Goal: Task Accomplishment & Management: Use online tool/utility

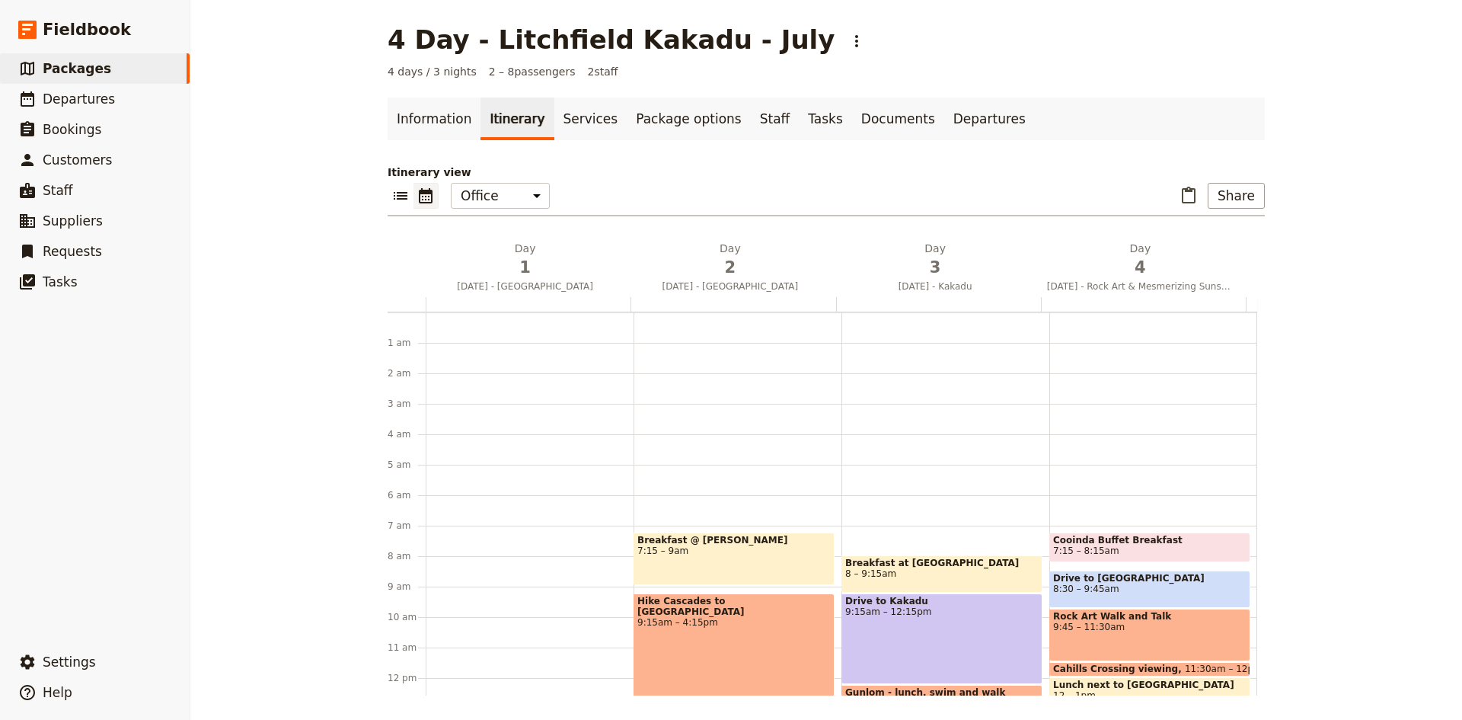
scroll to position [198, 0]
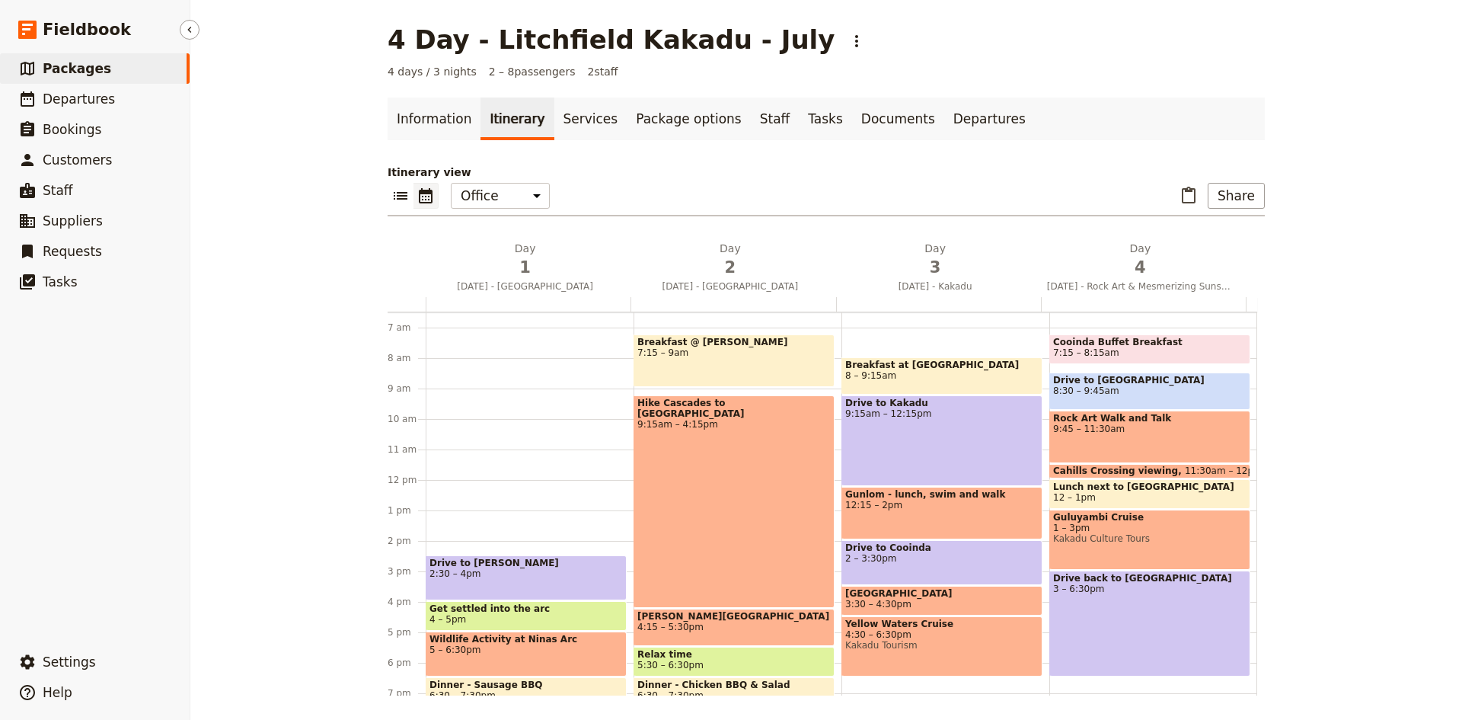
click at [73, 65] on span "Packages" at bounding box center [77, 68] width 69 height 15
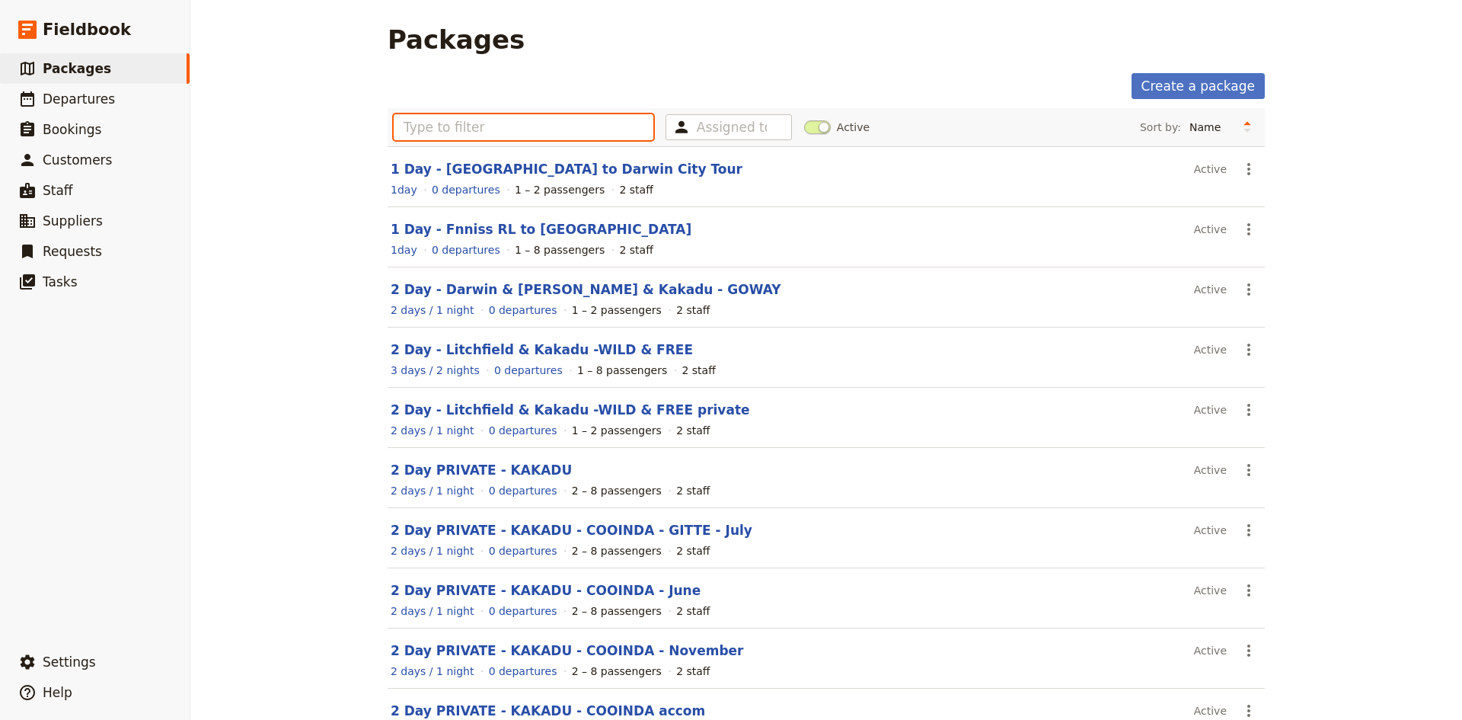
click at [485, 117] on input "text" at bounding box center [524, 127] width 260 height 26
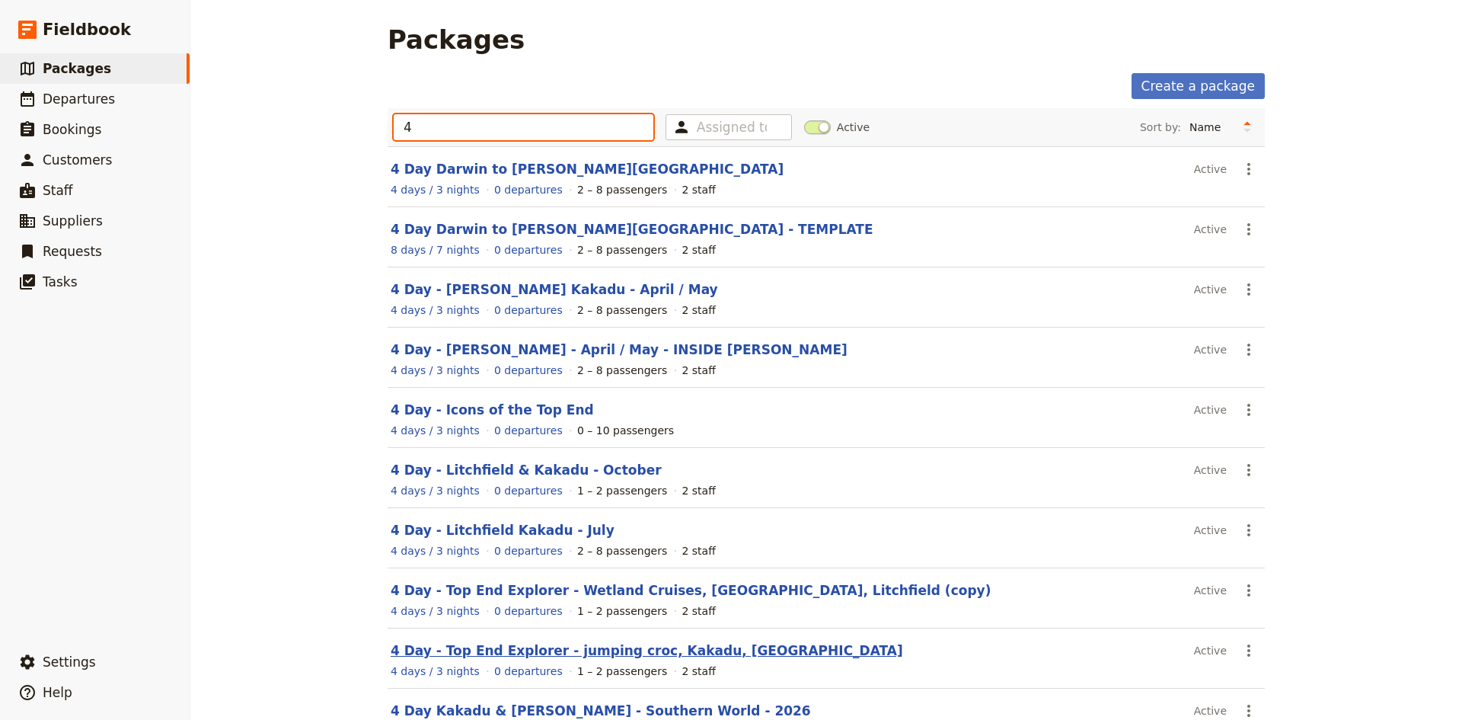
type input "4"
click at [464, 653] on link "4 Day - Top End Explorer - jumping croc, Kakadu, [GEOGRAPHIC_DATA]" at bounding box center [647, 650] width 513 height 15
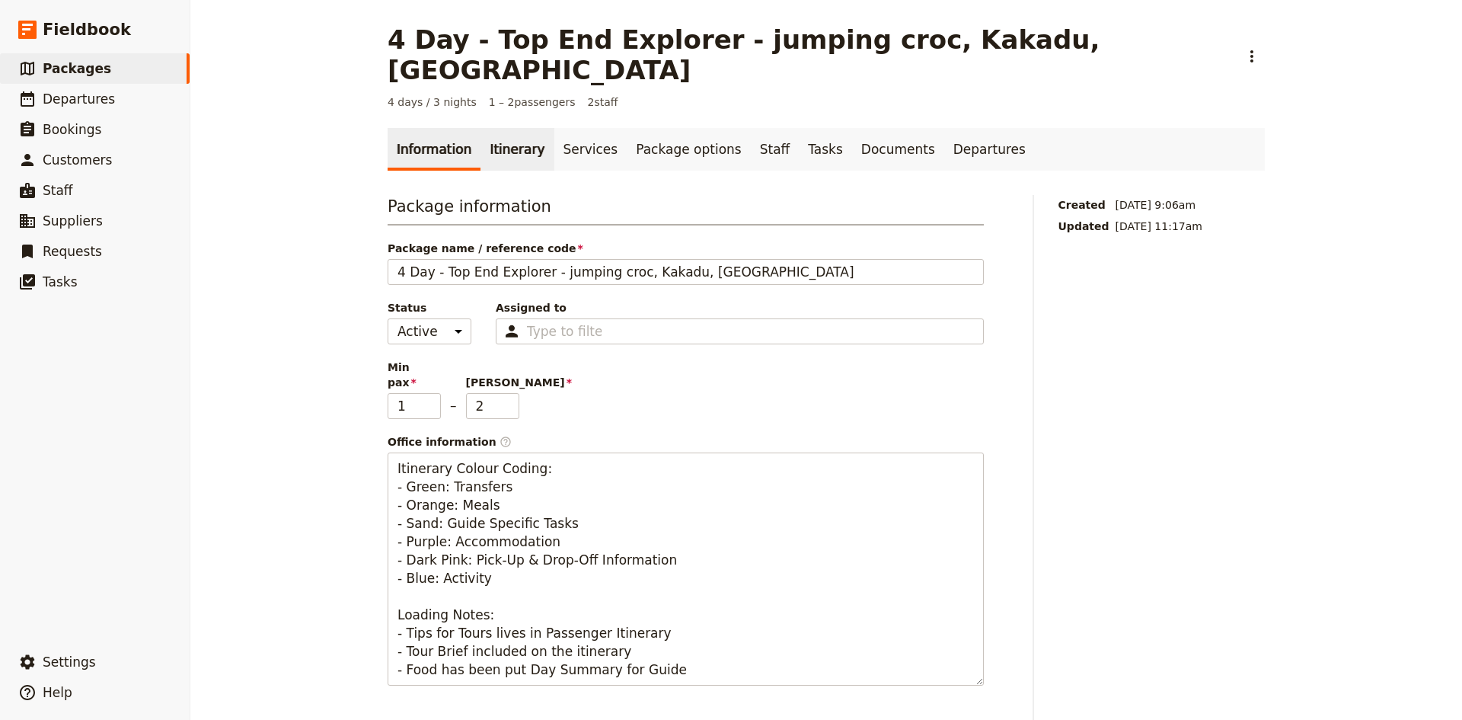
click at [500, 128] on link "Itinerary" at bounding box center [517, 149] width 73 height 43
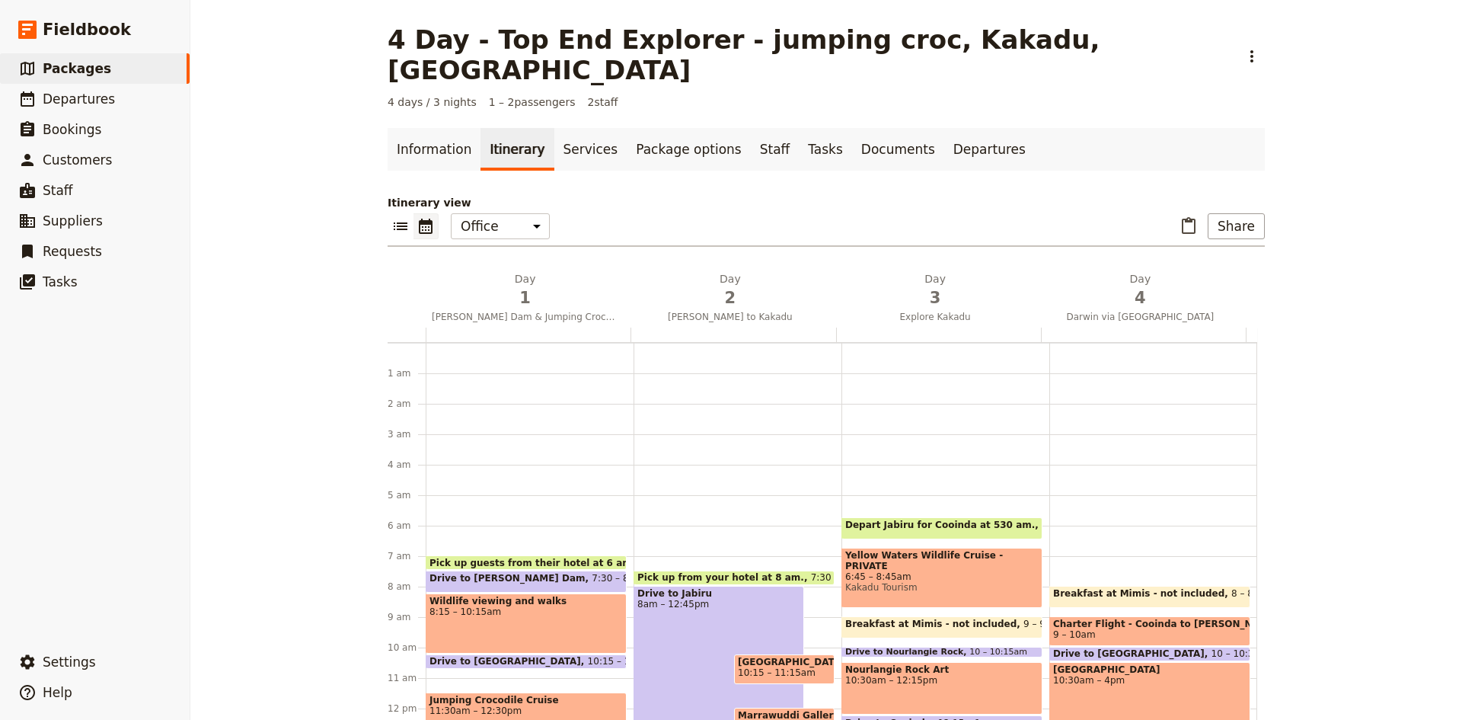
scroll to position [160, 0]
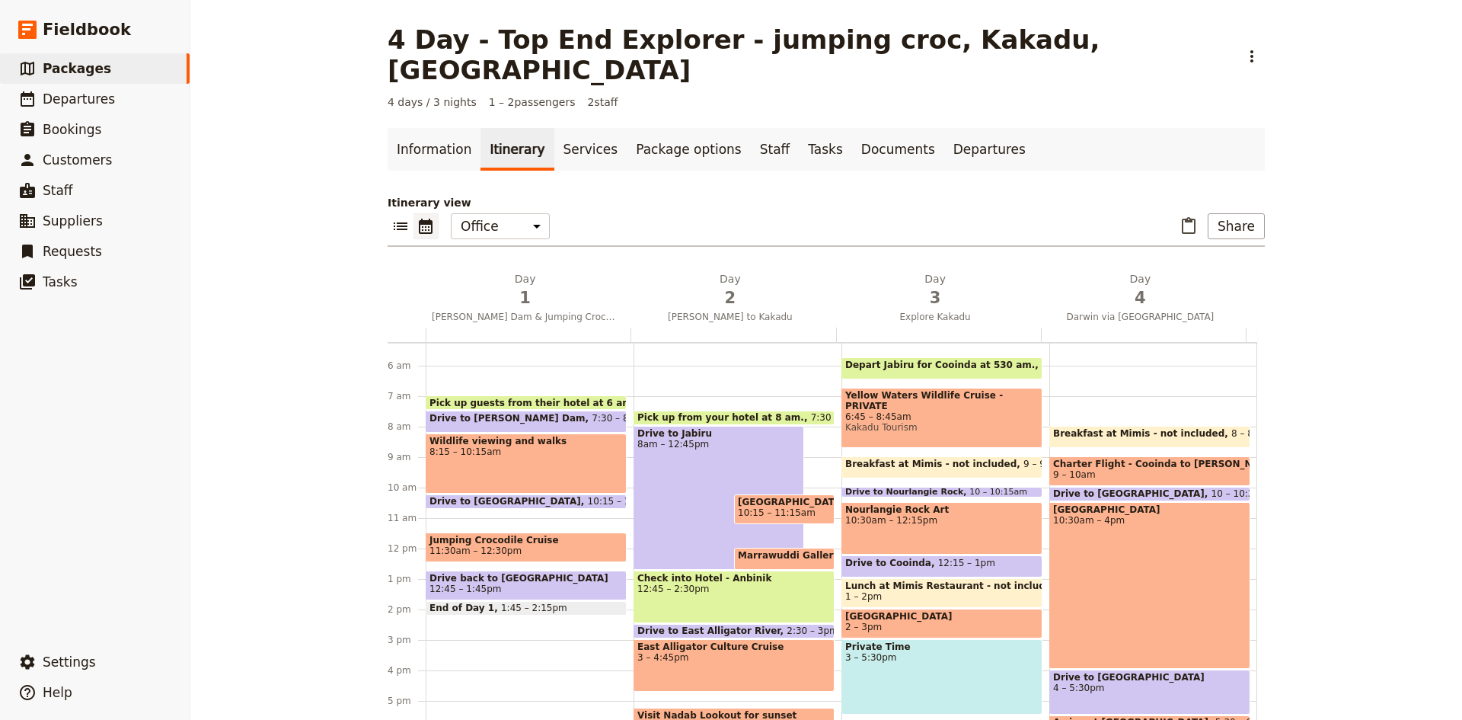
click at [532, 433] on div "Wildlife viewing and walks 8:15 – 10:15am" at bounding box center [526, 463] width 201 height 60
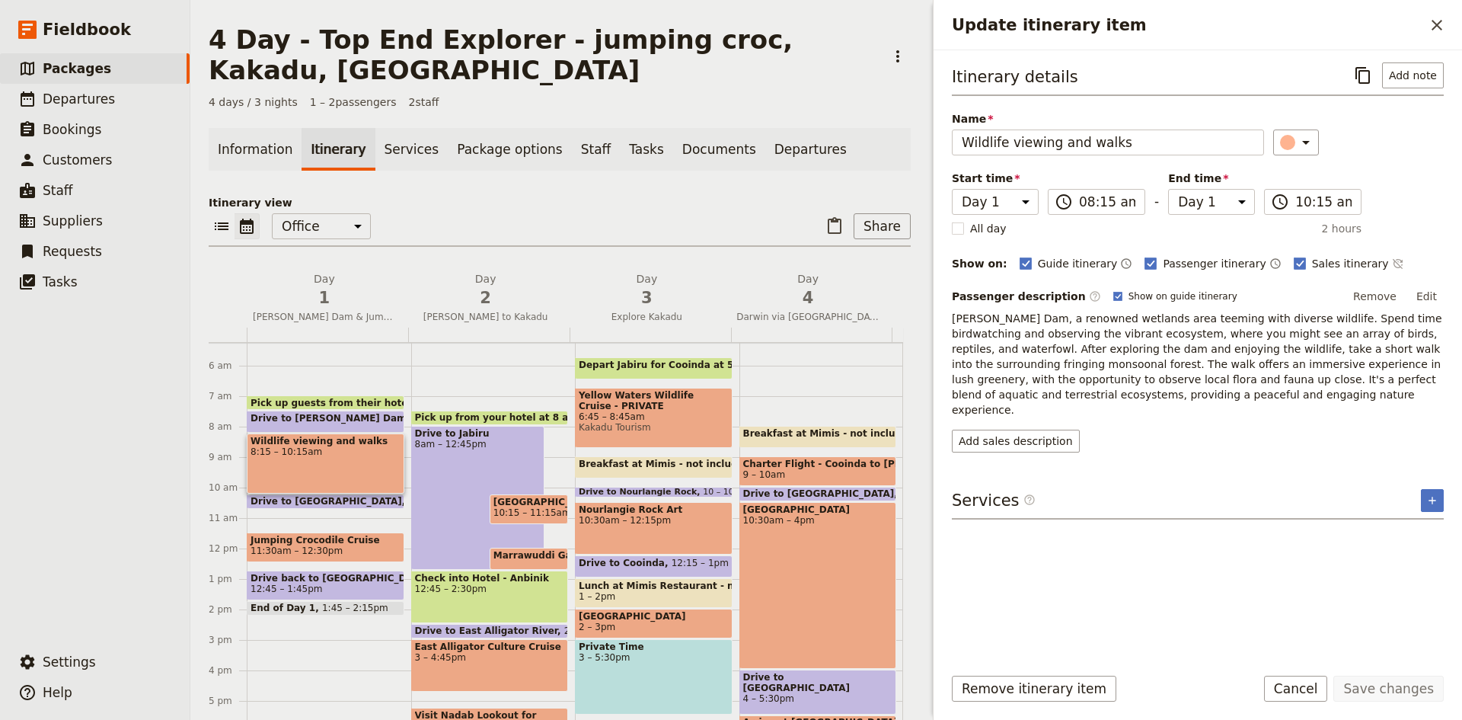
click at [324, 546] on span "11:30am – 12:30pm" at bounding box center [297, 550] width 92 height 11
drag, startPoint x: 303, startPoint y: 546, endPoint x: 304, endPoint y: 524, distance: 22.1
click at [304, 524] on div "Pick up guests from their hotel at 6 am 7am Drive to [PERSON_NAME][GEOGRAPHIC_D…" at bounding box center [329, 548] width 164 height 731
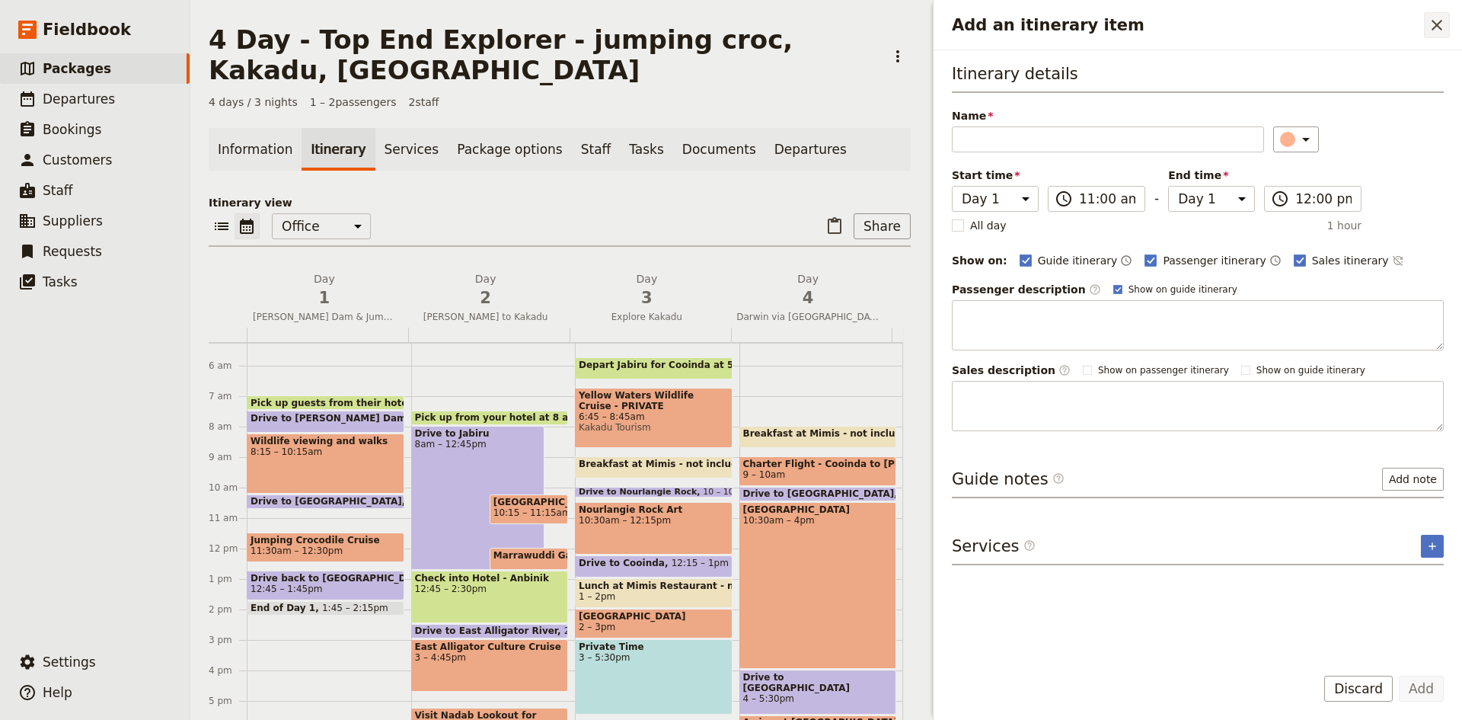
click at [1440, 18] on icon "Close drawer" at bounding box center [1437, 25] width 18 height 18
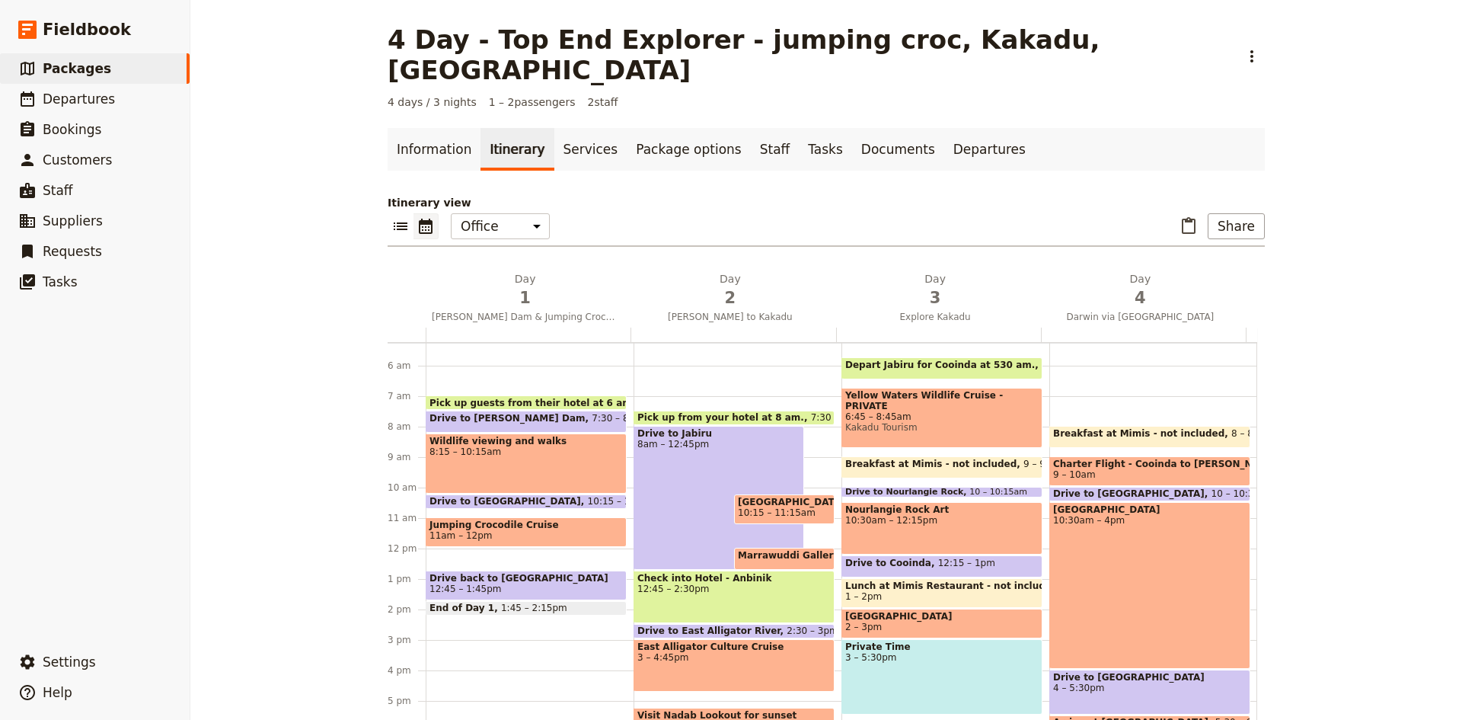
click at [443, 526] on div "Pick up guests from their hotel at 6 am 7am Drive to [PERSON_NAME][GEOGRAPHIC_D…" at bounding box center [530, 548] width 208 height 731
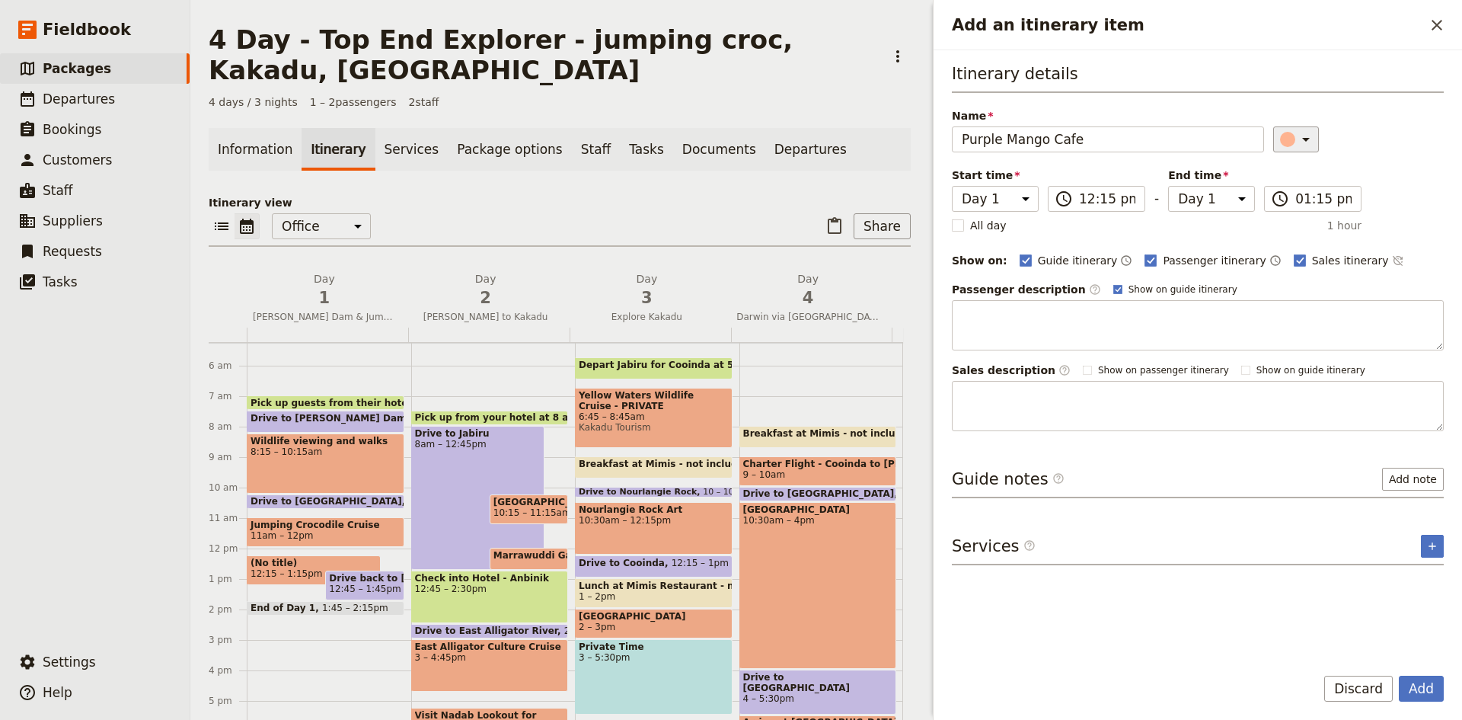
type input "Purple Mango Cafe"
click at [1300, 145] on icon "Add an itinerary item" at bounding box center [1306, 139] width 18 height 18
click at [1296, 169] on div "button" at bounding box center [1296, 171] width 15 height 15
click at [1425, 686] on button "Add" at bounding box center [1421, 689] width 45 height 26
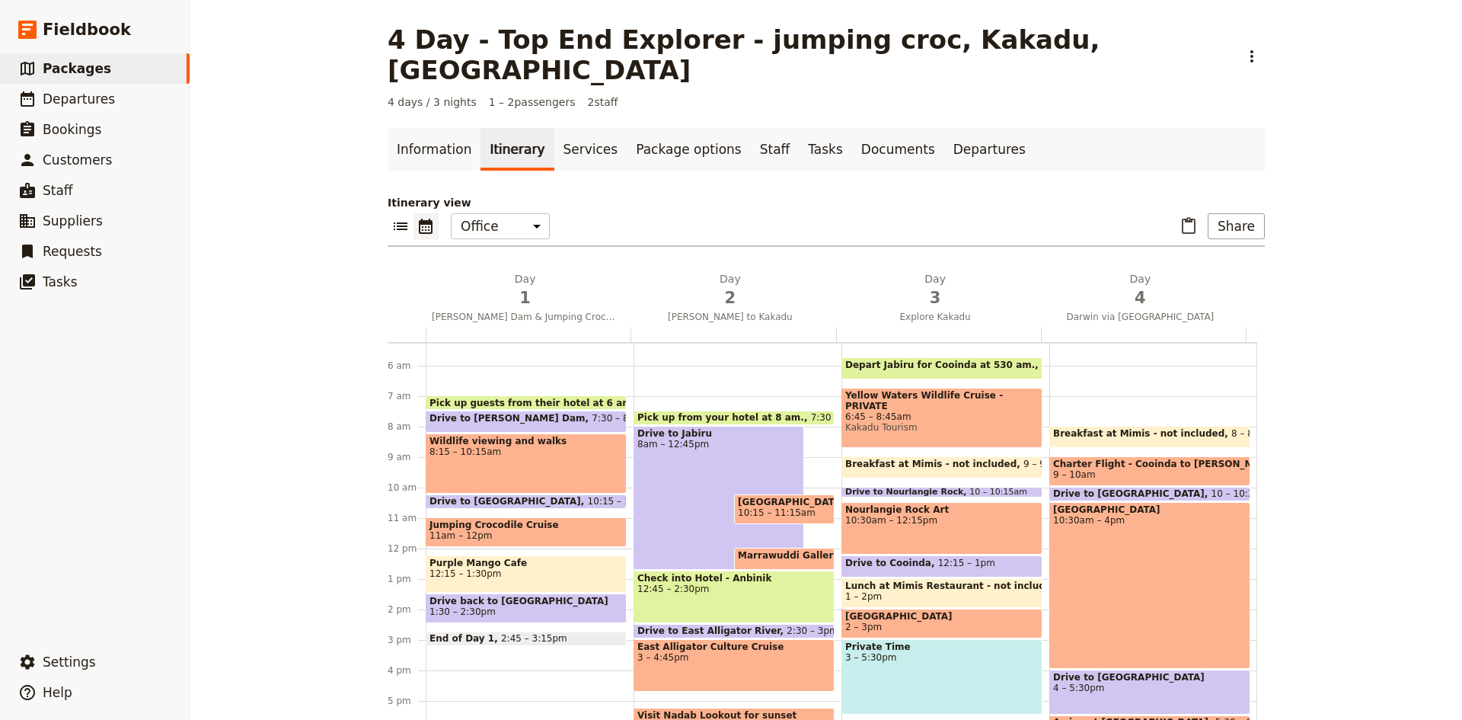
click at [459, 557] on span "Purple Mango Cafe" at bounding box center [526, 562] width 193 height 11
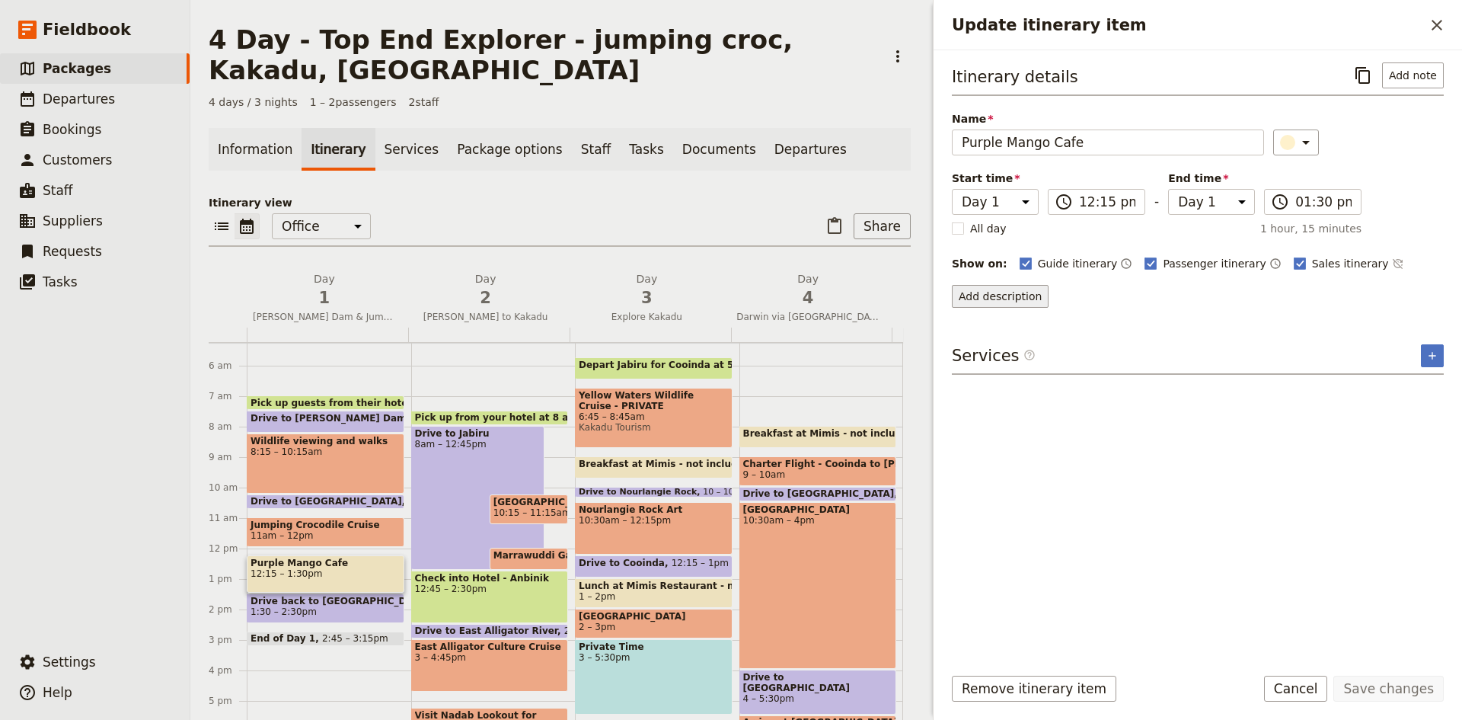
click at [1020, 293] on button "Add description" at bounding box center [1000, 296] width 97 height 23
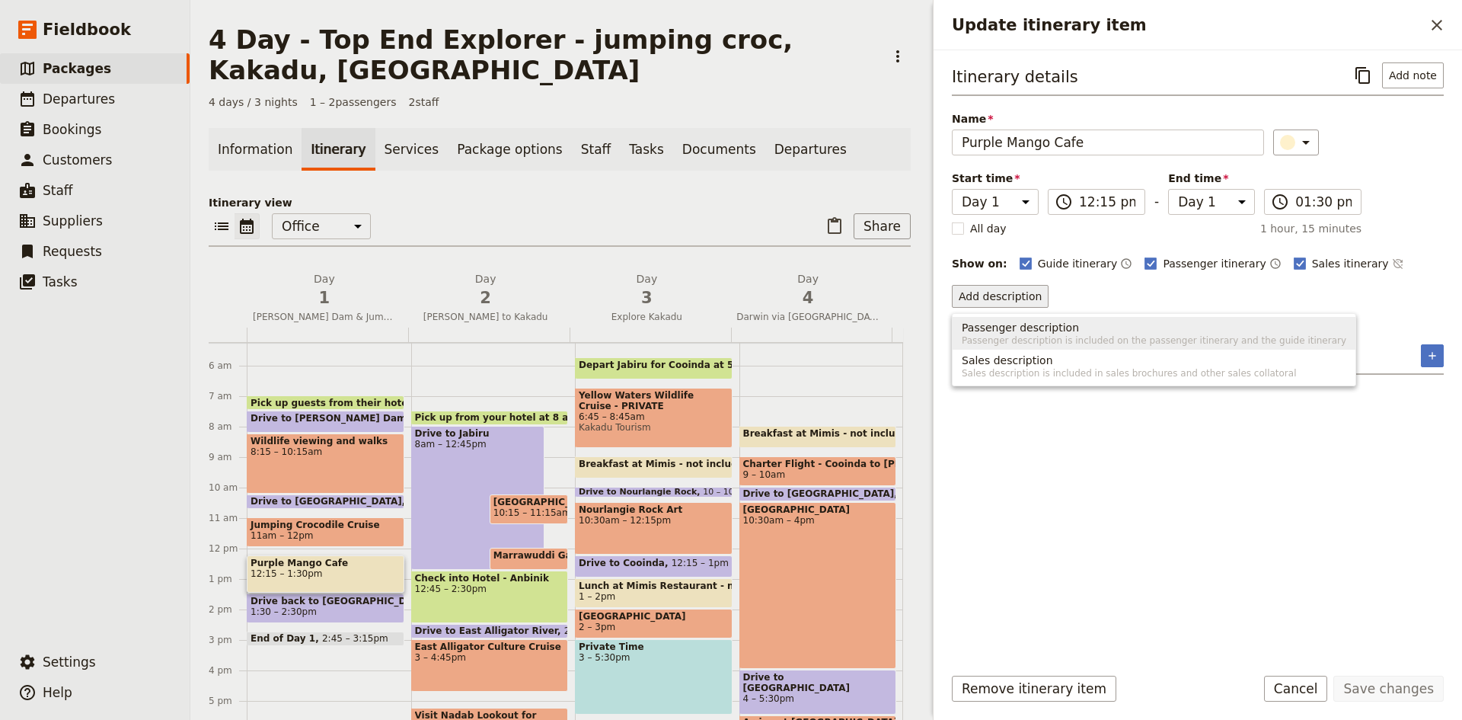
click at [1017, 325] on span "Passenger description" at bounding box center [1020, 327] width 117 height 15
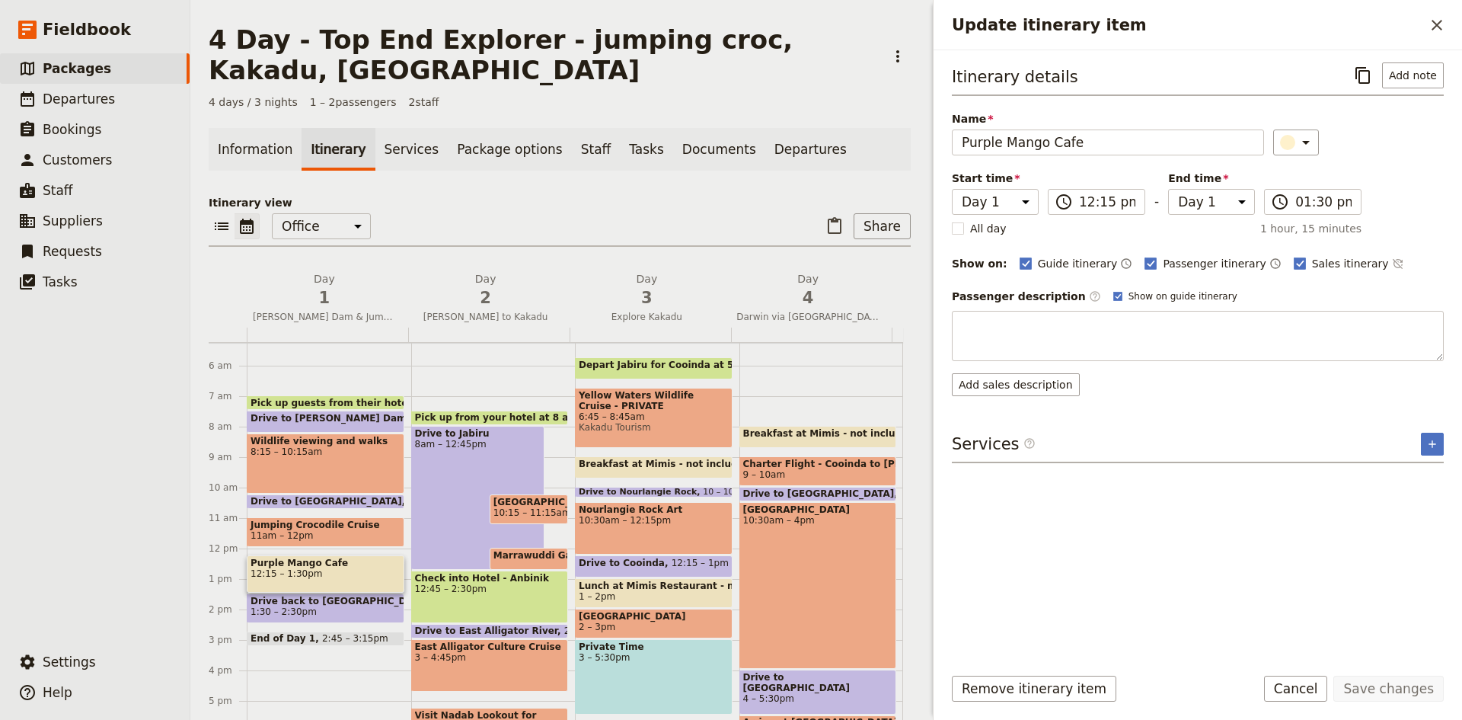
type textarea "The Purple Mango Café is a quirky and welcoming stop along the [GEOGRAPHIC_DATA…"
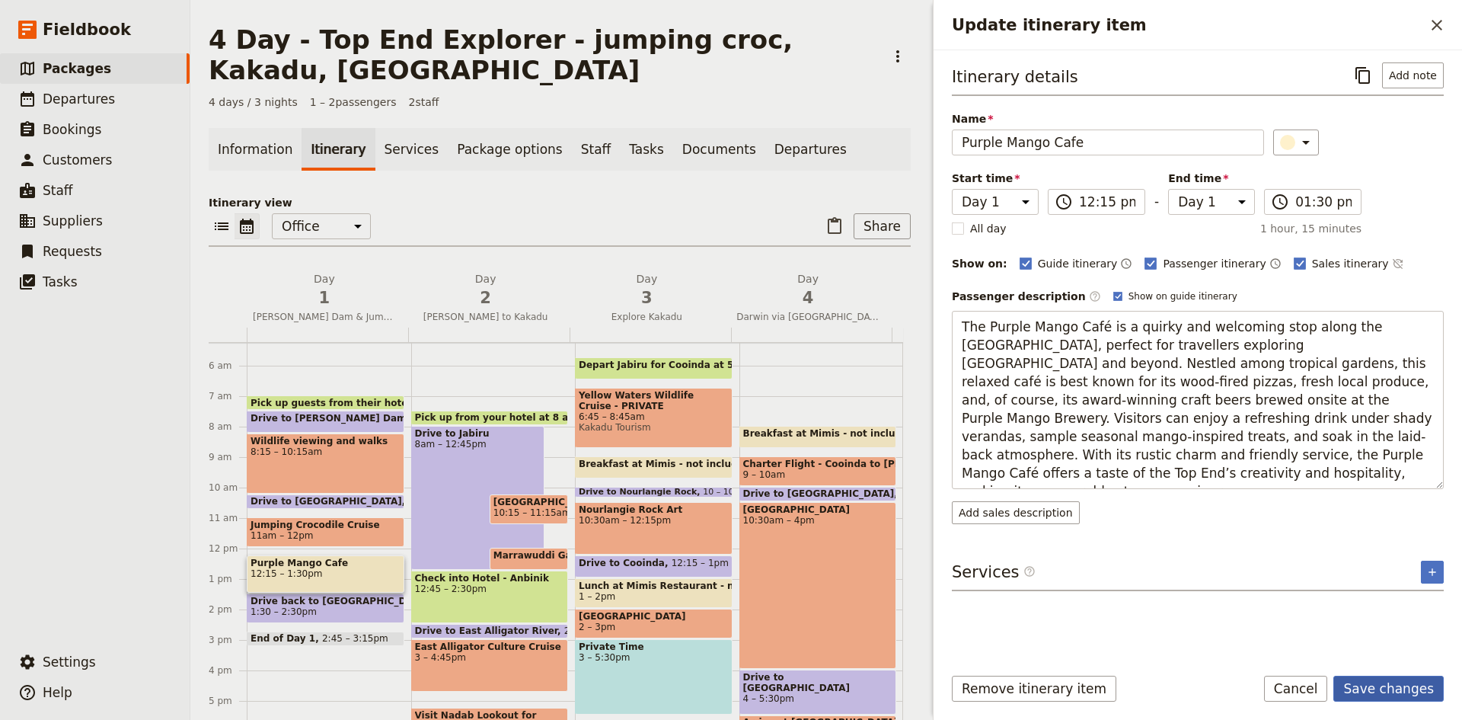
click at [1388, 691] on button "Save changes" at bounding box center [1389, 689] width 110 height 26
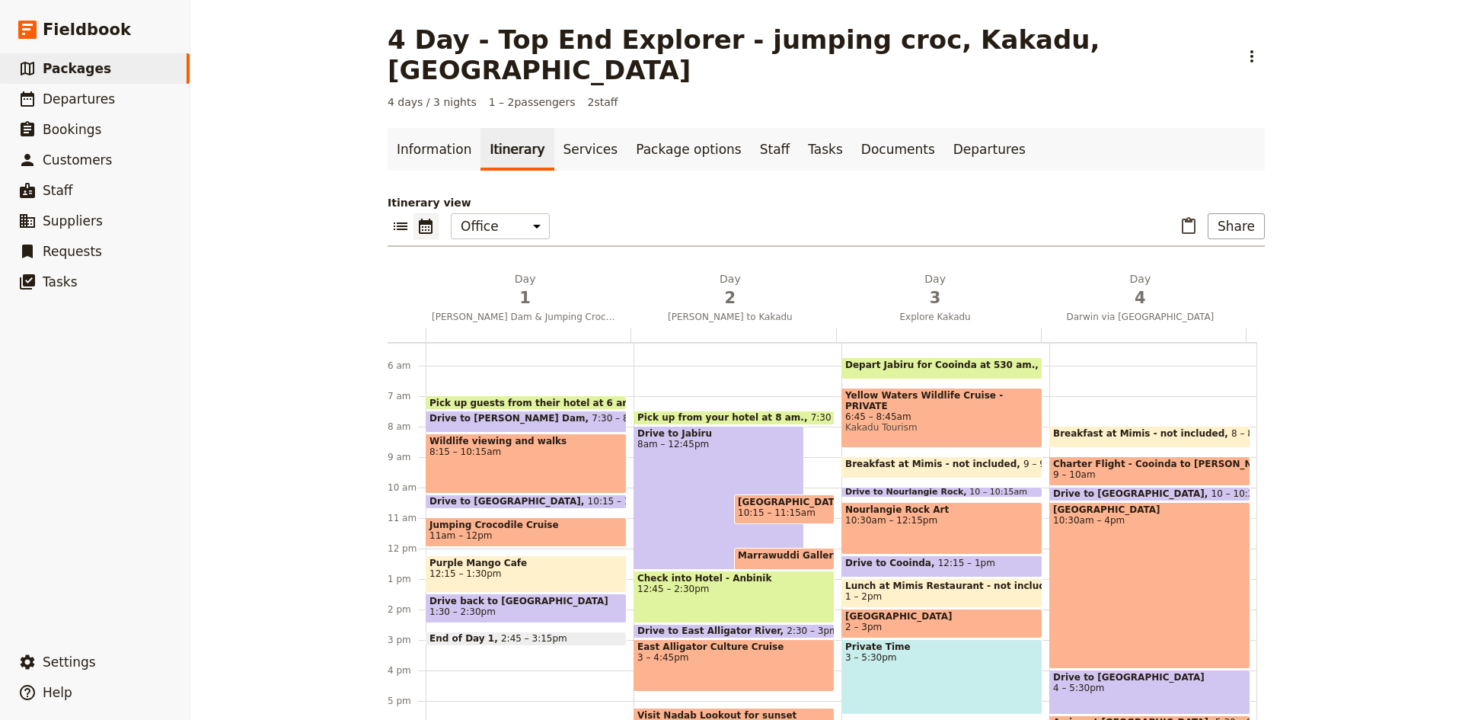
click at [679, 430] on div "Drive to Jabiru 8am – 12:45pm" at bounding box center [719, 498] width 171 height 144
select select "2"
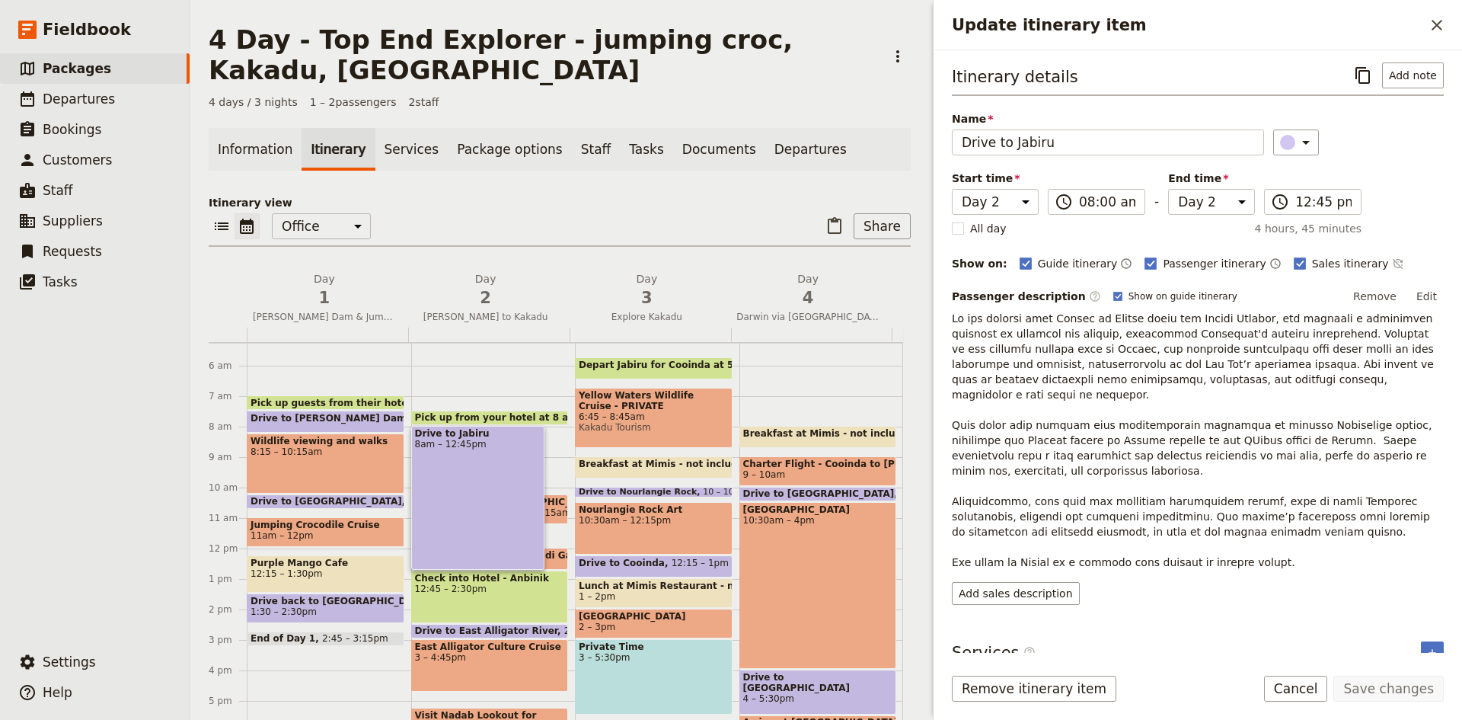
click at [471, 596] on div "Check into Hotel - Anbinik 12:45 – 2:30pm" at bounding box center [490, 596] width 158 height 53
select select "2"
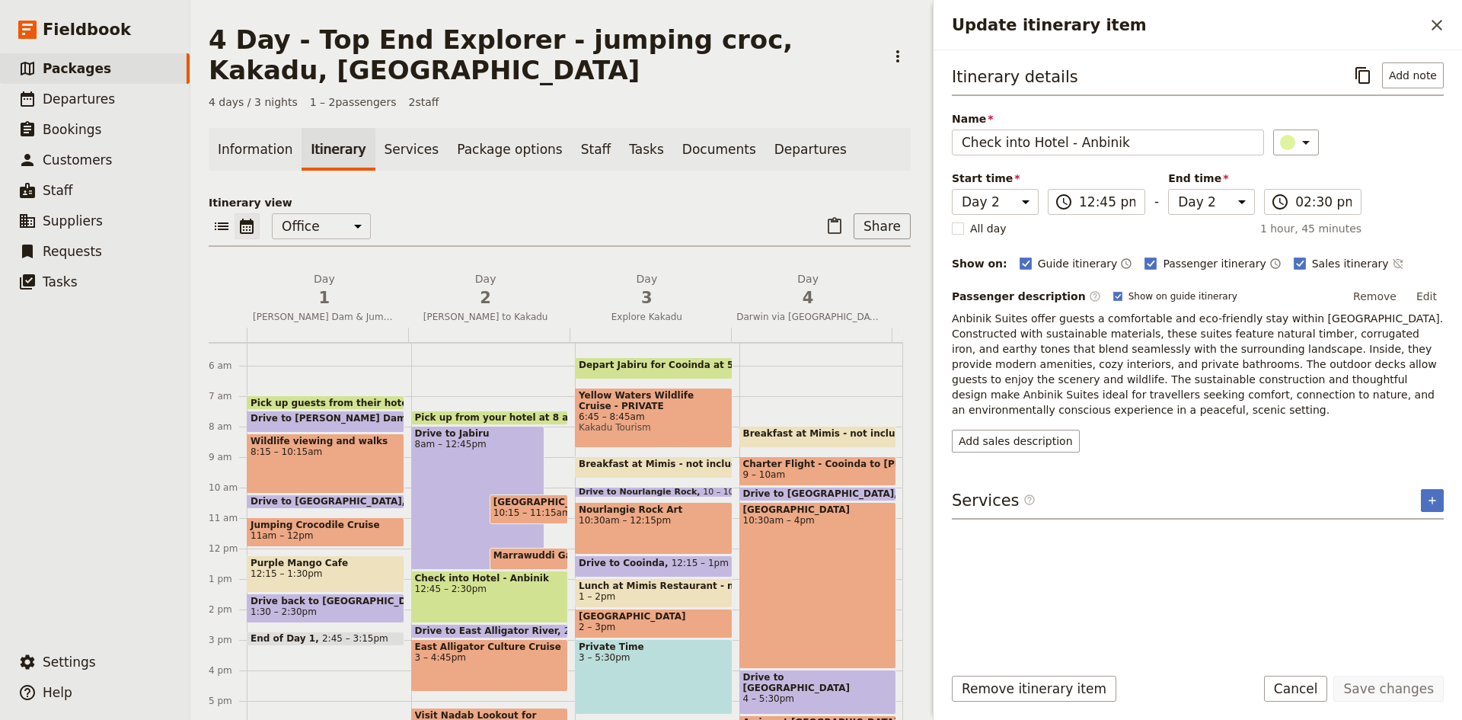
click at [528, 558] on span "Marrawuddi Gallery" at bounding box center [546, 555] width 107 height 11
select select "2"
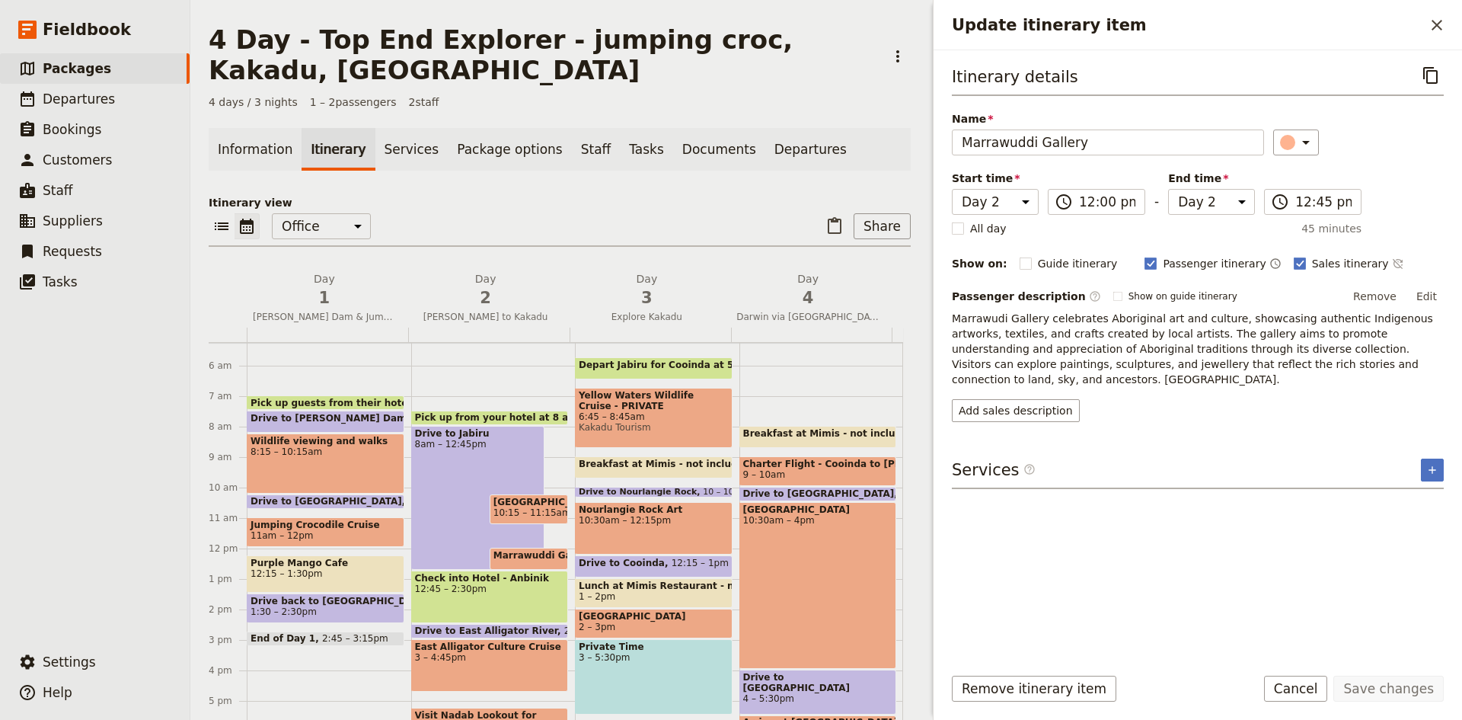
click at [535, 510] on span "10:15 – 11:15am" at bounding box center [532, 512] width 78 height 11
select select "2"
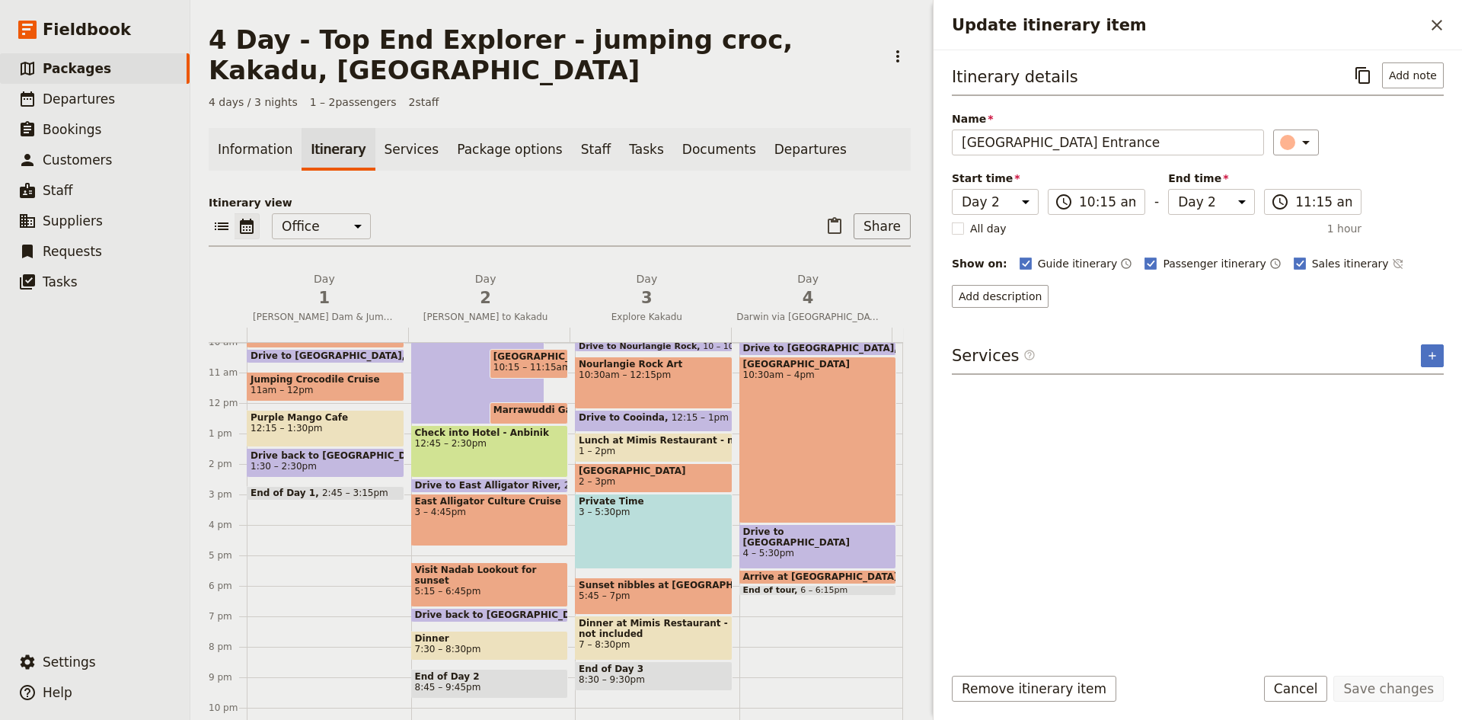
scroll to position [312, 0]
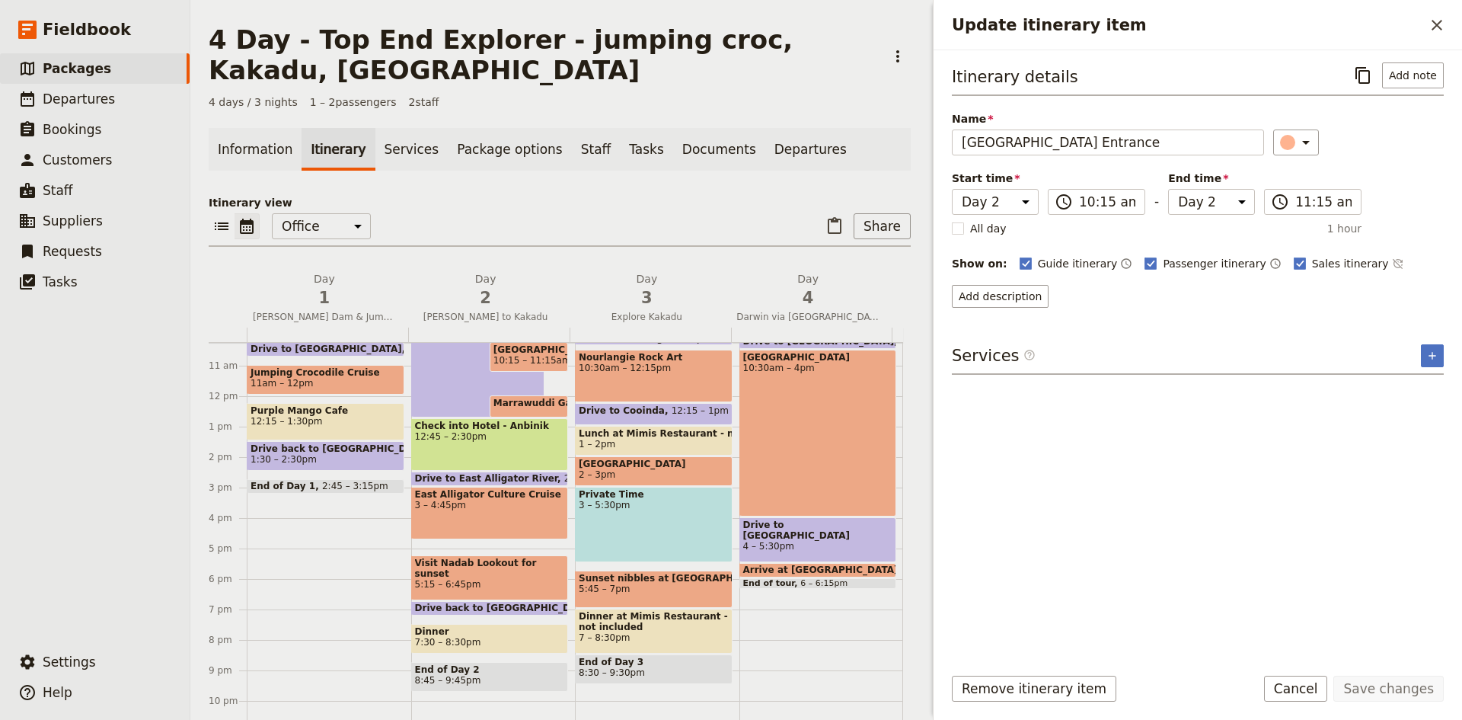
click at [507, 476] on span "Drive to East Alligator River" at bounding box center [489, 478] width 149 height 11
select select "2"
click at [503, 502] on span "3 – 4:45pm" at bounding box center [490, 505] width 150 height 11
select select "2"
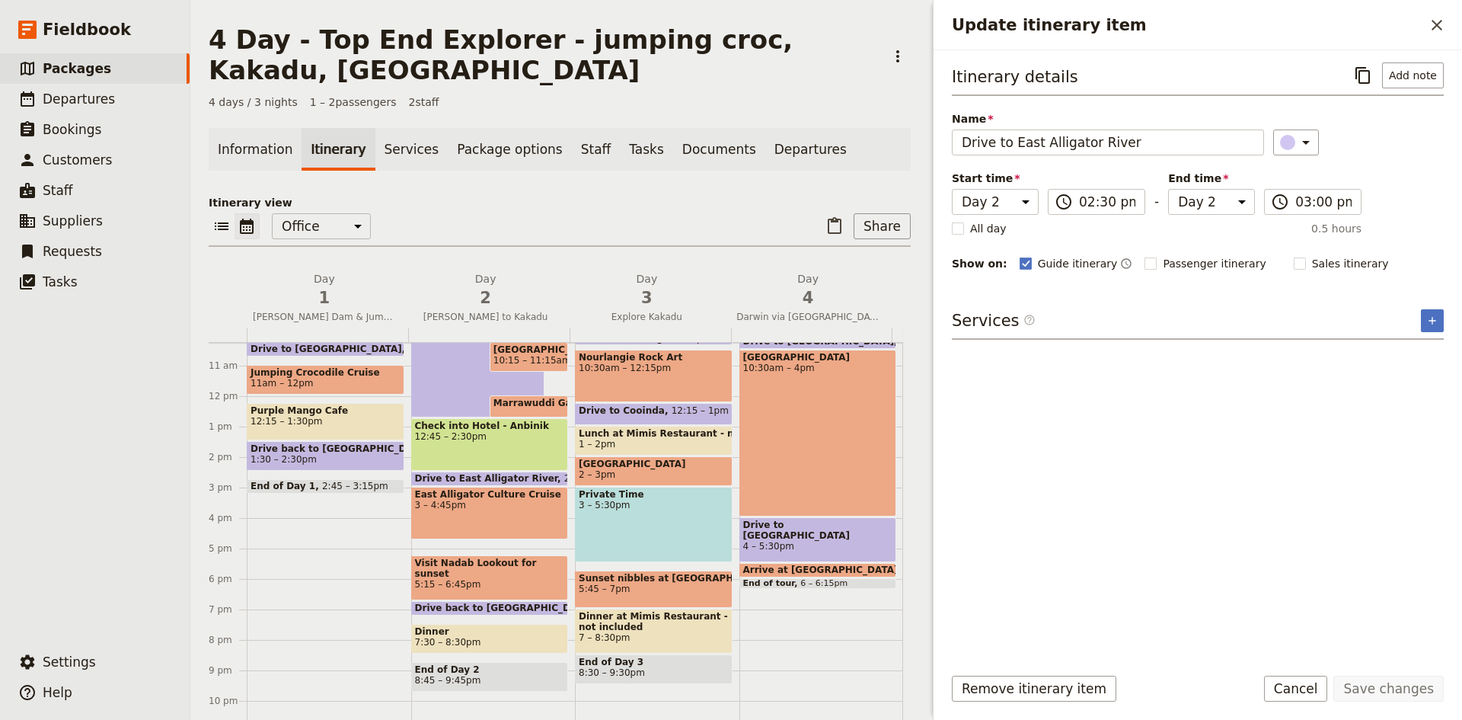
select select "2"
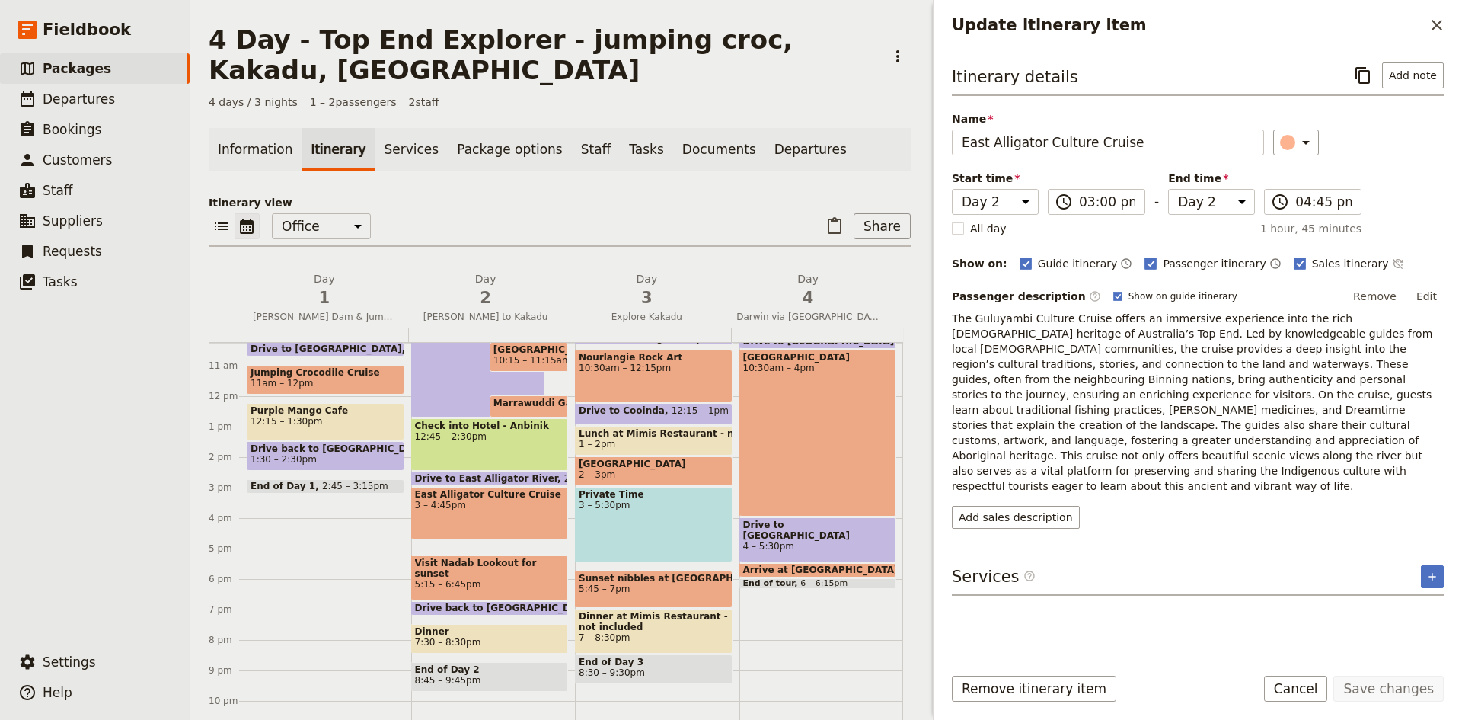
click at [501, 579] on span "5:15 – 6:45pm" at bounding box center [490, 584] width 150 height 11
select select "2"
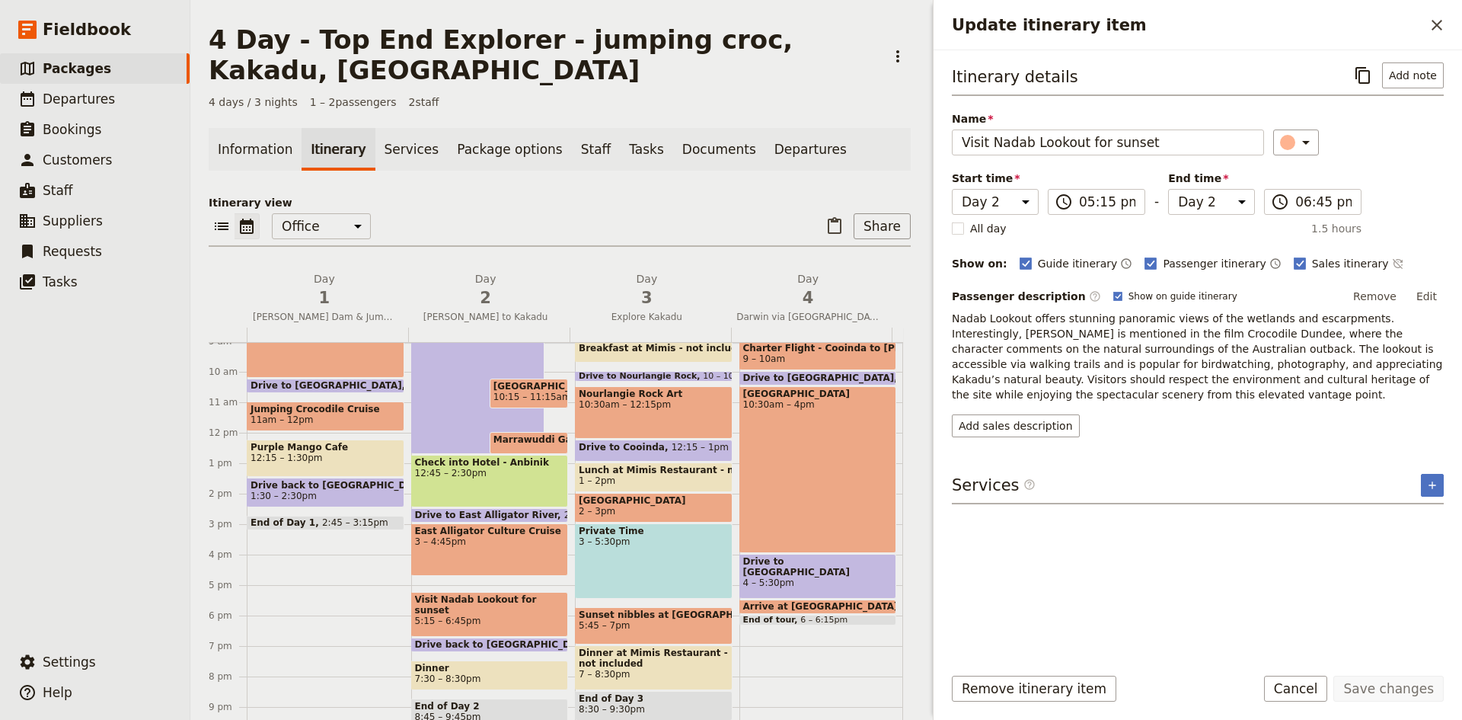
scroll to position [272, 0]
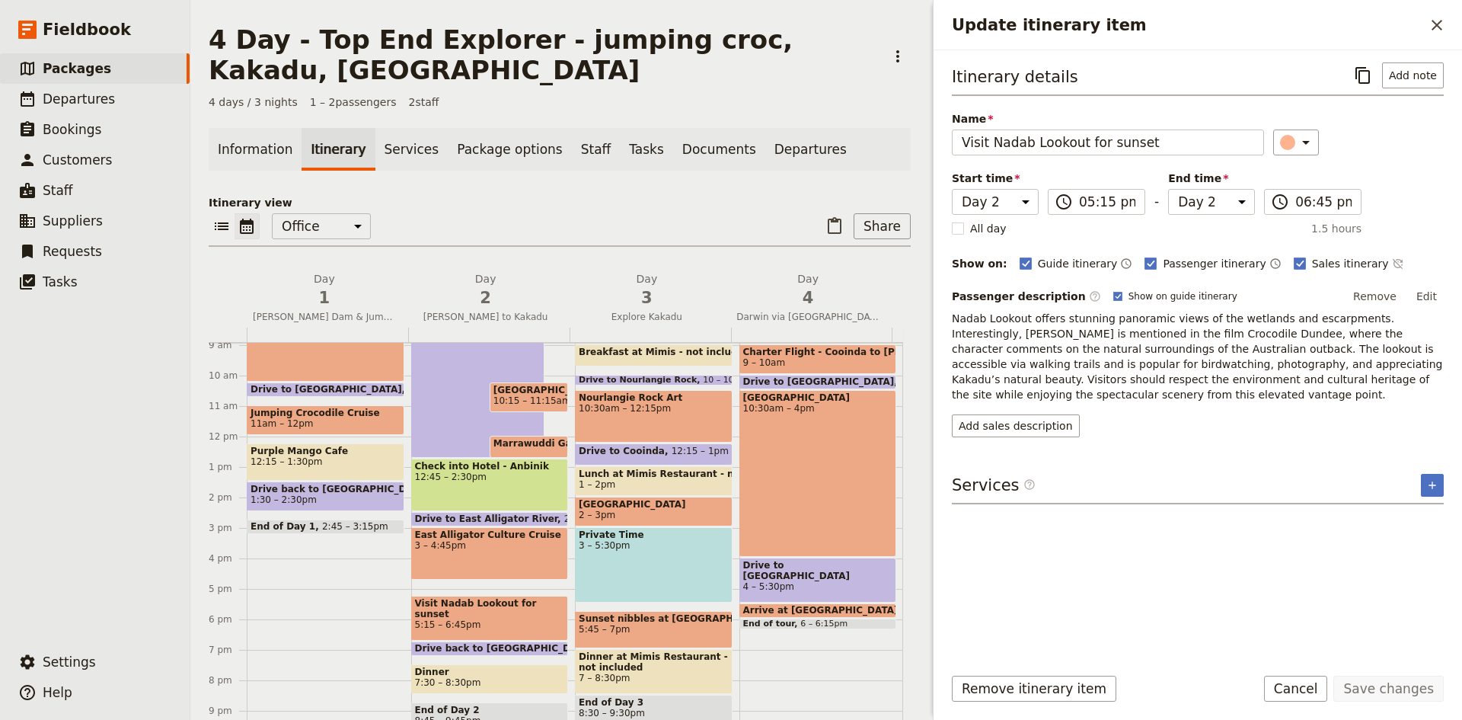
click at [485, 674] on span "Dinner" at bounding box center [490, 671] width 150 height 11
select select "2"
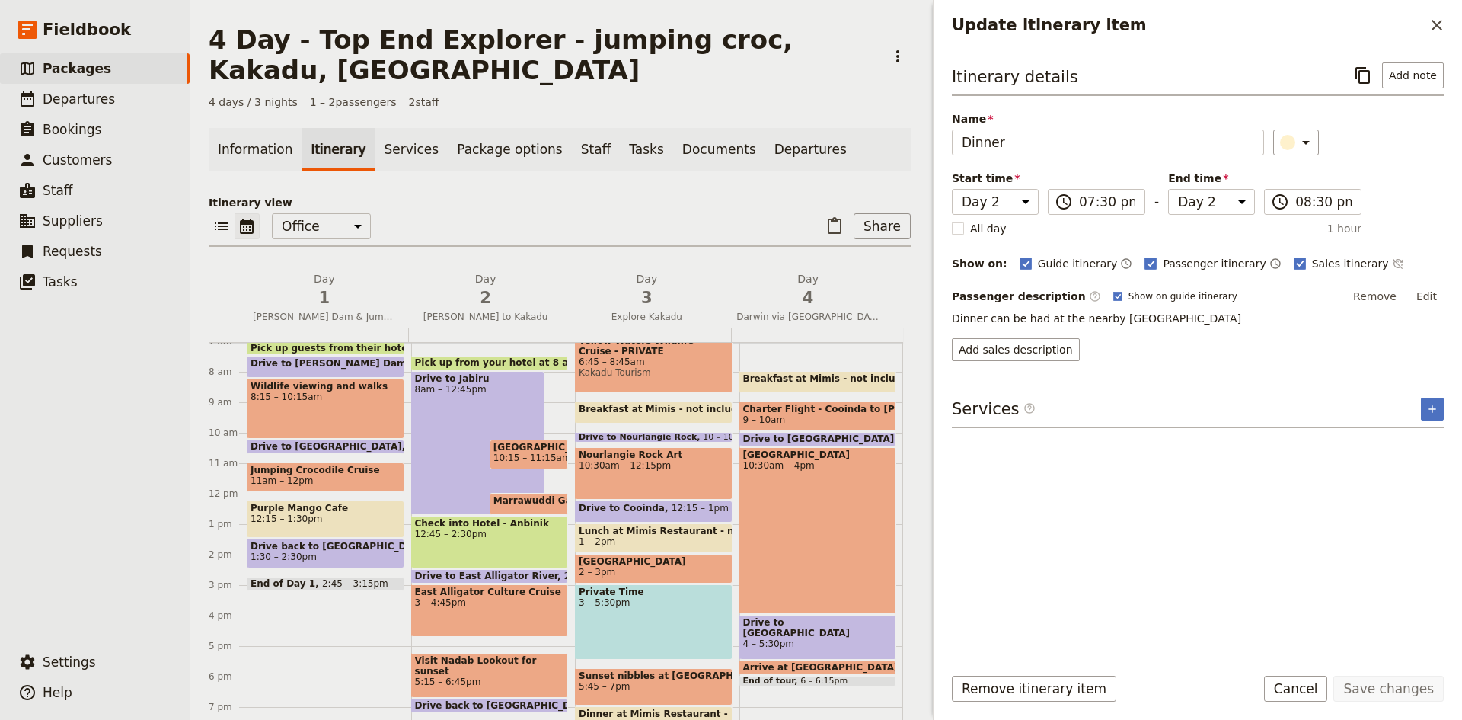
scroll to position [120, 0]
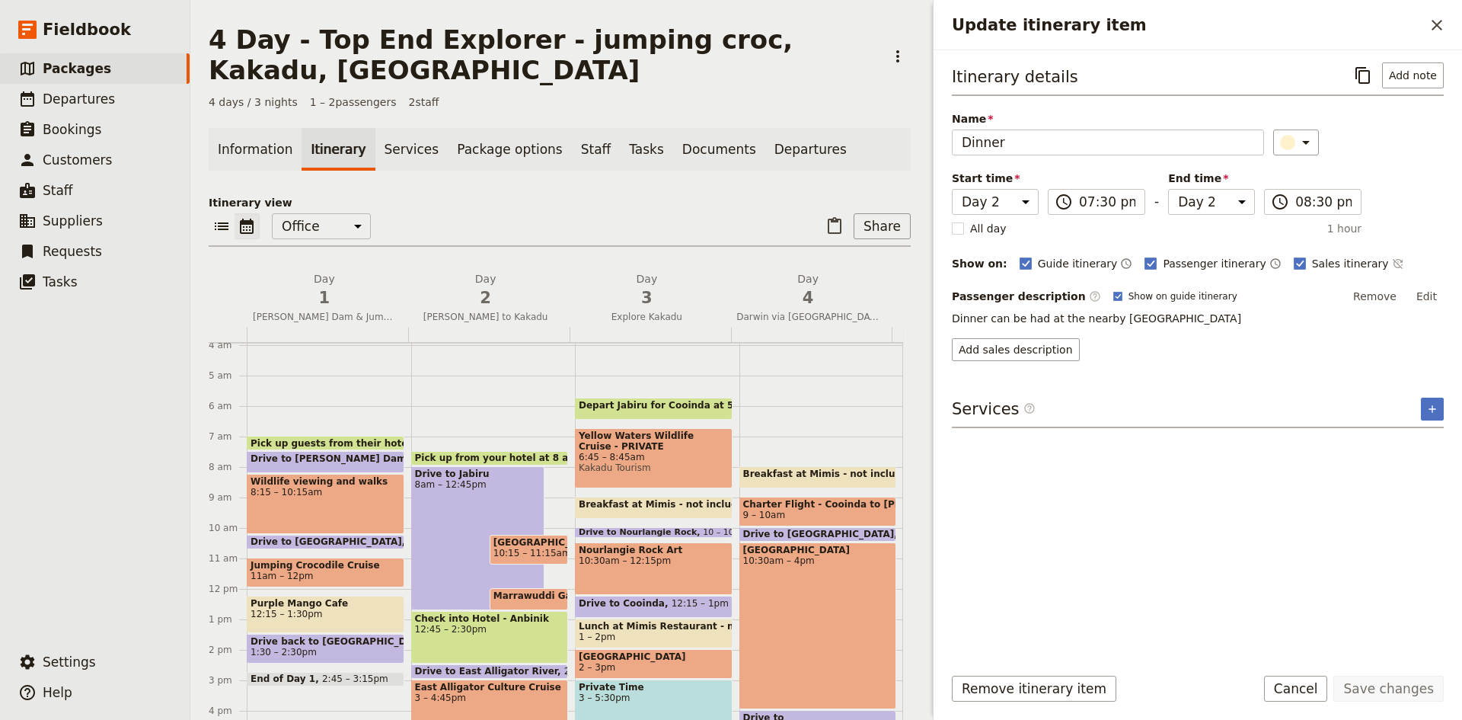
click at [644, 409] on span "Depart Jabiru for Cooinda at 530 am." at bounding box center [677, 405] width 196 height 11
select select "3"
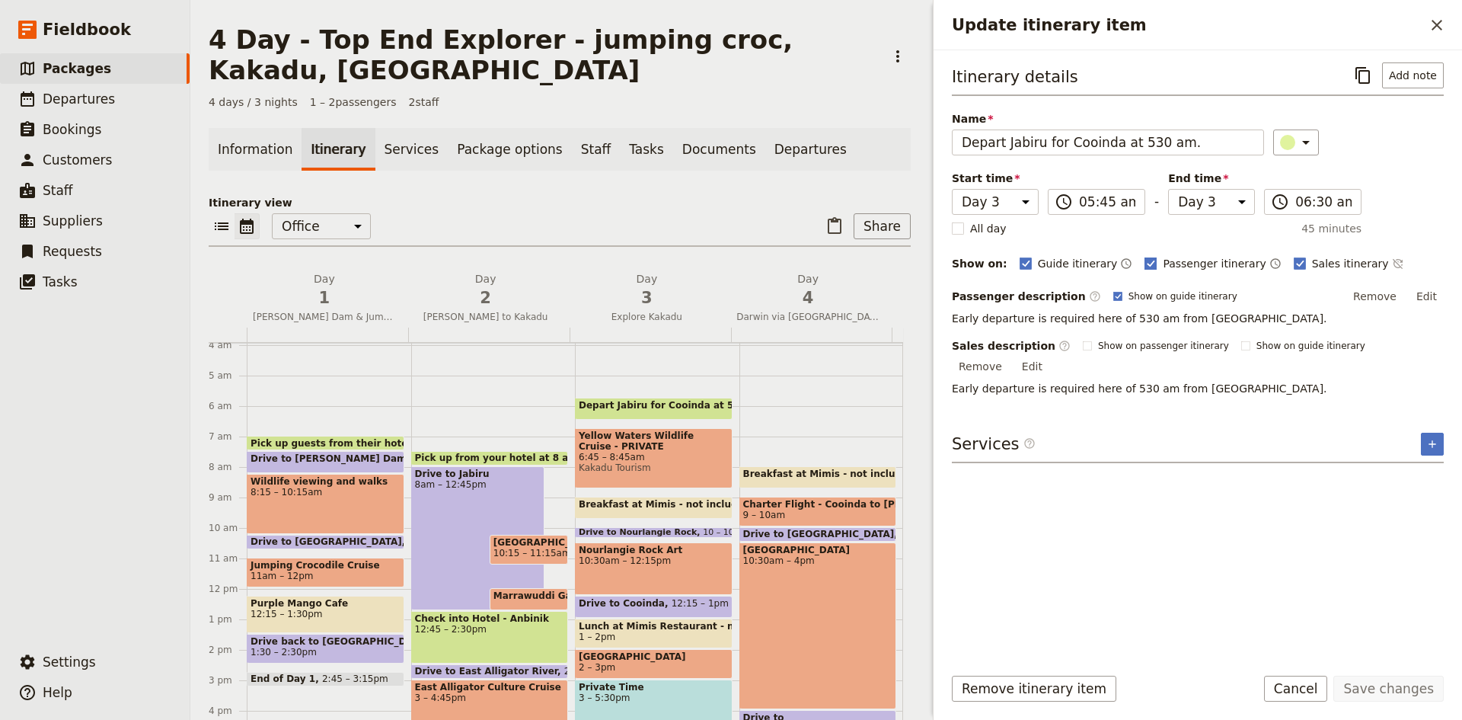
click at [1148, 261] on polygon "Update itinerary item" at bounding box center [1152, 262] width 8 height 8
click at [1144, 256] on input "Passenger itinerary" at bounding box center [1144, 255] width 1 height 1
checkbox input "false"
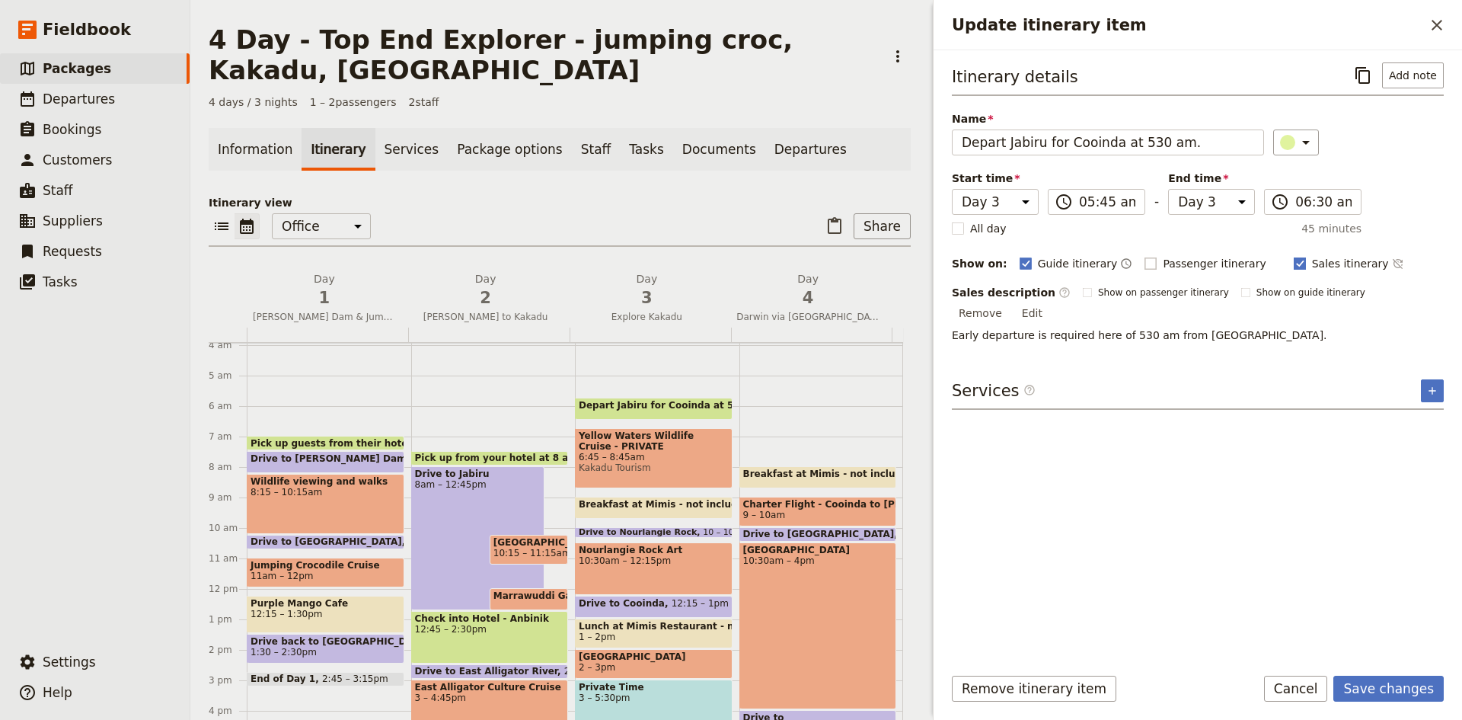
click at [1294, 260] on rect "Update itinerary item" at bounding box center [1299, 262] width 11 height 11
click at [1293, 256] on input "Sales itinerary" at bounding box center [1293, 255] width 1 height 1
checkbox input "false"
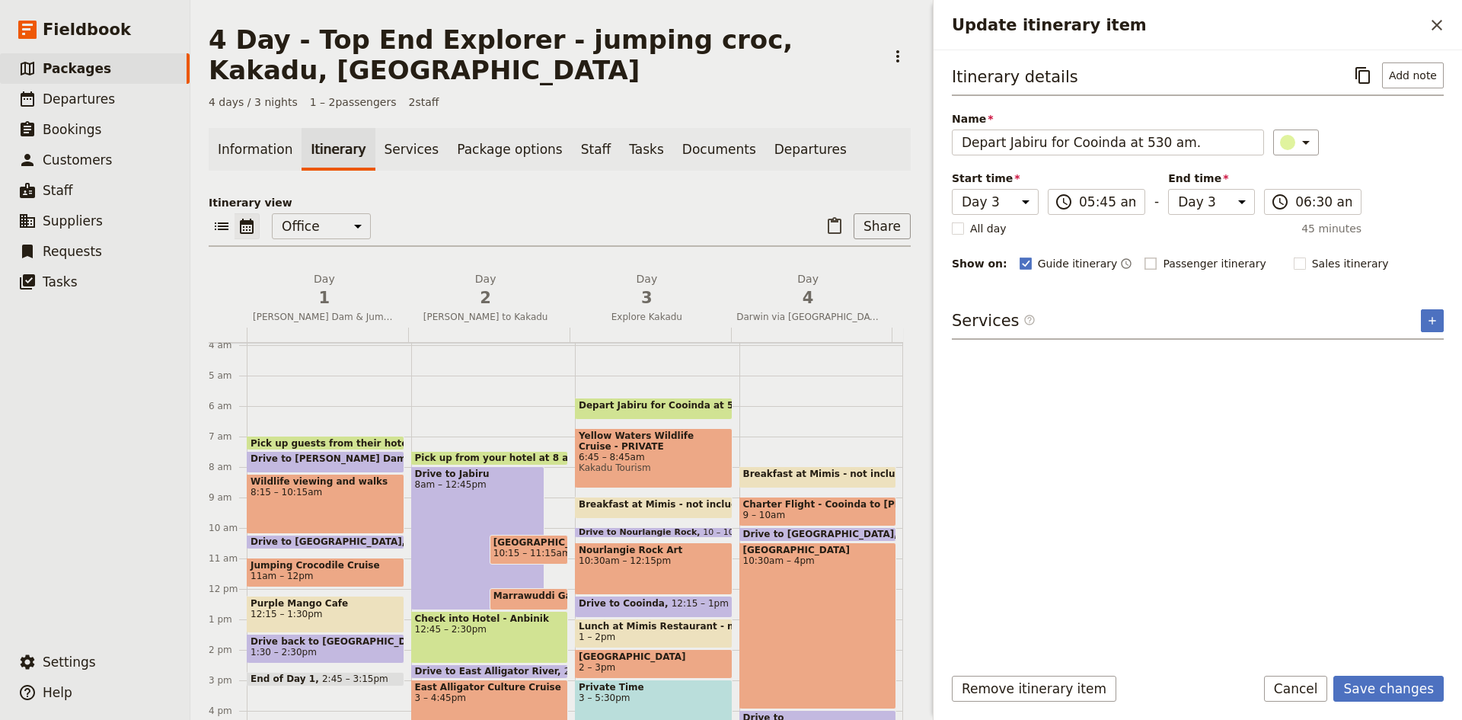
click at [675, 439] on span "Yellow Waters Wildlife Cruise - PRIVATE" at bounding box center [654, 440] width 150 height 21
select select "3"
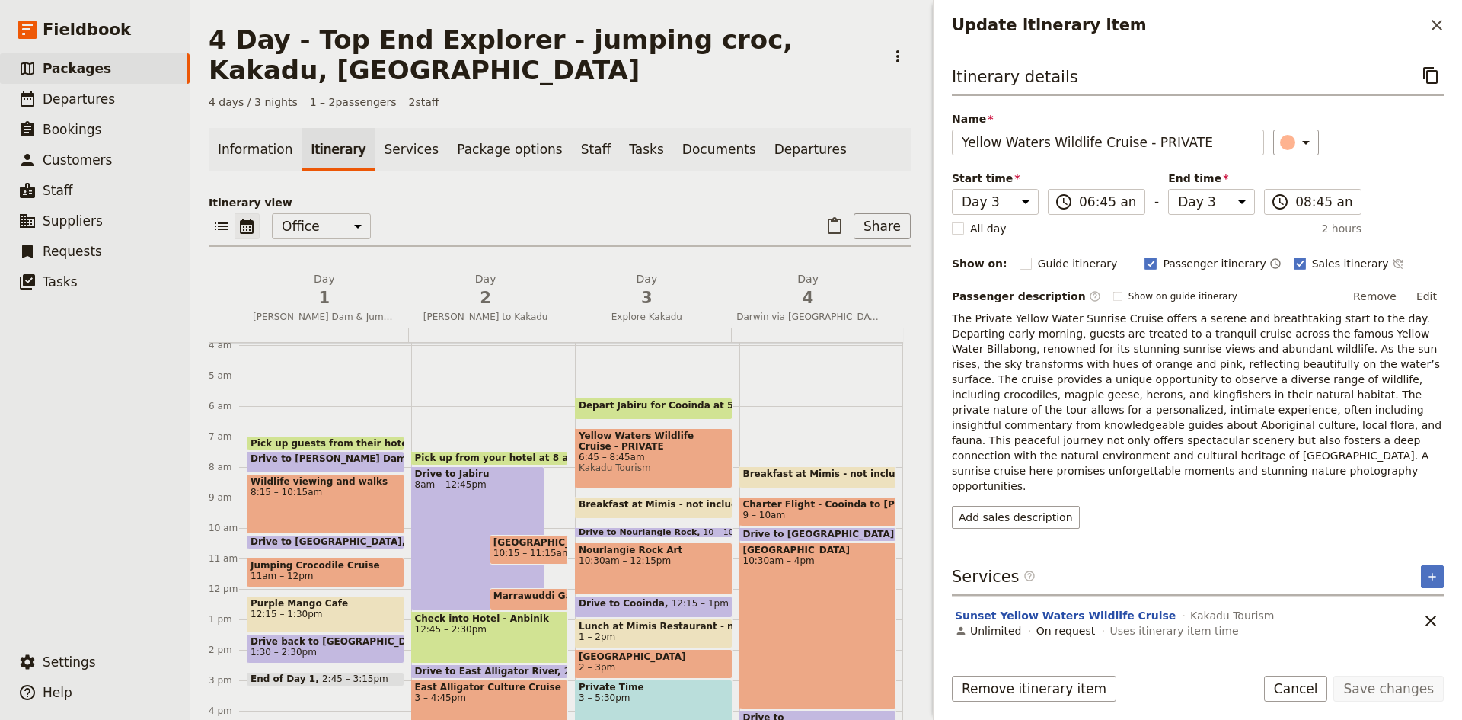
click at [663, 503] on span "Breakfast at Mimis - not included" at bounding box center [668, 504] width 178 height 11
select select "3"
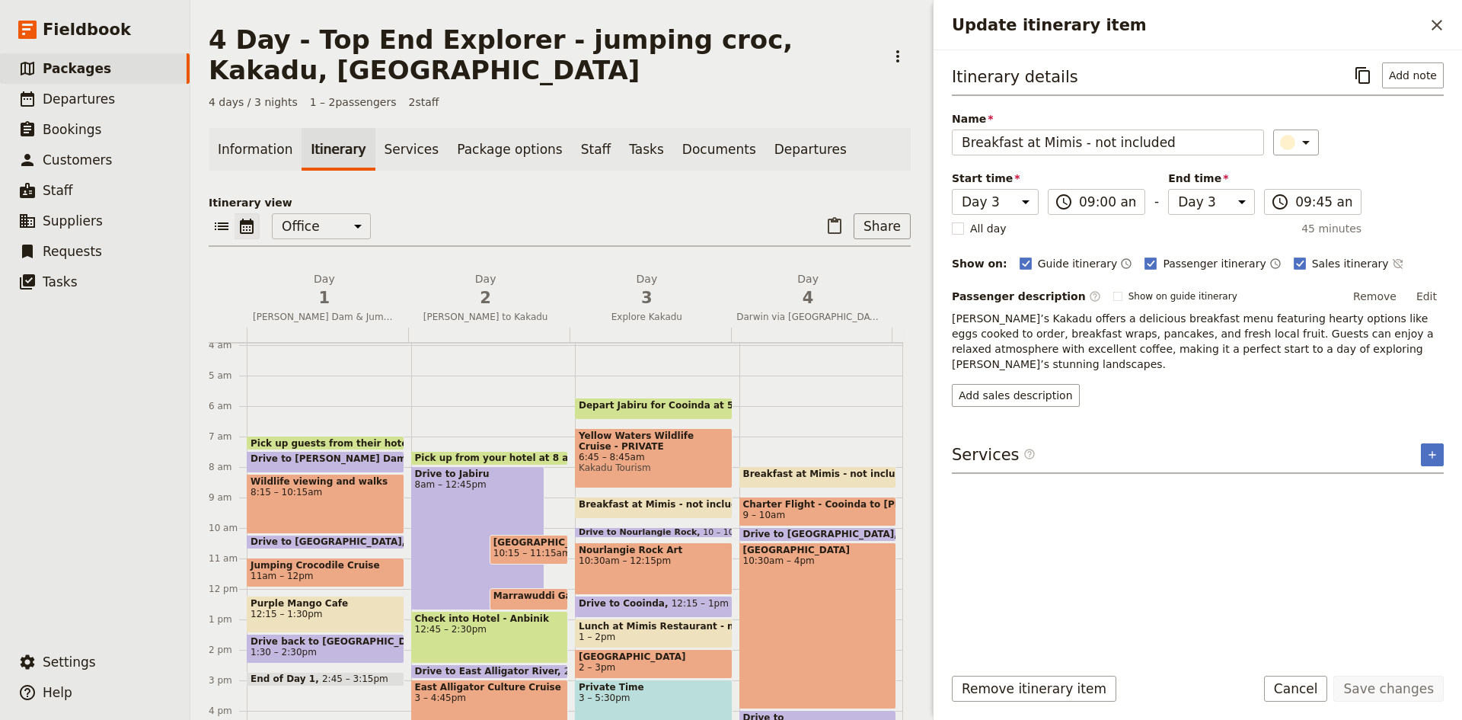
click at [662, 529] on span "Drive to Nourlangie Rock" at bounding box center [641, 532] width 124 height 9
select select "3"
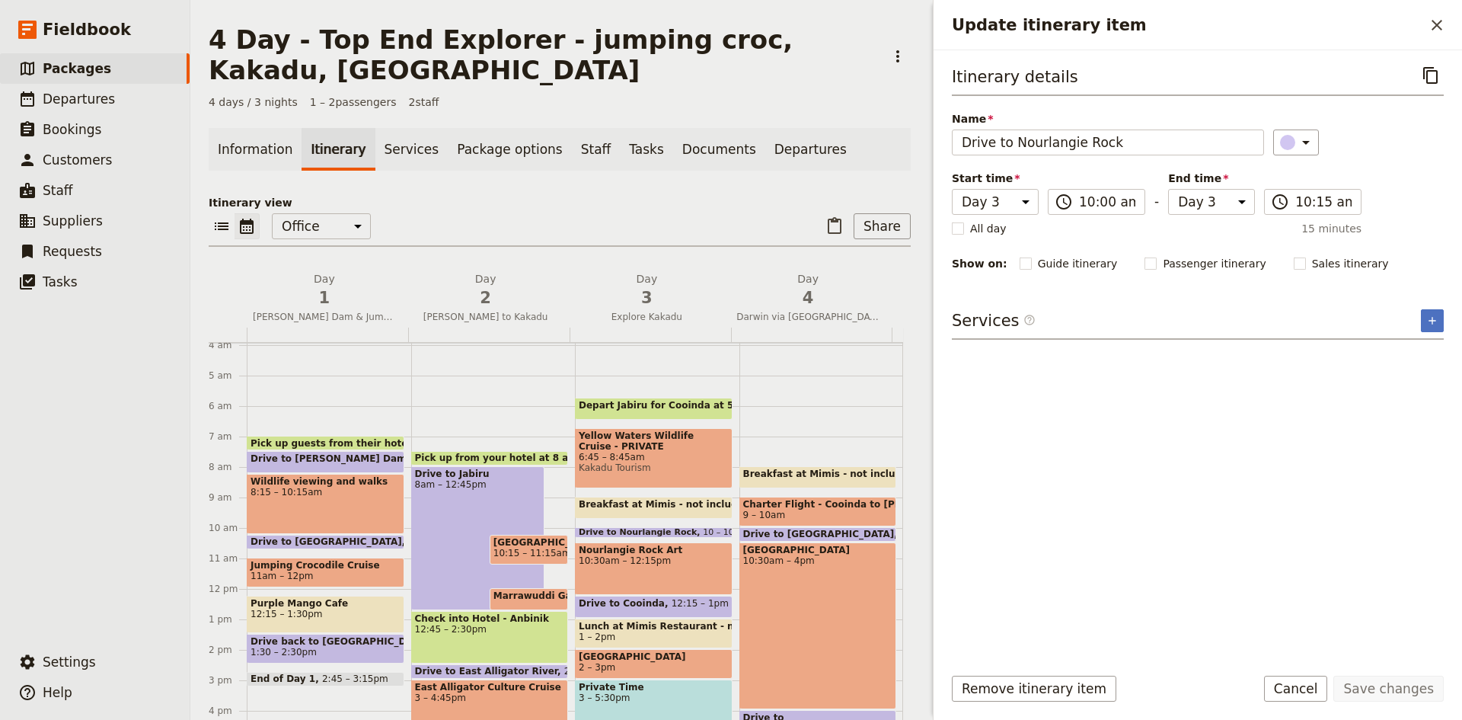
click at [655, 565] on span "10:30am – 12:15pm" at bounding box center [654, 560] width 150 height 11
select select "3"
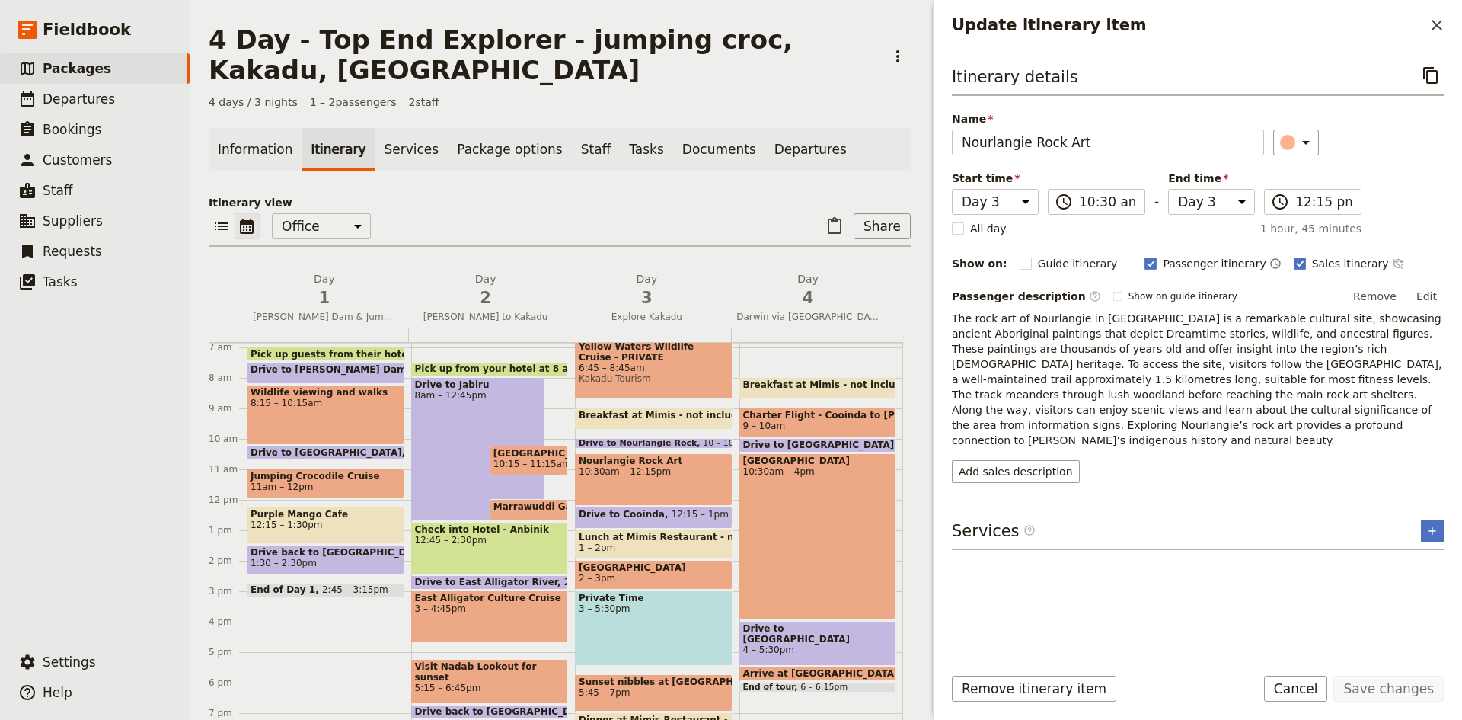
scroll to position [348, 0]
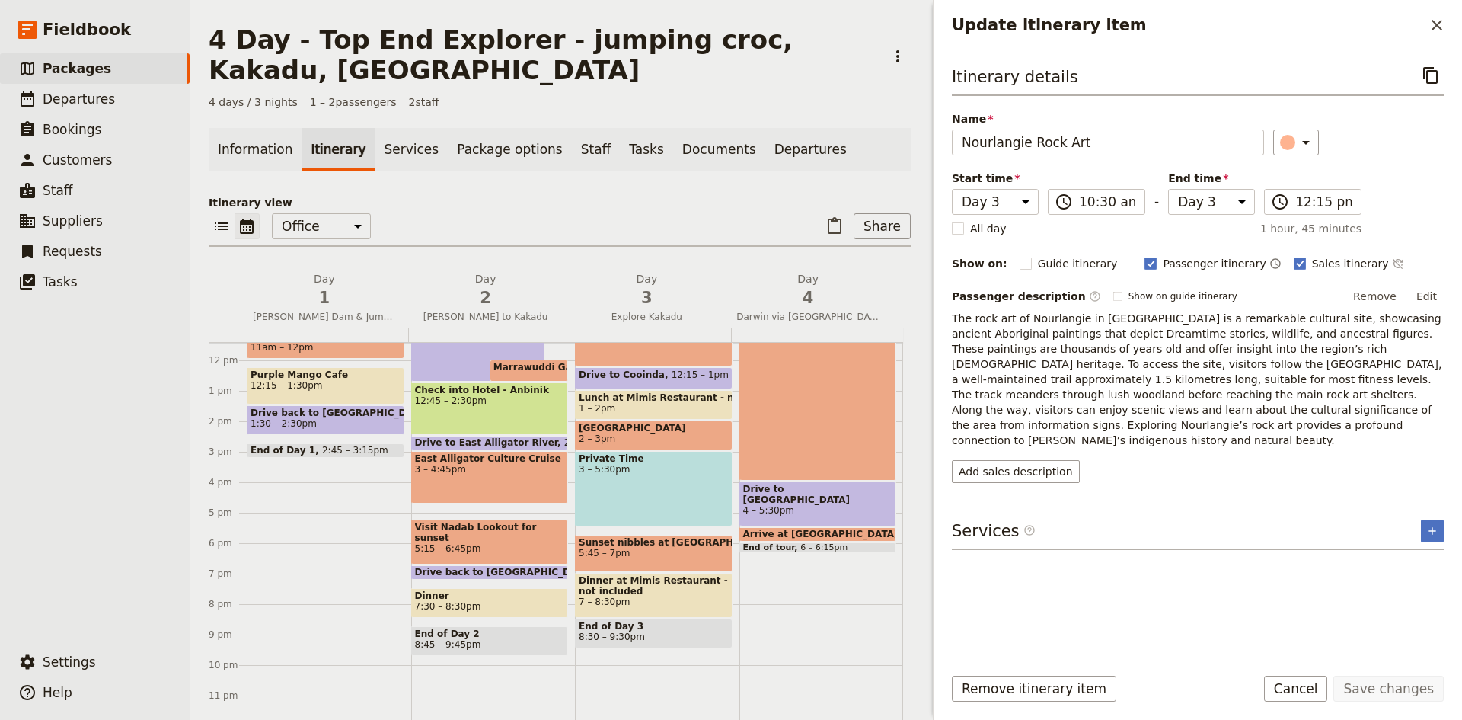
click at [672, 373] on span "12:15 – 1pm" at bounding box center [700, 378] width 57 height 18
select select "3"
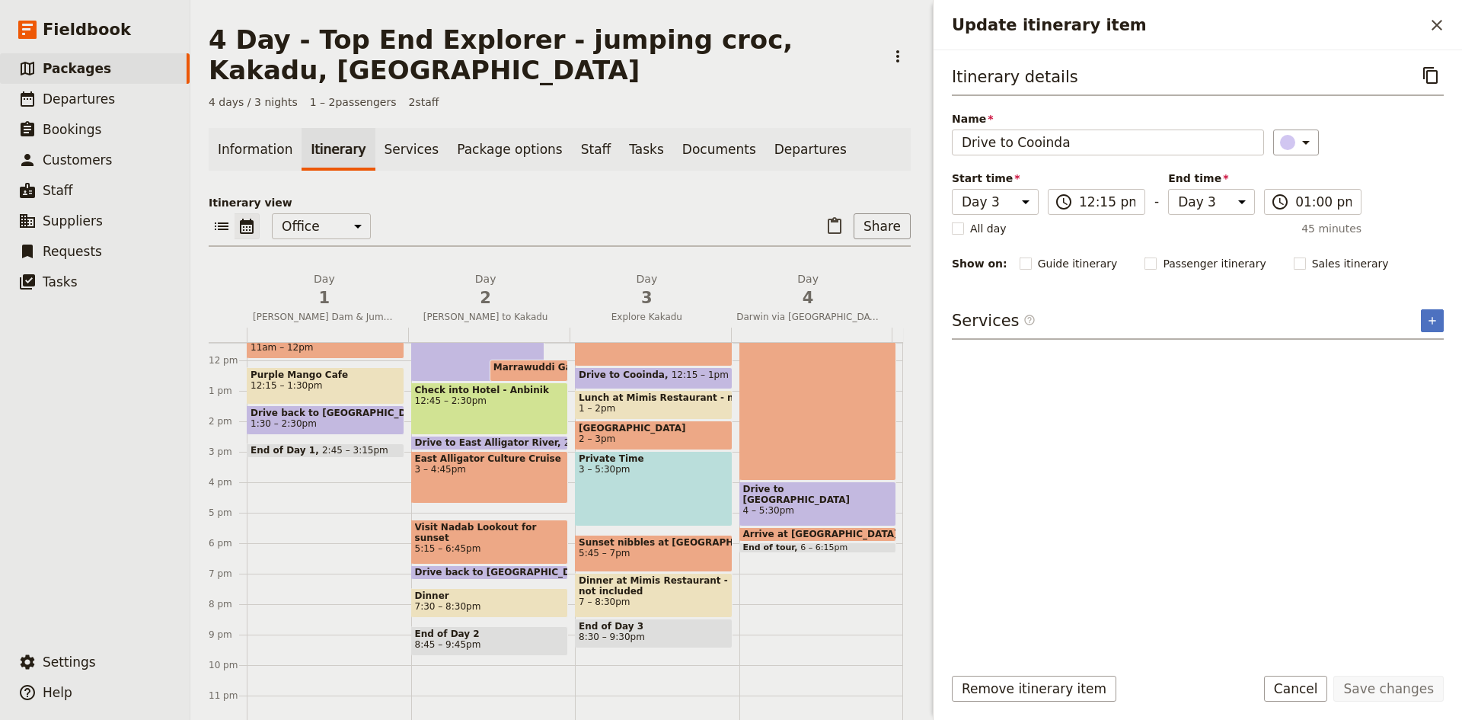
click at [663, 402] on span "Lunch at Mimis Restaurant - not included" at bounding box center [654, 397] width 150 height 11
select select "3"
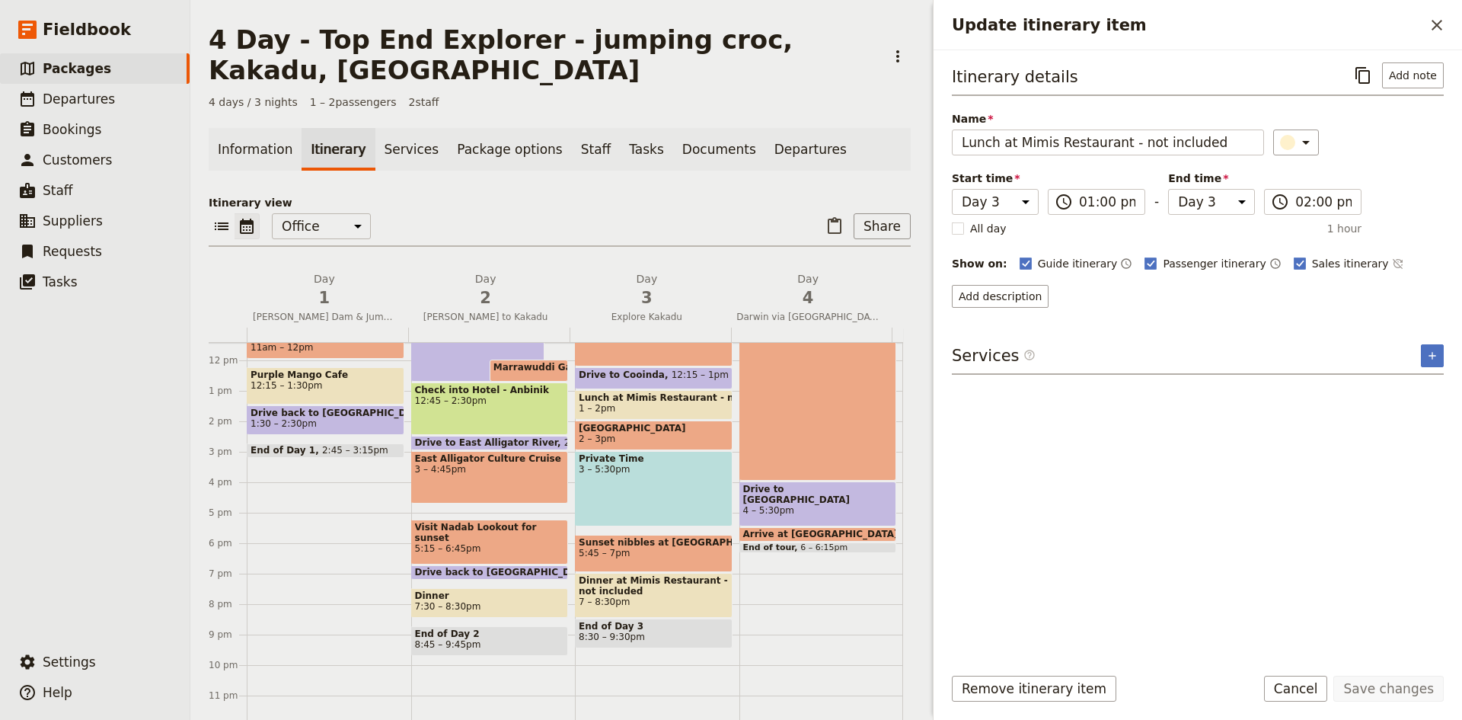
click at [645, 428] on span "[GEOGRAPHIC_DATA]" at bounding box center [654, 428] width 150 height 11
select select "3"
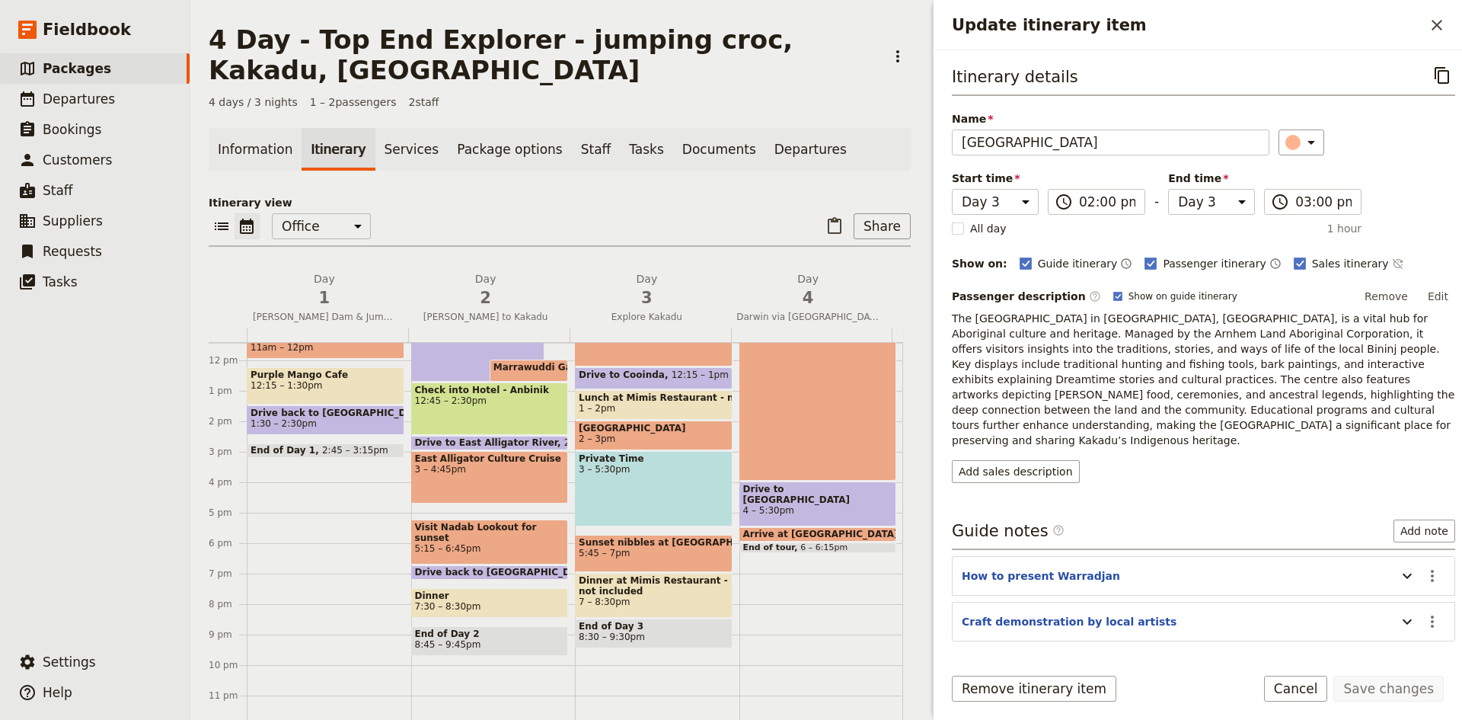
click at [650, 463] on div "Private Time 3 – 5:30pm" at bounding box center [654, 488] width 158 height 75
select select "3"
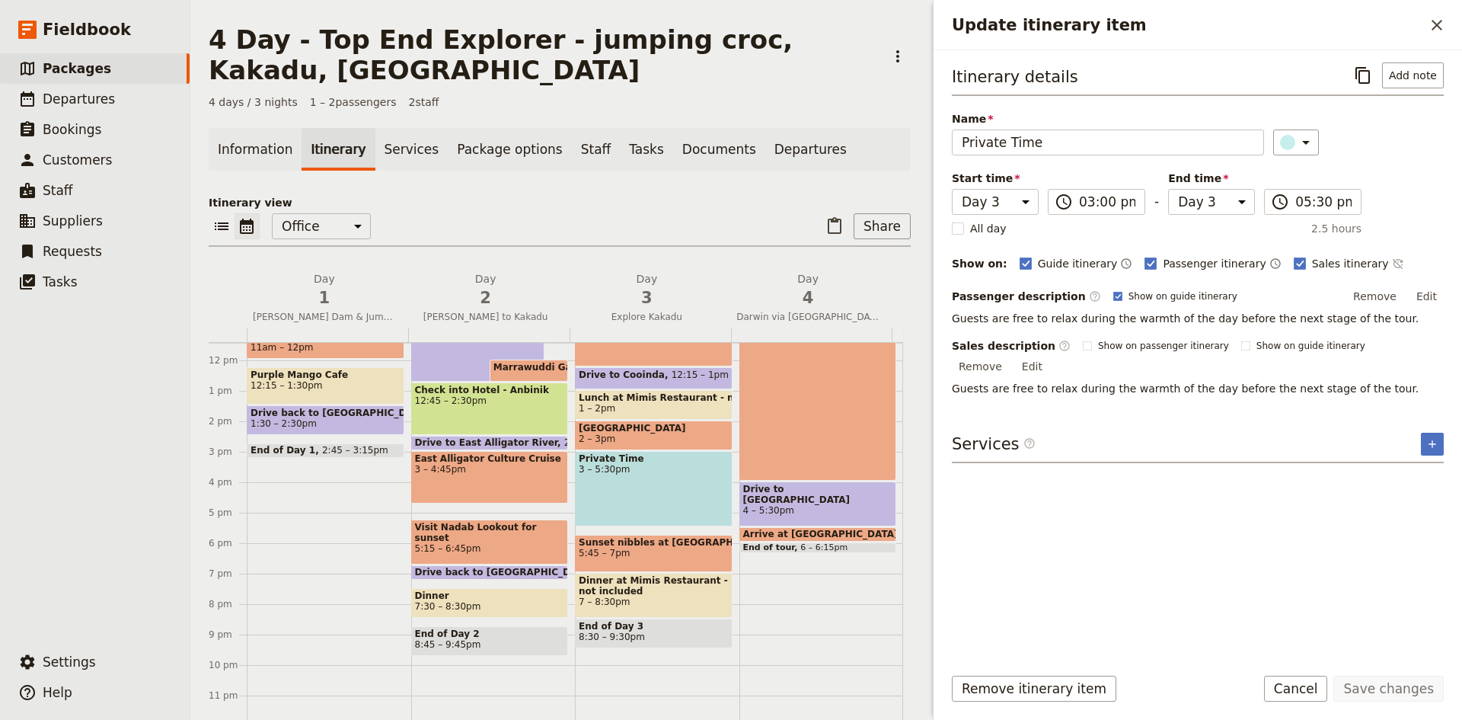
click at [662, 547] on span "Sunset nibbles at [GEOGRAPHIC_DATA]" at bounding box center [654, 542] width 150 height 11
select select "3"
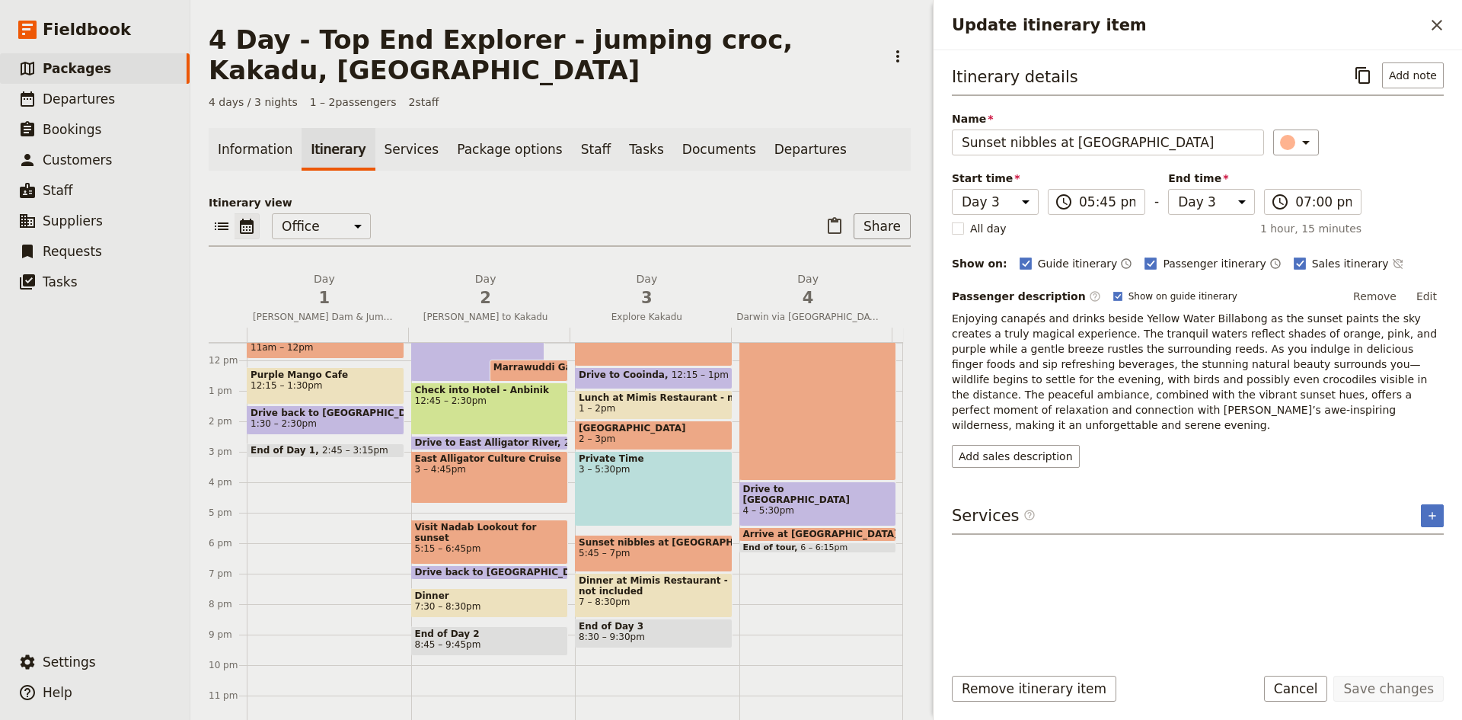
click at [660, 592] on span "Dinner at Mimis Restaurant - not included" at bounding box center [654, 585] width 150 height 21
select select "3"
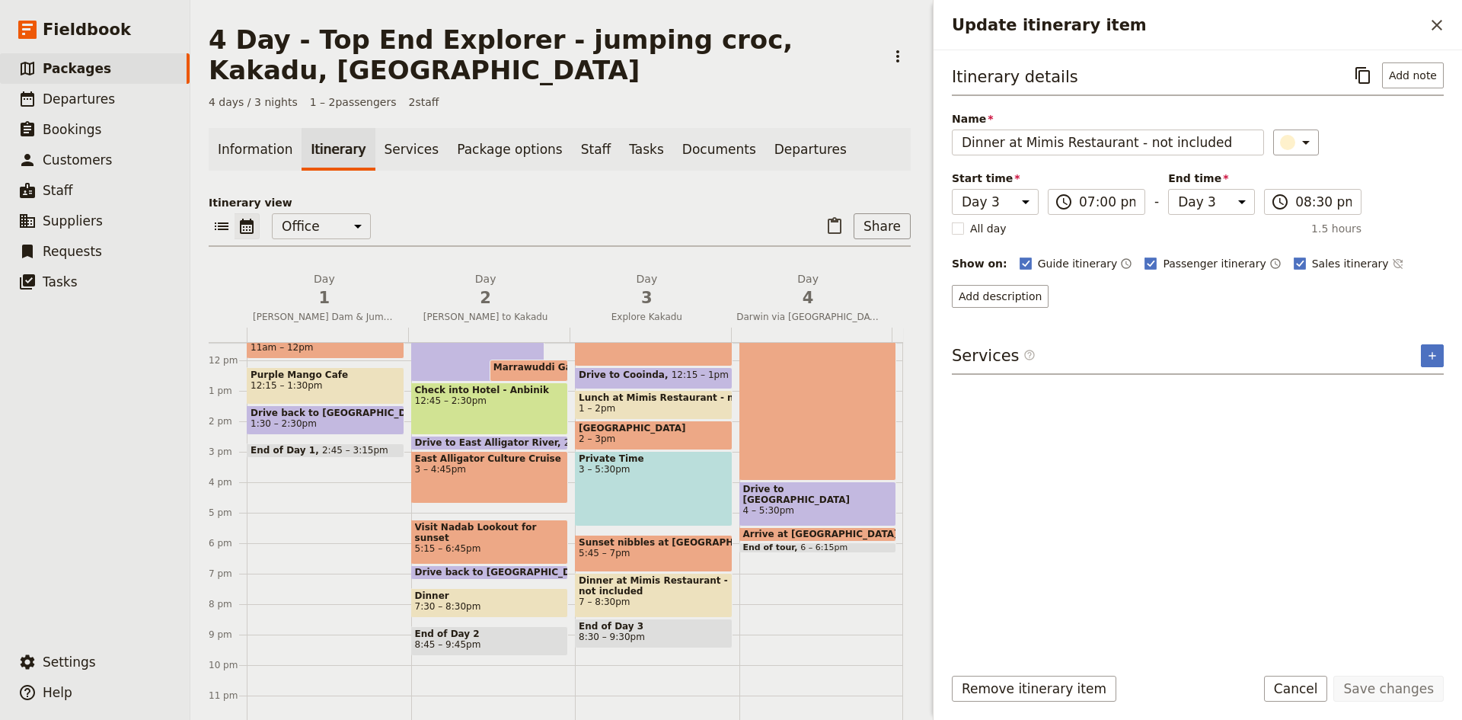
click at [652, 631] on span "End of Day 3" at bounding box center [654, 626] width 150 height 11
select select "3"
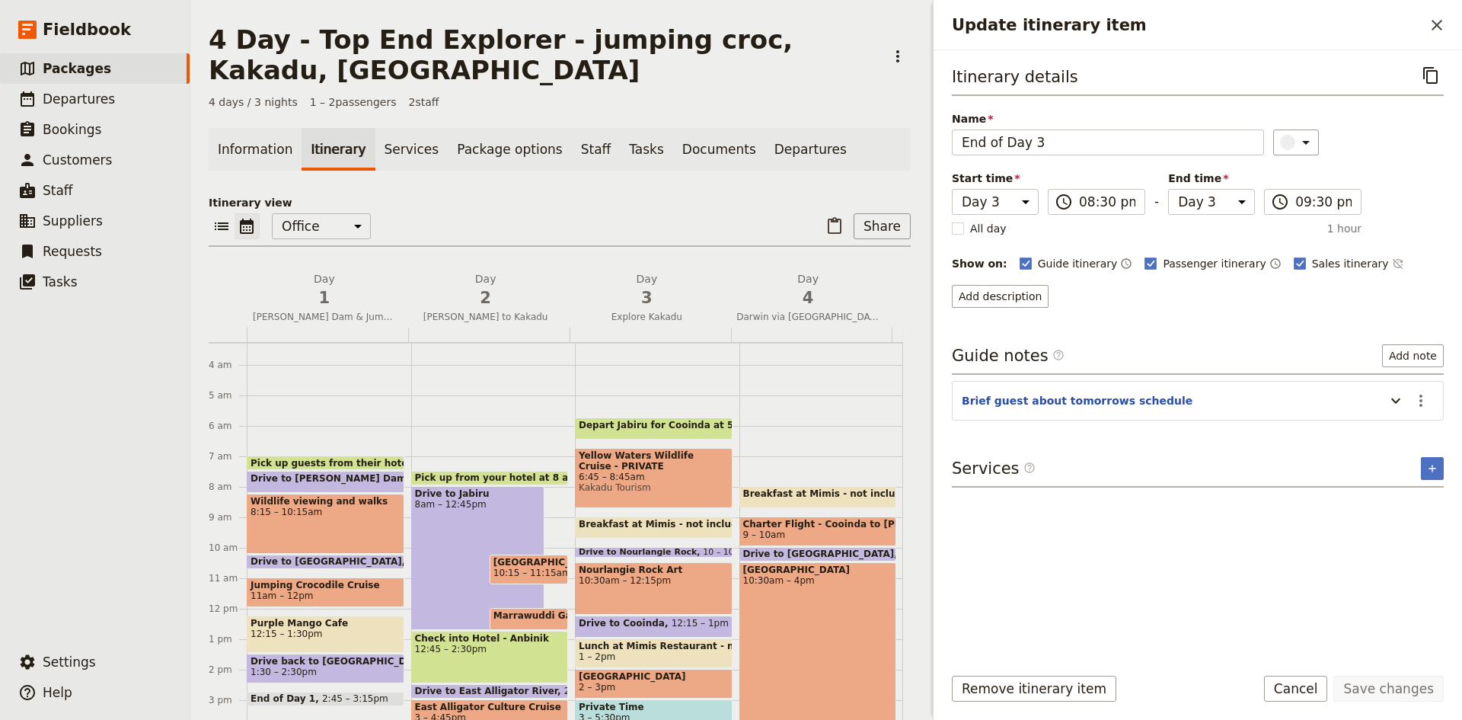
scroll to position [196, 0]
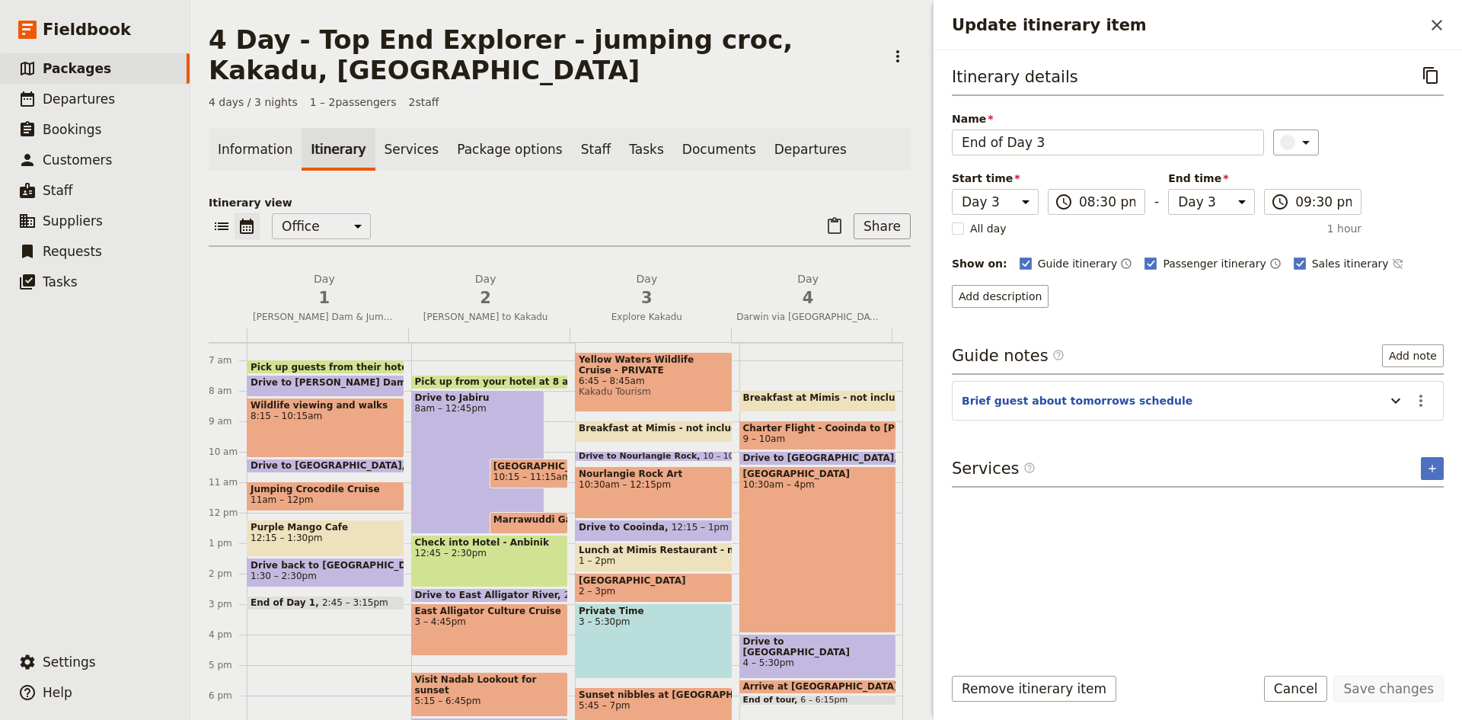
click at [817, 398] on span "Breakfast at Mimis - not included" at bounding box center [832, 397] width 178 height 11
select select "4"
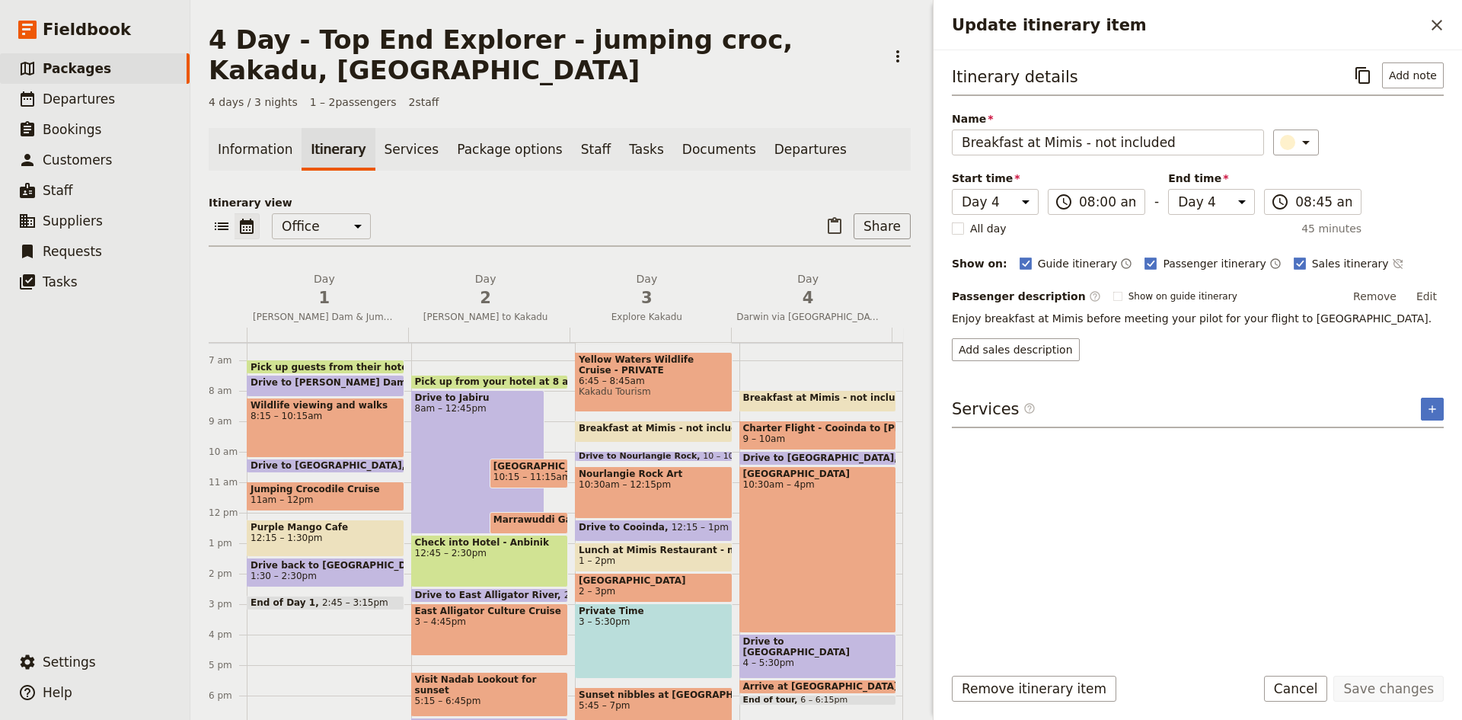
click at [817, 429] on span "Charter Flight - Cooinda to [PERSON_NAME] - depart 8 am." at bounding box center [818, 428] width 150 height 11
select select "4"
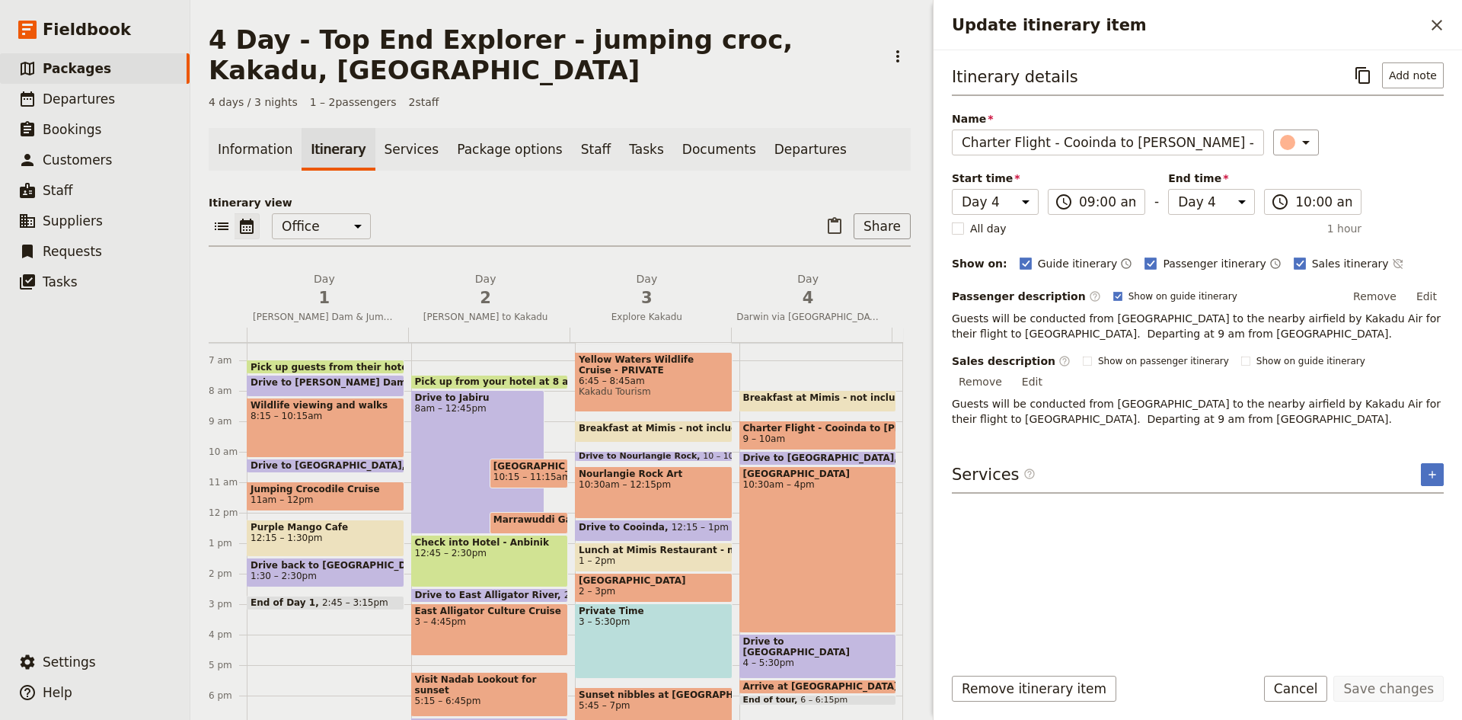
click at [800, 457] on span "Drive to [GEOGRAPHIC_DATA]" at bounding box center [822, 457] width 158 height 11
select select "4"
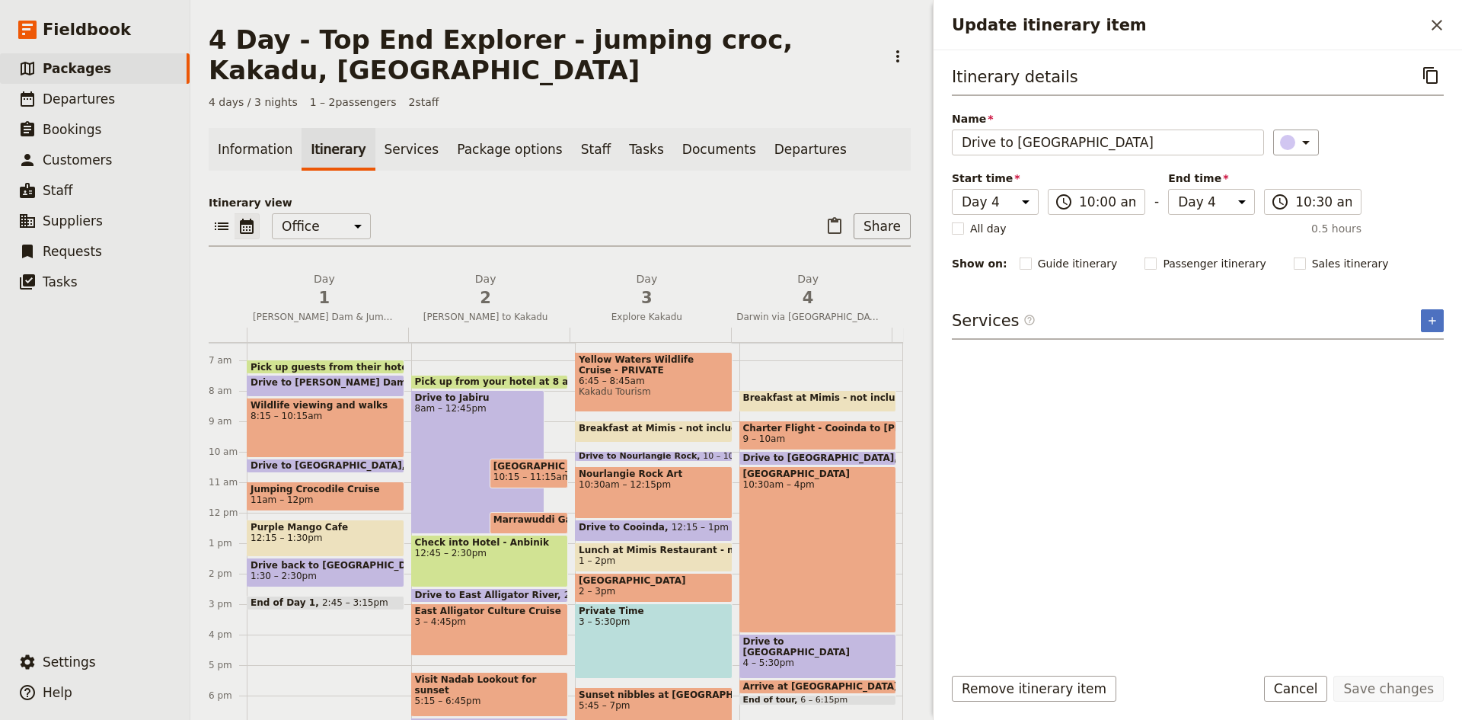
click at [808, 496] on div "[GEOGRAPHIC_DATA] 10:30am – 4pm" at bounding box center [818, 549] width 158 height 167
select select "4"
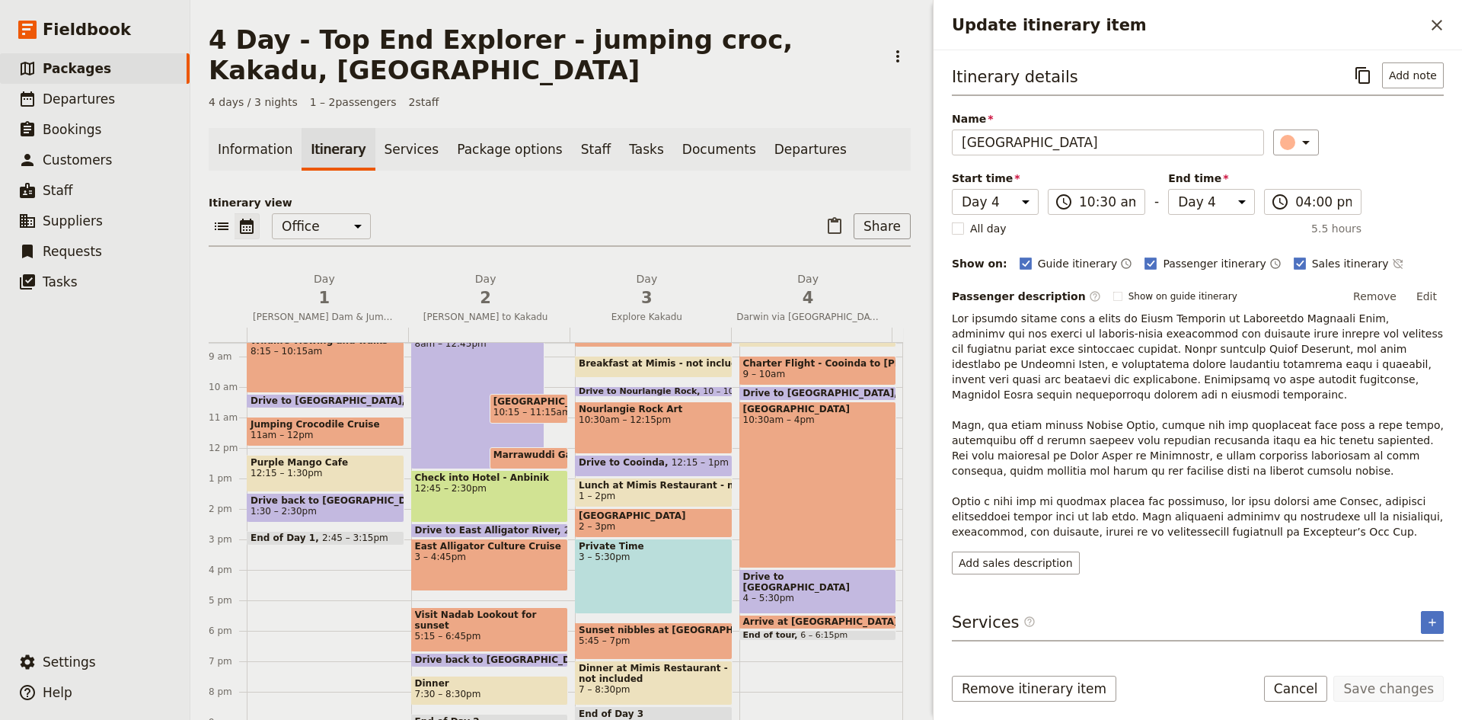
scroll to position [348, 0]
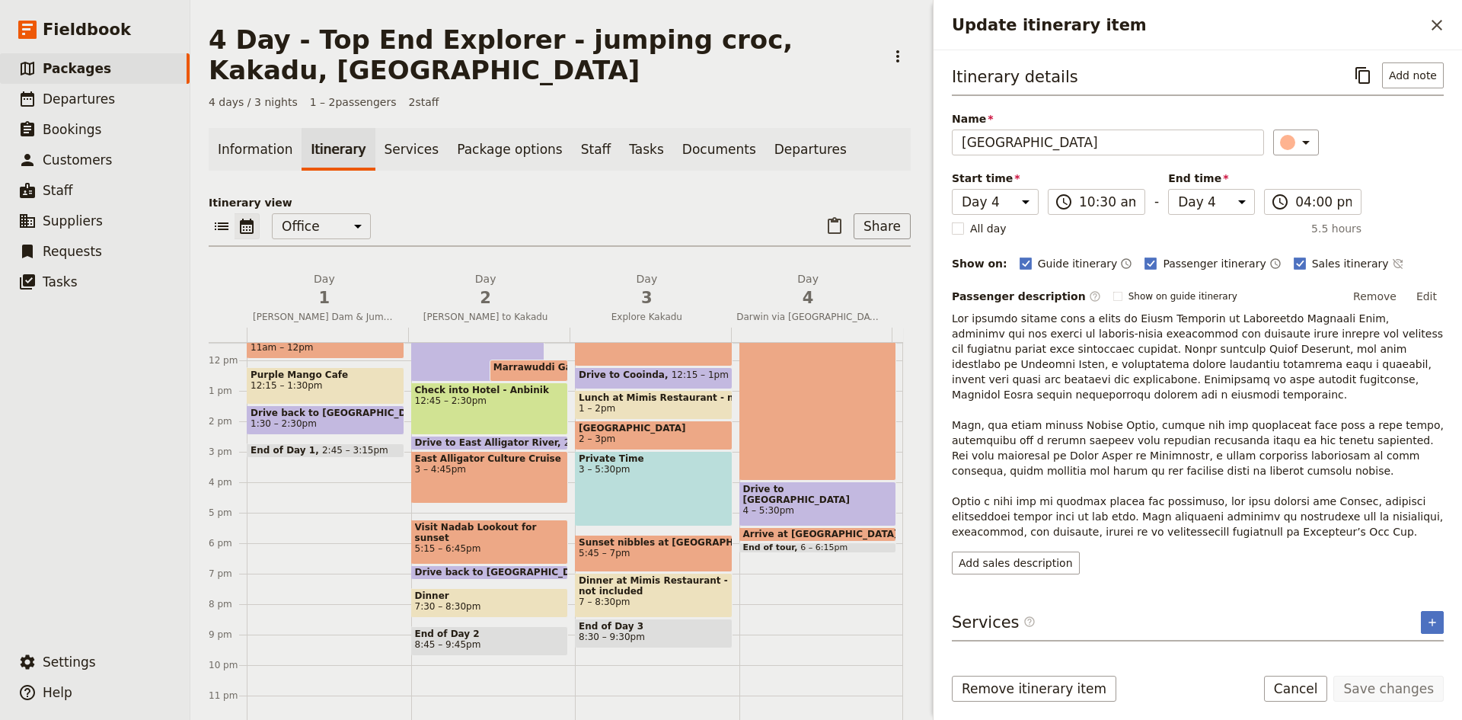
click at [812, 505] on span "4 – 5:30pm" at bounding box center [818, 510] width 150 height 11
select select "4"
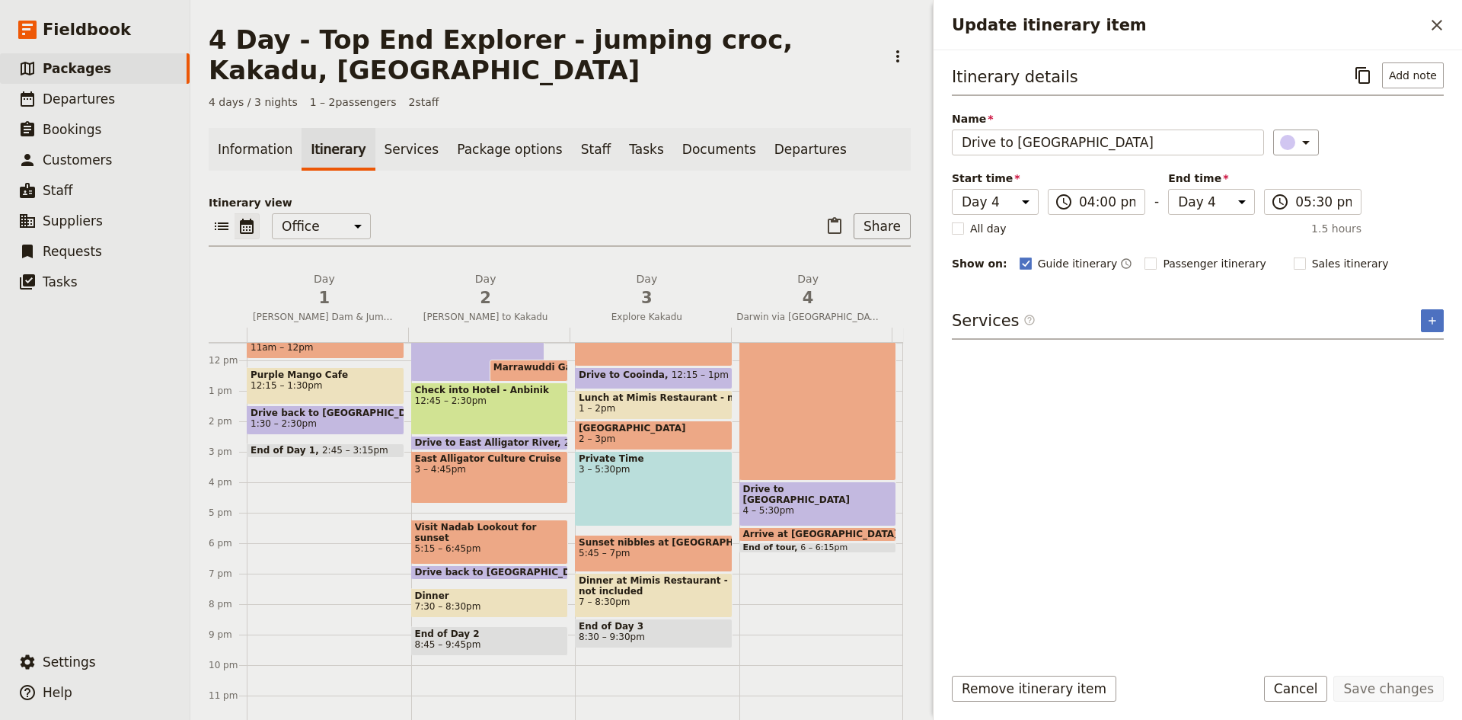
click at [811, 532] on span "Arrive at [GEOGRAPHIC_DATA]" at bounding box center [824, 534] width 162 height 11
select select "4"
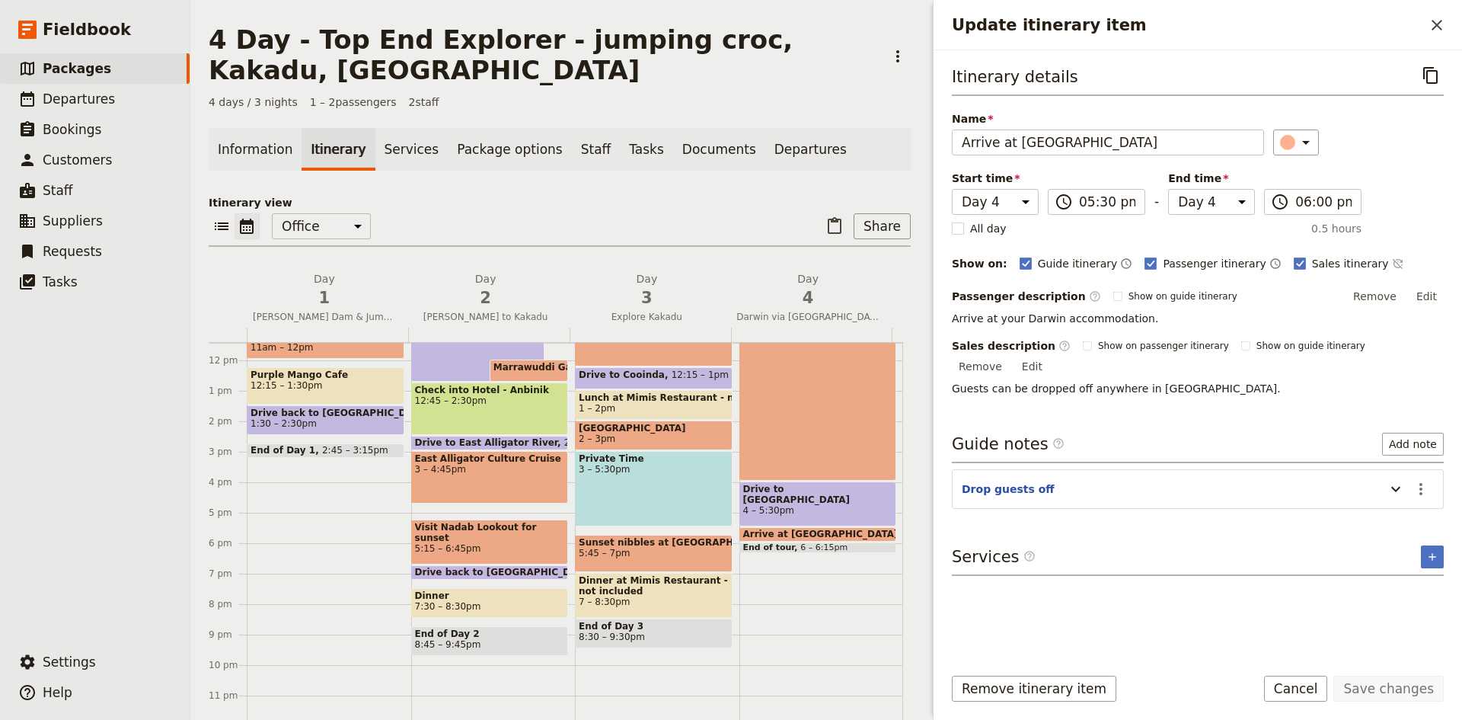
click at [822, 505] on span "4 – 5:30pm" at bounding box center [818, 510] width 150 height 11
select select "4"
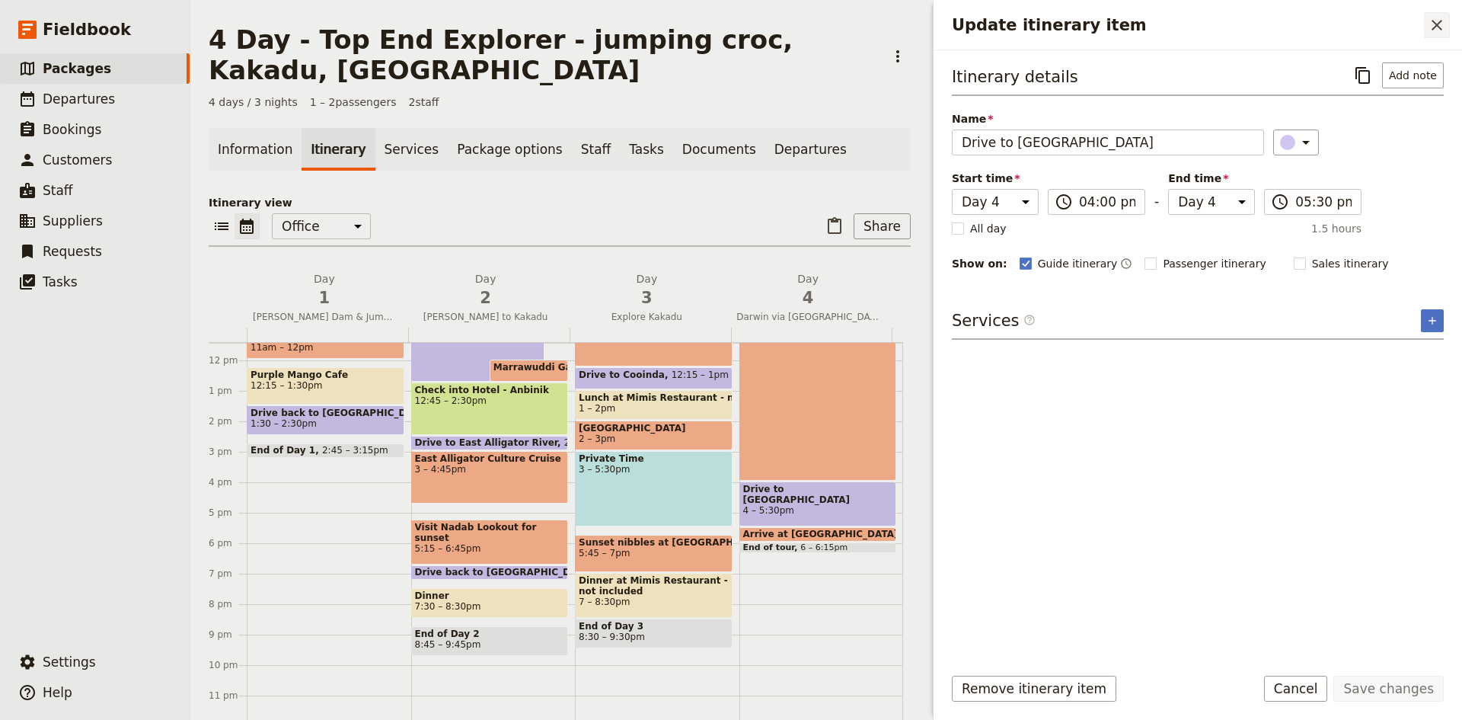
click at [1438, 30] on icon "Close drawer" at bounding box center [1437, 25] width 18 height 18
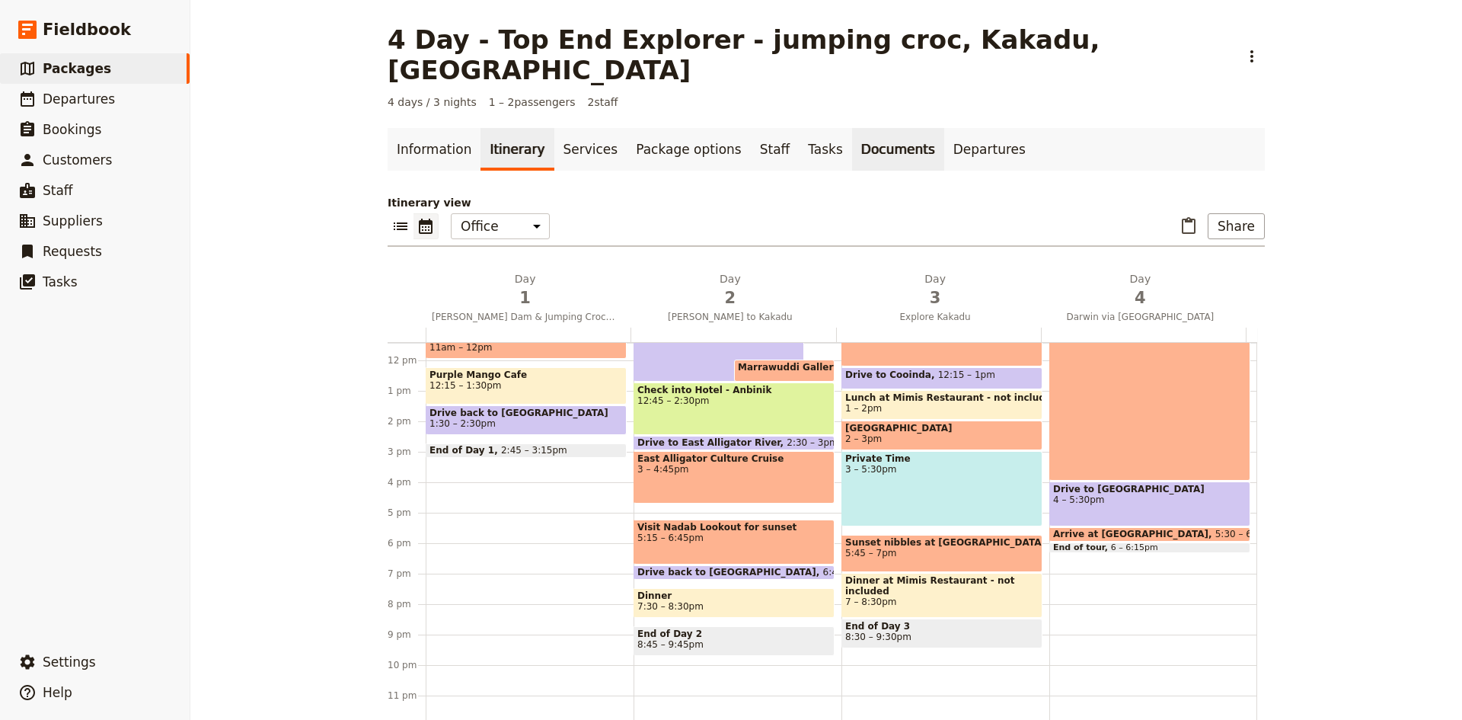
click at [852, 128] on link "Documents" at bounding box center [898, 149] width 92 height 43
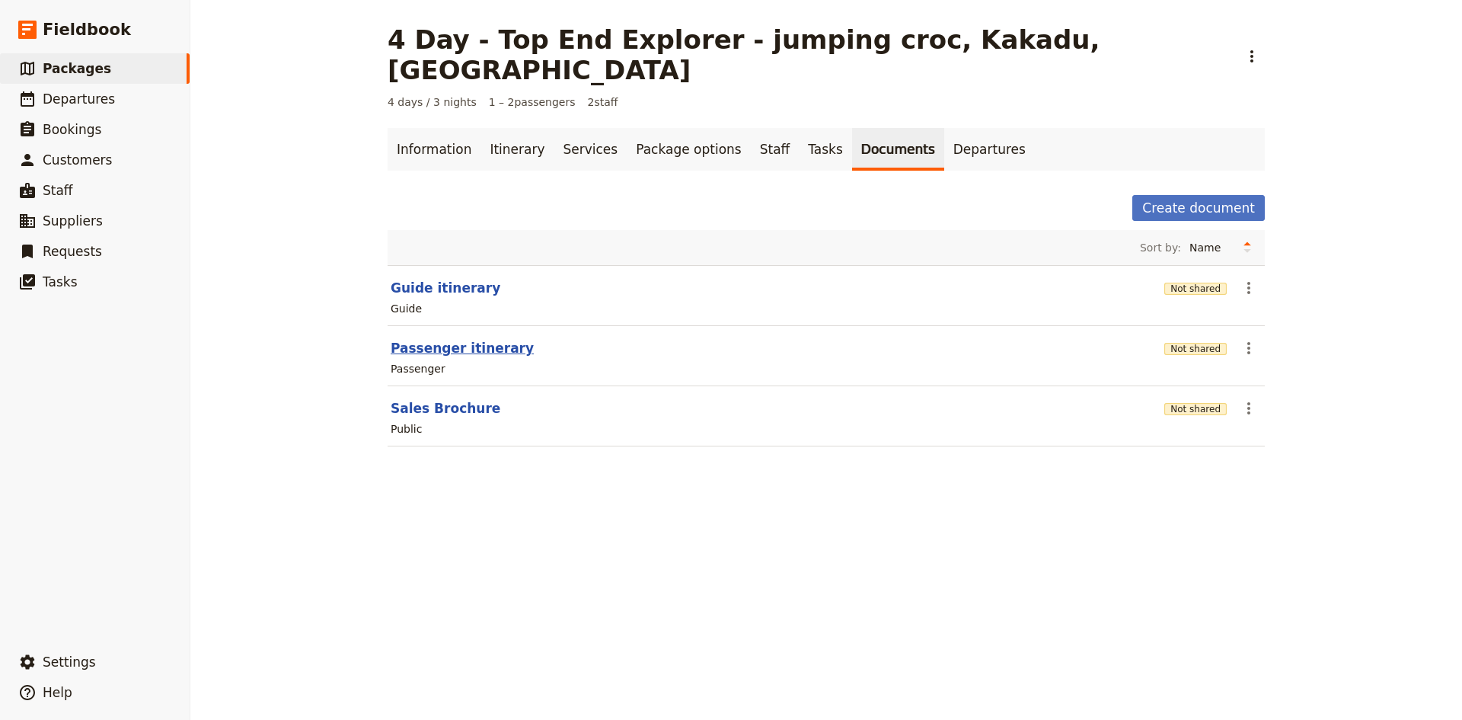
click at [469, 339] on button "Passenger itinerary" at bounding box center [462, 348] width 143 height 18
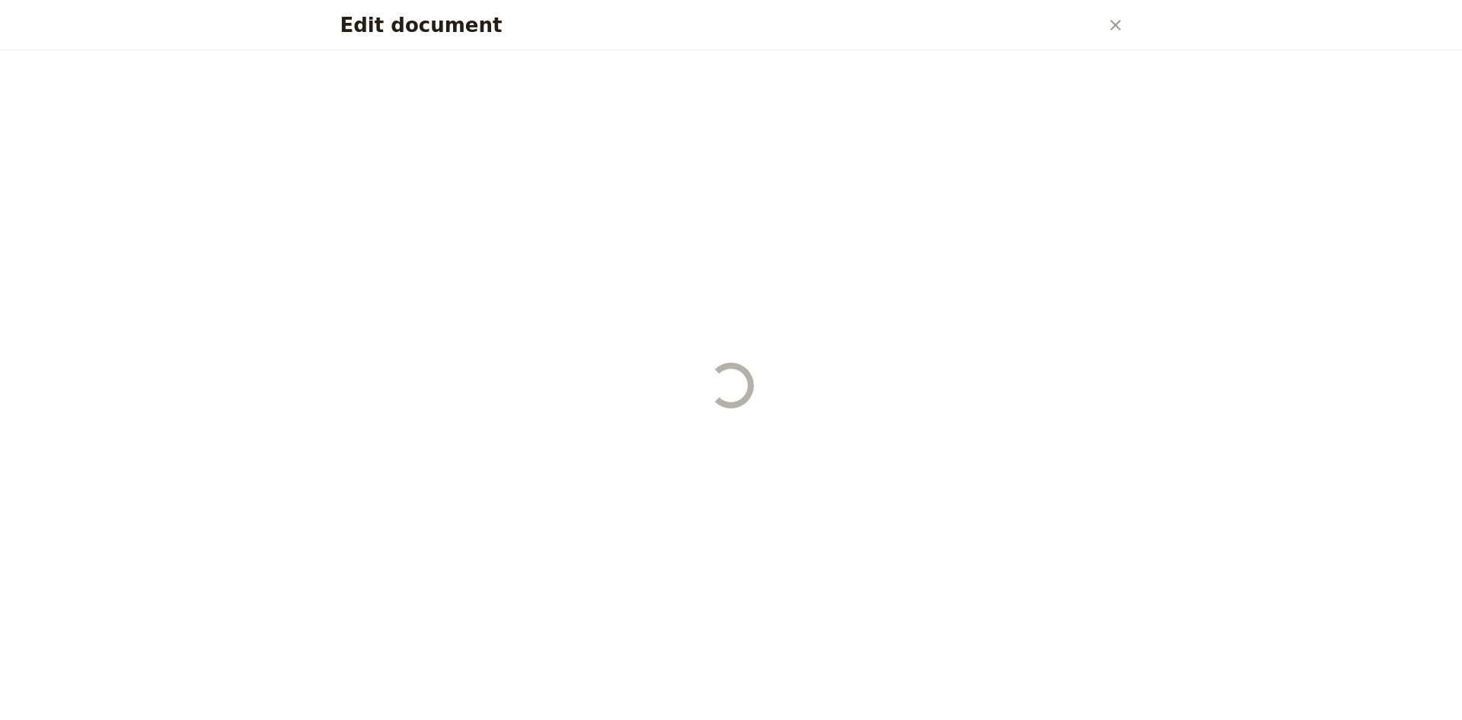
select select "PASSENGER"
select select "DEFAULT"
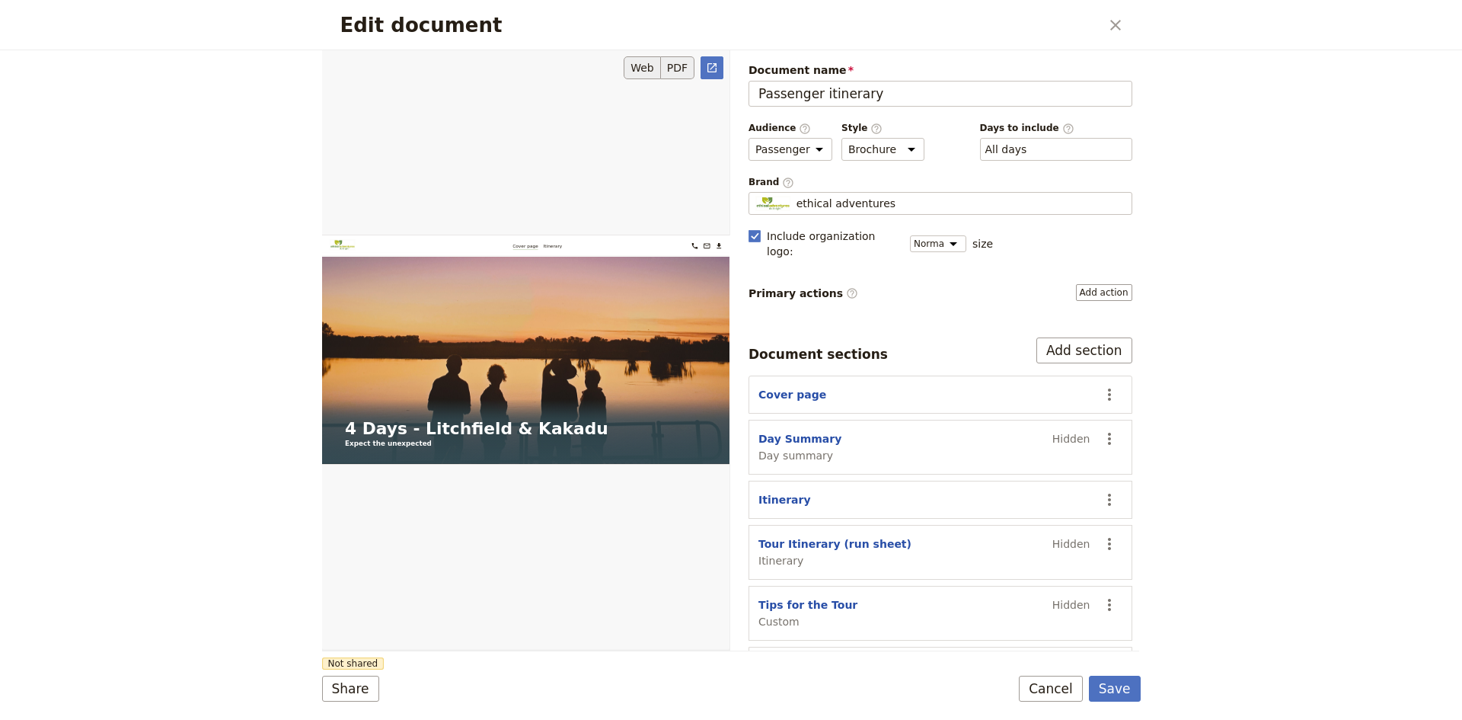
click at [683, 61] on button "PDF" at bounding box center [678, 67] width 34 height 23
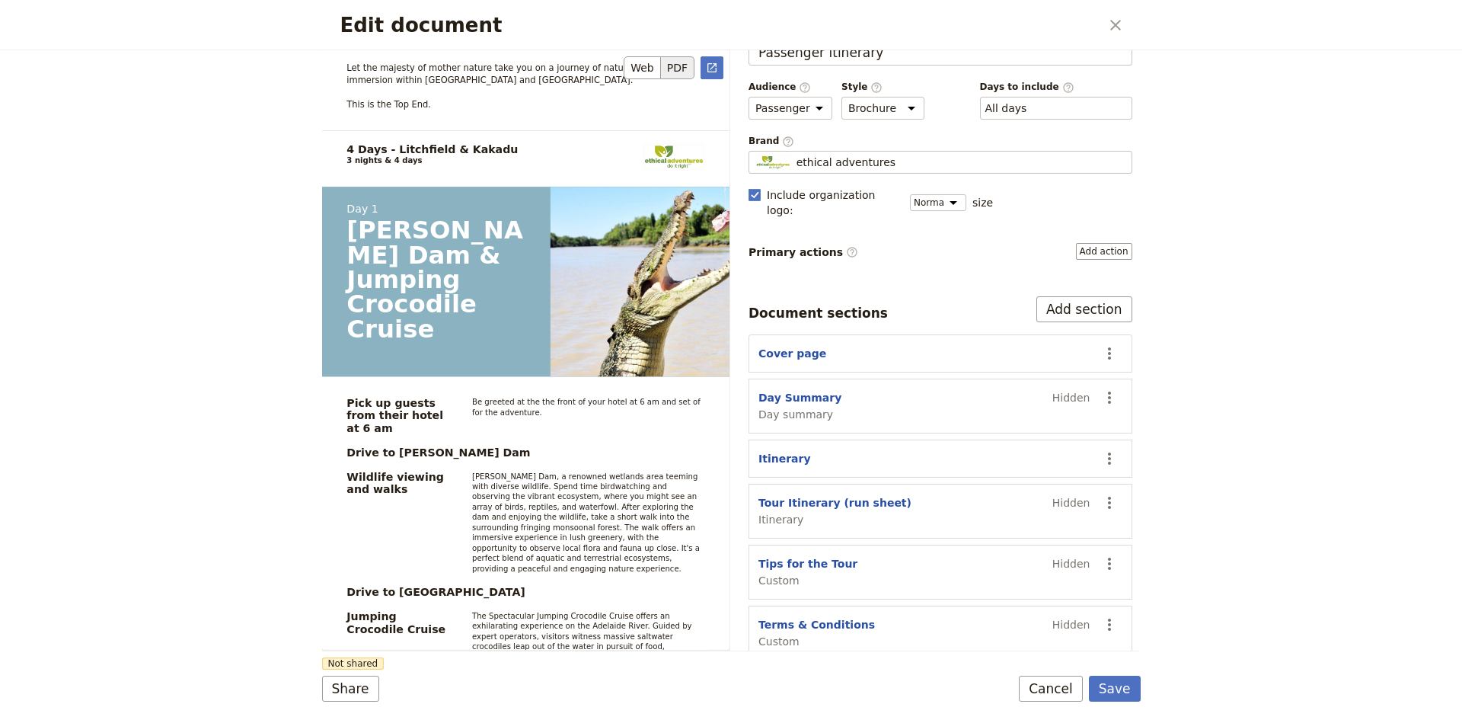
scroll to position [838, 0]
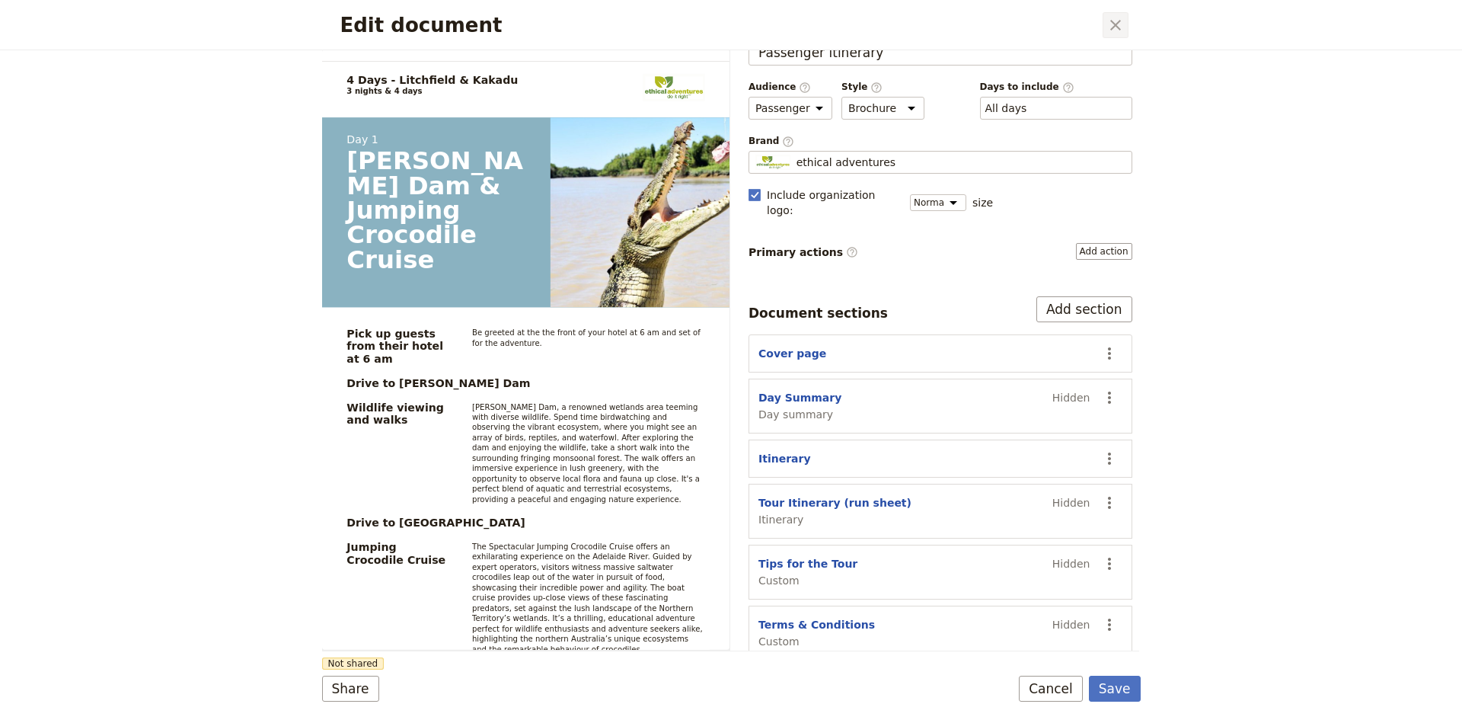
click at [1113, 25] on icon "Close dialog" at bounding box center [1116, 25] width 18 height 18
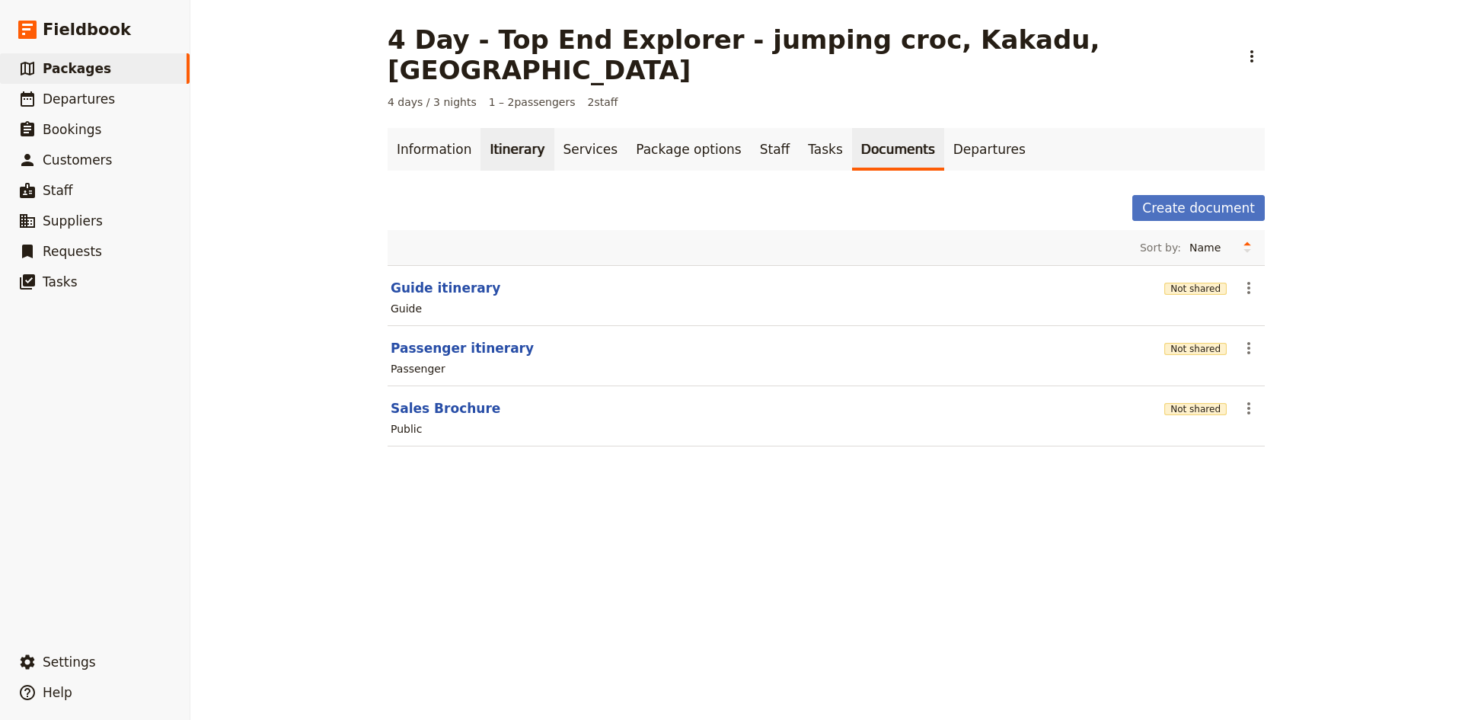
click at [510, 128] on link "Itinerary" at bounding box center [517, 149] width 73 height 43
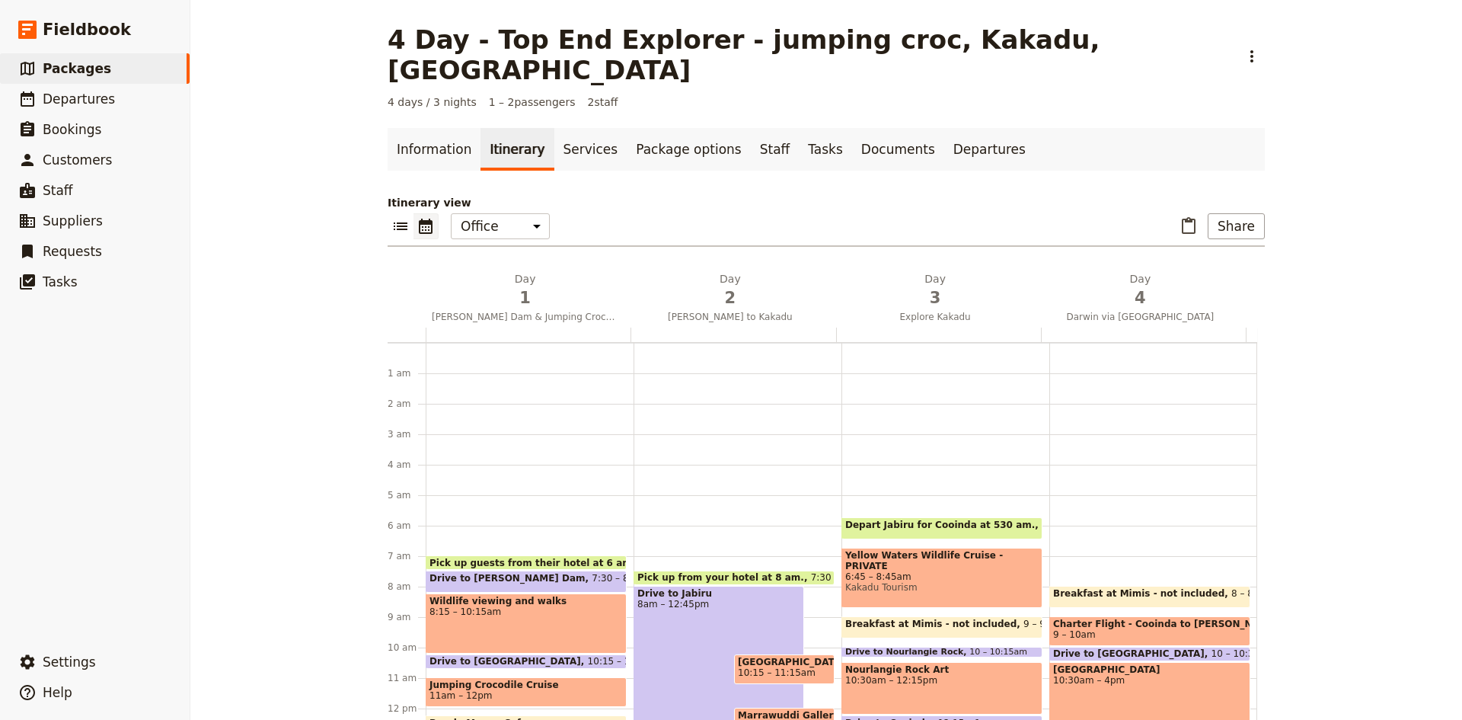
scroll to position [160, 0]
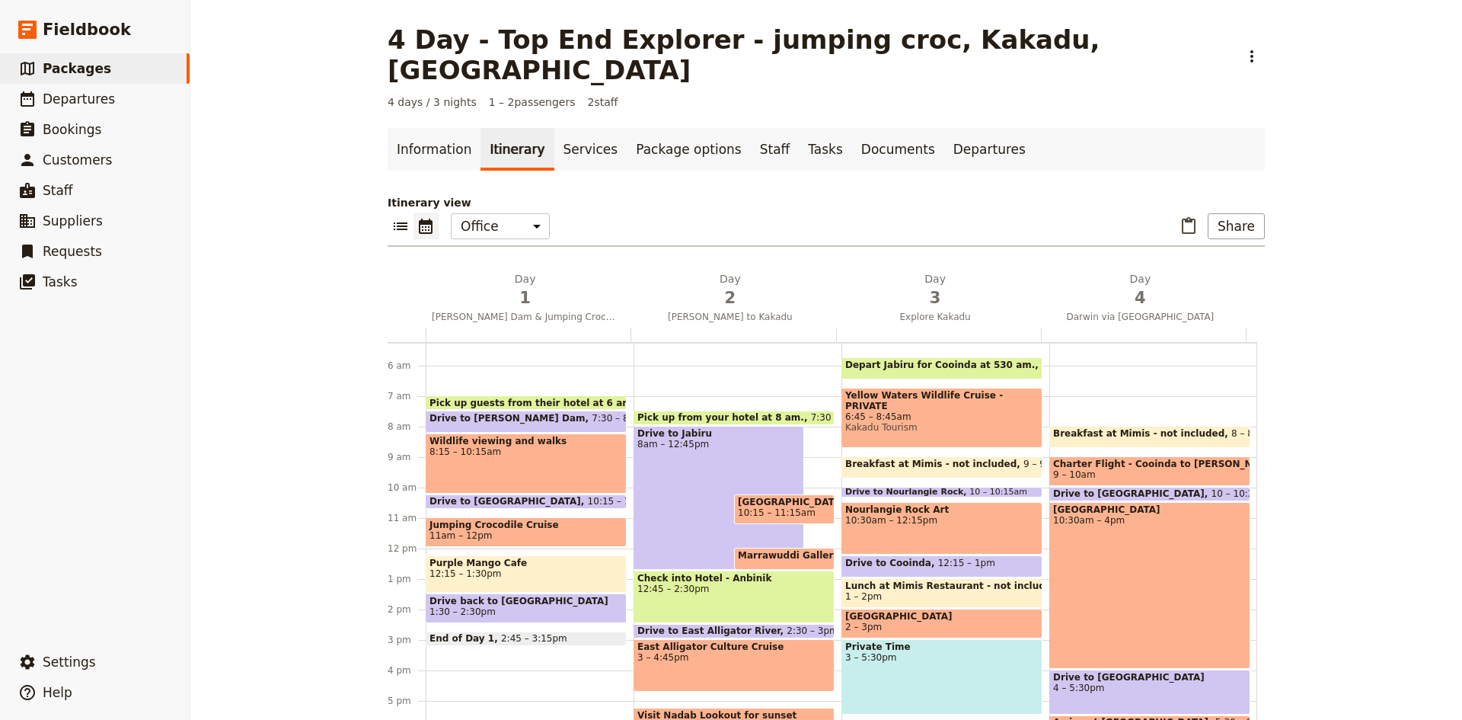
click at [506, 496] on span "Drive to [GEOGRAPHIC_DATA]" at bounding box center [509, 501] width 158 height 11
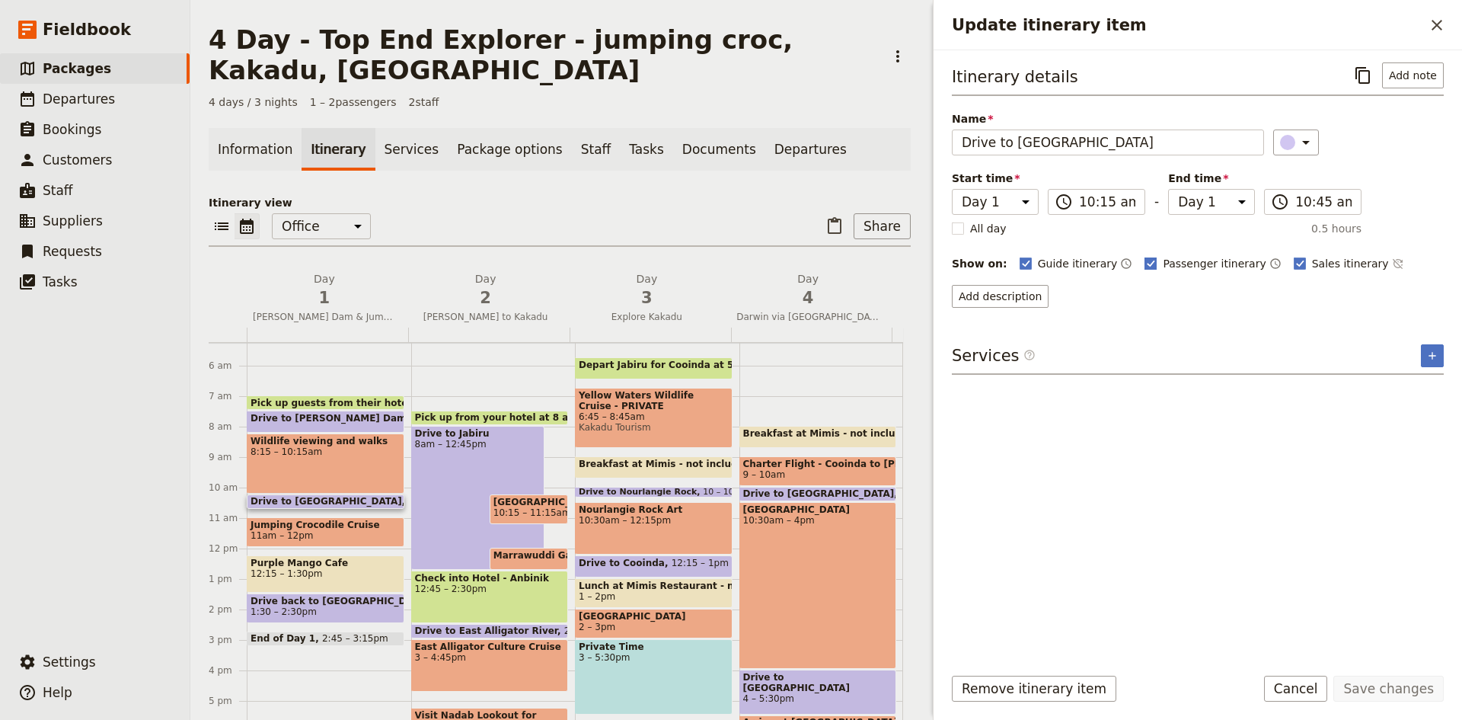
click at [1145, 260] on rect "Update itinerary item" at bounding box center [1150, 262] width 11 height 11
click at [1144, 256] on input "Passenger itinerary" at bounding box center [1144, 255] width 1 height 1
checkbox input "false"
click at [1294, 257] on rect "Update itinerary item" at bounding box center [1299, 262] width 11 height 11
click at [1293, 256] on input "Sales itinerary" at bounding box center [1293, 255] width 1 height 1
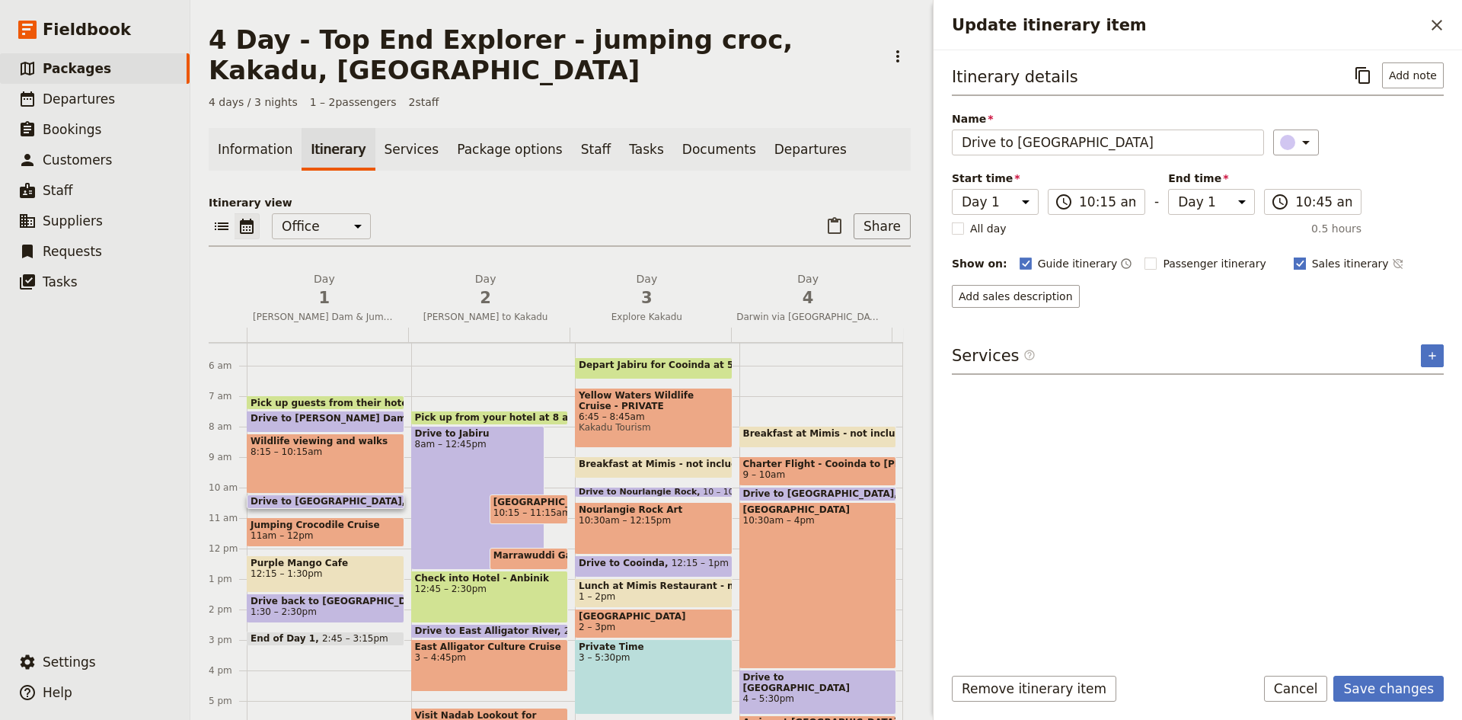
checkbox input "false"
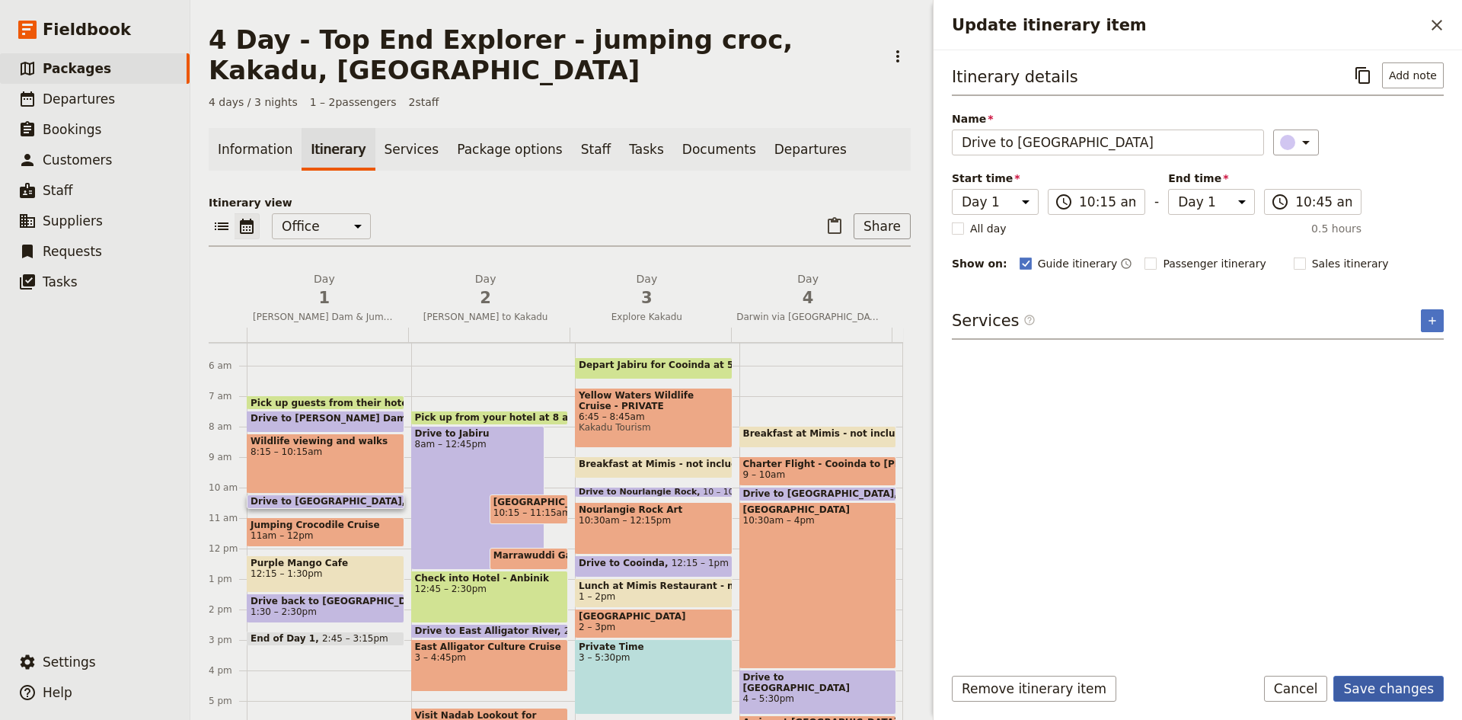
click at [1379, 682] on button "Save changes" at bounding box center [1389, 689] width 110 height 26
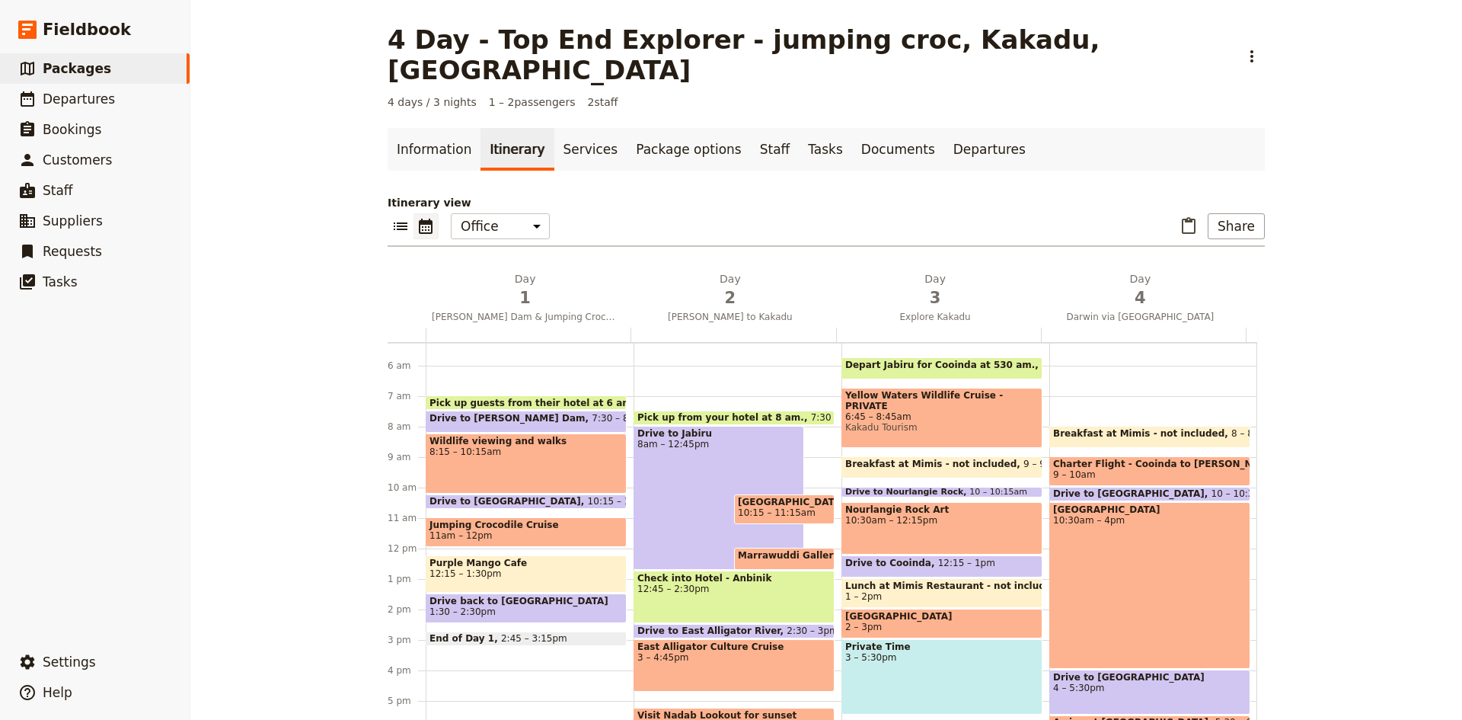
click at [465, 413] on span "Drive to [PERSON_NAME] Dam" at bounding box center [511, 418] width 162 height 11
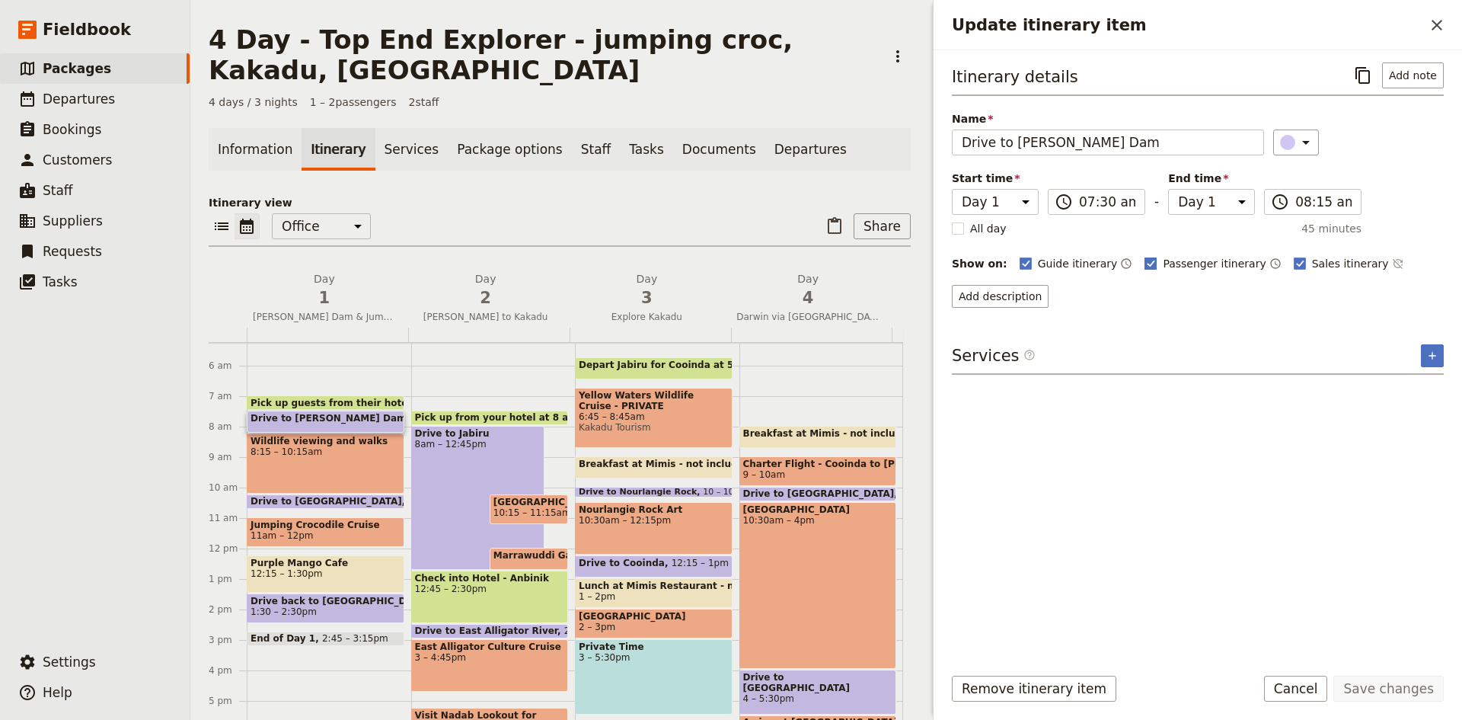
drag, startPoint x: 1132, startPoint y: 257, endPoint x: 1156, endPoint y: 258, distance: 24.4
click at [1145, 258] on rect "Update itinerary item" at bounding box center [1150, 262] width 11 height 11
click at [1144, 256] on input "Passenger itinerary" at bounding box center [1144, 255] width 1 height 1
checkbox input "false"
click at [1294, 258] on rect "Update itinerary item" at bounding box center [1299, 262] width 11 height 11
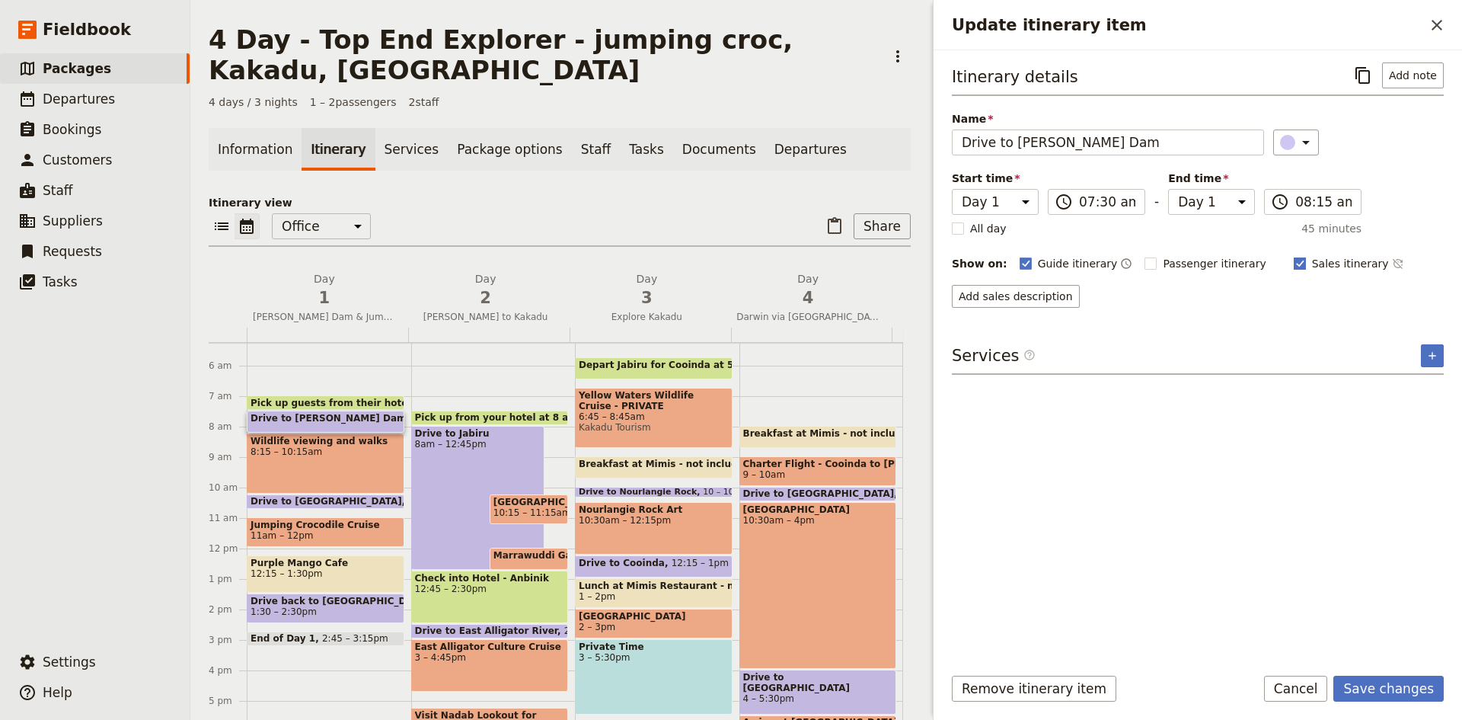
click at [1293, 256] on input "Sales itinerary" at bounding box center [1293, 255] width 1 height 1
checkbox input "false"
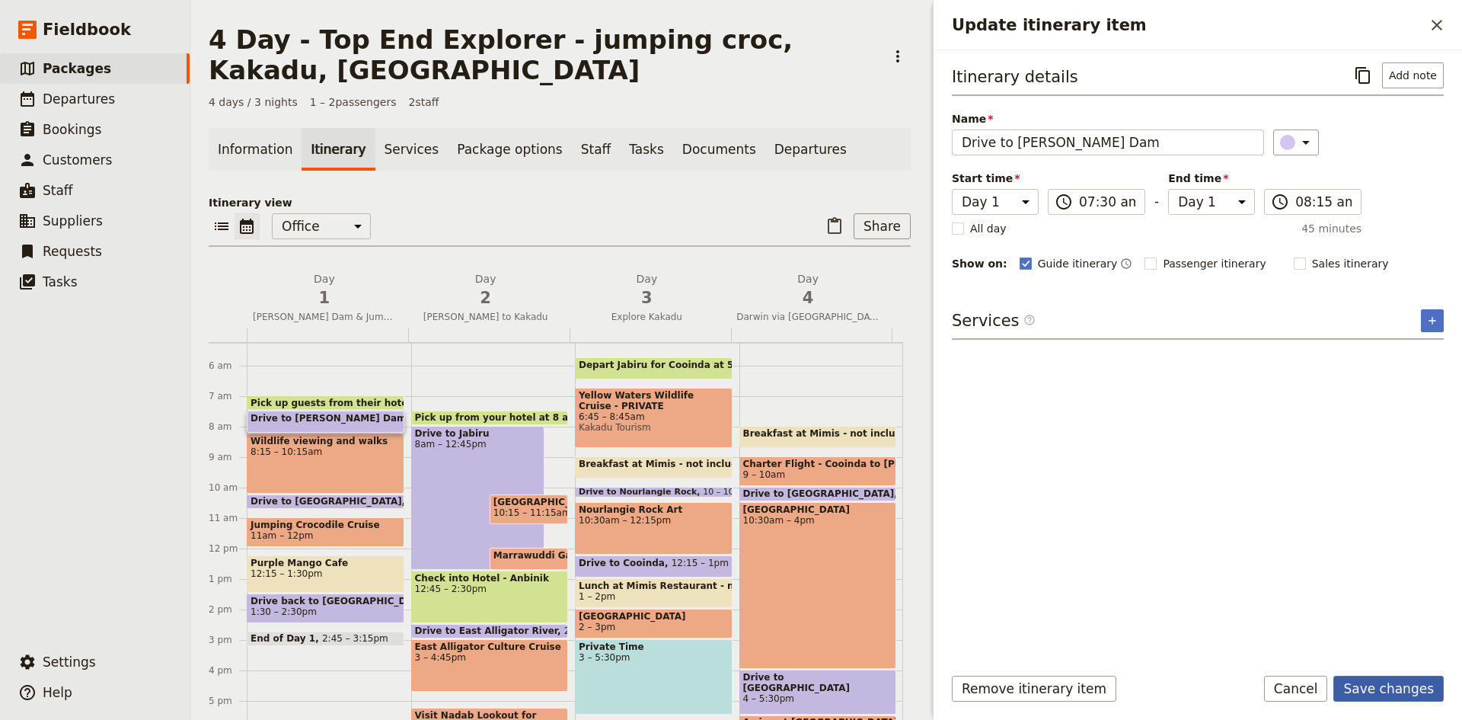
click at [1404, 687] on button "Save changes" at bounding box center [1389, 689] width 110 height 26
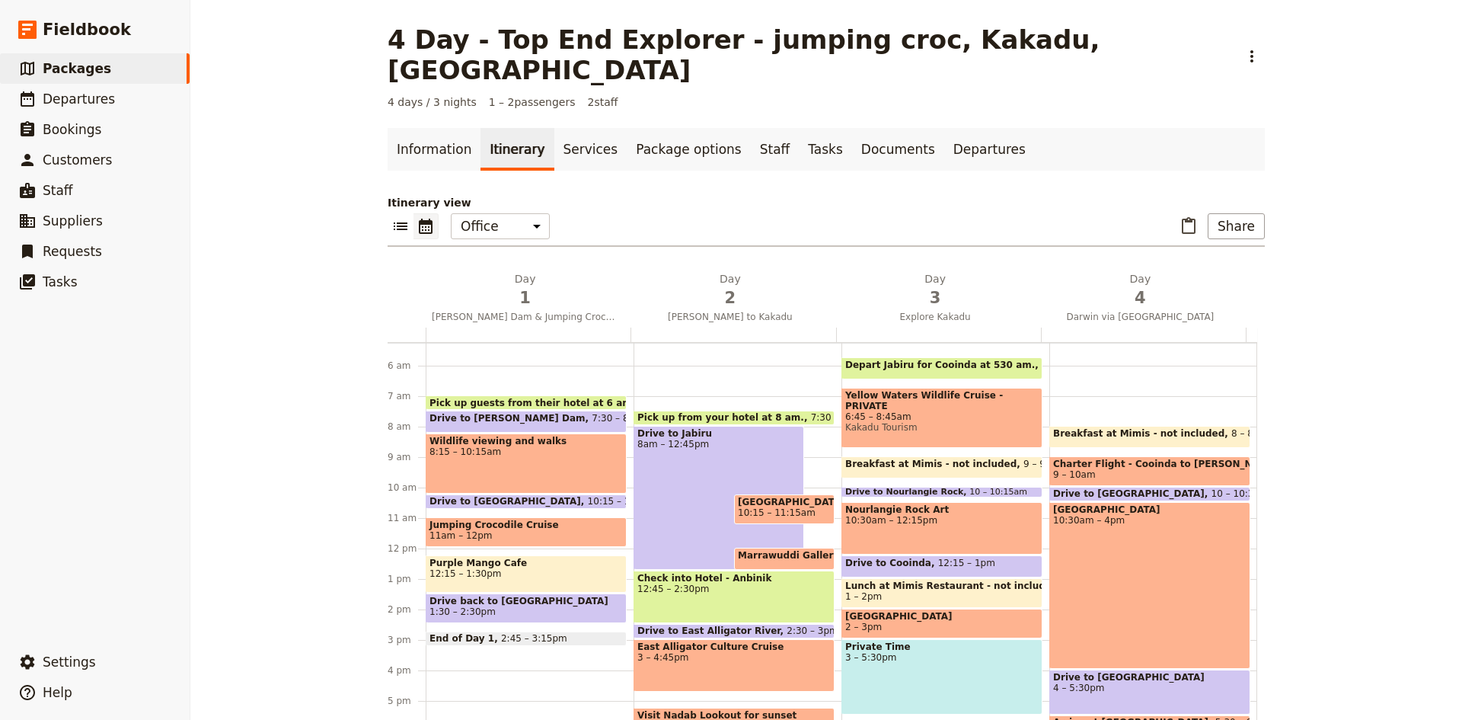
click at [508, 596] on span "Drive back to [GEOGRAPHIC_DATA]" at bounding box center [526, 601] width 193 height 11
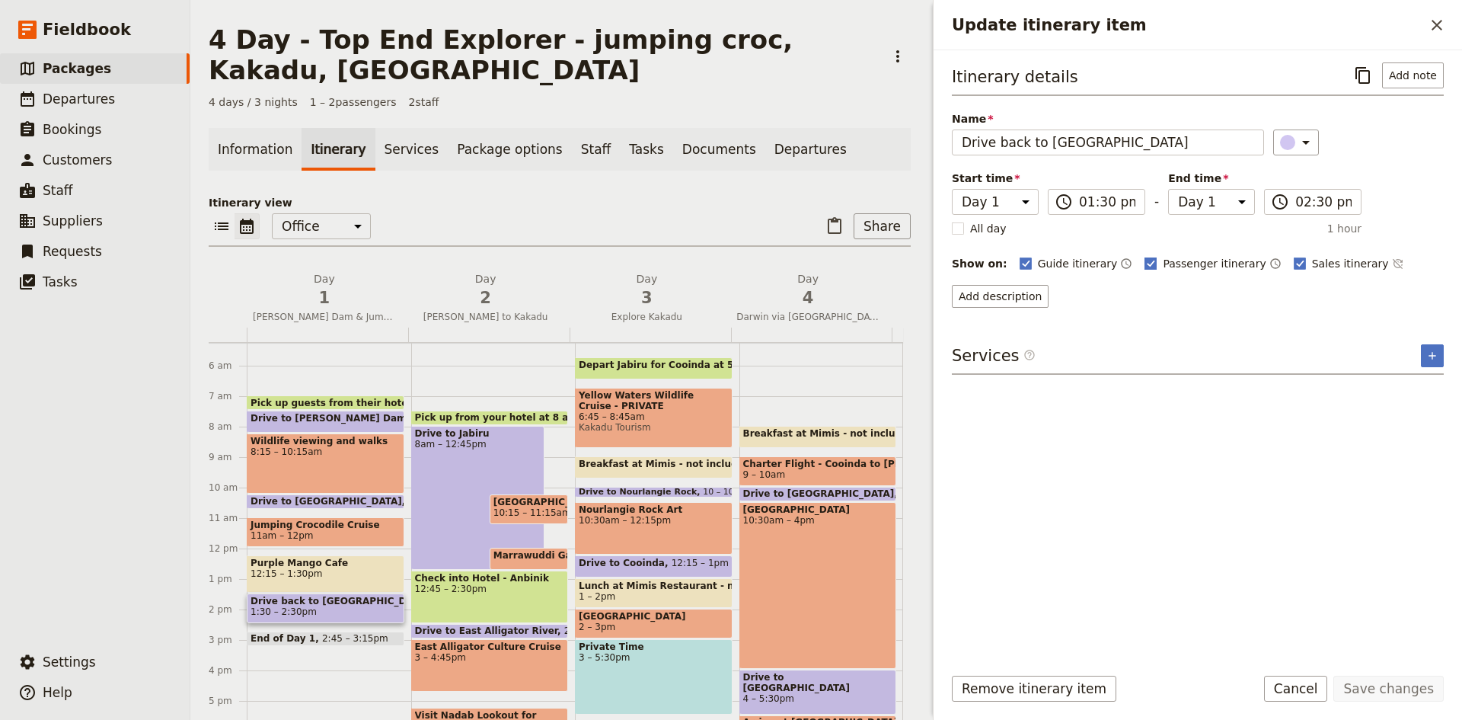
click at [1145, 260] on rect "Update itinerary item" at bounding box center [1150, 262] width 11 height 11
click at [1144, 256] on input "Passenger itinerary" at bounding box center [1144, 255] width 1 height 1
checkbox input "false"
click at [1294, 262] on rect "Update itinerary item" at bounding box center [1299, 262] width 11 height 11
click at [1293, 256] on input "Sales itinerary" at bounding box center [1293, 255] width 1 height 1
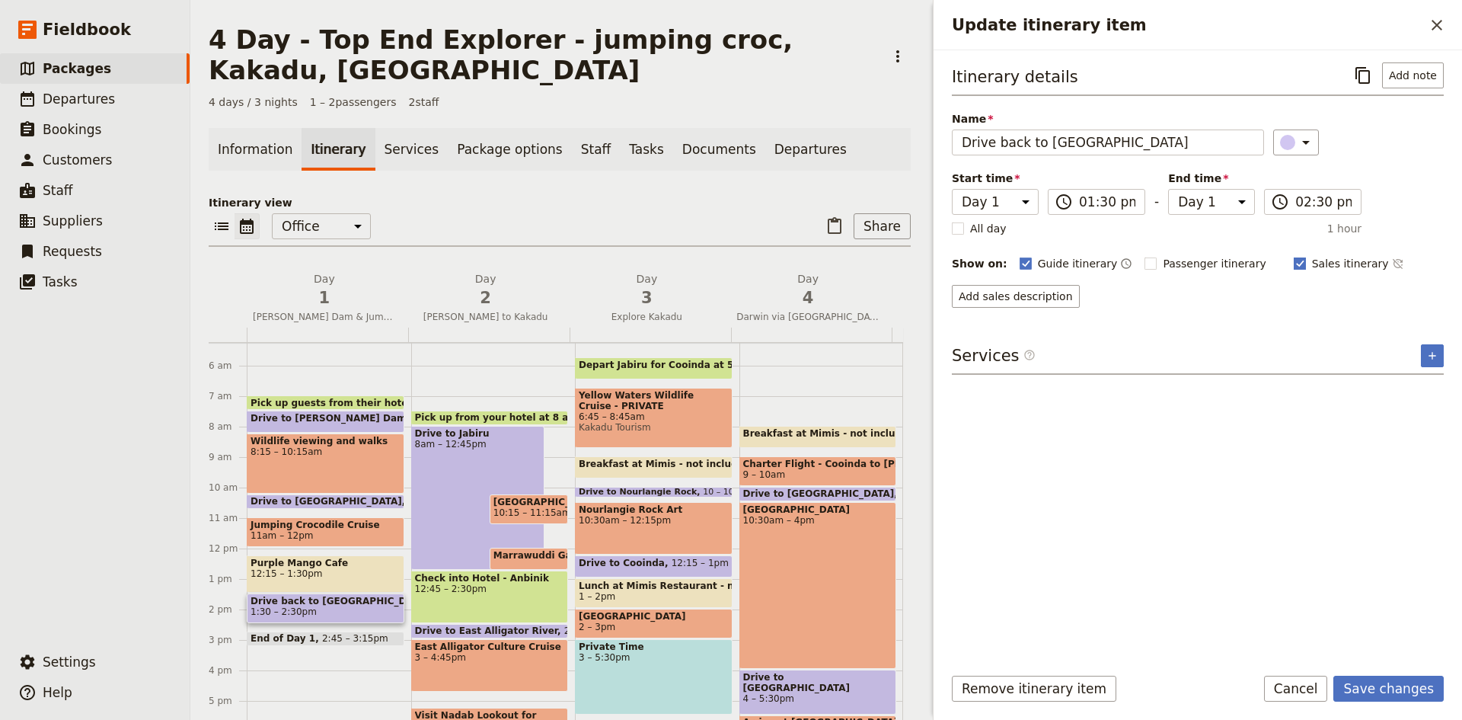
checkbox input "false"
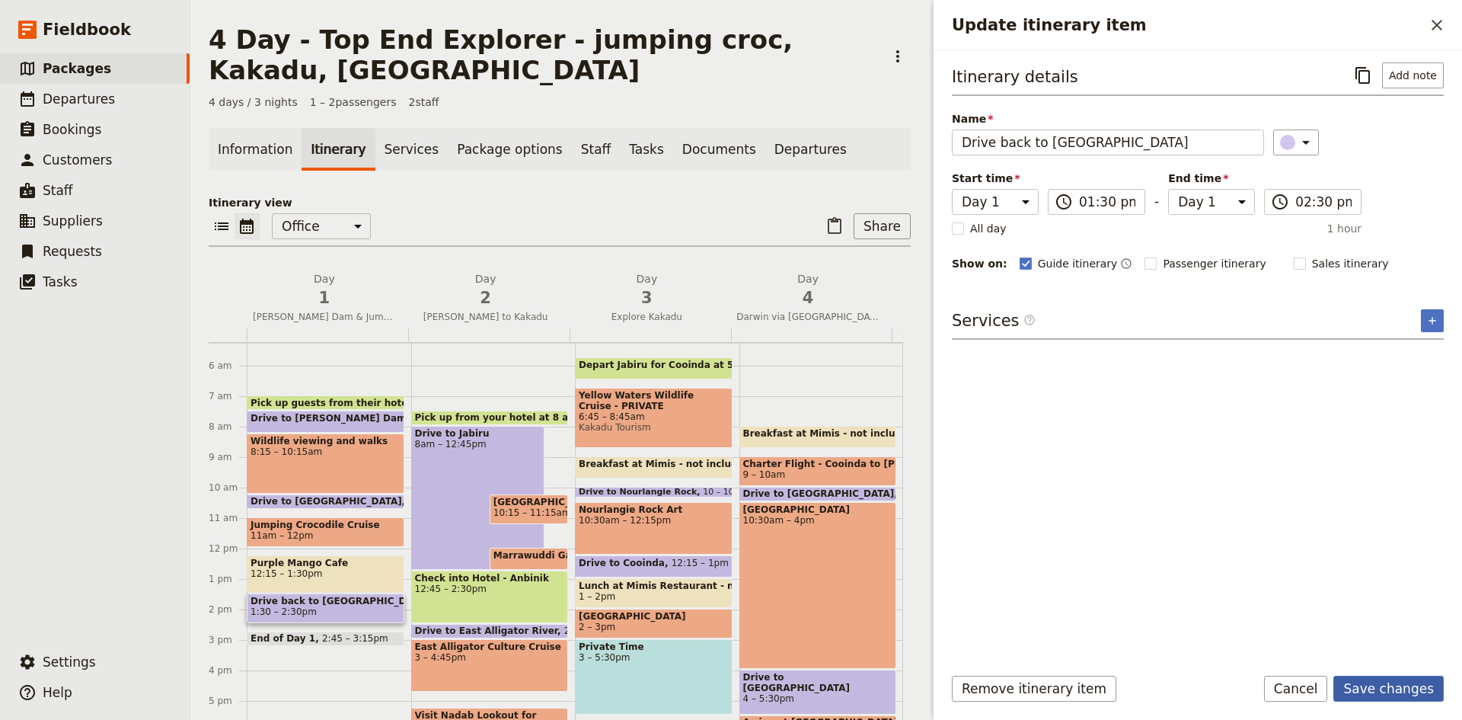
click at [1381, 688] on button "Save changes" at bounding box center [1389, 689] width 110 height 26
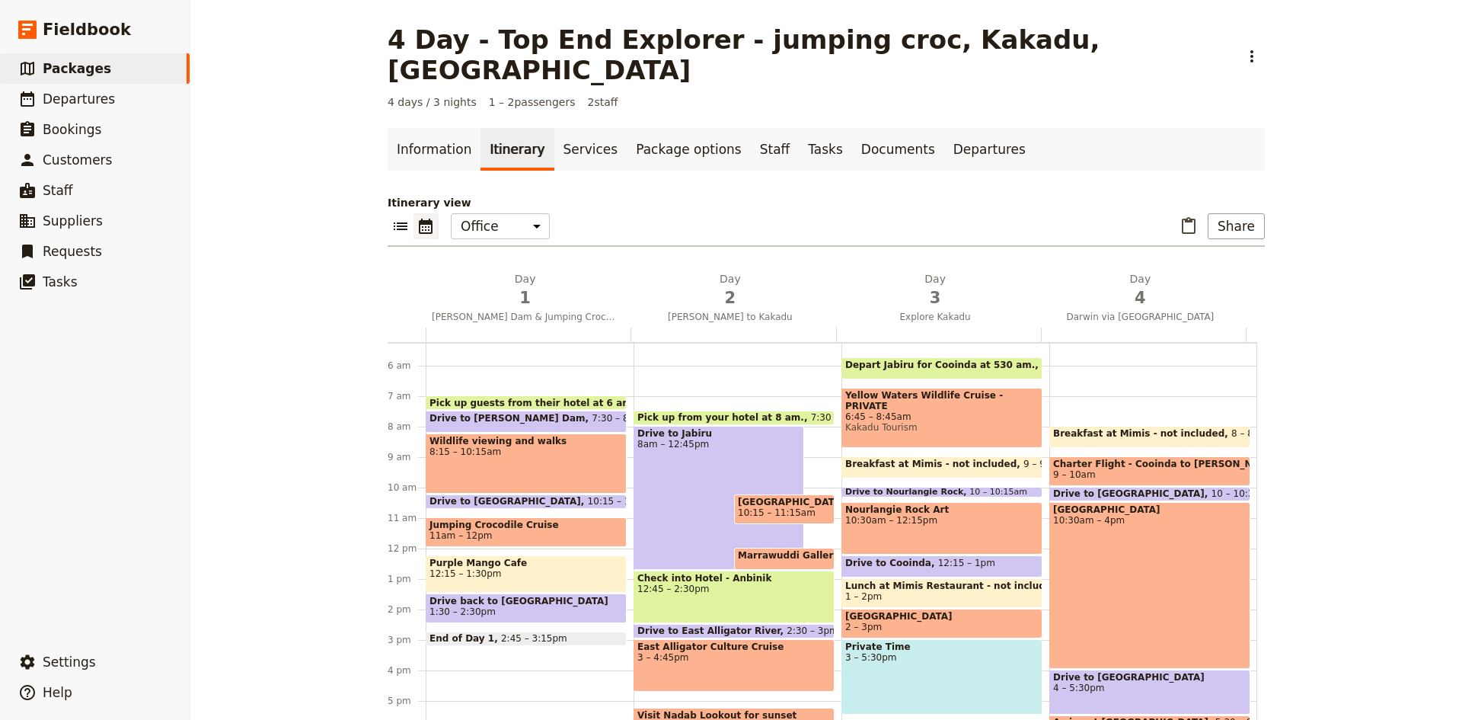
click at [689, 442] on div "Drive to Jabiru 8am – 12:45pm" at bounding box center [719, 498] width 171 height 144
select select "2"
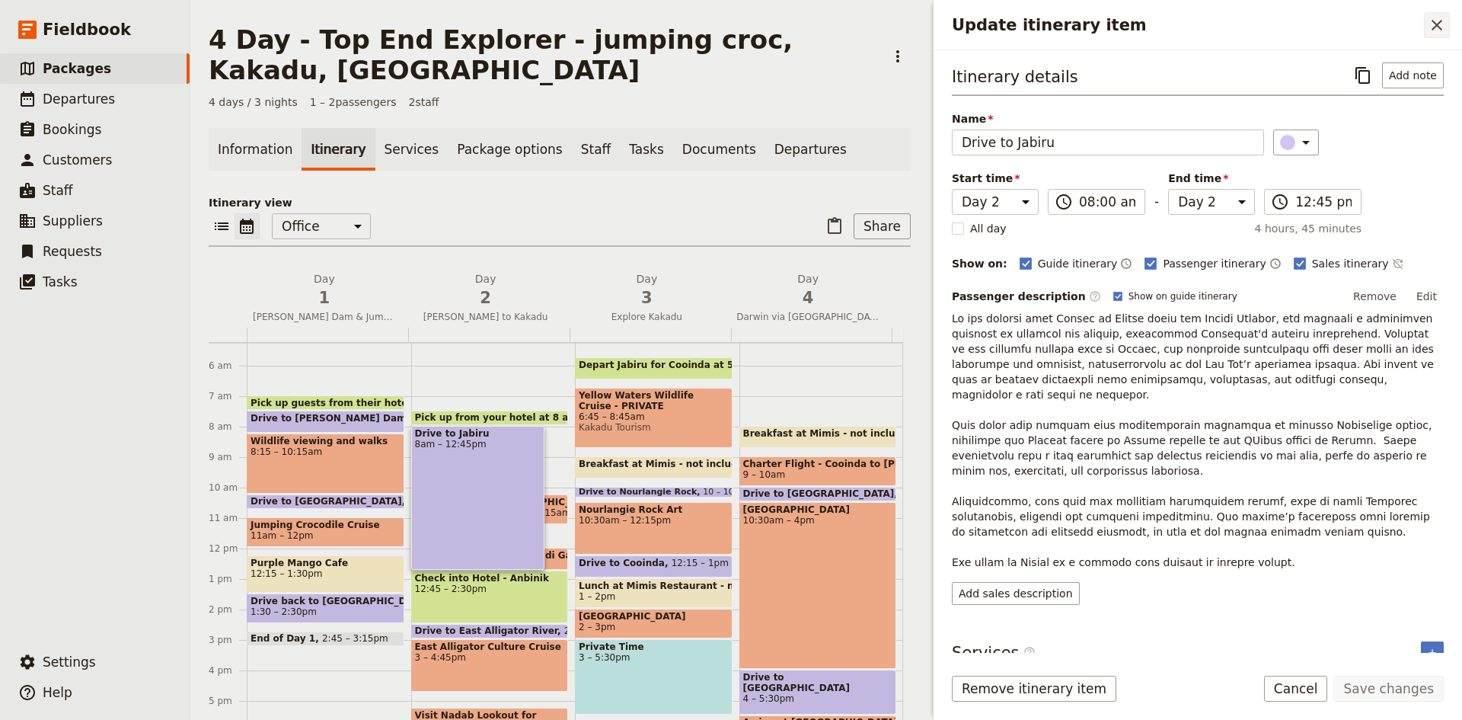
click at [1442, 24] on icon "Close drawer" at bounding box center [1437, 25] width 18 height 18
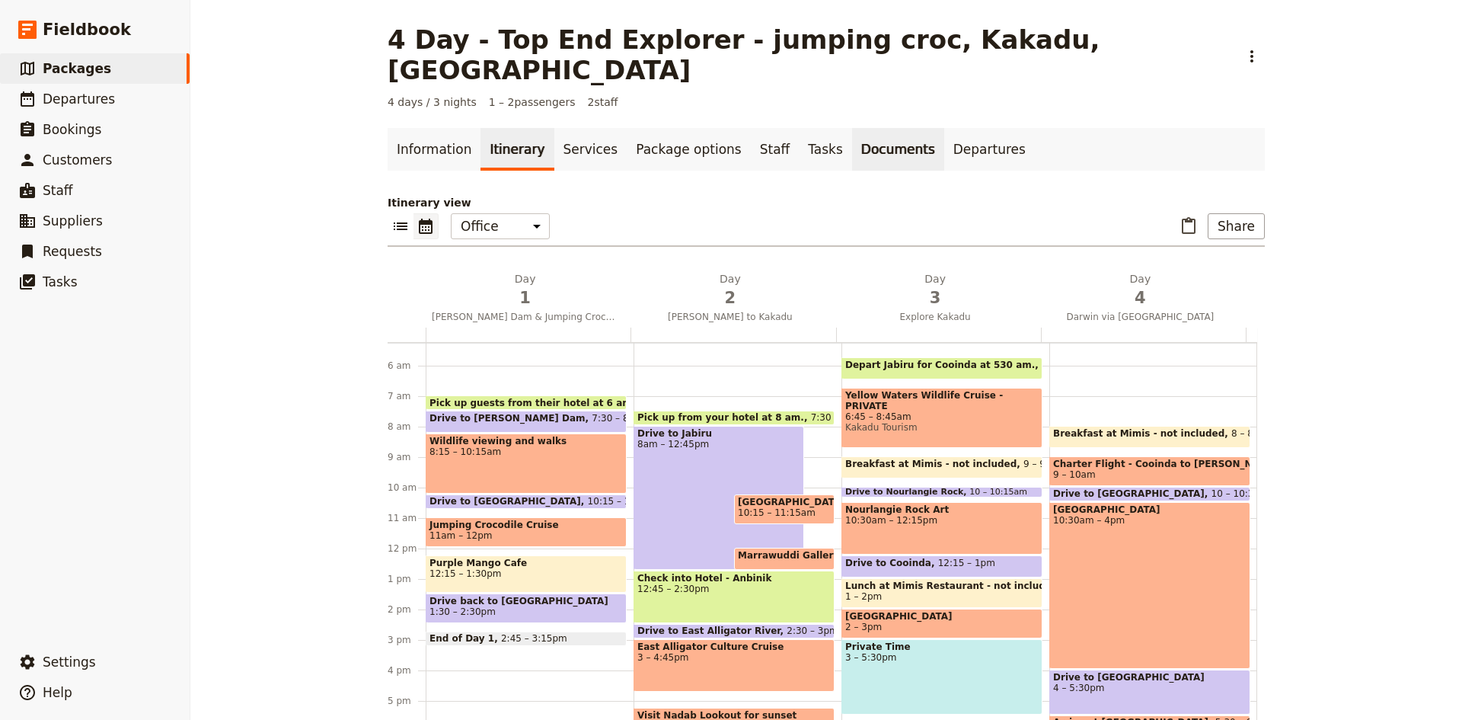
click at [852, 128] on link "Documents" at bounding box center [898, 149] width 92 height 43
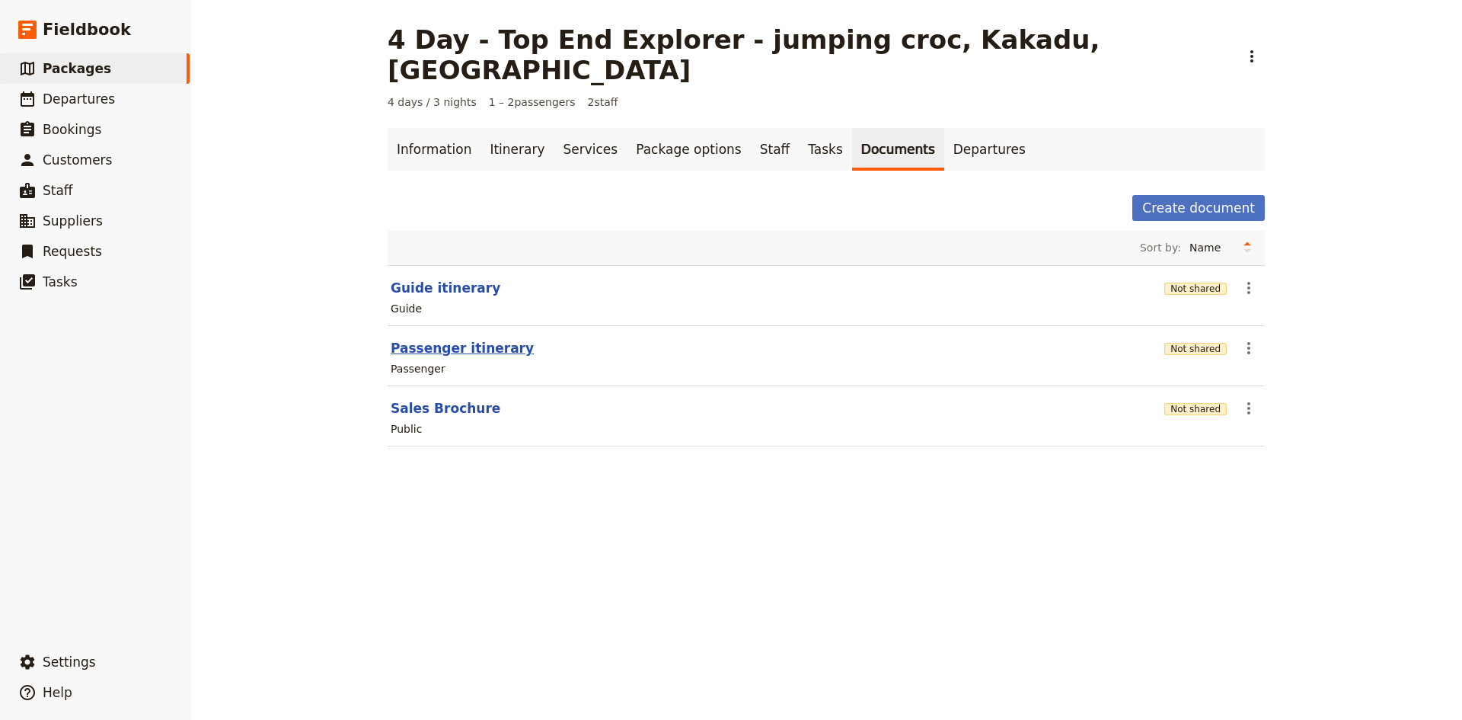
click at [446, 339] on button "Passenger itinerary" at bounding box center [462, 348] width 143 height 18
select select "PASSENGER"
select select "DEFAULT"
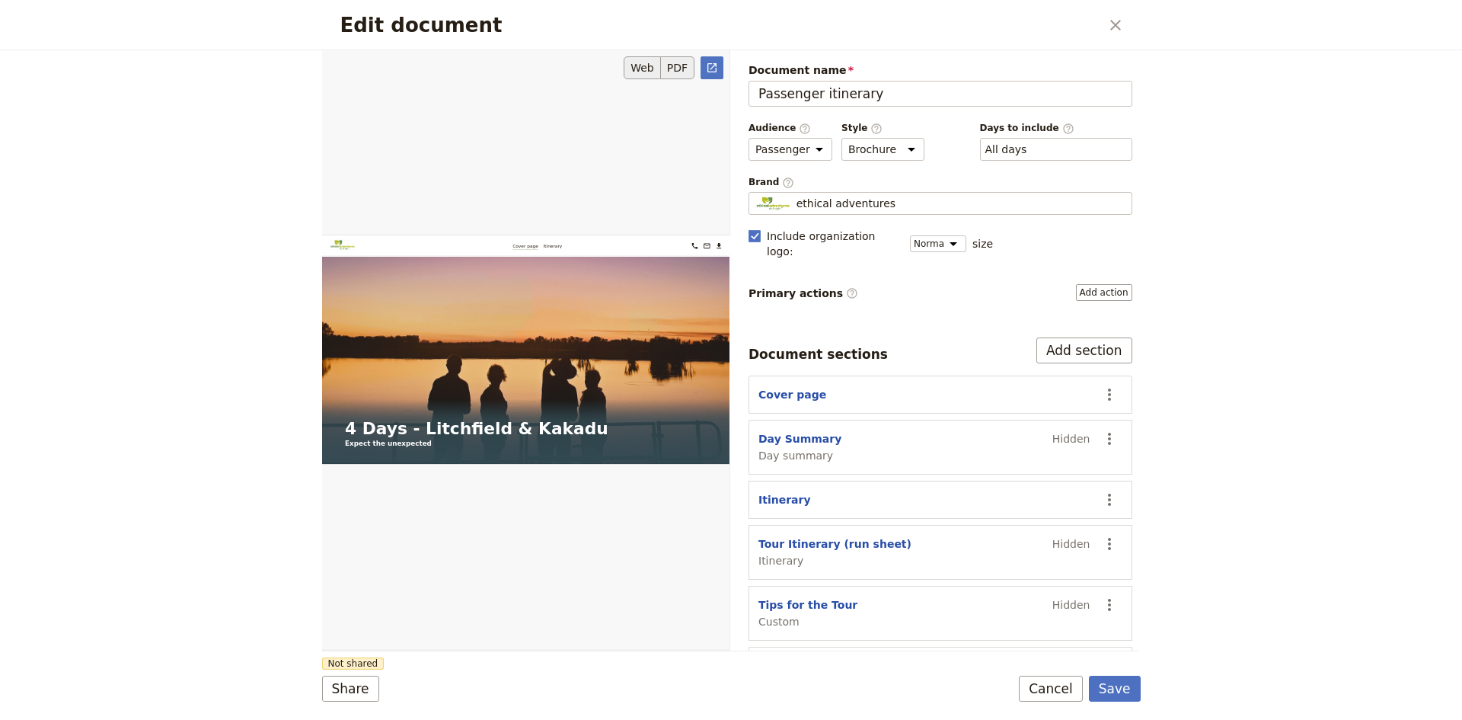
click at [687, 69] on button "PDF" at bounding box center [678, 67] width 34 height 23
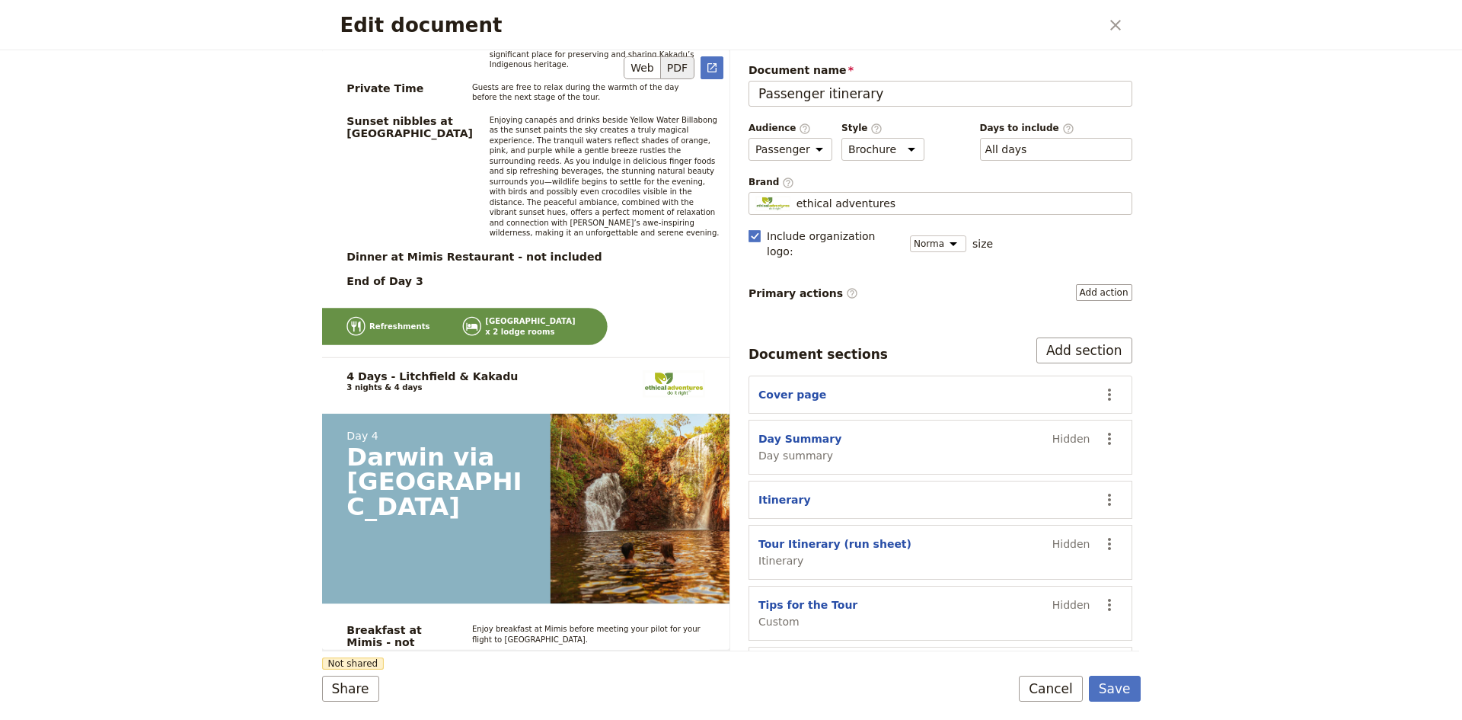
scroll to position [5222, 0]
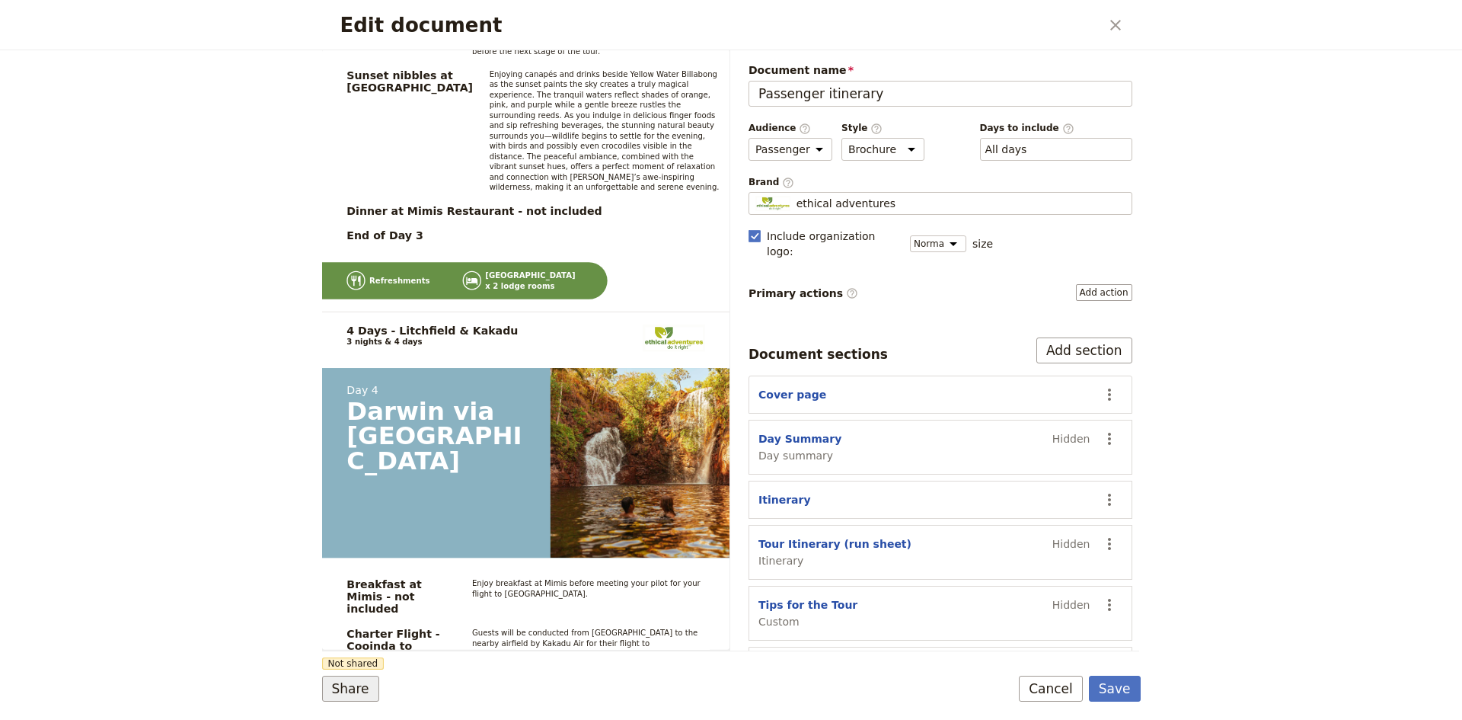
click at [351, 687] on button "Share" at bounding box center [350, 689] width 57 height 26
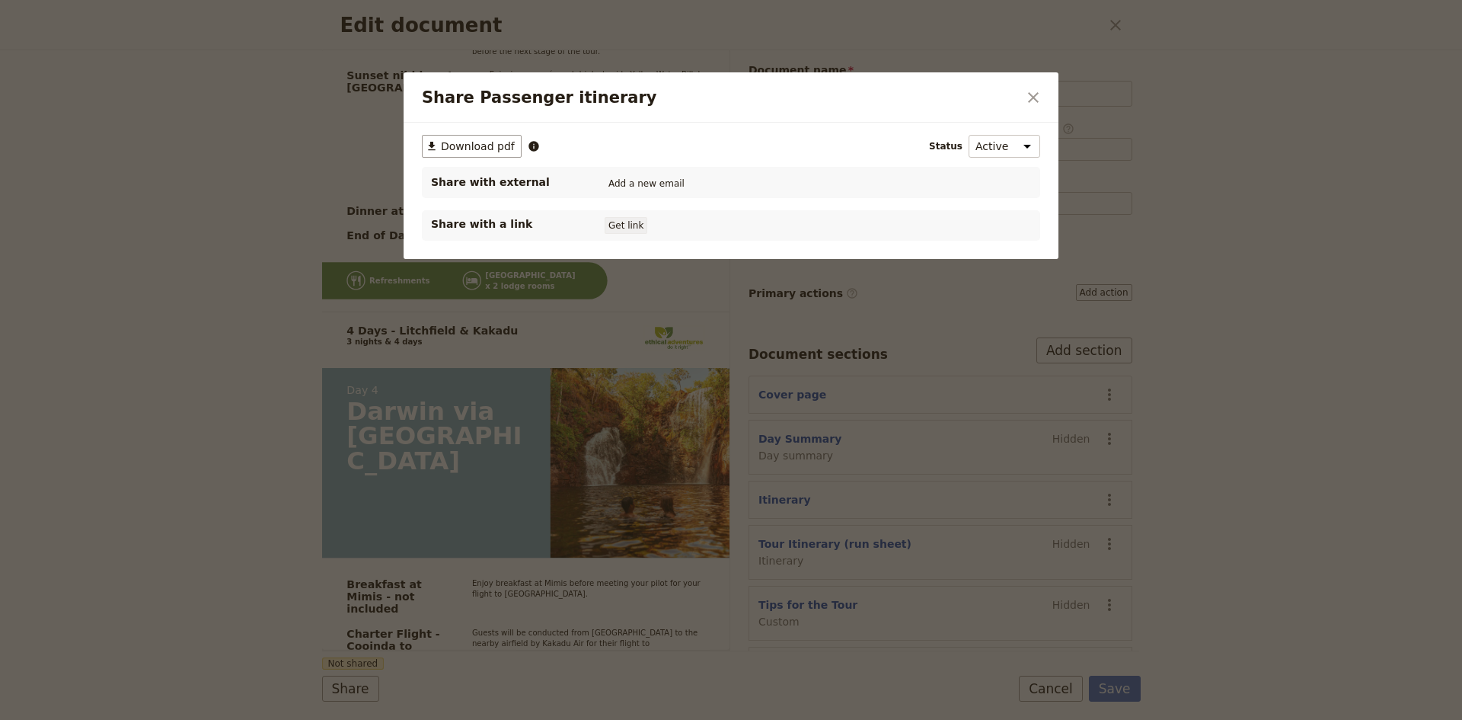
click at [629, 226] on button "Get link" at bounding box center [626, 225] width 43 height 17
click at [710, 226] on icon "Share Passenger itinerary" at bounding box center [705, 225] width 9 height 9
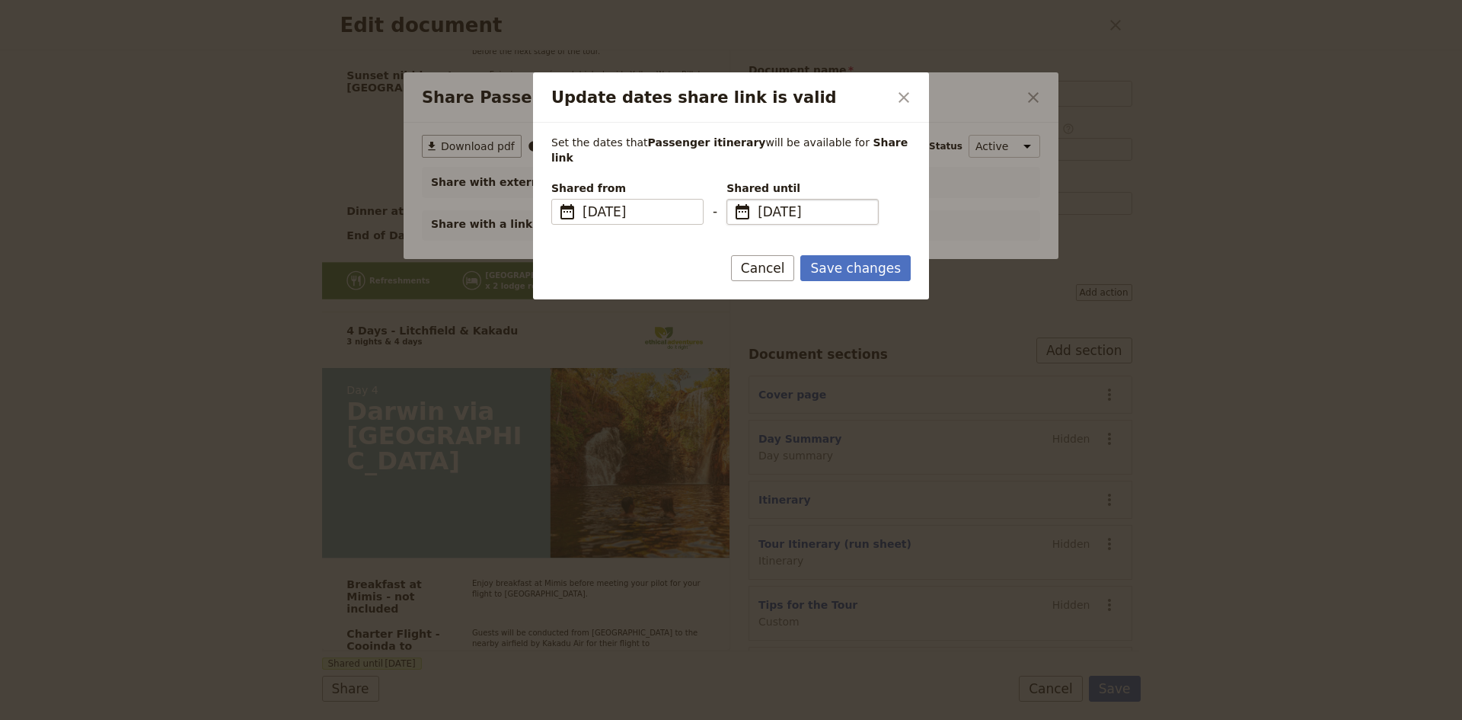
click at [763, 203] on span "[DATE]" at bounding box center [813, 212] width 111 height 18
click at [733, 200] on input "[DATE]" at bounding box center [733, 199] width 1 height 1
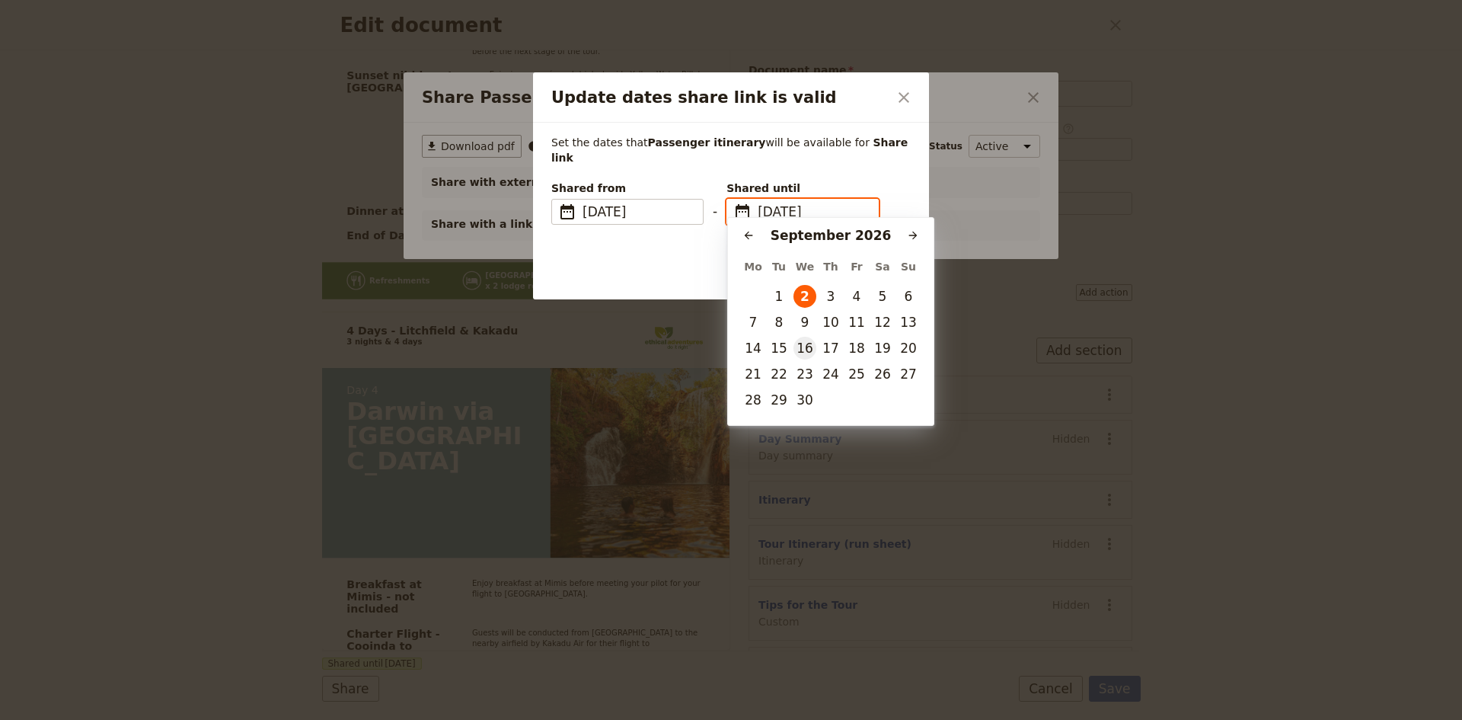
click at [805, 349] on button "16" at bounding box center [805, 348] width 23 height 23
type input "[DATE]"
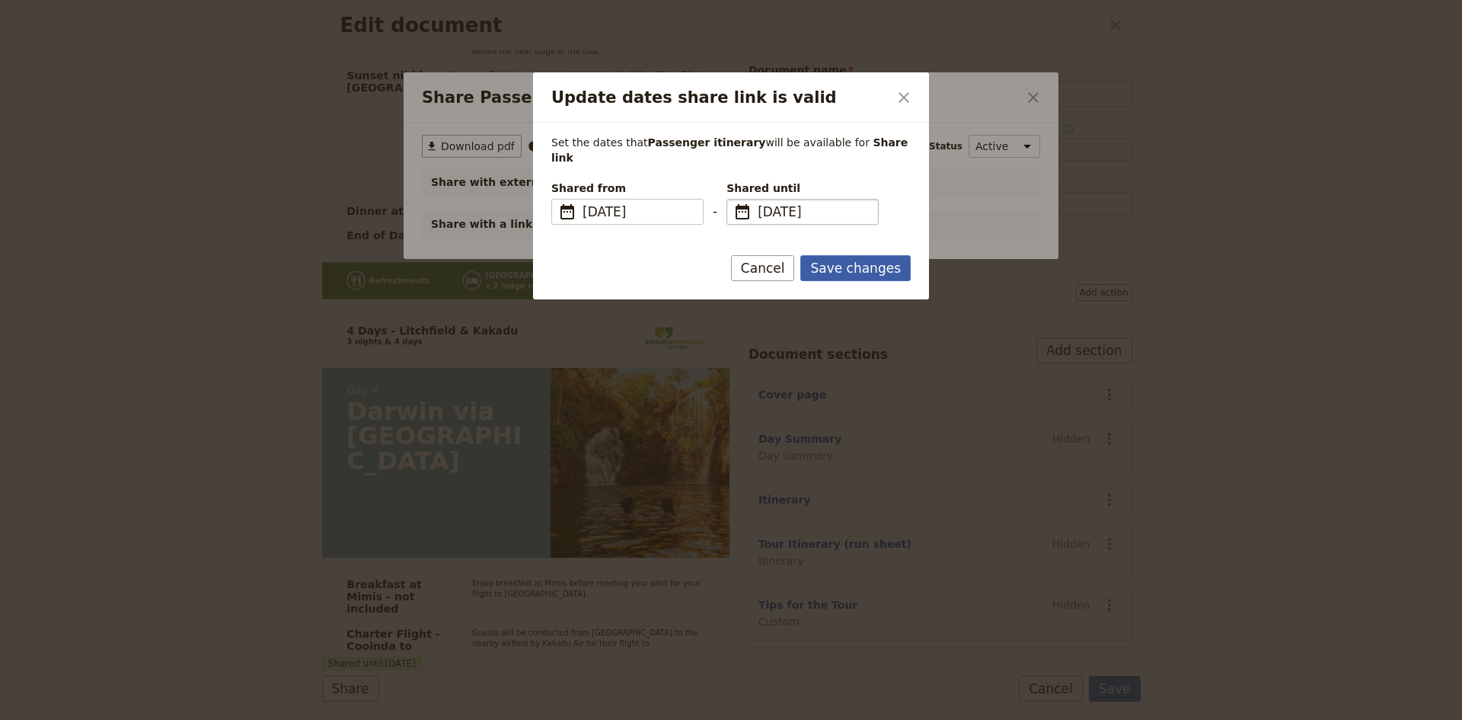
click at [848, 255] on button "Save changes" at bounding box center [855, 268] width 110 height 26
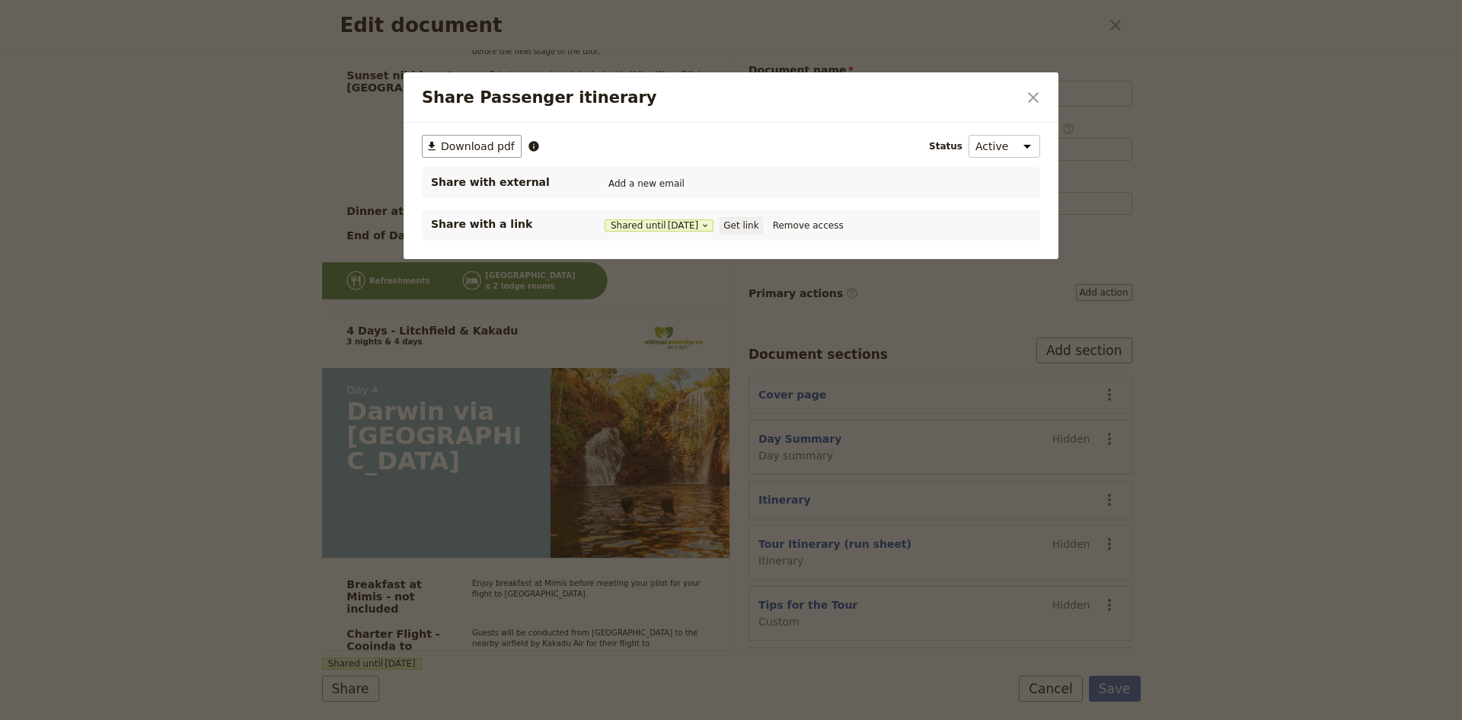
click at [743, 222] on button "Get link" at bounding box center [741, 225] width 43 height 17
click at [1036, 100] on icon "Close dialog" at bounding box center [1033, 97] width 11 height 11
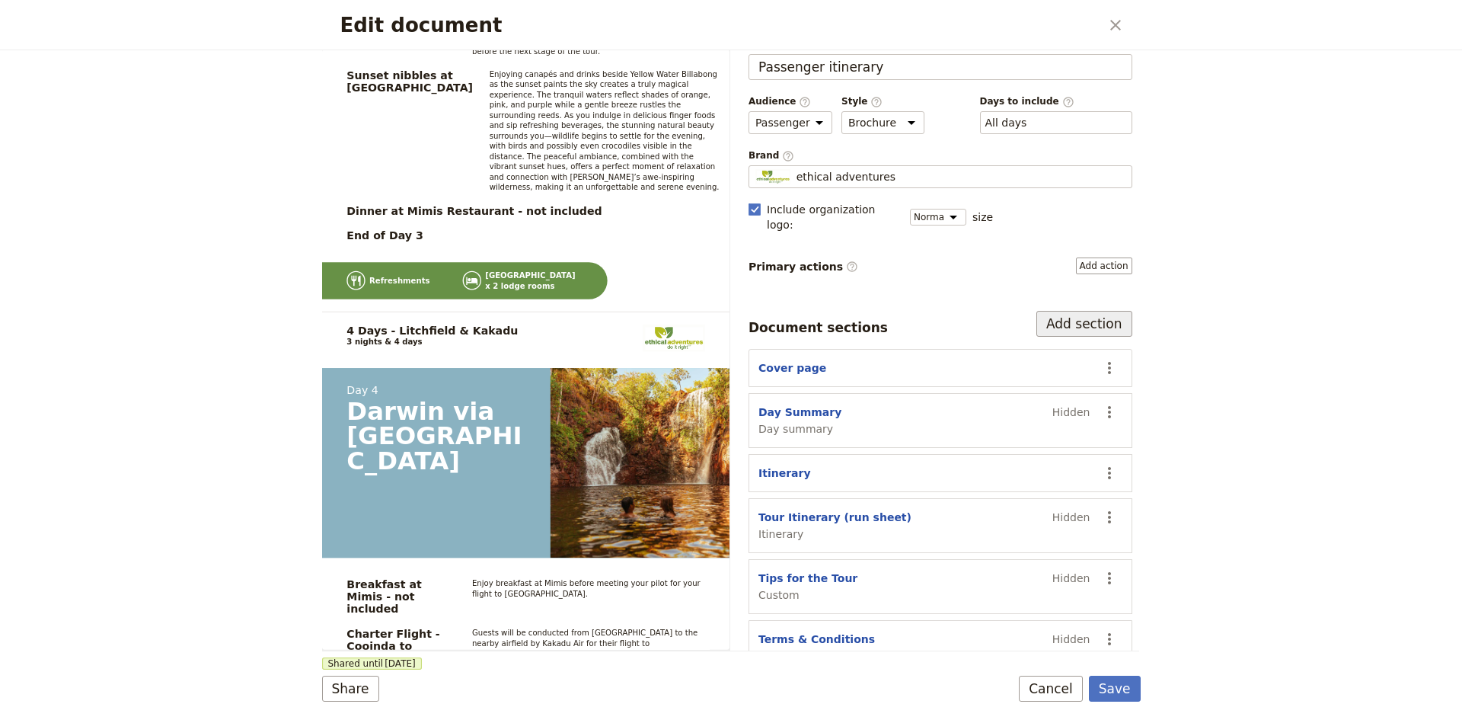
scroll to position [41, 0]
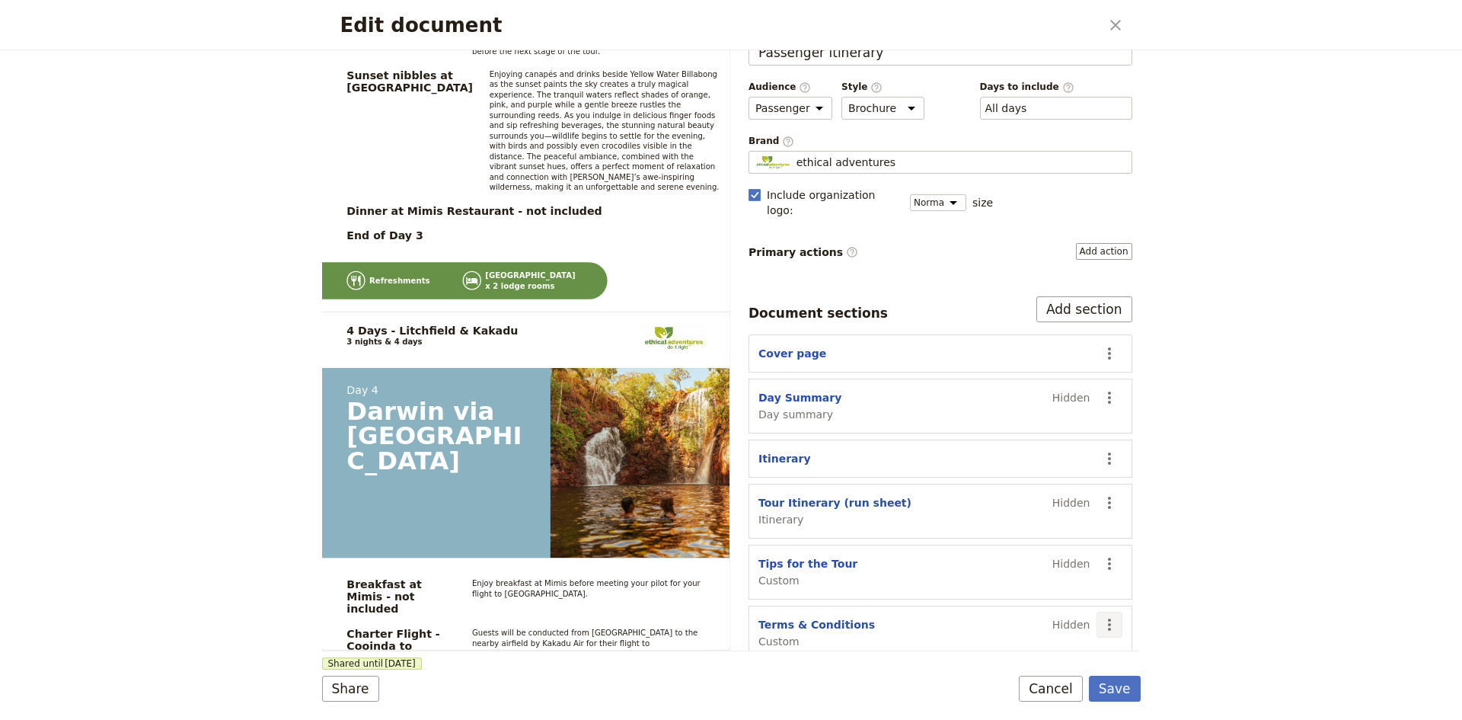
click at [1108, 618] on icon "Actions" at bounding box center [1109, 624] width 3 height 12
click at [1041, 570] on span "Show section" at bounding box center [1038, 573] width 123 height 15
click at [813, 617] on button "Terms & Conditions" at bounding box center [817, 624] width 117 height 15
select select "CUSTOM"
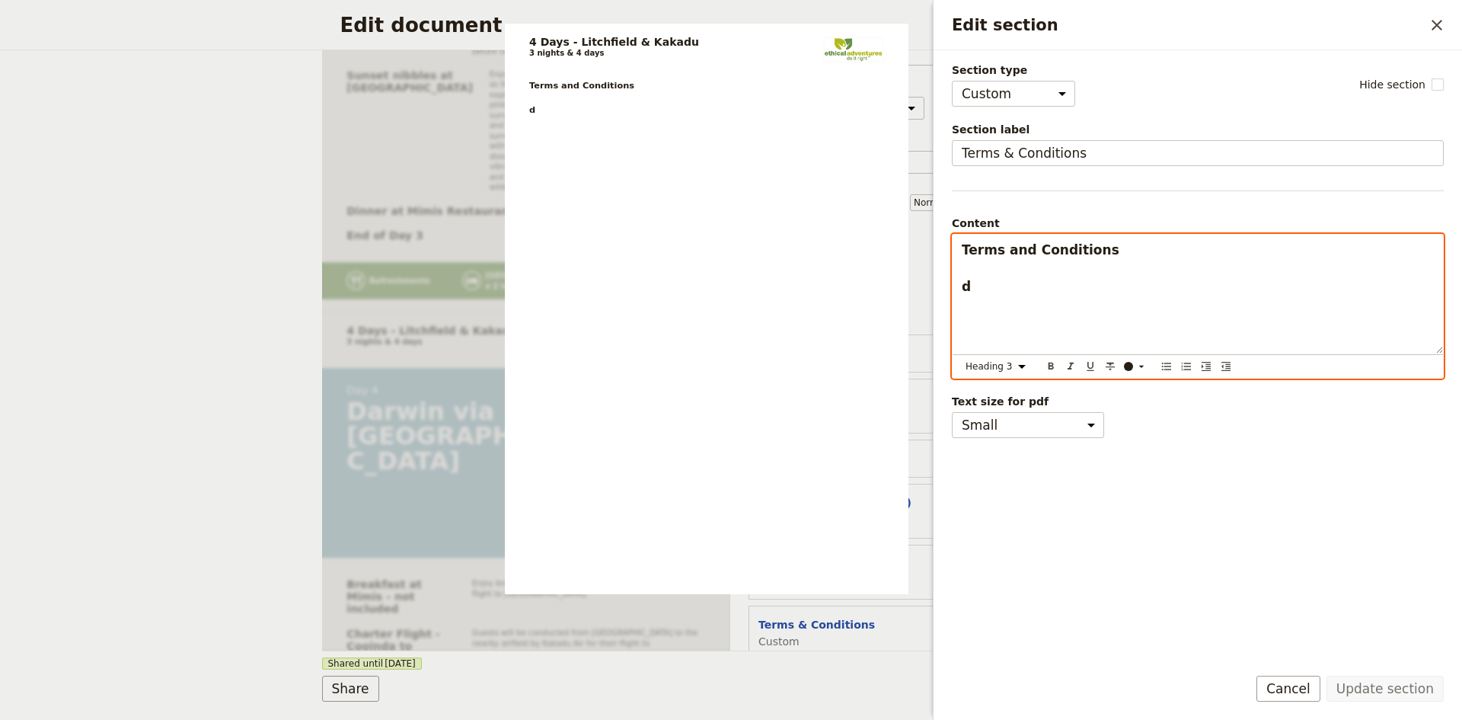
click at [995, 293] on h3 "Terms and Conditions d" at bounding box center [1198, 268] width 472 height 55
drag, startPoint x: 995, startPoint y: 293, endPoint x: 936, endPoint y: 299, distance: 59.6
click at [936, 299] on div "Section type Cover page Day summary Itinerary Custom Hide section Section label…" at bounding box center [1198, 351] width 529 height 602
select select "paragraph"
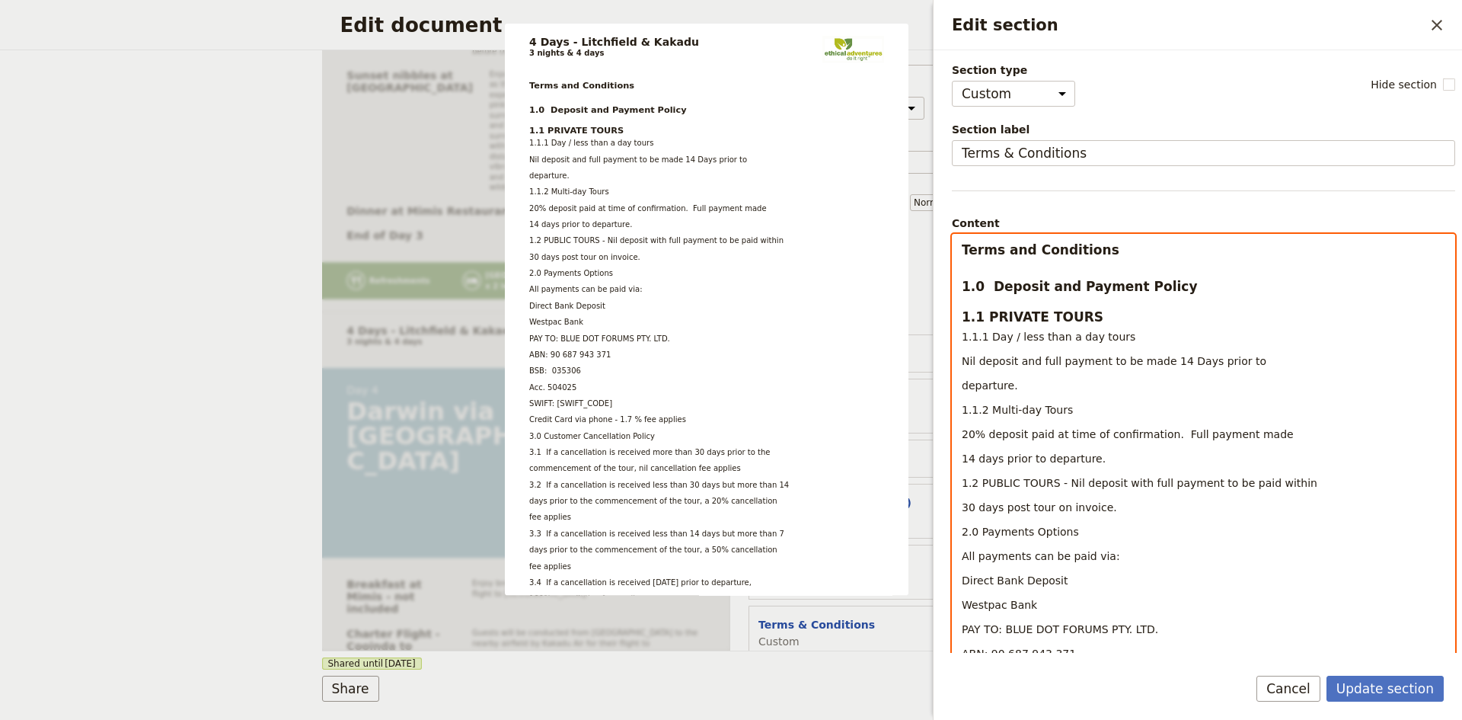
scroll to position [0, 0]
click at [1243, 358] on p "Nil deposit and full payment to be made 14 Days prior to" at bounding box center [1204, 360] width 484 height 15
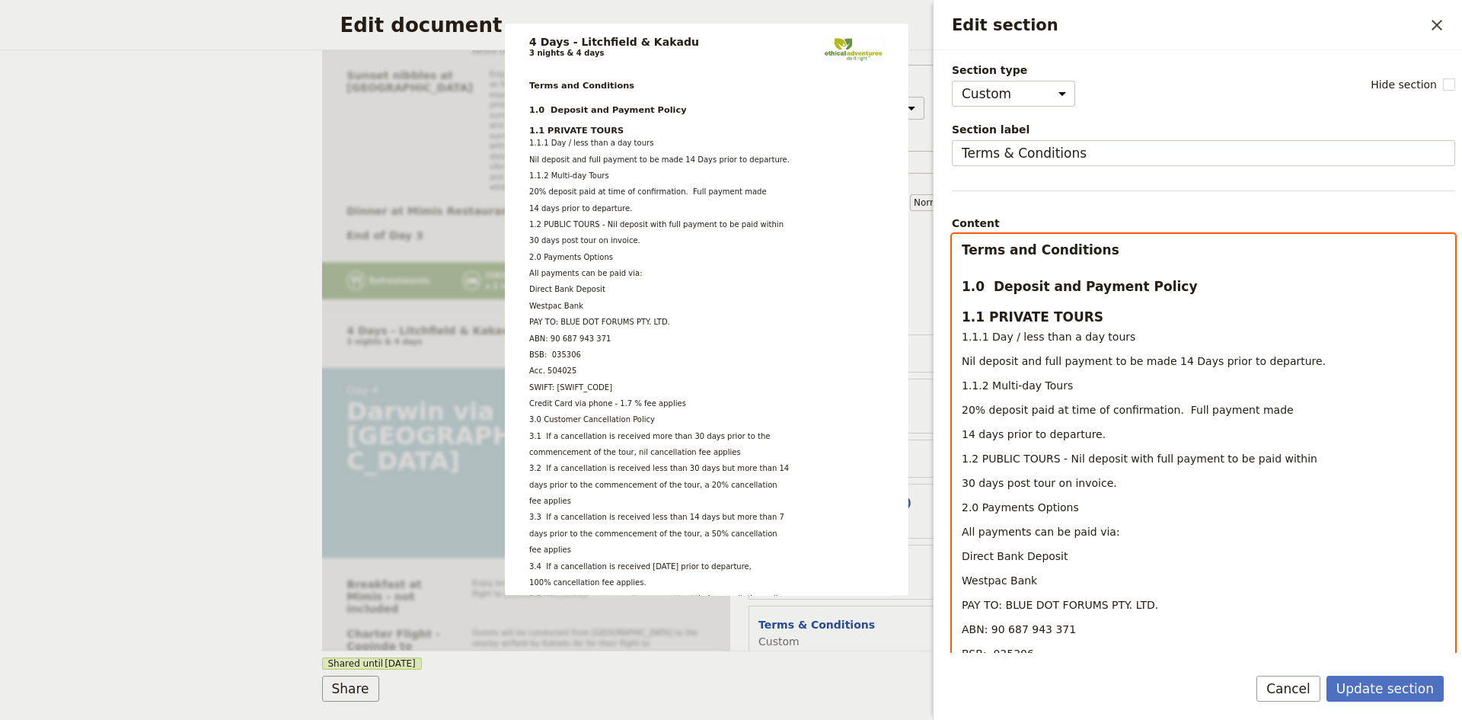
click at [1287, 455] on p "1.2 PUBLIC TOURS - Nil deposit with full payment to be paid within" at bounding box center [1204, 458] width 484 height 15
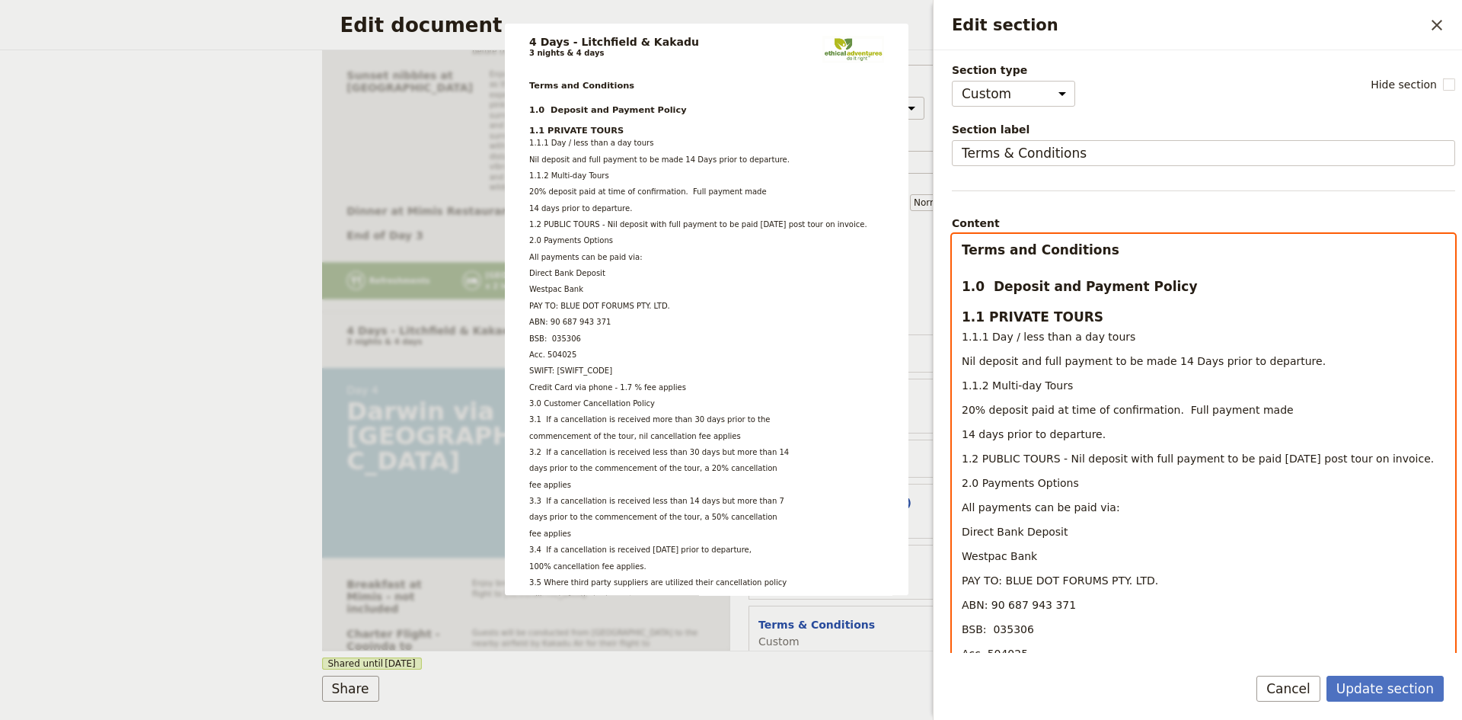
click at [962, 487] on span "2.0 Payments Options" at bounding box center [1020, 483] width 117 height 12
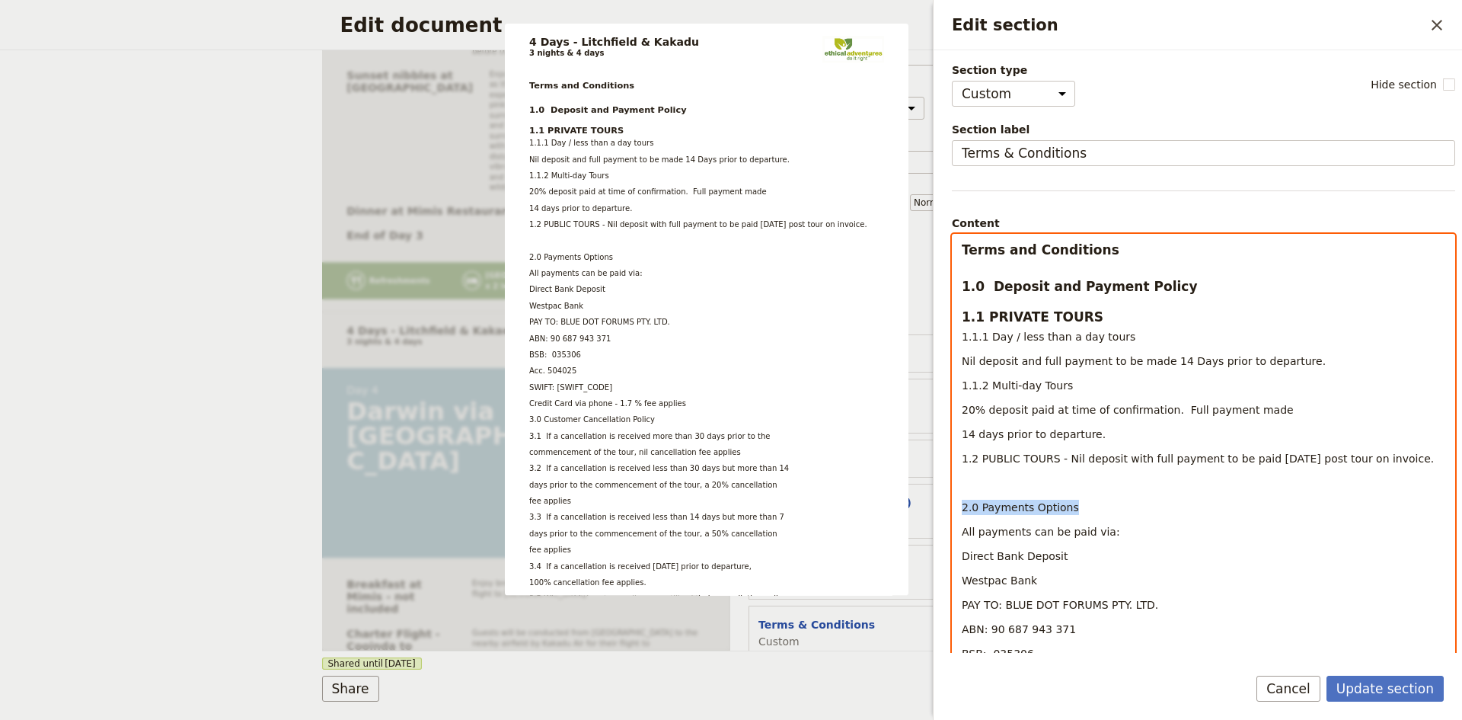
drag, startPoint x: 1065, startPoint y: 509, endPoint x: 957, endPoint y: 513, distance: 108.2
drag, startPoint x: 1048, startPoint y: 503, endPoint x: 1036, endPoint y: 507, distance: 12.8
click at [1036, 507] on span "2.0 Payments Options" at bounding box center [1020, 507] width 117 height 12
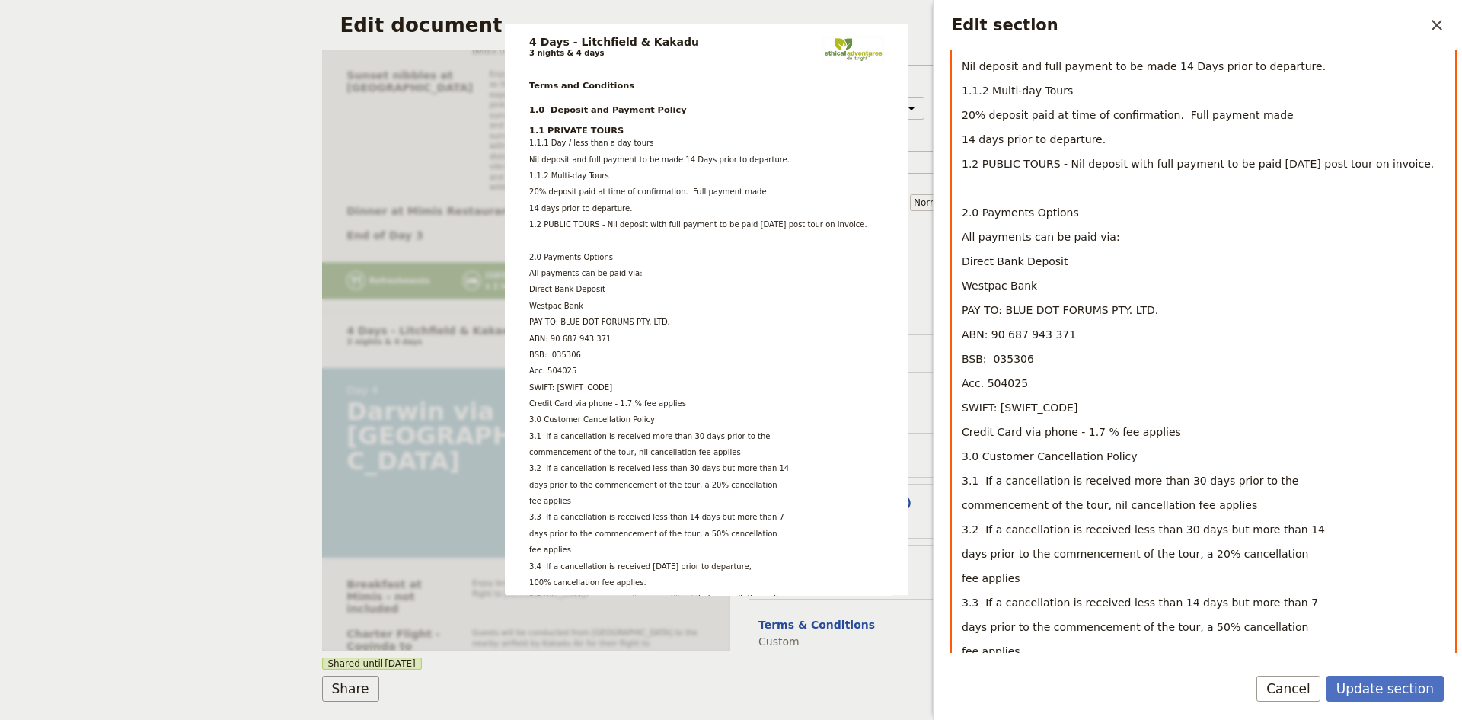
scroll to position [305, 0]
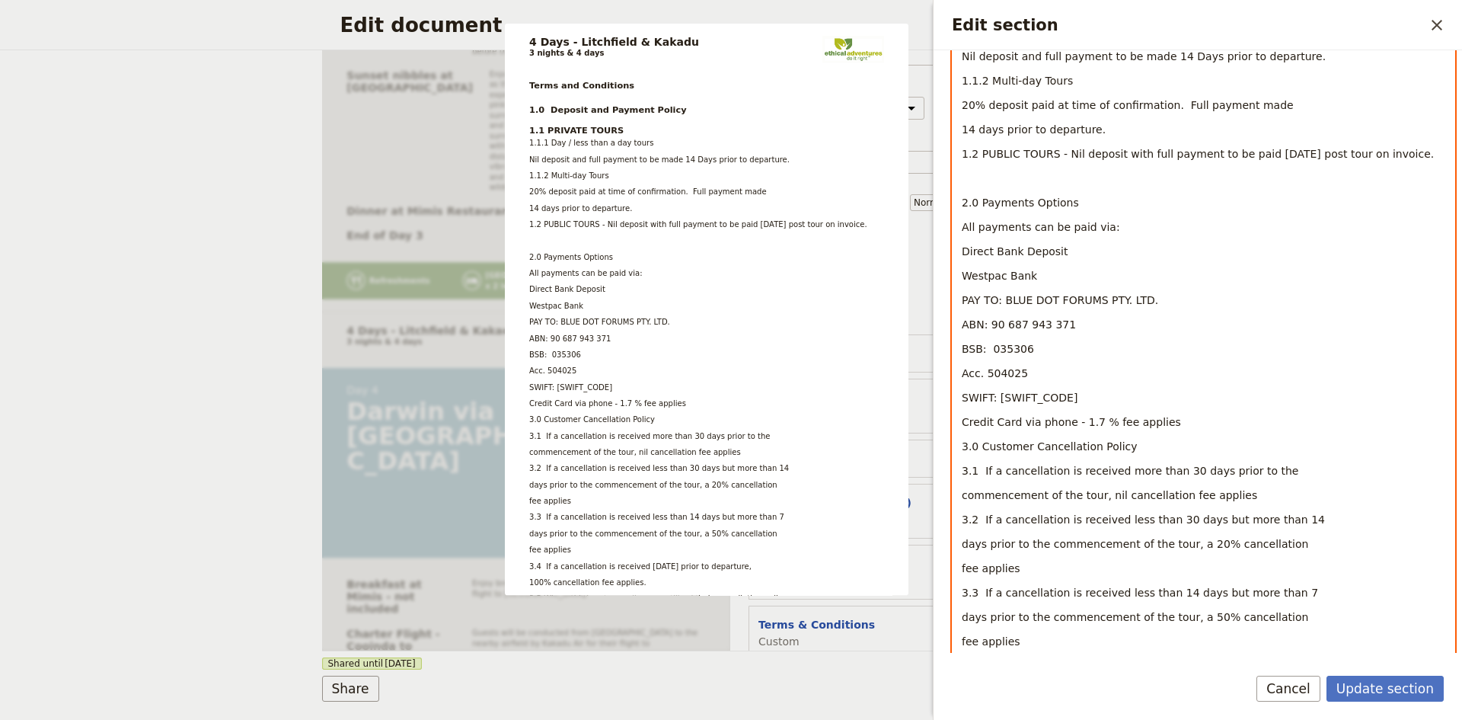
click at [962, 445] on span "3.0 Customer Cancellation Policy" at bounding box center [1050, 446] width 176 height 12
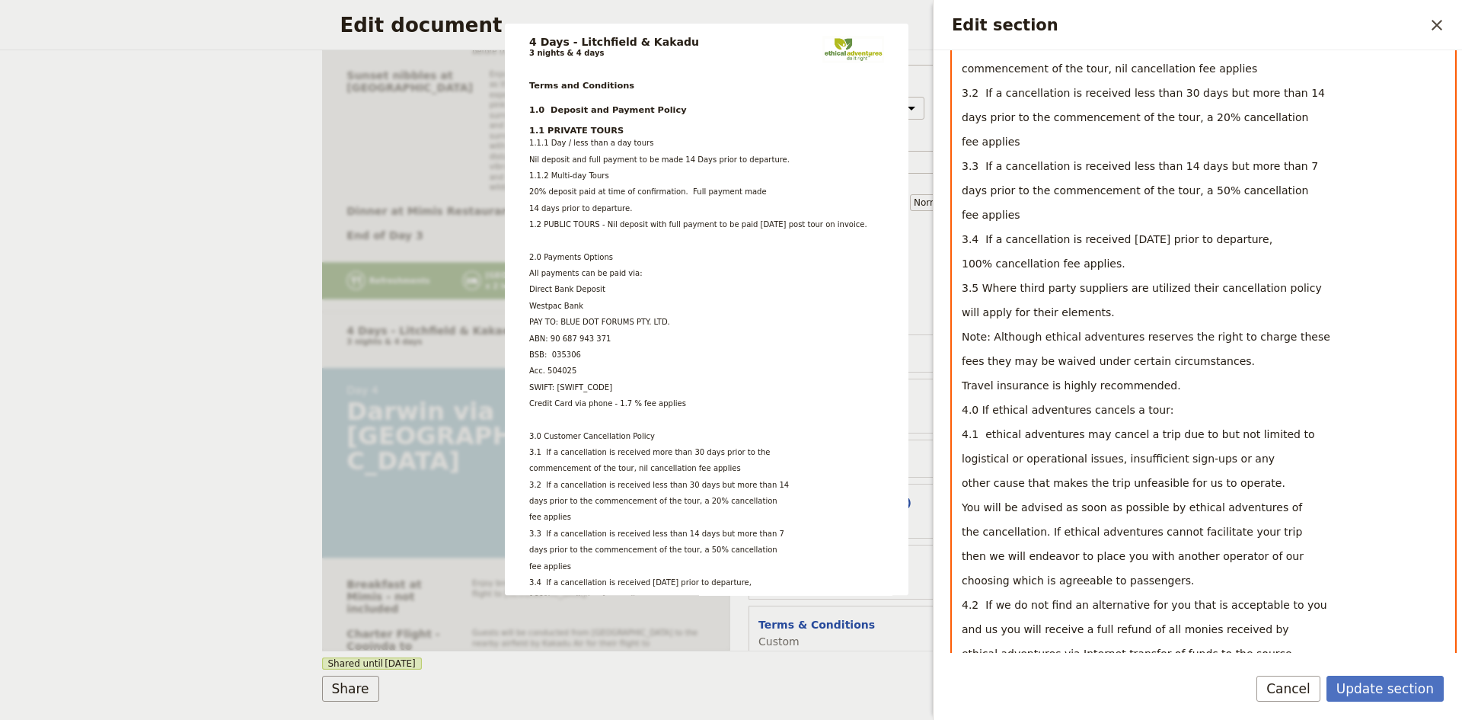
scroll to position [762, 0]
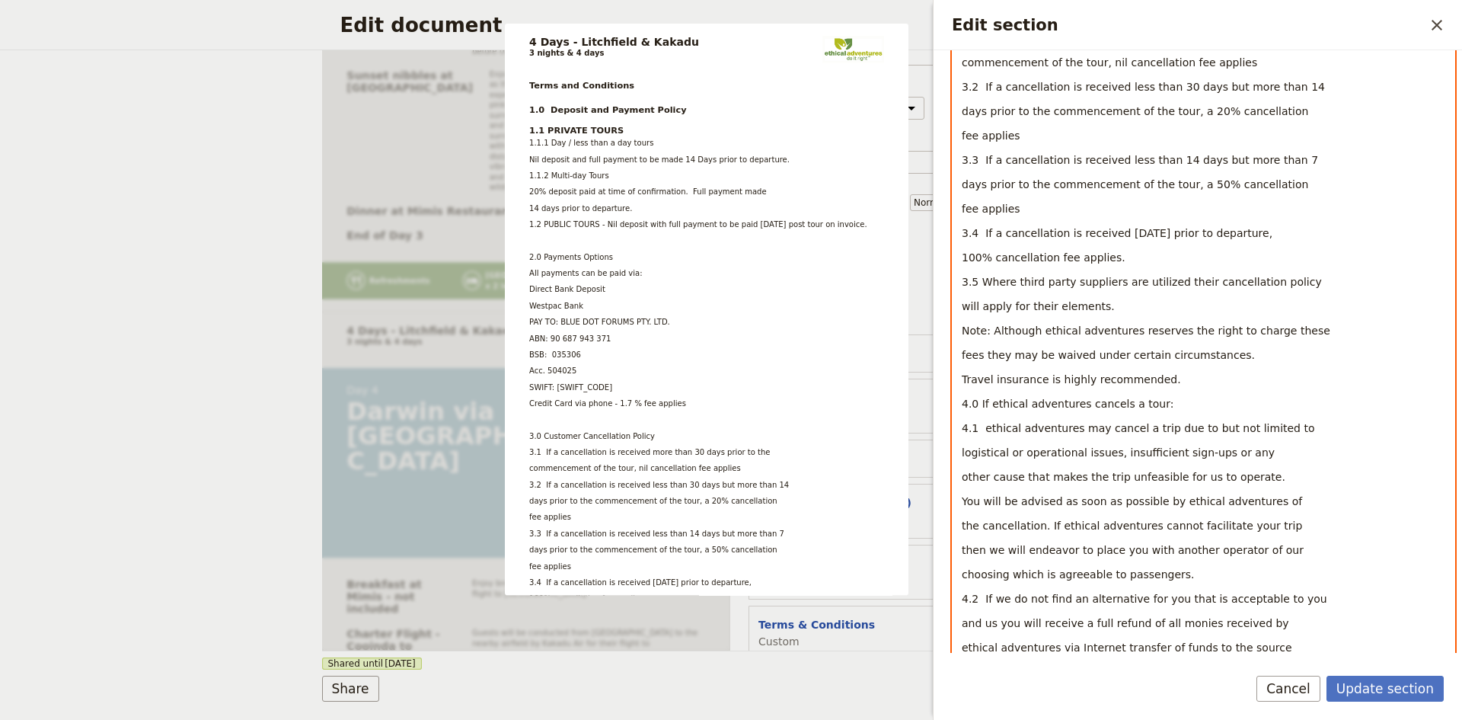
click at [1297, 86] on p "3.2 If a cancellation is received less than 30 days but more than 14" at bounding box center [1204, 86] width 484 height 15
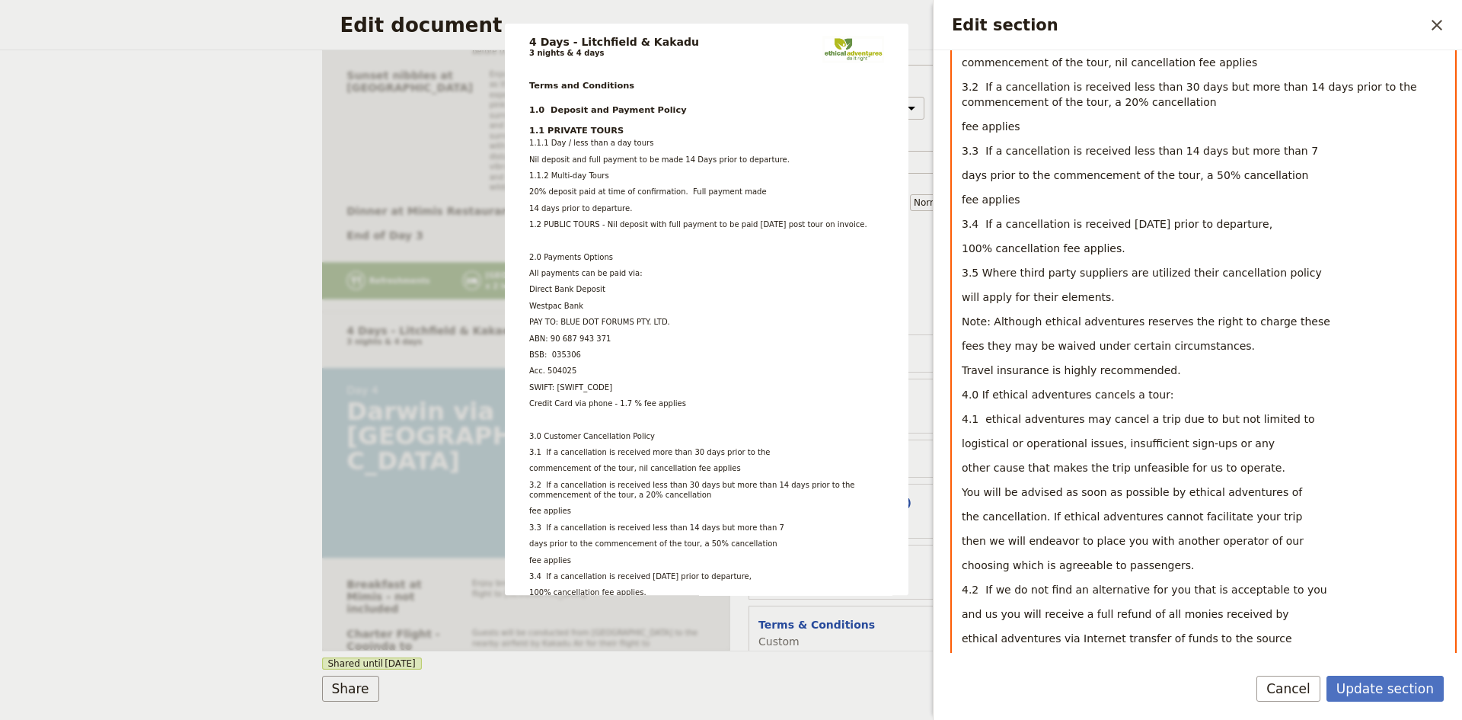
click at [1365, 84] on p "3.2 If a cancellation is received less than 30 days but more than 14 days prior…" at bounding box center [1204, 94] width 484 height 30
click at [1282, 145] on p "3.3 If a cancellation is received less than 14 days but more than 7" at bounding box center [1204, 150] width 484 height 15
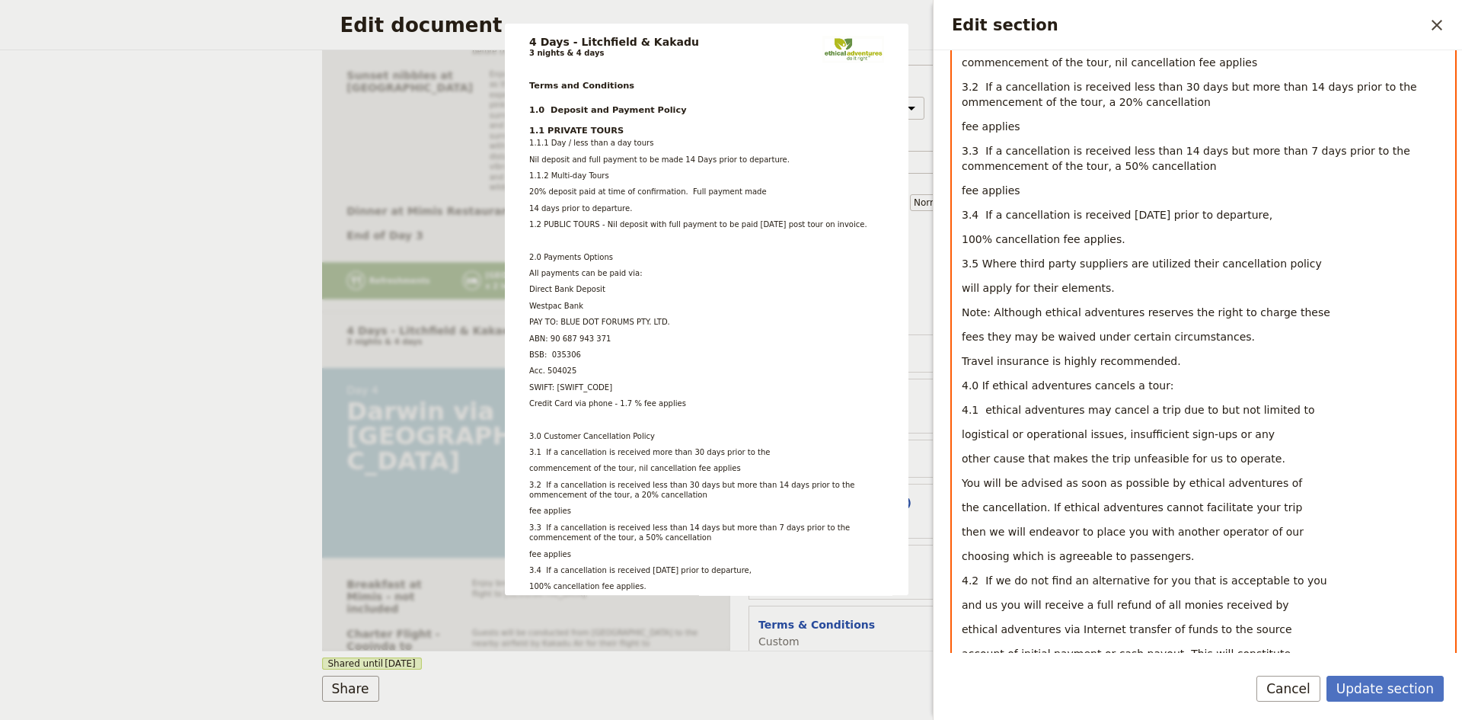
click at [1129, 161] on p "3.3 If a cancellation is received less than 14 days but more than 7 days prior …" at bounding box center [1204, 158] width 484 height 30
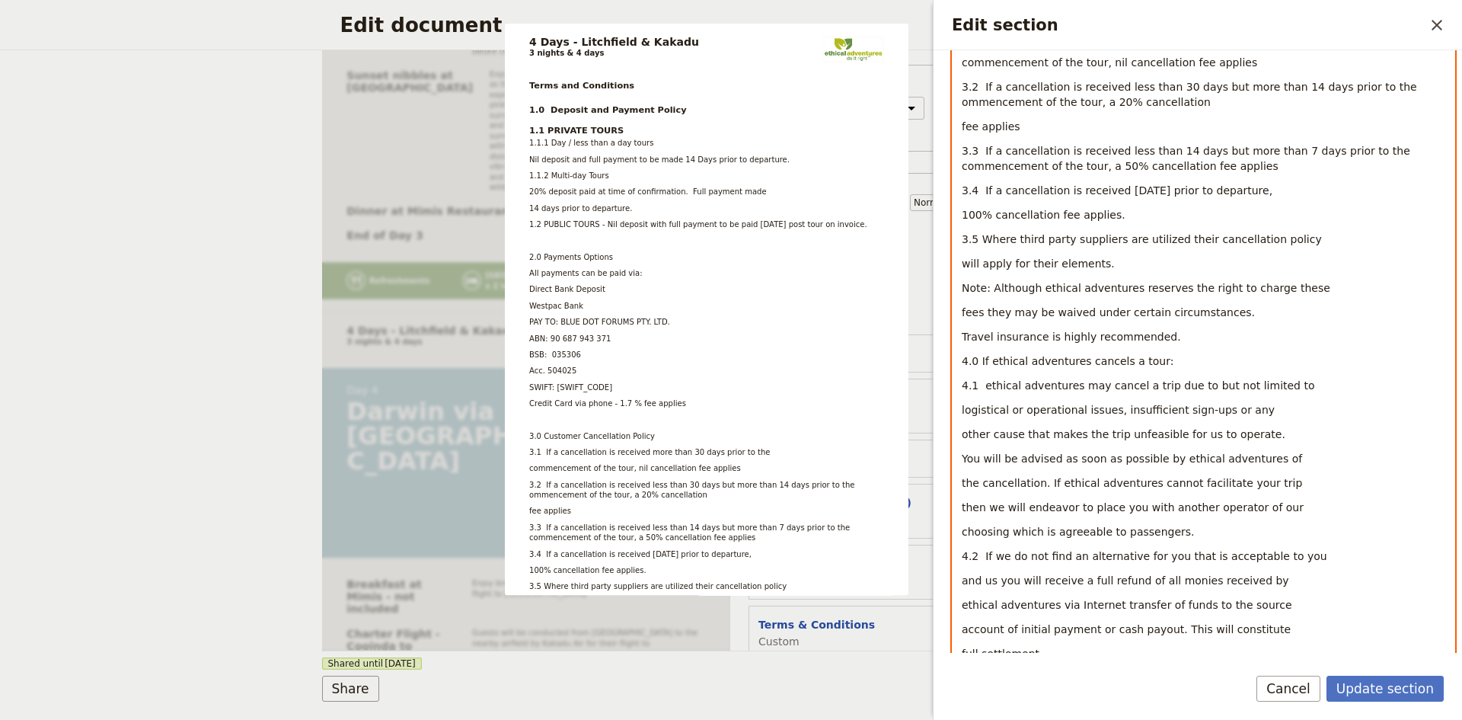
click at [1289, 235] on p "3.5 Where third party suppliers are utilized their cancellation policy" at bounding box center [1204, 239] width 484 height 15
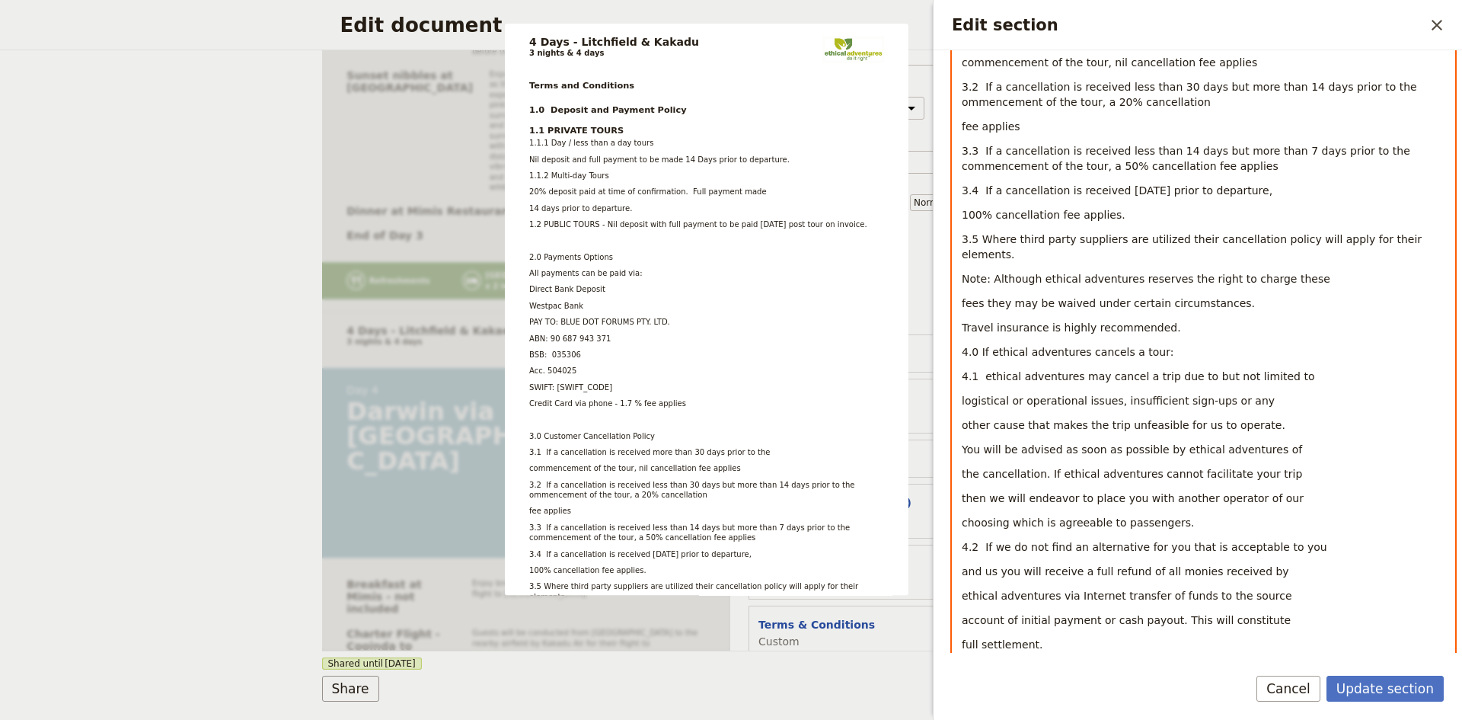
click at [1302, 271] on p "Note: Although ethical adventures reserves the right to charge these" at bounding box center [1204, 278] width 484 height 15
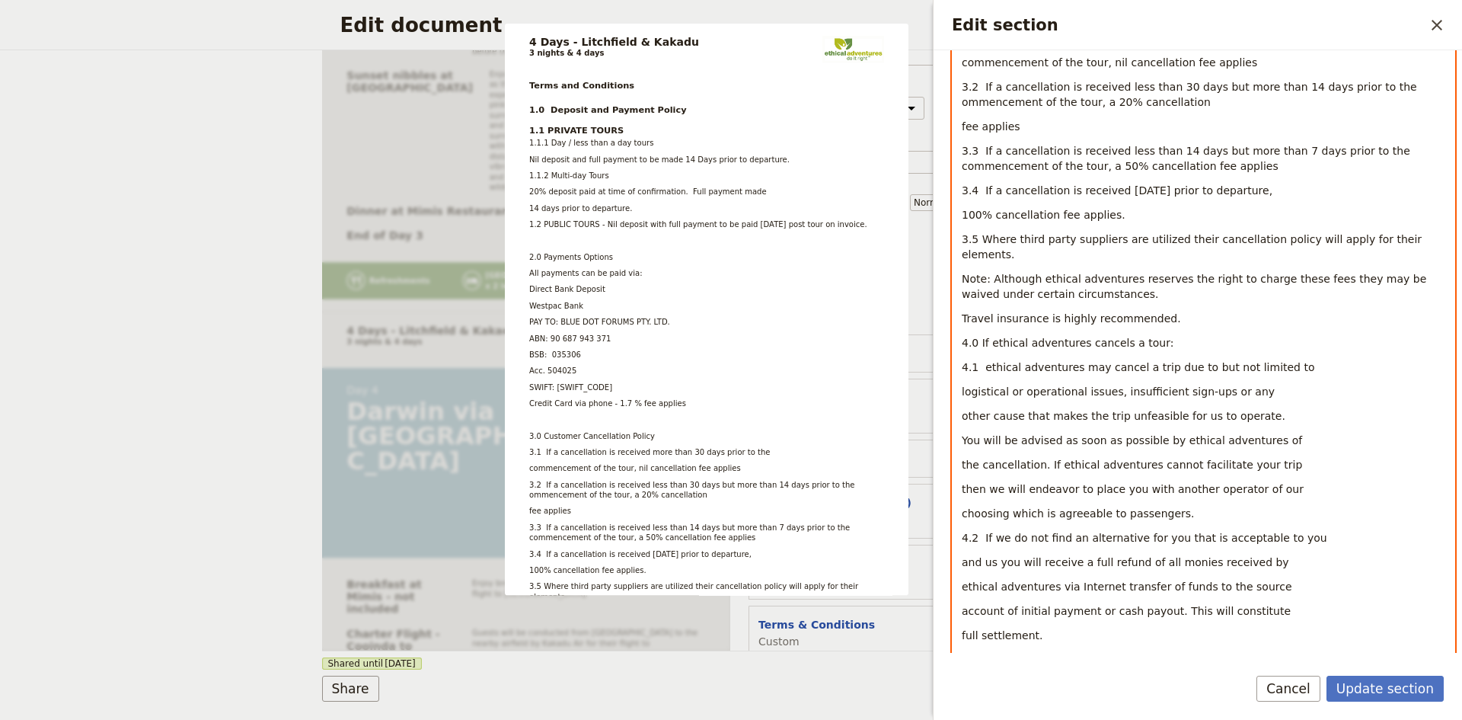
click at [962, 337] on span "4.0 If ethical adventures cancels a tour:" at bounding box center [1068, 343] width 212 height 12
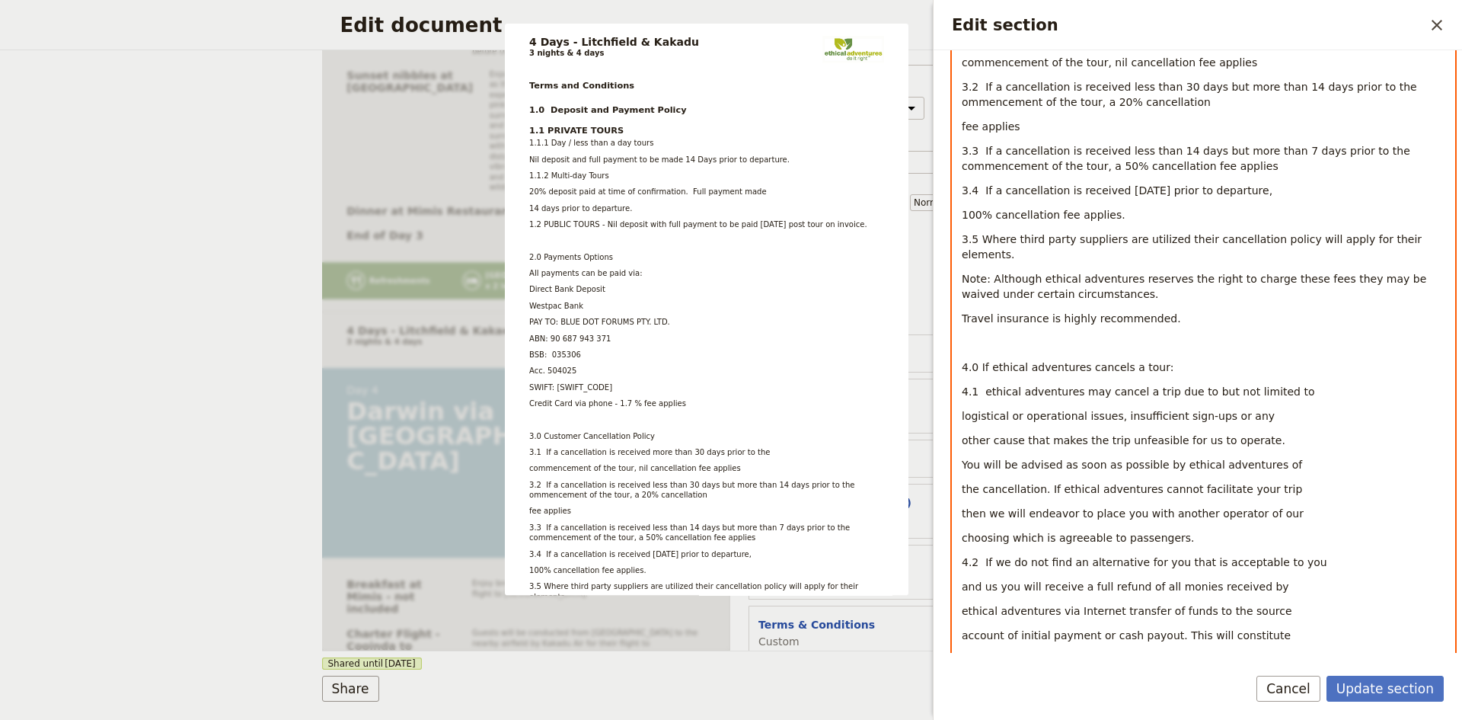
click at [1285, 384] on p "4.1 ethical adventures may cancel a trip due to but not limited to" at bounding box center [1204, 391] width 484 height 15
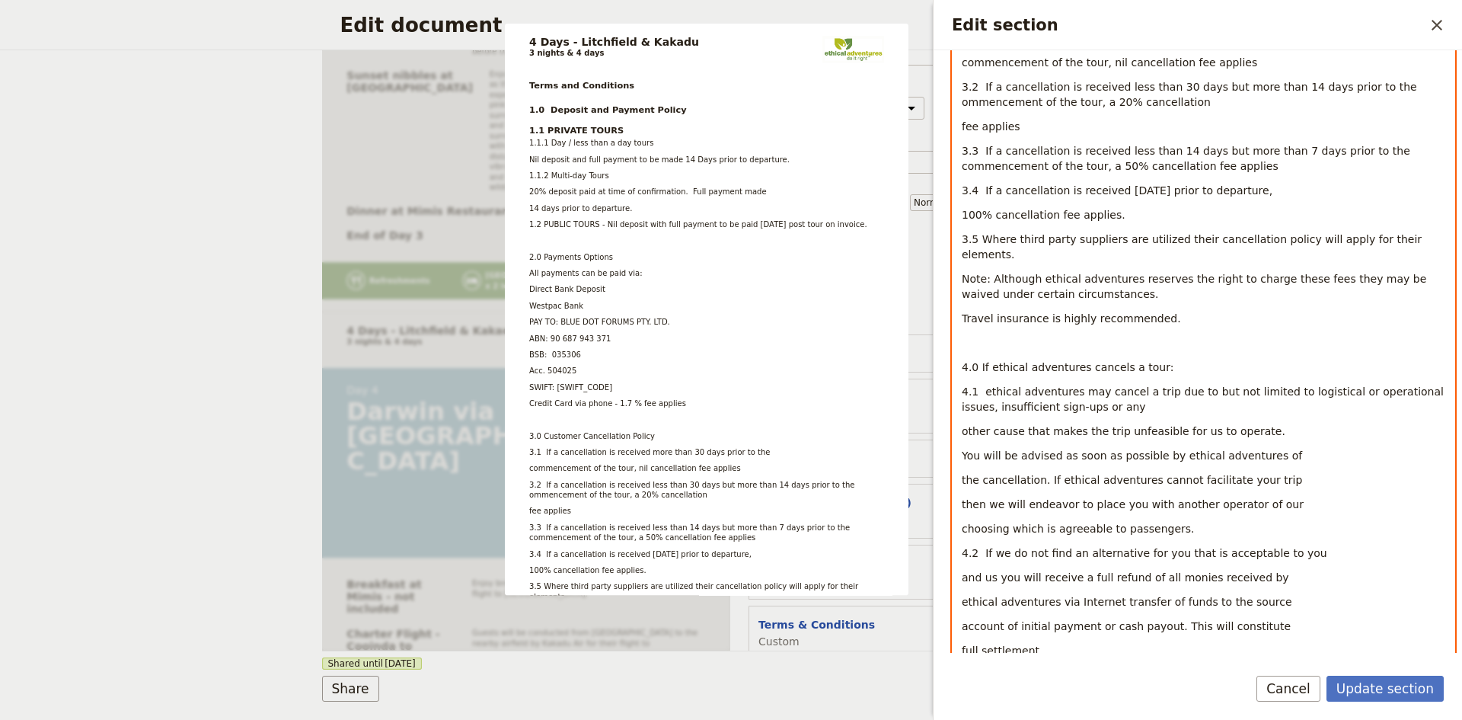
click at [1165, 391] on p "4.1 ethical adventures may cancel a trip due to but not limited to logistical o…" at bounding box center [1204, 399] width 484 height 30
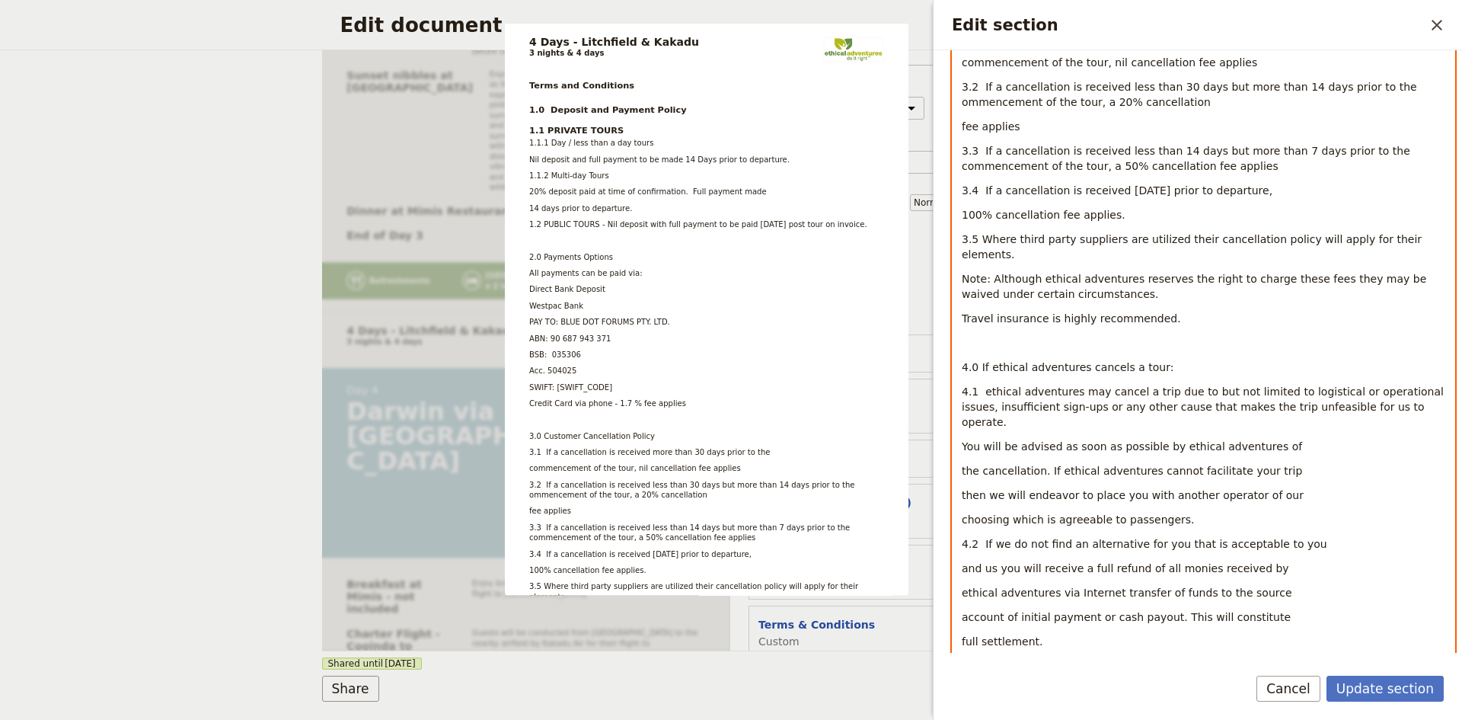
click at [1384, 391] on p "4.1 ethical adventures may cancel a trip due to but not limited to logistical o…" at bounding box center [1204, 407] width 484 height 46
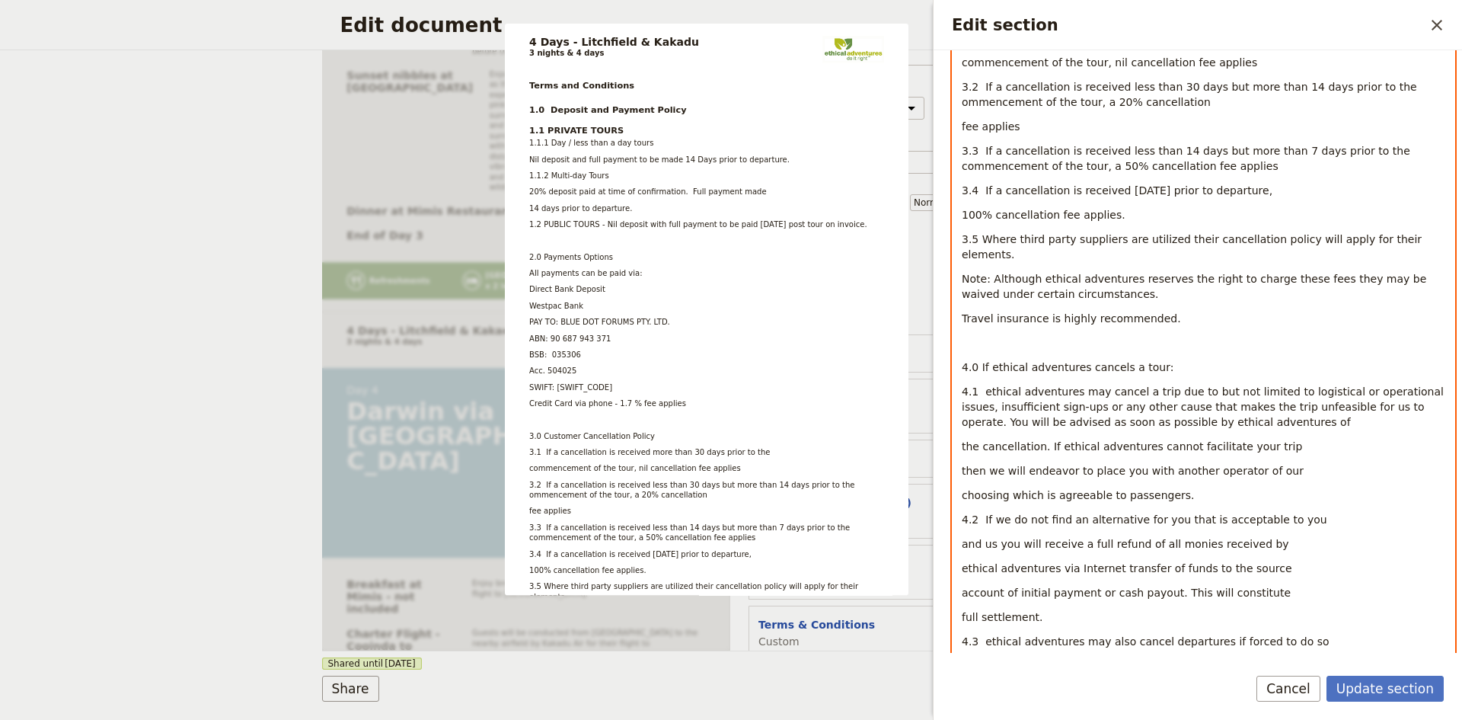
click at [1244, 408] on p "4.1 ethical adventures may cancel a trip due to but not limited to logistical o…" at bounding box center [1204, 407] width 484 height 46
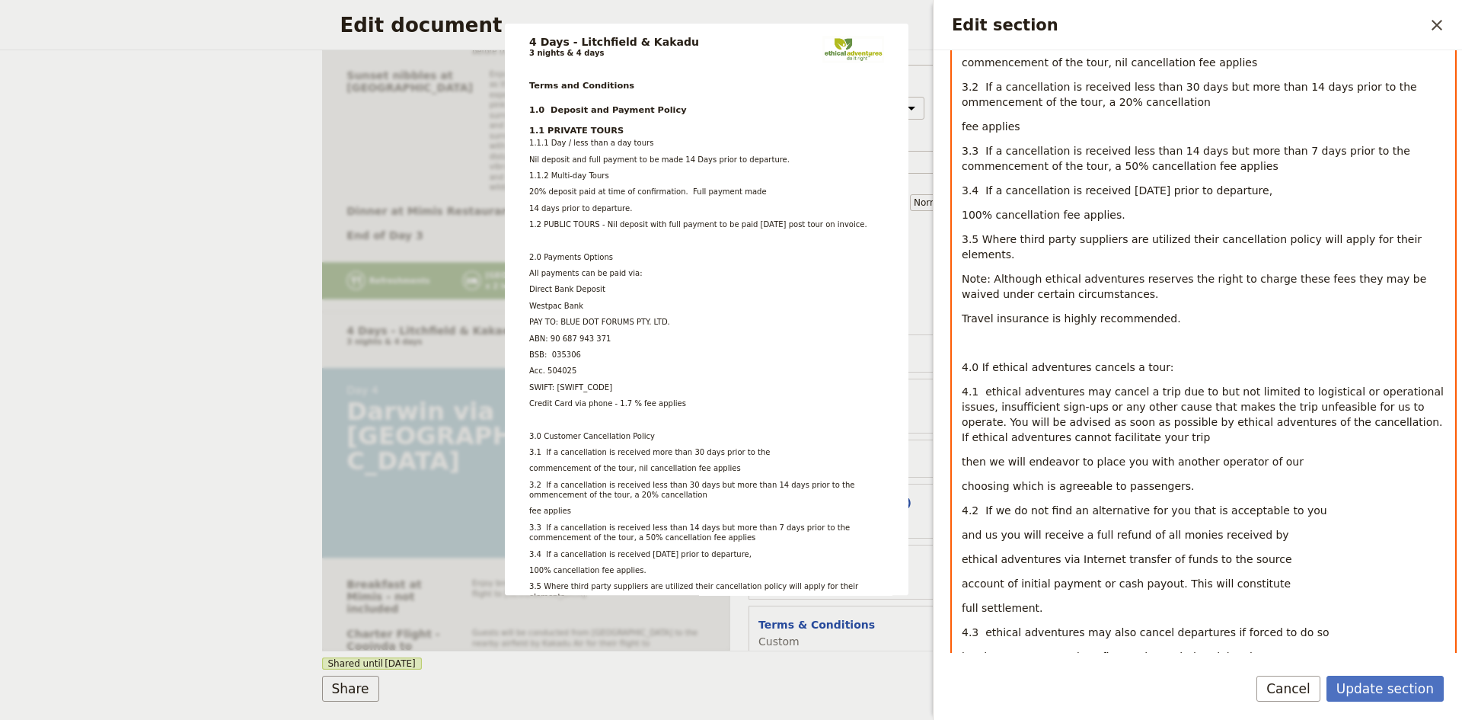
click at [1155, 420] on p "4.1 ethical adventures may cancel a trip due to but not limited to logistical o…" at bounding box center [1204, 414] width 484 height 61
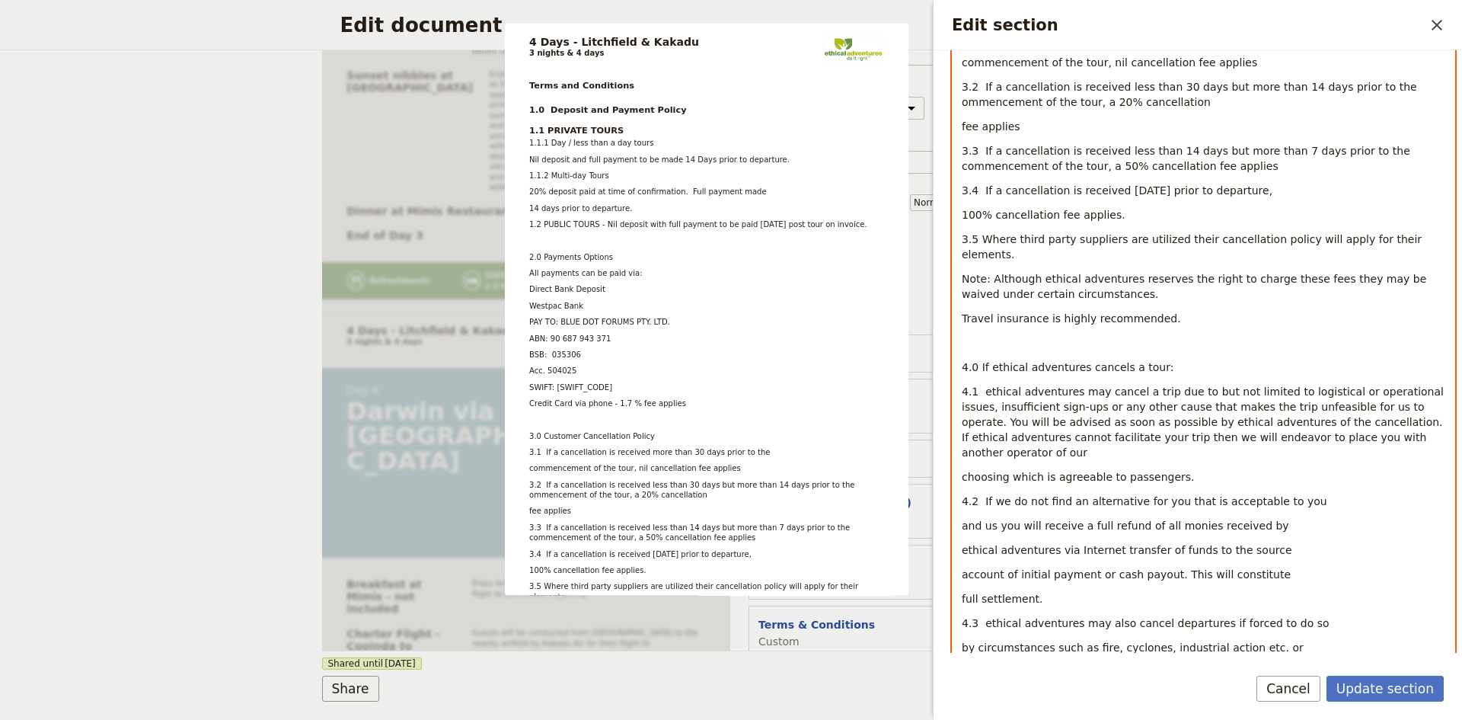
click at [1378, 417] on p "4.1 ethical adventures may cancel a trip due to but not limited to logistical o…" at bounding box center [1204, 422] width 484 height 76
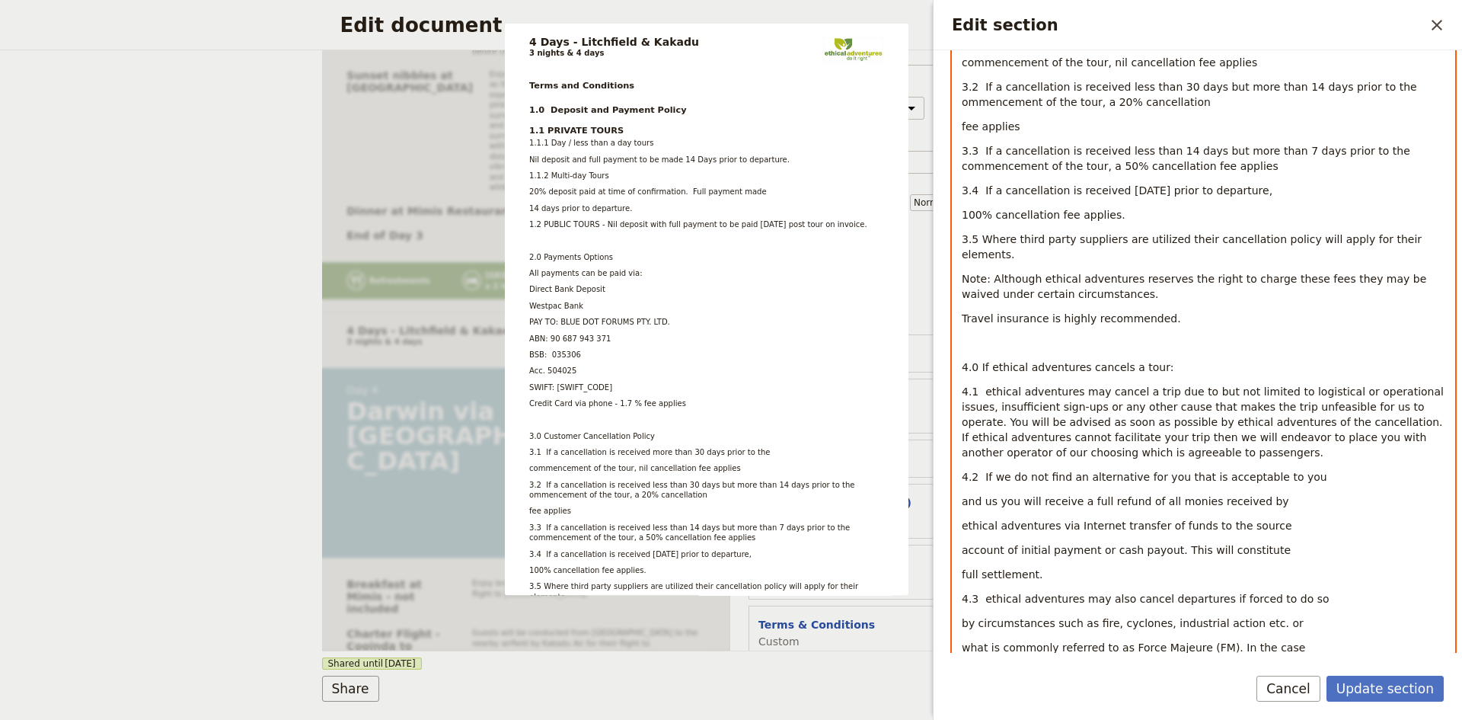
click at [1307, 469] on p "4.2 If we do not find an alternative for you that is acceptable to you" at bounding box center [1204, 476] width 484 height 15
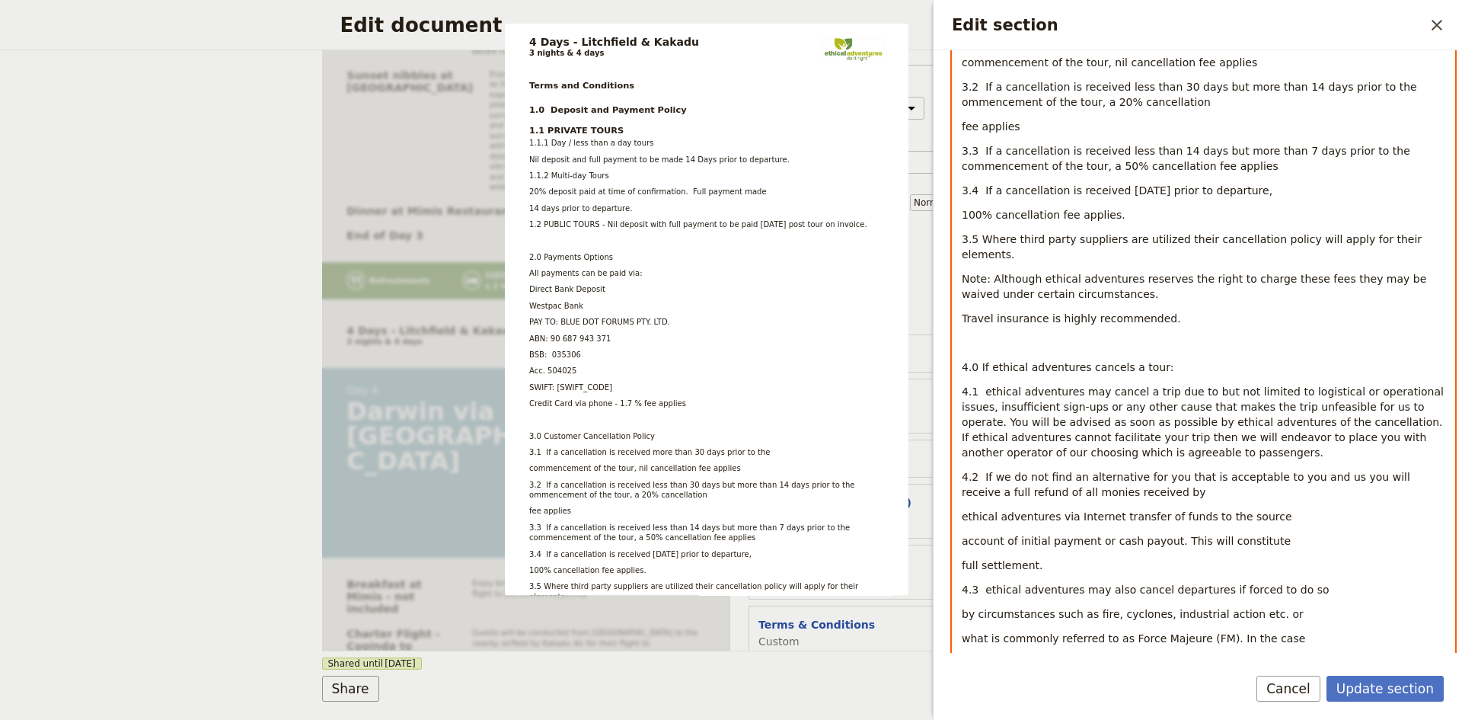
click at [1166, 478] on p "4.2 If we do not find an alternative for you that is acceptable to you and us y…" at bounding box center [1204, 484] width 484 height 30
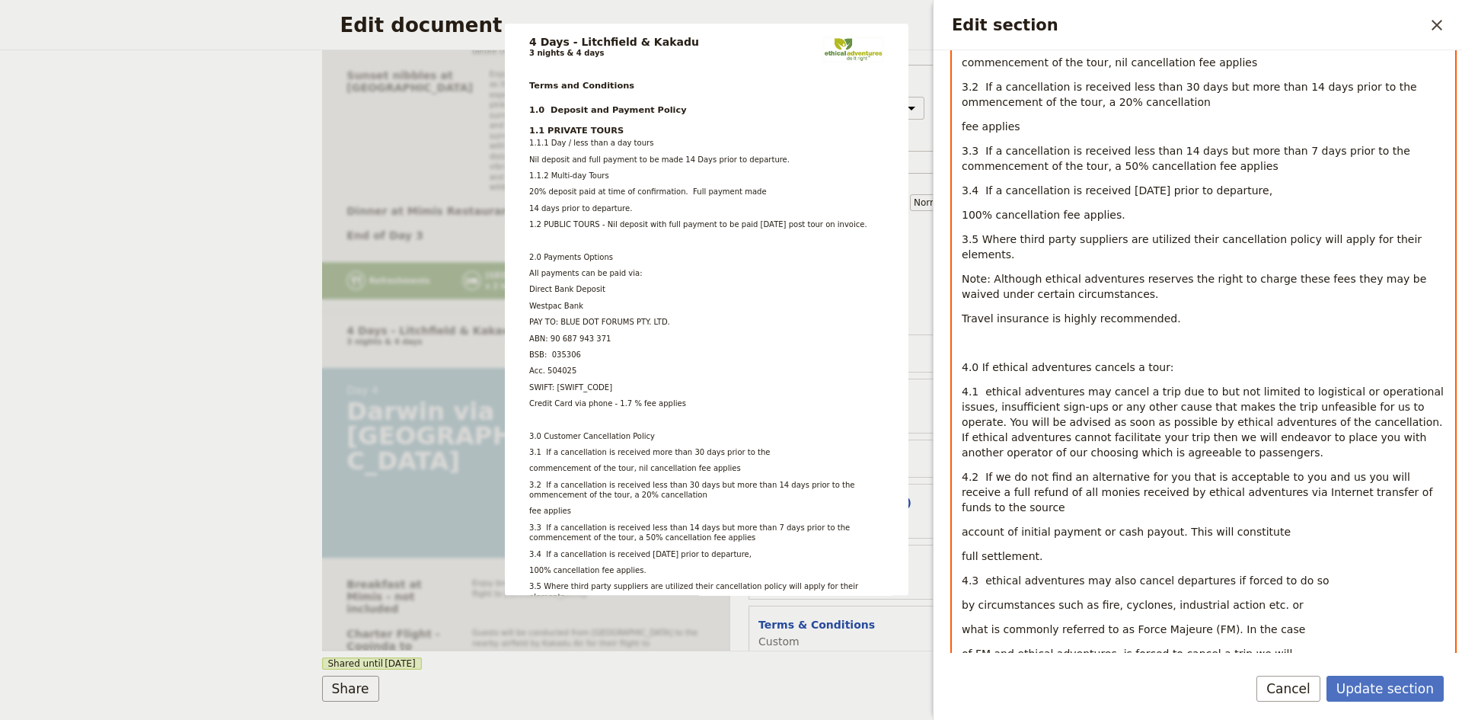
click at [1412, 474] on p "4.2 If we do not find an alternative for you that is acceptable to you and us y…" at bounding box center [1204, 492] width 484 height 46
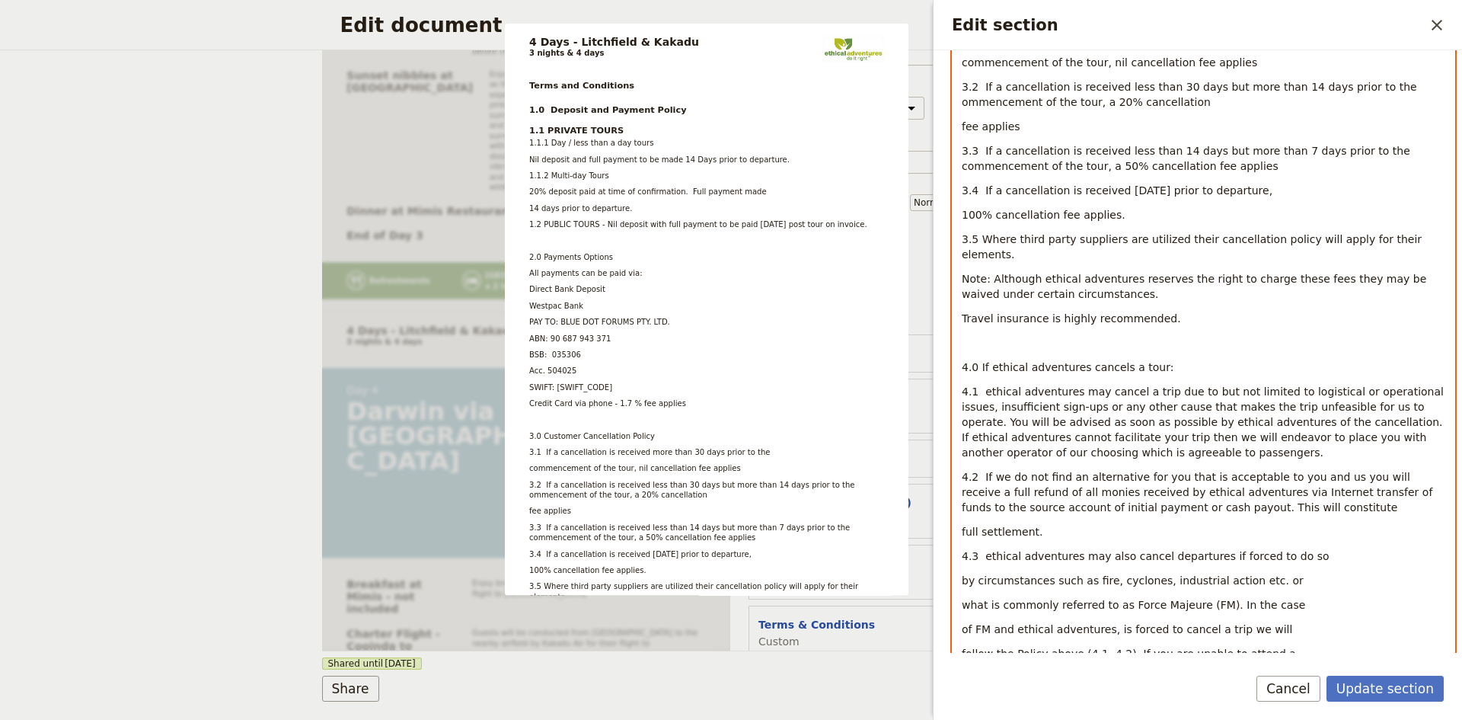
click at [1263, 493] on p "4.2 If we do not find an alternative for you that is acceptable to you and us y…" at bounding box center [1204, 492] width 484 height 46
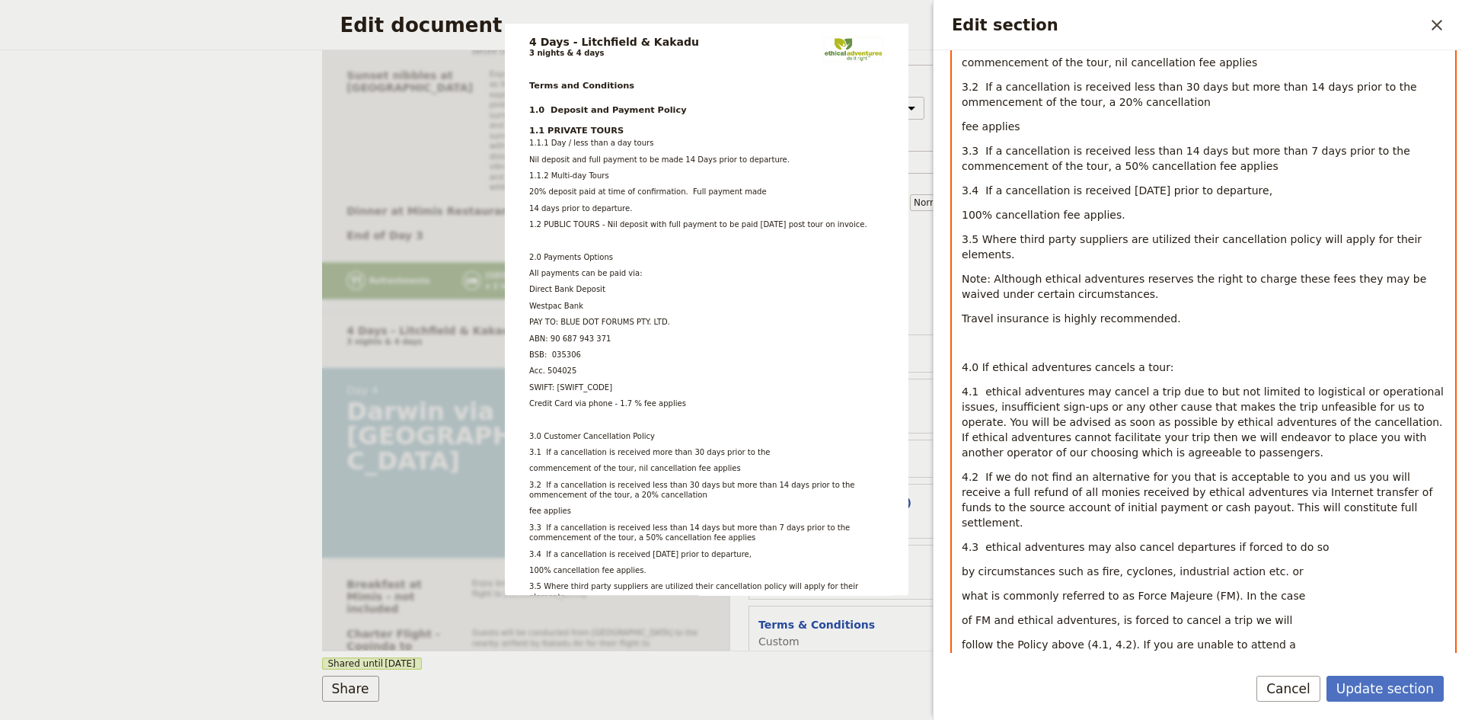
click at [1422, 238] on p "3.5 Where third party suppliers are utilized their cancellation policy will app…" at bounding box center [1204, 247] width 484 height 30
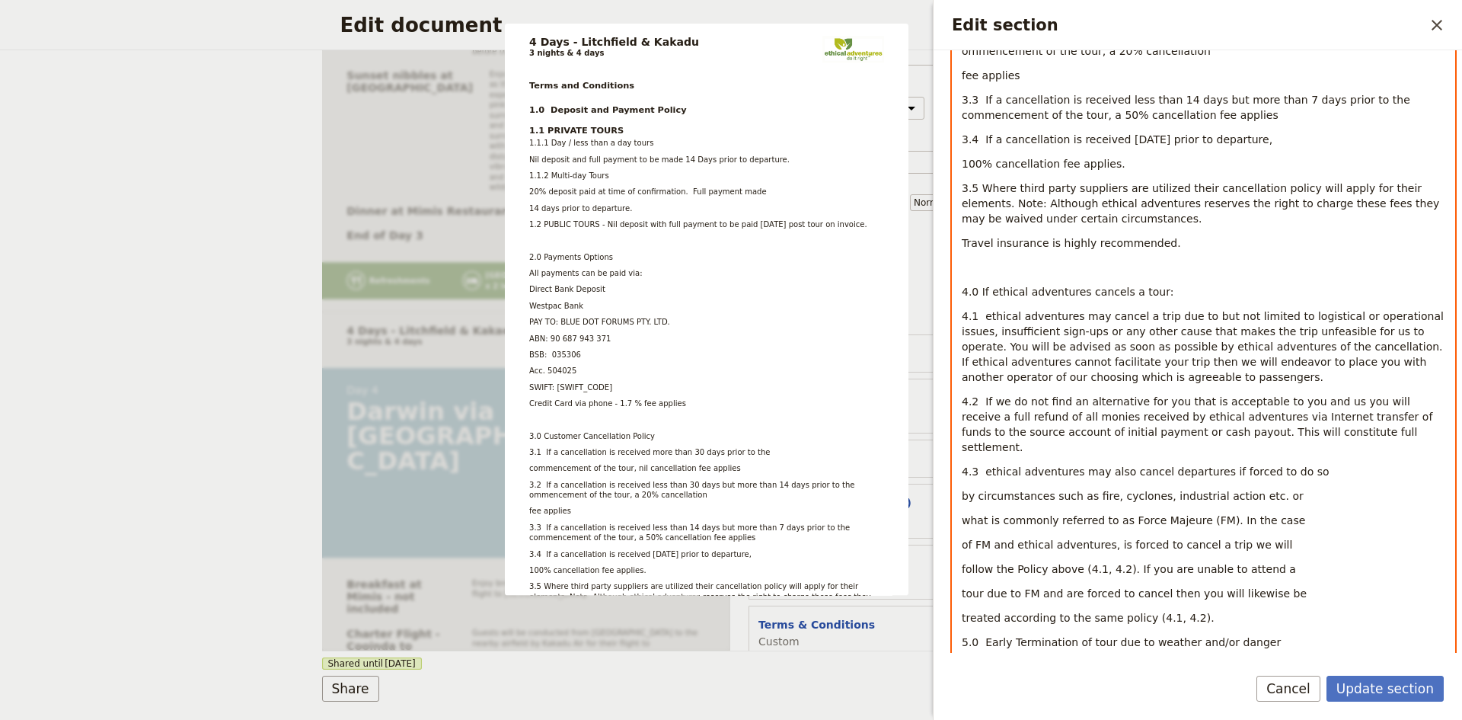
scroll to position [838, 0]
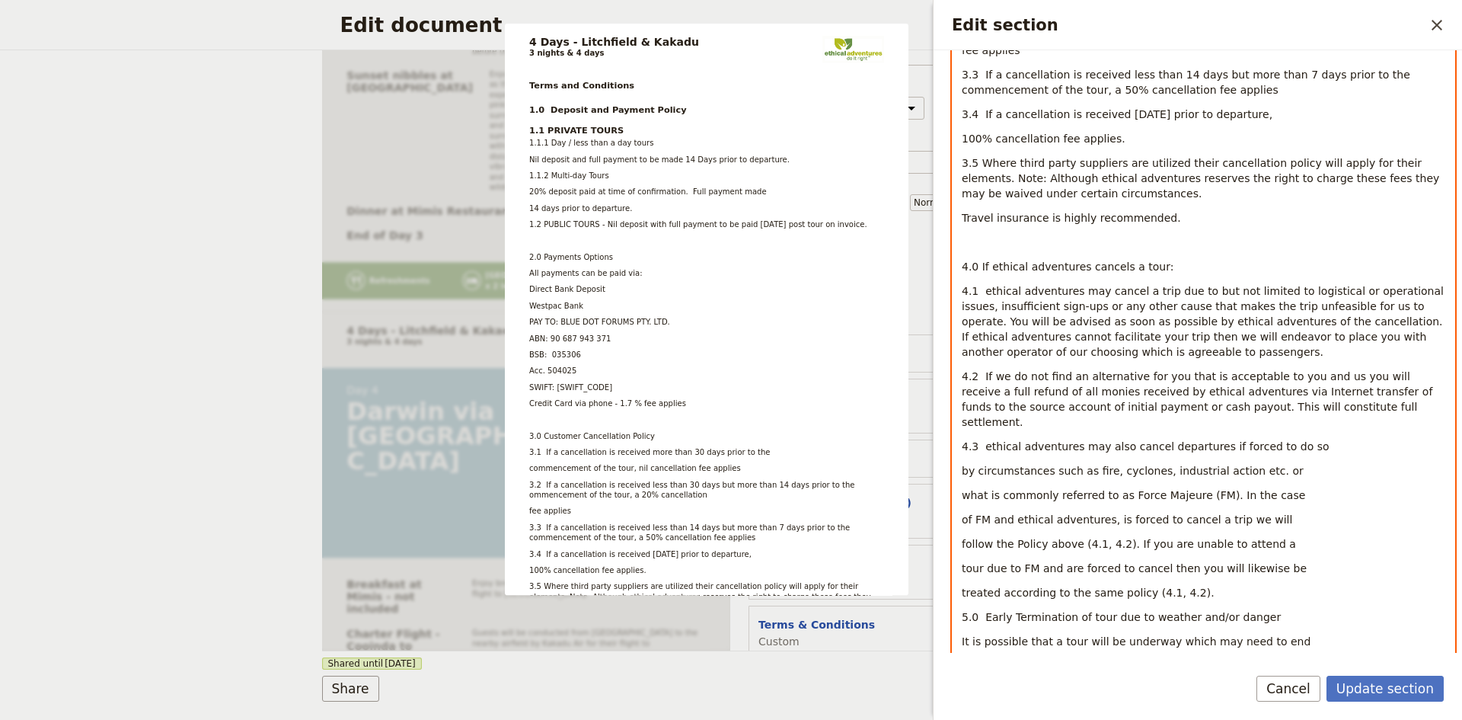
click at [1298, 439] on p "4.3 ethical adventures may also cancel departures if forced to do so" at bounding box center [1204, 446] width 484 height 15
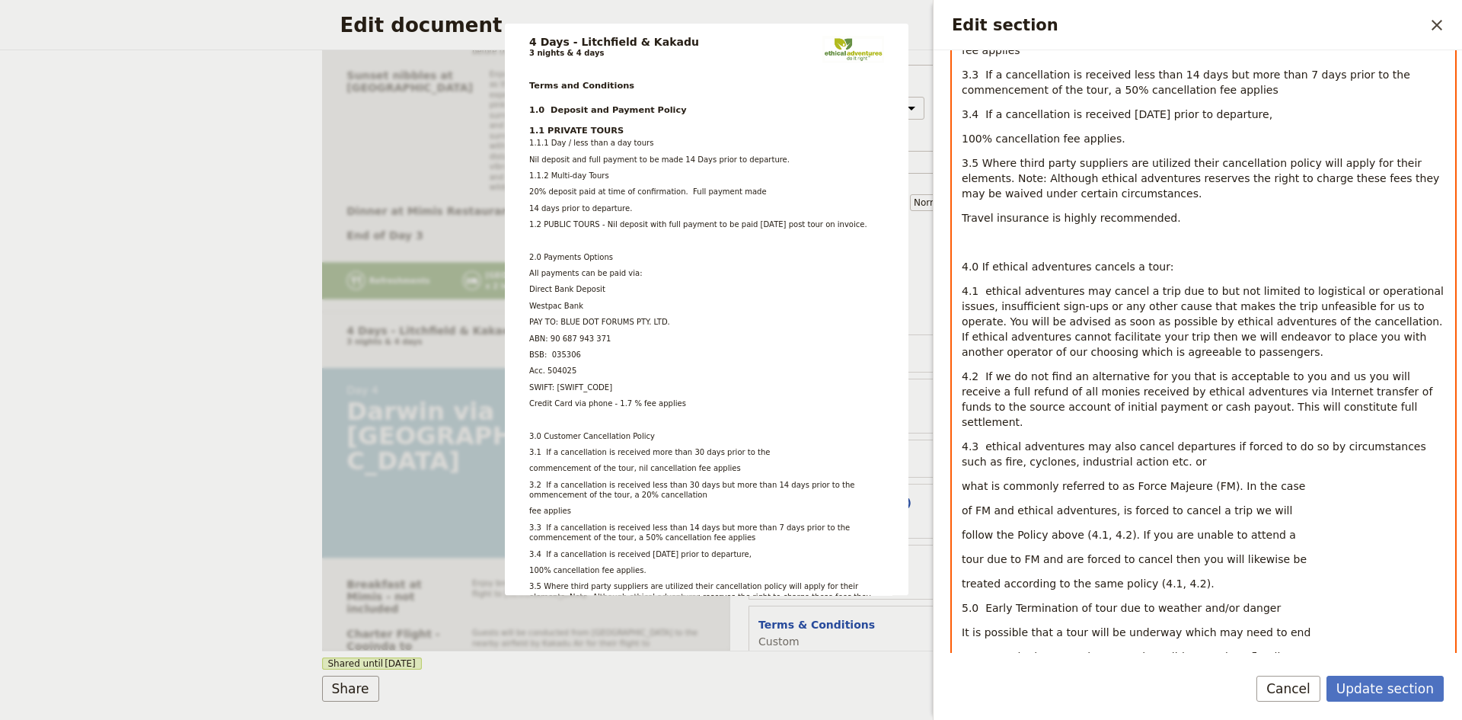
click at [1171, 450] on p "4.3 ethical adventures may also cancel departures if forced to do so by circums…" at bounding box center [1204, 454] width 484 height 30
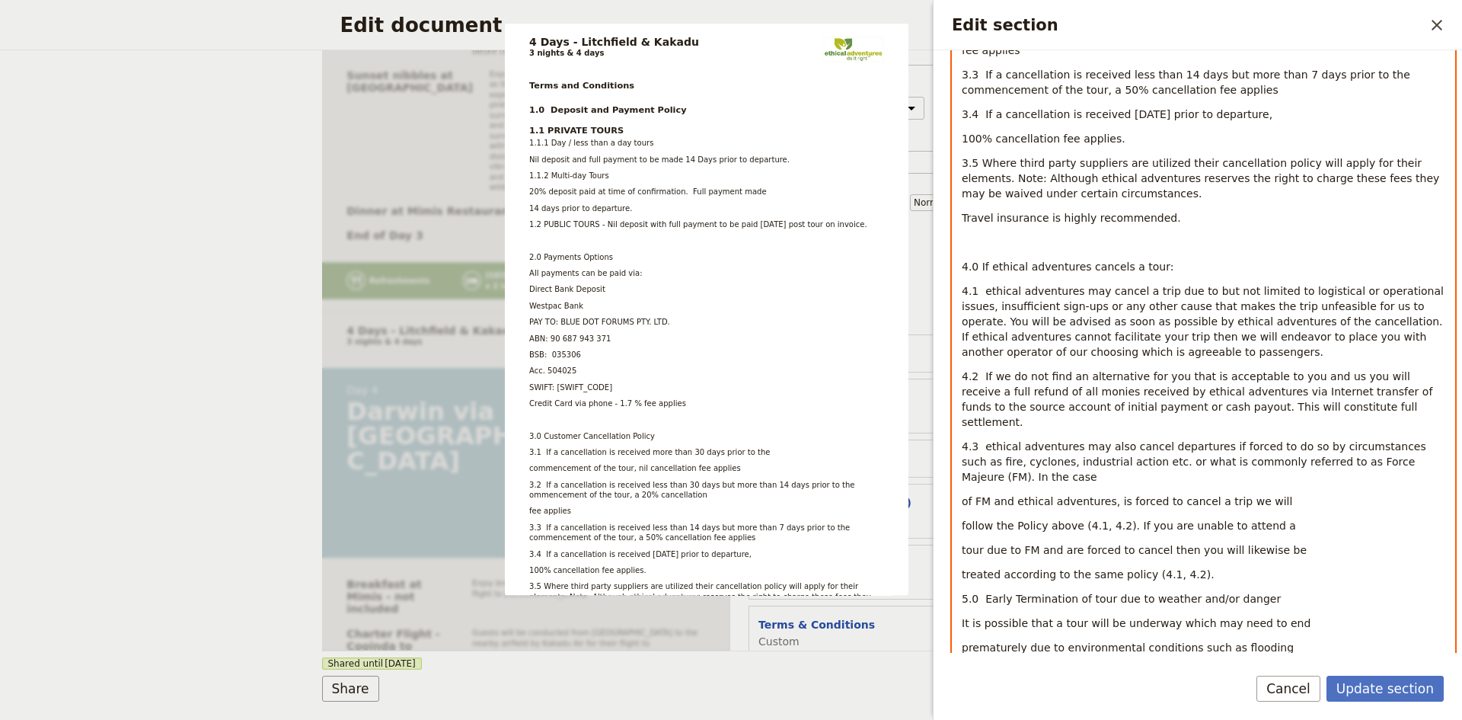
click at [1423, 440] on p "4.3 ethical adventures may also cancel departures if forced to do so by circums…" at bounding box center [1204, 462] width 484 height 46
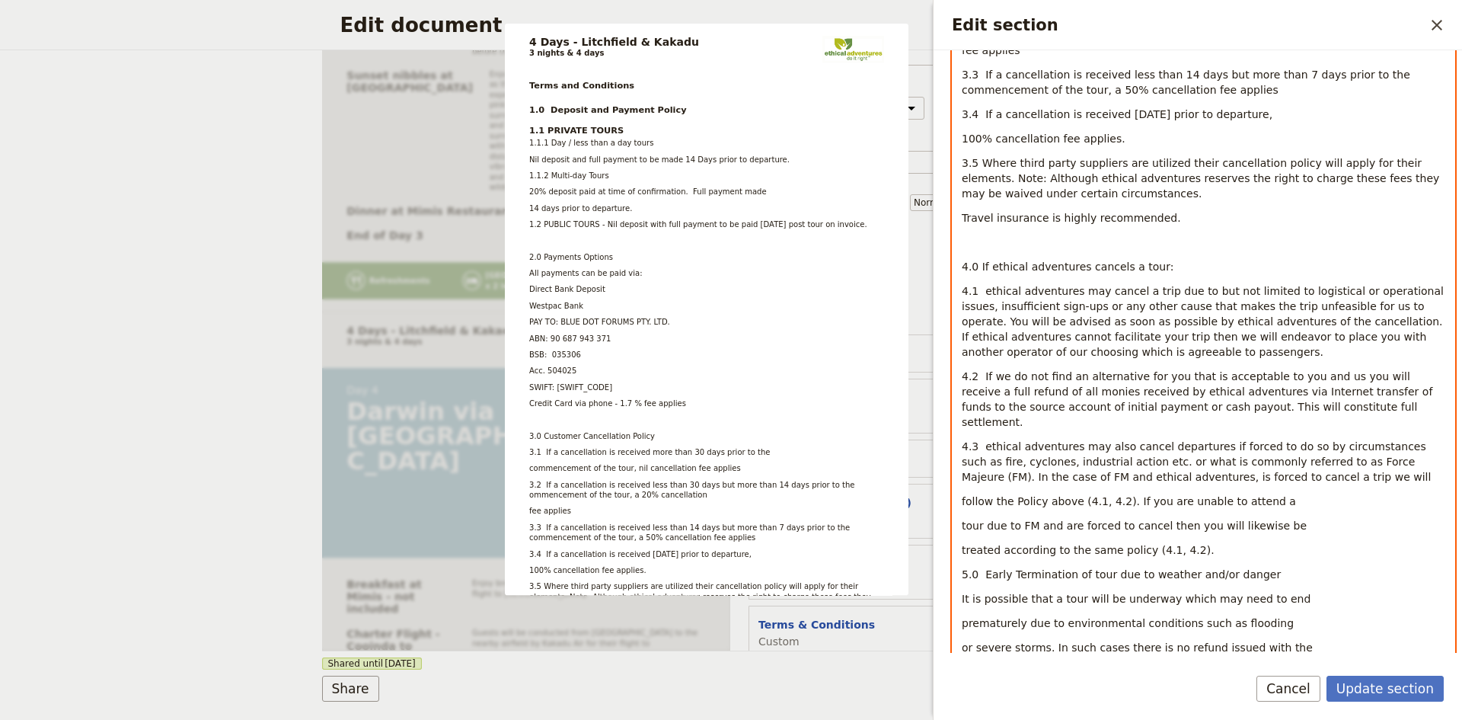
click at [1277, 462] on p "4.3 ethical adventures may also cancel departures if forced to do so by circums…" at bounding box center [1204, 462] width 484 height 46
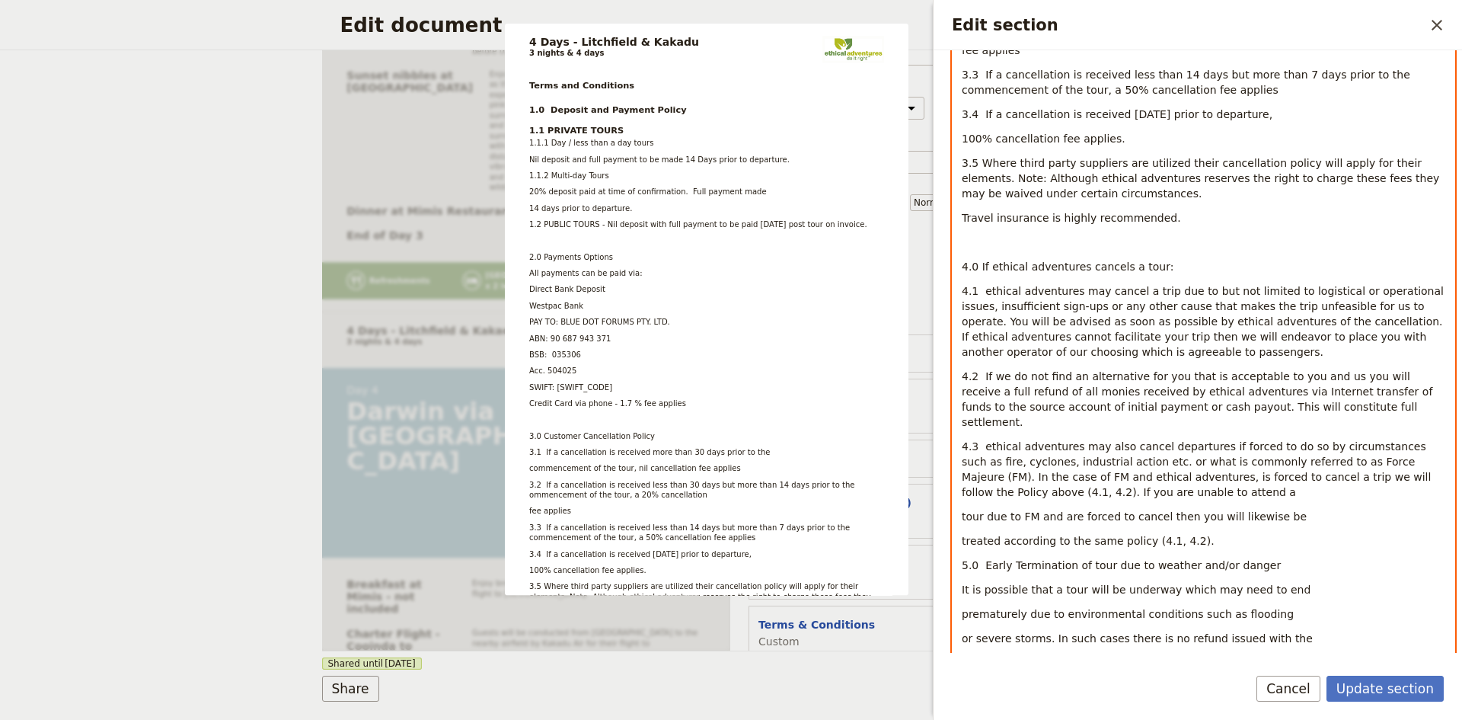
click at [1172, 477] on p "4.3 ethical adventures may also cancel departures if forced to do so by circums…" at bounding box center [1204, 469] width 484 height 61
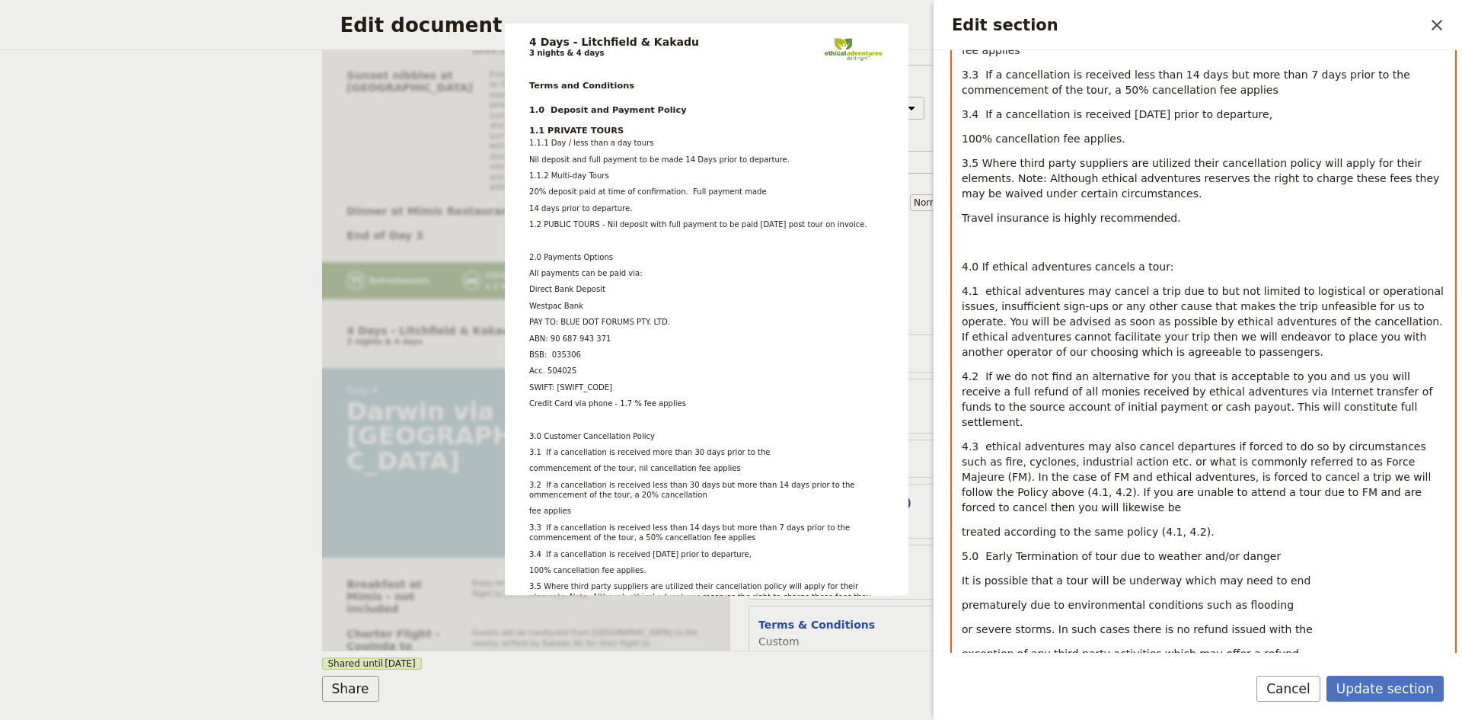
click at [1383, 473] on p "4.3 ethical adventures may also cancel departures if forced to do so by circums…" at bounding box center [1204, 477] width 484 height 76
click at [965, 525] on span "5.0 Early Termination of tour due to weather and/or danger" at bounding box center [1121, 531] width 319 height 12
click at [1013, 506] on div "Terms and Conditions 1.0 Deposit and Payment Policy 1.1 PRIVATE TOURS 1.1.1 Day…" at bounding box center [1204, 451] width 502 height 2108
click at [1159, 493] on p "4.3 ethical adventures may also cancel departures if forced to do so by circums…" at bounding box center [1204, 477] width 484 height 76
click at [1254, 524] on p "5.0 Early Termination of tour due to weather and/or danger" at bounding box center [1204, 531] width 484 height 15
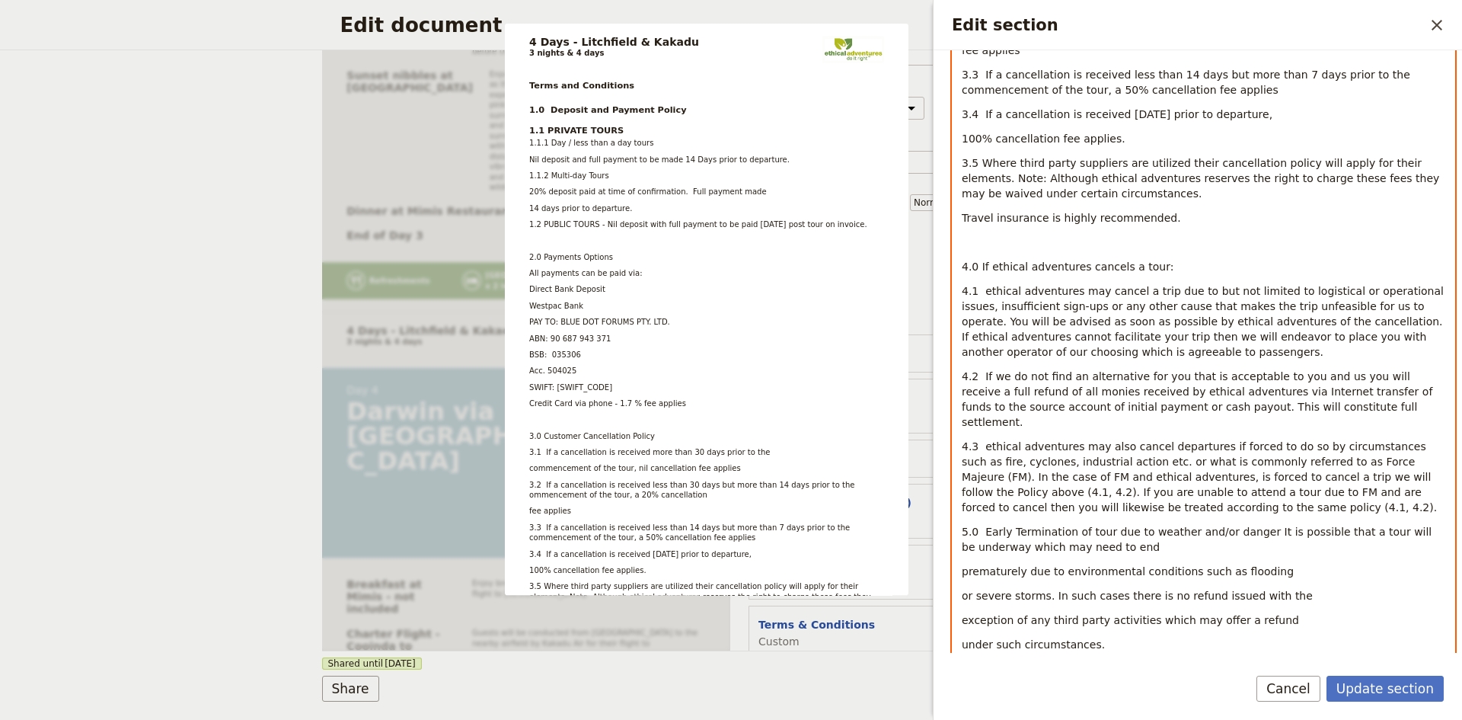
click at [1192, 534] on p "5.0 Early Termination of tour due to weather and/or danger It is possible that …" at bounding box center [1204, 539] width 484 height 30
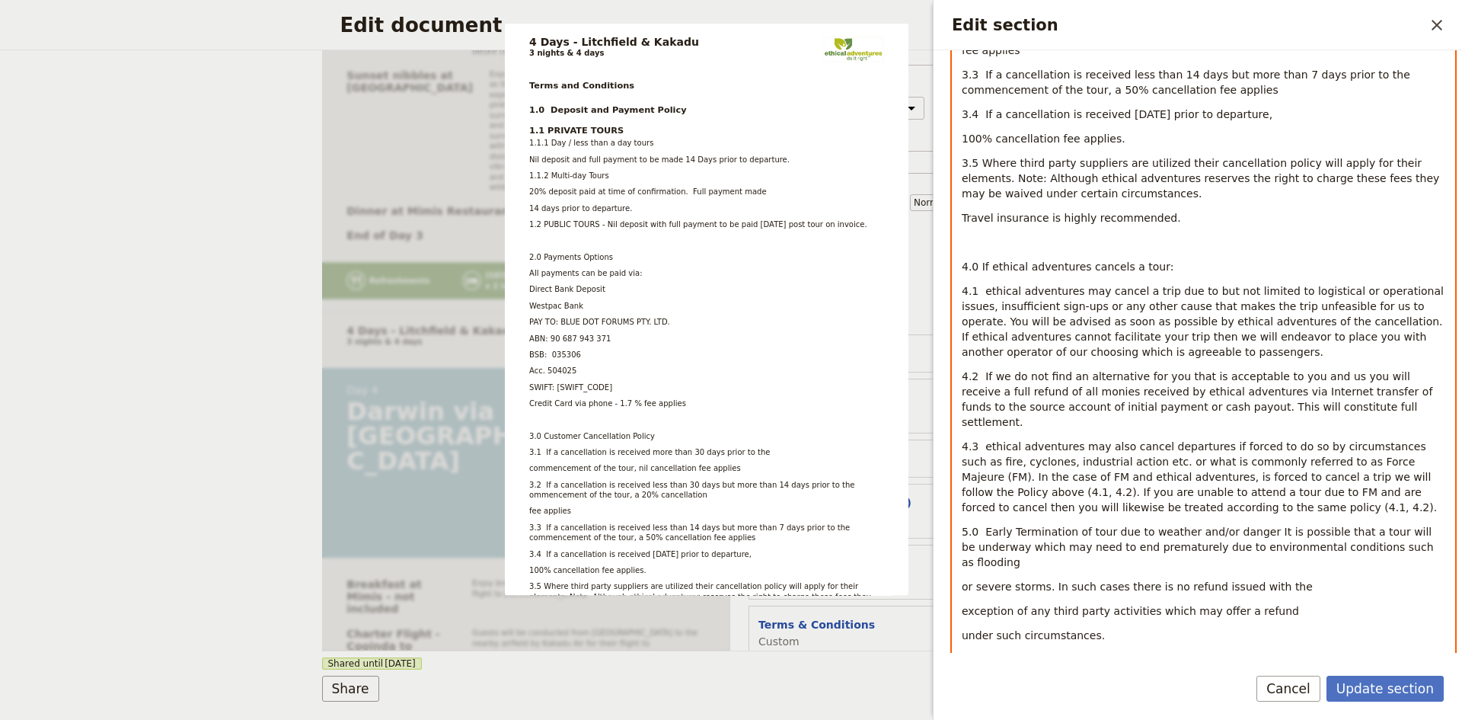
click at [1423, 529] on p "5.0 Early Termination of tour due to weather and/or danger It is possible that …" at bounding box center [1204, 547] width 484 height 46
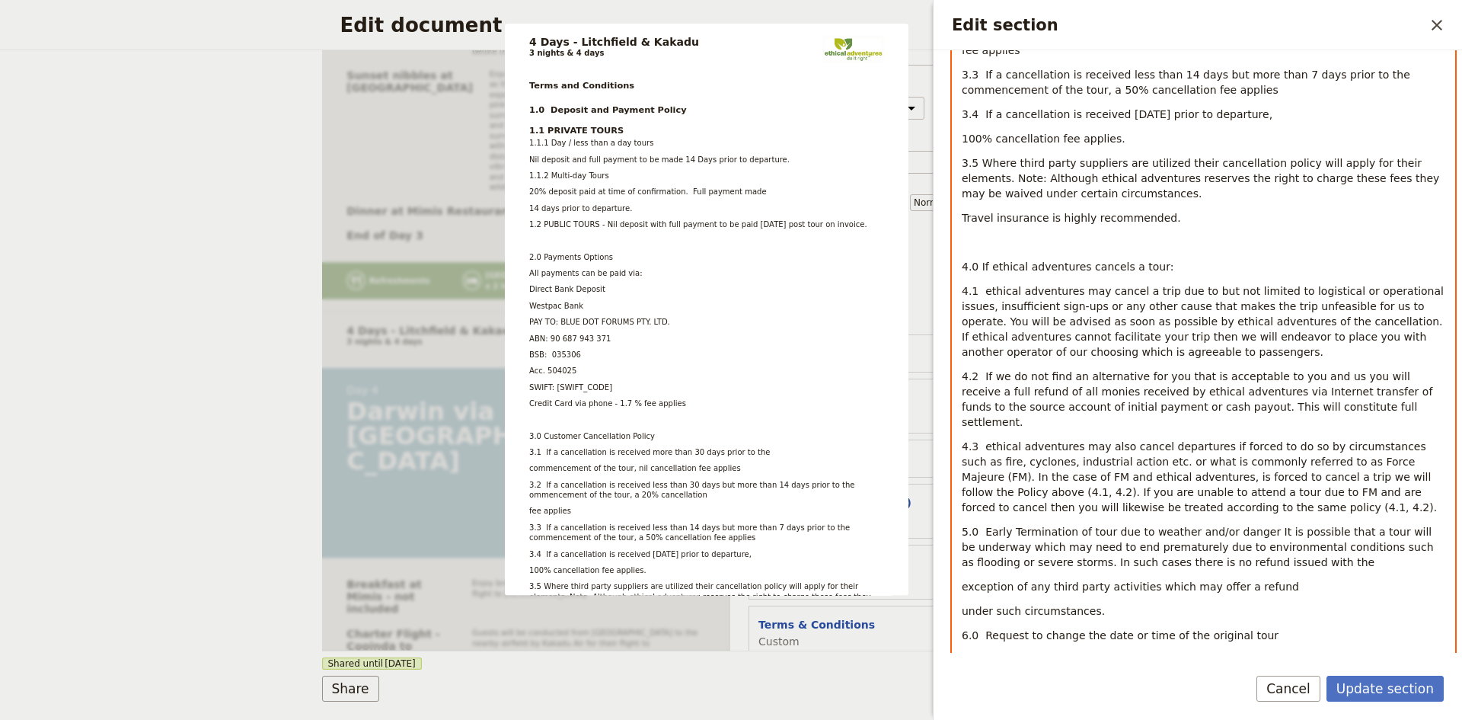
click at [1410, 524] on p "5.0 Early Termination of tour due to weather and/or danger It is possible that …" at bounding box center [1204, 547] width 484 height 46
click at [1280, 545] on p "5.0 Early Termination of tour due to weather and/or danger It is possible that …" at bounding box center [1204, 547] width 484 height 46
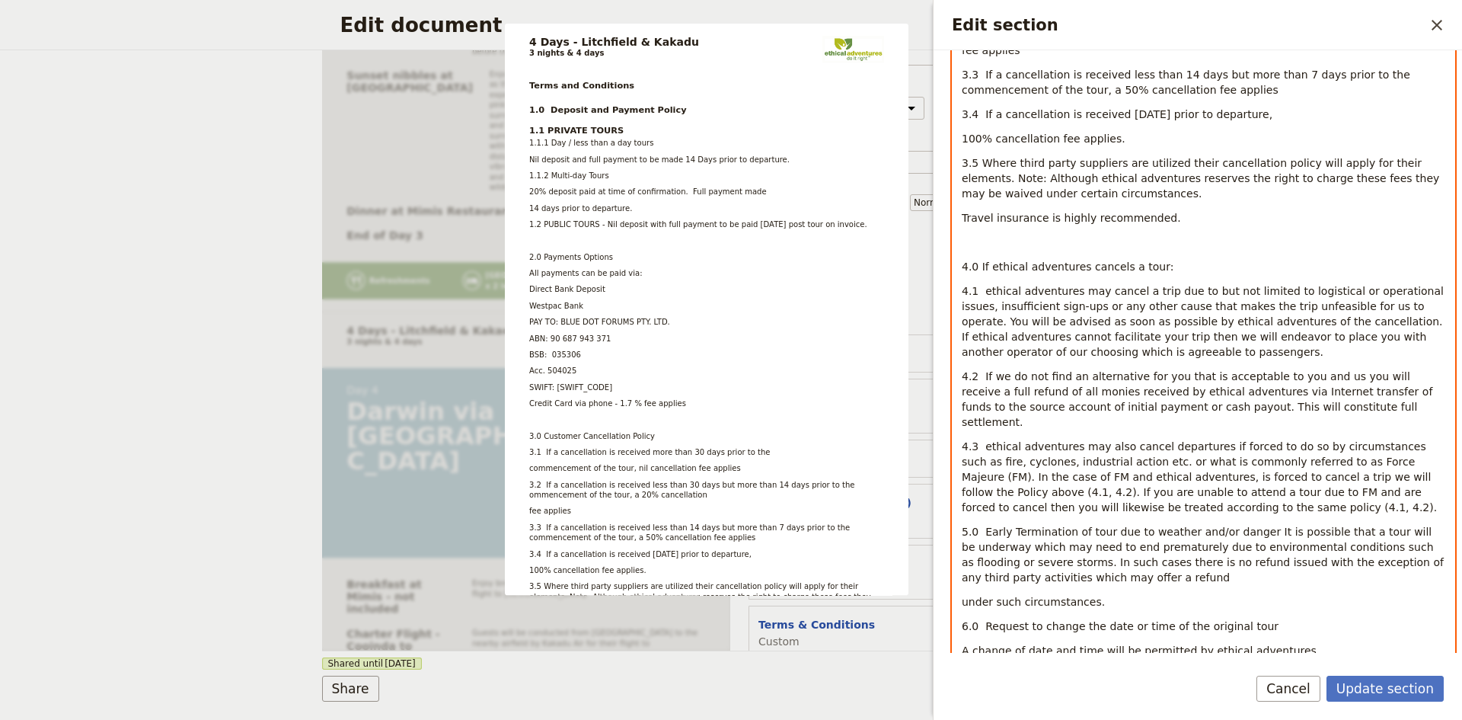
click at [1086, 563] on p "5.0 Early Termination of tour due to weather and/or danger It is possible that …" at bounding box center [1204, 554] width 484 height 61
click at [1219, 566] on p "5.0 Early Termination of tour due to weather and/or danger It is possible that …" at bounding box center [1204, 554] width 484 height 61
click at [1258, 594] on p "6.0 Request to change the date or time of the original tour" at bounding box center [1204, 601] width 484 height 15
click at [1305, 618] on p "A change of date and time will be permitted by ethical adventures" at bounding box center [1204, 625] width 484 height 15
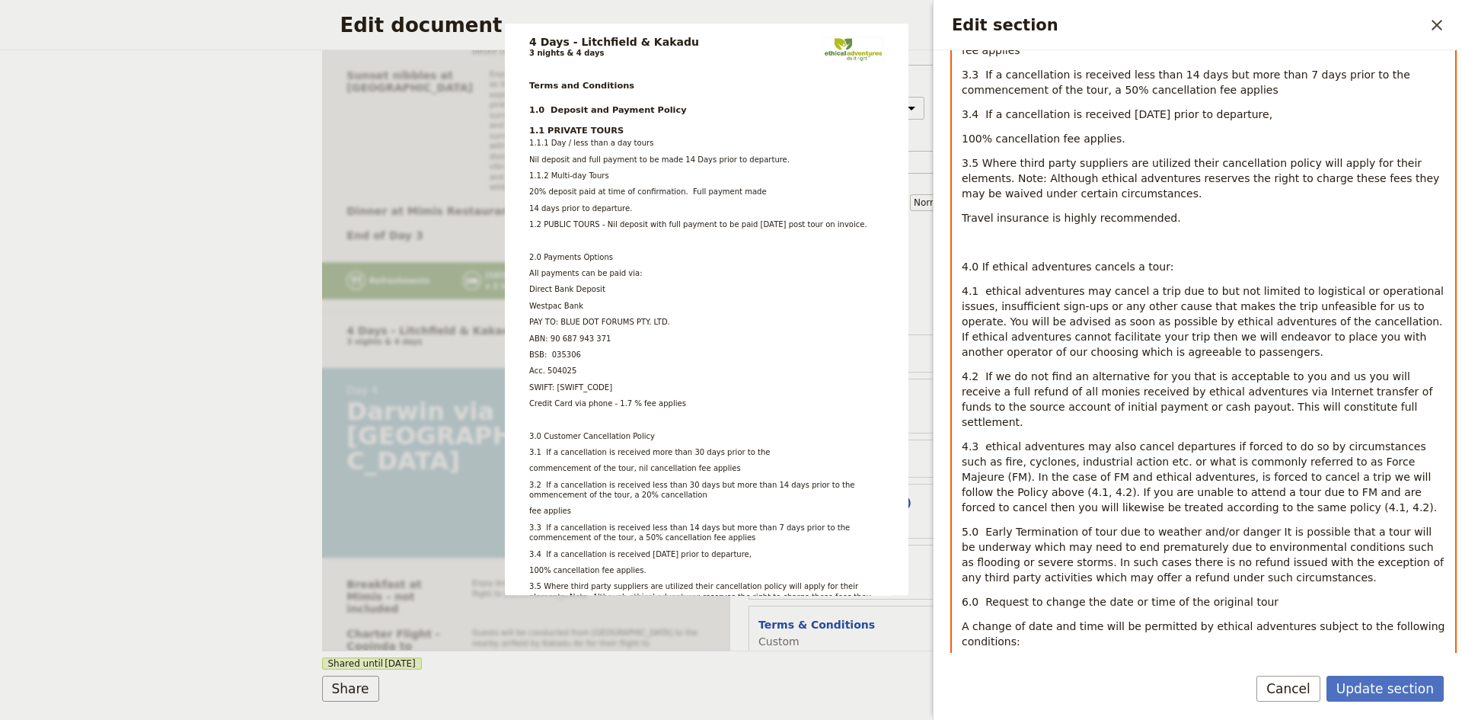
scroll to position [1066, 0]
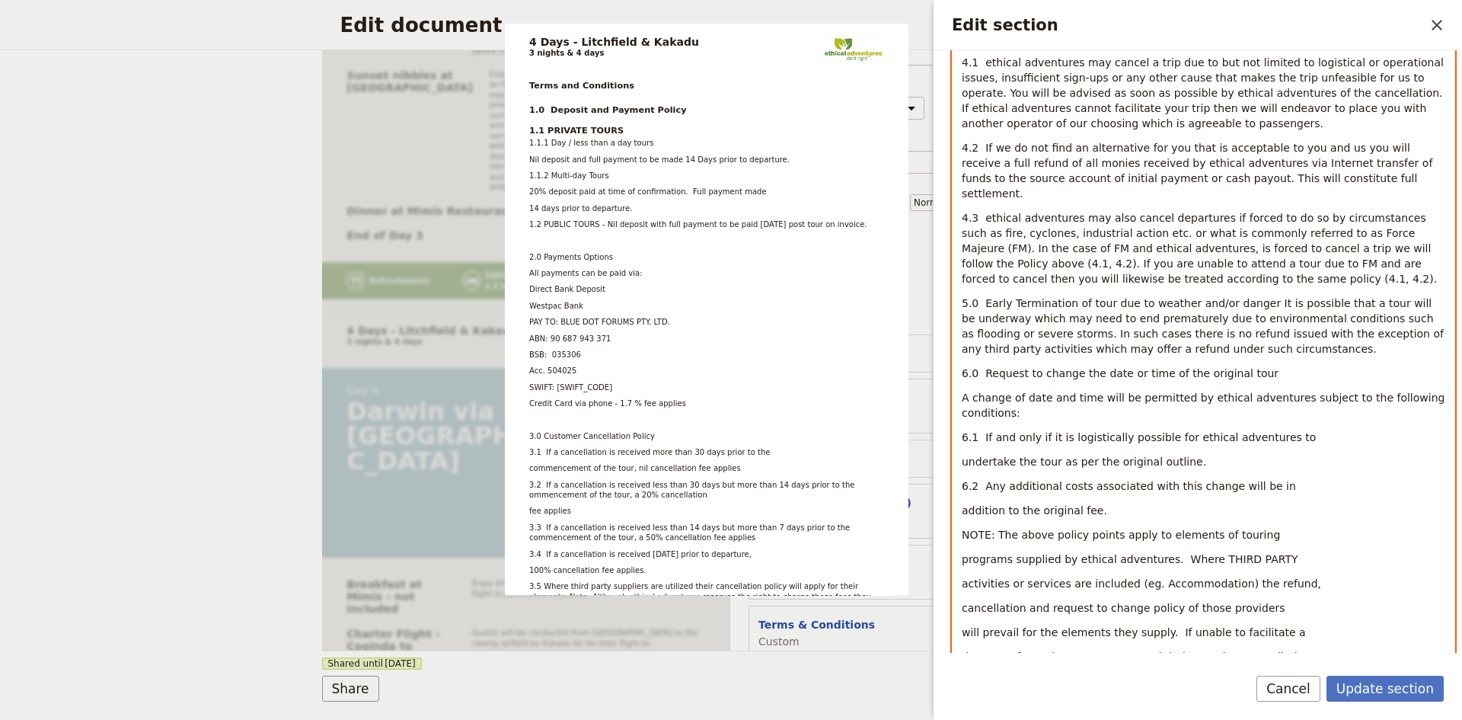
click at [1279, 478] on p "6.2 Any additional costs associated with this change will be in" at bounding box center [1204, 485] width 484 height 15
click at [1396, 478] on p "6.2 Any additional costs associated with this change will be in addition to the…" at bounding box center [1204, 485] width 484 height 15
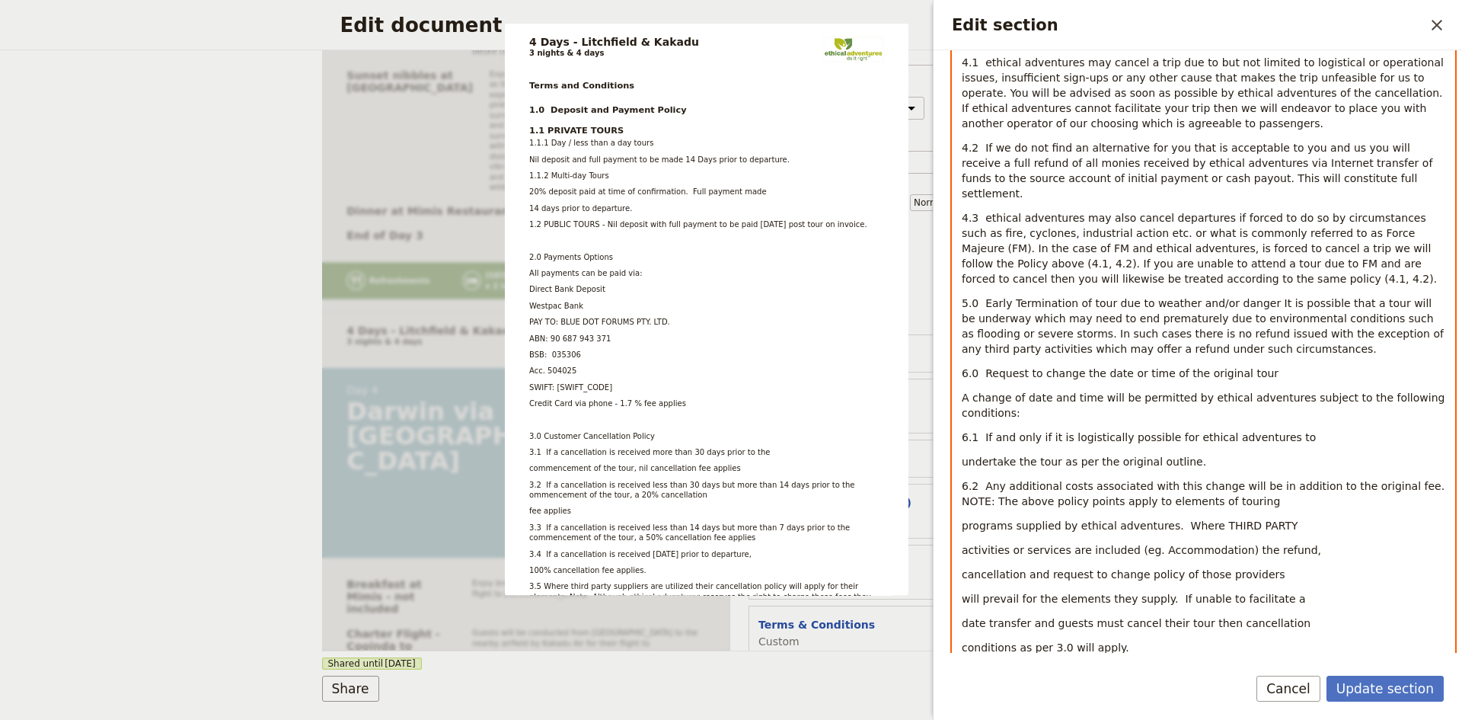
click at [1241, 487] on p "6.2 Any additional costs associated with this change will be in addition to the…" at bounding box center [1204, 493] width 484 height 30
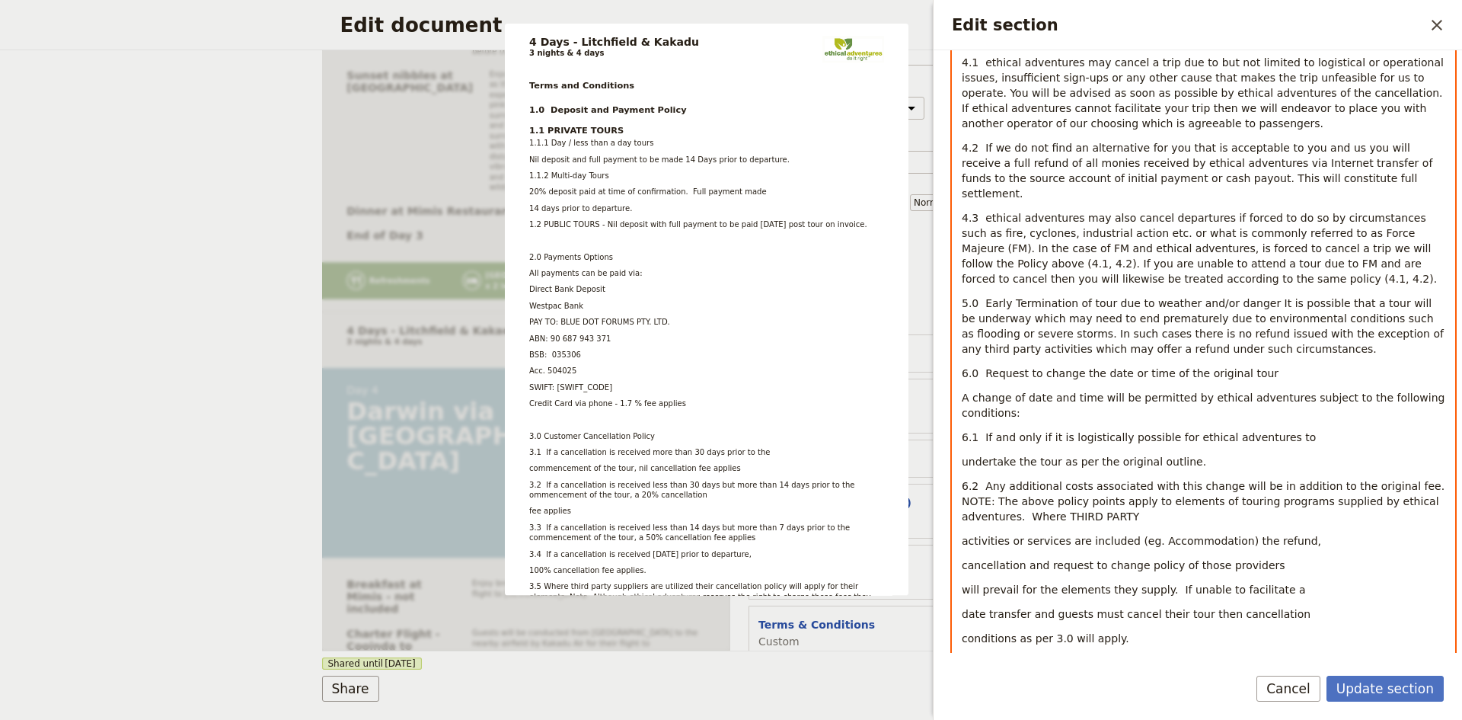
click at [1142, 498] on p "6.2 Any additional costs associated with this change will be in addition to the…" at bounding box center [1204, 501] width 484 height 46
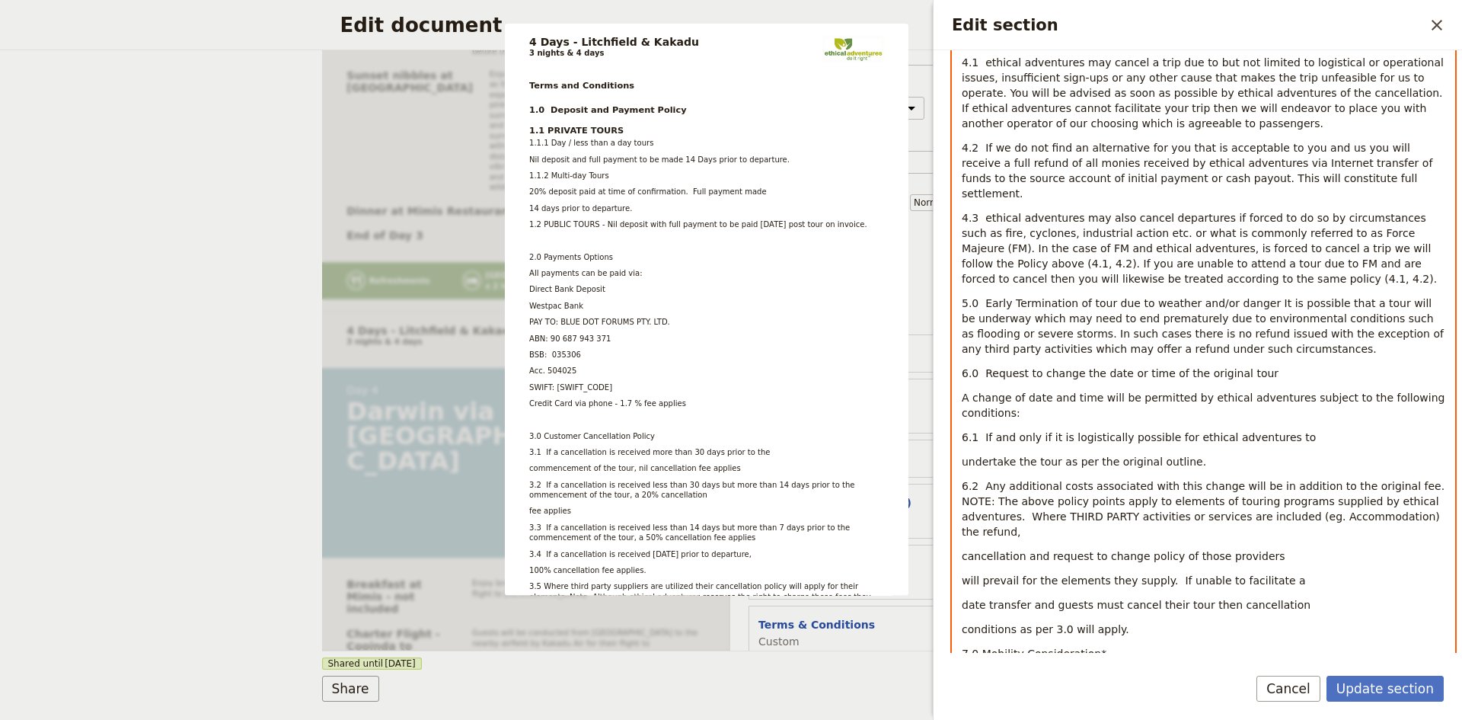
click at [1384, 501] on p "6.2 Any additional costs associated with this change will be in addition to the…" at bounding box center [1204, 508] width 484 height 61
click at [1274, 516] on p "6.2 Any additional costs associated with this change will be in addition to the…" at bounding box center [1204, 508] width 484 height 61
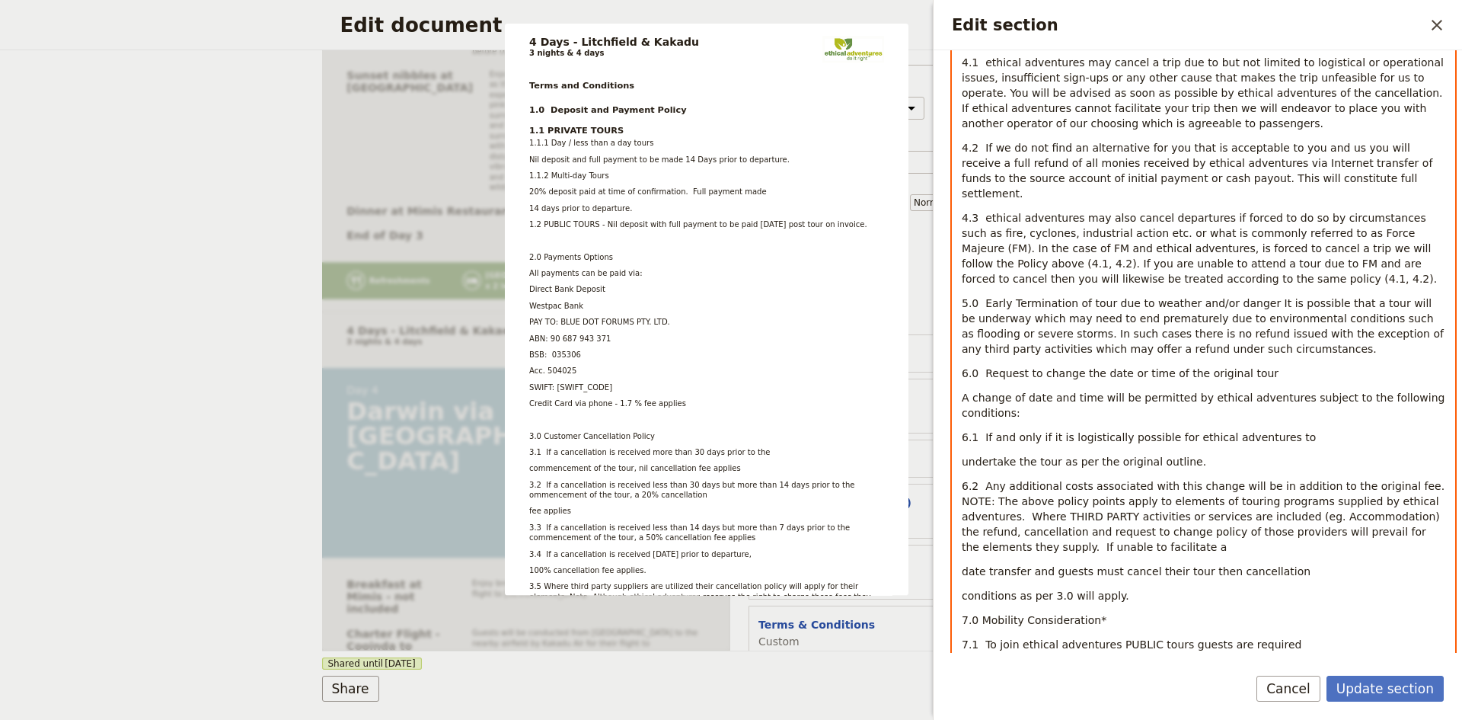
click at [1164, 532] on p "6.2 Any additional costs associated with this change will be in addition to the…" at bounding box center [1204, 516] width 484 height 76
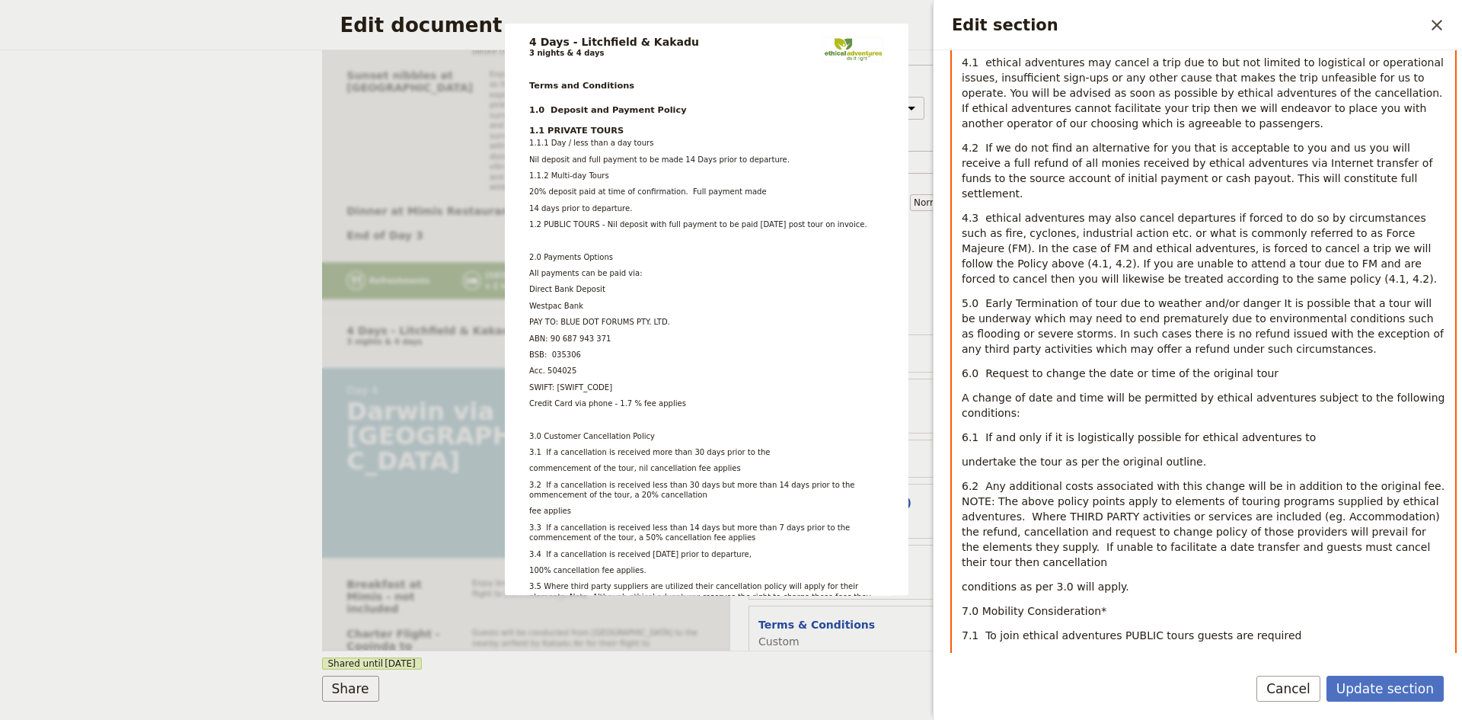
click at [1353, 529] on p "6.2 Any additional costs associated with this change will be in addition to the…" at bounding box center [1204, 523] width 484 height 91
click at [1142, 554] on p "6.2 Any additional costs associated with this change will be in addition to the…" at bounding box center [1204, 523] width 484 height 91
click at [1150, 579] on p "7.0 Mobility Consideration*" at bounding box center [1204, 586] width 484 height 15
click at [1282, 603] on p "7.1 To join ethical adventures PUBLIC tours guests are required" at bounding box center [1204, 610] width 484 height 15
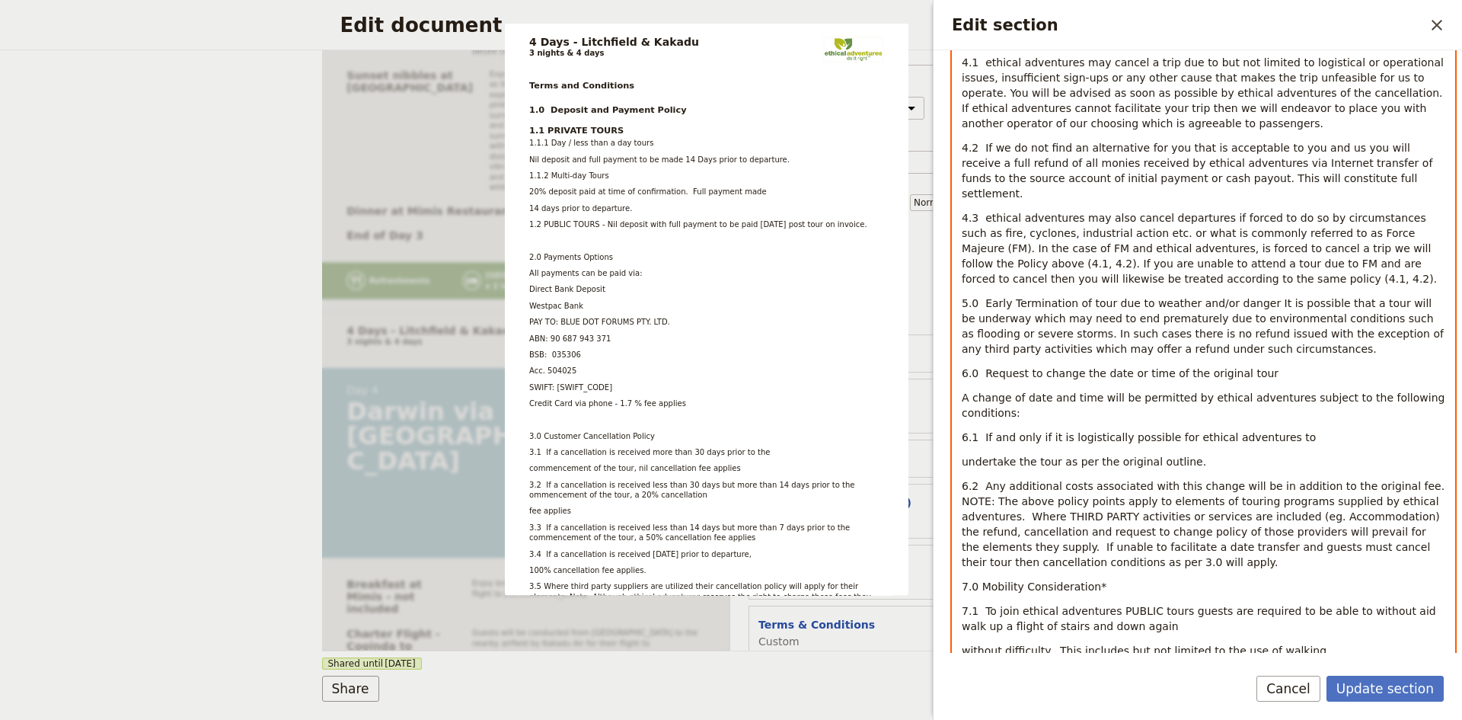
click at [1203, 615] on p "7.1 To join ethical adventures PUBLIC tours guests are required to be able to w…" at bounding box center [1204, 618] width 484 height 30
click at [1433, 609] on p "7.1 To join ethical adventures PUBLIC tours guests are required to be able to w…" at bounding box center [1204, 626] width 484 height 46
click at [1318, 624] on p "7.1 To join ethical adventures PUBLIC tours guests are required to be able to w…" at bounding box center [1204, 626] width 484 height 46
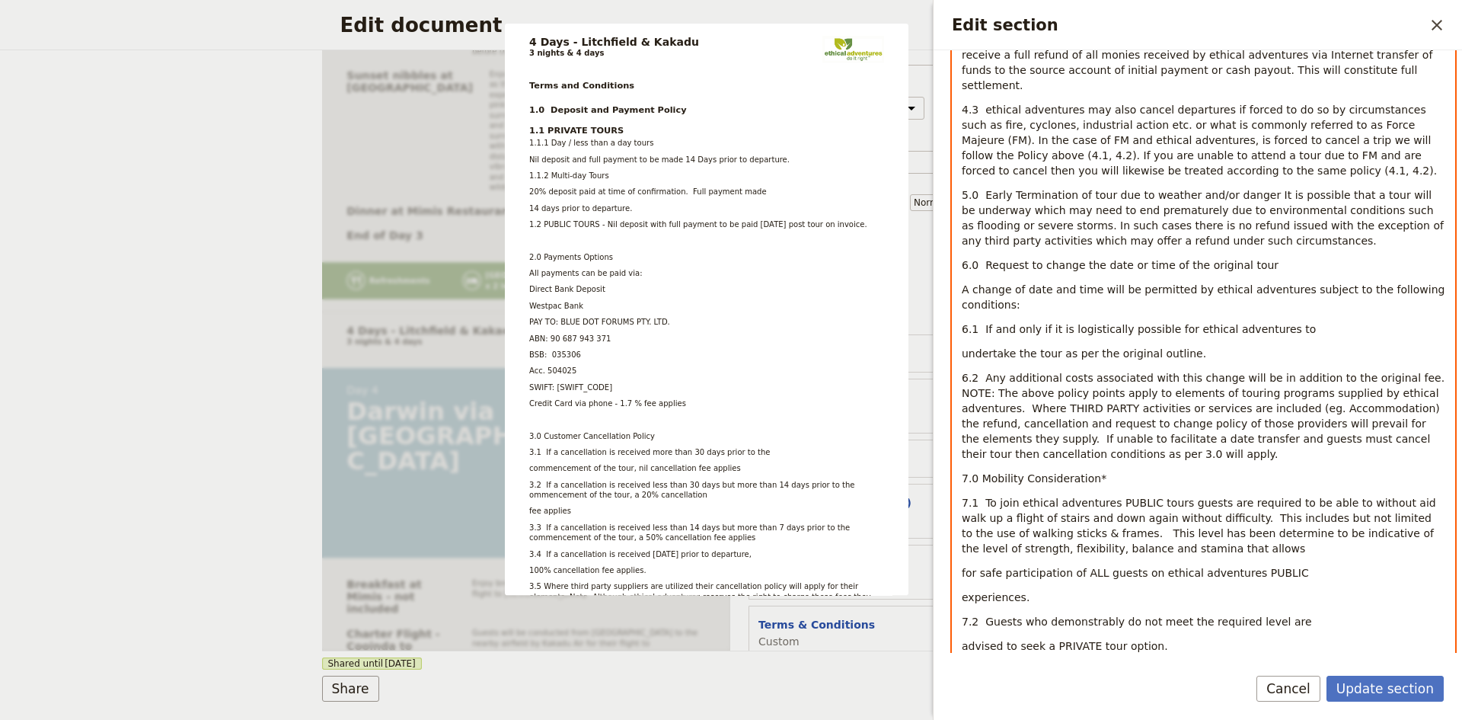
scroll to position [1371, 0]
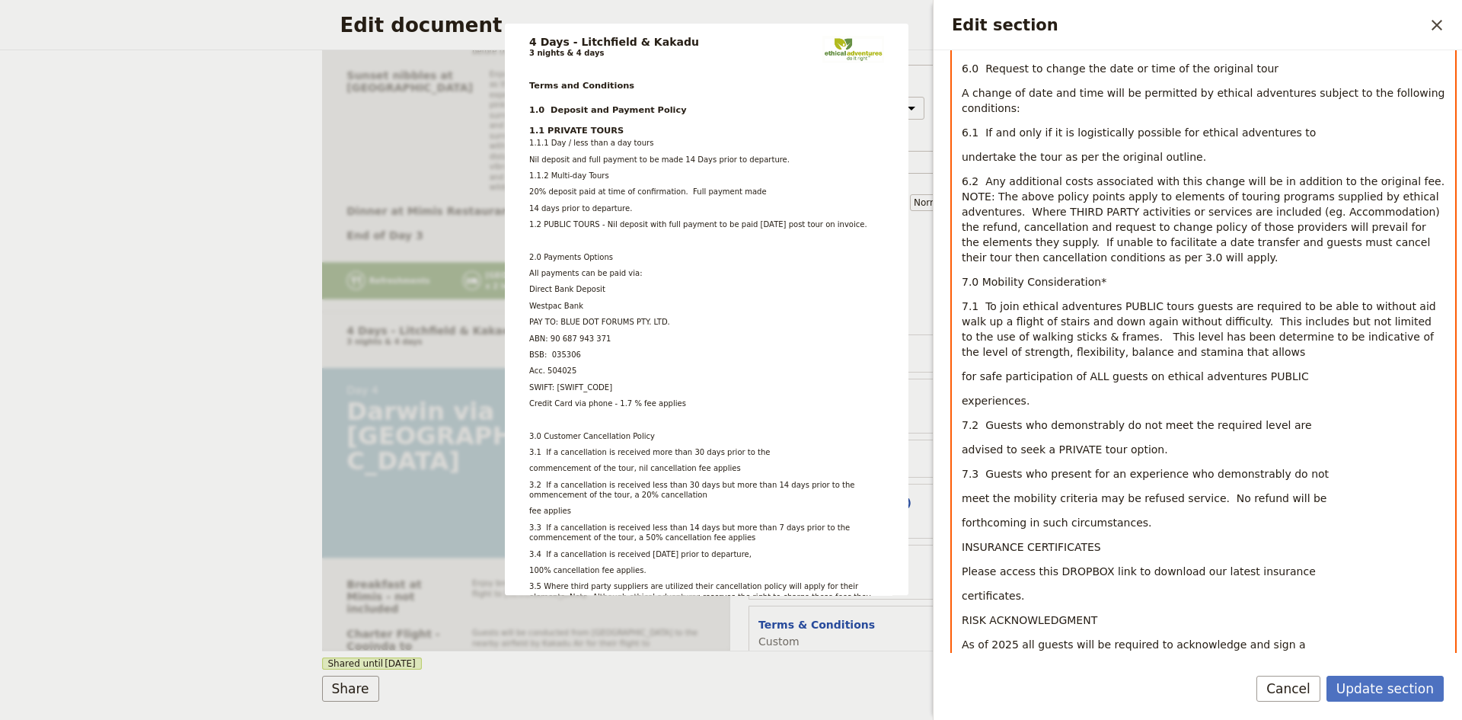
click at [1144, 330] on p "7.1 To join ethical adventures PUBLIC tours guests are required to be able to w…" at bounding box center [1204, 329] width 484 height 61
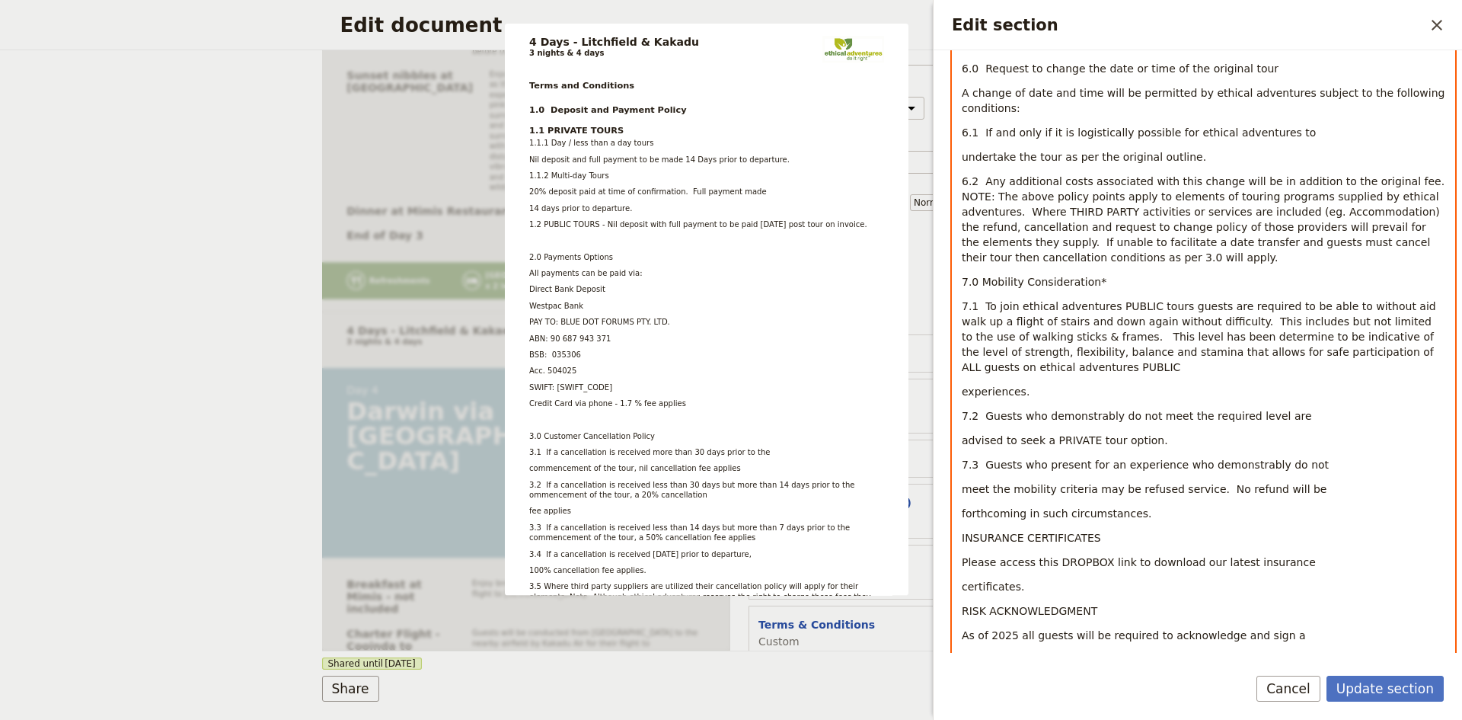
click at [1431, 333] on p "7.1 To join ethical adventures PUBLIC tours guests are required to be able to w…" at bounding box center [1204, 337] width 484 height 76
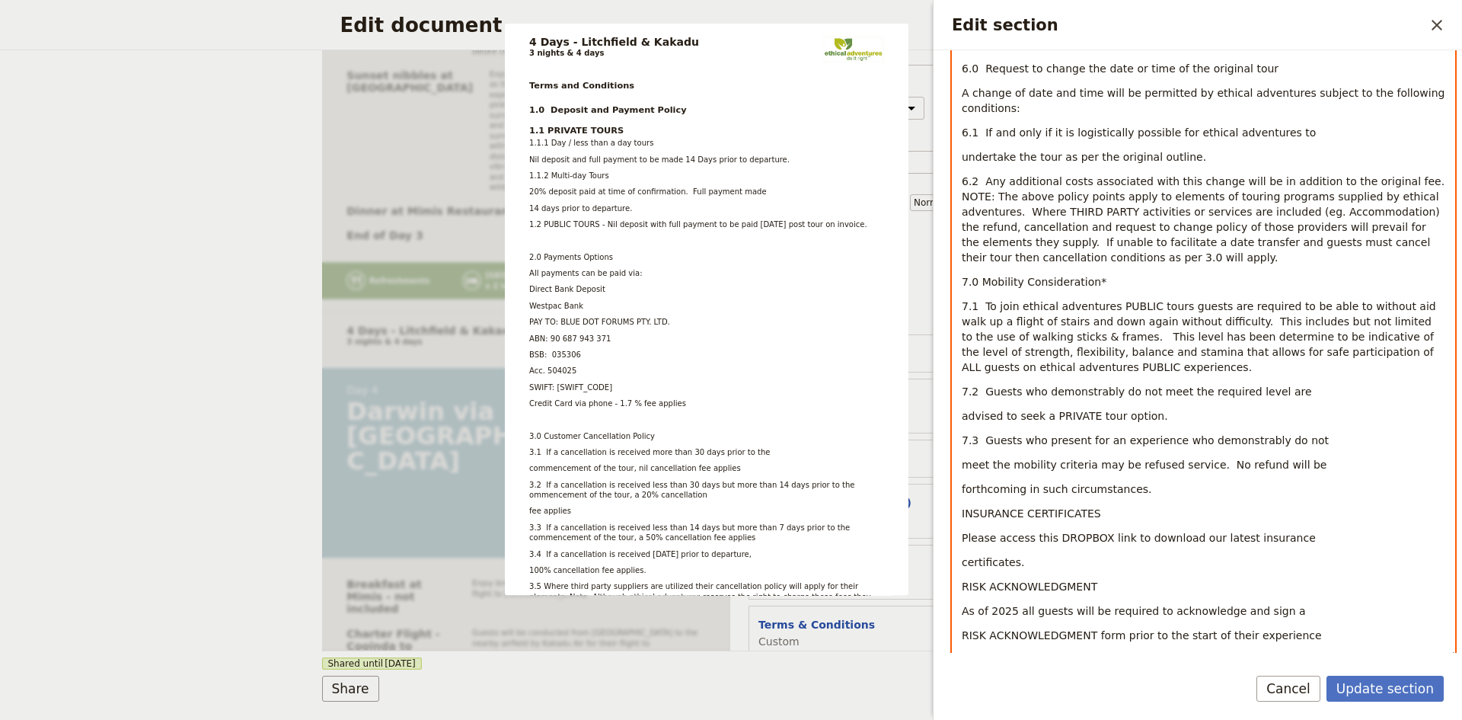
click at [1294, 384] on p "7.2 Guests who demonstrably do not meet the required level are" at bounding box center [1204, 391] width 484 height 15
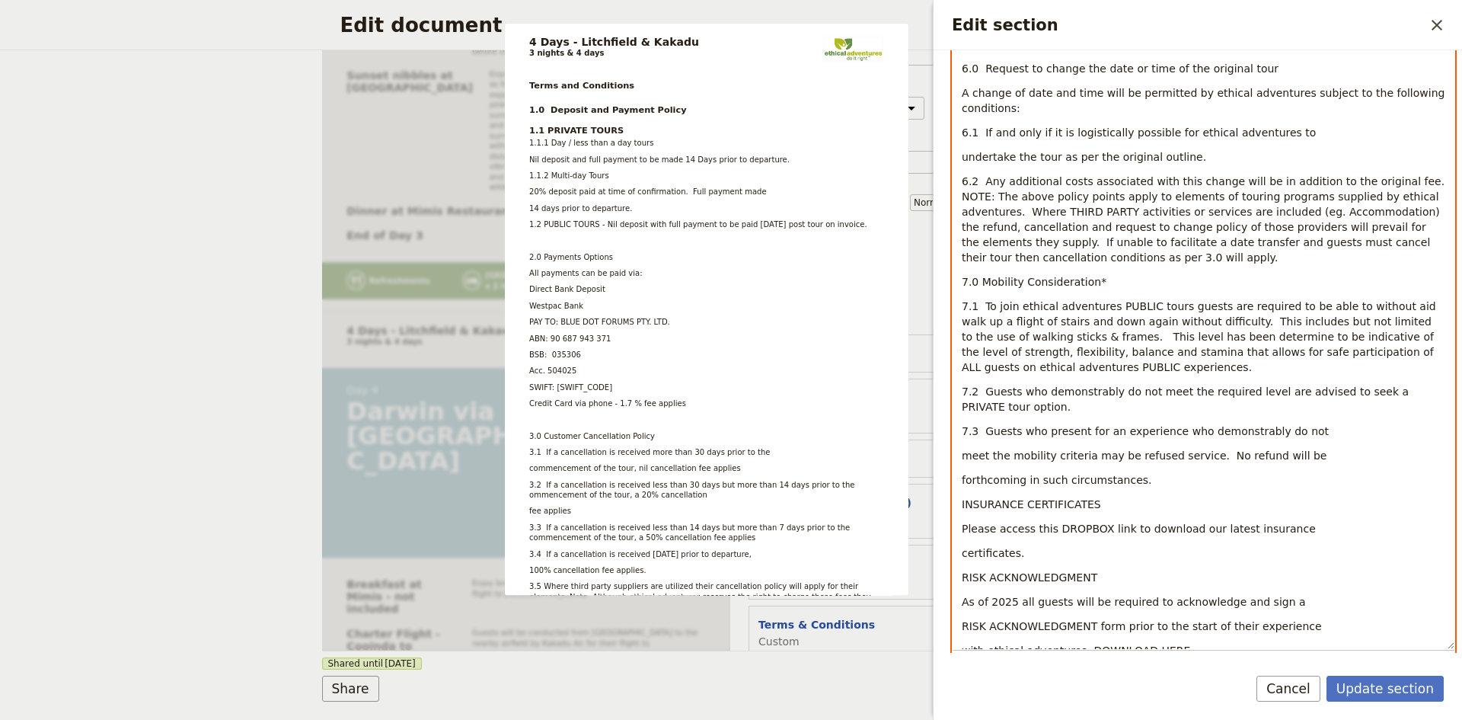
click at [1316, 423] on p "7.3 Guests who present for an experience who demonstrably do not" at bounding box center [1204, 430] width 484 height 15
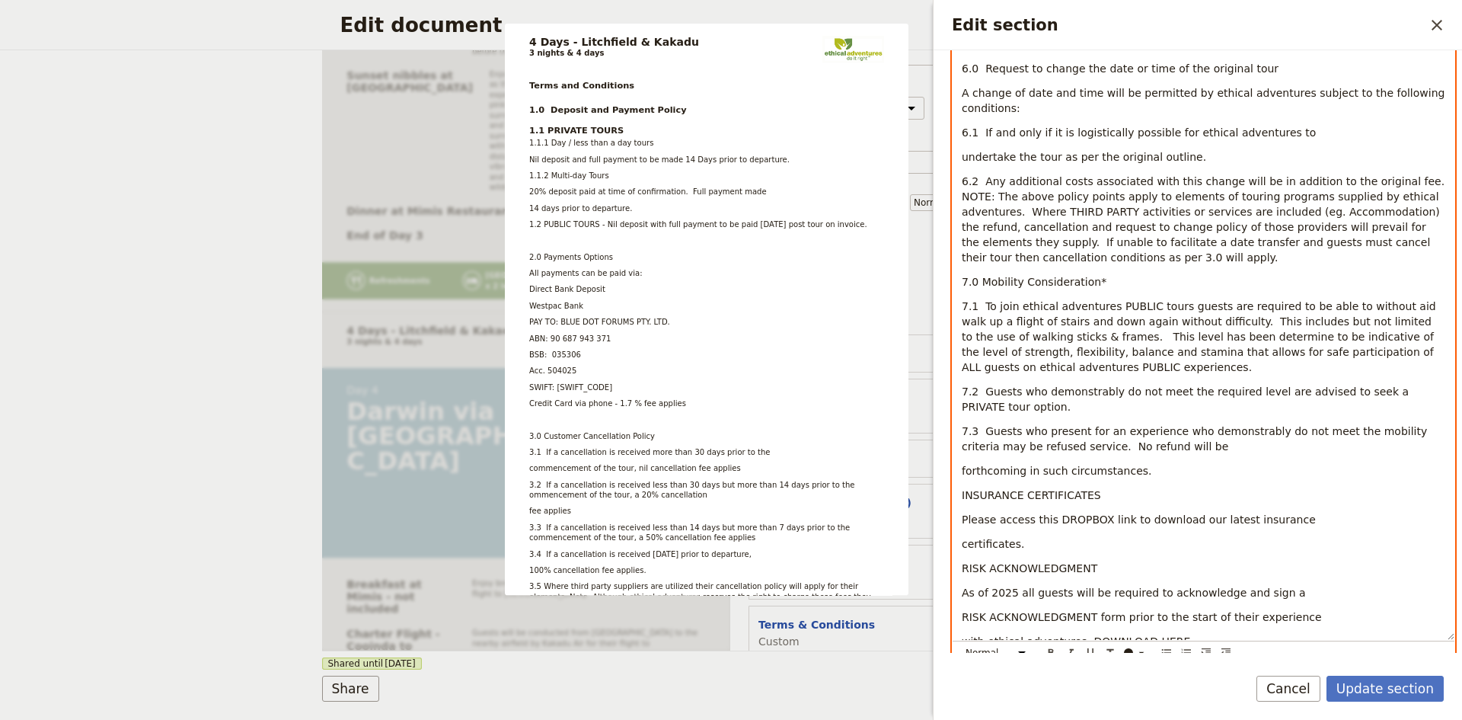
click at [1213, 430] on p "7.3 Guests who present for an experience who demonstrably do not meet the mobil…" at bounding box center [1204, 438] width 484 height 30
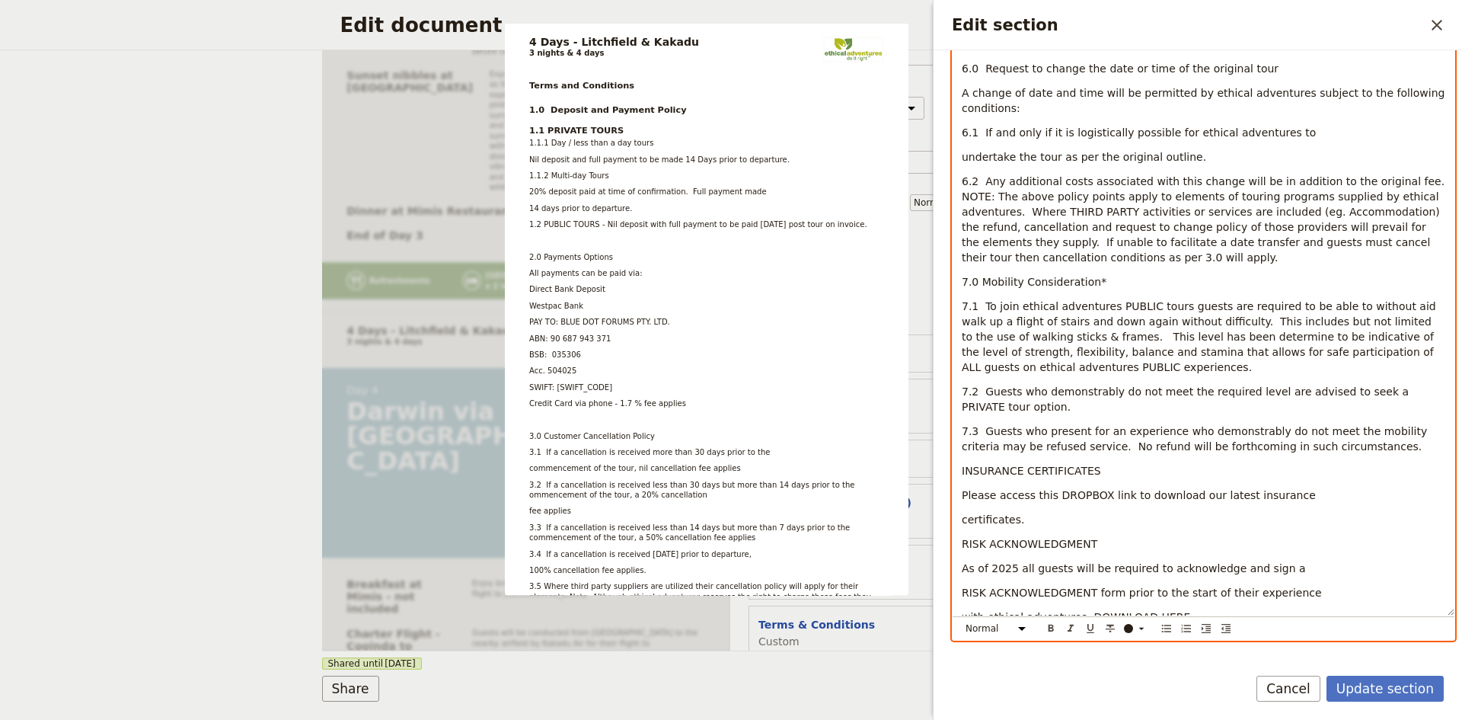
click at [1320, 430] on p "7.3 Guests who present for an experience who demonstrably do not meet the mobil…" at bounding box center [1204, 438] width 484 height 30
click at [1283, 487] on p "Please access this DROPBOX link to download our latest insurance" at bounding box center [1204, 494] width 484 height 15
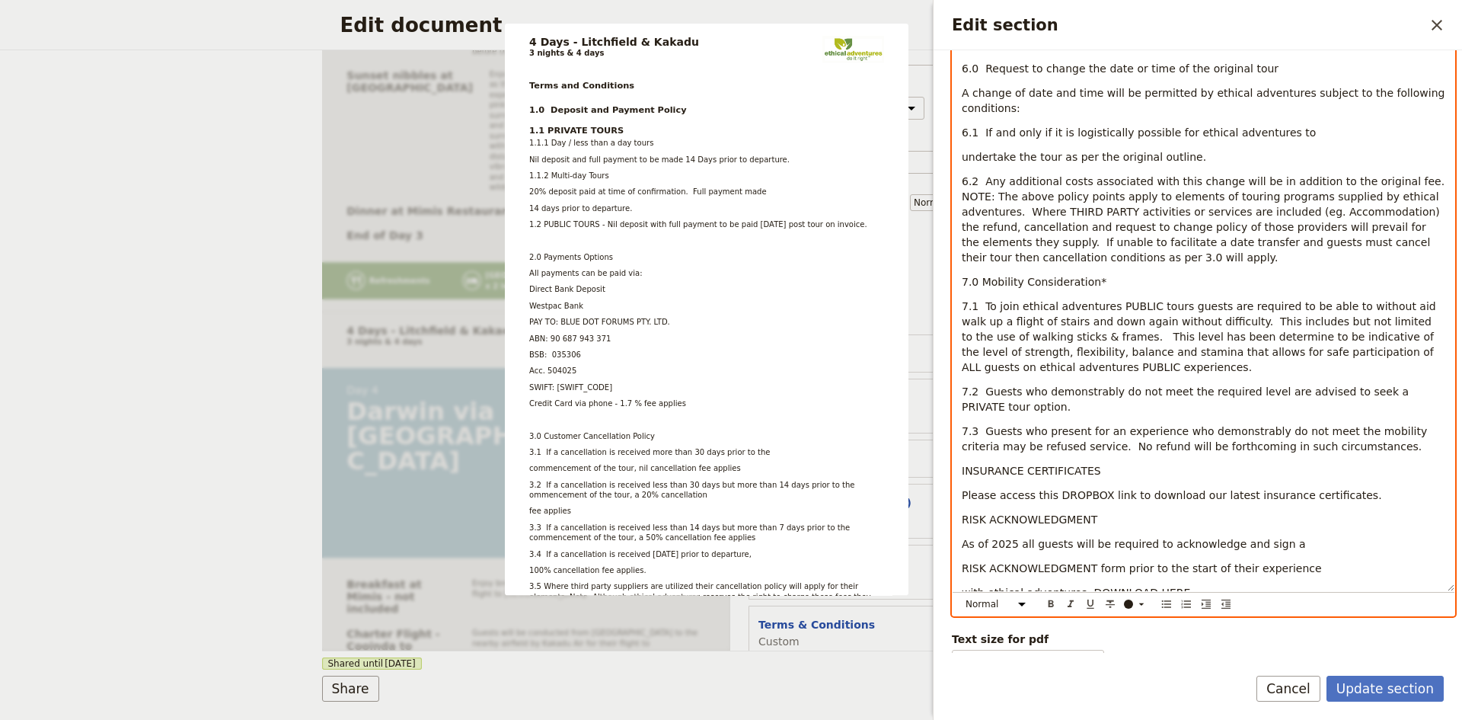
click at [1278, 536] on p "As of 2025 all guests will be required to acknowledge and sign a" at bounding box center [1204, 543] width 484 height 15
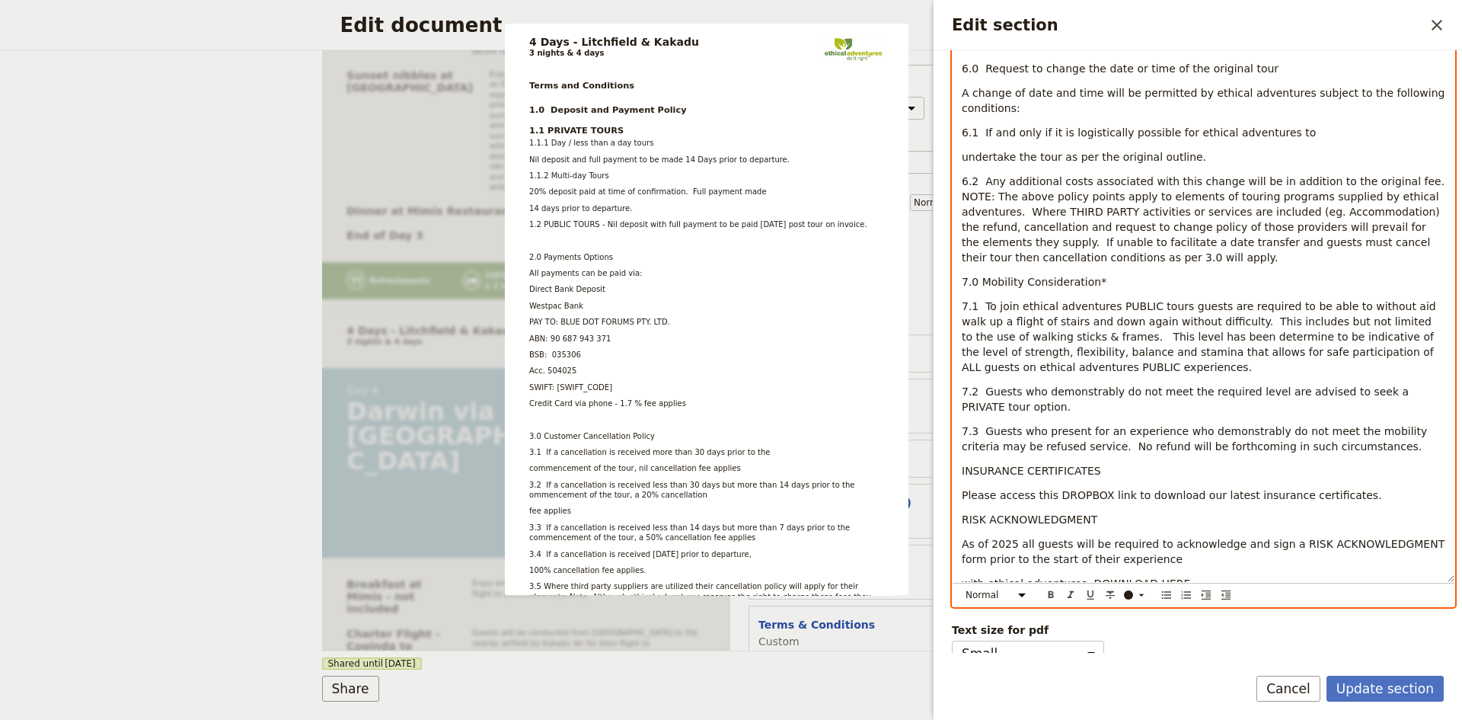
click at [1168, 545] on p "As of 2025 all guests will be required to acknowledge and sign a RISK ACKNOWLED…" at bounding box center [1204, 551] width 484 height 30
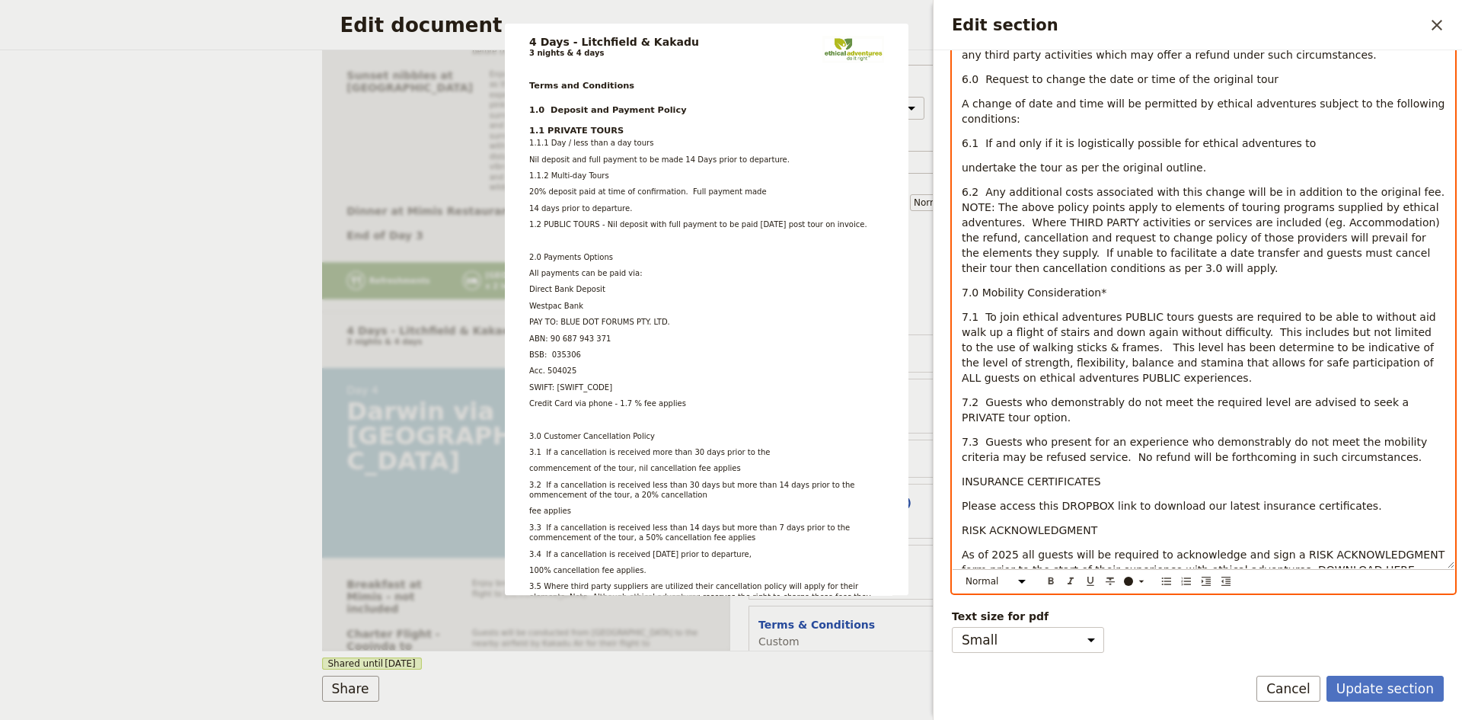
scroll to position [1360, 0]
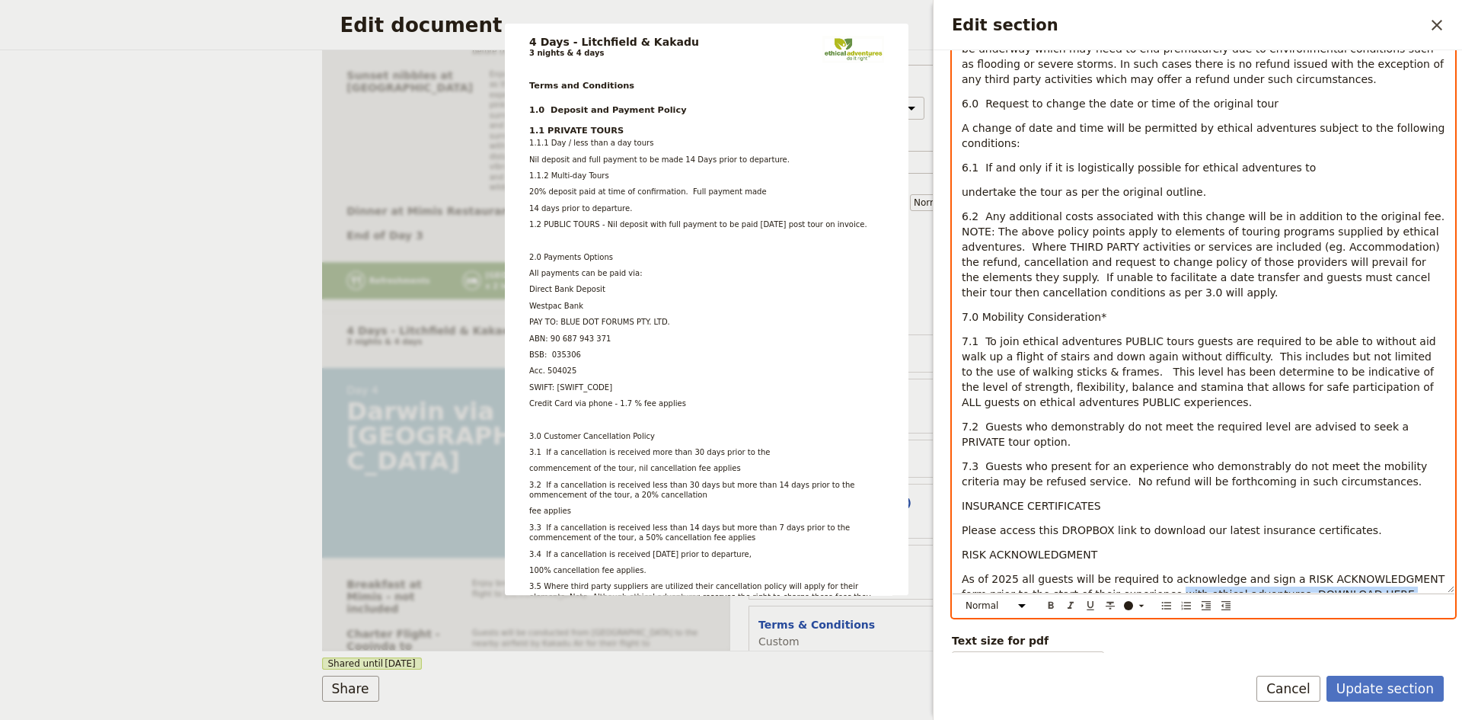
drag, startPoint x: 1350, startPoint y: 582, endPoint x: 1132, endPoint y: 593, distance: 218.1
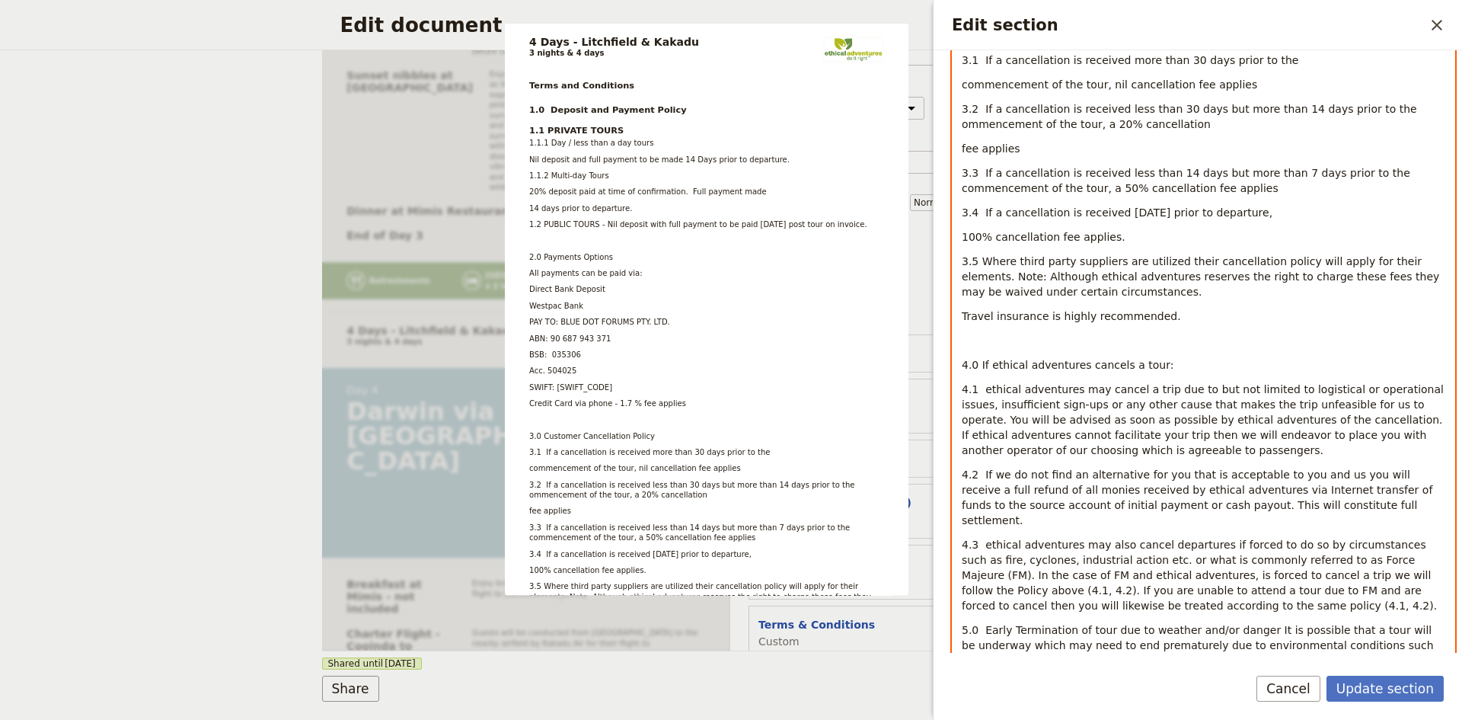
scroll to position [727, 0]
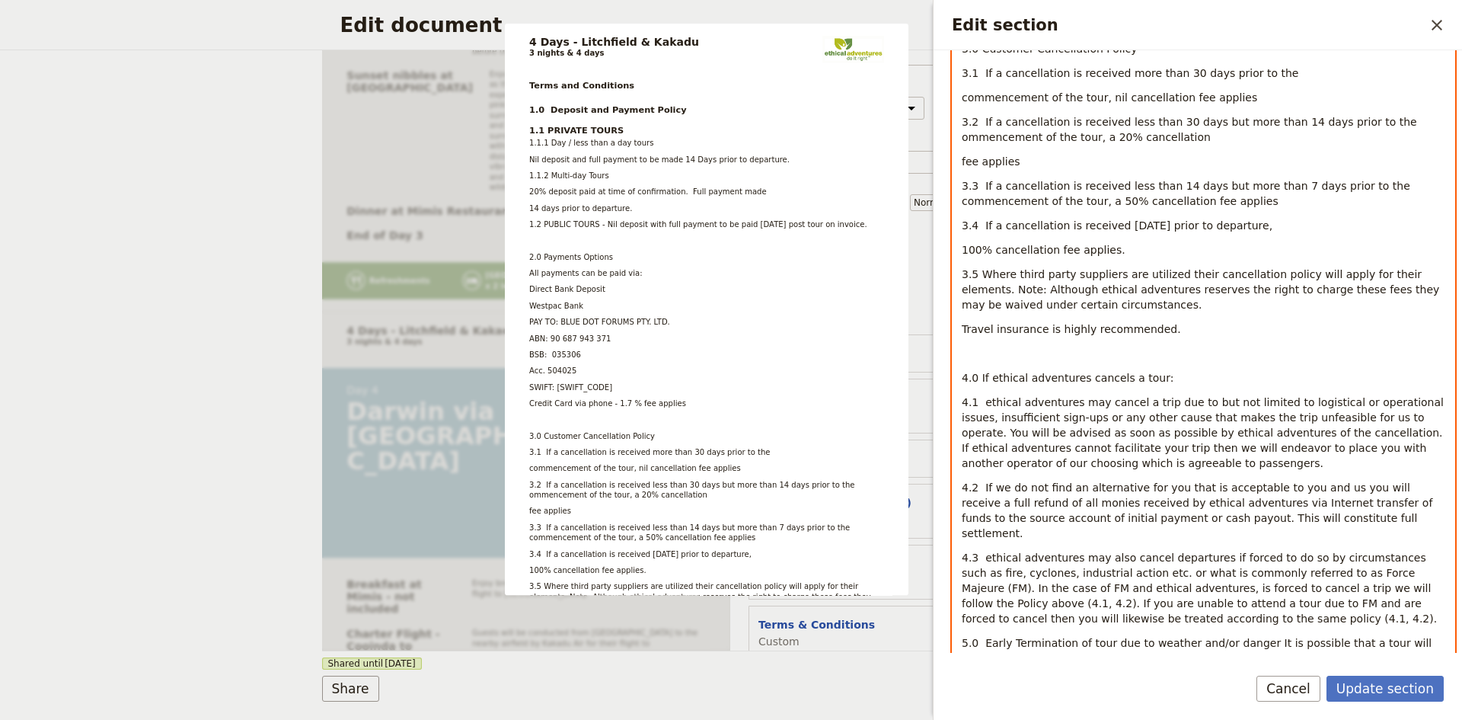
click at [1142, 352] on p "Edit section" at bounding box center [1204, 353] width 484 height 15
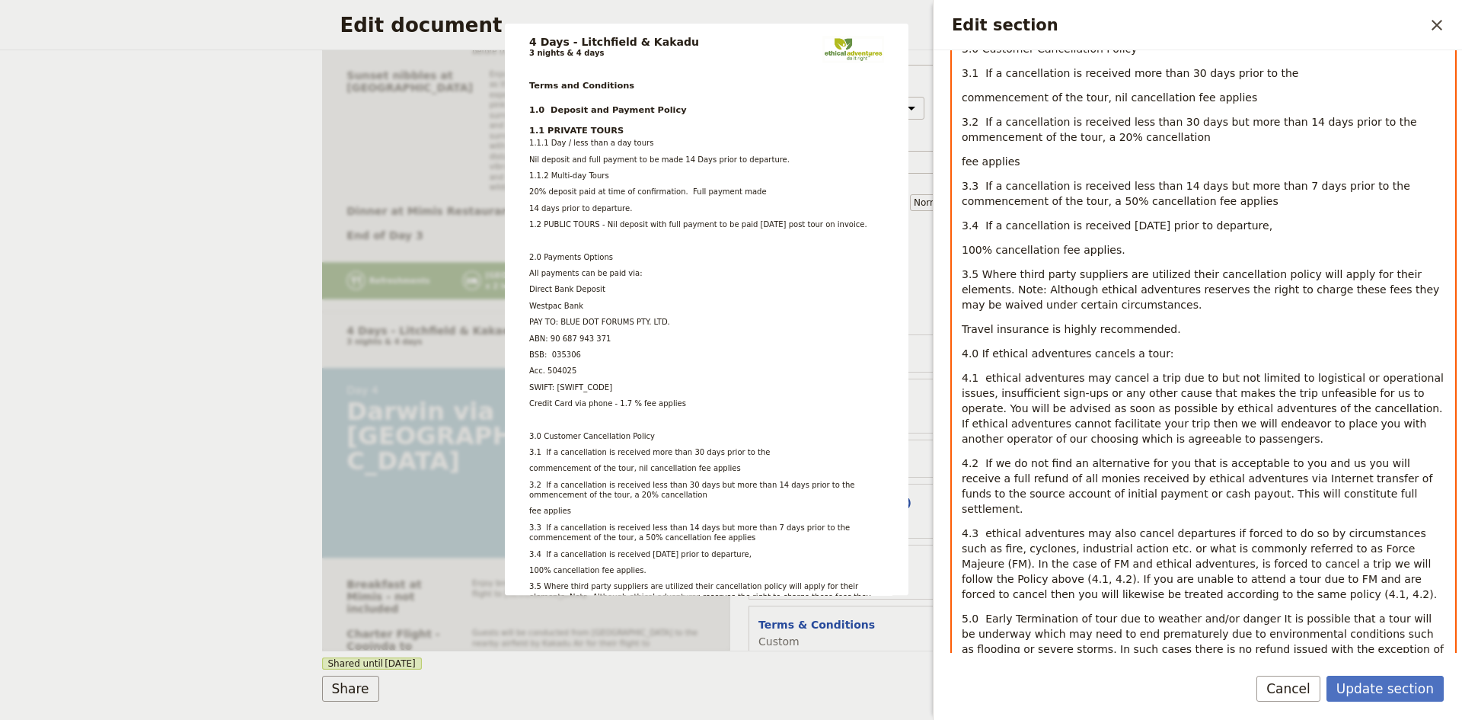
click at [1157, 305] on p "3.5 Where third party suppliers are utilized their cancellation policy will app…" at bounding box center [1204, 290] width 484 height 46
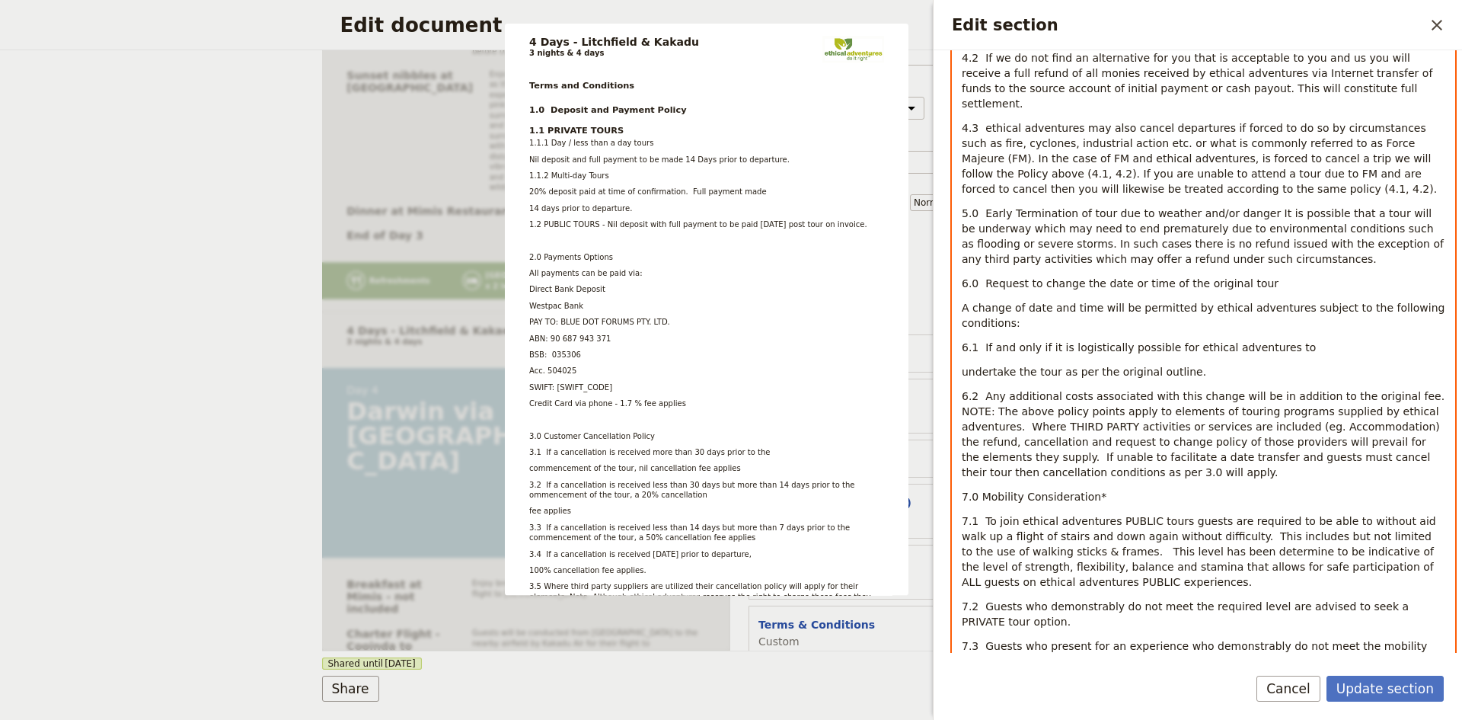
scroll to position [1311, 0]
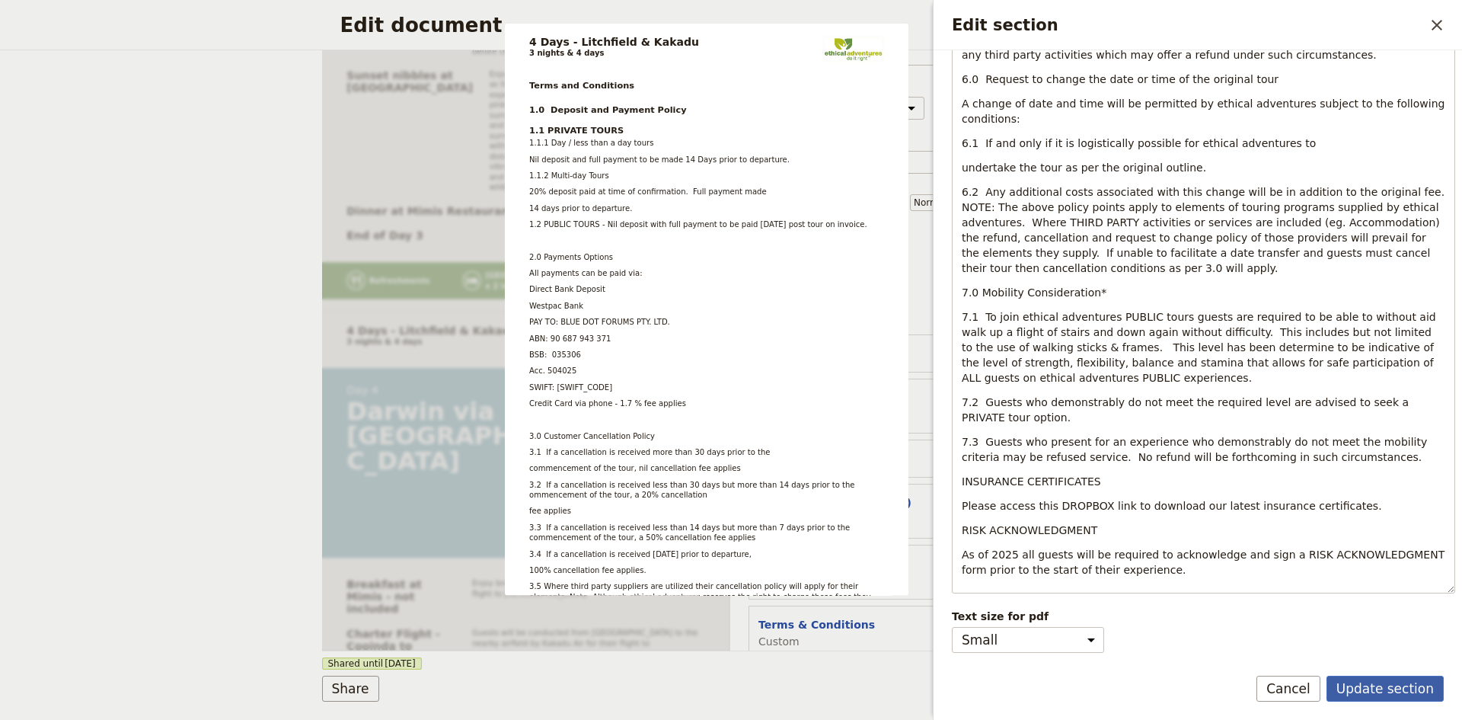
click at [1393, 692] on button "Update section" at bounding box center [1385, 689] width 117 height 26
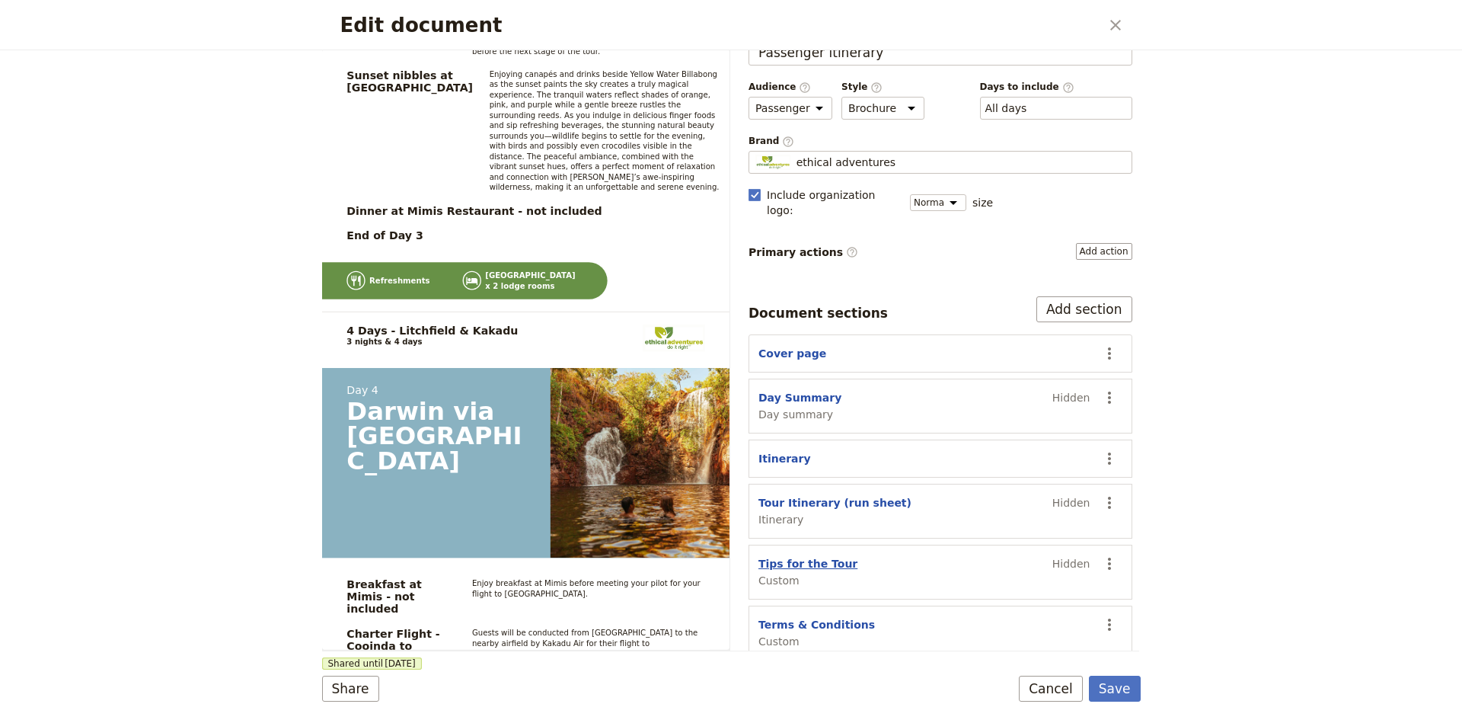
click at [819, 556] on button "Tips for the Tour" at bounding box center [808, 563] width 99 height 15
select select "CUSTOM"
select select "default"
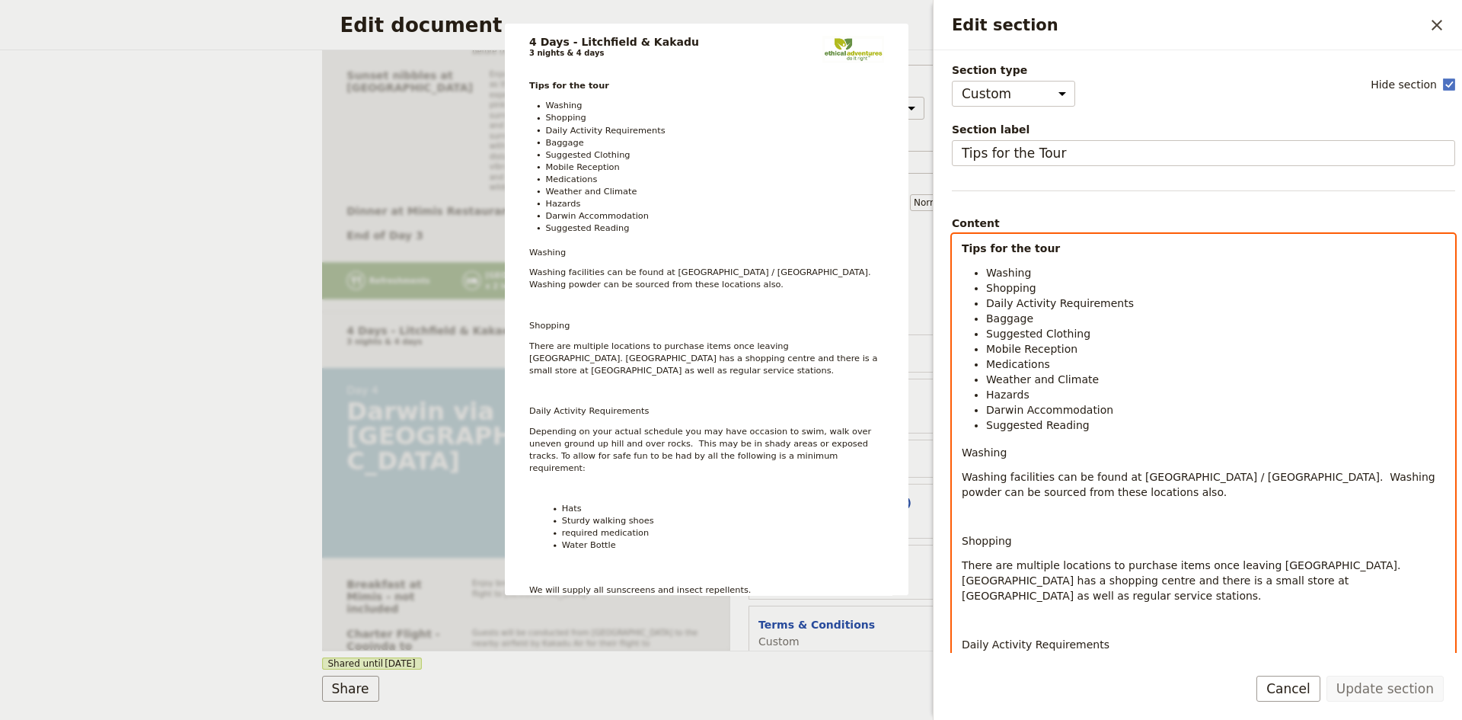
click at [1014, 513] on p "Edit section" at bounding box center [1204, 516] width 484 height 15
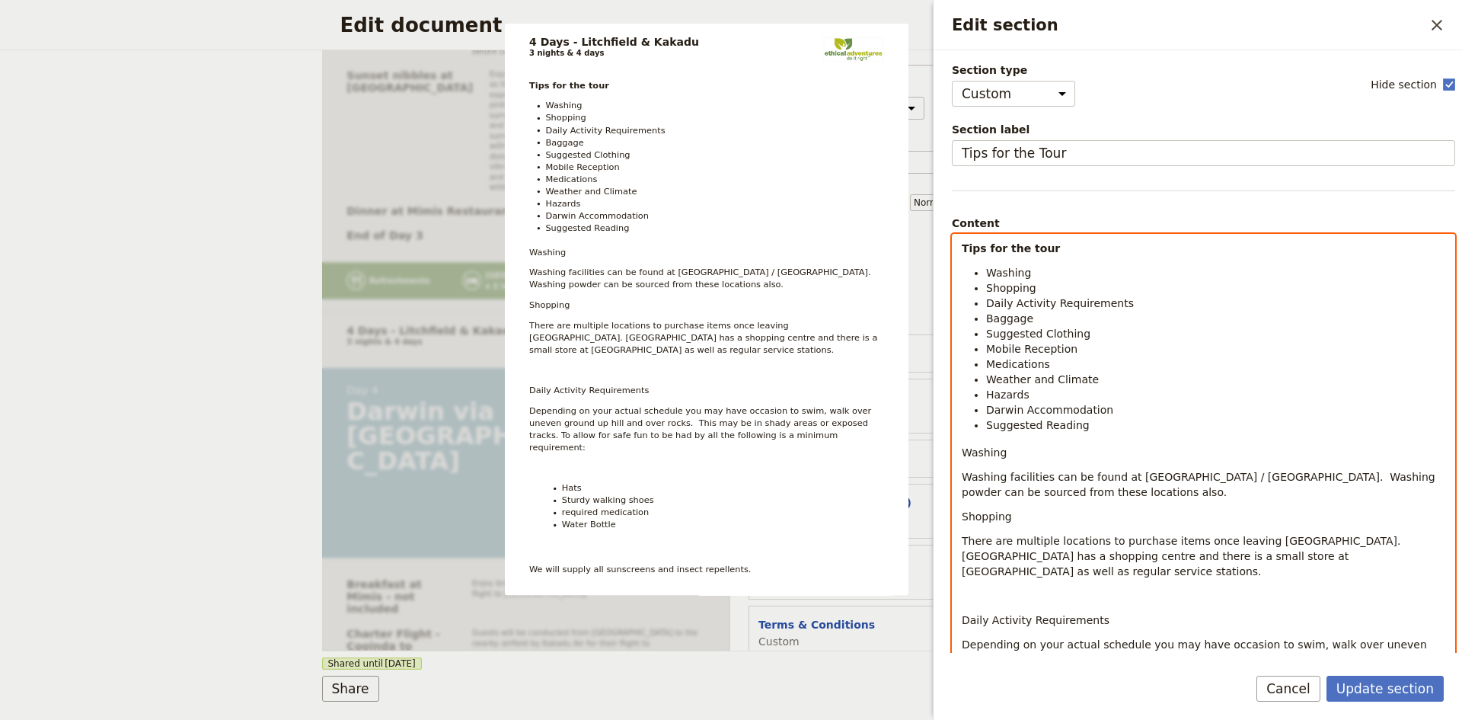
click at [990, 588] on p "Edit section" at bounding box center [1204, 595] width 484 height 15
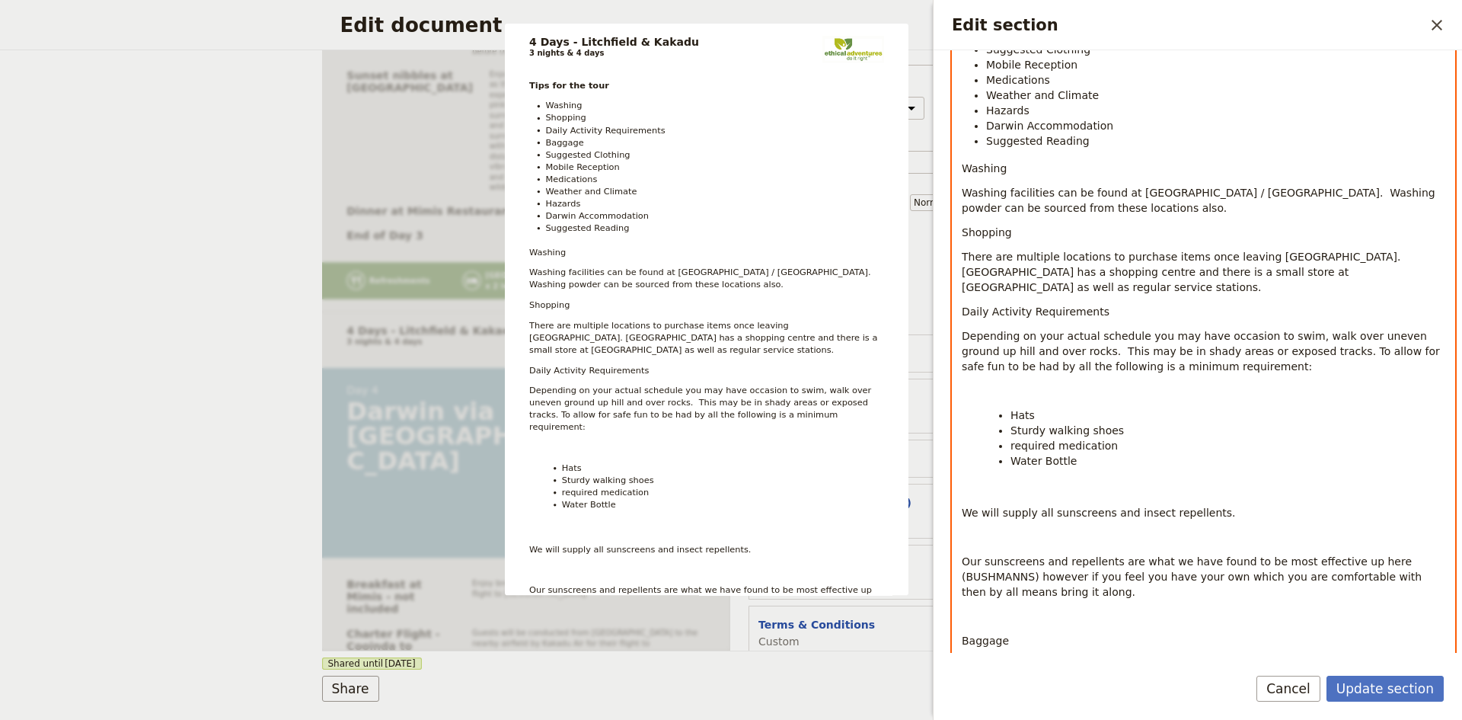
scroll to position [381, 0]
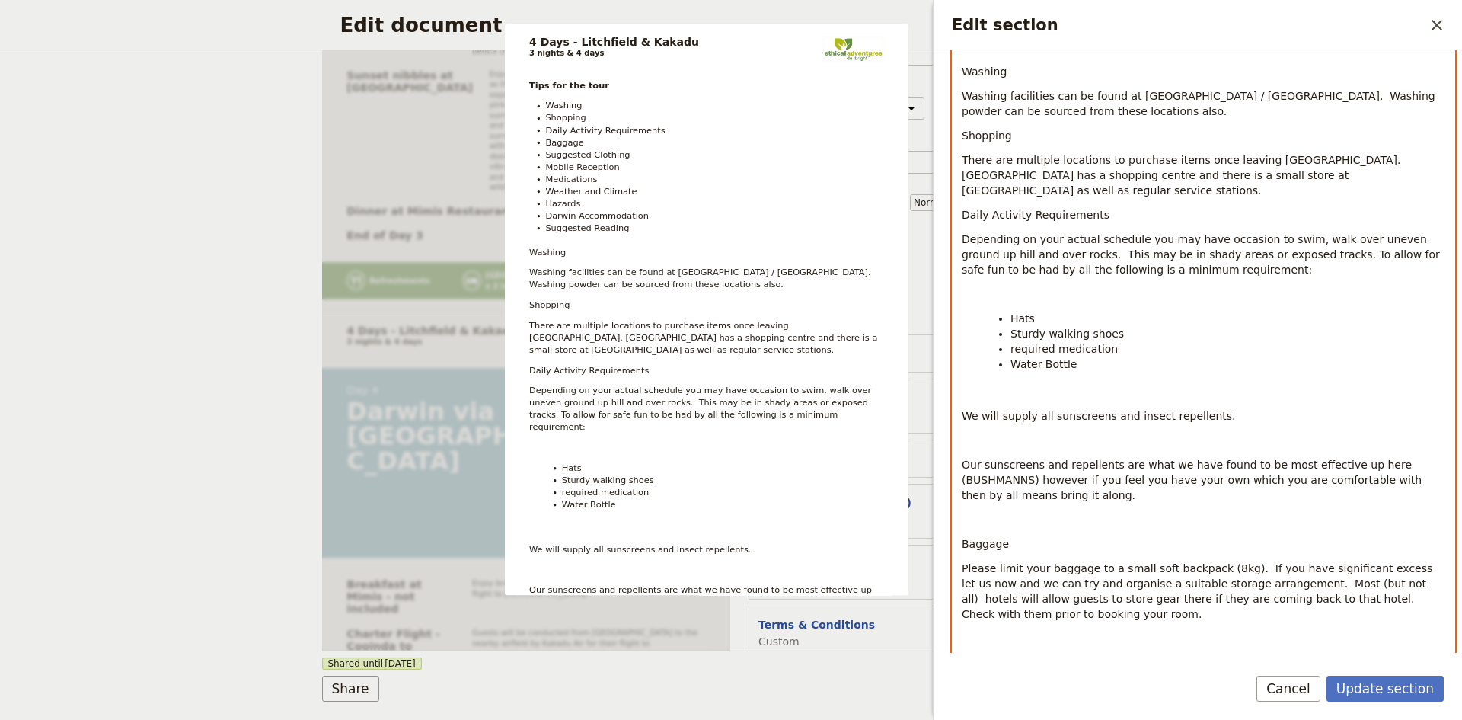
click at [1050, 433] on p "Edit section" at bounding box center [1204, 440] width 484 height 15
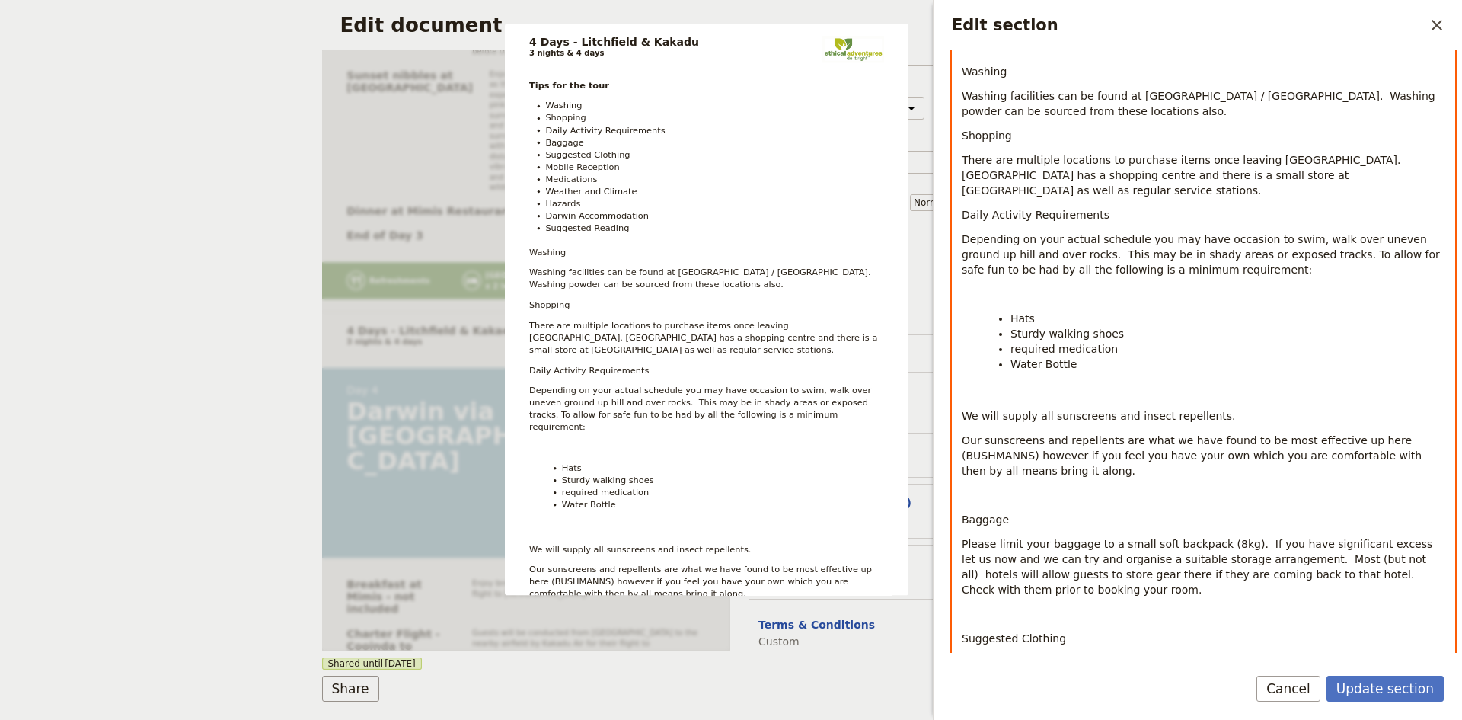
click at [1008, 487] on p "Edit section" at bounding box center [1204, 494] width 484 height 15
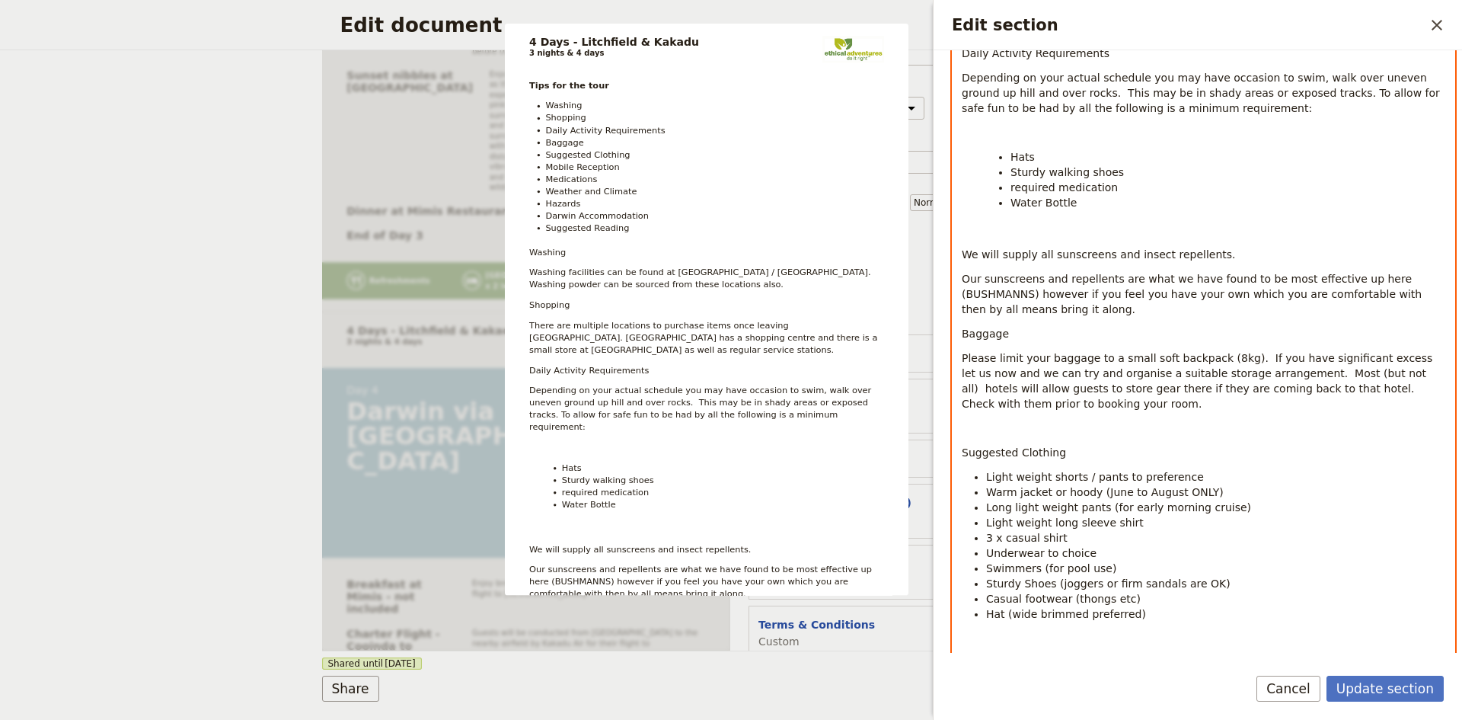
scroll to position [609, 0]
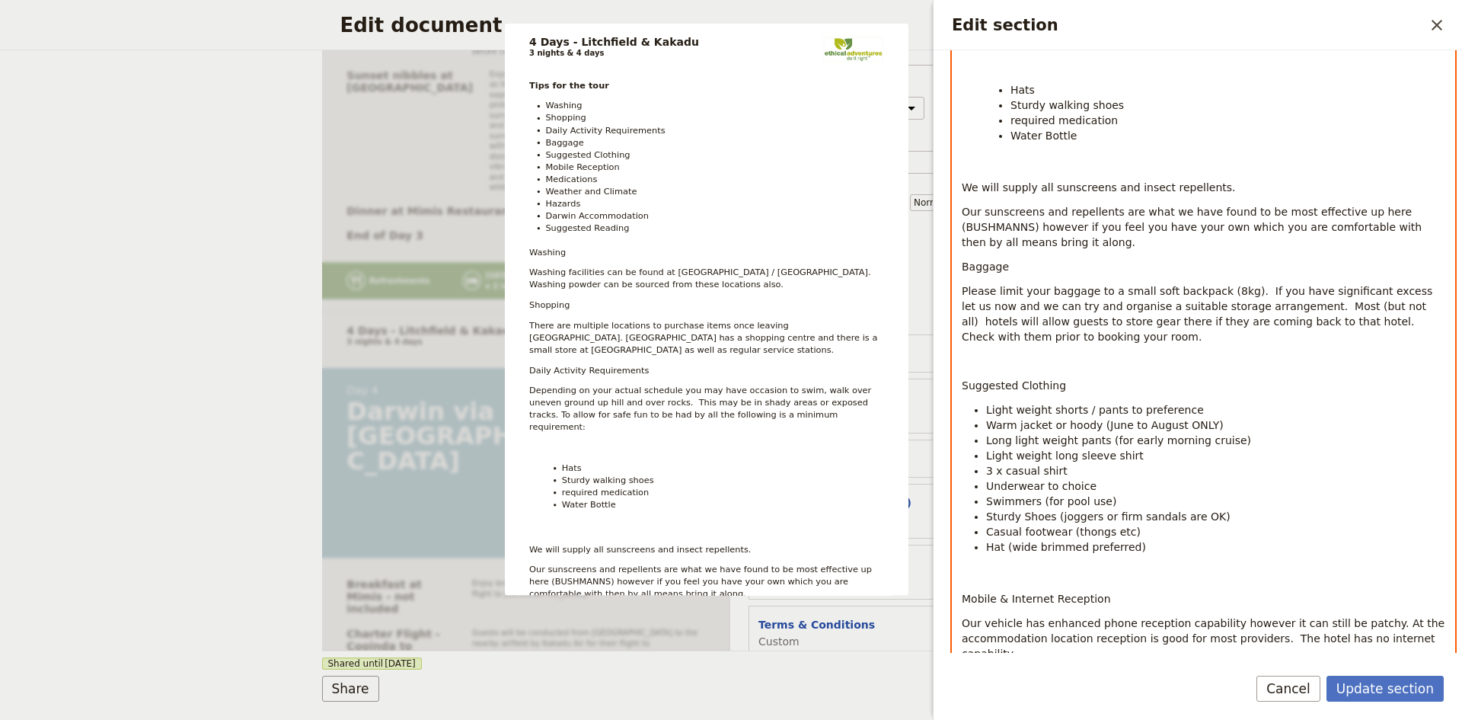
click at [1400, 285] on span "Please limit your baggage to a small soft backpack (8kg). If you have significa…" at bounding box center [1199, 314] width 474 height 58
drag, startPoint x: 1232, startPoint y: 276, endPoint x: 964, endPoint y: 281, distance: 268.1
click at [964, 285] on span "Please limit your baggage to a small soft backpack (8kg). If you have significa…" at bounding box center [1199, 314] width 474 height 58
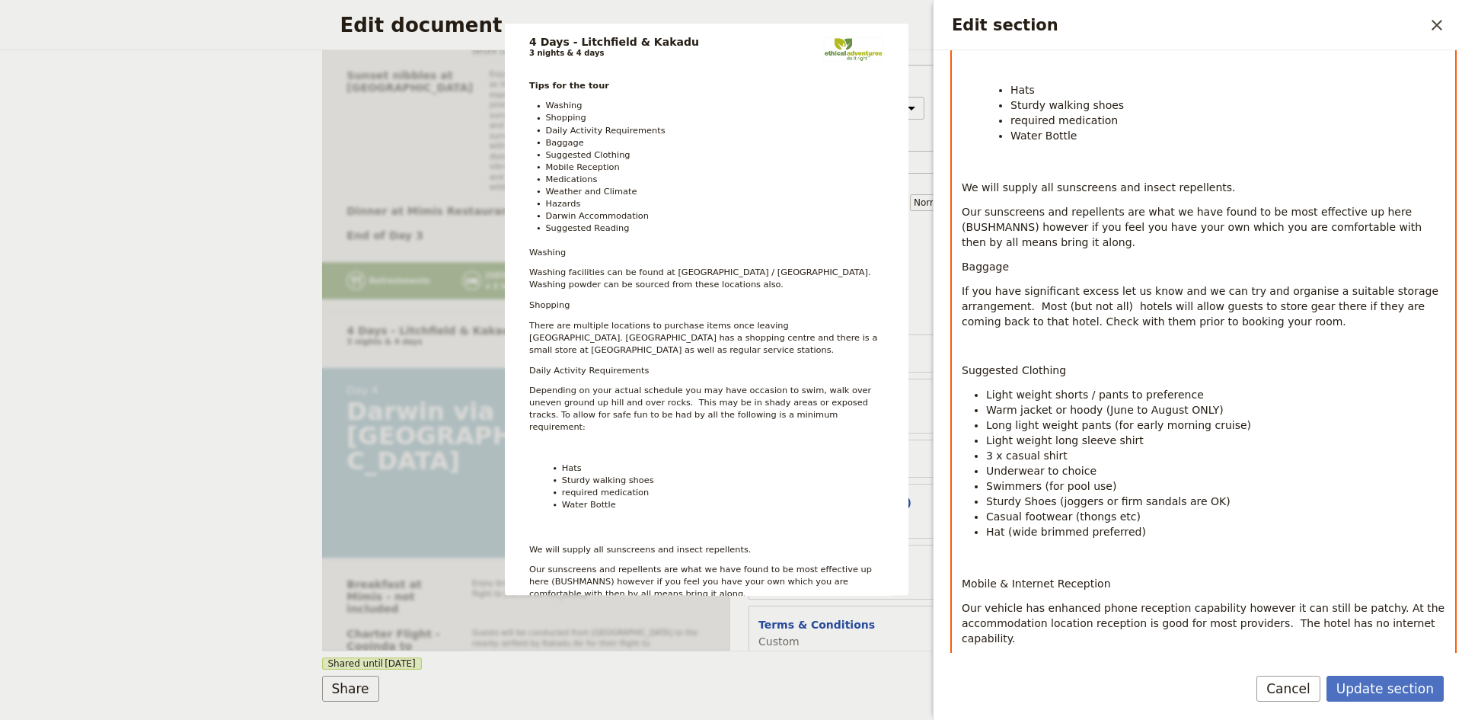
click at [992, 449] on span "3 x casual shirt" at bounding box center [1026, 455] width 81 height 12
click at [1136, 433] on li "Light weight long sleeve shirt" at bounding box center [1215, 440] width 459 height 15
click at [1130, 434] on span "Light weight long sleeve shirt2 x2" at bounding box center [1076, 440] width 180 height 12
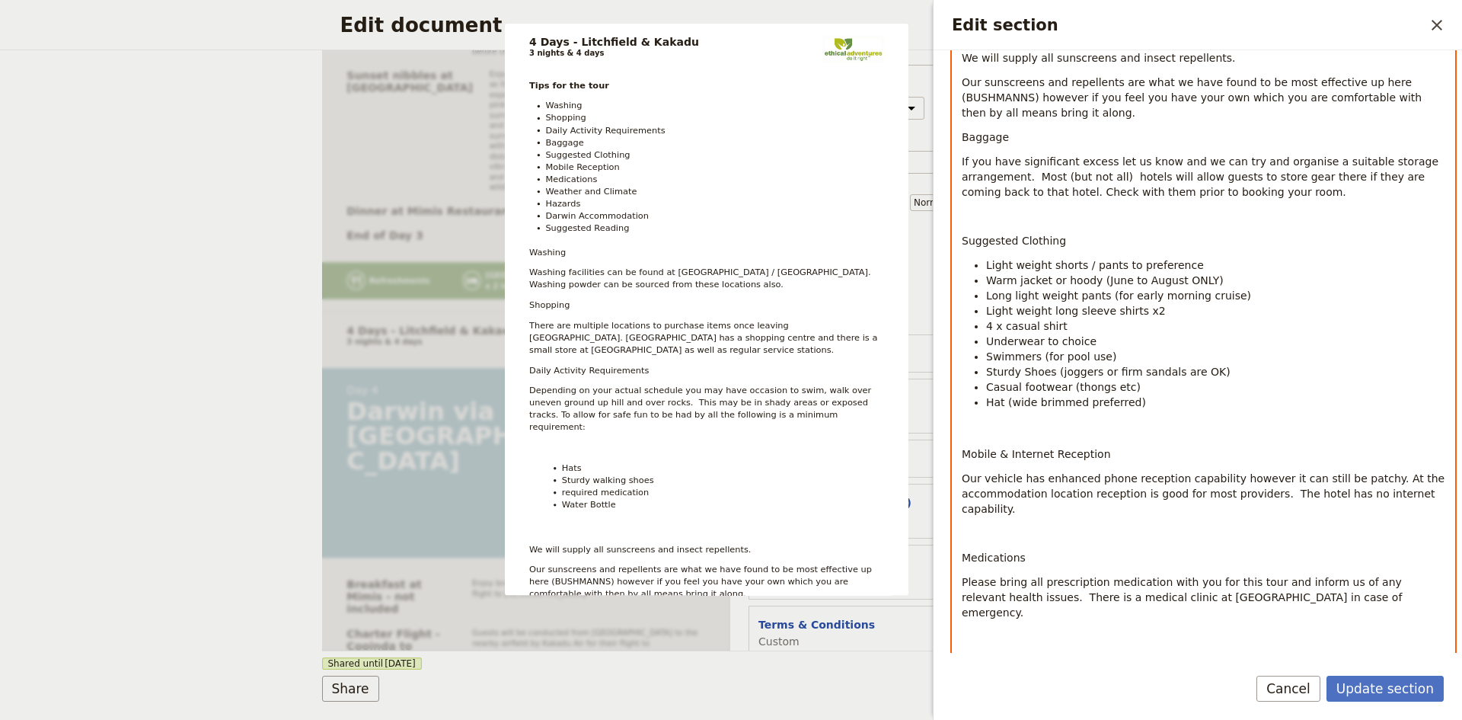
scroll to position [685, 0]
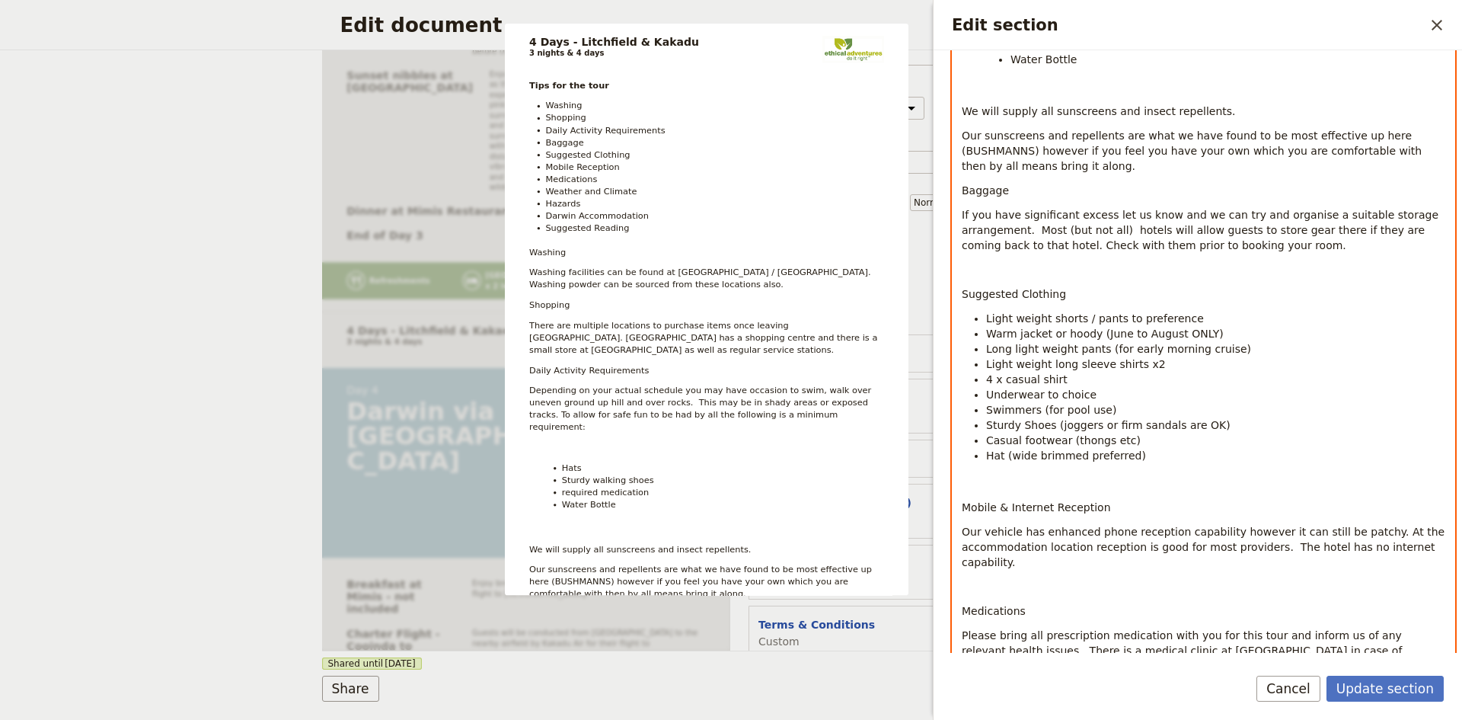
click at [993, 479] on div "Tips for the tour Washing Shopping Daily Activity Requirements Baggage Suggeste…" at bounding box center [1204, 592] width 502 height 2087
click at [981, 475] on p "Edit section" at bounding box center [1204, 482] width 484 height 15
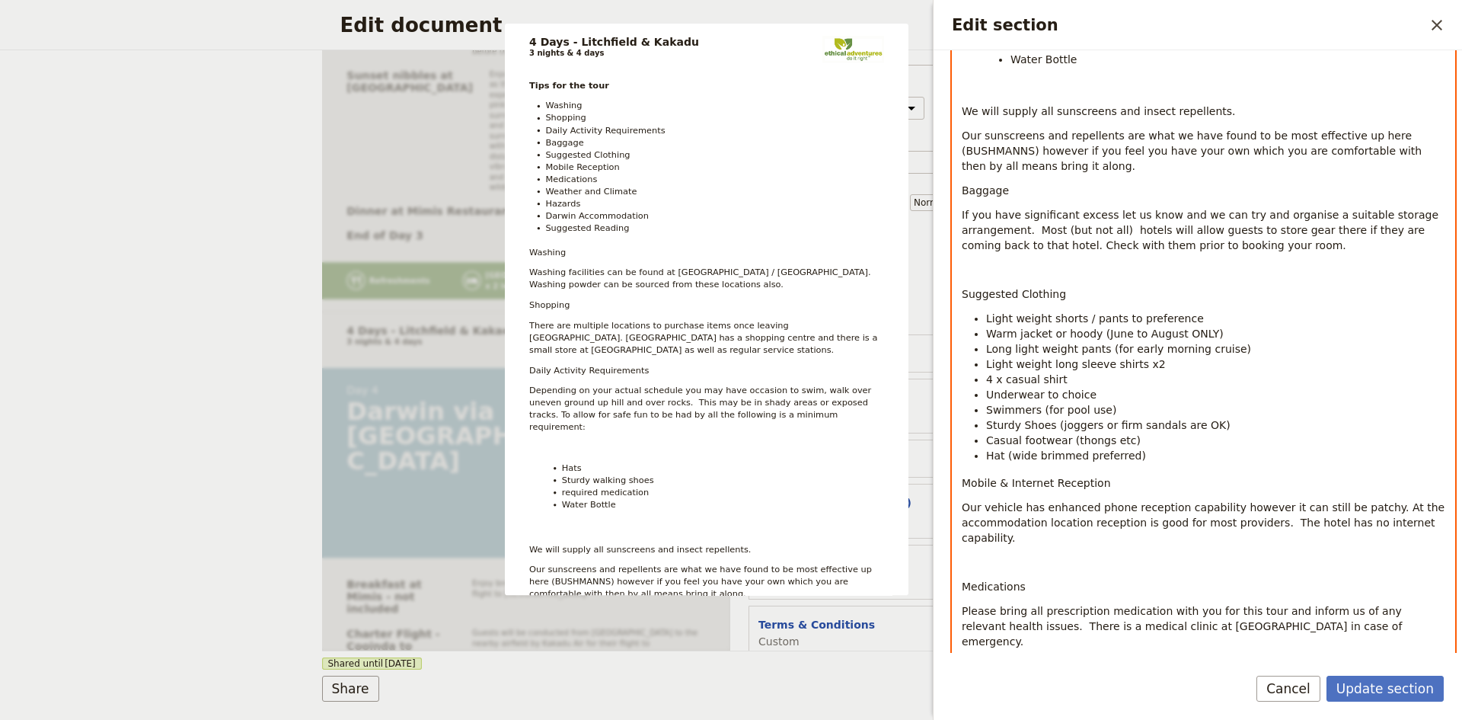
click at [1394, 500] on p "Our vehicle has enhanced phone reception capability however it can still be pat…" at bounding box center [1204, 523] width 484 height 46
click at [1081, 508] on span "Our vehicle has enhanced phone reception capability however it can still be pat…" at bounding box center [1205, 522] width 487 height 43
click at [1305, 509] on span "Our vehicle has enhanced phone reception capability however it can still be pat…" at bounding box center [1205, 522] width 487 height 43
click at [1196, 526] on p "Our vehicle has enhanced phone reception capability however it can still be pat…" at bounding box center [1204, 523] width 484 height 46
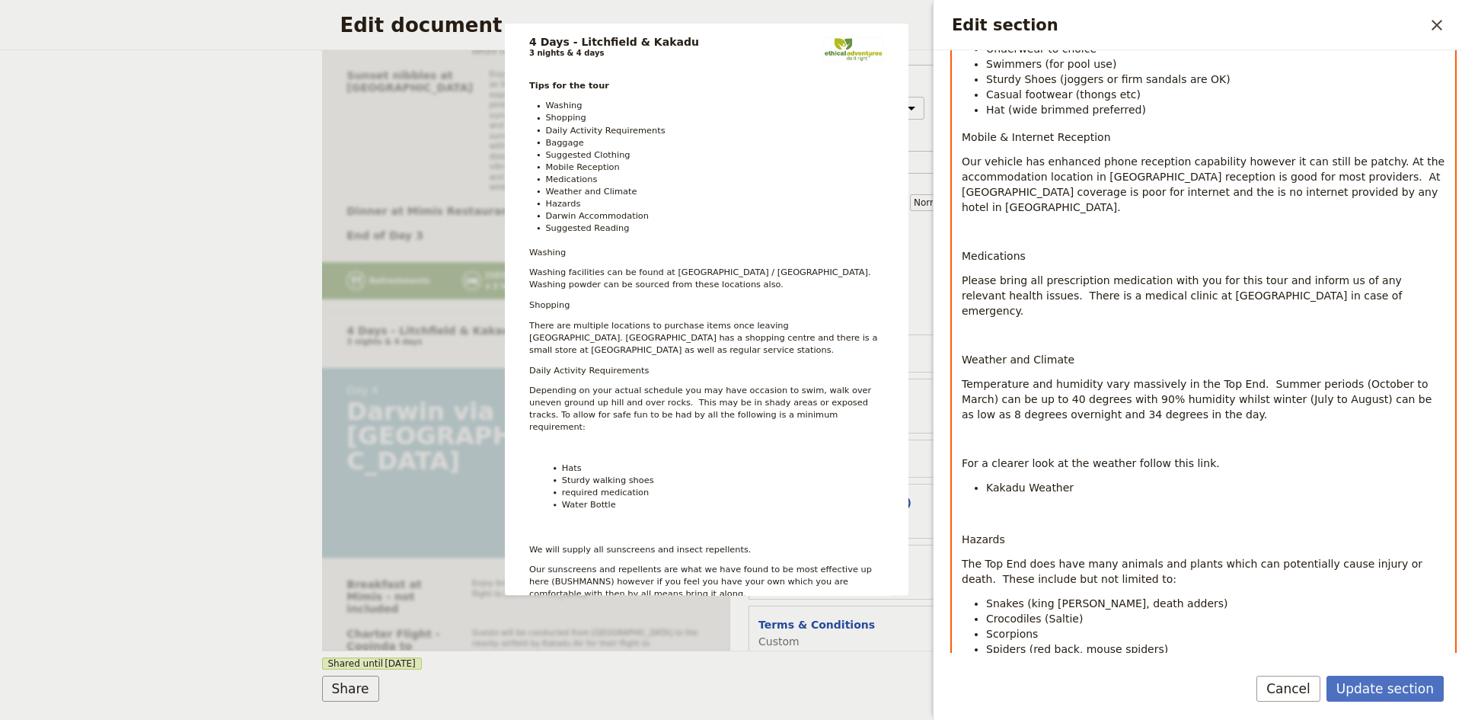
scroll to position [1066, 0]
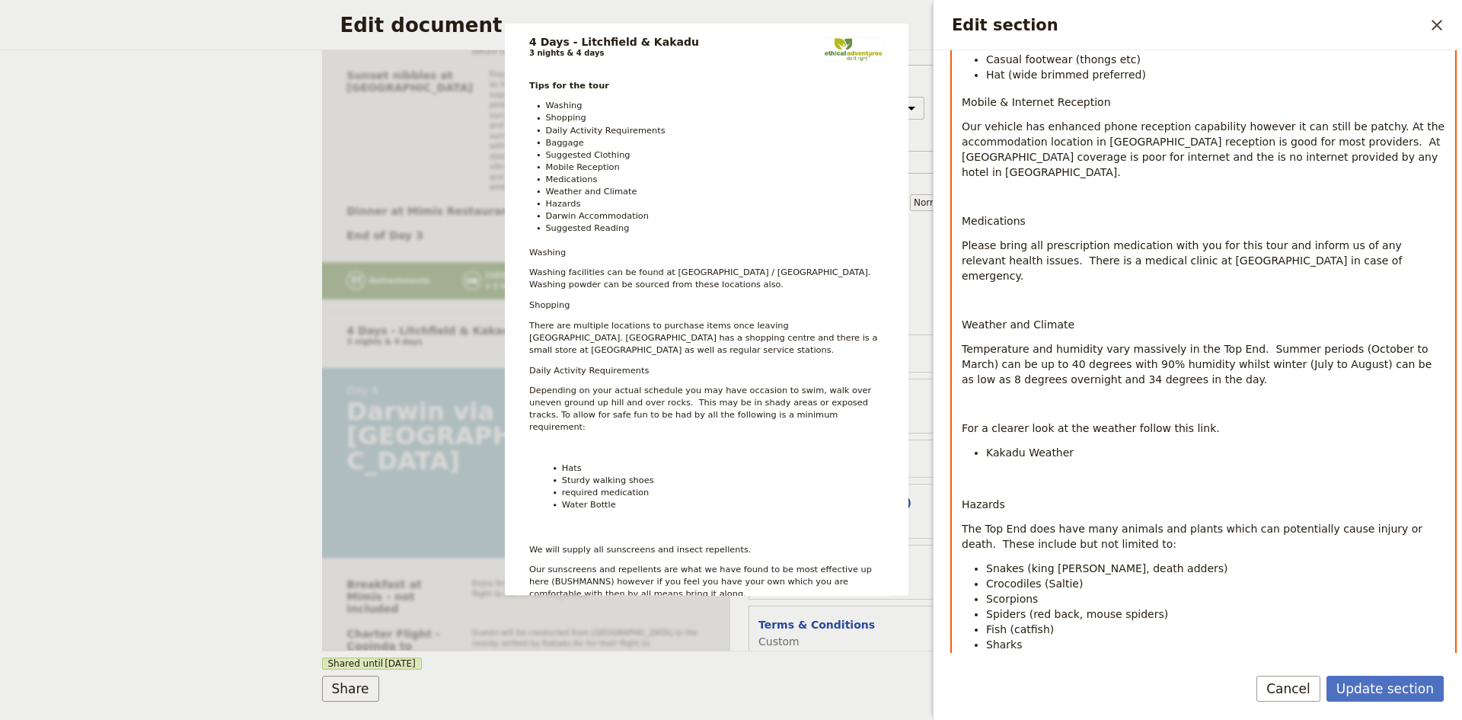
click at [1035, 367] on div "Tips for the tour Washing Shopping Daily Activity Requirements Baggage Suggeste…" at bounding box center [1204, 207] width 502 height 2078
drag, startPoint x: 1061, startPoint y: 407, endPoint x: 969, endPoint y: 410, distance: 92.2
click at [969, 445] on ul "Kakadu Weather" at bounding box center [1204, 452] width 484 height 15
drag, startPoint x: 1004, startPoint y: 403, endPoint x: 1099, endPoint y: 425, distance: 97.7
click at [1099, 425] on div "Tips for the tour Washing Shopping Daily Activity Requirements Baggage Suggeste…" at bounding box center [1204, 207] width 502 height 2078
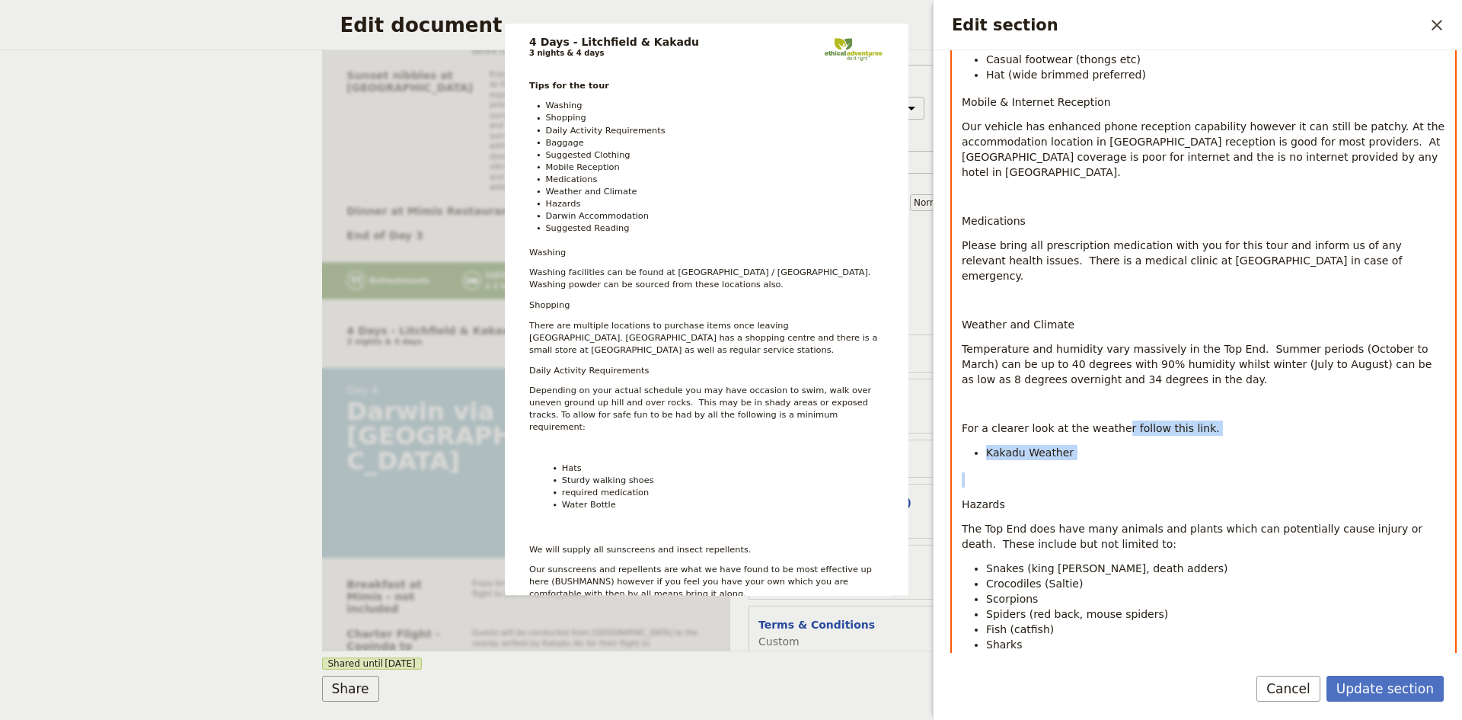
drag, startPoint x: 1108, startPoint y: 369, endPoint x: 1147, endPoint y: 416, distance: 60.6
click at [1147, 416] on div "Tips for the tour Washing Shopping Daily Activity Requirements Baggage Suggeste…" at bounding box center [1204, 207] width 502 height 2078
drag, startPoint x: 1178, startPoint y: 341, endPoint x: 1207, endPoint y: 411, distance: 75.8
click at [1207, 411] on div "Tips for the tour Washing Shopping Daily Activity Requirements Baggage Suggeste…" at bounding box center [1204, 207] width 502 height 2078
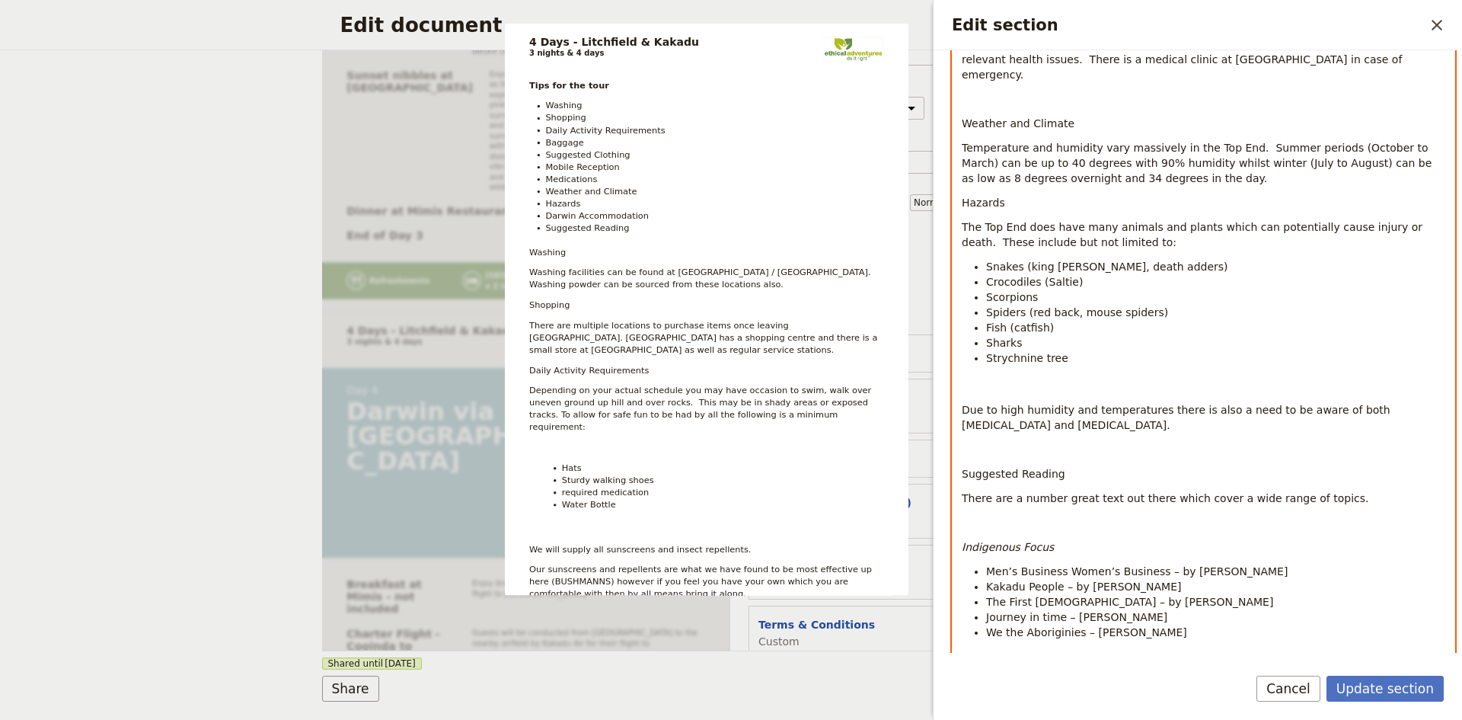
scroll to position [1295, 0]
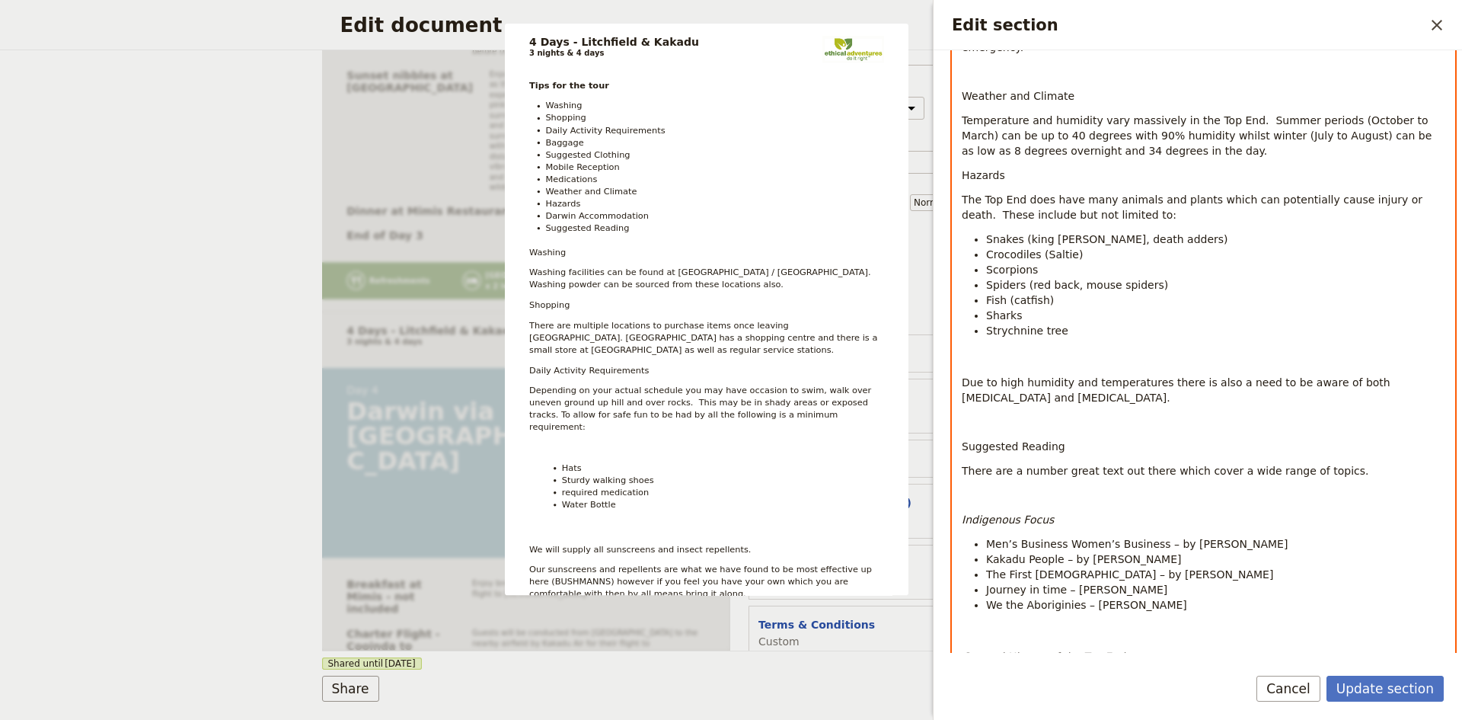
click at [1057, 414] on p "Edit section" at bounding box center [1204, 421] width 484 height 15
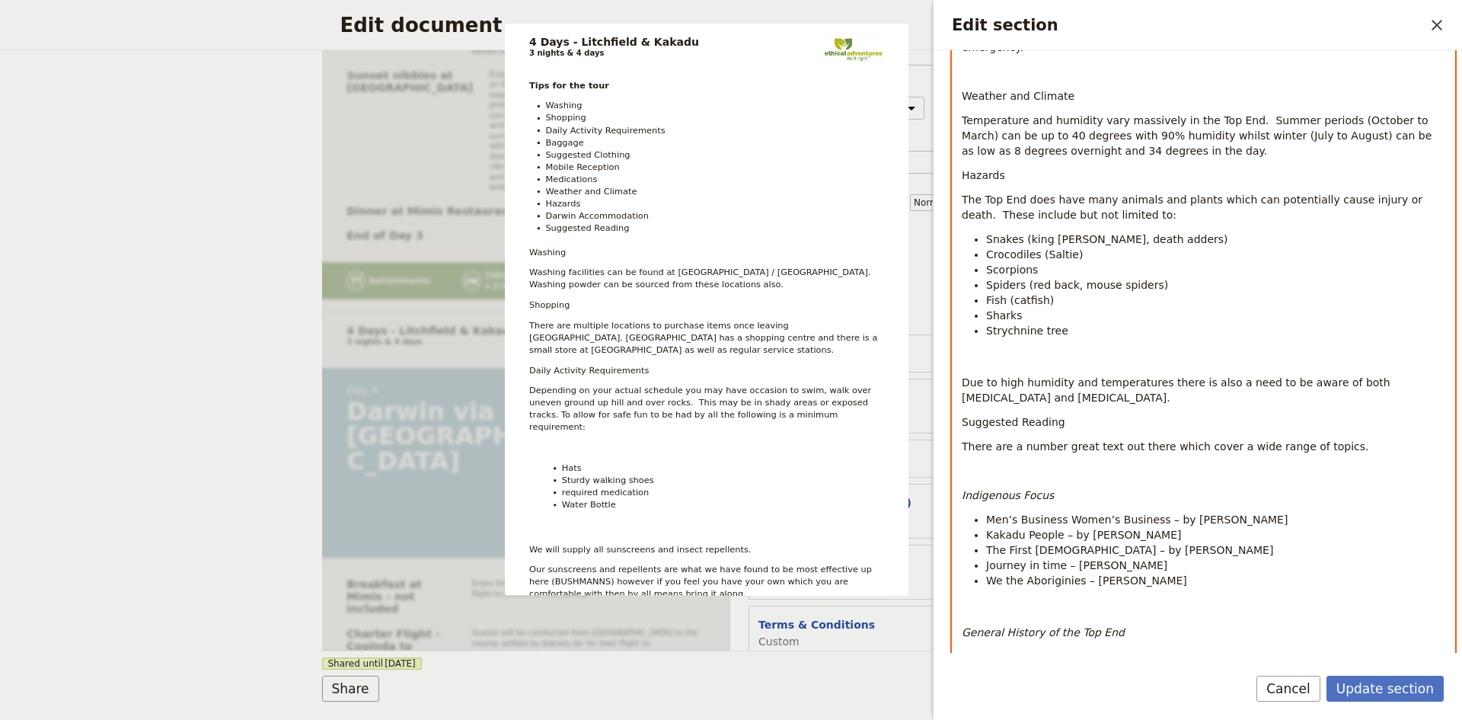
click at [1031, 350] on p "Edit section" at bounding box center [1204, 357] width 484 height 15
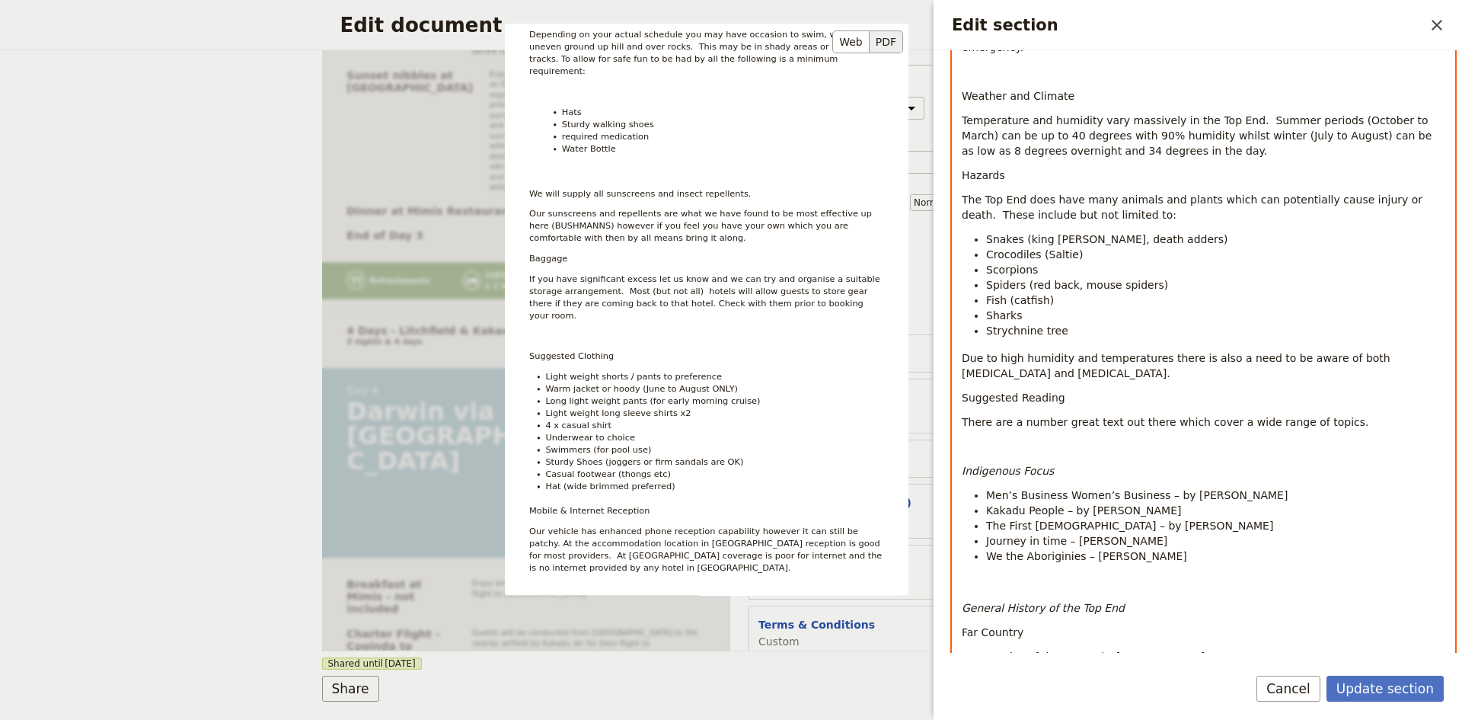
scroll to position [533, 0]
click at [992, 439] on p "Edit section" at bounding box center [1204, 446] width 484 height 15
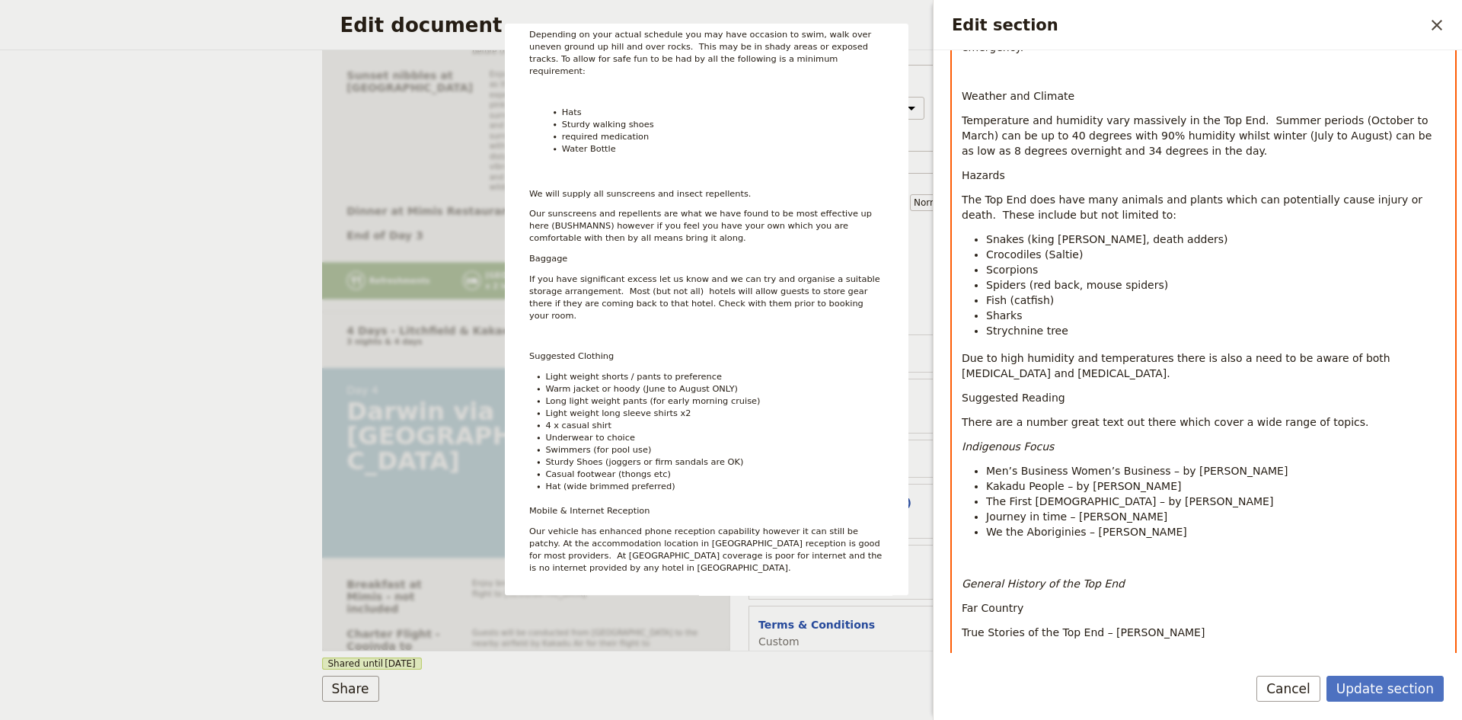
click at [978, 551] on p "Edit section" at bounding box center [1204, 558] width 484 height 15
click at [1004, 624] on p "Edit section" at bounding box center [1204, 631] width 484 height 15
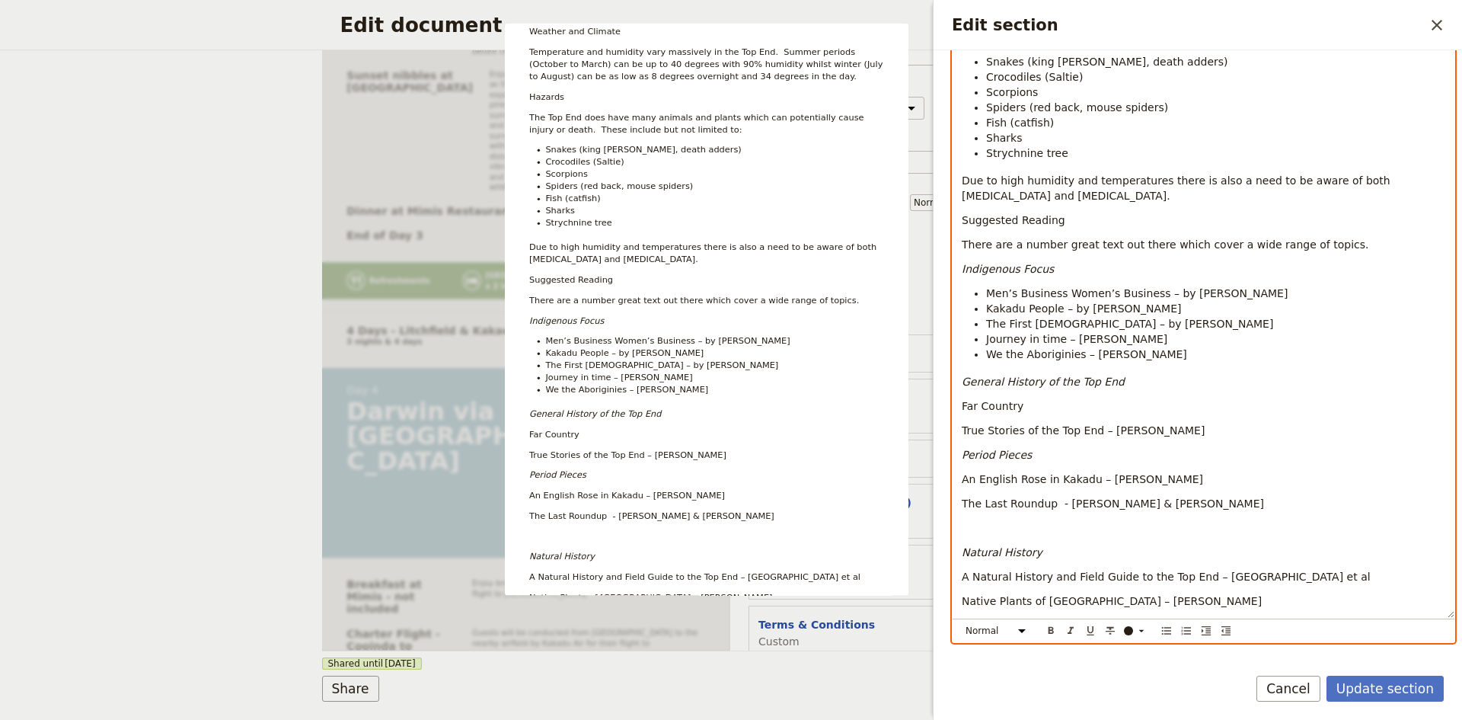
scroll to position [1445, 0]
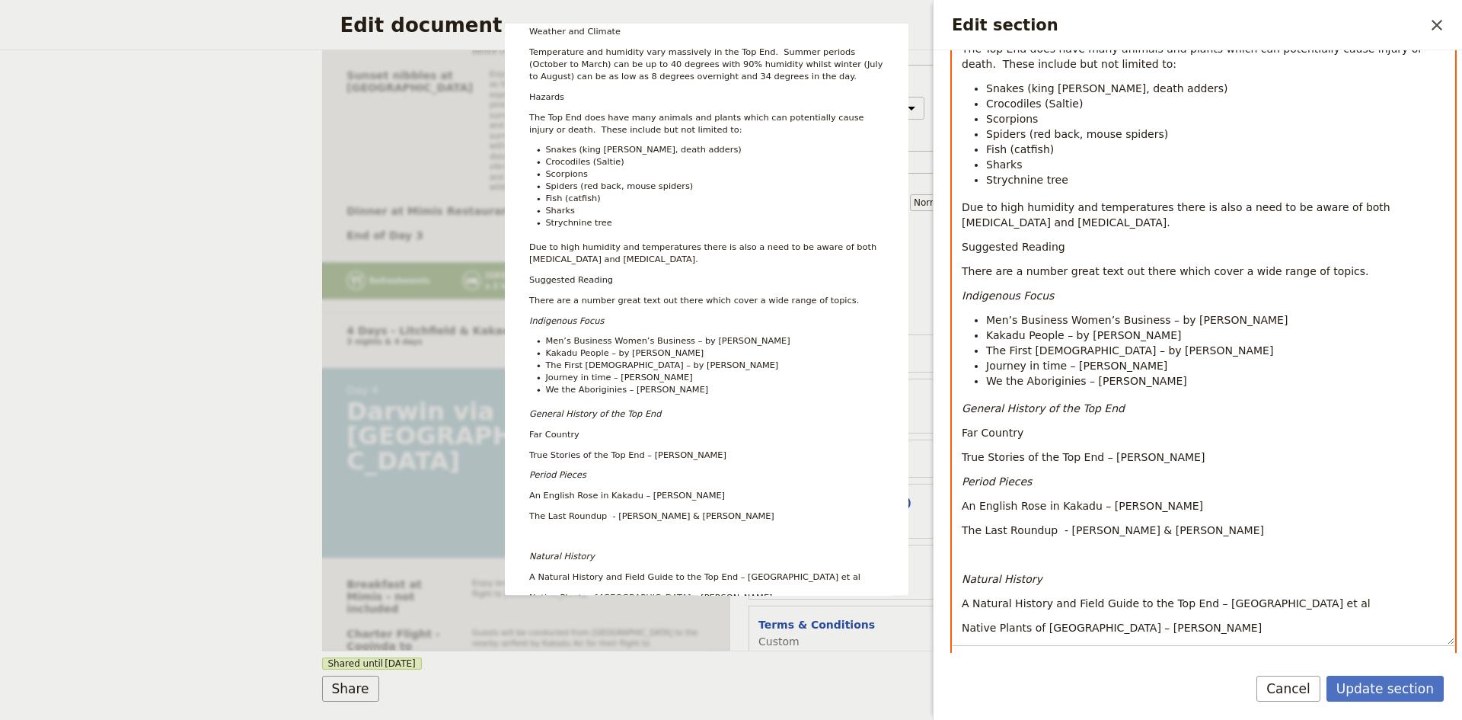
click at [978, 547] on p "Edit section" at bounding box center [1204, 554] width 484 height 15
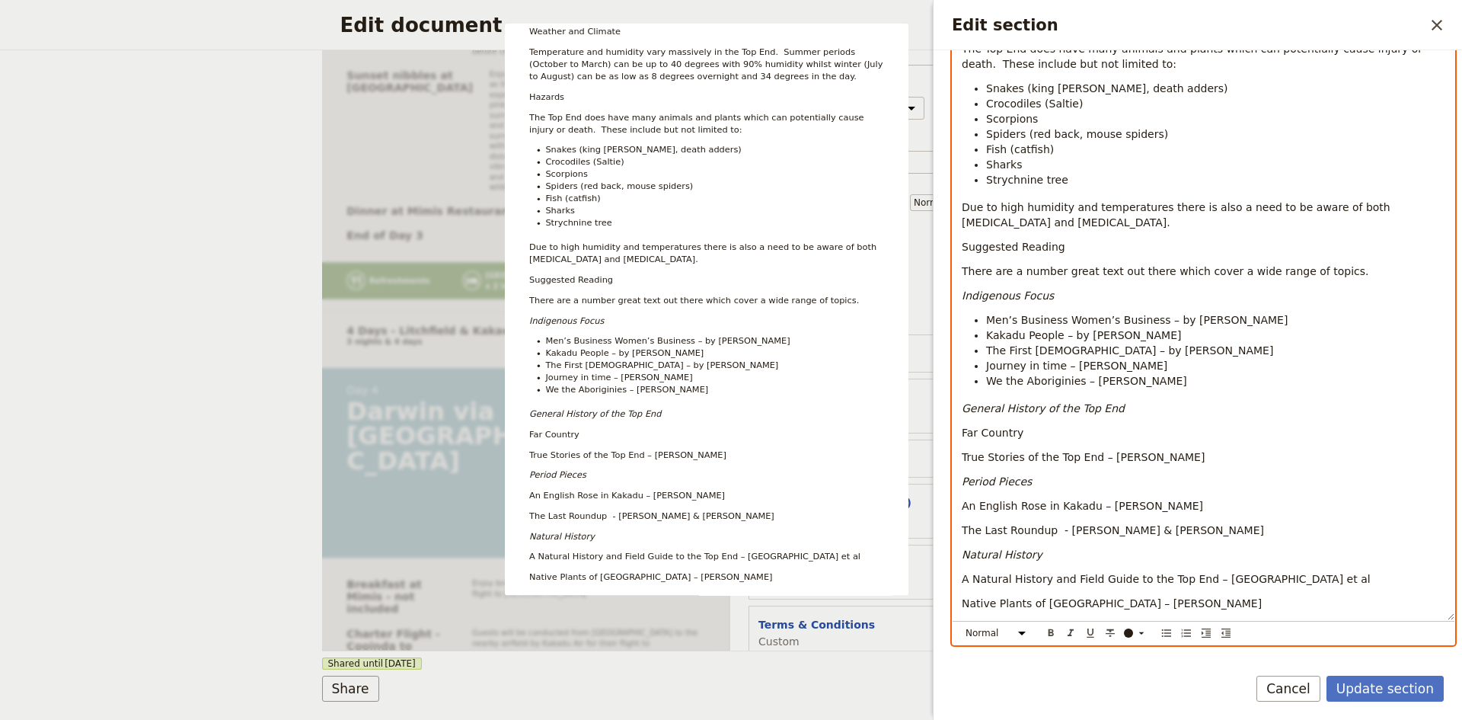
scroll to position [1493, 0]
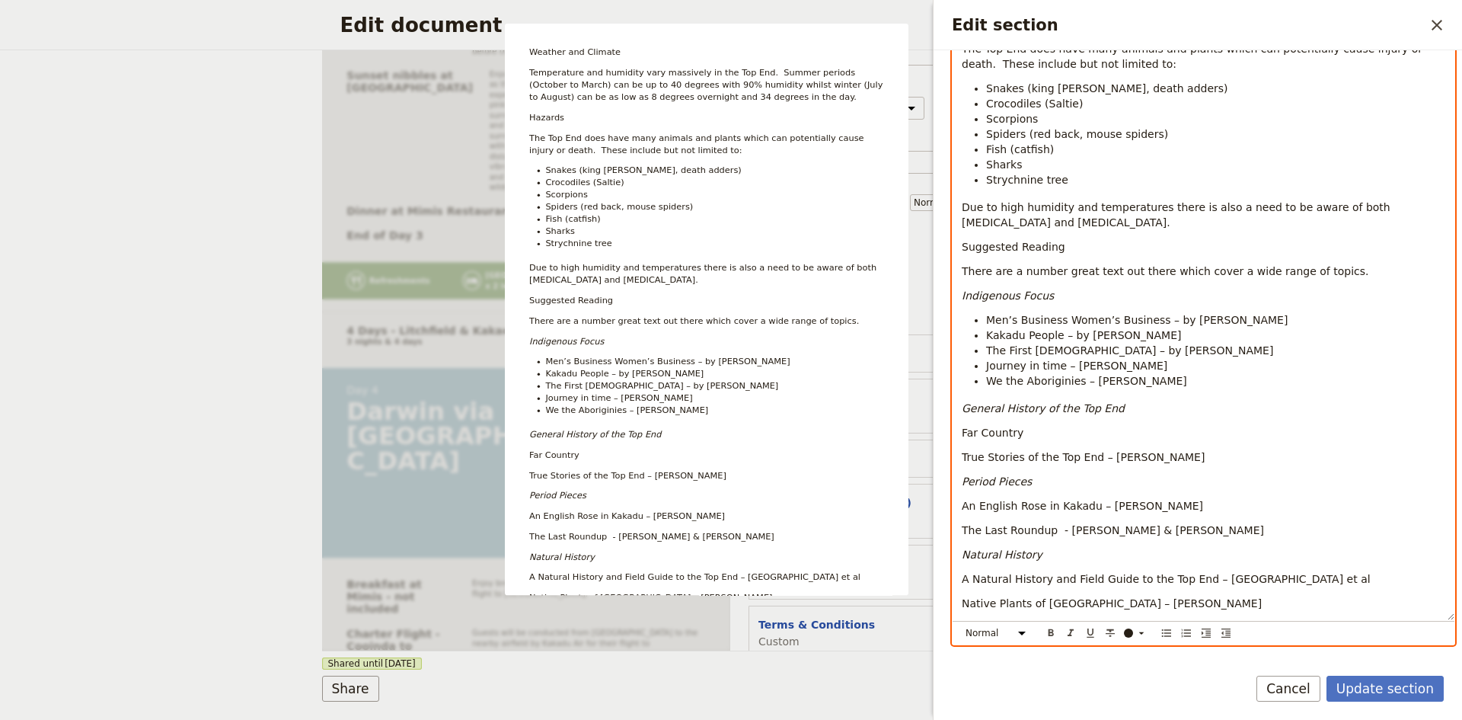
click at [979, 620] on p "Edit section" at bounding box center [1204, 627] width 484 height 15
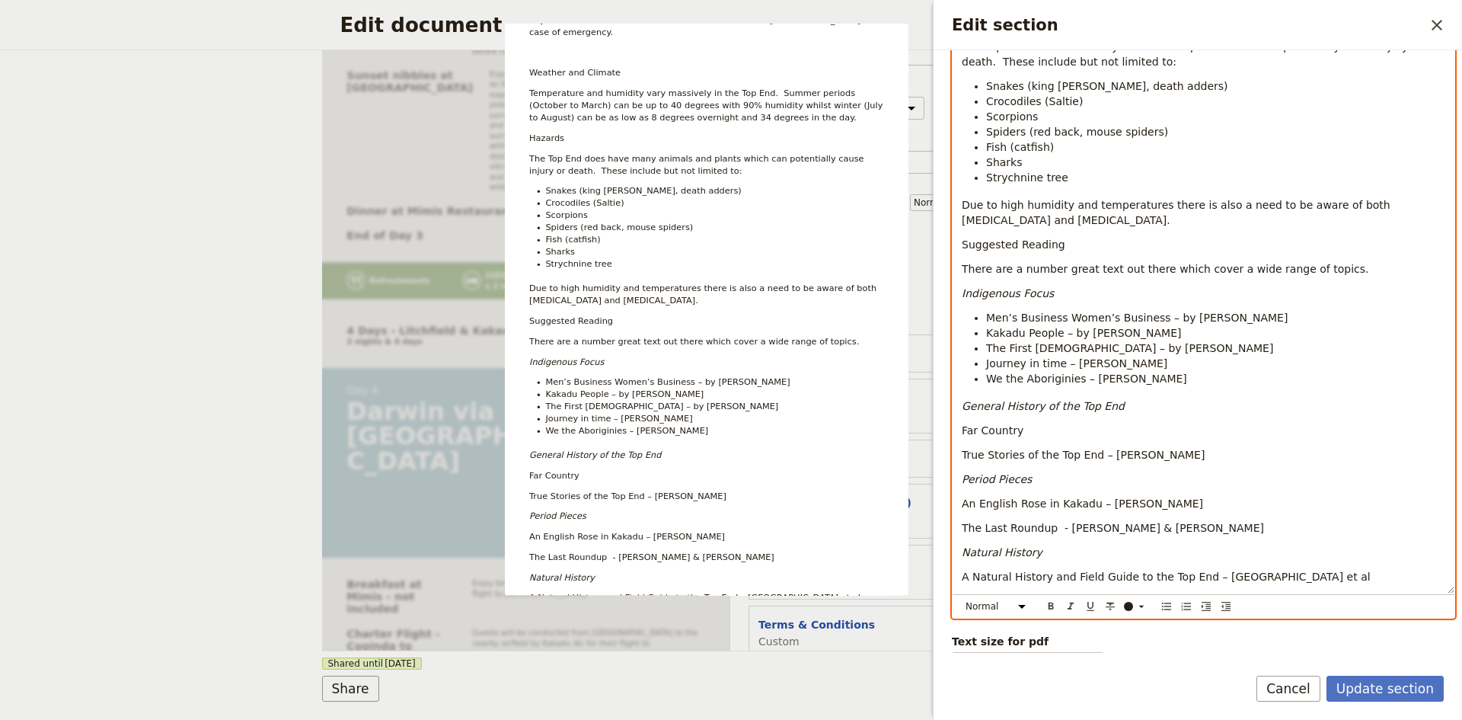
scroll to position [1473, 0]
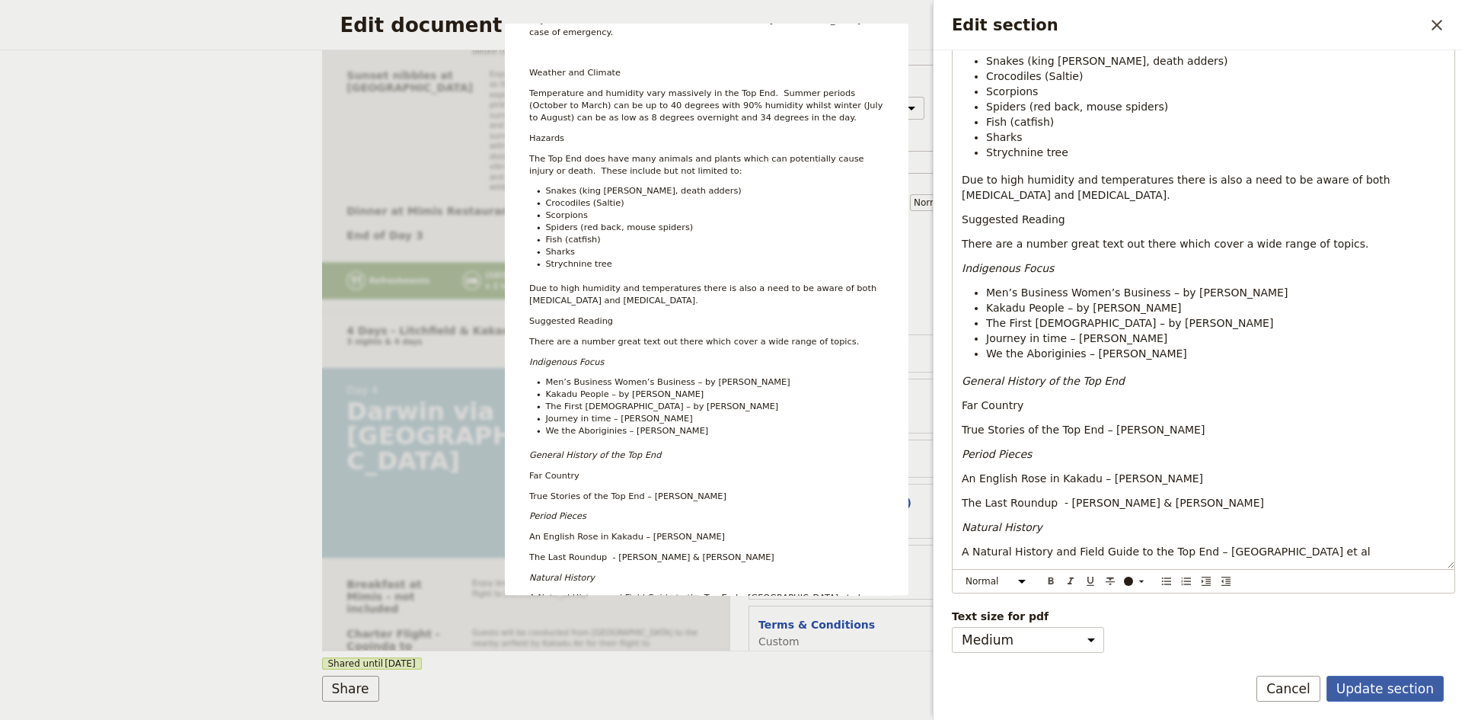
click at [1378, 685] on button "Update section" at bounding box center [1385, 689] width 117 height 26
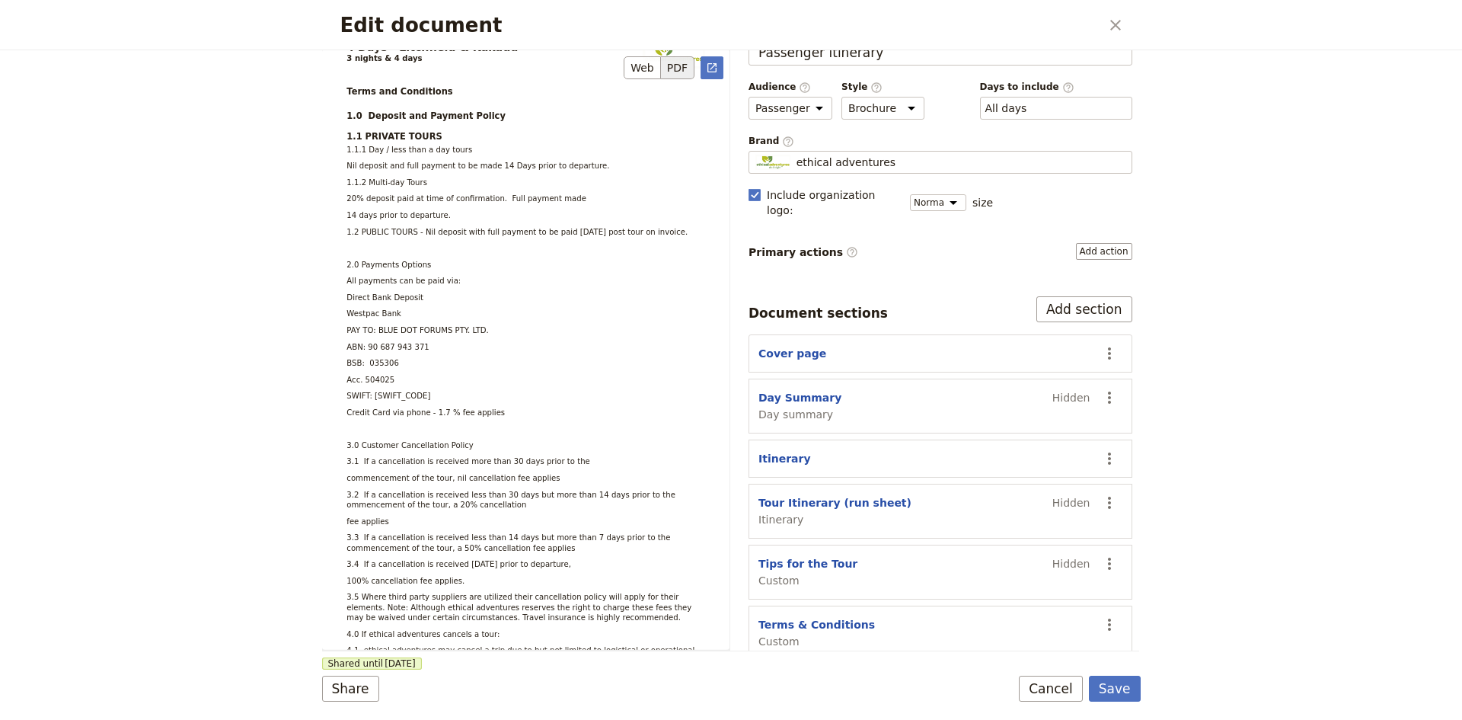
scroll to position [6896, 0]
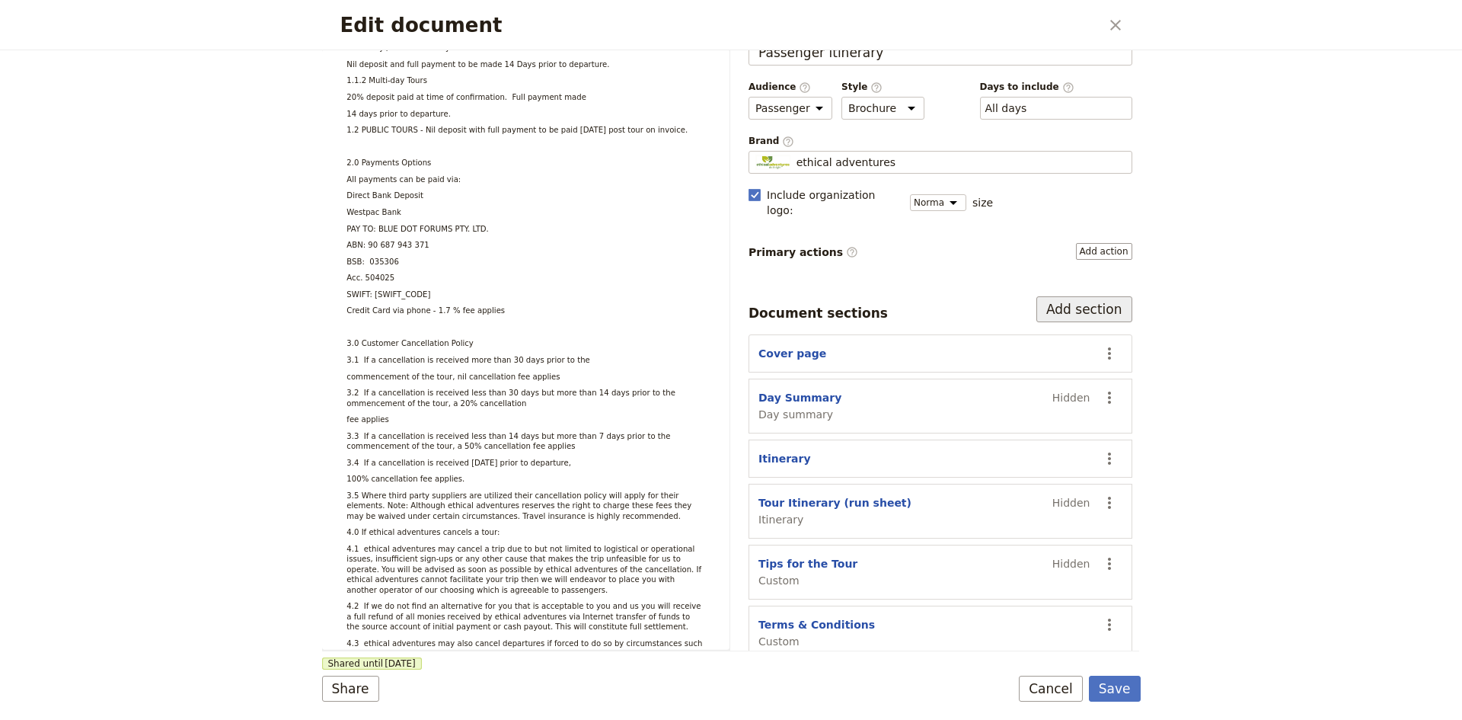
click at [1087, 296] on button "Add section" at bounding box center [1084, 309] width 96 height 26
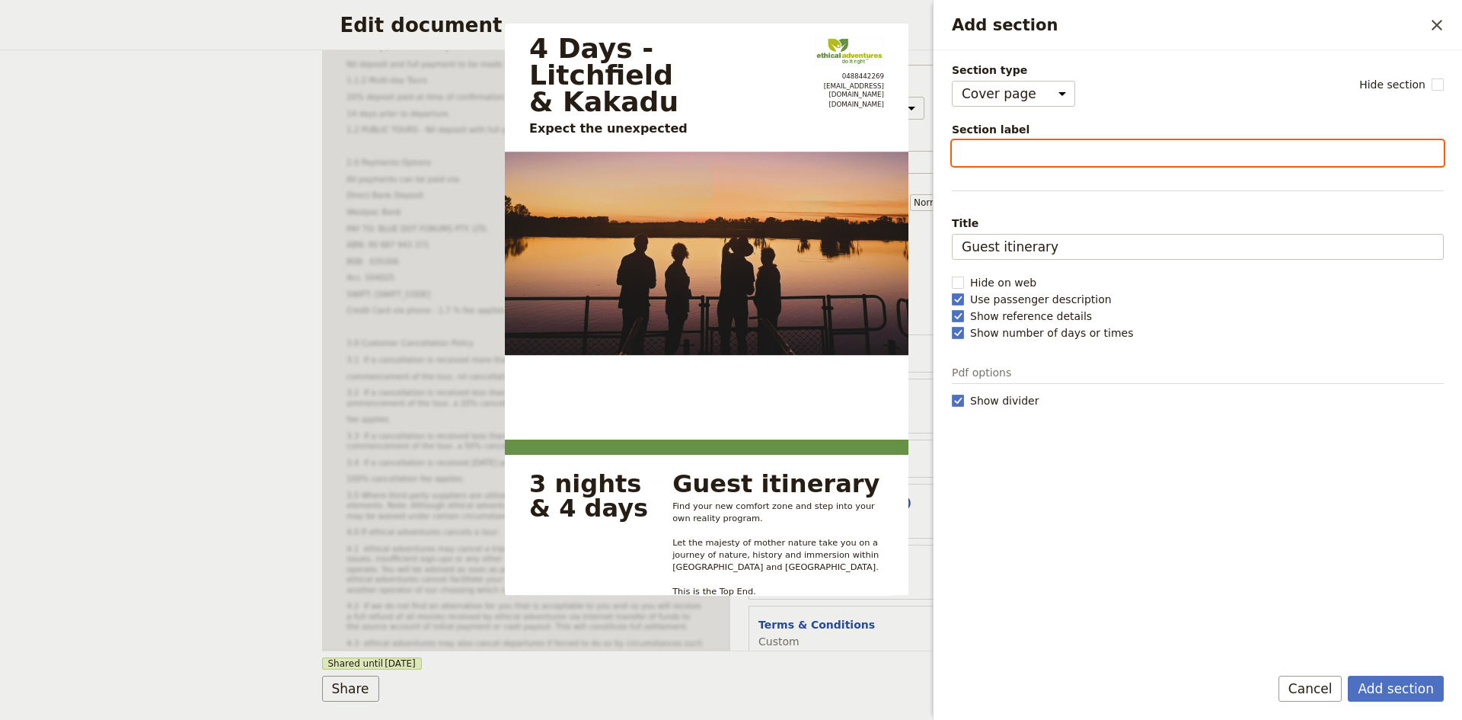
click at [1059, 158] on input "Section label" at bounding box center [1198, 153] width 492 height 26
type input "Risk Acknowledgment"
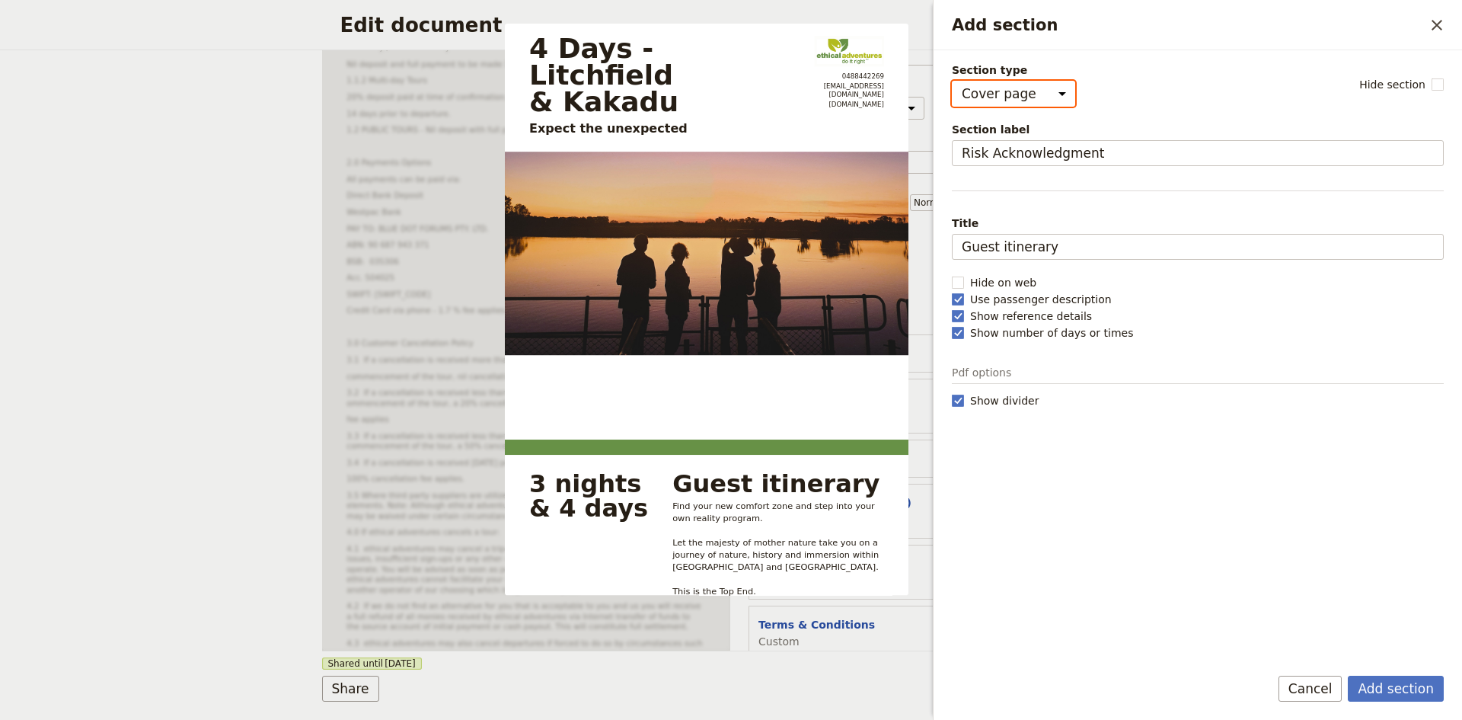
click at [1049, 94] on select "Cover page Day summary Itinerary Custom" at bounding box center [1013, 94] width 123 height 26
select select "CUSTOM"
click at [952, 81] on select "Cover page Day summary Itinerary Custom" at bounding box center [1013, 94] width 123 height 26
select select "default"
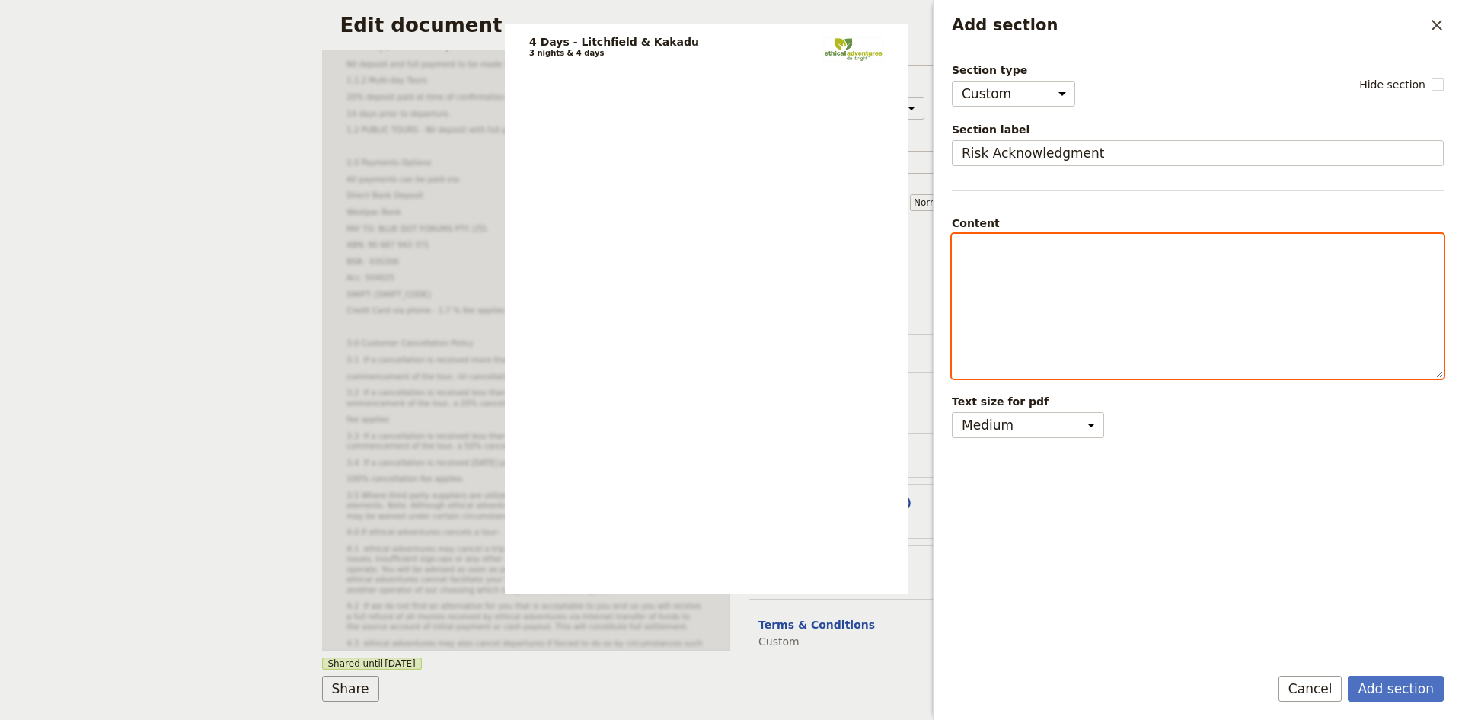
click at [1075, 275] on div "Add section" at bounding box center [1198, 306] width 490 height 143
click at [986, 249] on p "Add section" at bounding box center [1198, 248] width 472 height 15
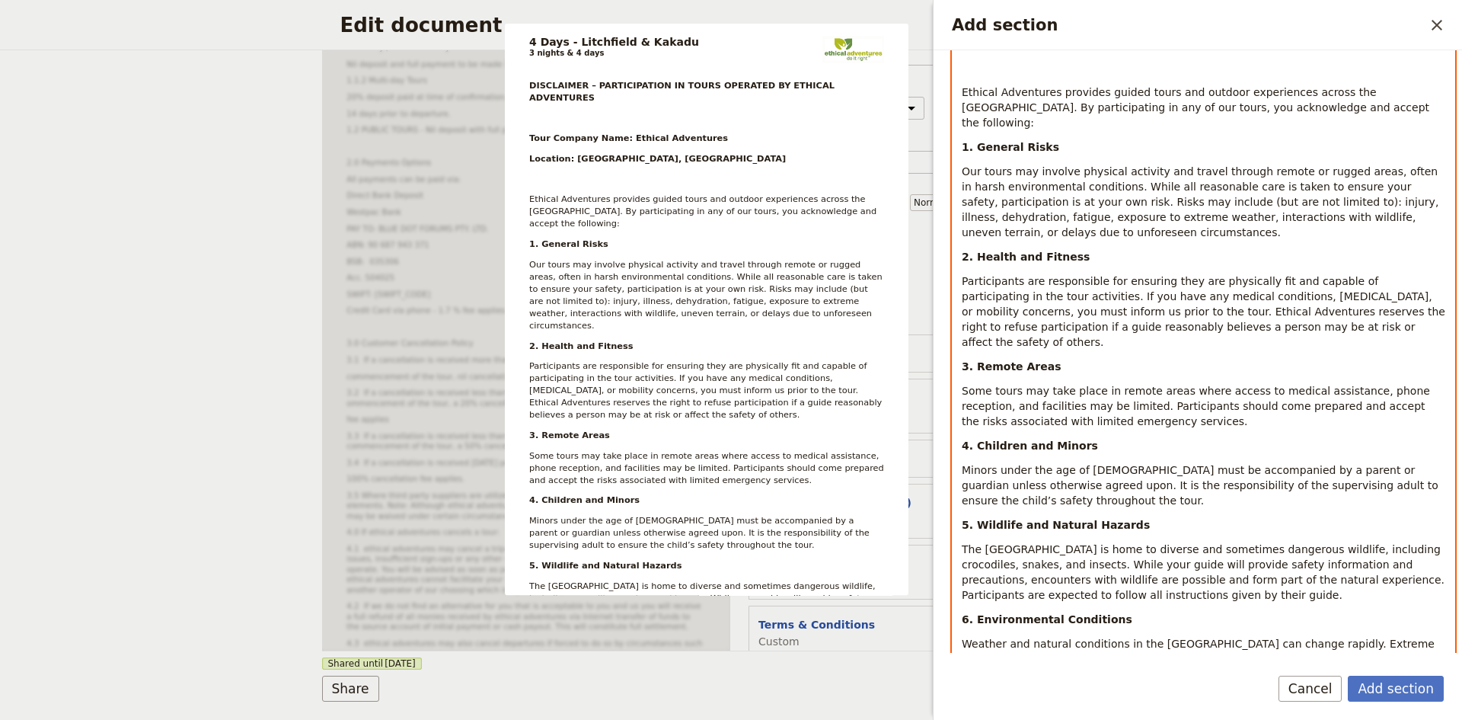
scroll to position [270, 0]
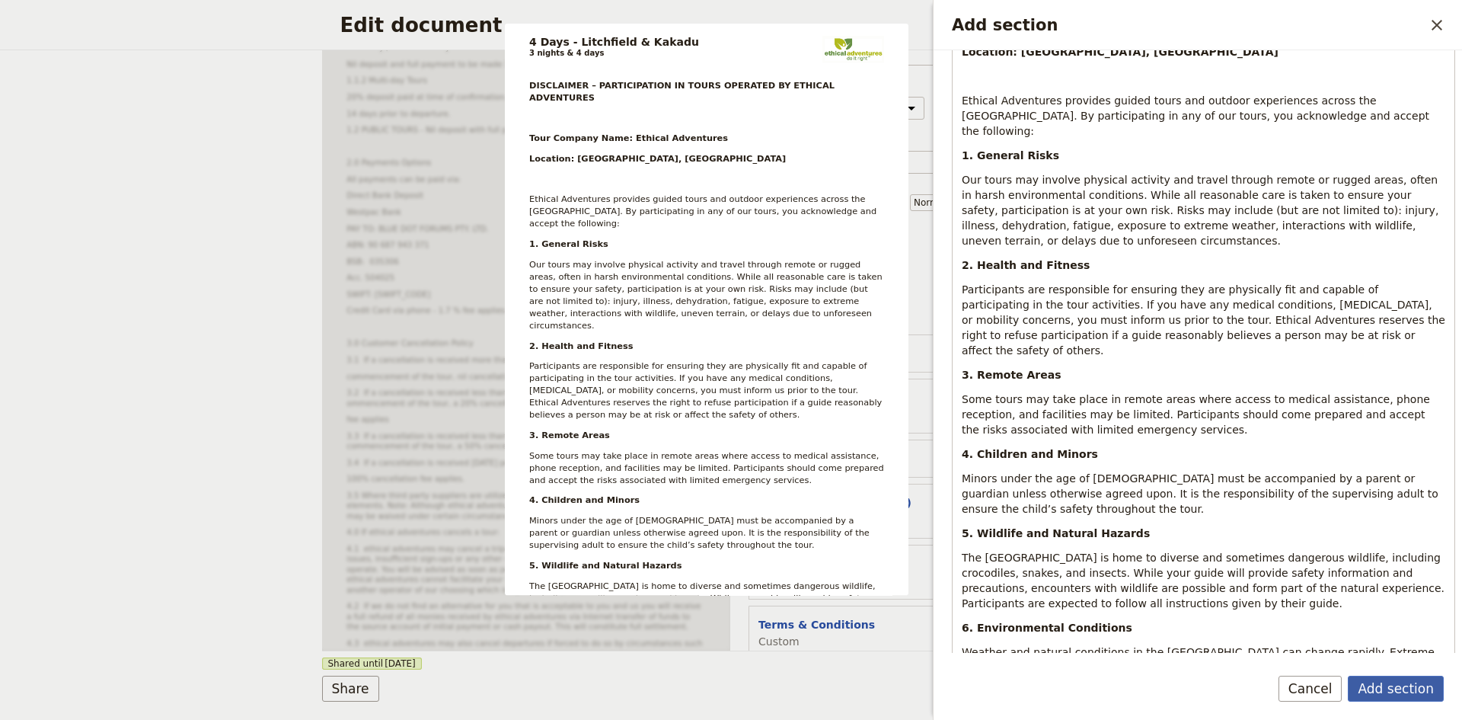
click at [1407, 689] on button "Add section" at bounding box center [1396, 689] width 96 height 26
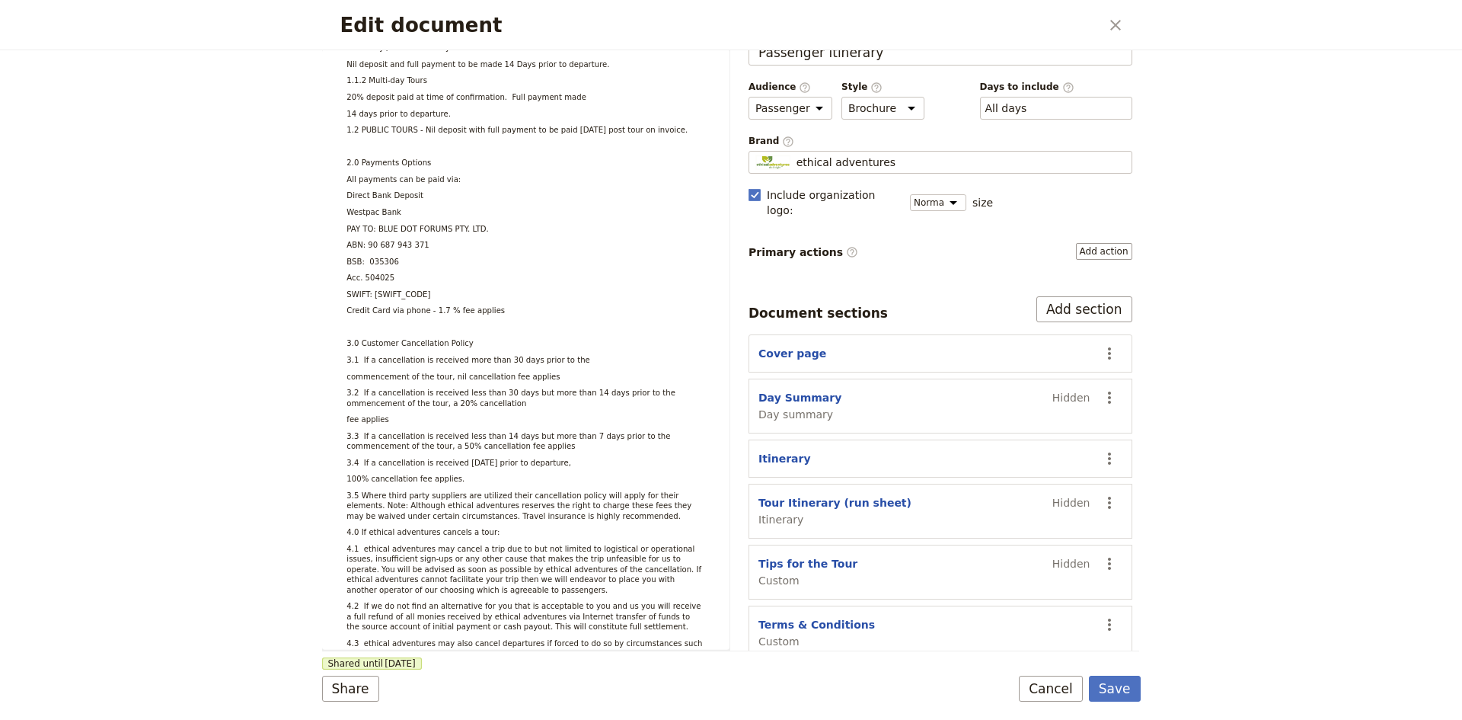
scroll to position [102, 0]
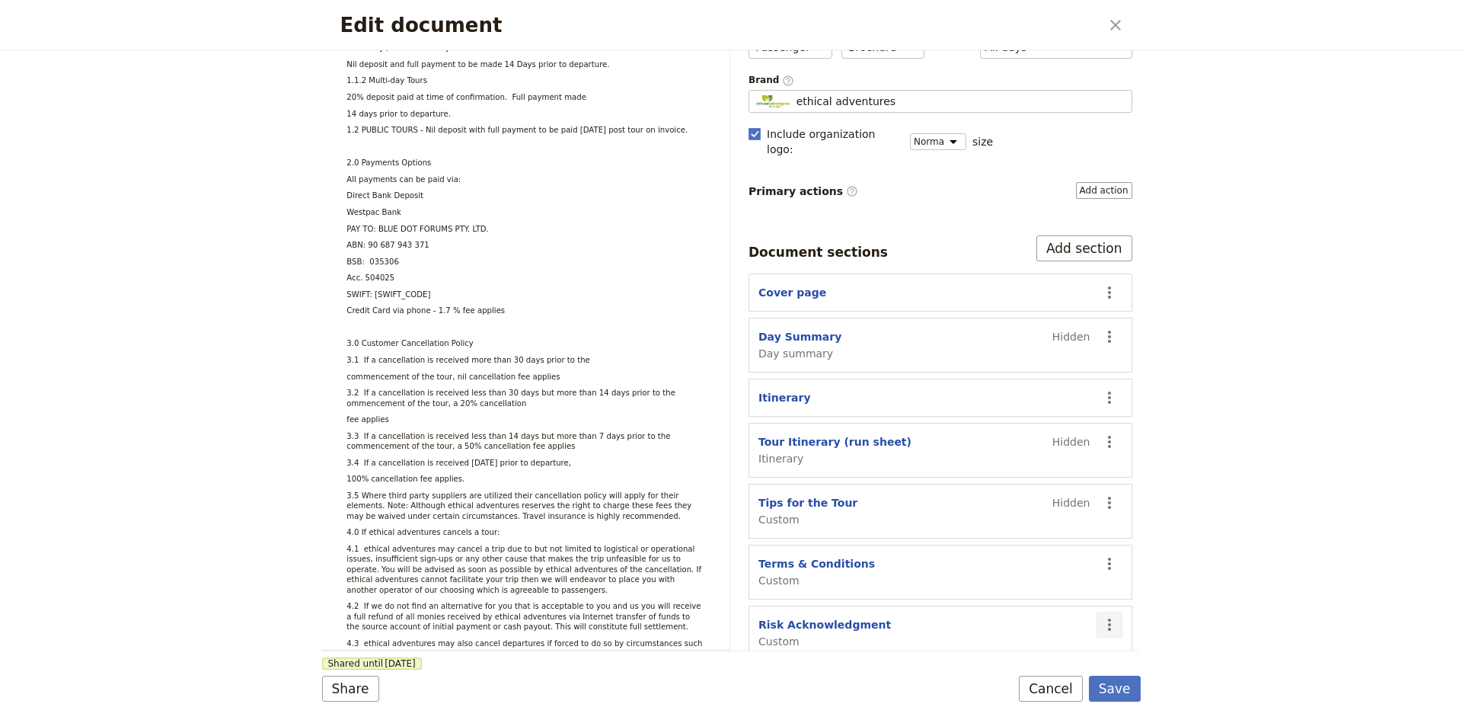
click at [1100, 615] on icon "Actions" at bounding box center [1109, 624] width 18 height 18
click at [1014, 495] on span "Edit section" at bounding box center [1008, 498] width 62 height 15
select select "CUSTOM"
select select "default"
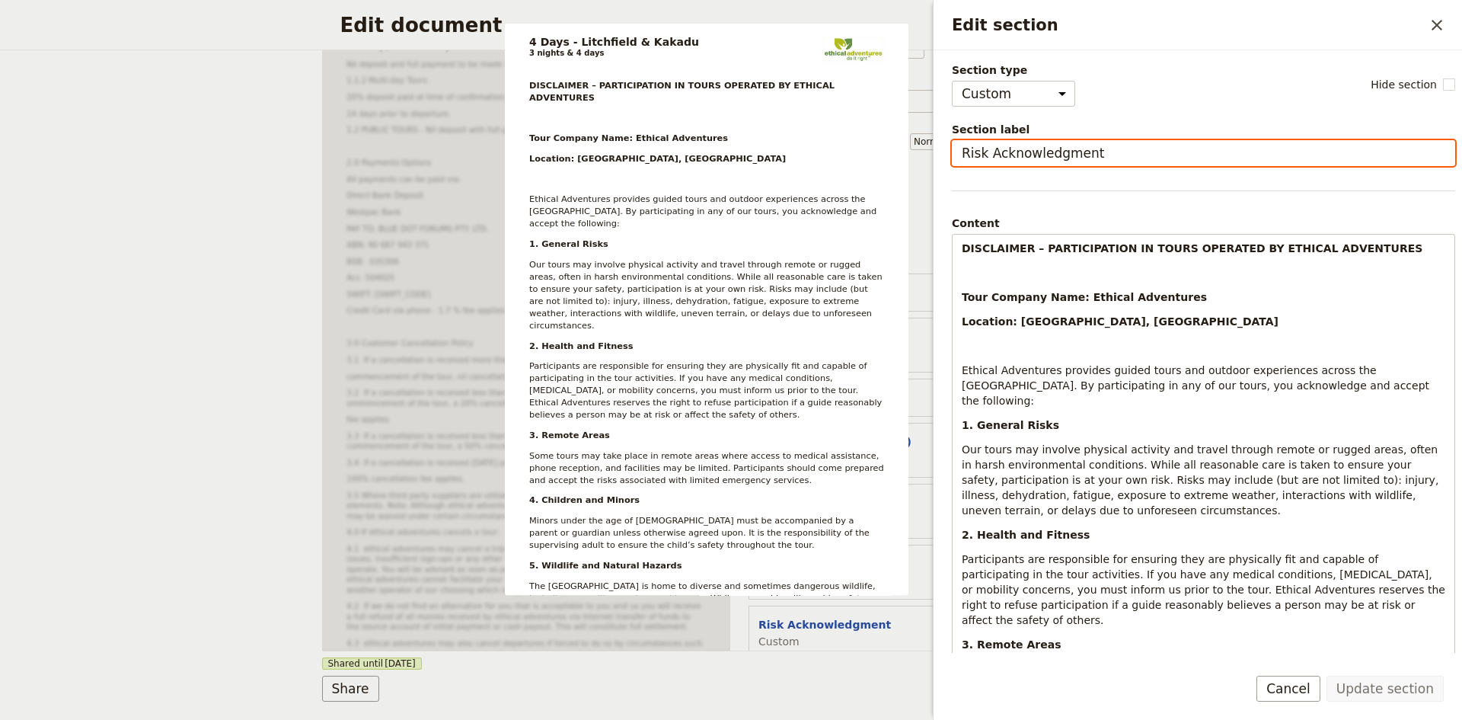
click at [992, 150] on input "Risk Acknowledgment" at bounding box center [1203, 153] width 503 height 26
click at [1001, 150] on input "Risk Dsiclaimer" at bounding box center [1203, 153] width 503 height 26
type input "Risk Disclaimer"
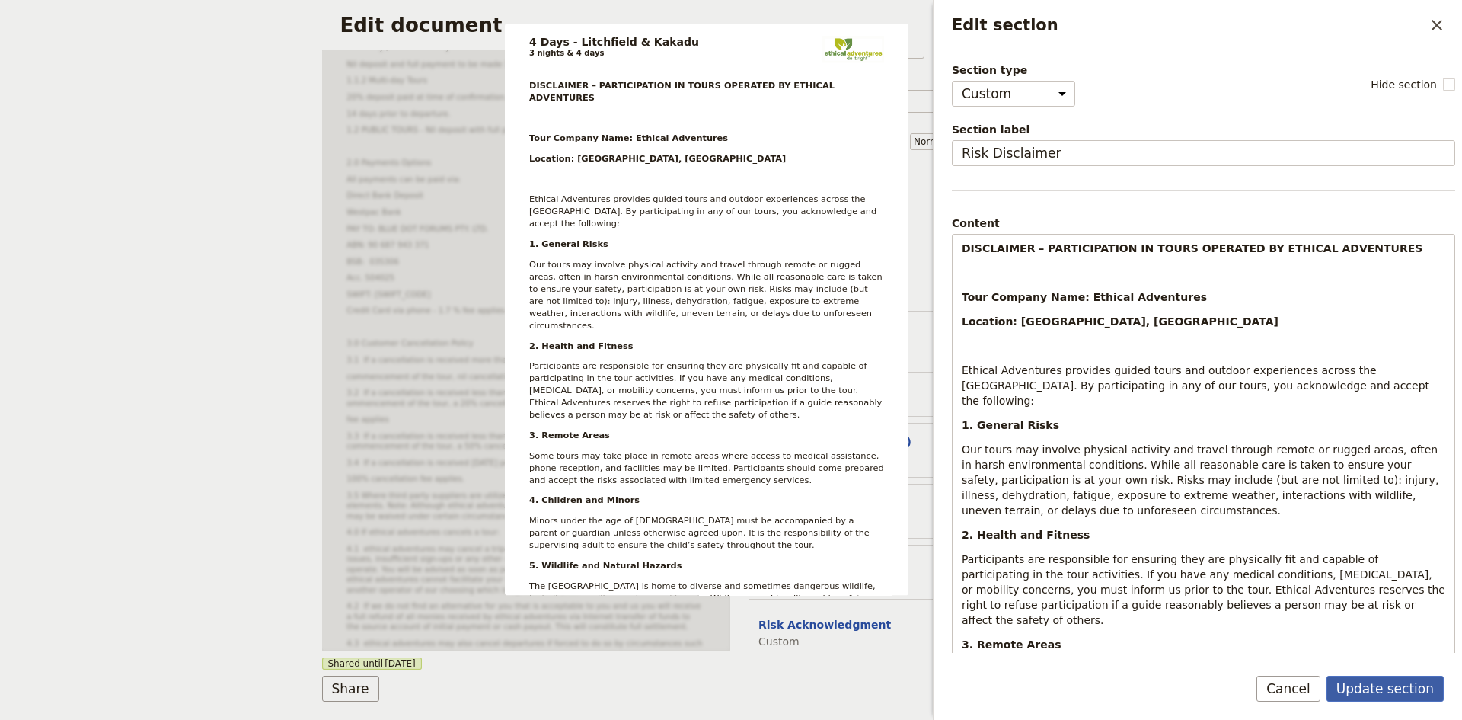
click at [1377, 688] on button "Update section" at bounding box center [1385, 689] width 117 height 26
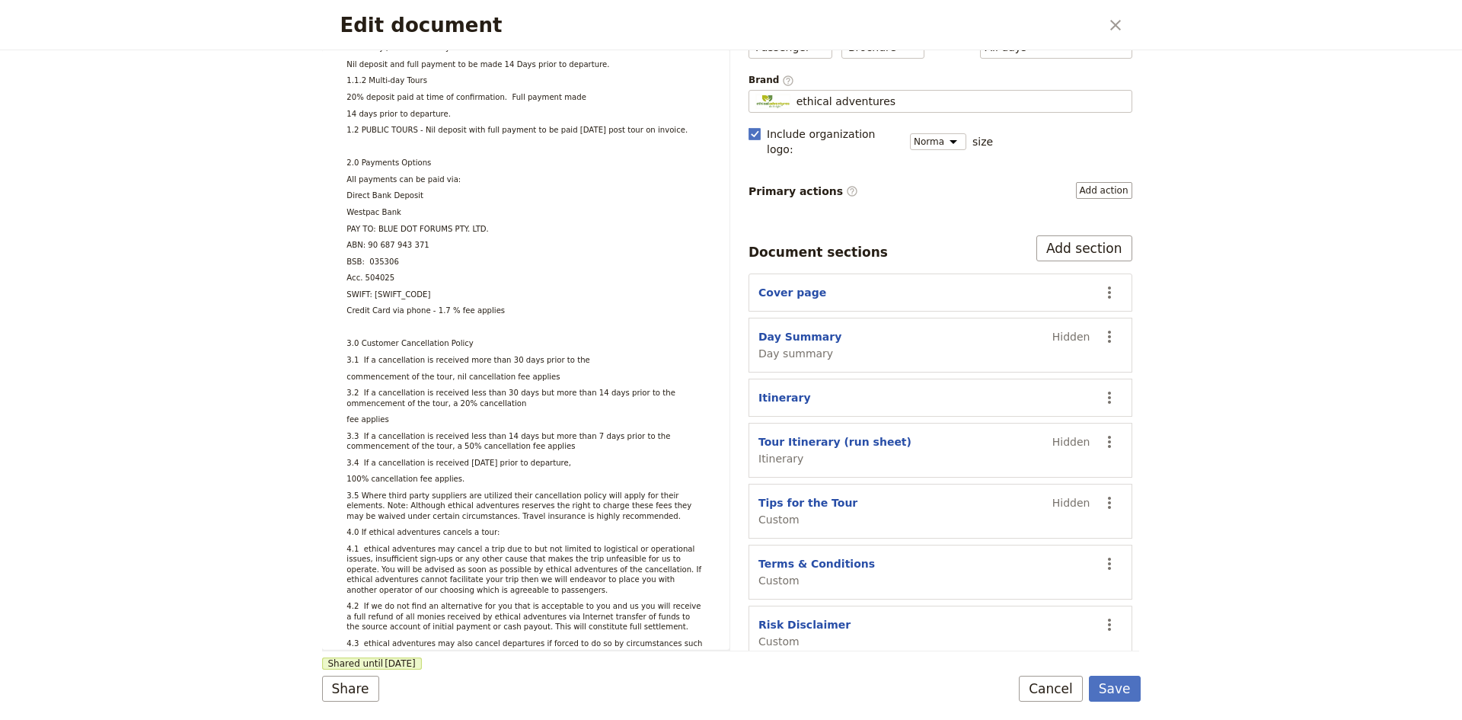
click at [877, 556] on div "Terms & Conditions Custom" at bounding box center [925, 572] width 332 height 32
click at [821, 556] on button "Terms & Conditions" at bounding box center [817, 563] width 117 height 15
select select "CUSTOM"
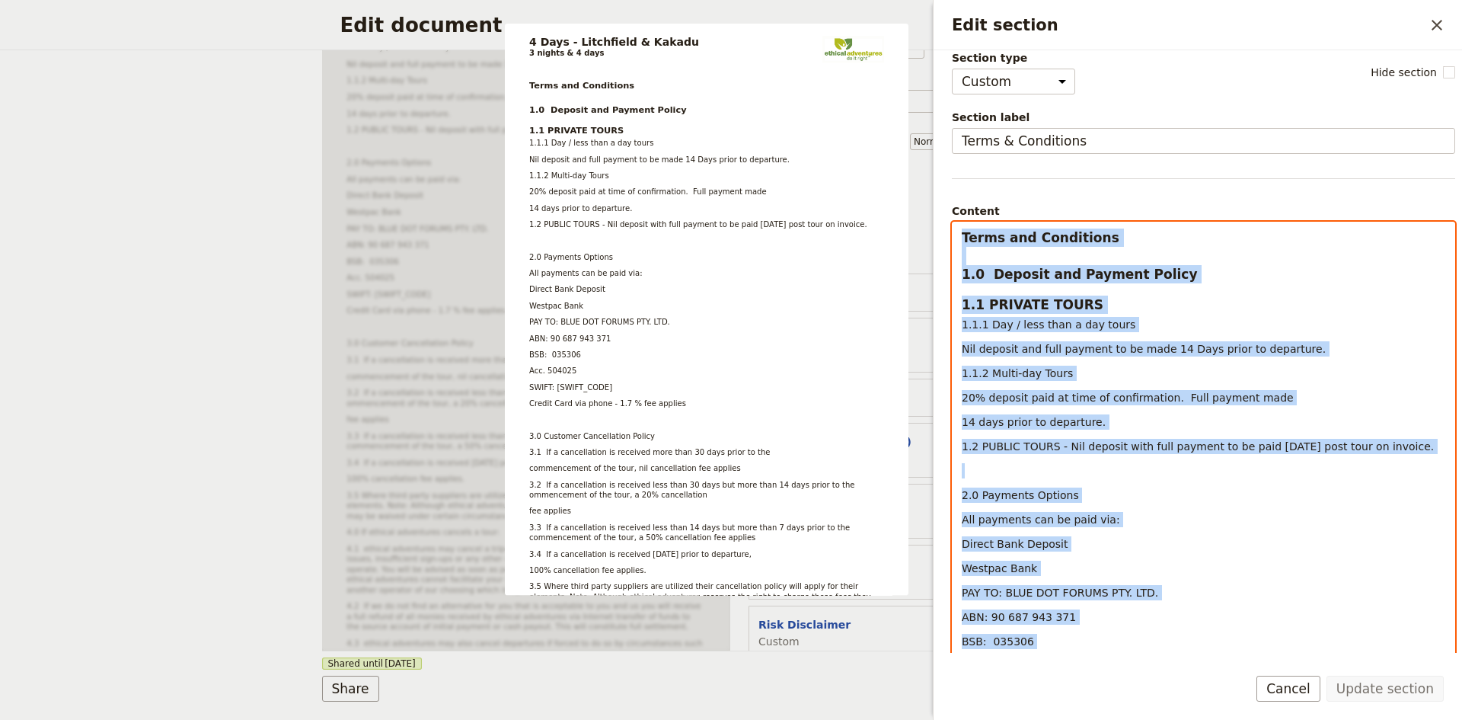
scroll to position [0, 0]
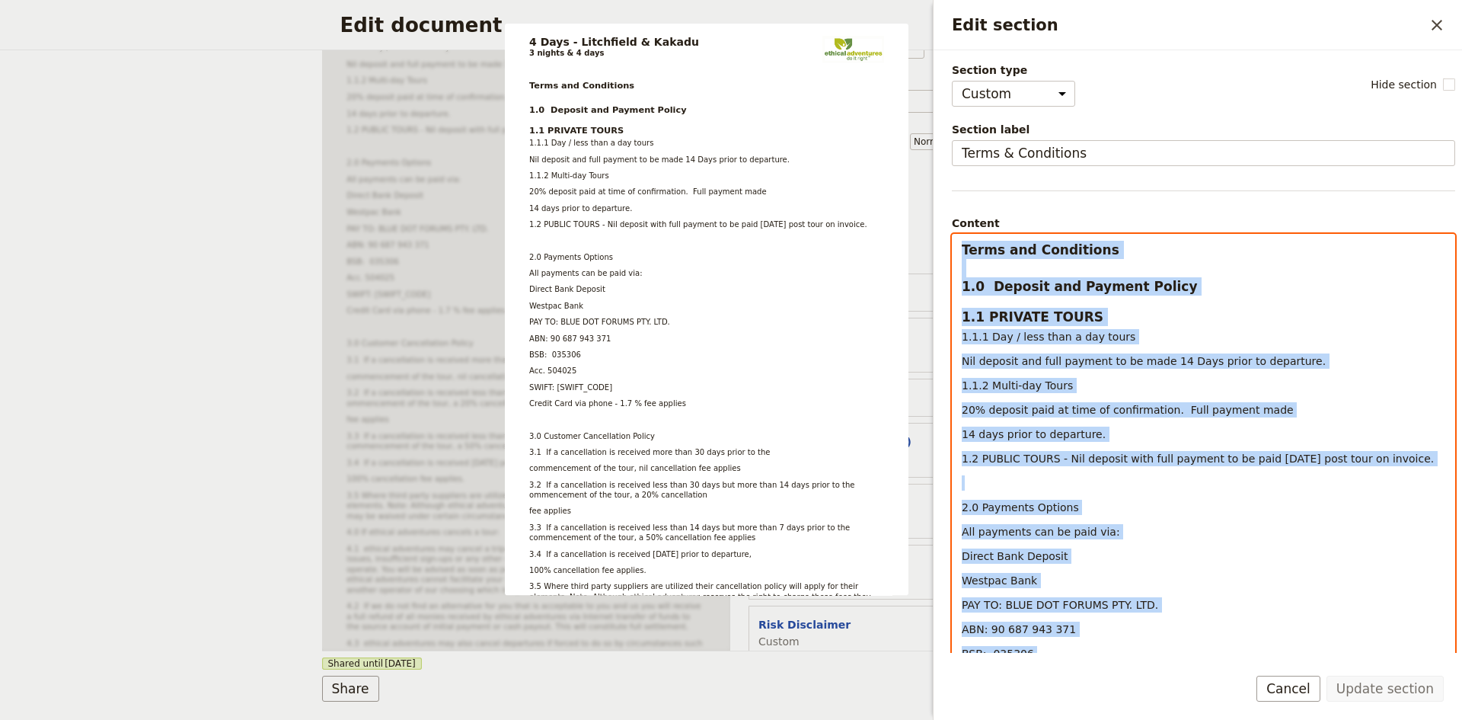
drag, startPoint x: 1137, startPoint y: 557, endPoint x: 954, endPoint y: 250, distance: 357.2
copy div "Terms and Conditions 1.0 Deposit and Payment Policy 1.1 PRIVATE TOURS 1.1.1 Day…"
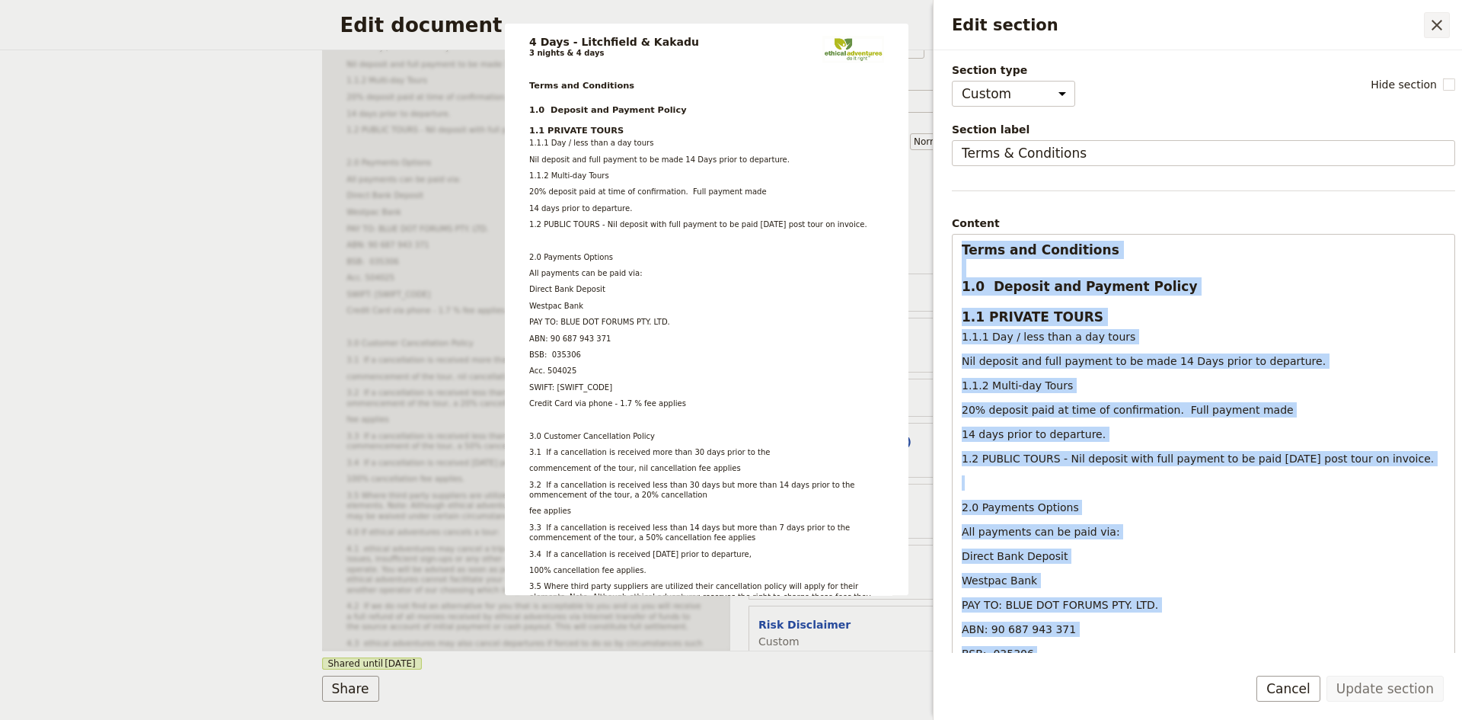
click at [1435, 27] on icon "Close drawer" at bounding box center [1437, 25] width 11 height 11
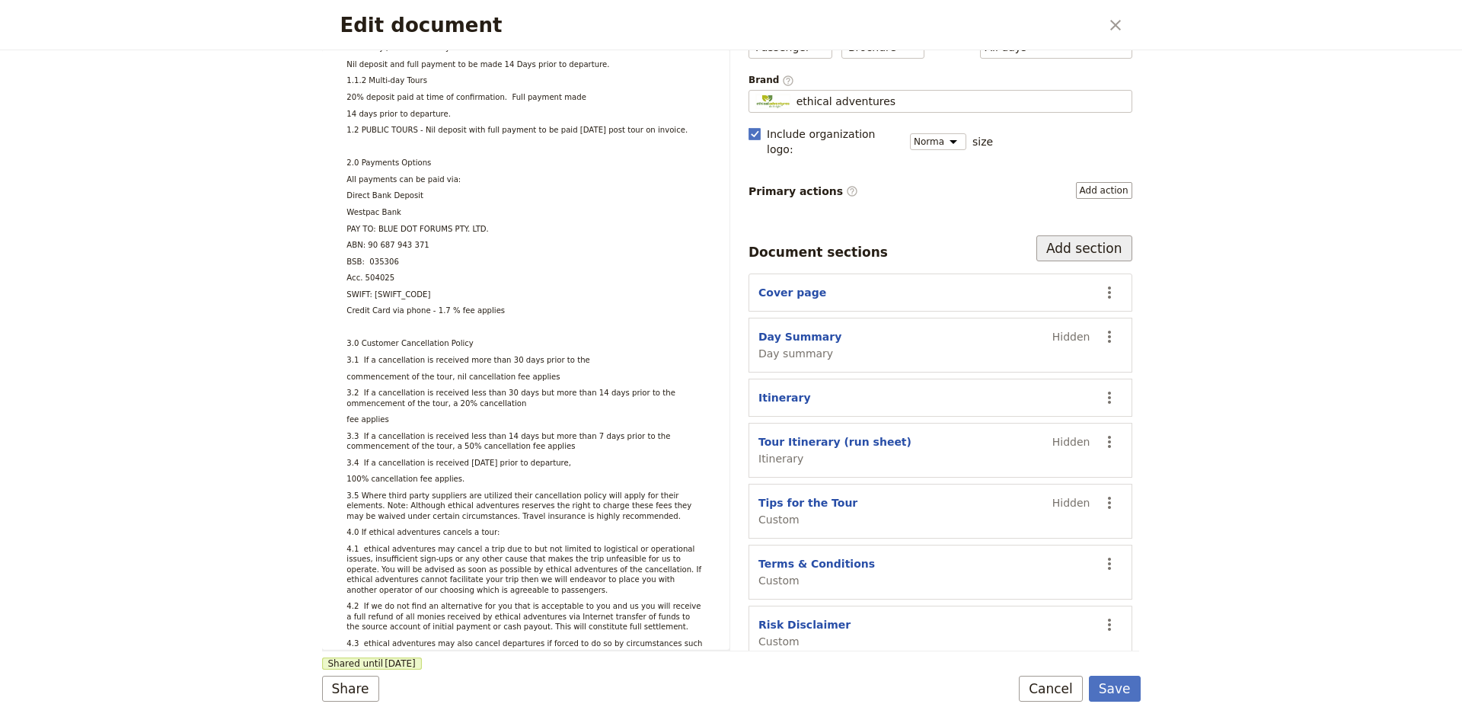
click at [1088, 235] on button "Add section" at bounding box center [1084, 248] width 96 height 26
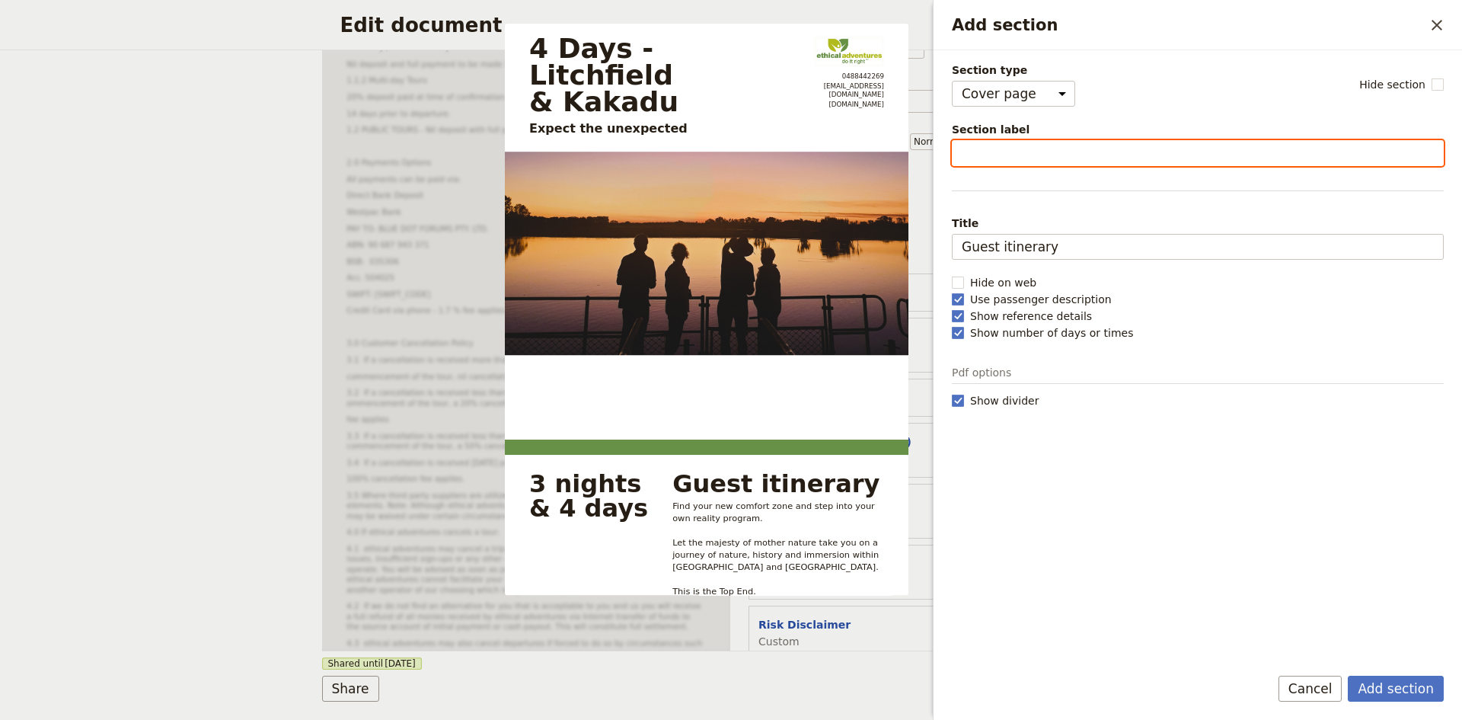
click at [1036, 158] on input "Section label" at bounding box center [1198, 153] width 492 height 26
type input "Terms & Conditions"
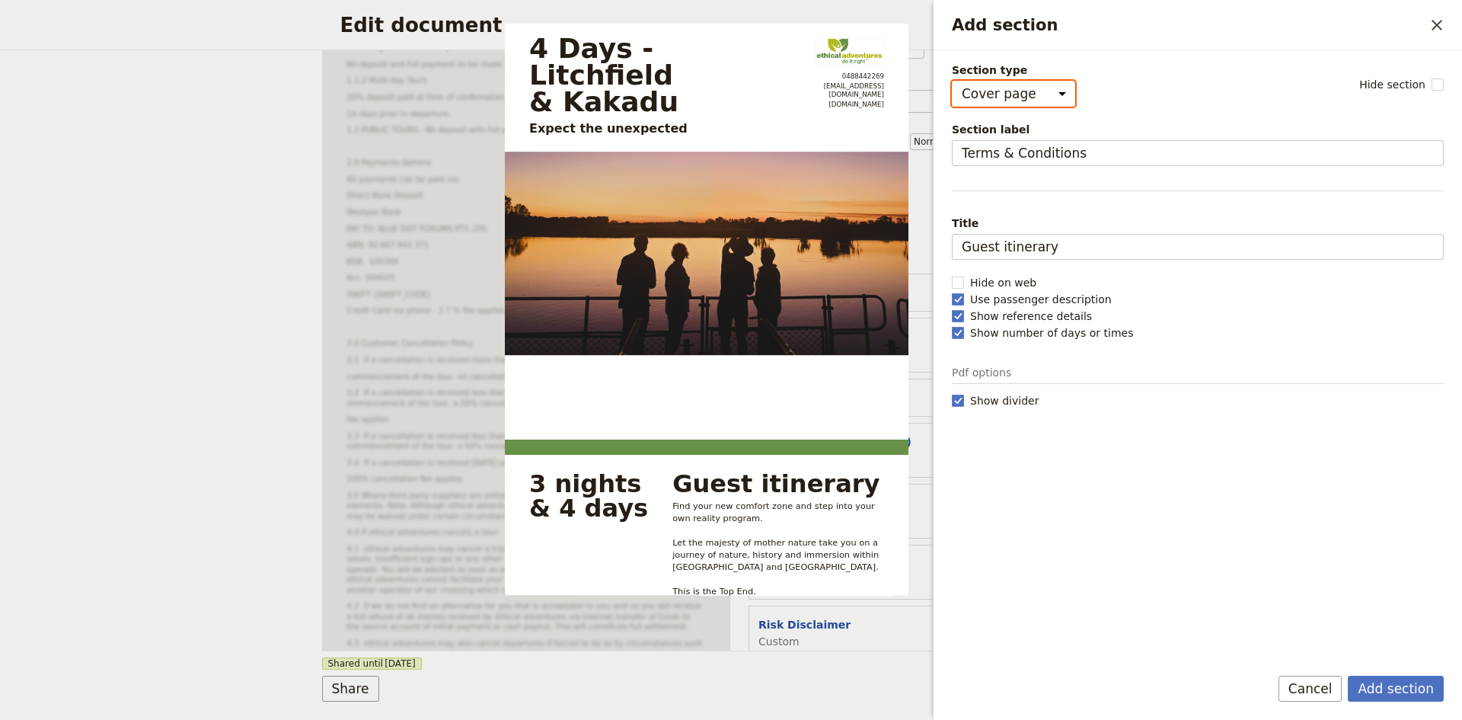
click at [1046, 93] on select "Cover page Day summary Itinerary Custom" at bounding box center [1013, 94] width 123 height 26
select select "CUSTOM"
click at [952, 81] on select "Cover page Day summary Itinerary Custom" at bounding box center [1013, 94] width 123 height 26
select select "default"
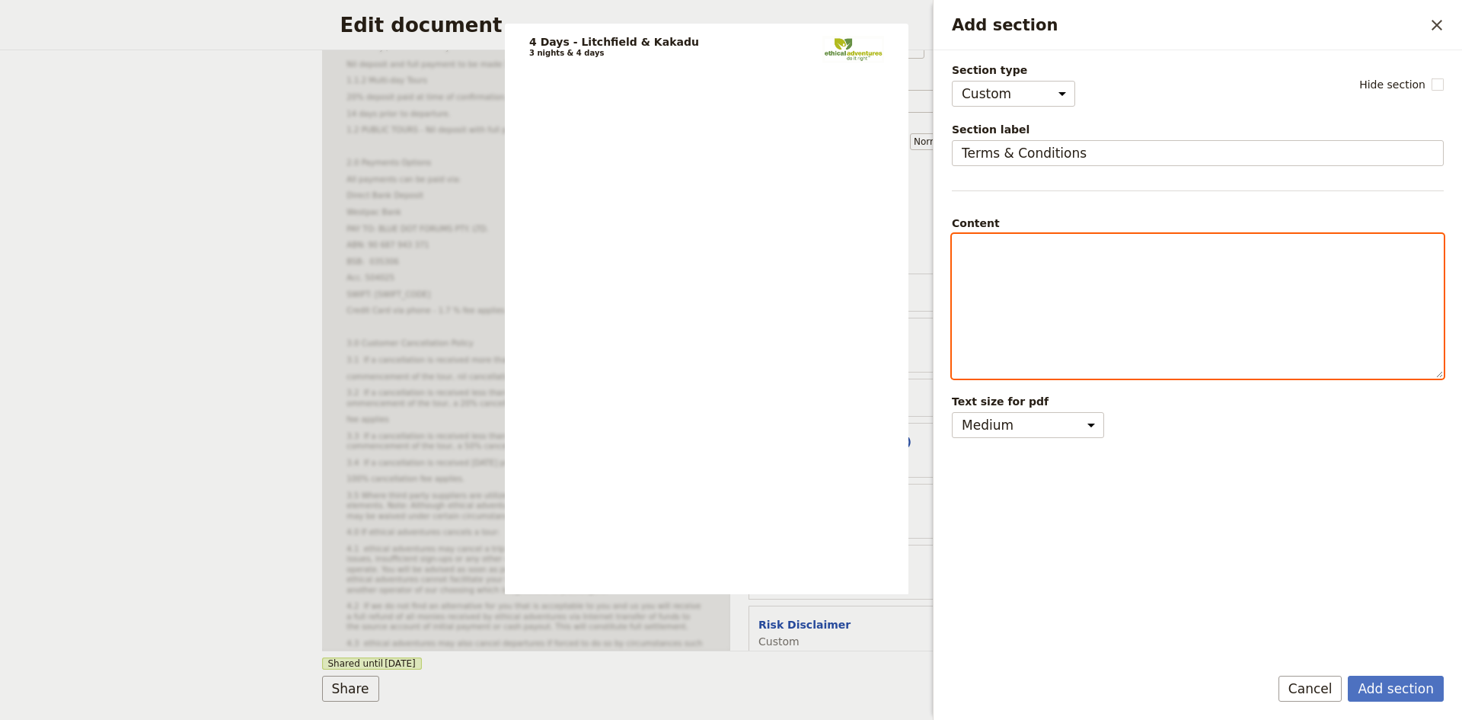
click at [1056, 287] on div "Add section" at bounding box center [1198, 306] width 490 height 143
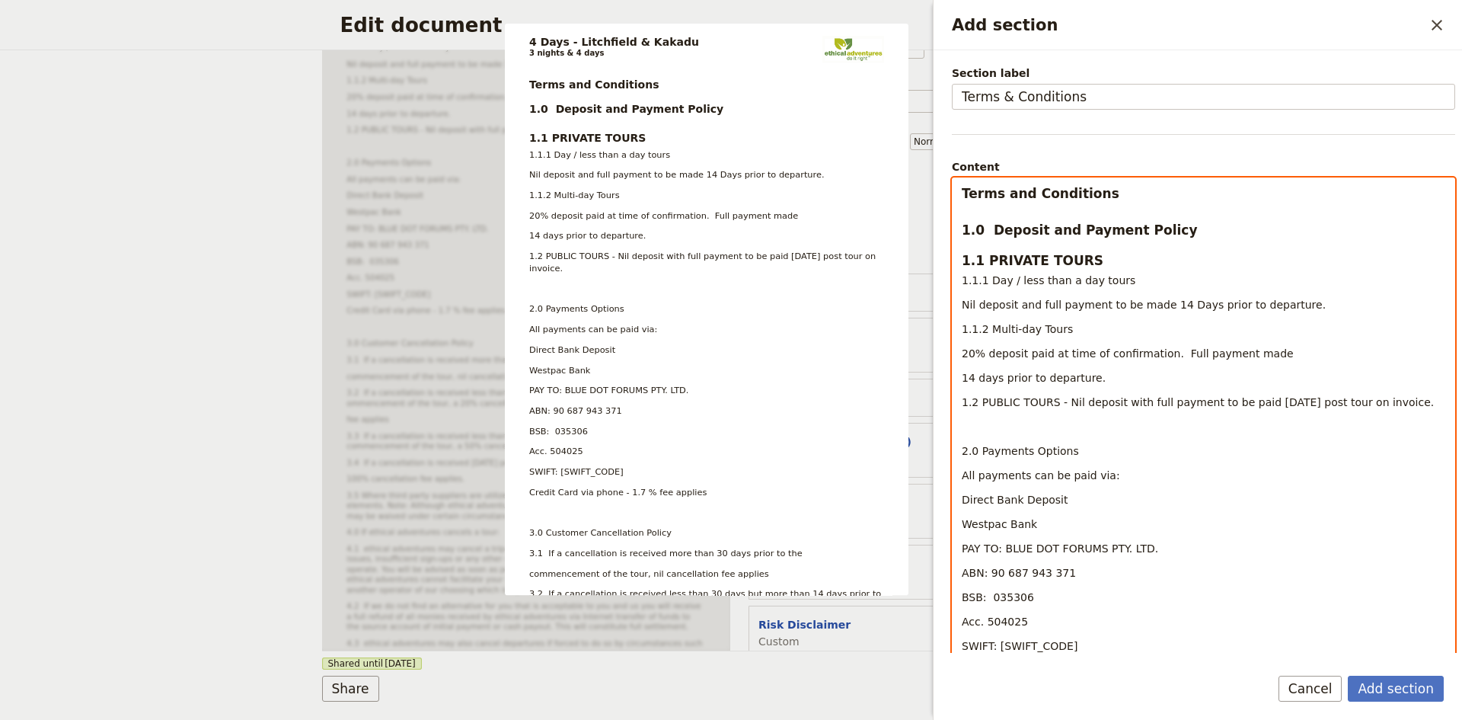
scroll to position [152, 0]
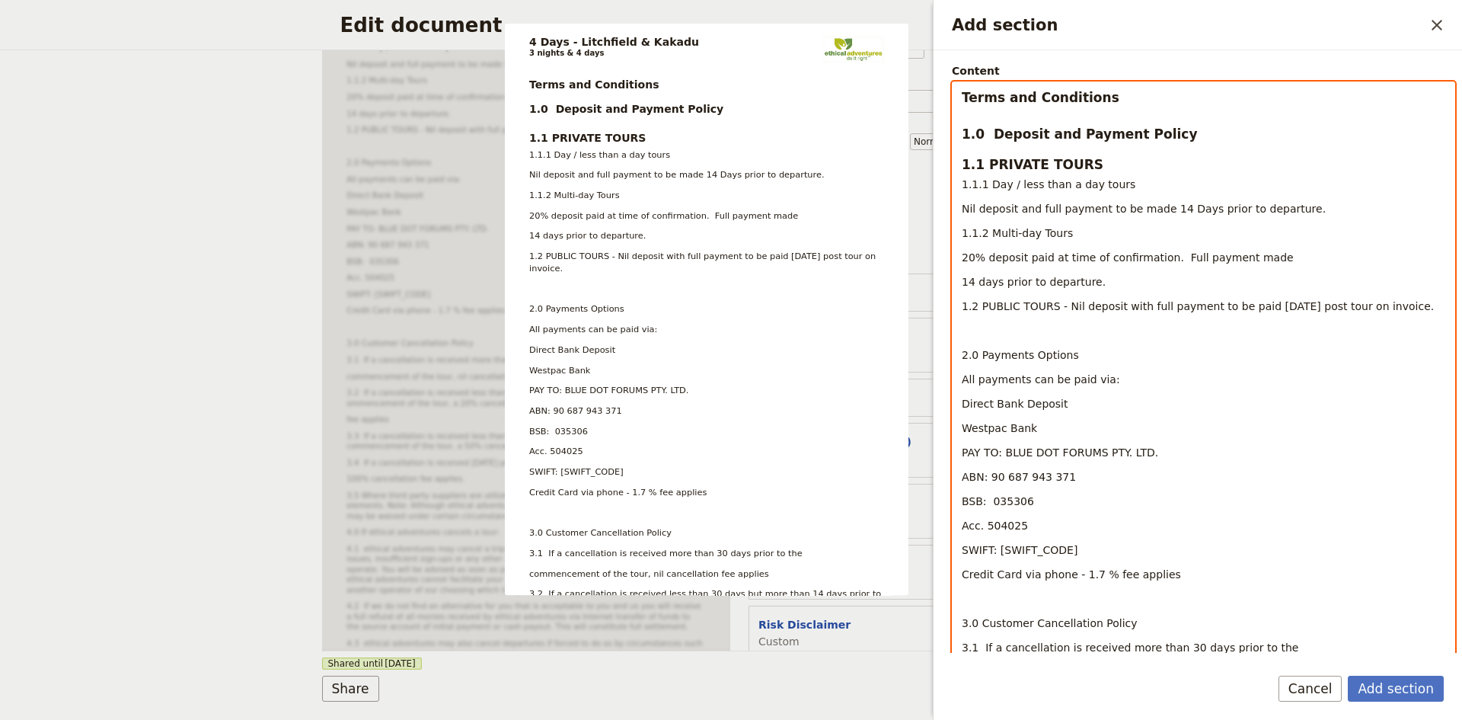
click at [1095, 400] on p "Direct Bank Deposit" at bounding box center [1204, 403] width 484 height 15
click at [1109, 382] on p "All payments can be paid via:" at bounding box center [1204, 379] width 484 height 15
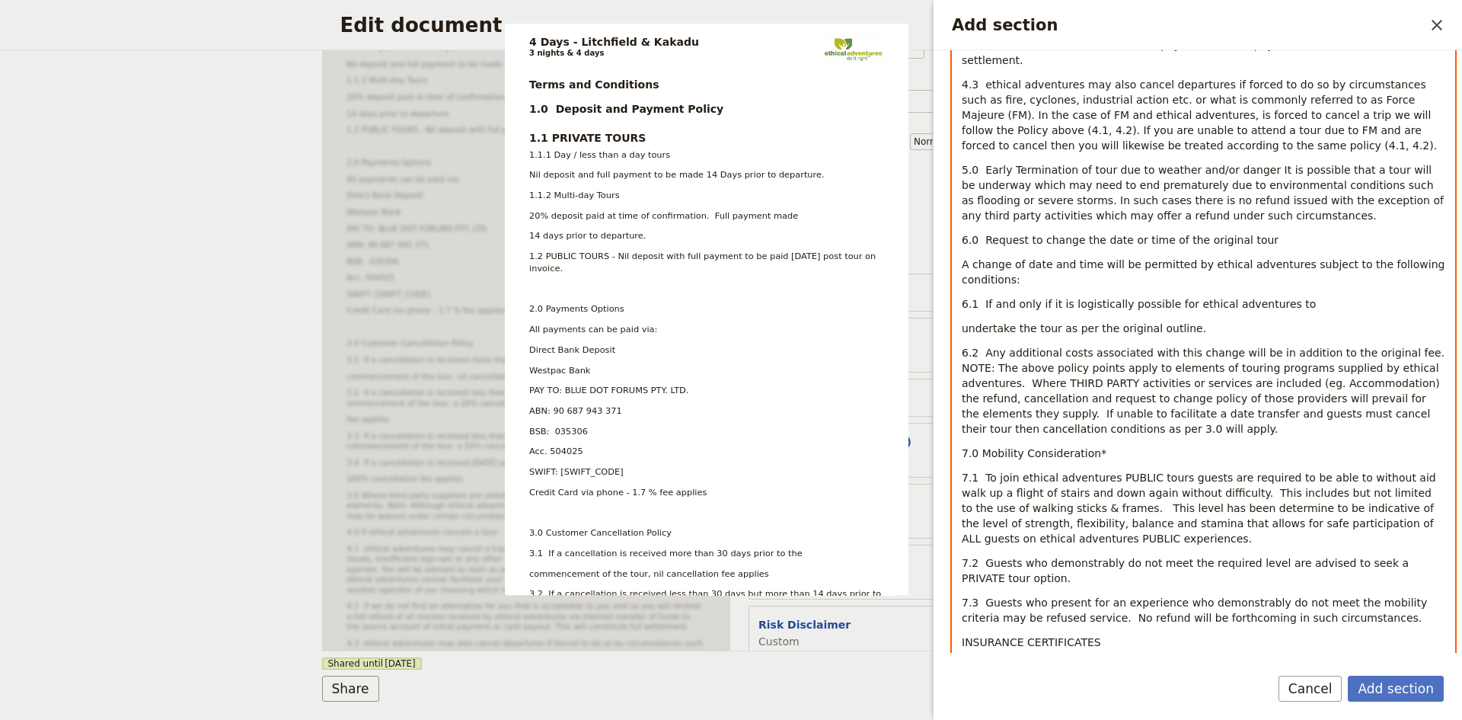
scroll to position [1296, 0]
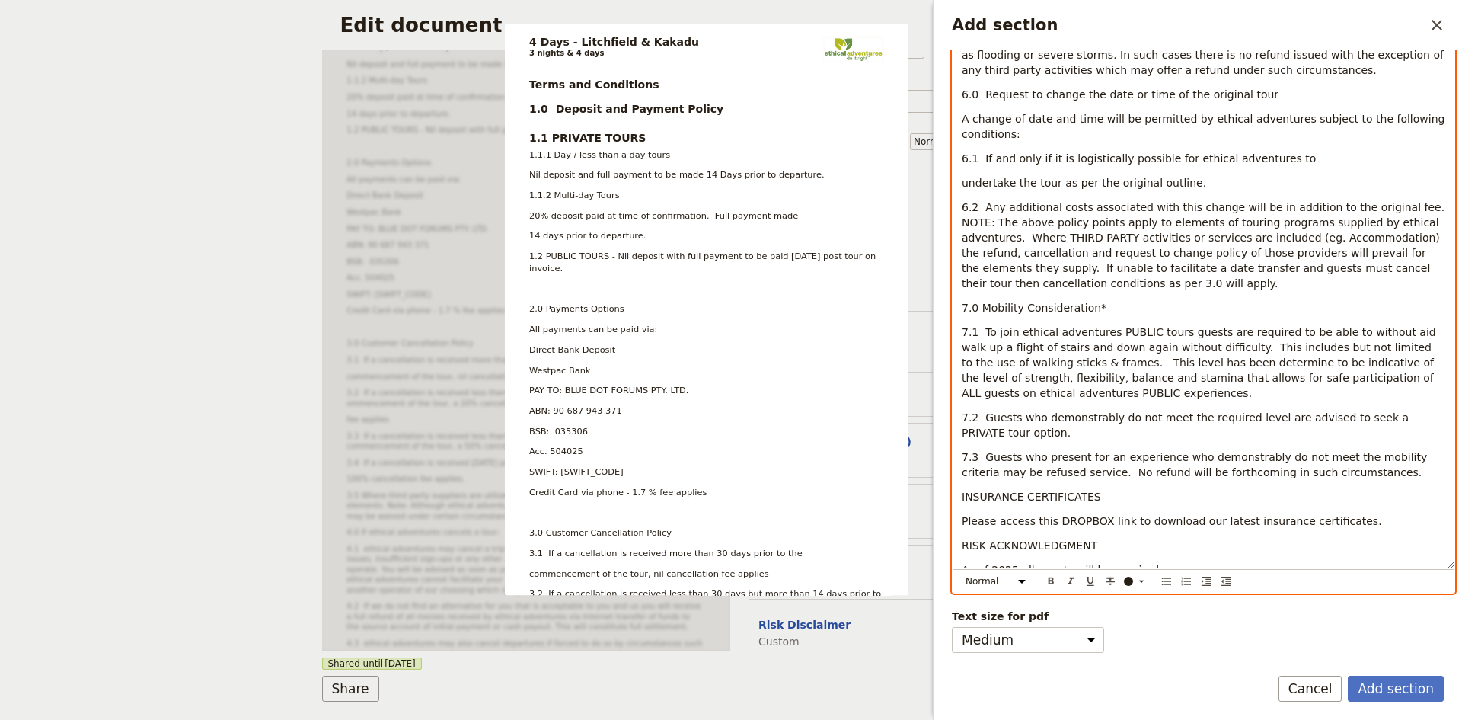
drag, startPoint x: 1092, startPoint y: 529, endPoint x: 966, endPoint y: 530, distance: 125.7
click at [966, 538] on p "RISK ACKNOWLEDGMENT" at bounding box center [1204, 545] width 484 height 15
click at [1050, 581] on icon "Format bold" at bounding box center [1051, 580] width 5 height 7
drag, startPoint x: 1091, startPoint y: 478, endPoint x: 962, endPoint y: 475, distance: 129.5
click at [962, 489] on p "INSURANCE CERTIFICATES" at bounding box center [1204, 496] width 484 height 15
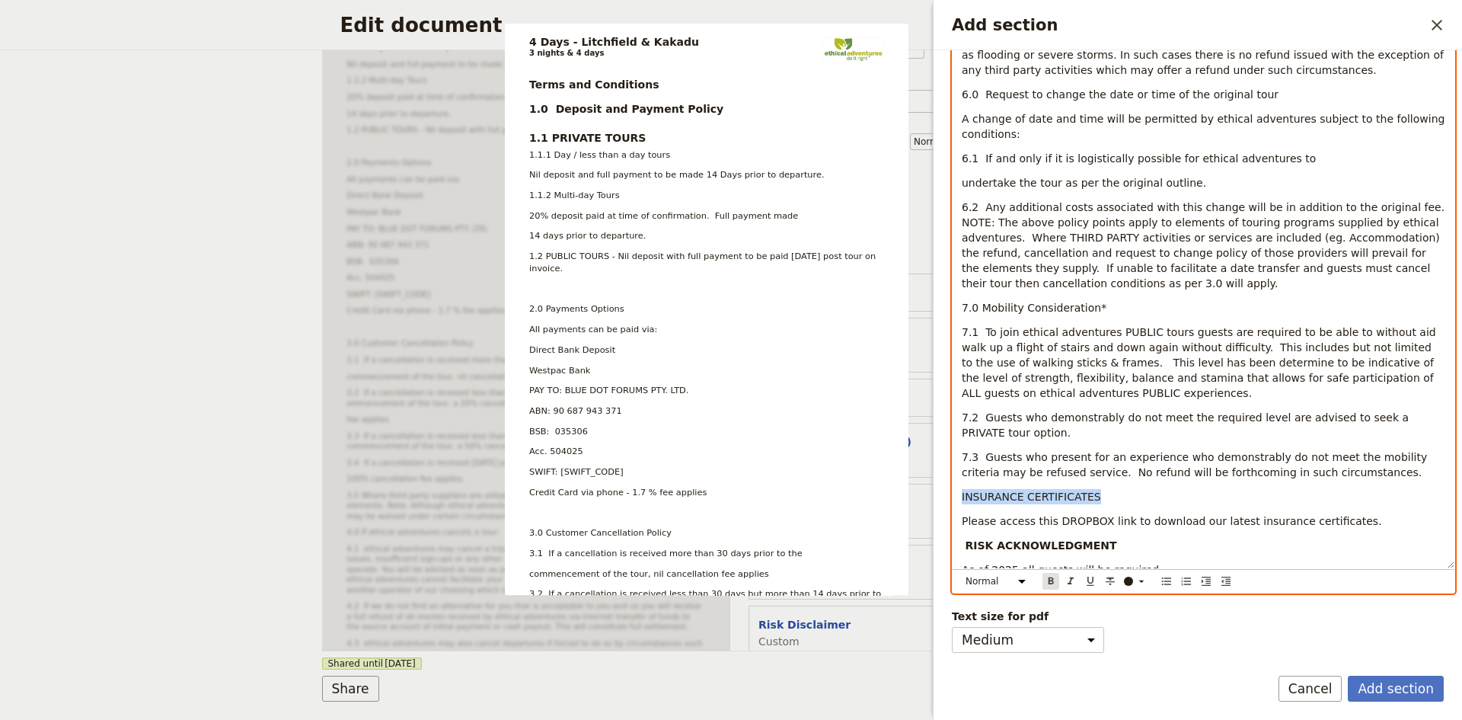
click at [1049, 577] on icon "Format bold" at bounding box center [1051, 581] width 12 height 12
drag, startPoint x: 1102, startPoint y: 292, endPoint x: 953, endPoint y: 292, distance: 148.5
click at [1052, 577] on icon "Format bold" at bounding box center [1051, 580] width 5 height 7
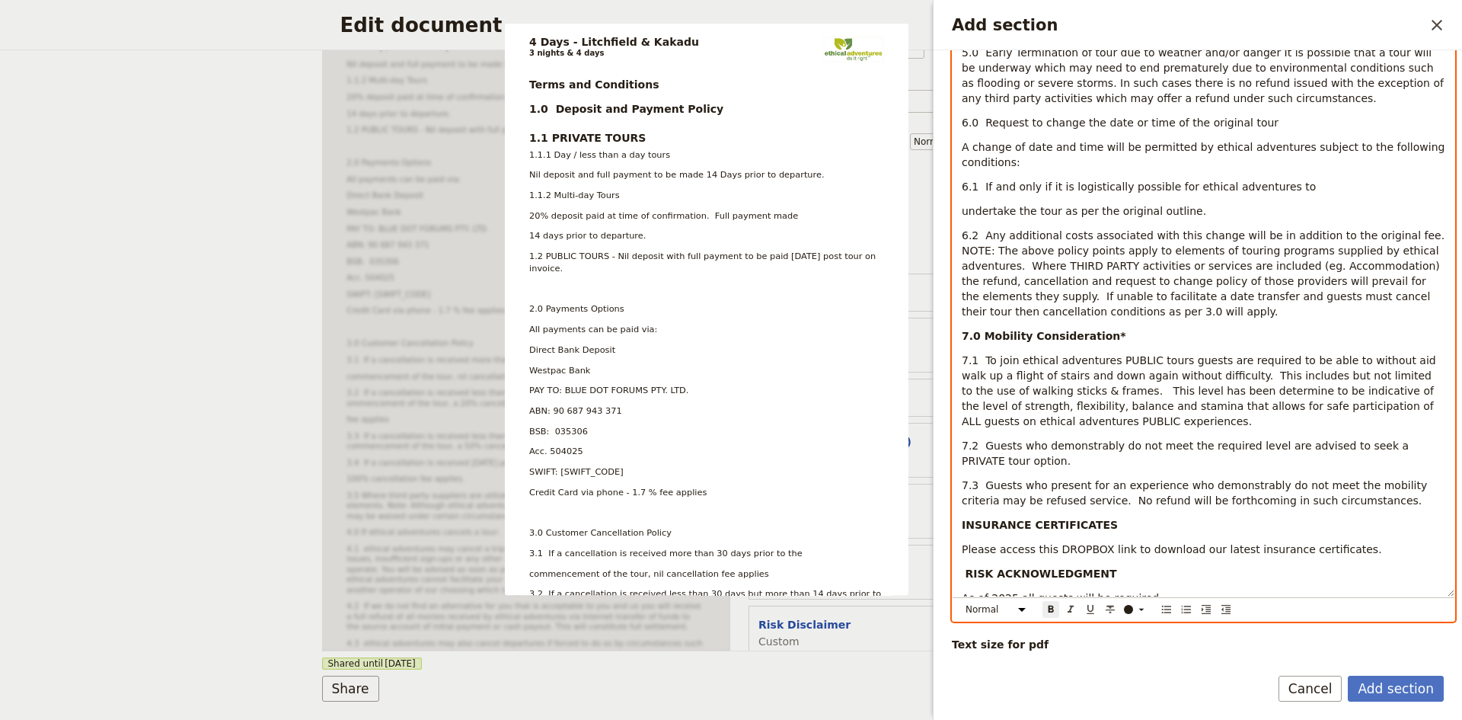
scroll to position [1220, 0]
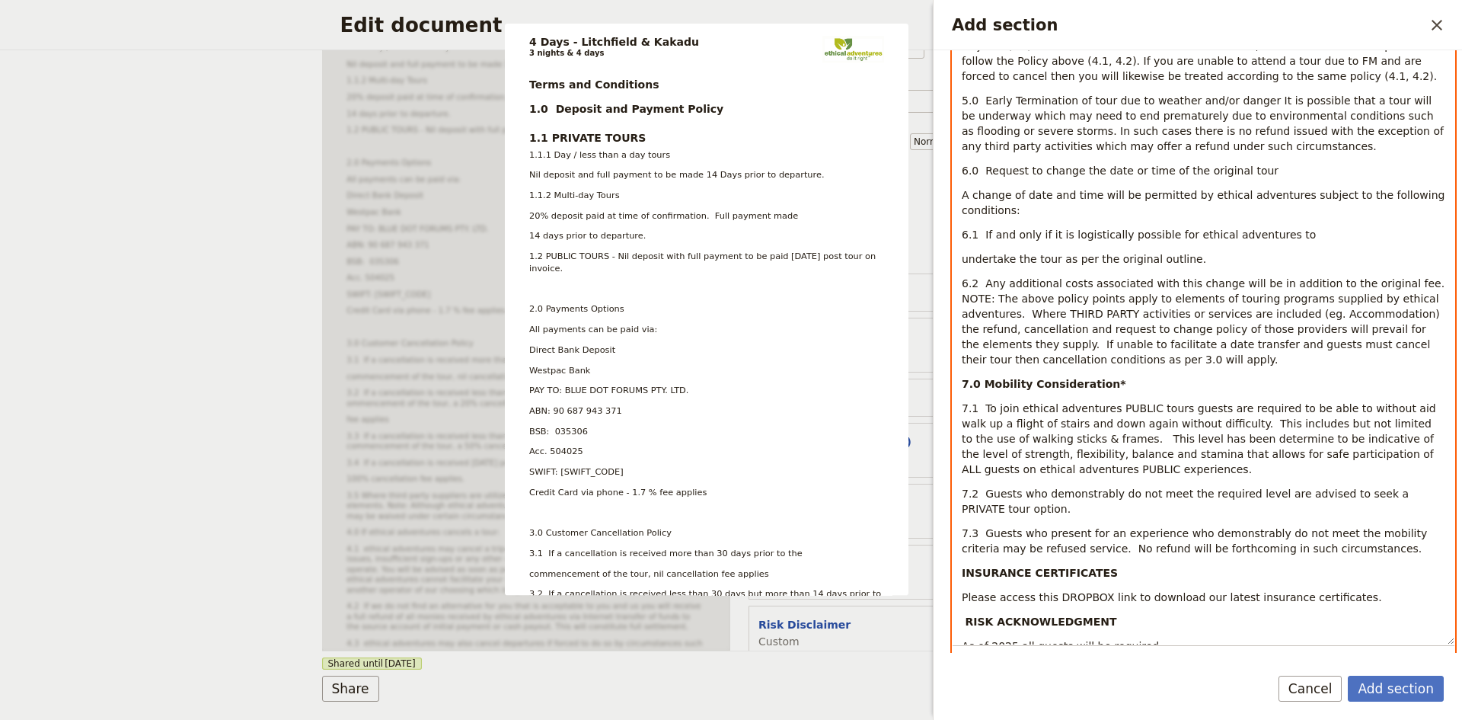
drag, startPoint x: 1251, startPoint y: 155, endPoint x: 964, endPoint y: 180, distance: 288.2
click at [965, 163] on p "6.0 Request to change the date or time of the original tour" at bounding box center [1204, 170] width 484 height 15
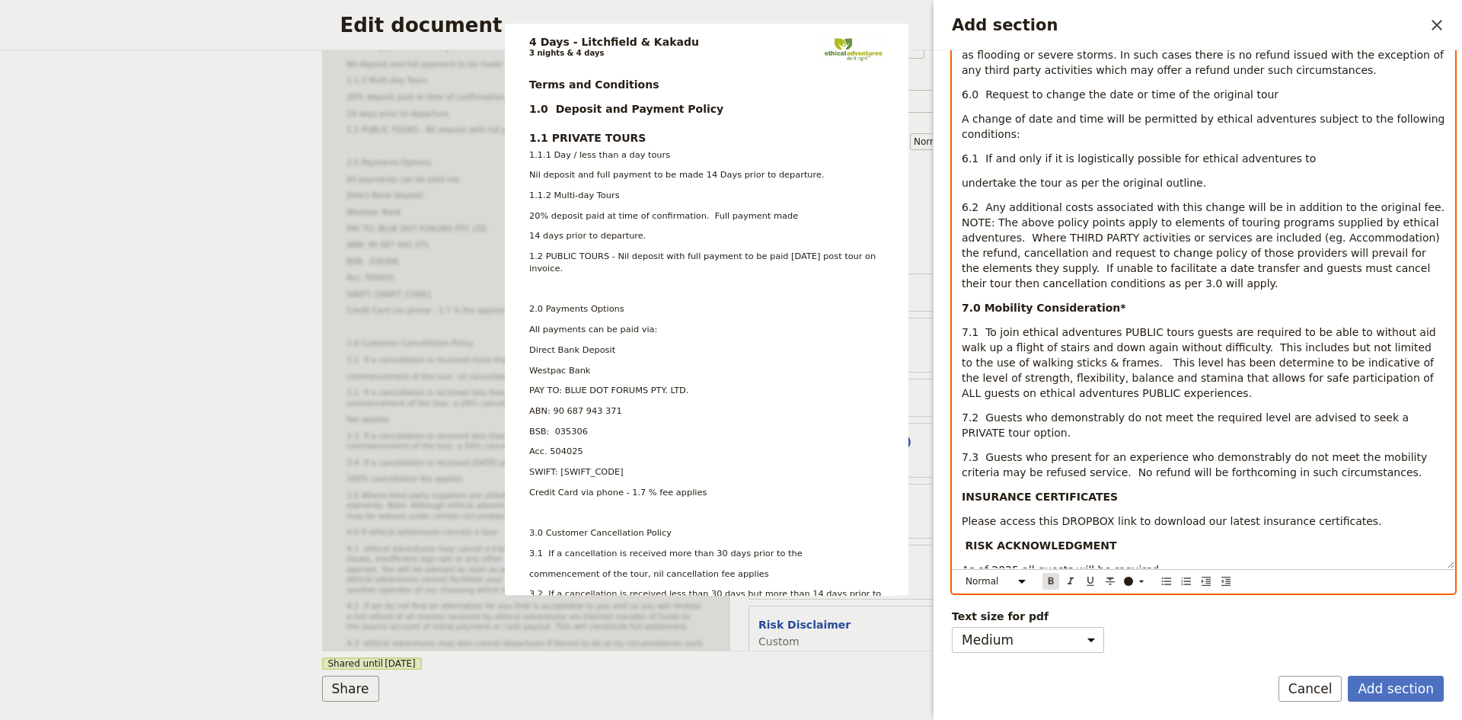
click at [1053, 583] on icon "Format bold" at bounding box center [1051, 580] width 5 height 7
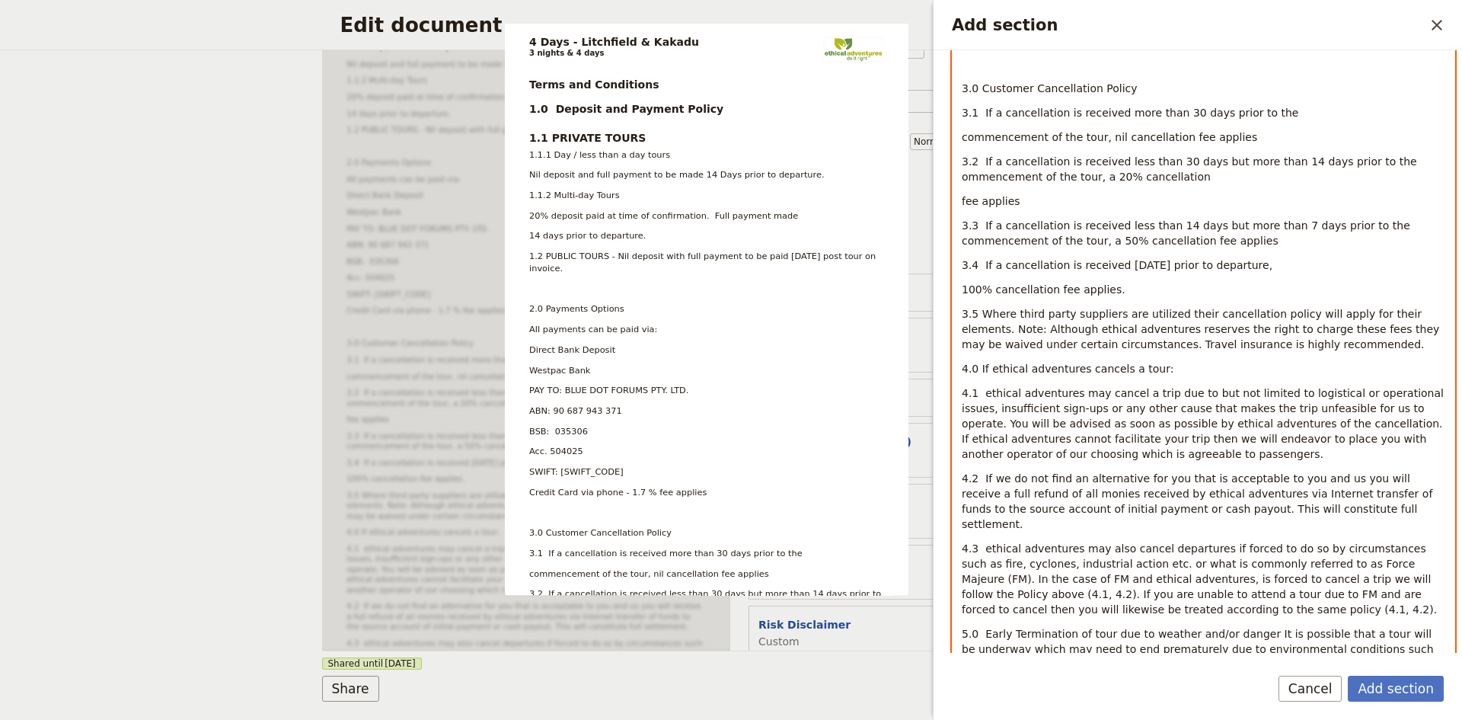
scroll to position [839, 0]
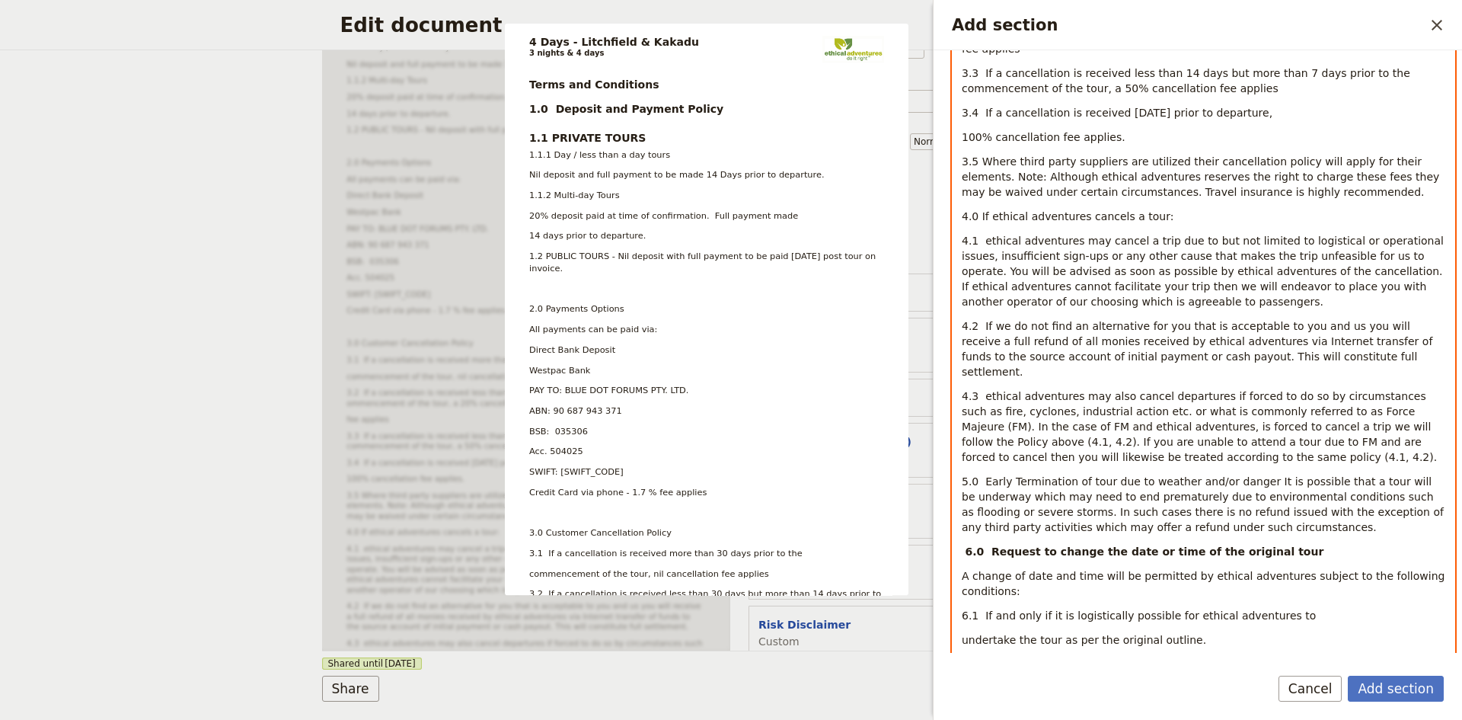
click at [1245, 475] on span "5.0 Early Termination of tour due to weather and/or danger It is possible that …" at bounding box center [1204, 504] width 485 height 58
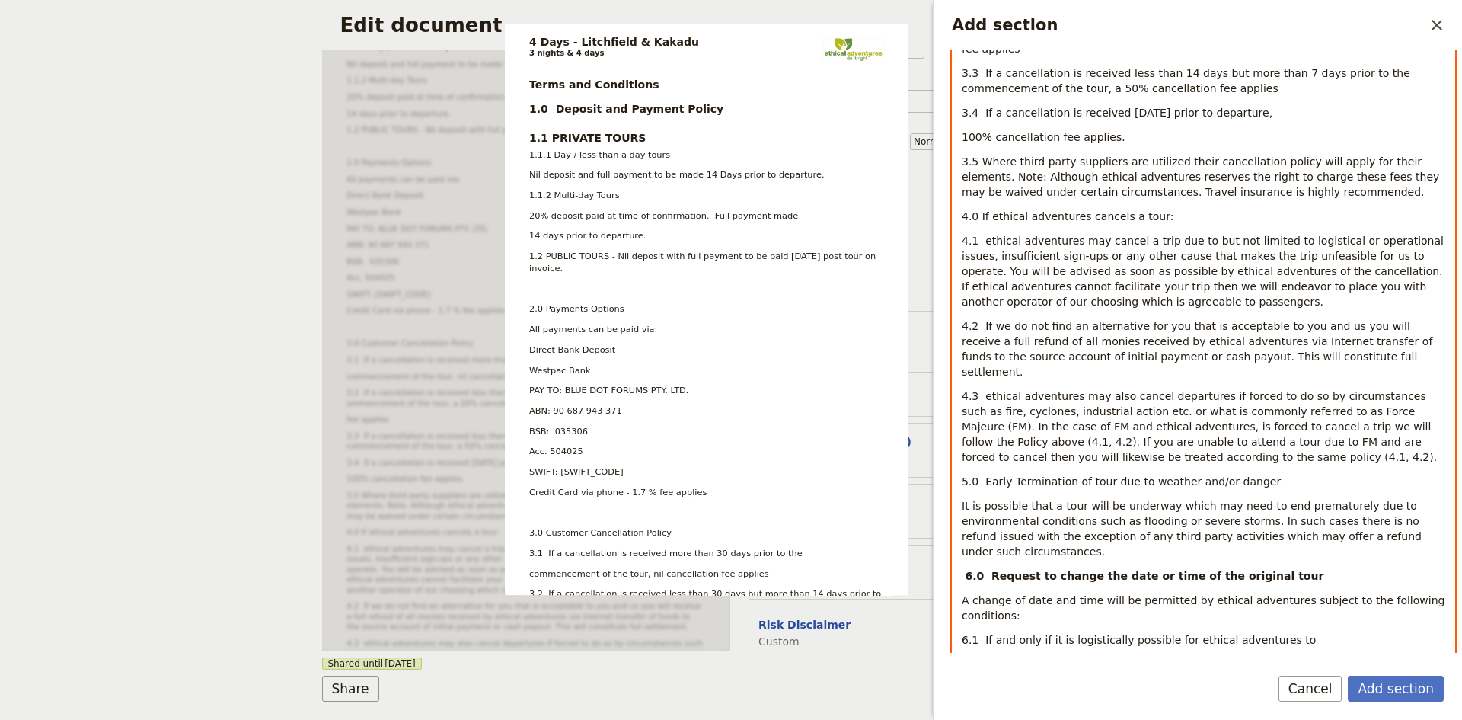
drag, startPoint x: 1244, startPoint y: 468, endPoint x: 962, endPoint y: 468, distance: 282.5
click at [962, 475] on span "5.0 Early Termination of tour due to weather and/or danger" at bounding box center [1121, 481] width 319 height 12
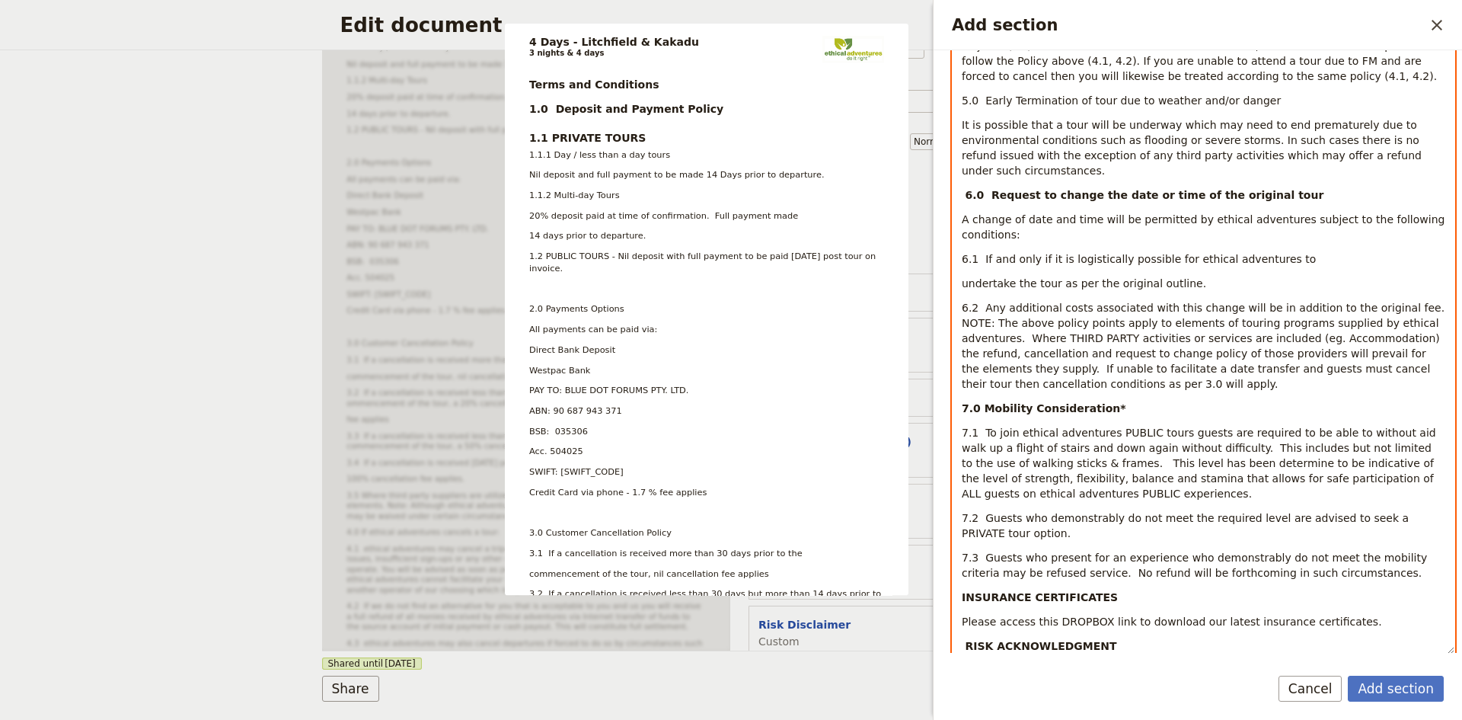
scroll to position [1305, 0]
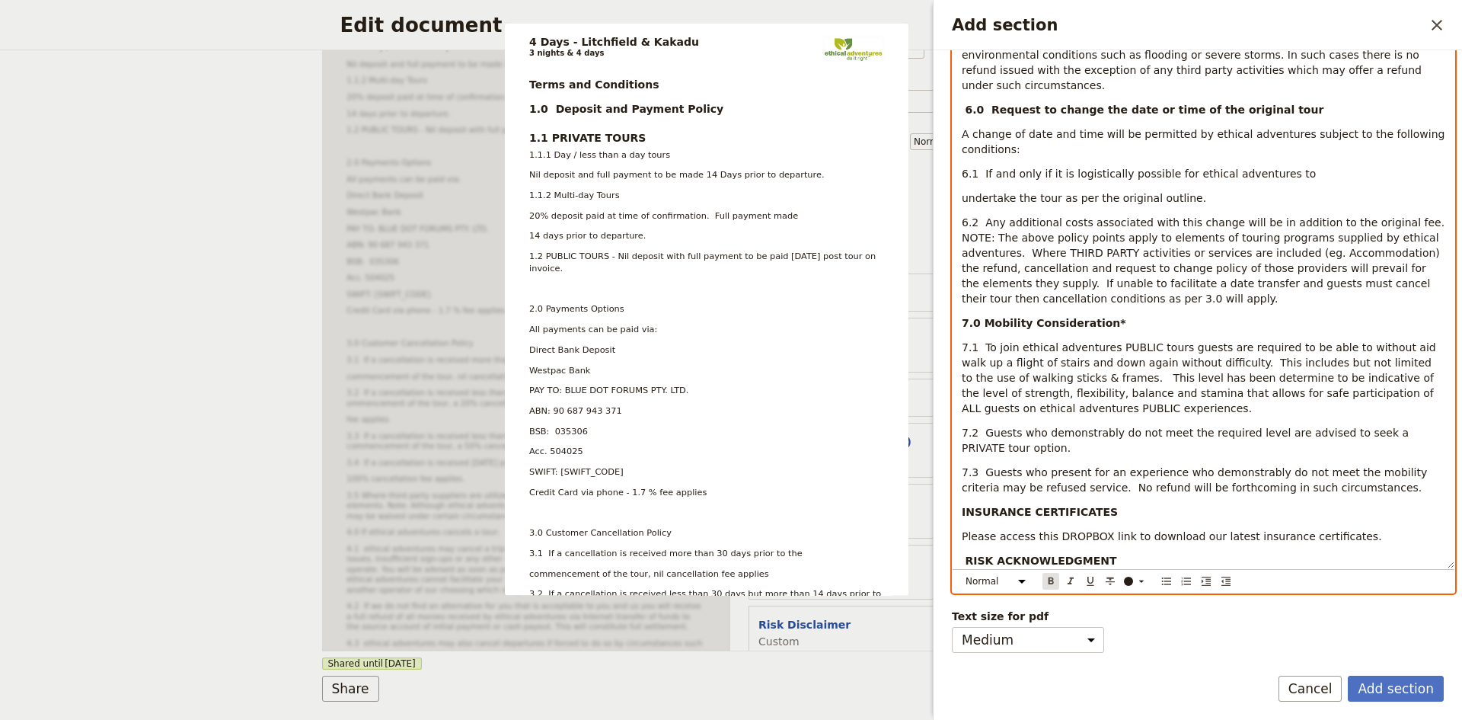
click at [1048, 582] on icon "Format bold" at bounding box center [1051, 581] width 12 height 12
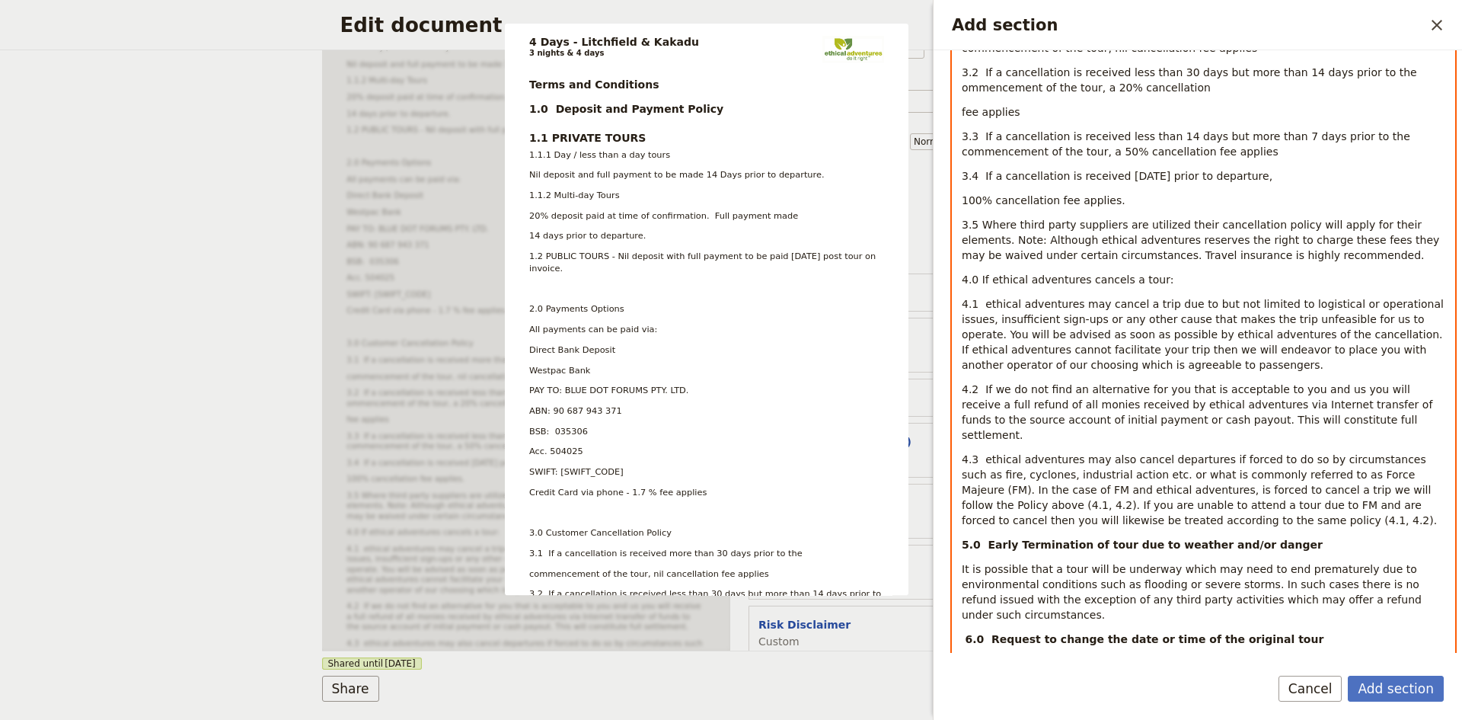
scroll to position [772, 0]
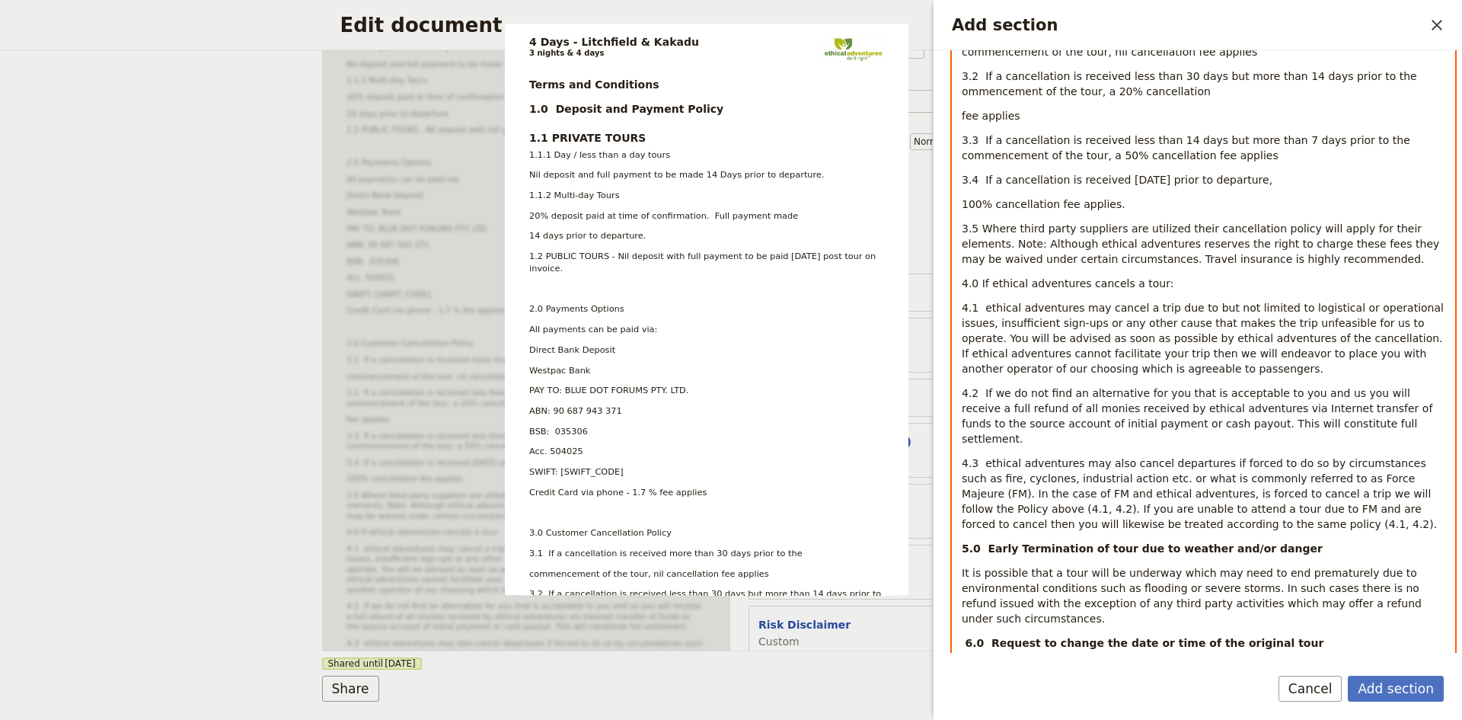
drag, startPoint x: 1151, startPoint y: 283, endPoint x: 965, endPoint y: 284, distance: 185.8
click at [965, 284] on p "4.0 If ethical adventures cancels a tour:" at bounding box center [1204, 283] width 484 height 15
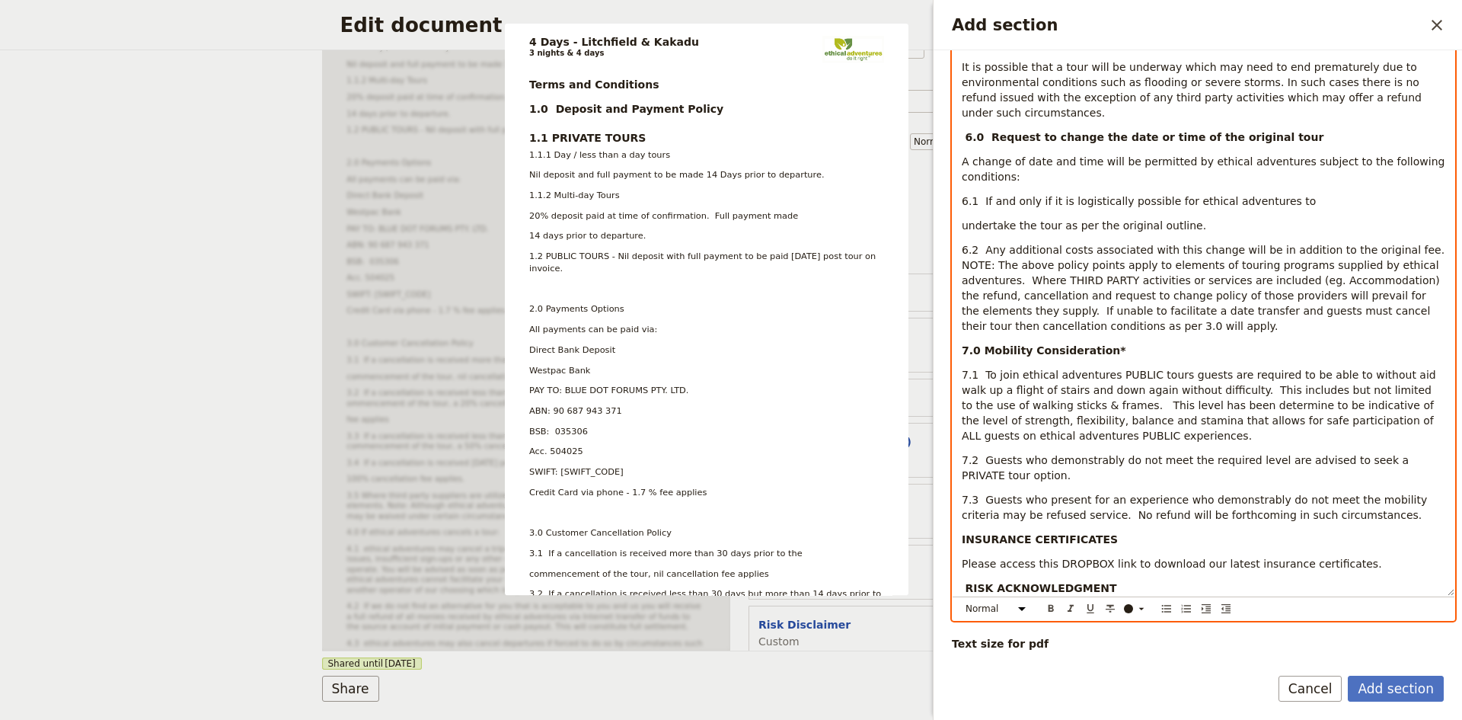
scroll to position [1305, 0]
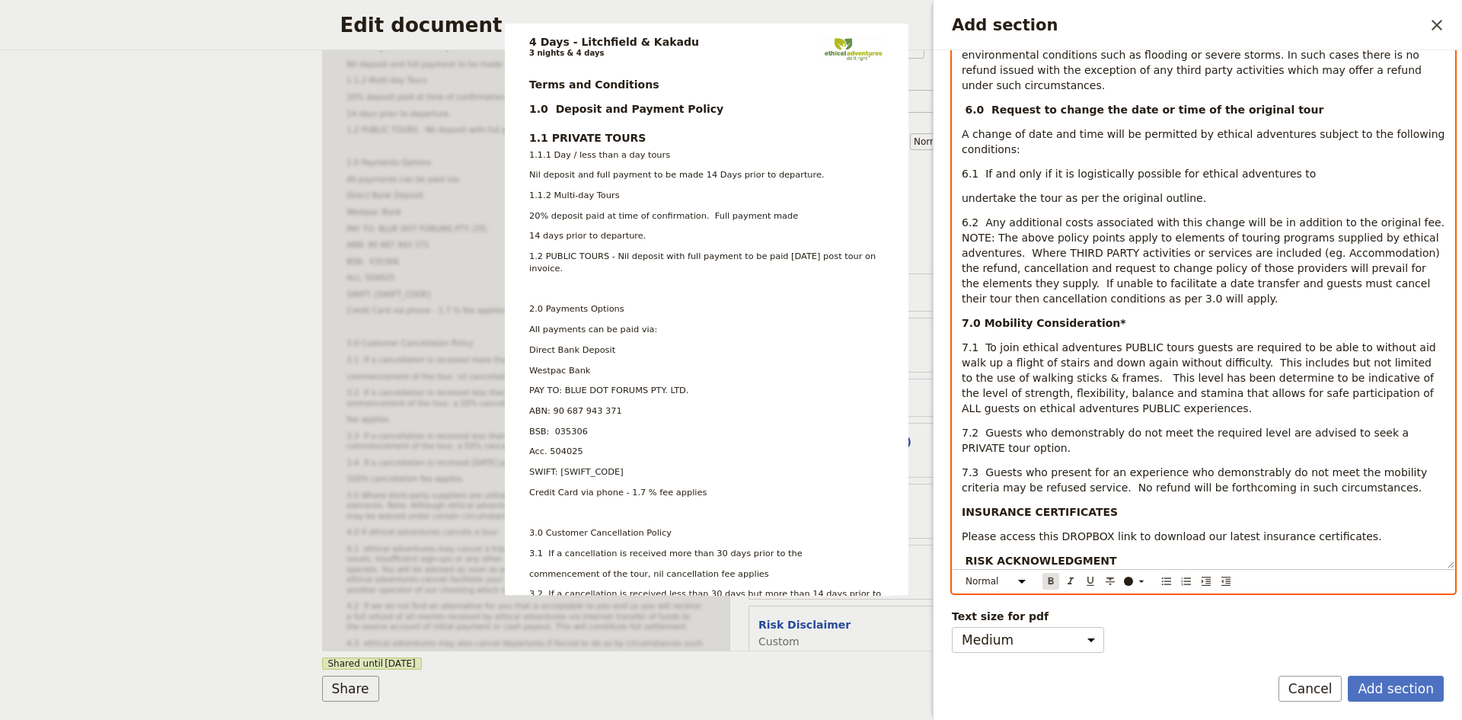
click at [1053, 582] on icon "Format bold" at bounding box center [1051, 580] width 5 height 7
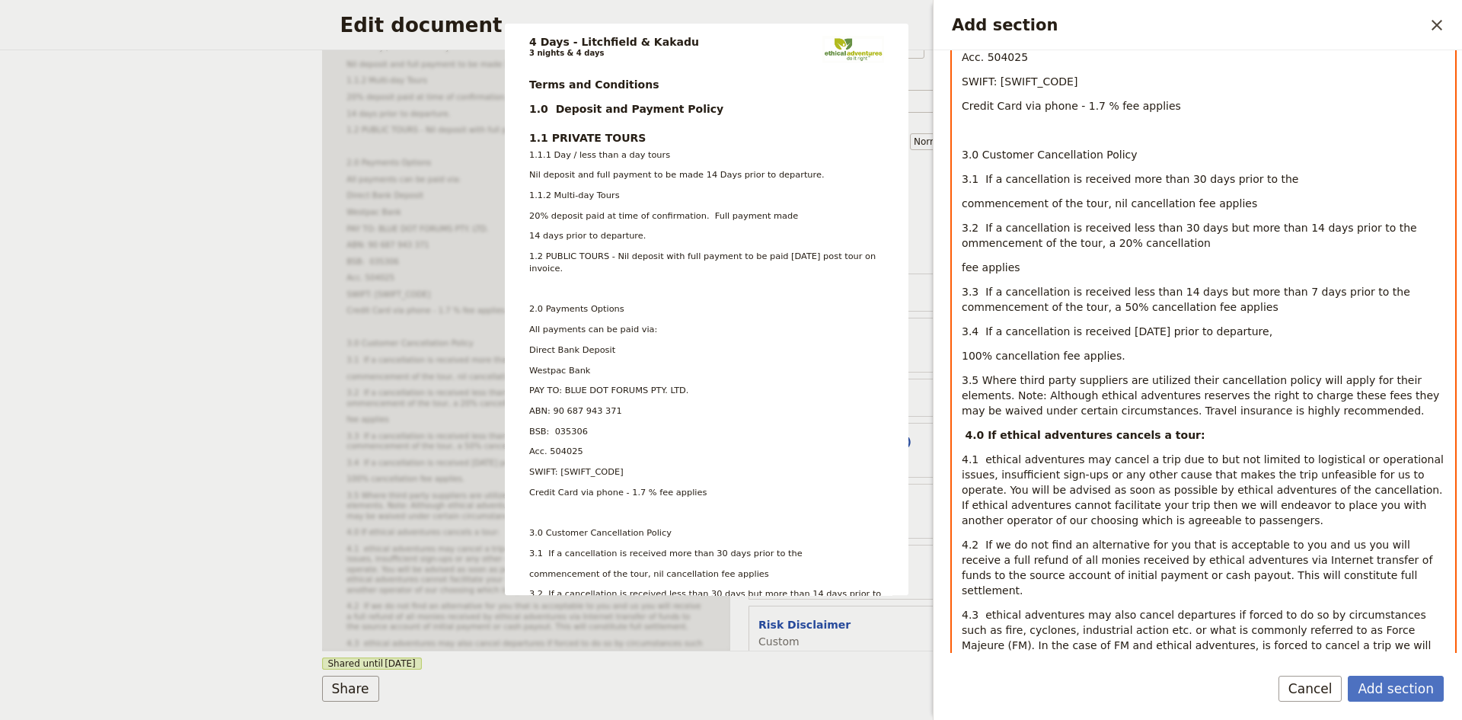
scroll to position [620, 0]
drag, startPoint x: 1100, startPoint y: 156, endPoint x: 963, endPoint y: 157, distance: 136.3
click at [963, 157] on p "3.0 Customer Cancellation Policy" at bounding box center [1204, 155] width 484 height 15
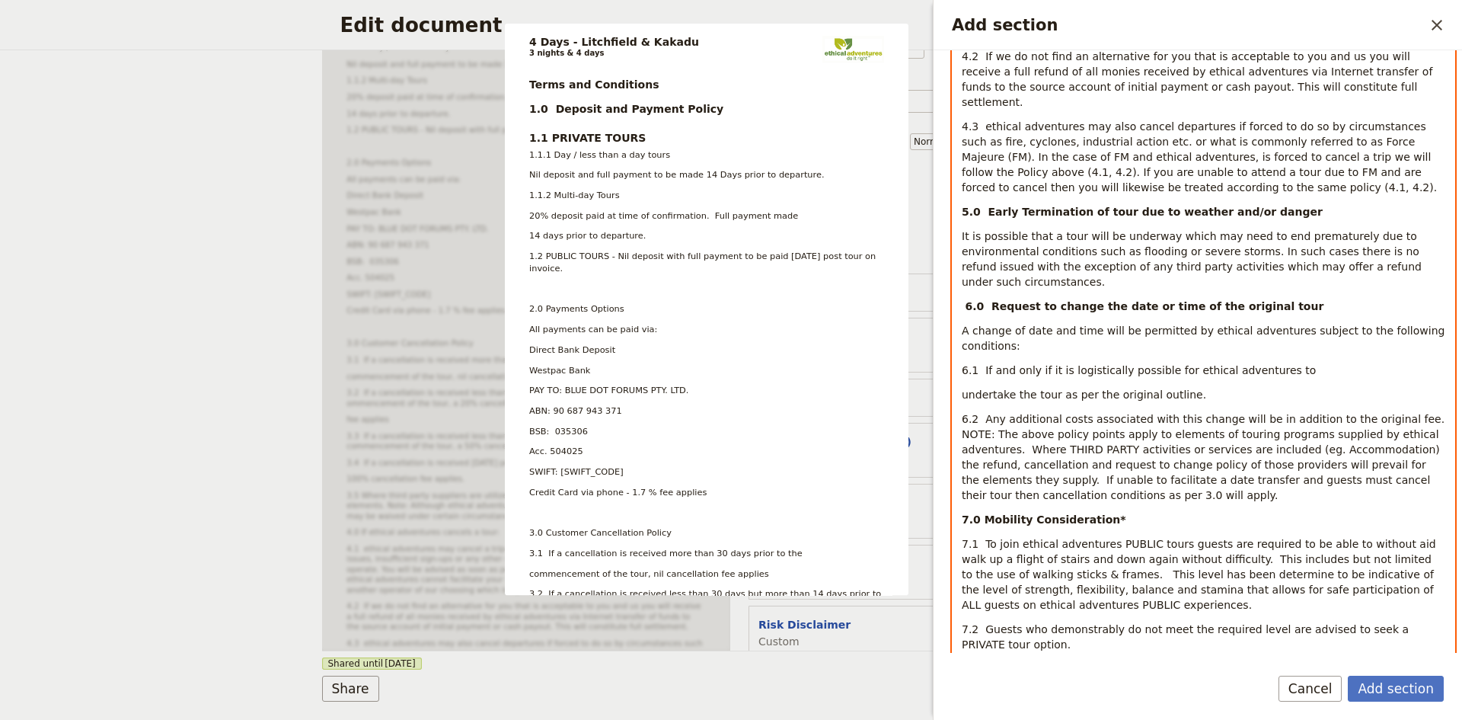
scroll to position [1305, 0]
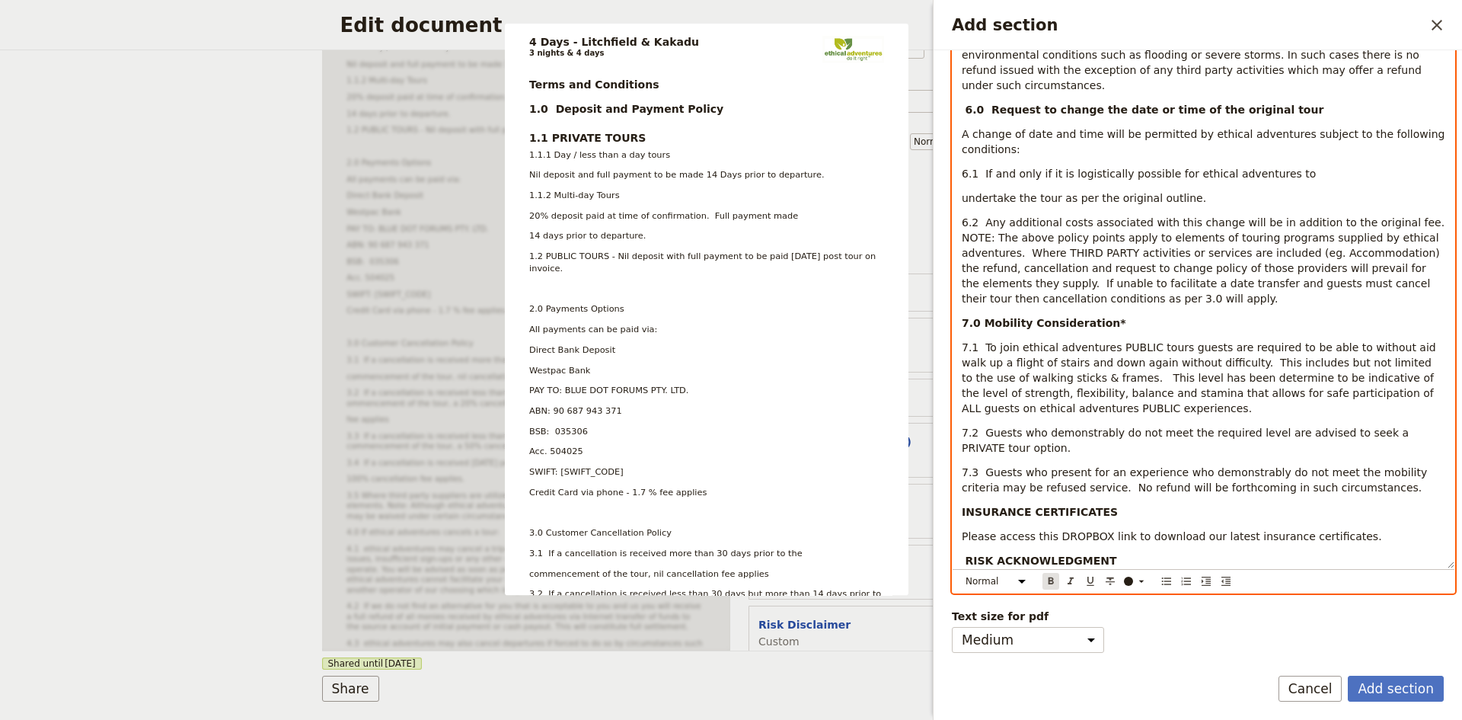
click at [1049, 582] on icon "Format bold" at bounding box center [1051, 580] width 5 height 7
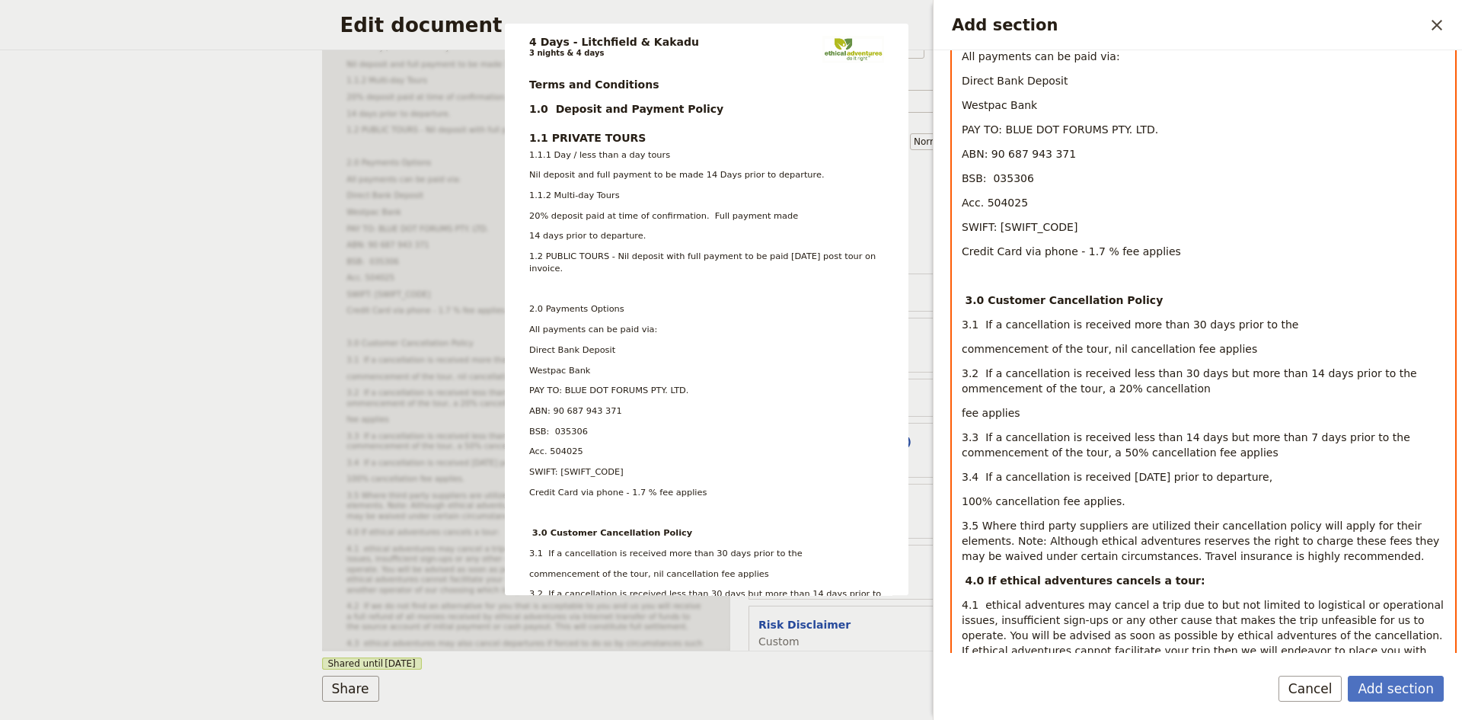
scroll to position [315, 0]
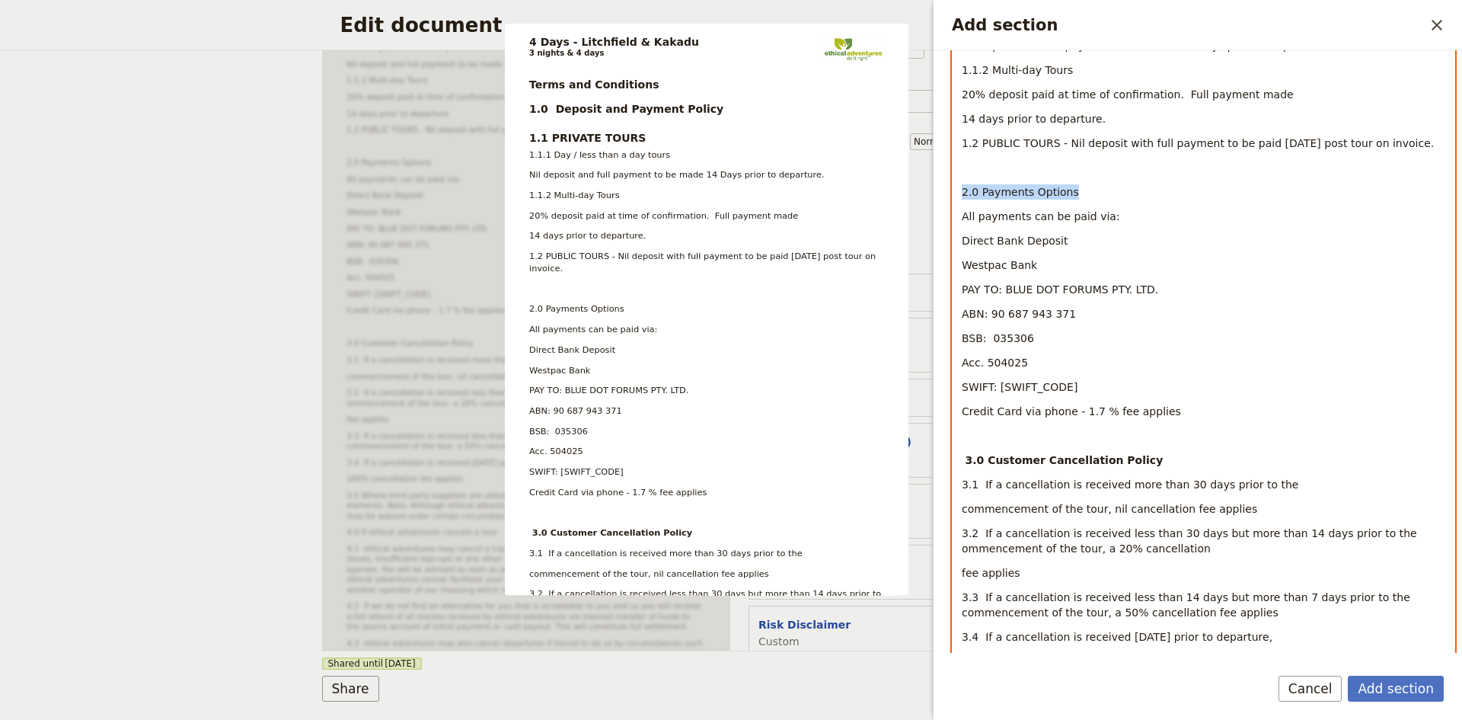
drag, startPoint x: 1072, startPoint y: 195, endPoint x: 961, endPoint y: 194, distance: 111.2
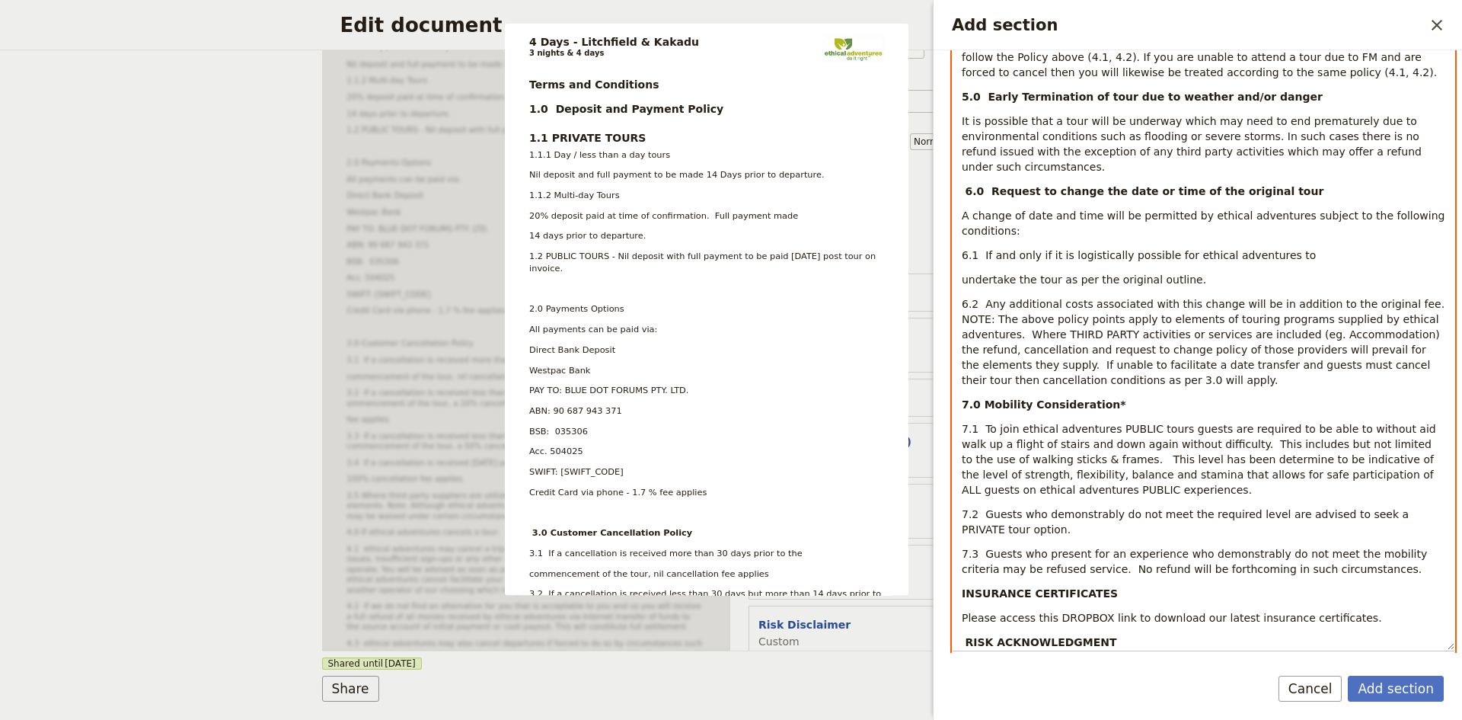
scroll to position [1305, 0]
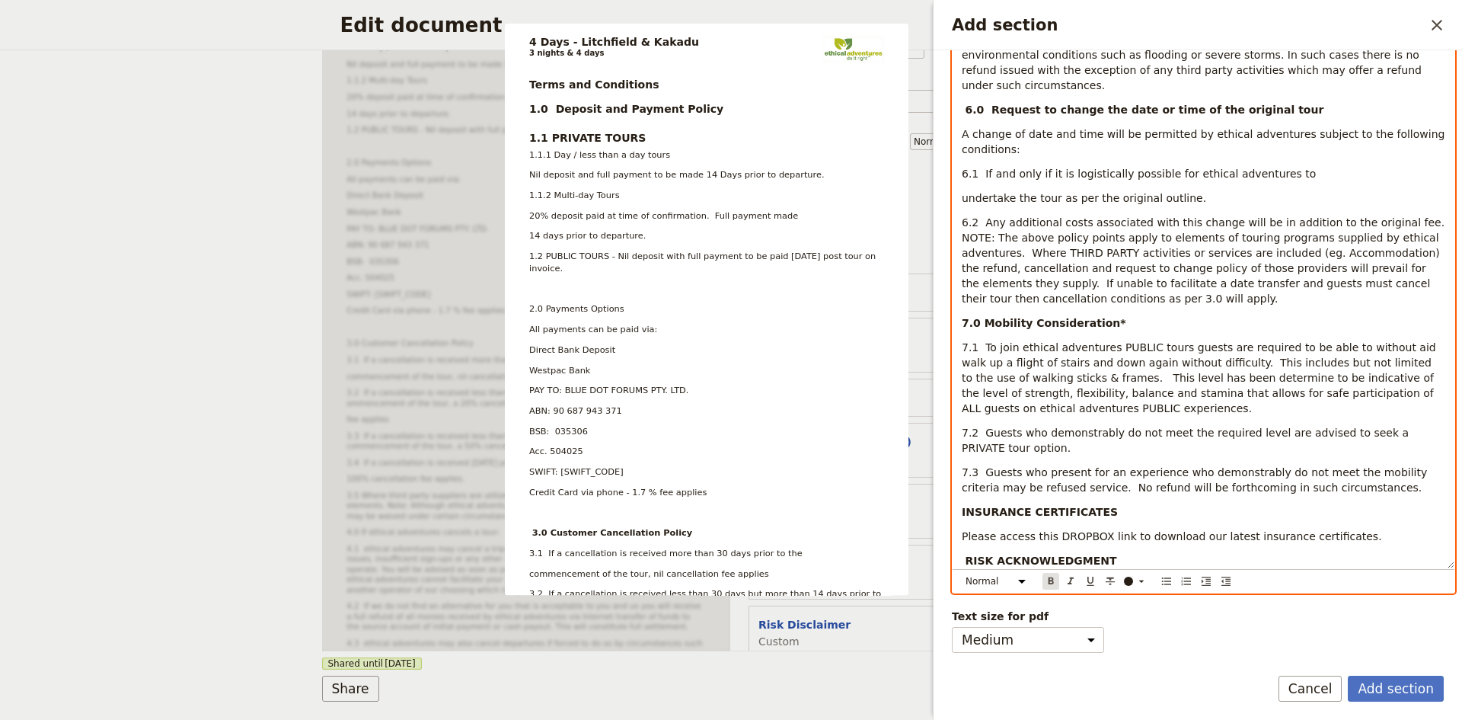
click at [1052, 580] on icon "Format bold" at bounding box center [1051, 580] width 5 height 7
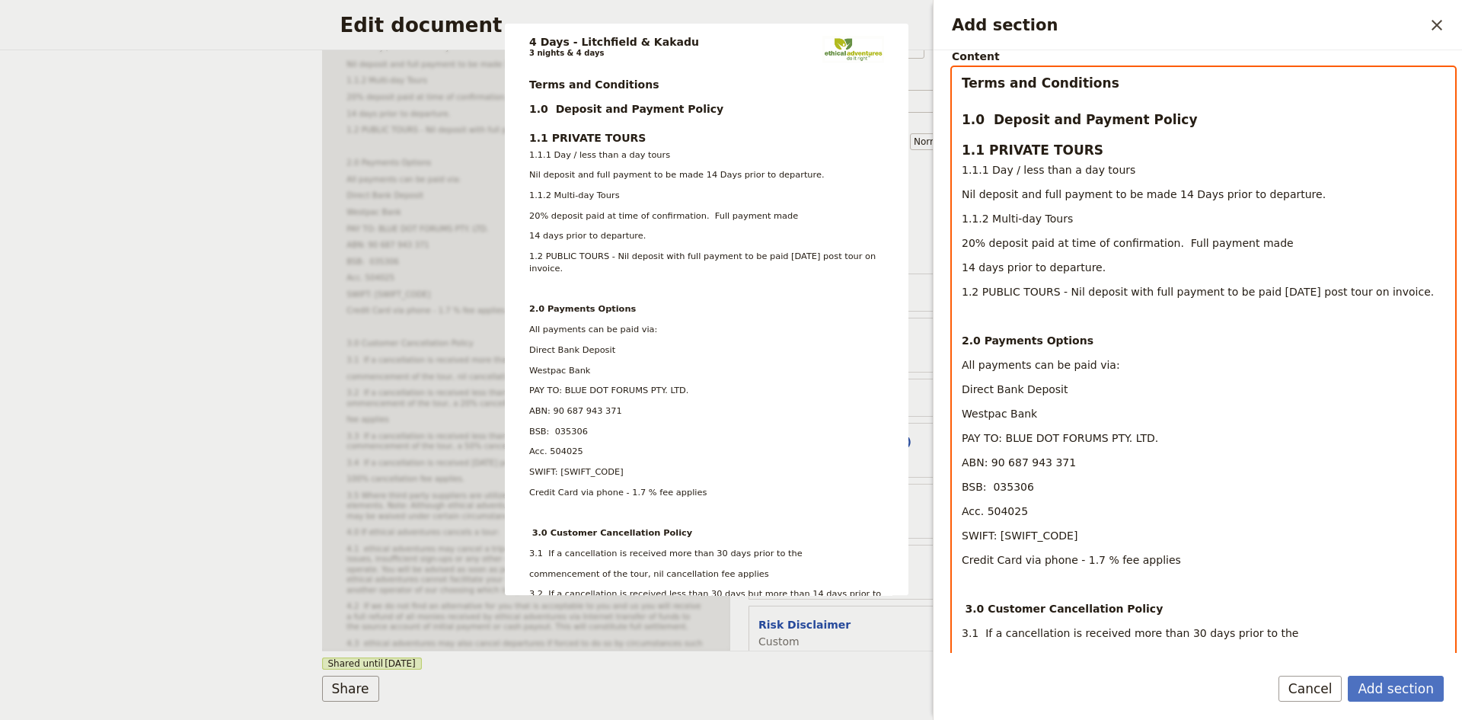
scroll to position [11, 0]
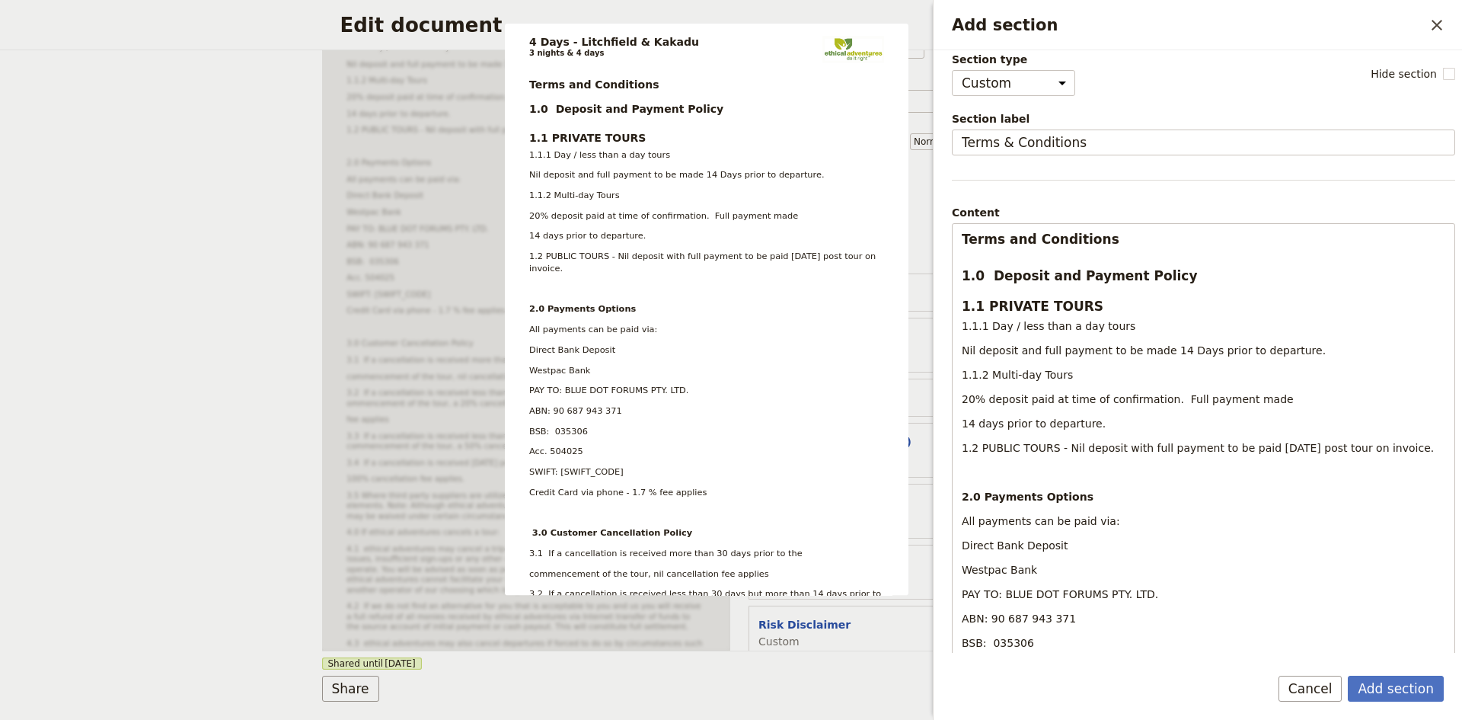
click at [1338, 195] on div "Section type Cover page Day summary Itinerary Custom Hide section Section label…" at bounding box center [1203, 346] width 503 height 589
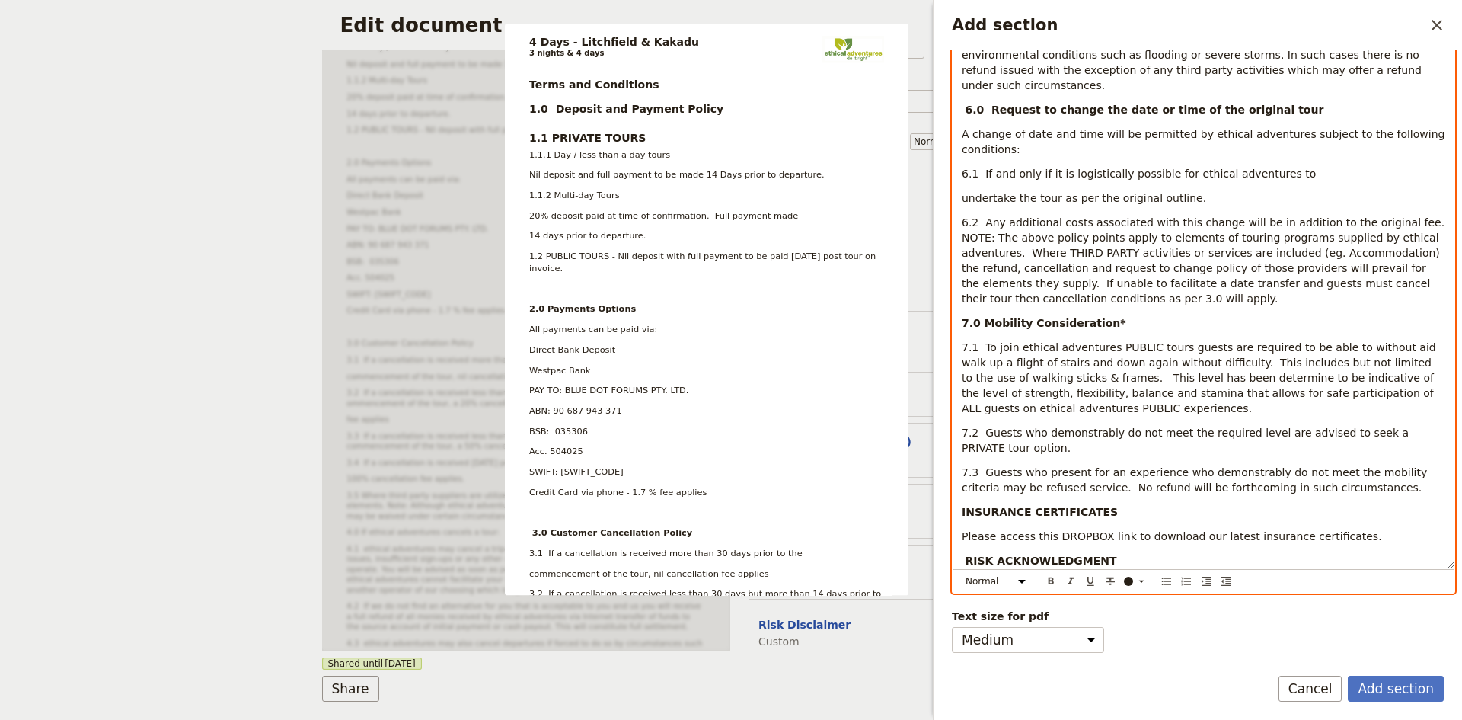
scroll to position [1281, 0]
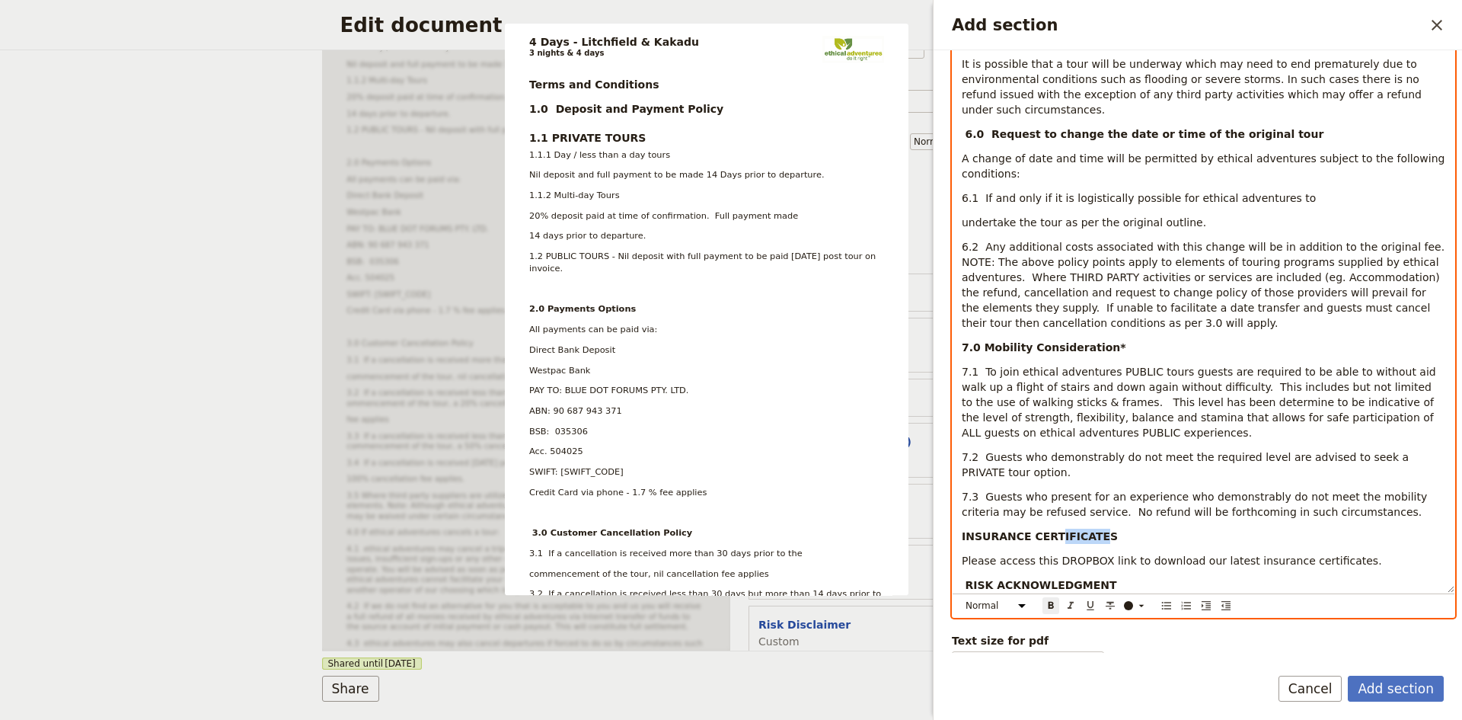
drag, startPoint x: 1050, startPoint y: 503, endPoint x: 1091, endPoint y: 509, distance: 41.5
drag, startPoint x: 1049, startPoint y: 531, endPoint x: 1116, endPoint y: 524, distance: 68.1
click at [1116, 554] on span "Please access this DROPBOX link to download our latest insurance certificates." at bounding box center [1172, 560] width 420 height 12
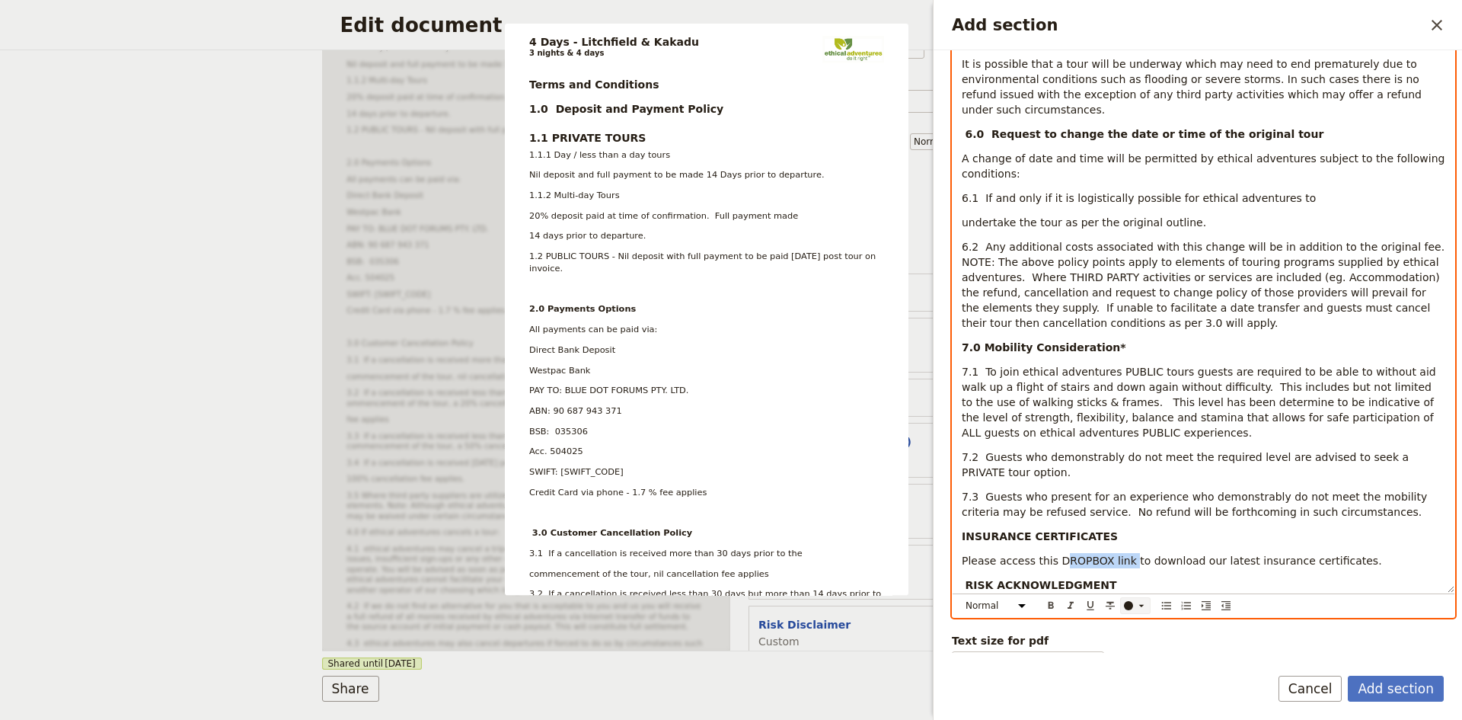
drag, startPoint x: 1091, startPoint y: 529, endPoint x: 1140, endPoint y: 608, distance: 93.4
click at [1140, 608] on icon "Add section" at bounding box center [1141, 605] width 12 height 12
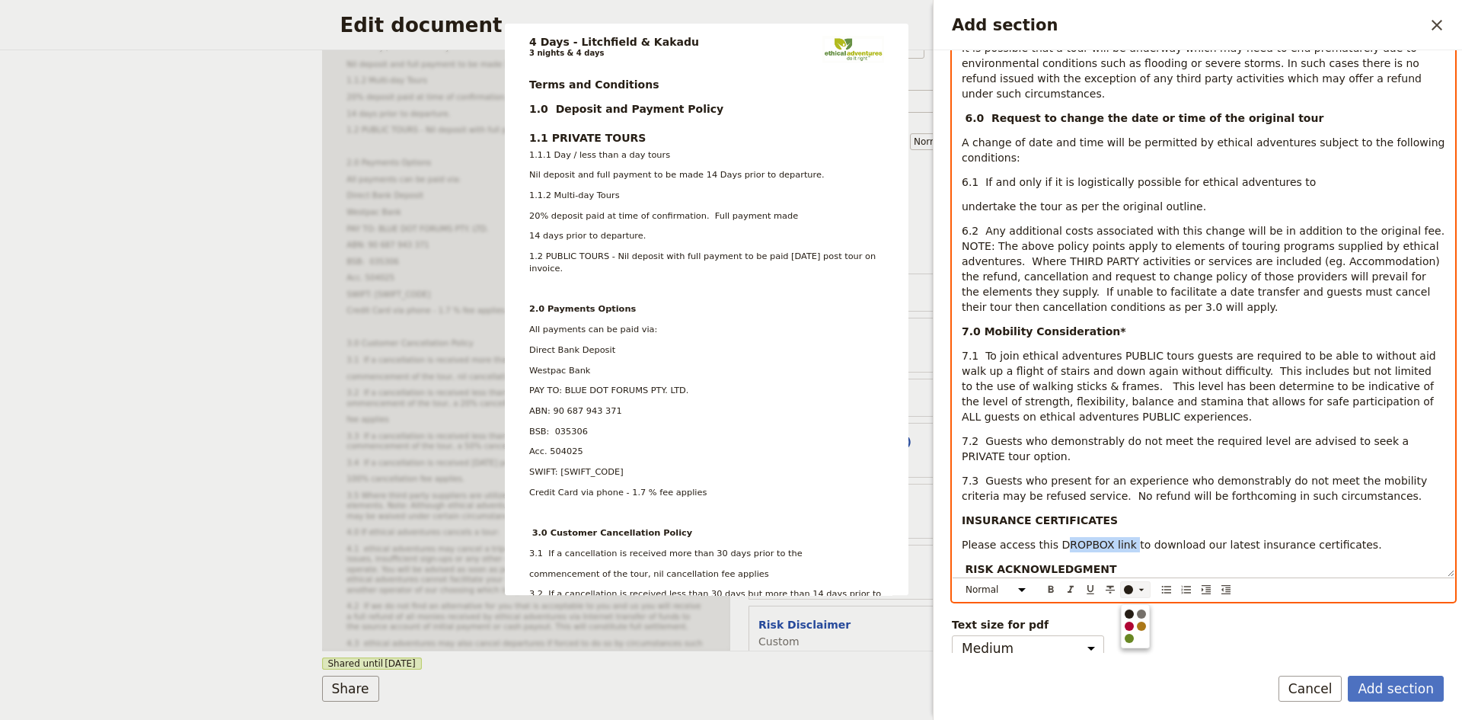
scroll to position [1305, 0]
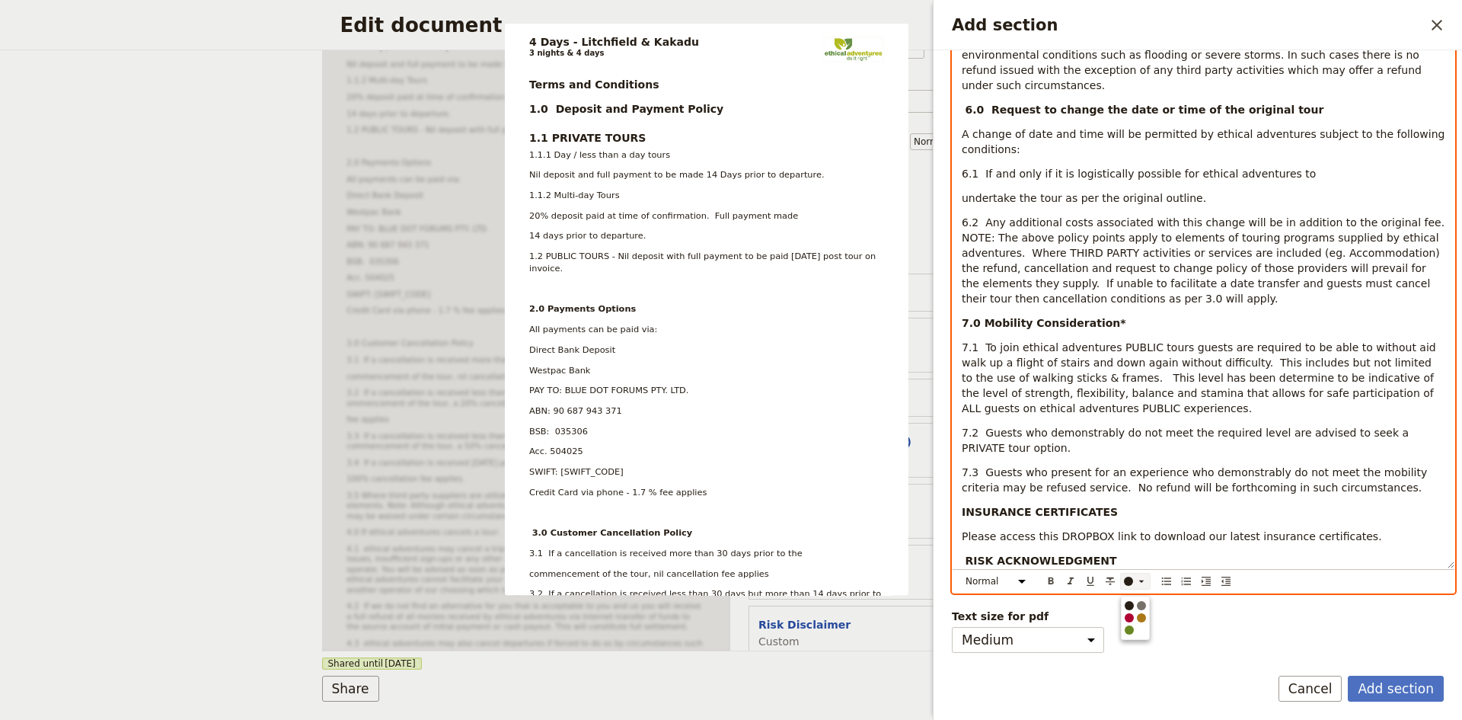
click at [998, 530] on span "Please access this DROPBOX link to download our latest insurance certificates." at bounding box center [1172, 536] width 420 height 12
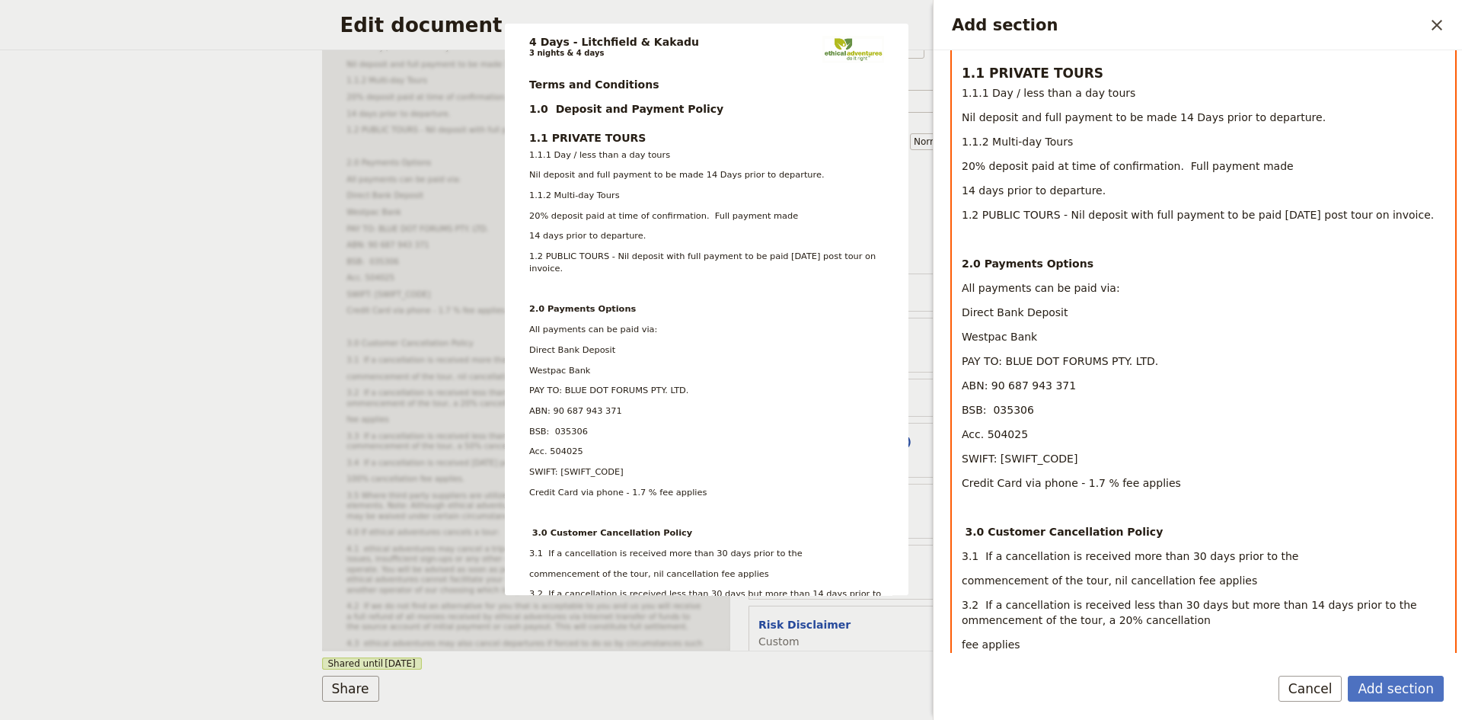
scroll to position [87, 0]
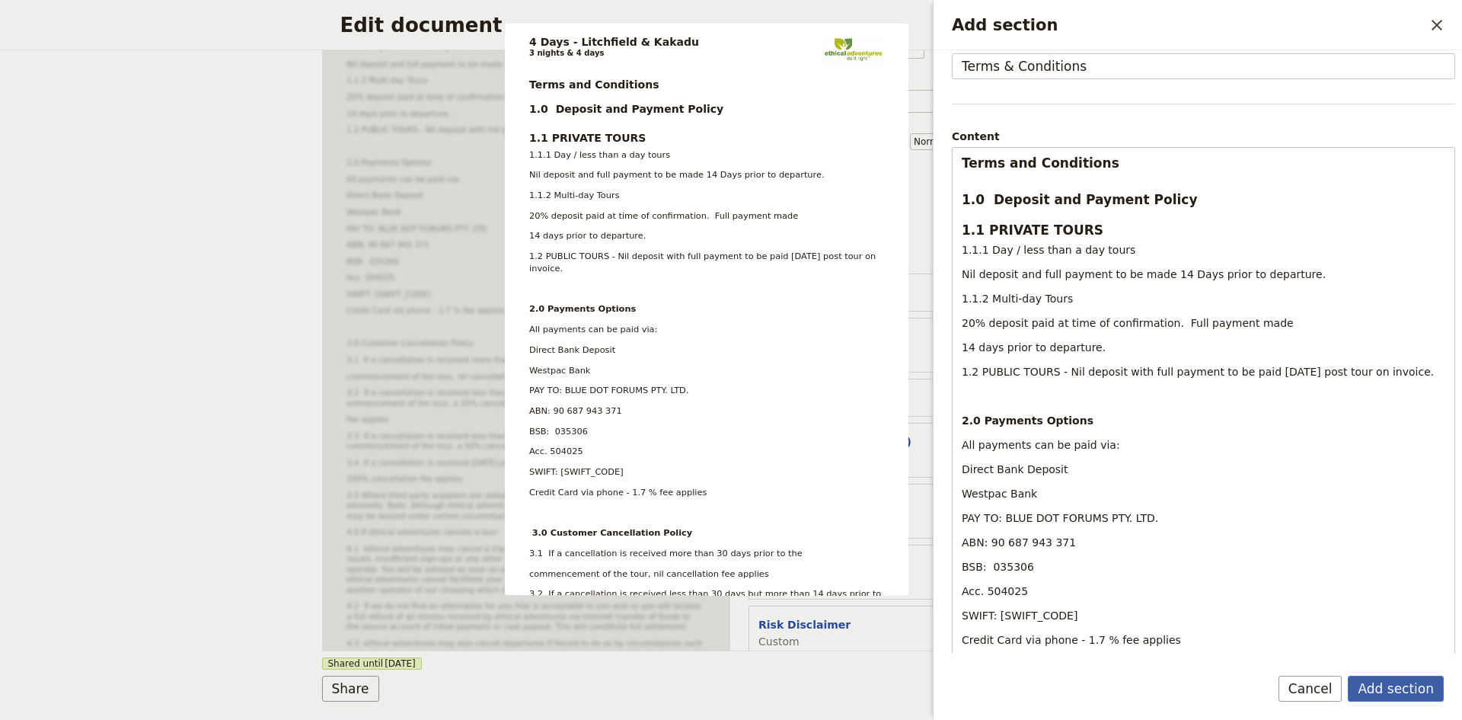
click at [1387, 689] on button "Add section" at bounding box center [1396, 689] width 96 height 26
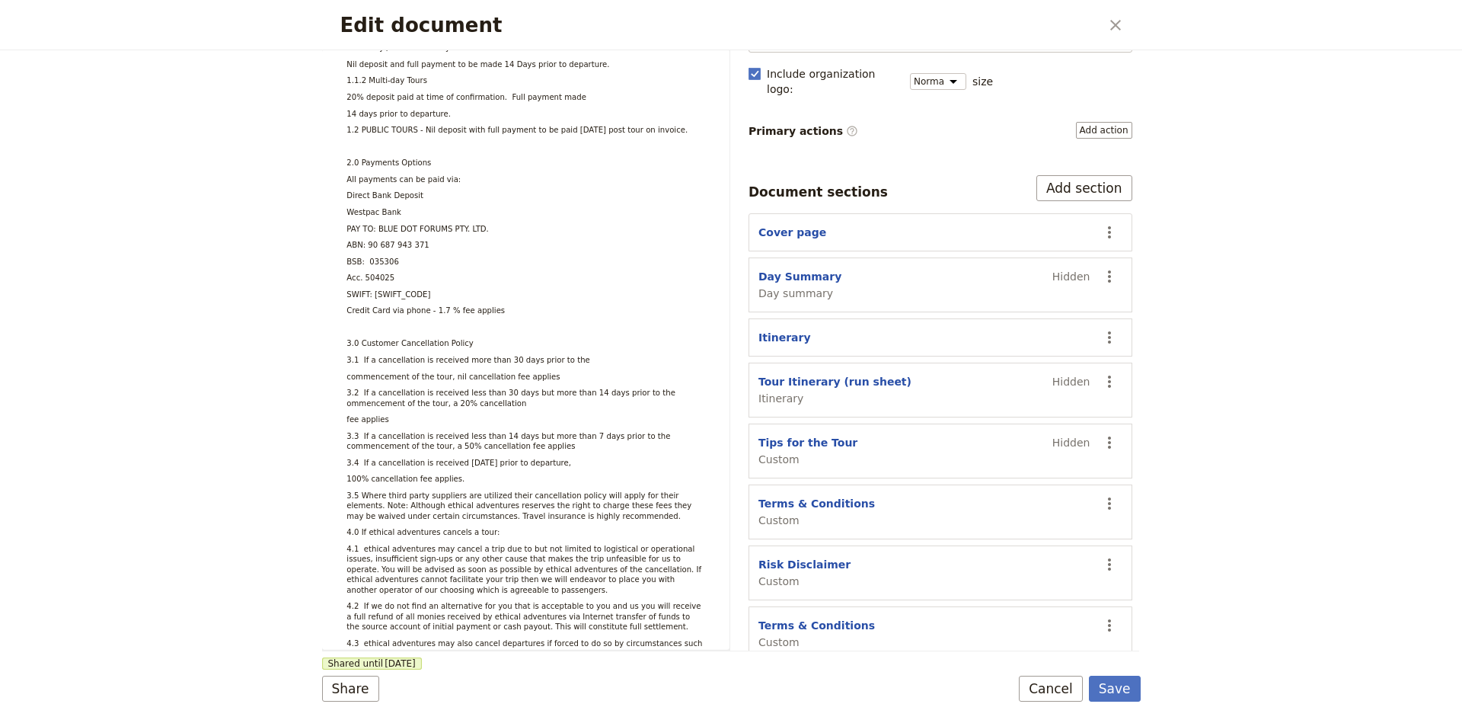
scroll to position [163, 0]
click at [826, 495] on button "Terms & Conditions" at bounding box center [817, 502] width 117 height 15
select select "CUSTOM"
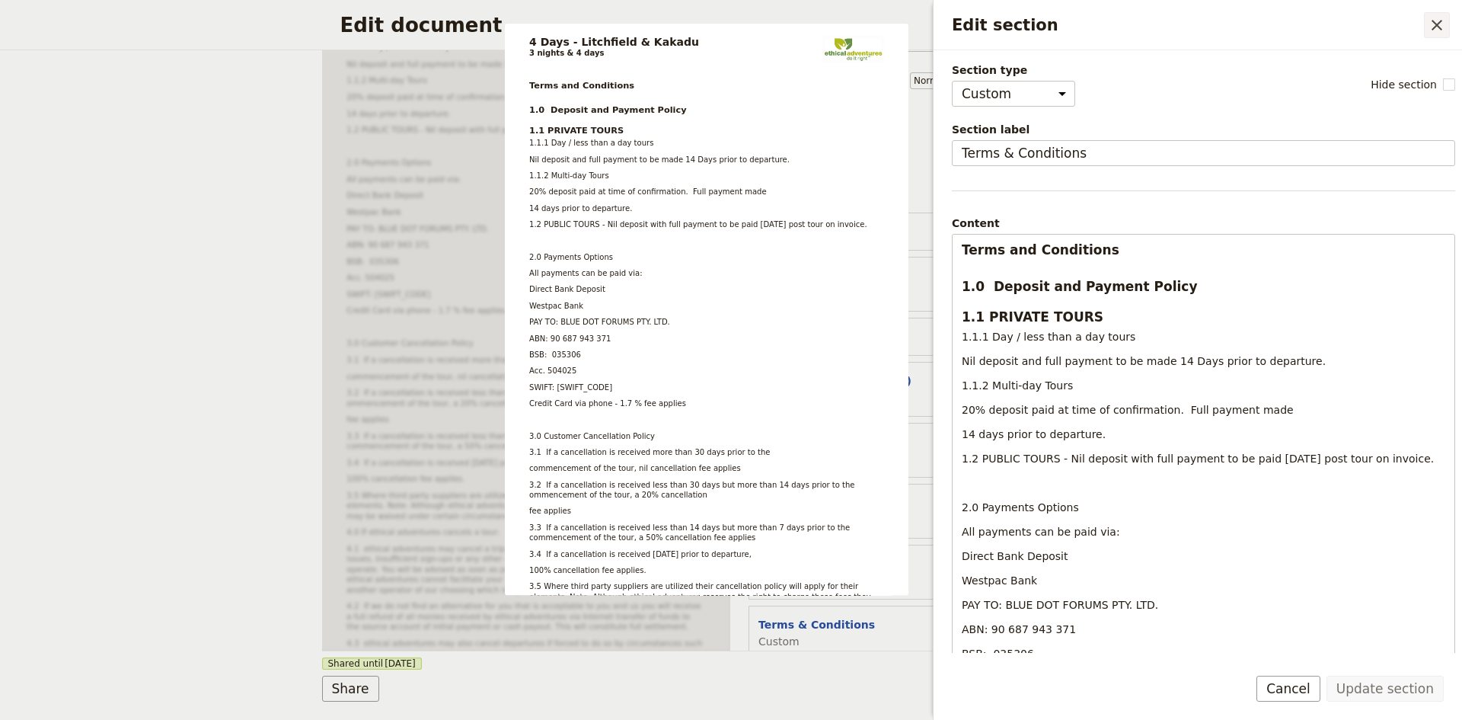
click at [1432, 30] on icon "Close drawer" at bounding box center [1437, 25] width 18 height 18
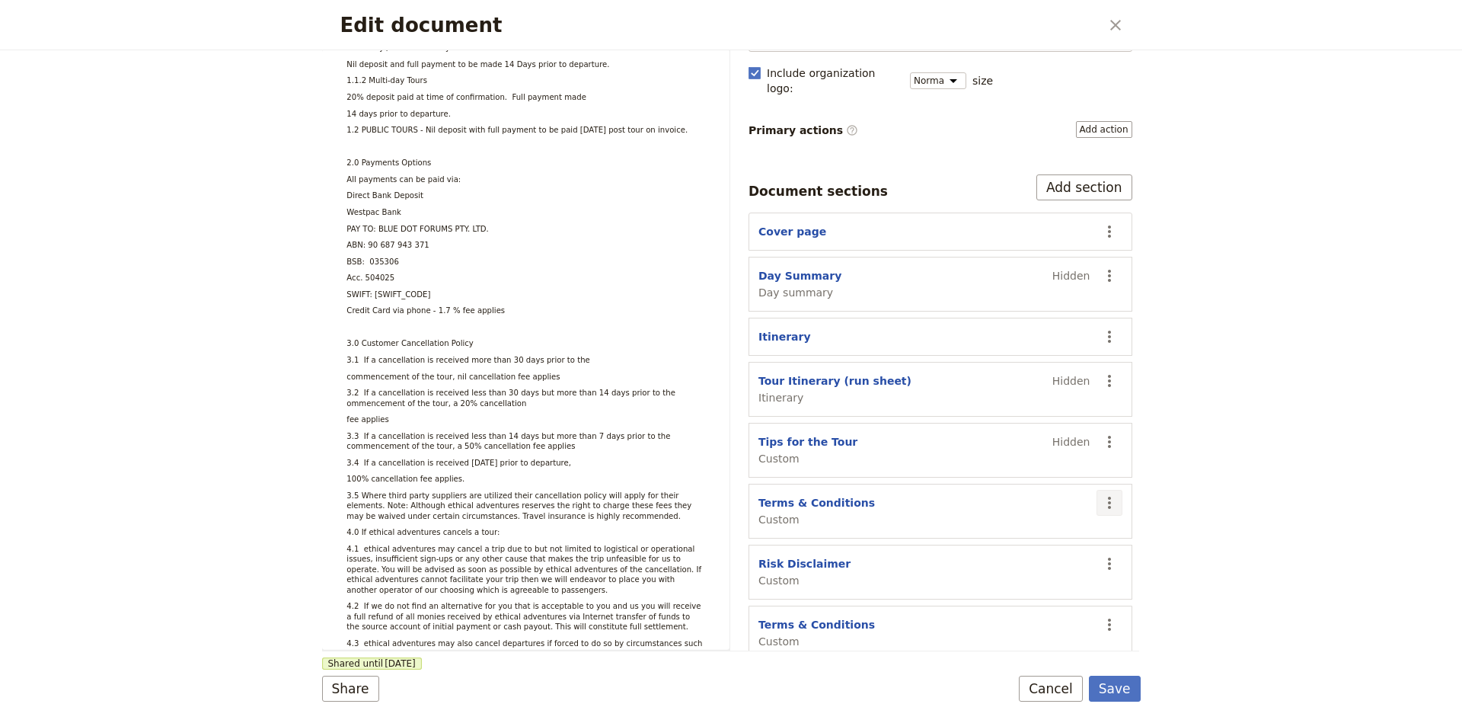
click at [1100, 493] on icon "Actions" at bounding box center [1109, 502] width 18 height 18
click at [1027, 540] on span "Remove section" at bounding box center [1019, 539] width 85 height 15
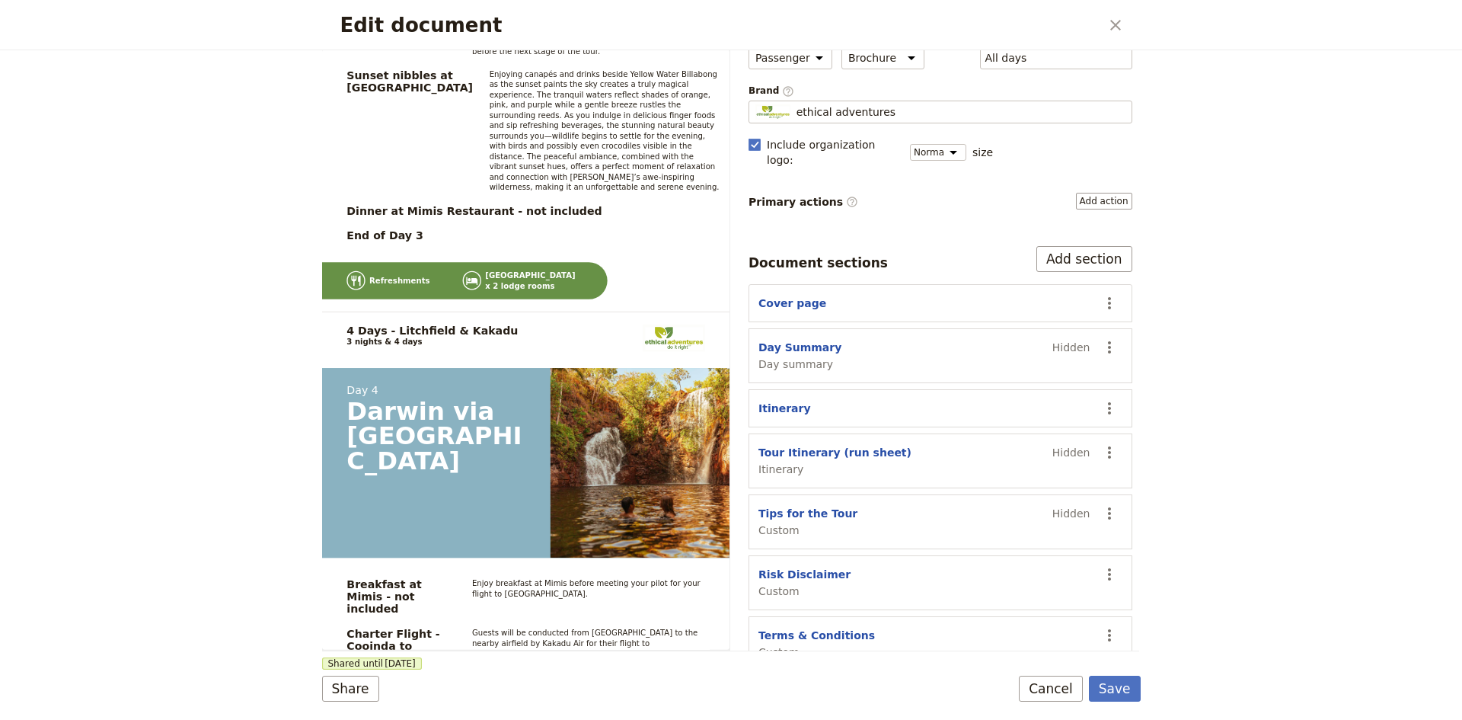
scroll to position [102, 0]
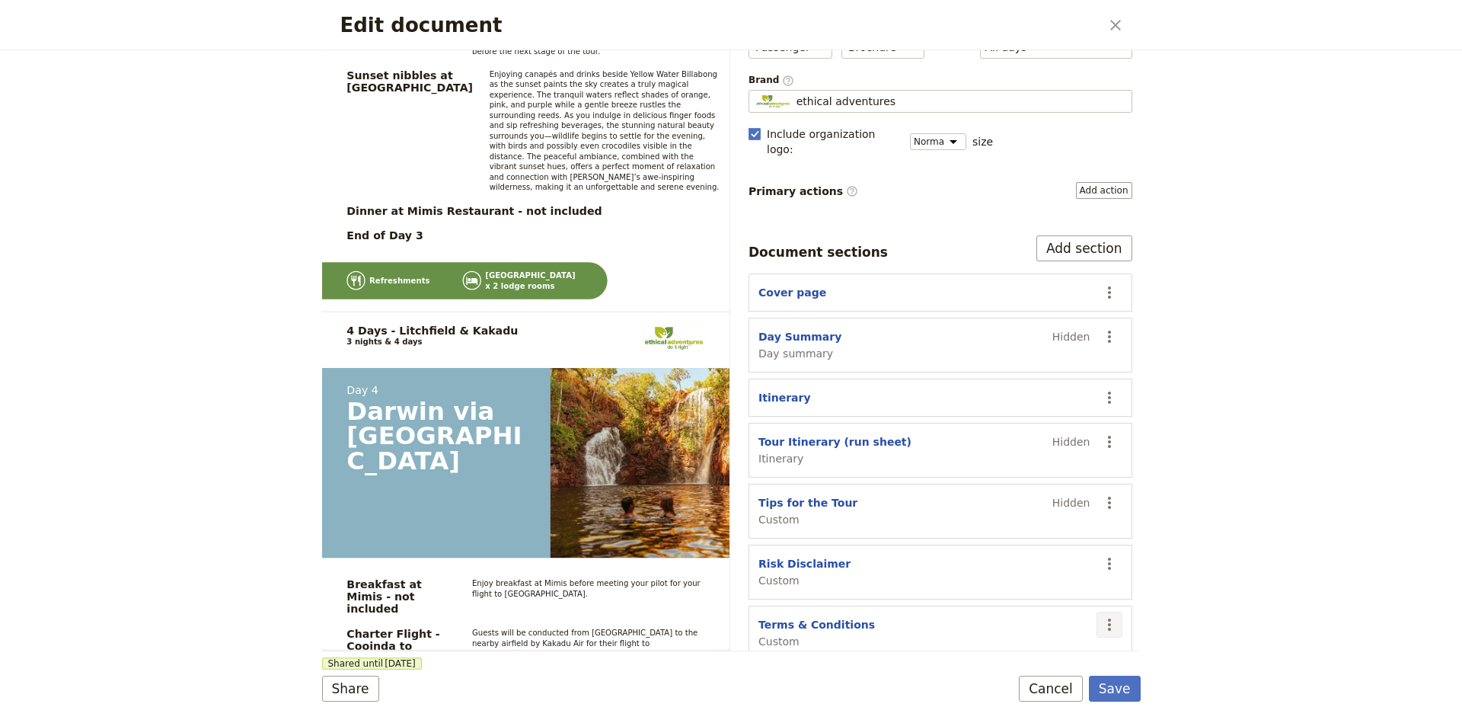
drag, startPoint x: 1094, startPoint y: 537, endPoint x: 1084, endPoint y: 589, distance: 53.5
click at [1087, 595] on div "Document sections Add section Cover page ​ Day Summary Day summary Hidden ​ Iti…" at bounding box center [941, 447] width 384 height 425
click at [1027, 556] on div "Risk Disclaimer Custom" at bounding box center [925, 572] width 332 height 32
click at [1100, 554] on icon "Actions" at bounding box center [1109, 563] width 18 height 18
click at [1014, 645] on span "Move down" at bounding box center [1007, 647] width 61 height 15
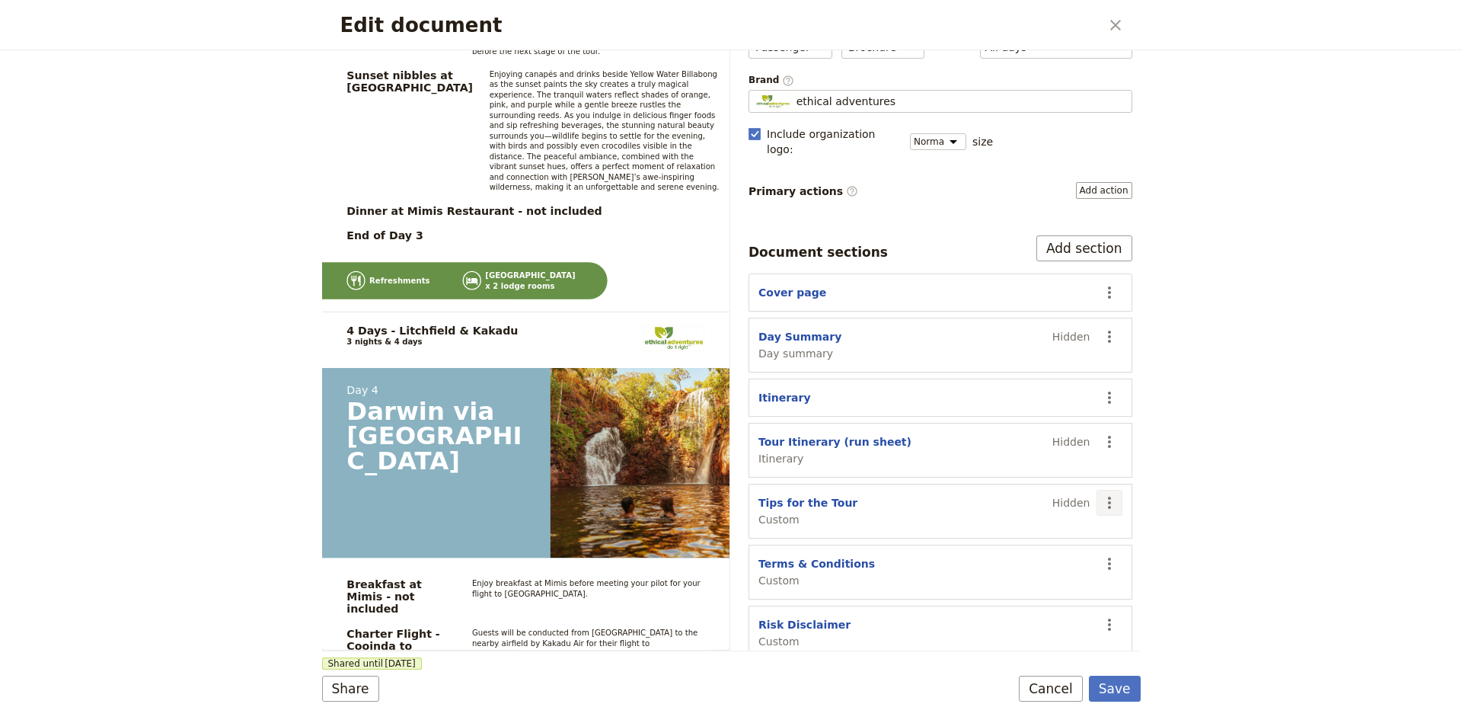
click at [1100, 493] on icon "Actions" at bounding box center [1109, 502] width 18 height 18
click at [909, 495] on div "Tips for the Tour Custom Hidden" at bounding box center [925, 511] width 332 height 32
click at [1100, 493] on icon "Actions" at bounding box center [1109, 502] width 18 height 18
click at [1030, 617] on span "Show section" at bounding box center [1012, 614] width 71 height 15
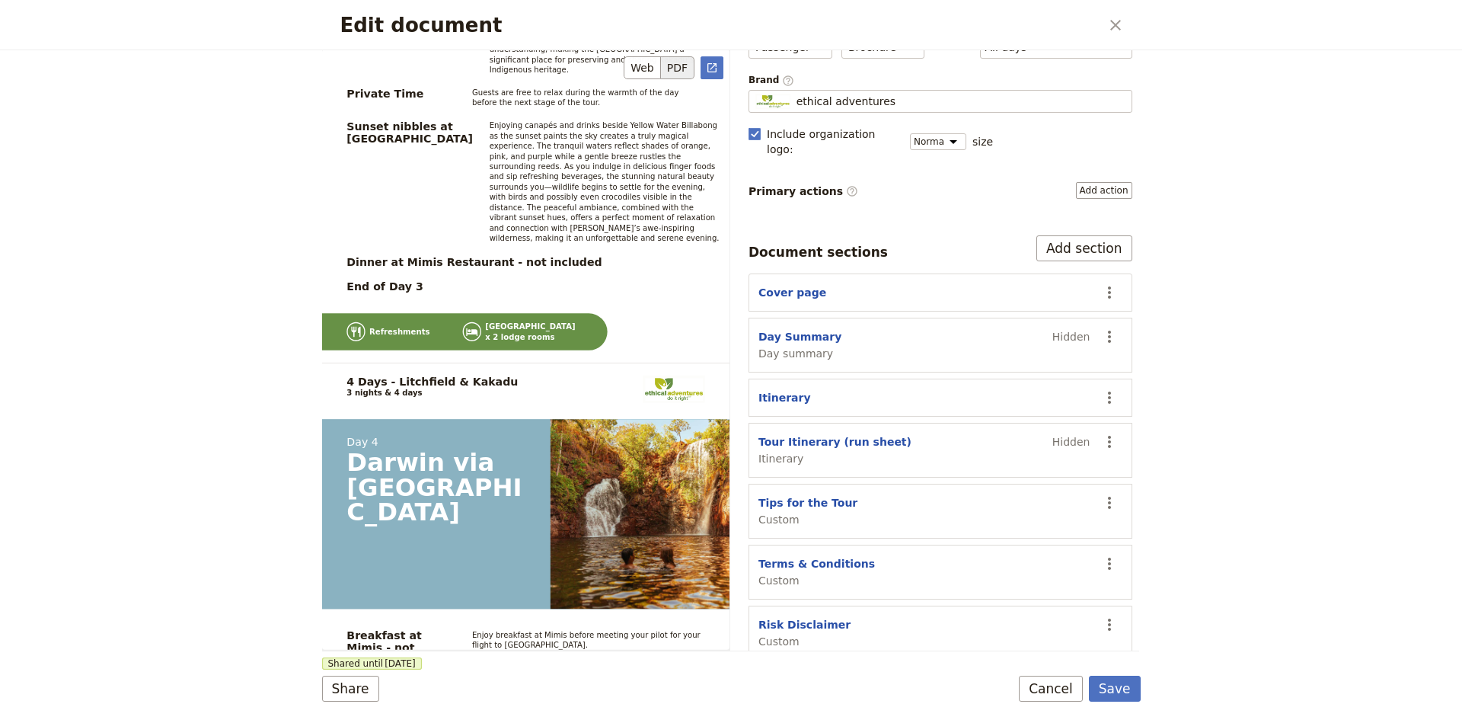
scroll to position [5527, 0]
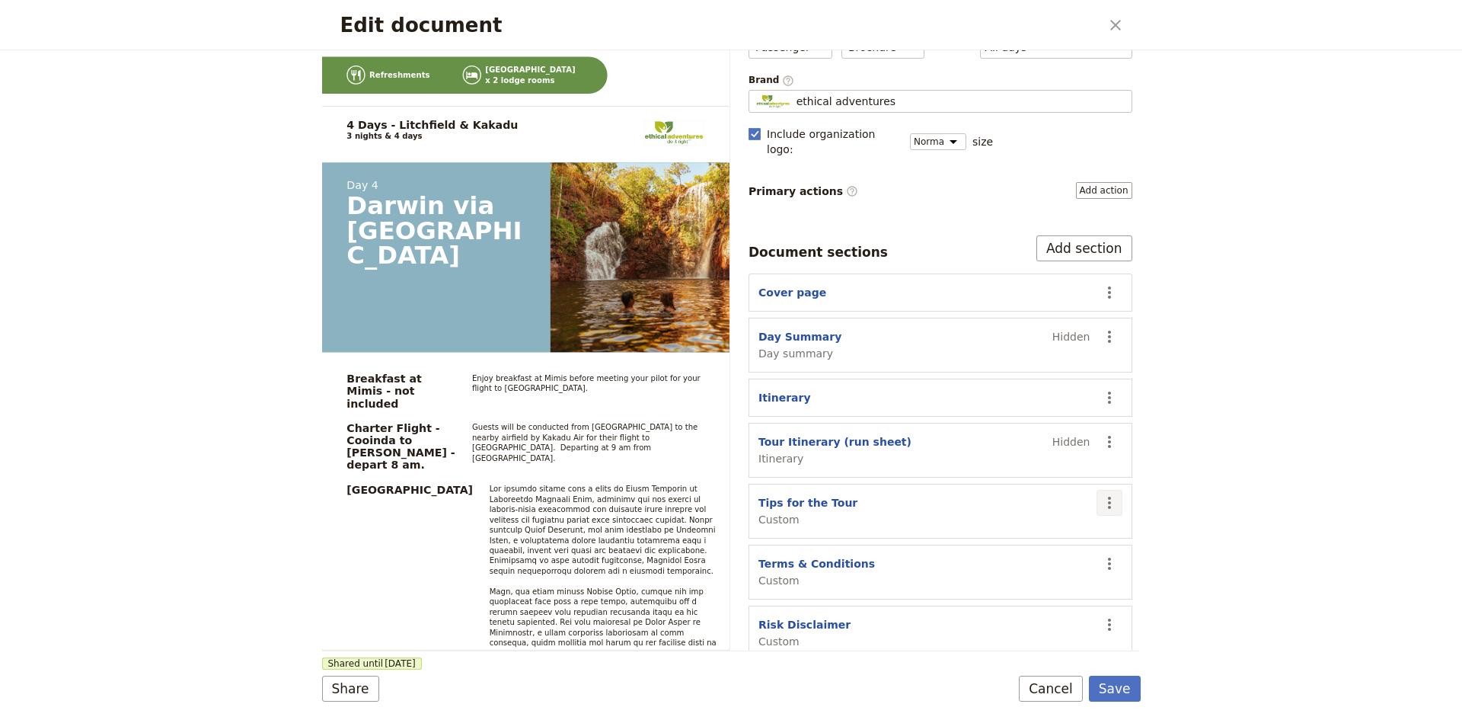
click at [1100, 493] on icon "Actions" at bounding box center [1109, 502] width 18 height 18
click at [1014, 515] on span "Edit section" at bounding box center [1008, 518] width 62 height 15
select select "CUSTOM"
select select "default"
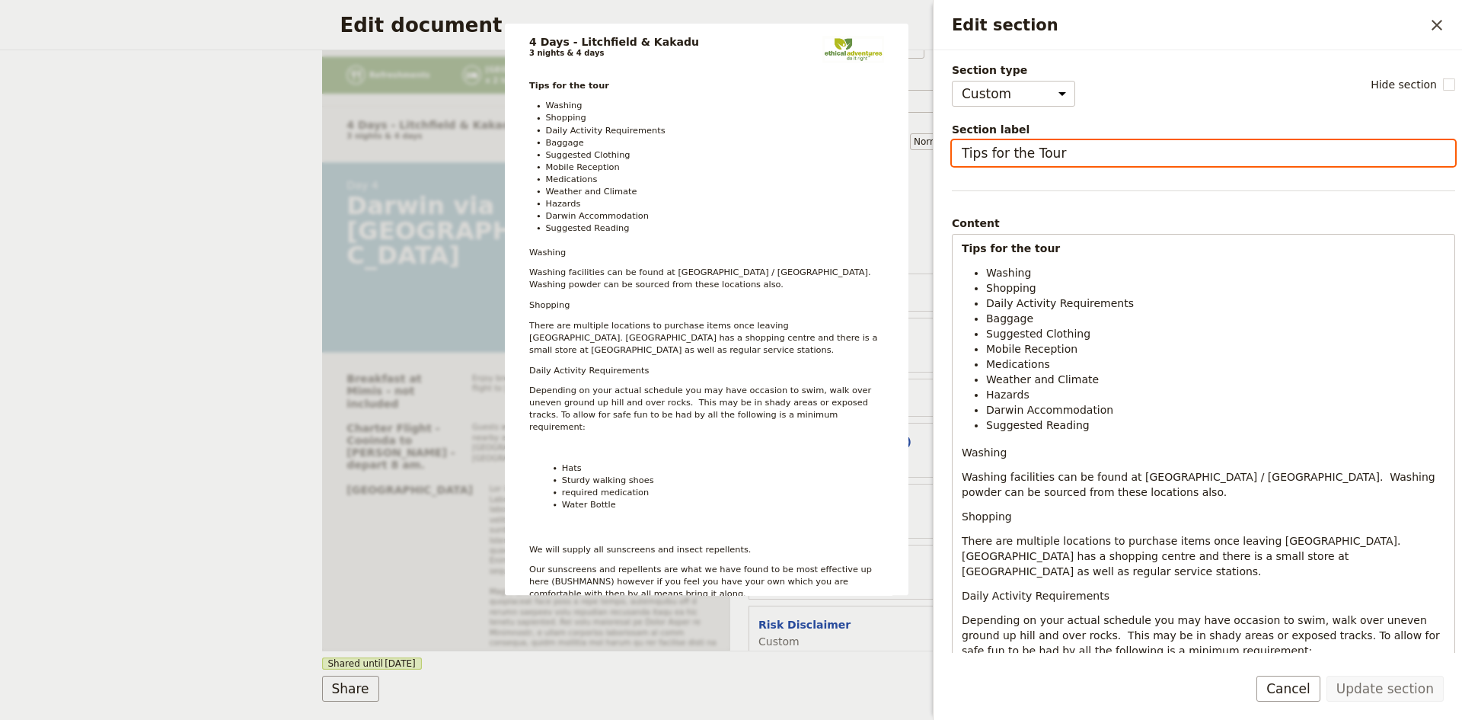
click at [1065, 151] on input "Tips for the Tour" at bounding box center [1203, 153] width 503 height 26
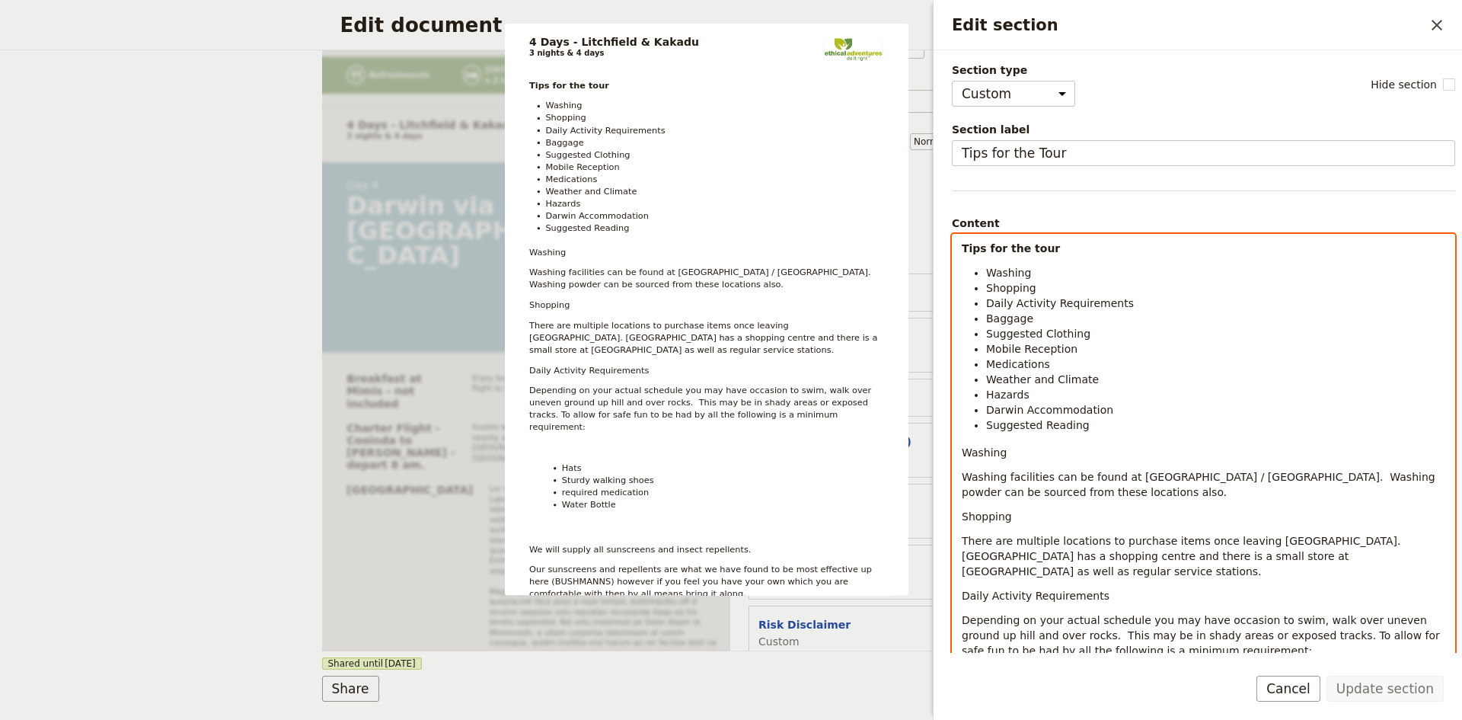
click at [1062, 249] on p "Tips for the tour" at bounding box center [1204, 248] width 484 height 15
drag, startPoint x: 1062, startPoint y: 249, endPoint x: 954, endPoint y: 251, distance: 107.4
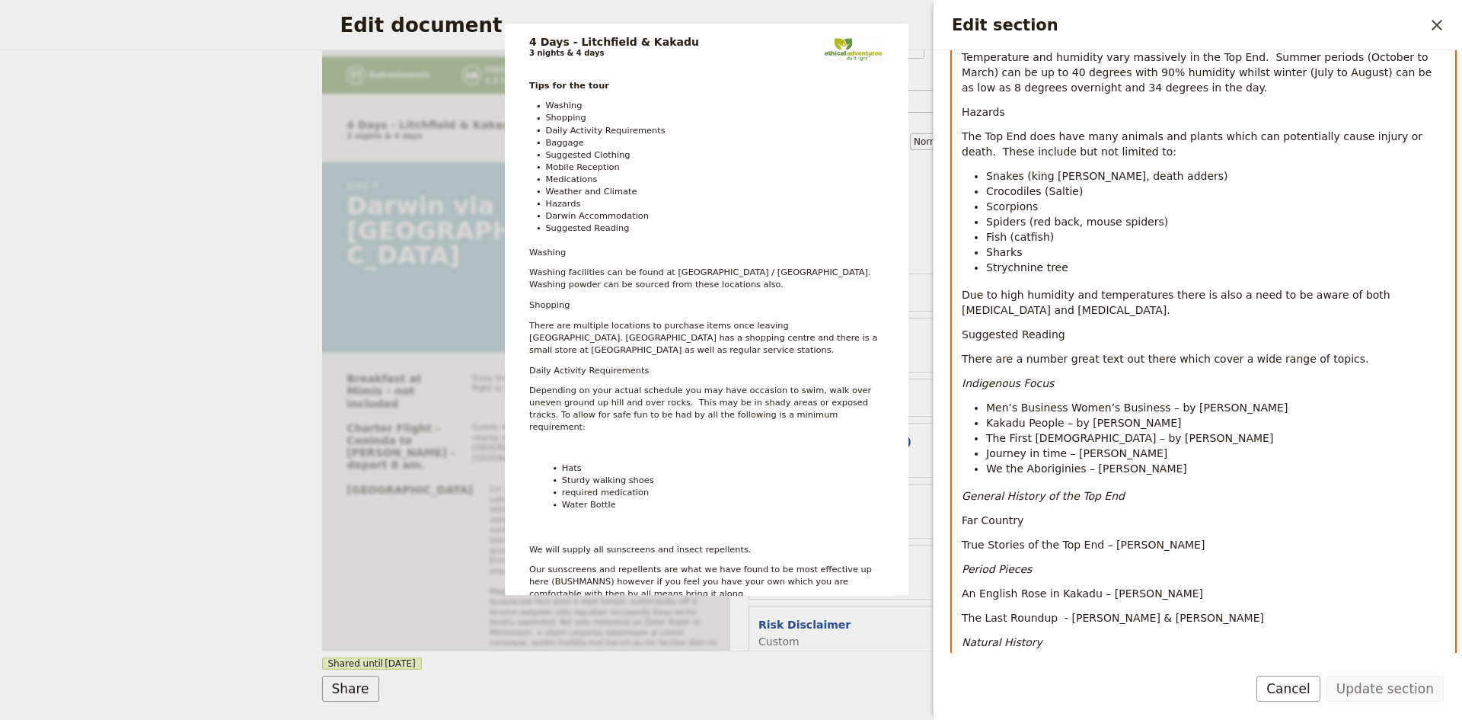
scroll to position [1473, 0]
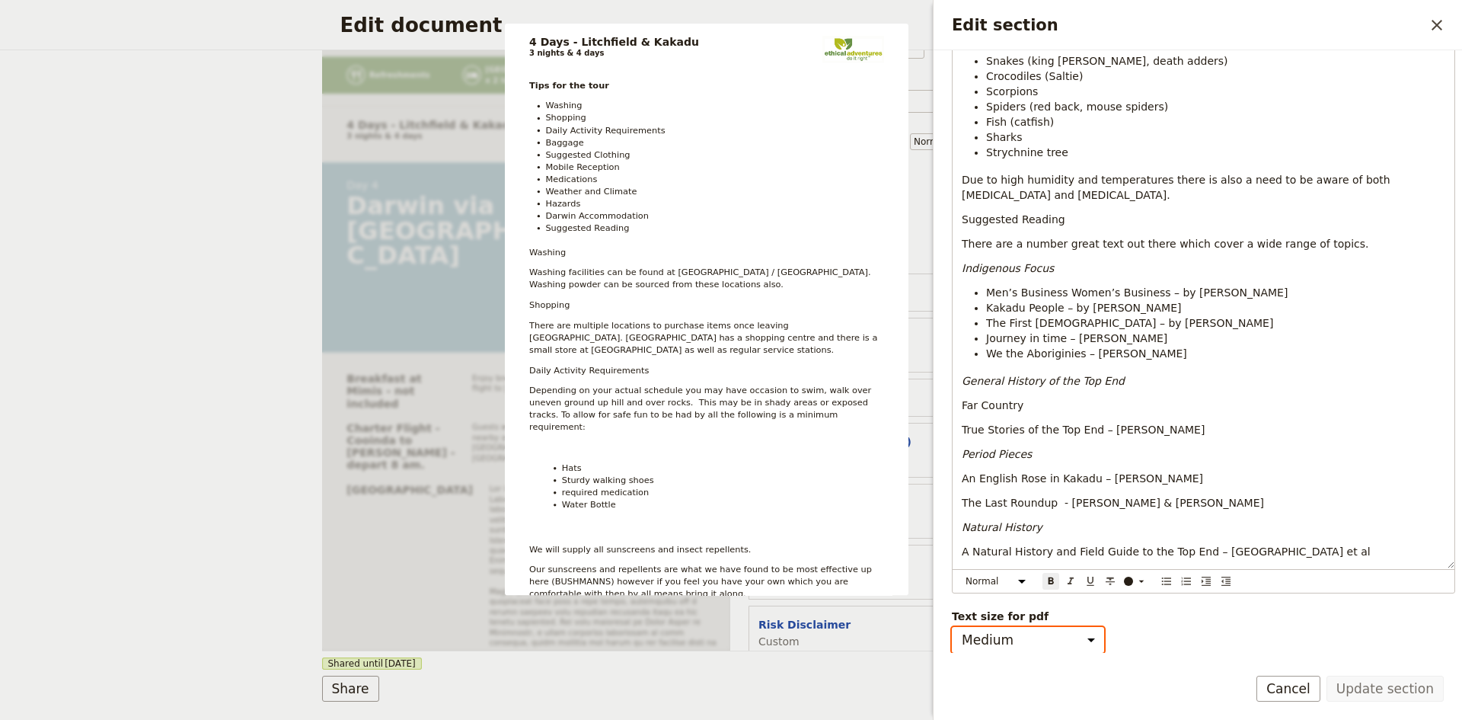
click at [1086, 640] on select "Small Medium" at bounding box center [1028, 640] width 152 height 26
click at [1092, 641] on select "Small Medium" at bounding box center [1028, 640] width 152 height 26
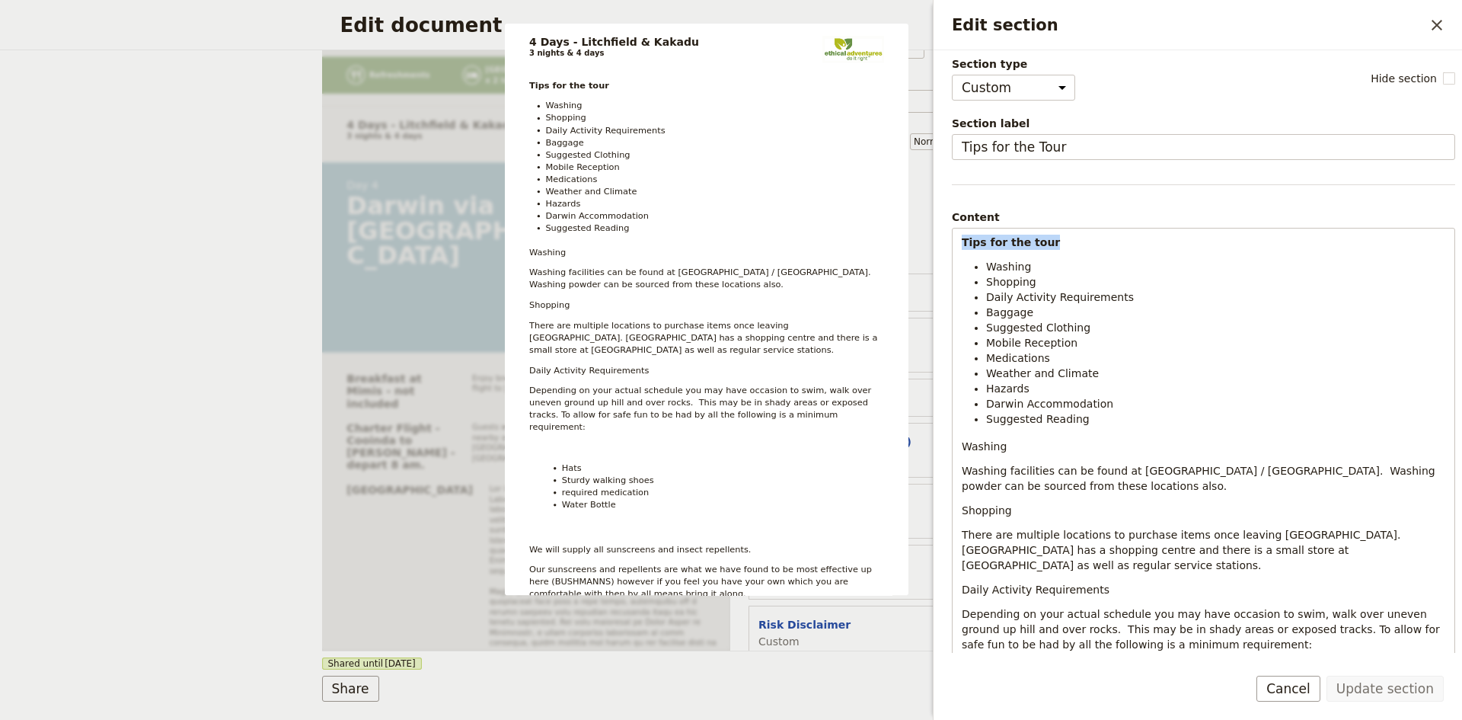
scroll to position [0, 0]
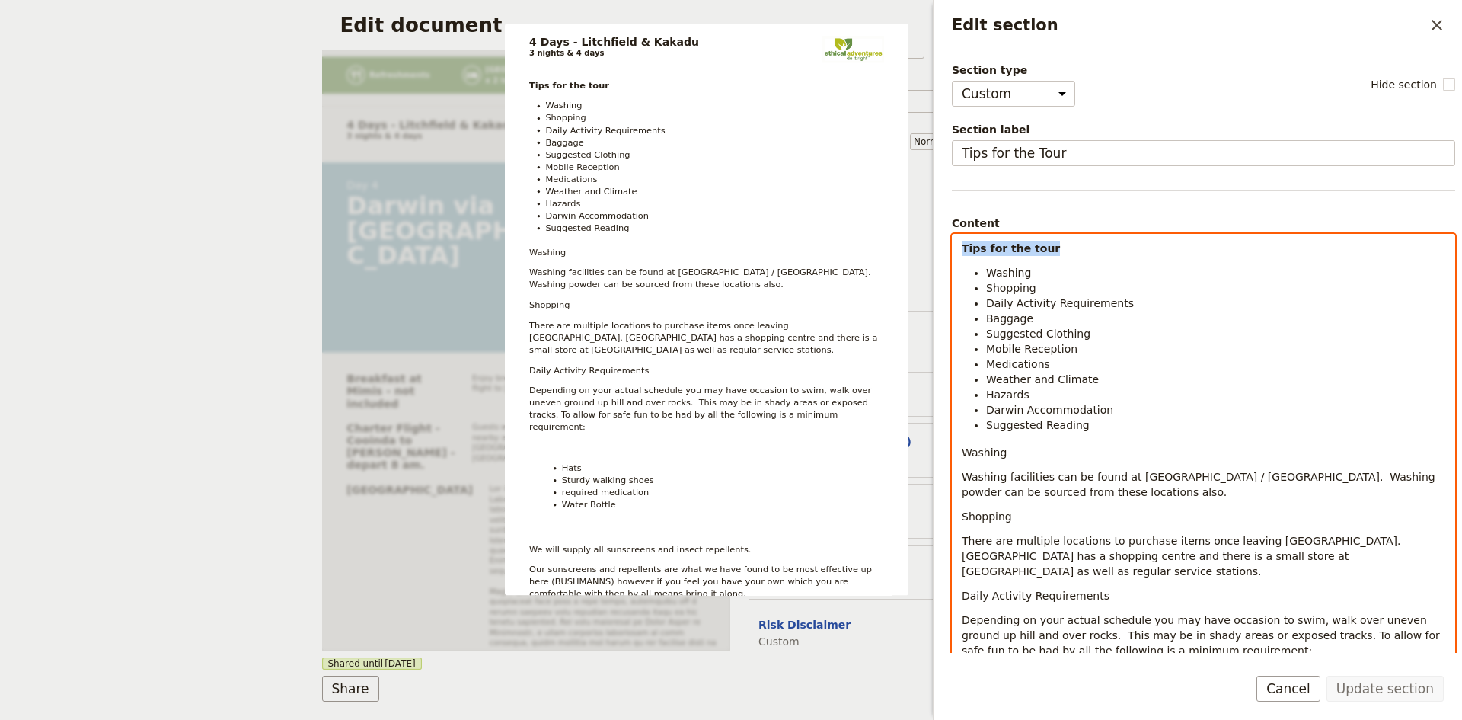
drag, startPoint x: 1046, startPoint y: 245, endPoint x: 957, endPoint y: 252, distance: 89.4
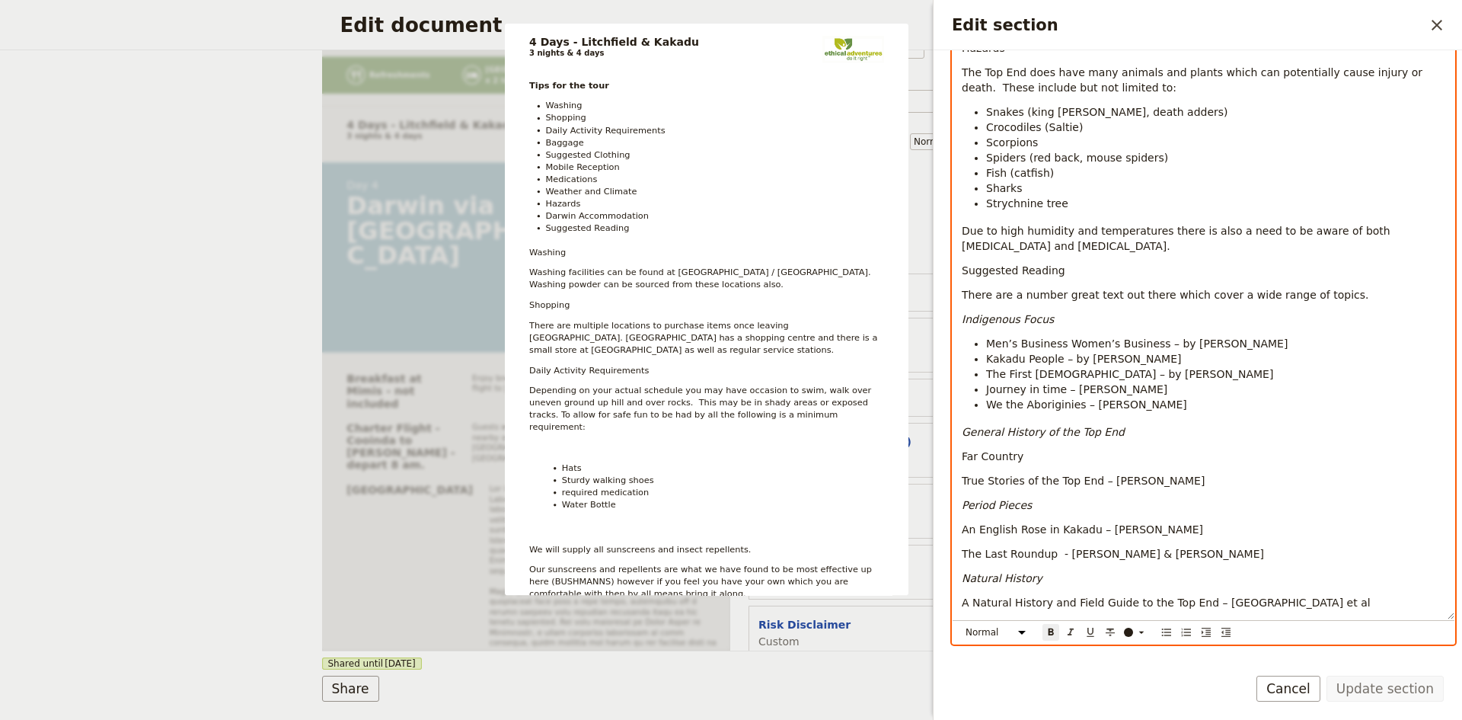
scroll to position [1473, 0]
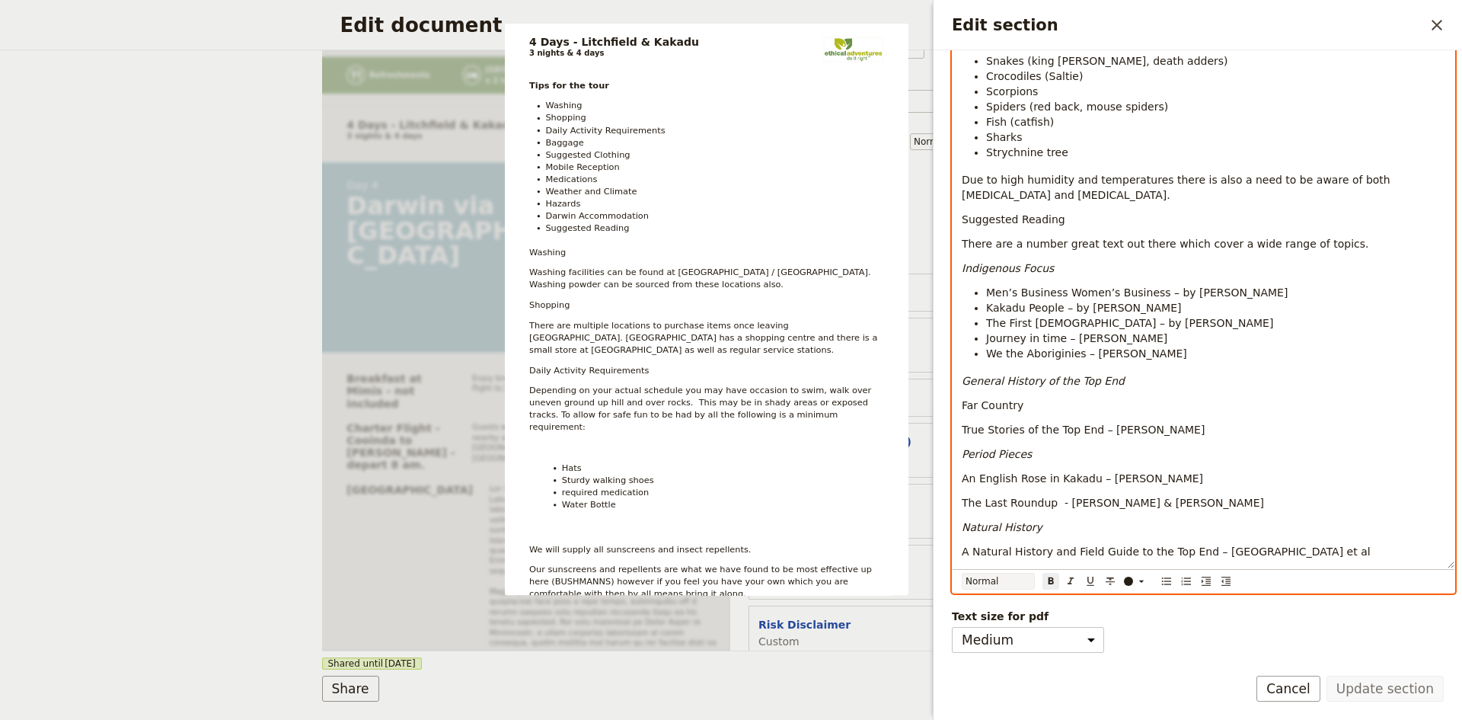
click at [1022, 583] on select "Normal Small text Heading 1 Heading 2 Heading 3" at bounding box center [998, 581] width 73 height 17
click at [962, 573] on select "Normal Small text Heading 1 Heading 2 Heading 3" at bounding box center [998, 581] width 73 height 17
select select "h3"
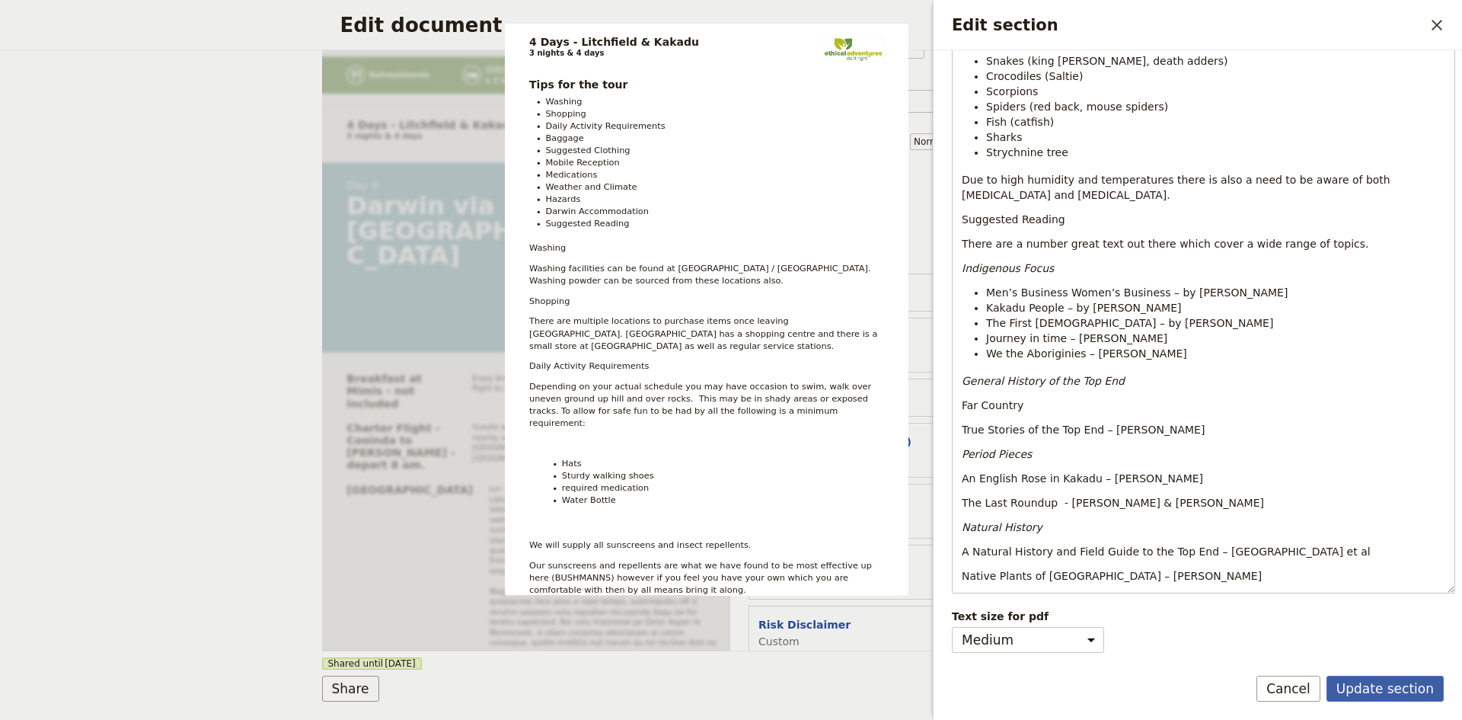
click at [1374, 688] on button "Update section" at bounding box center [1385, 689] width 117 height 26
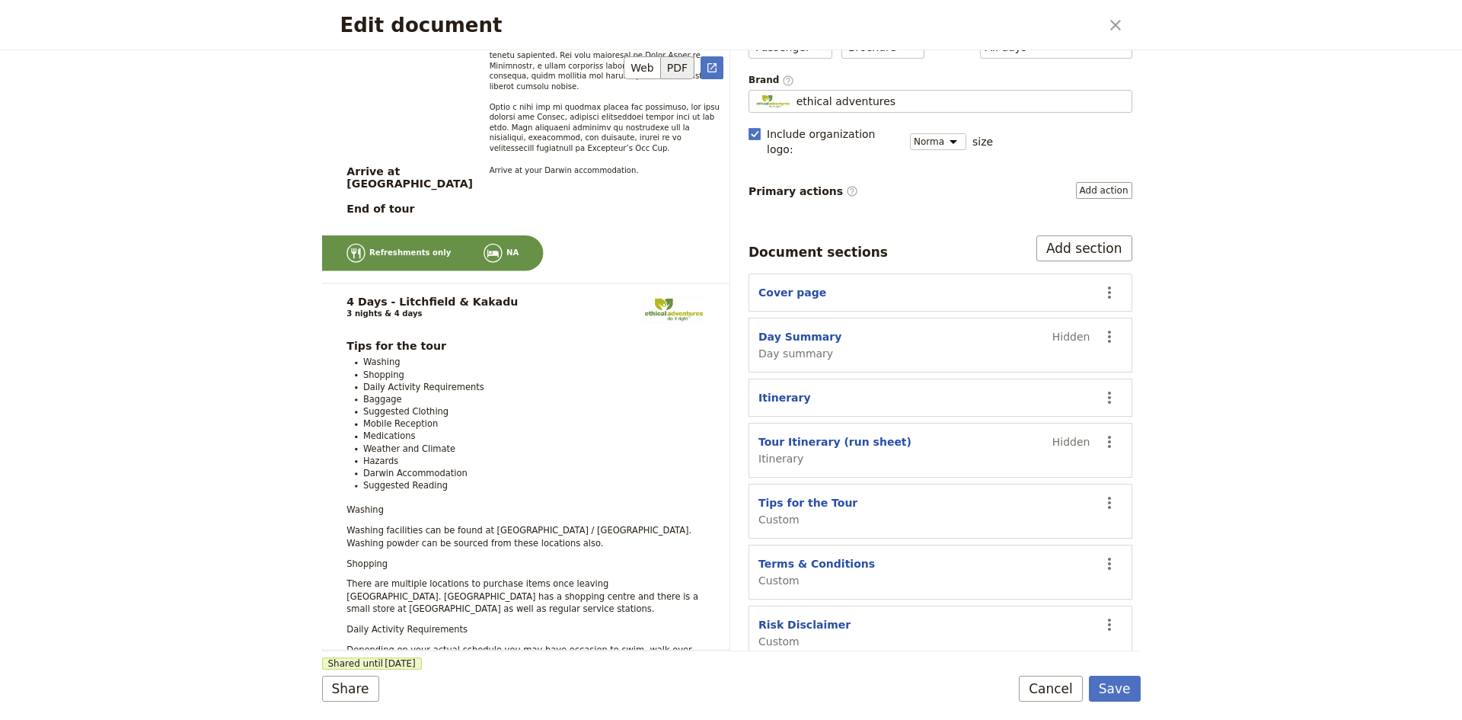
scroll to position [6593, 0]
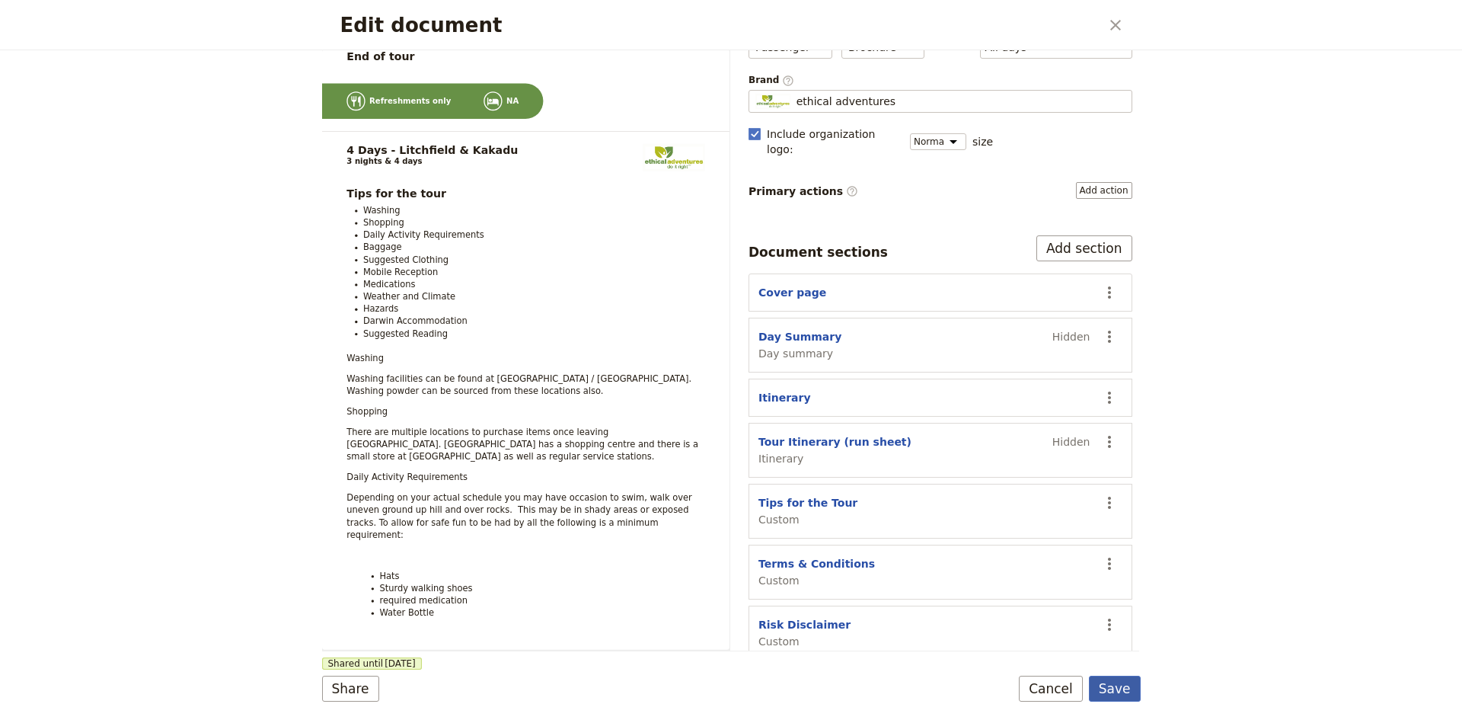
click at [1119, 678] on button "Save" at bounding box center [1115, 689] width 52 height 26
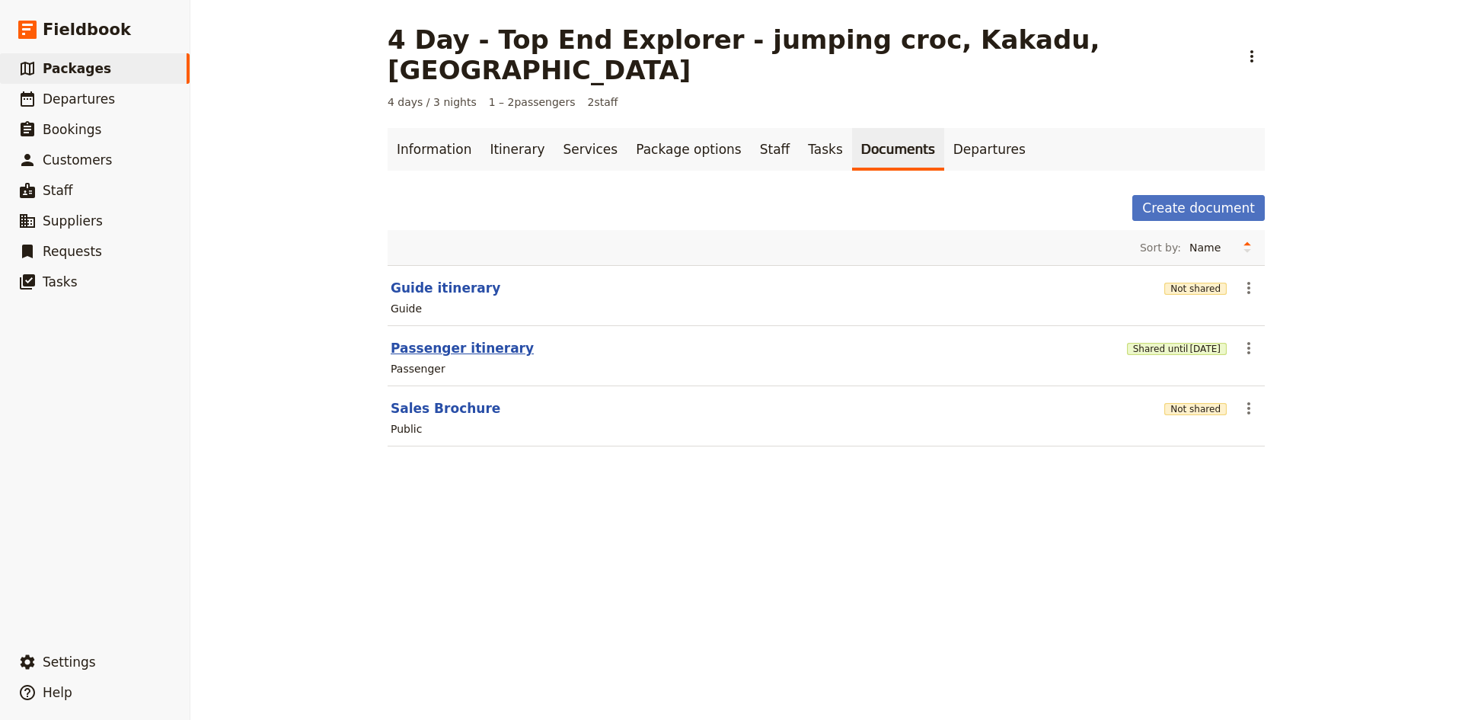
click at [448, 339] on button "Passenger itinerary" at bounding box center [462, 348] width 143 height 18
select select "PASSENGER"
select select "DEFAULT"
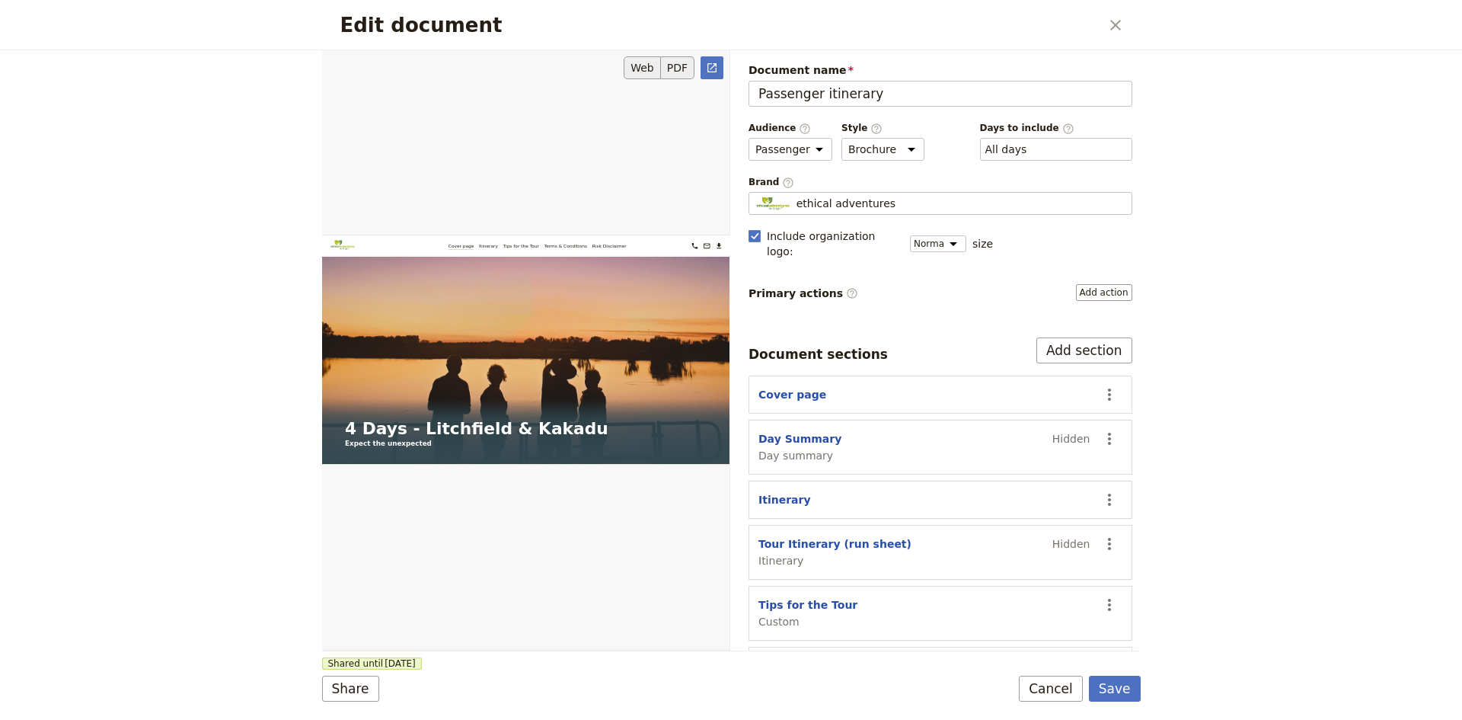
click at [672, 68] on button "PDF" at bounding box center [678, 67] width 34 height 23
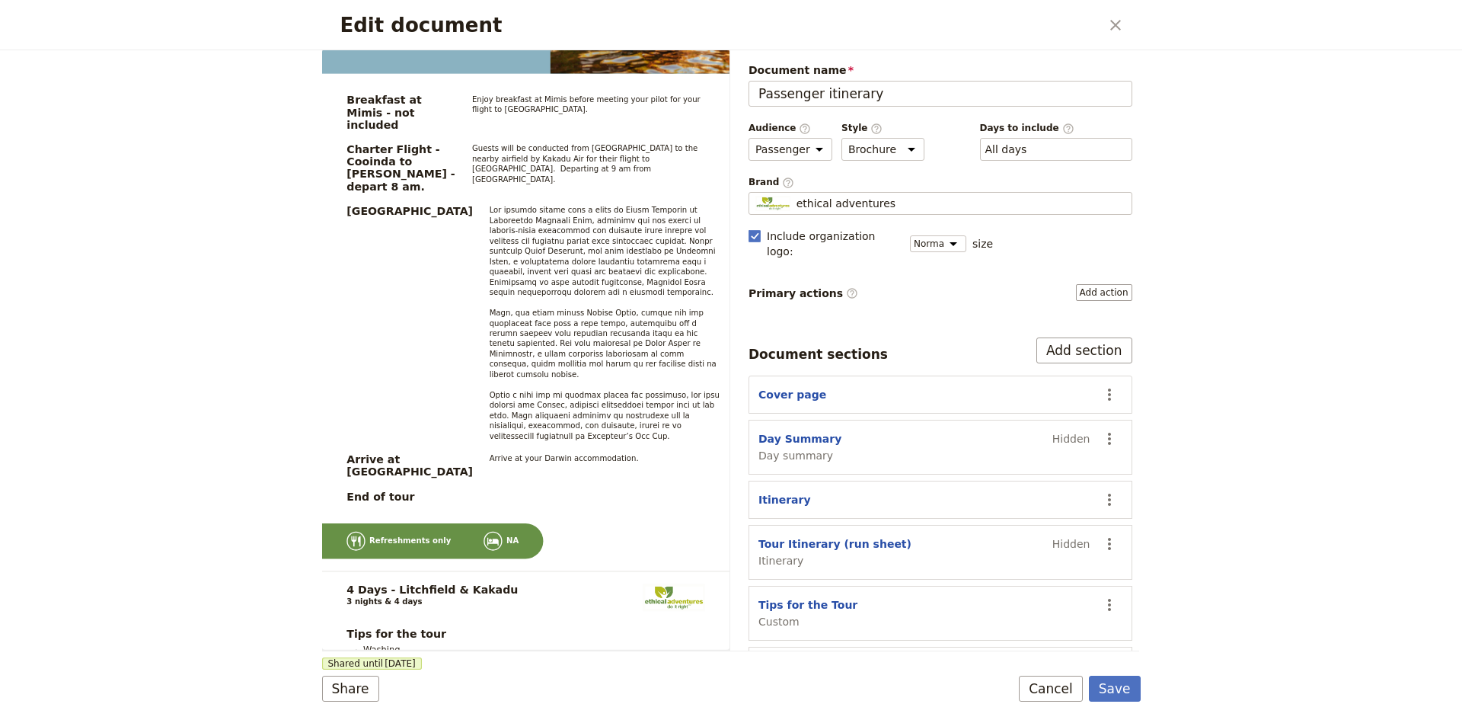
scroll to position [102, 0]
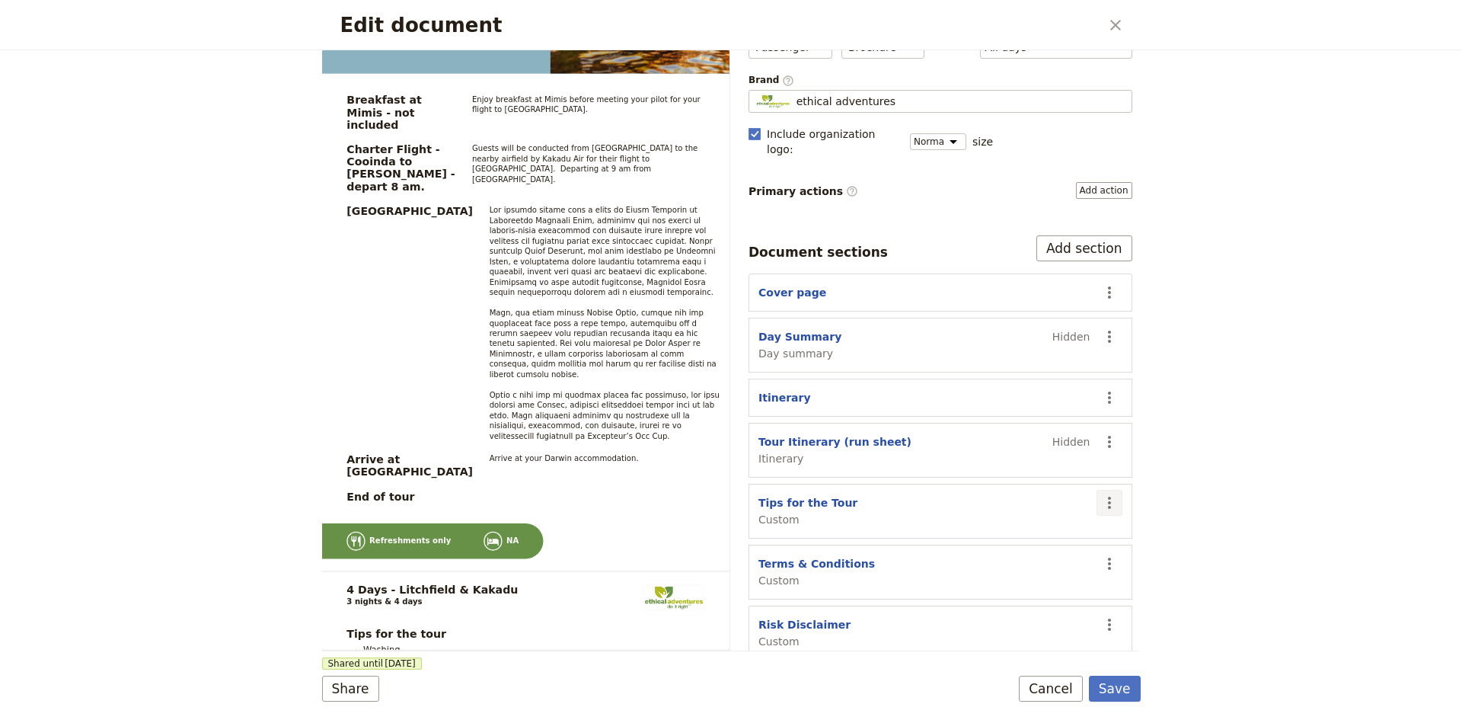
click at [1100, 493] on icon "Actions" at bounding box center [1109, 502] width 18 height 18
click at [1030, 522] on span "Edit section" at bounding box center [1008, 518] width 62 height 15
select select "CUSTOM"
select select "default"
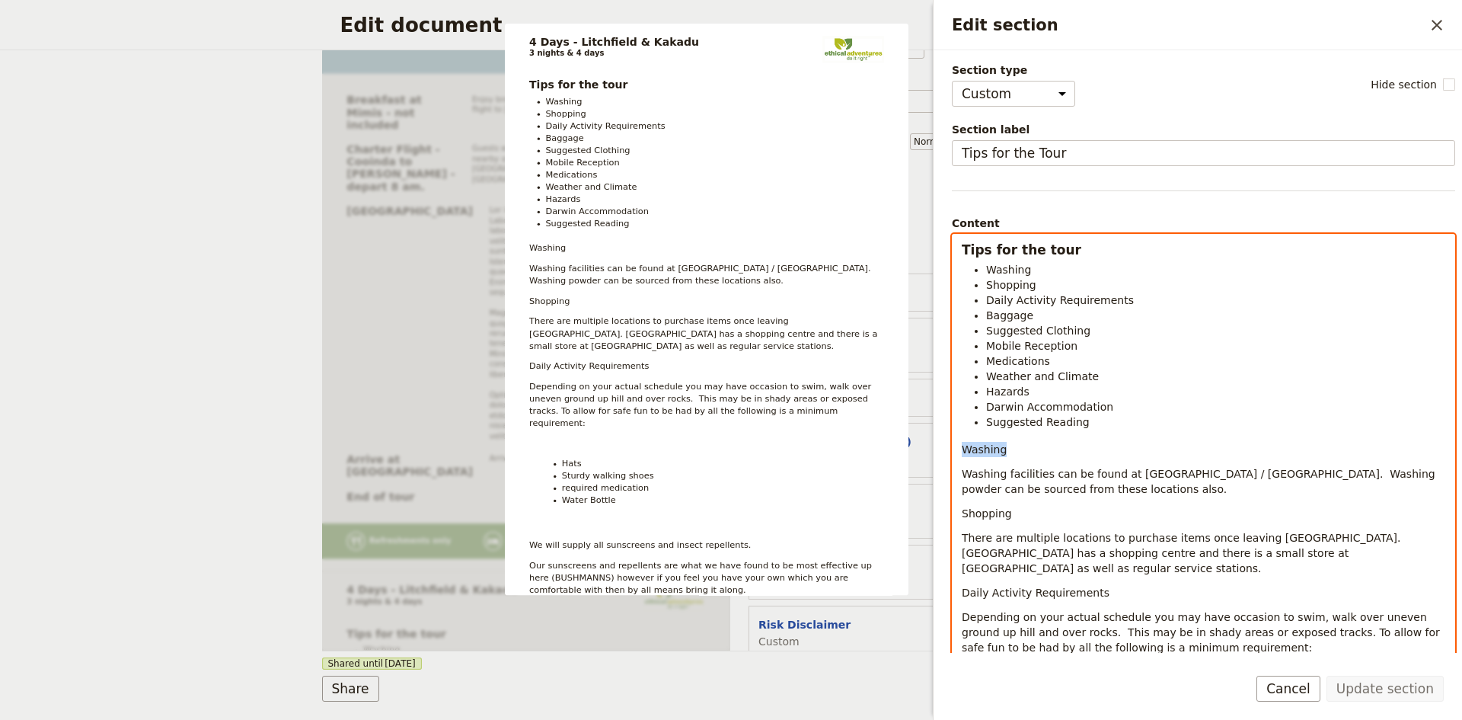
drag, startPoint x: 981, startPoint y: 451, endPoint x: 957, endPoint y: 452, distance: 23.6
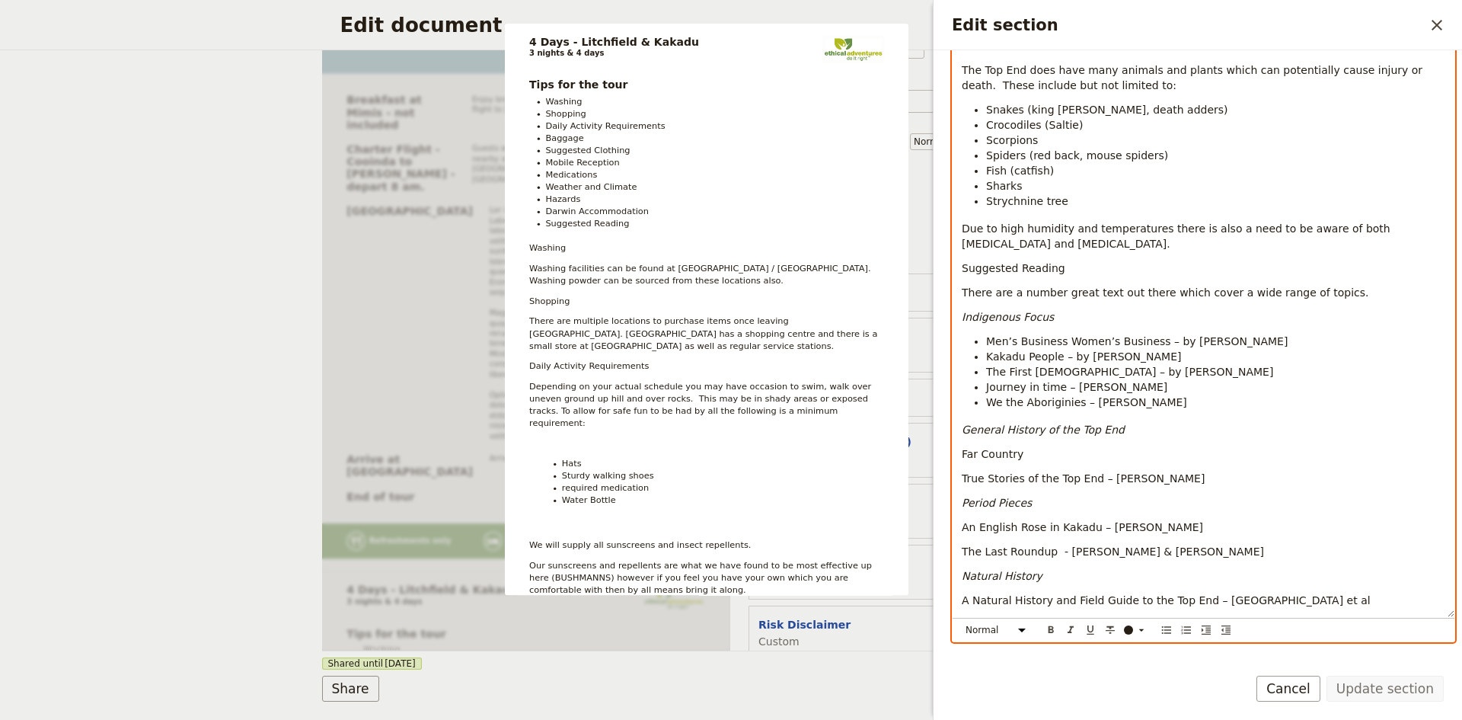
scroll to position [1470, 0]
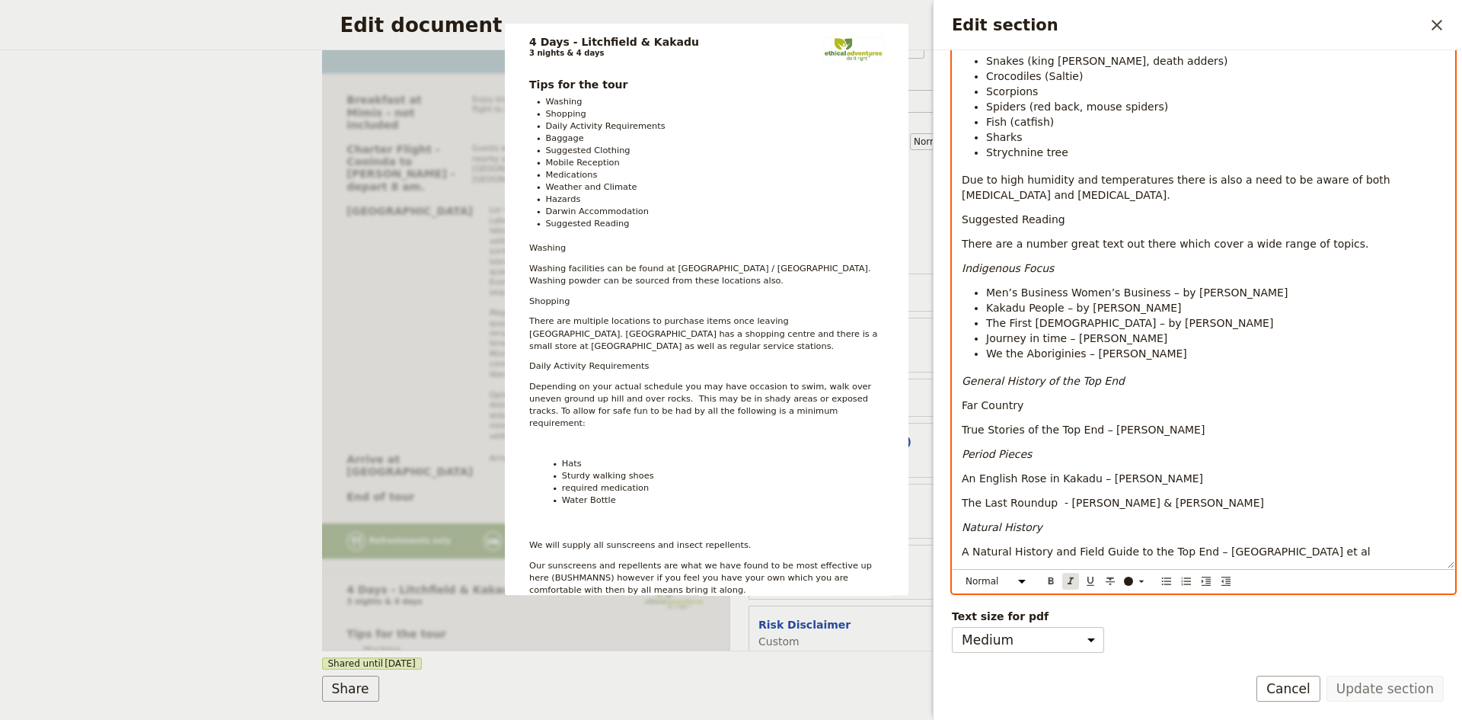
click at [1071, 583] on icon "Format italic" at bounding box center [1071, 580] width 6 height 7
click at [1052, 578] on icon "Format bold" at bounding box center [1051, 580] width 5 height 7
click at [1072, 583] on icon "Format italic" at bounding box center [1071, 580] width 6 height 7
click at [1090, 582] on icon "Format underline" at bounding box center [1090, 581] width 12 height 12
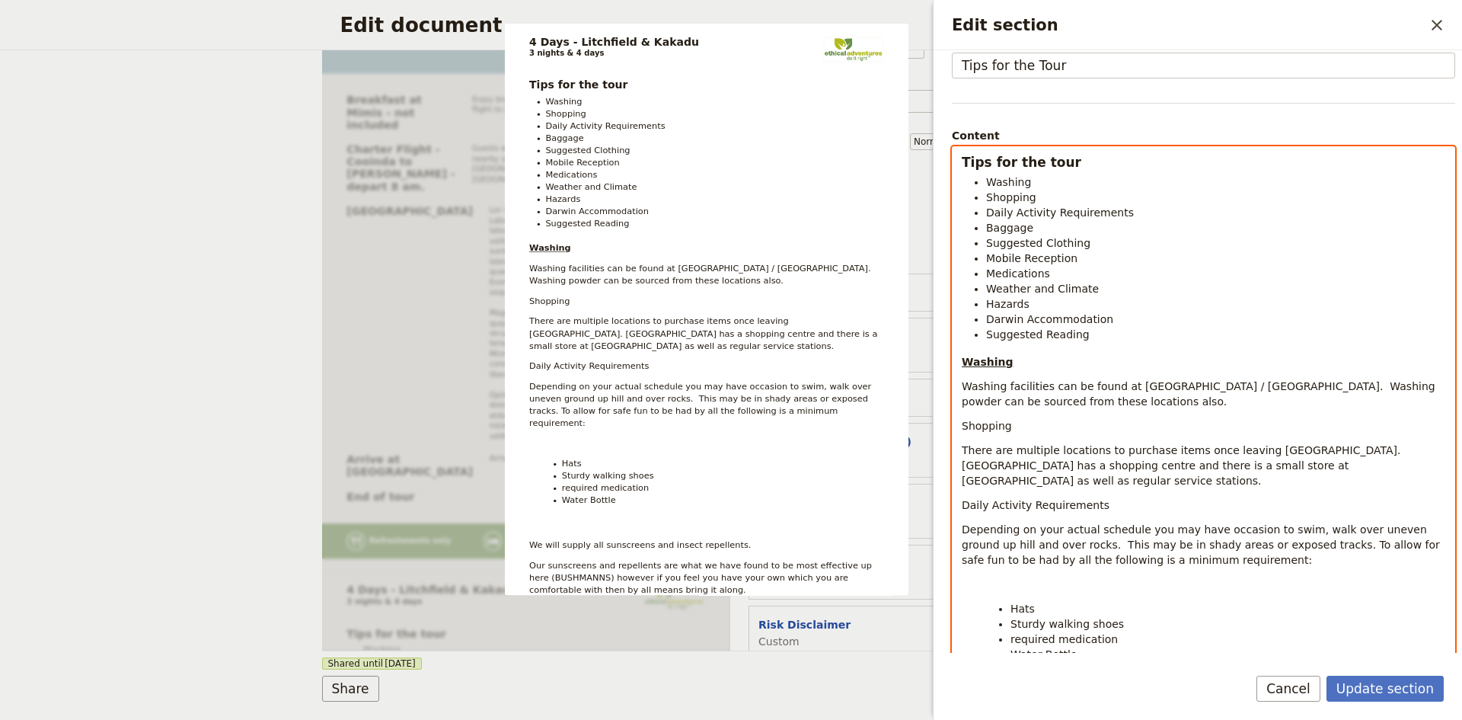
scroll to position [152, 0]
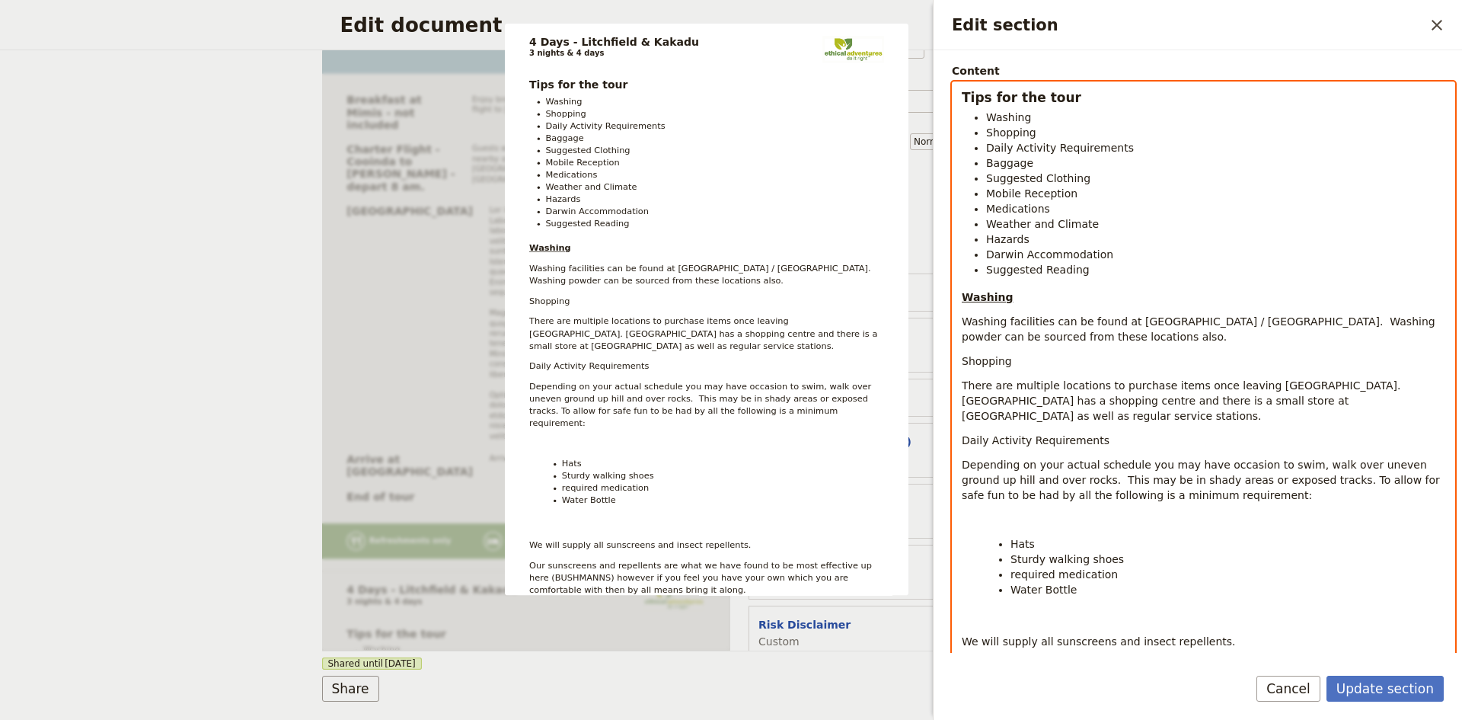
click at [1024, 359] on p "Shopping" at bounding box center [1204, 360] width 484 height 15
drag, startPoint x: 1019, startPoint y: 359, endPoint x: 963, endPoint y: 363, distance: 56.4
click at [963, 363] on p "Shopping" at bounding box center [1204, 360] width 484 height 15
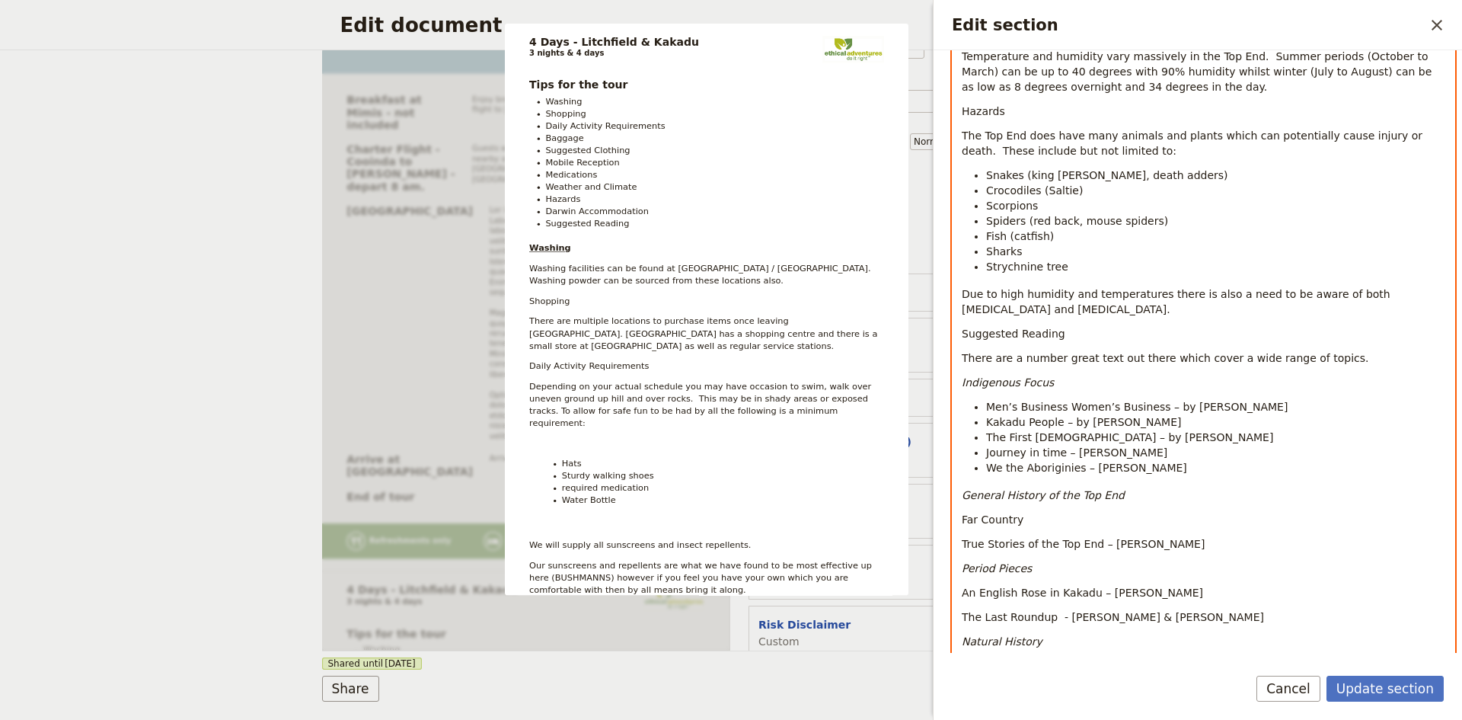
scroll to position [1470, 0]
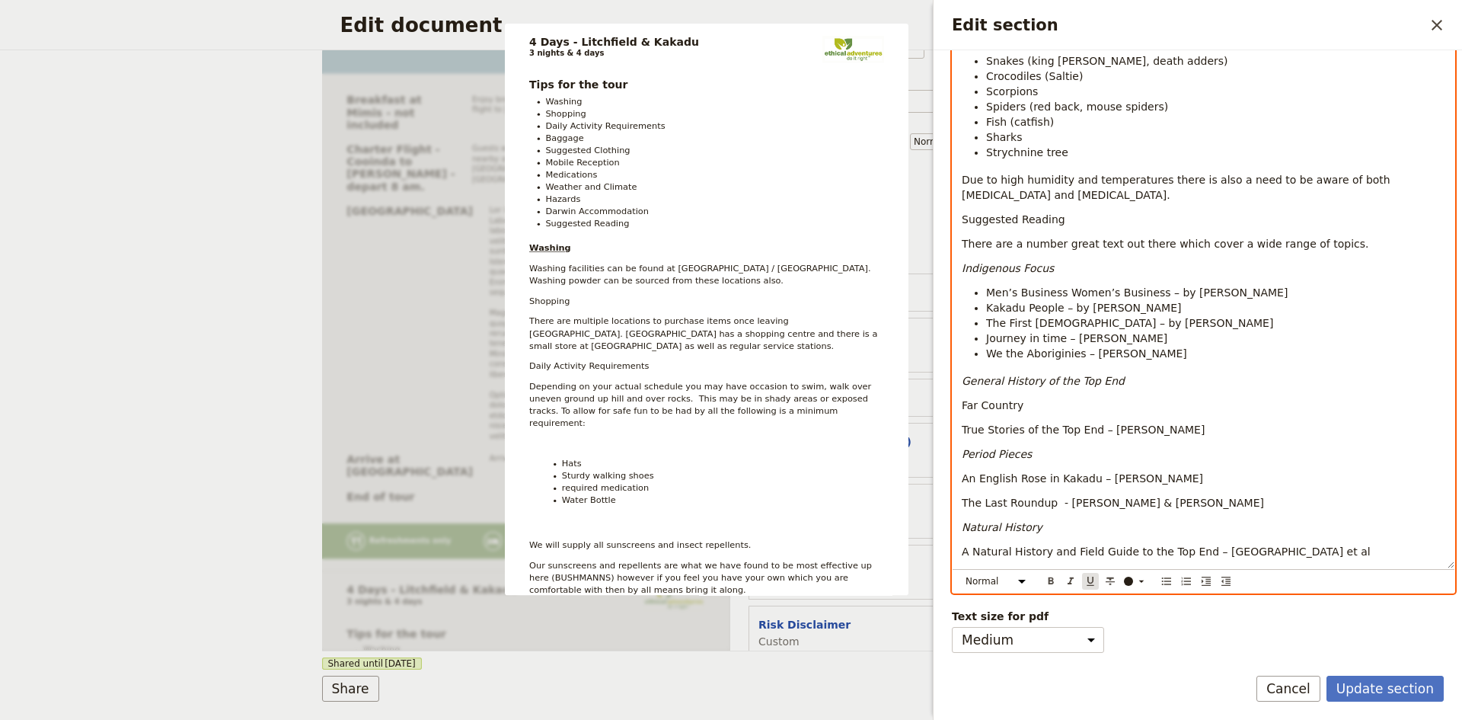
click at [1090, 581] on icon "Format underline" at bounding box center [1090, 581] width 12 height 12
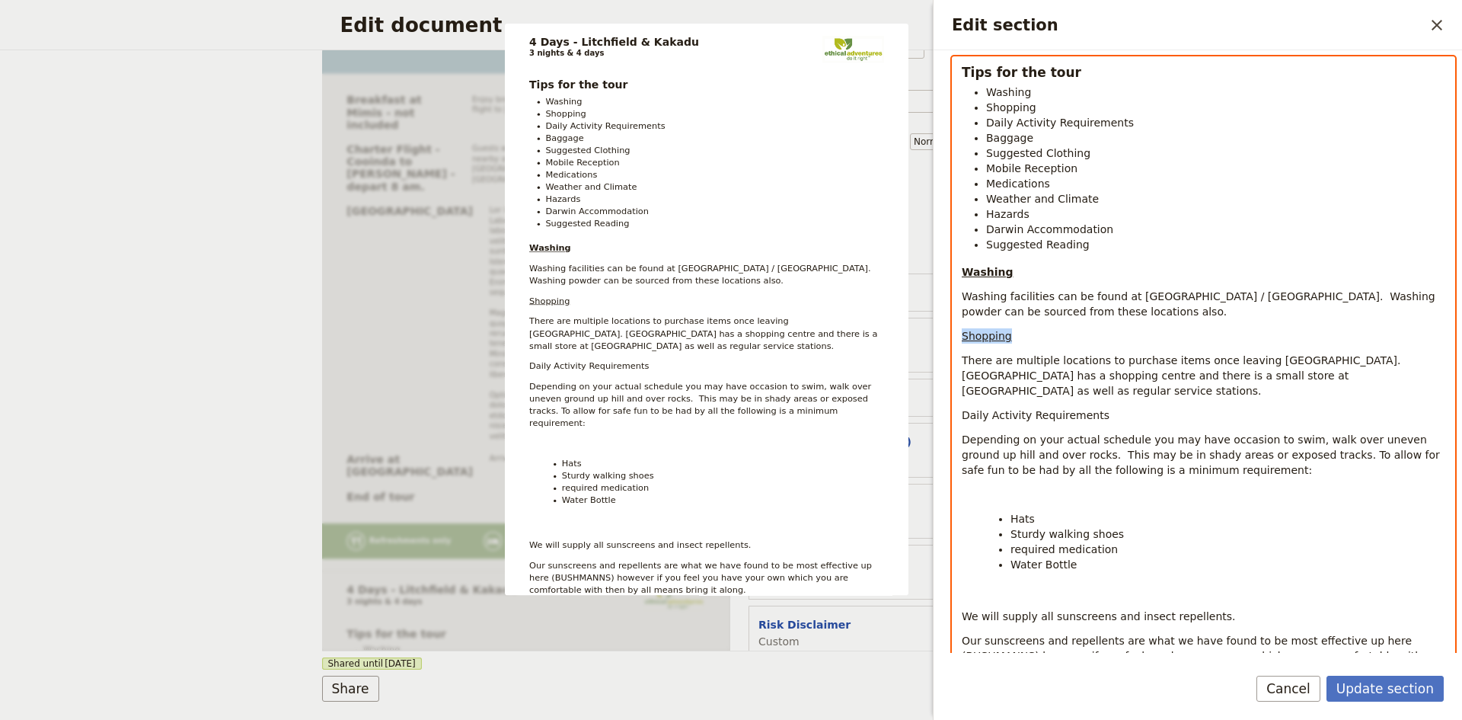
scroll to position [175, 0]
click at [1056, 411] on span "Daily Activity Requirements" at bounding box center [1036, 417] width 148 height 12
drag, startPoint x: 1014, startPoint y: 277, endPoint x: 958, endPoint y: 277, distance: 56.4
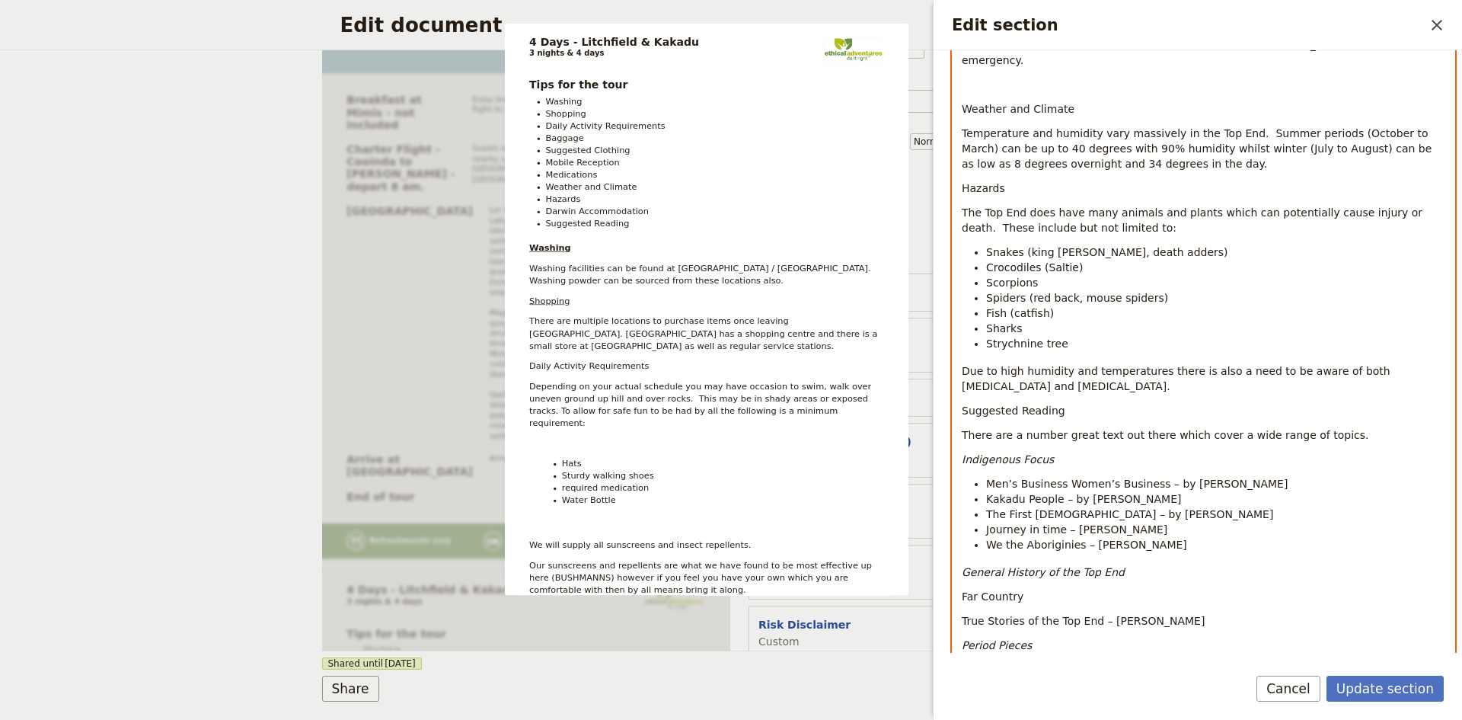
scroll to position [1470, 0]
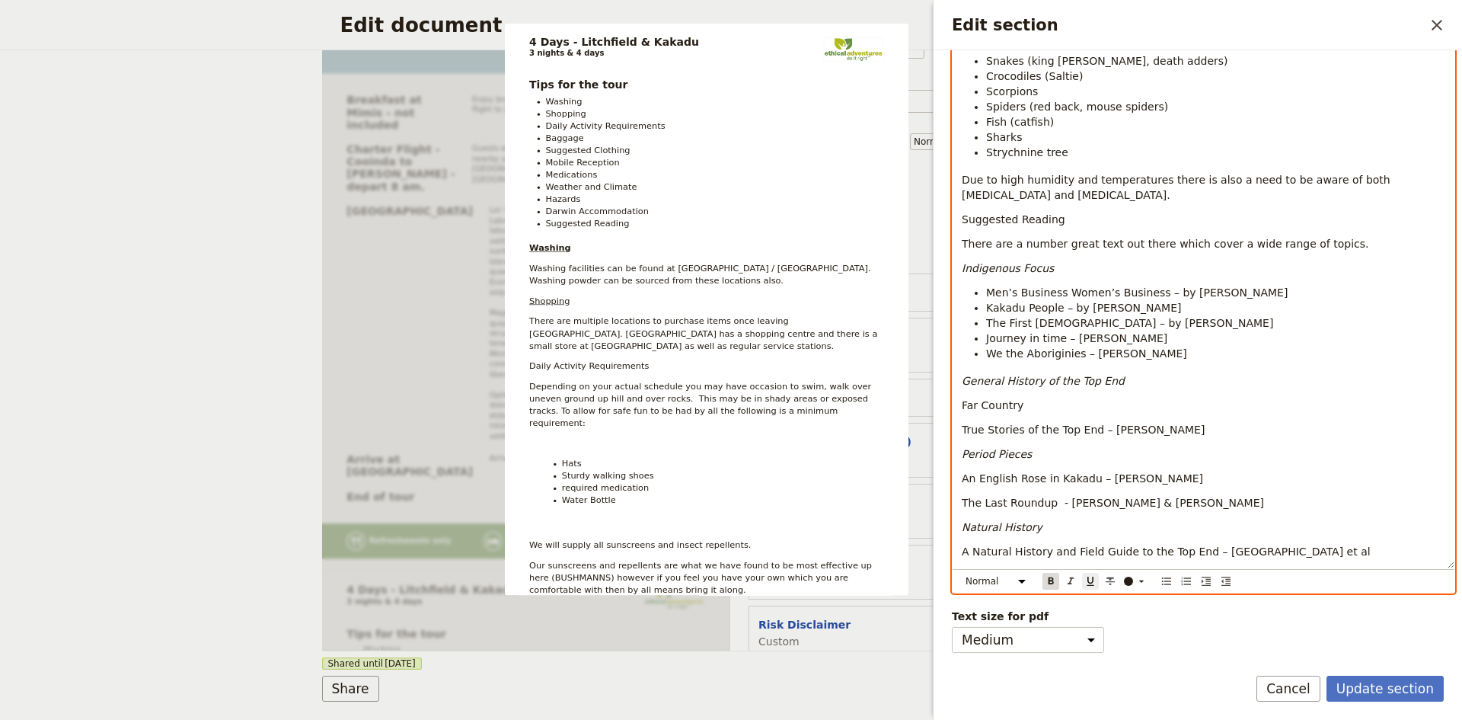
click at [1052, 584] on icon "Format bold" at bounding box center [1051, 581] width 12 height 12
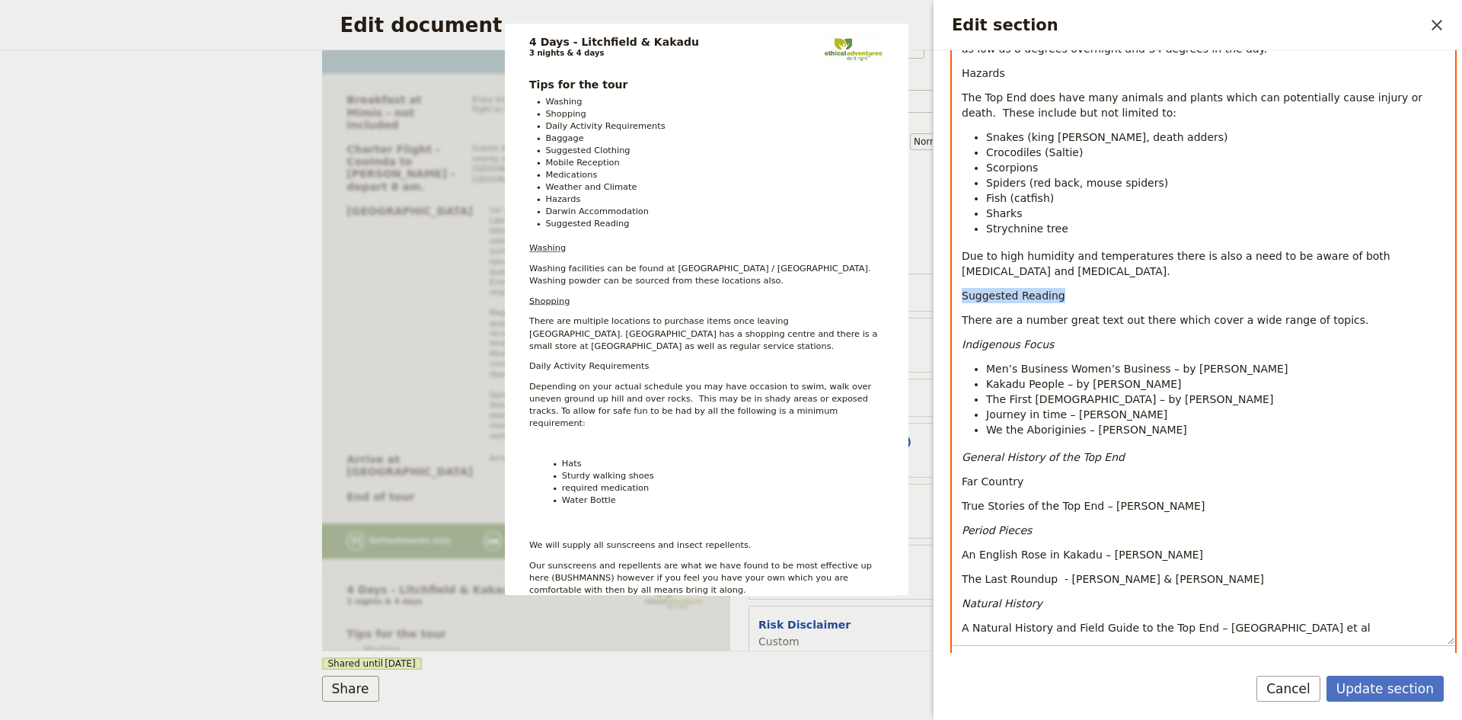
drag, startPoint x: 1017, startPoint y: 249, endPoint x: 948, endPoint y: 251, distance: 68.6
click at [948, 251] on div "Section type Cover page Day summary Itinerary Custom Hide section Section label…" at bounding box center [1198, 351] width 529 height 602
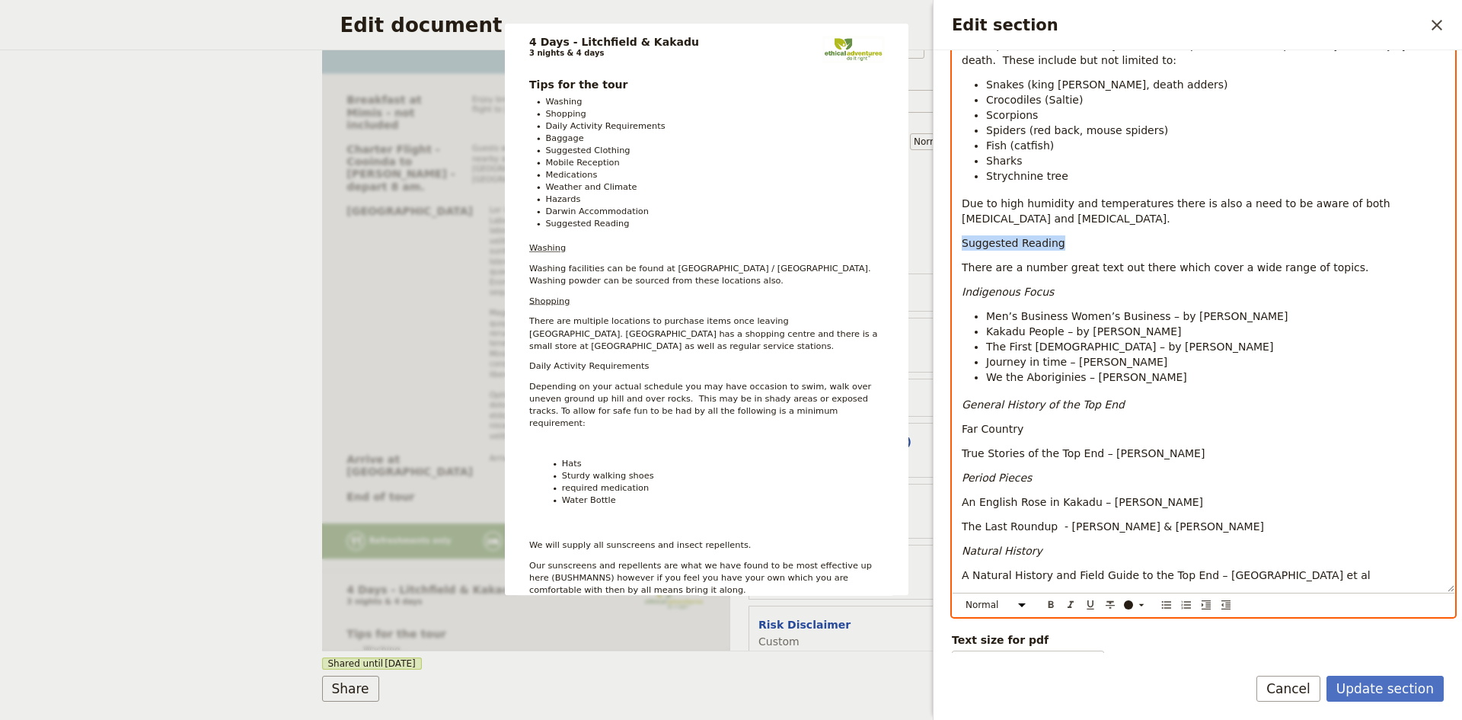
scroll to position [1470, 0]
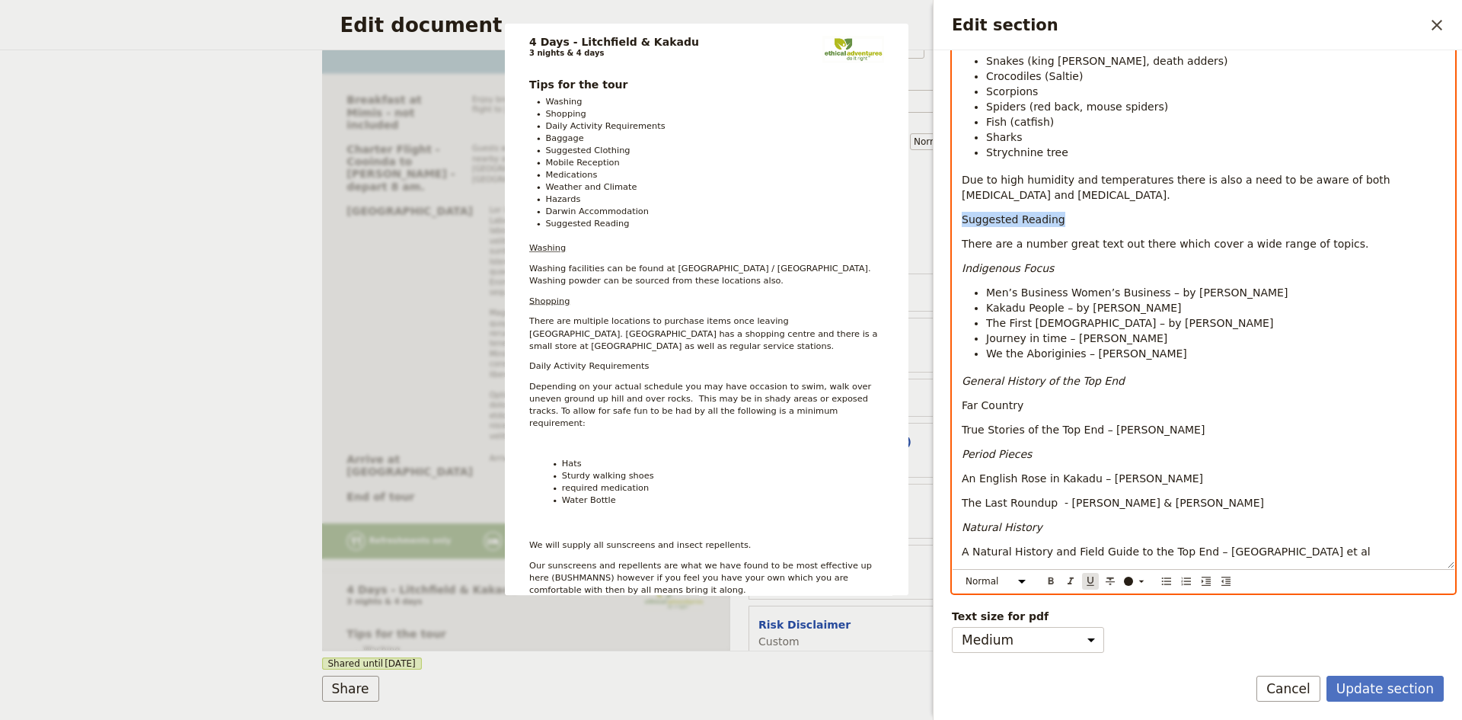
click at [1092, 580] on icon "Format underline" at bounding box center [1090, 581] width 12 height 12
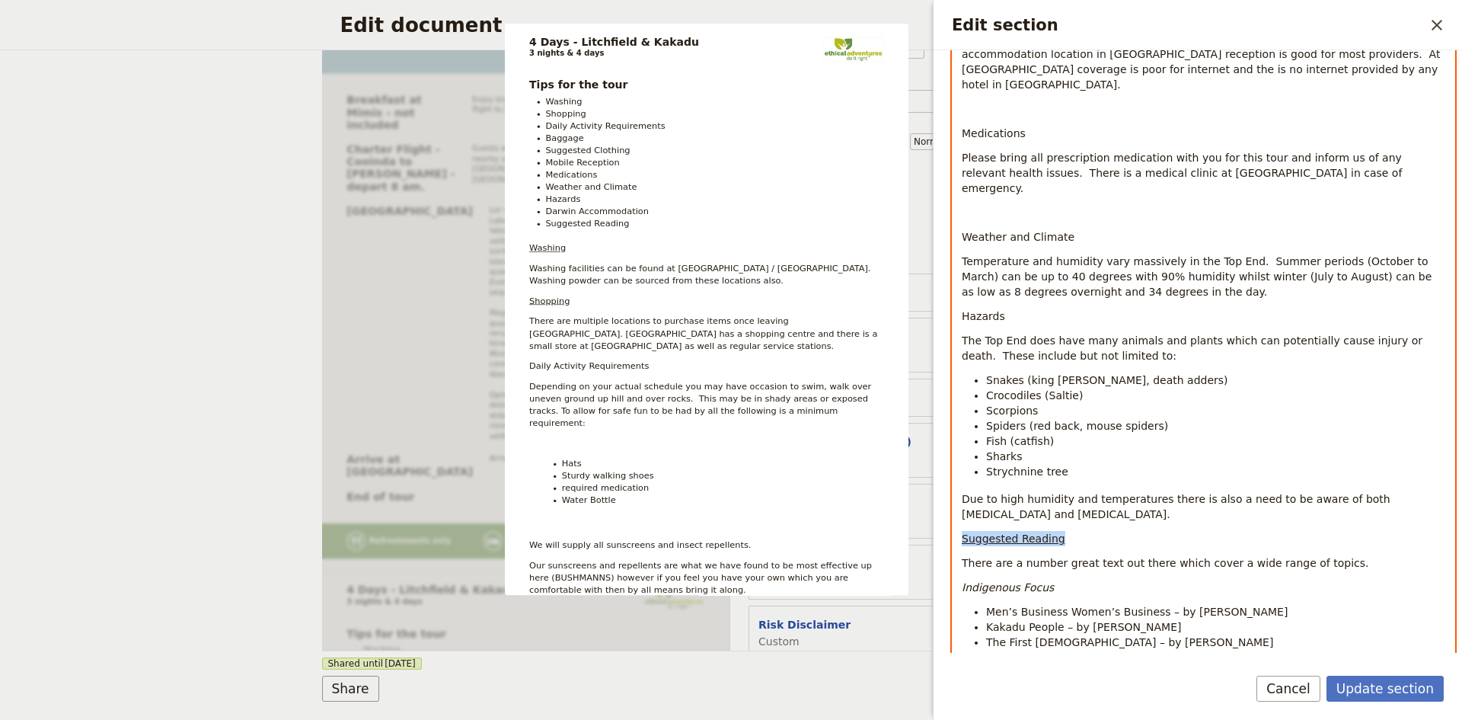
scroll to position [1089, 0]
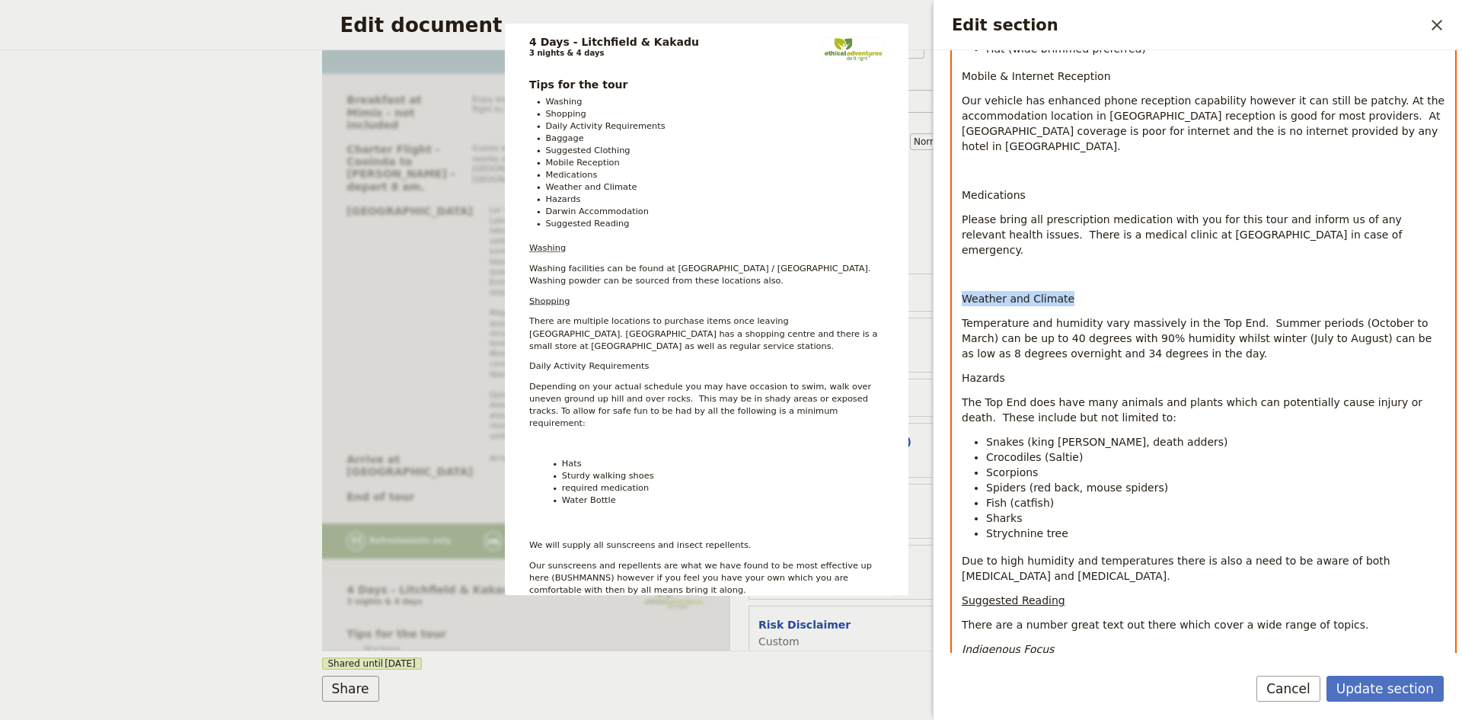
drag, startPoint x: 1068, startPoint y: 255, endPoint x: 961, endPoint y: 258, distance: 106.7
click at [961, 258] on div "Tips for the tour Washing Shopping Daily Activity Requirements Baggage Suggeste…" at bounding box center [1204, 47] width 502 height 1803
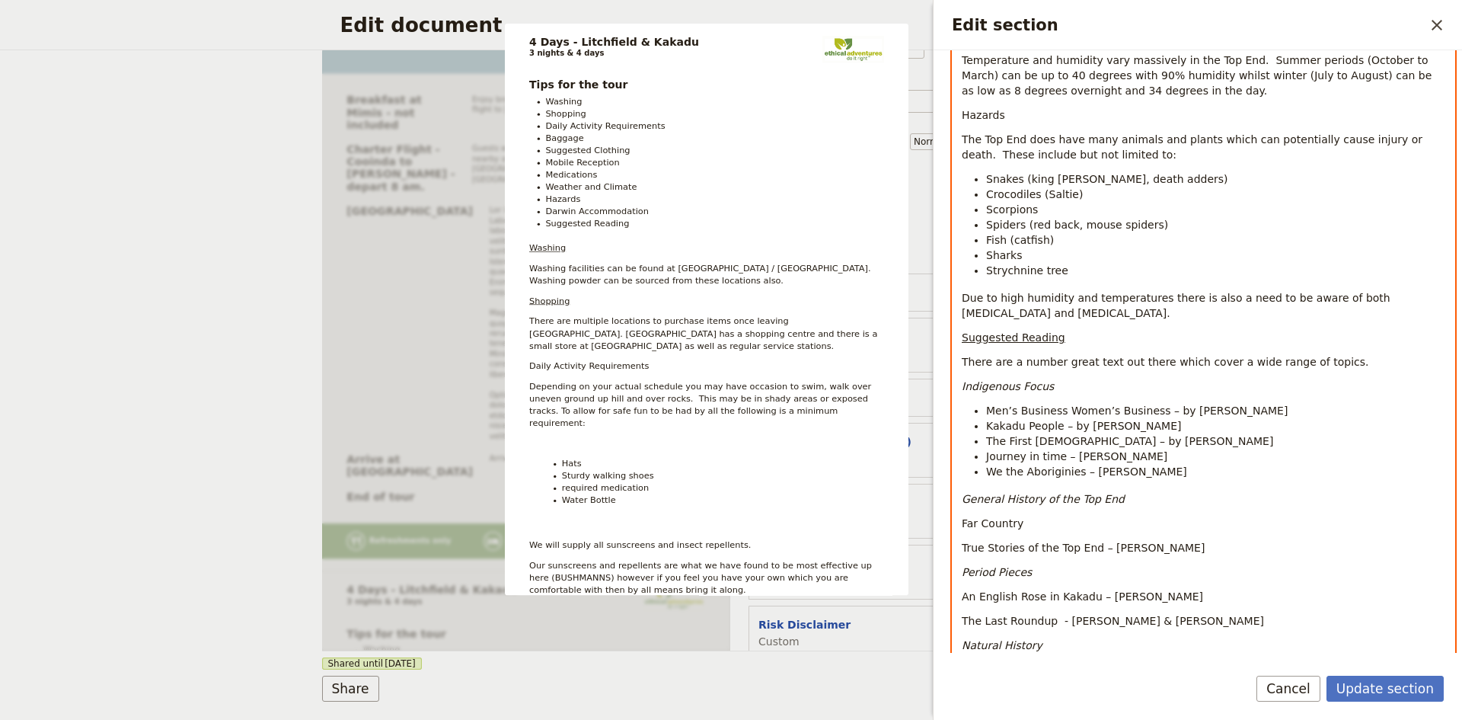
scroll to position [1470, 0]
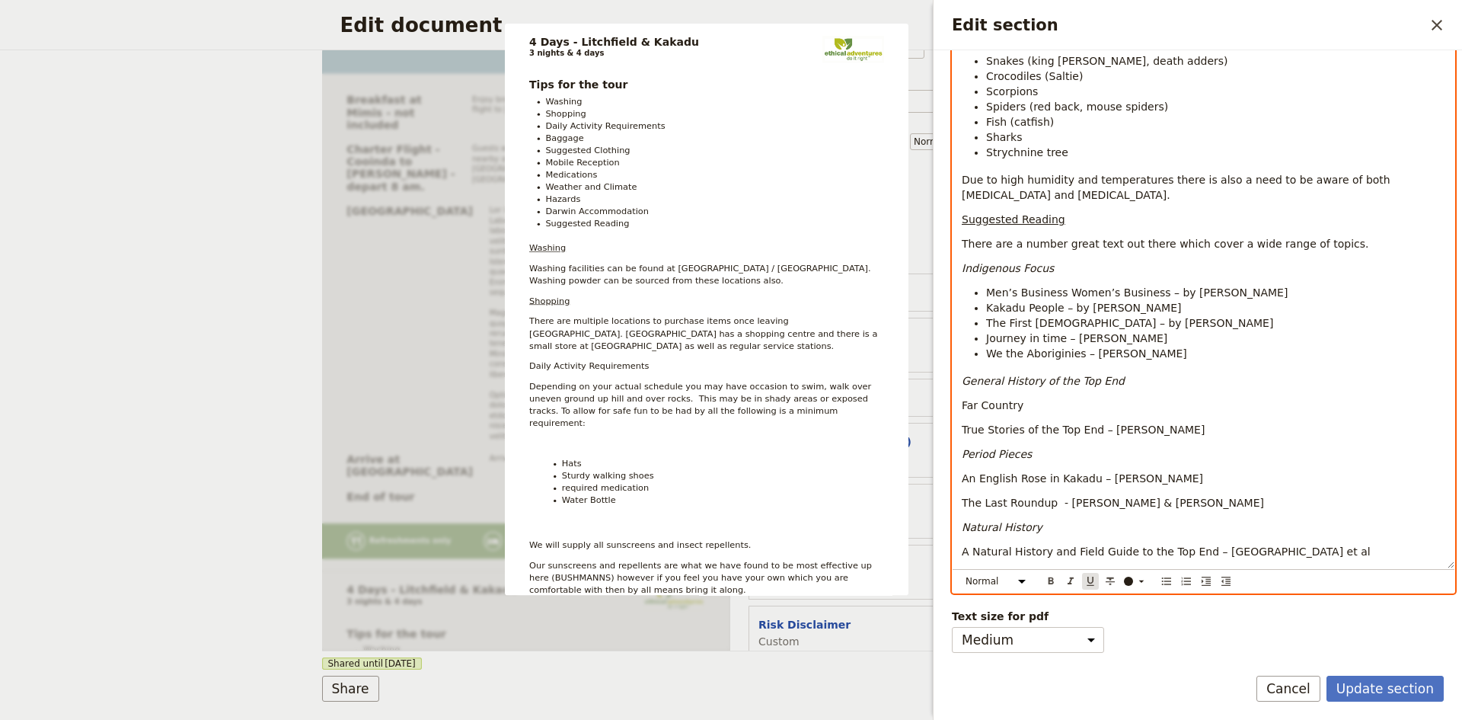
click at [1089, 583] on icon "Format underline" at bounding box center [1090, 581] width 12 height 12
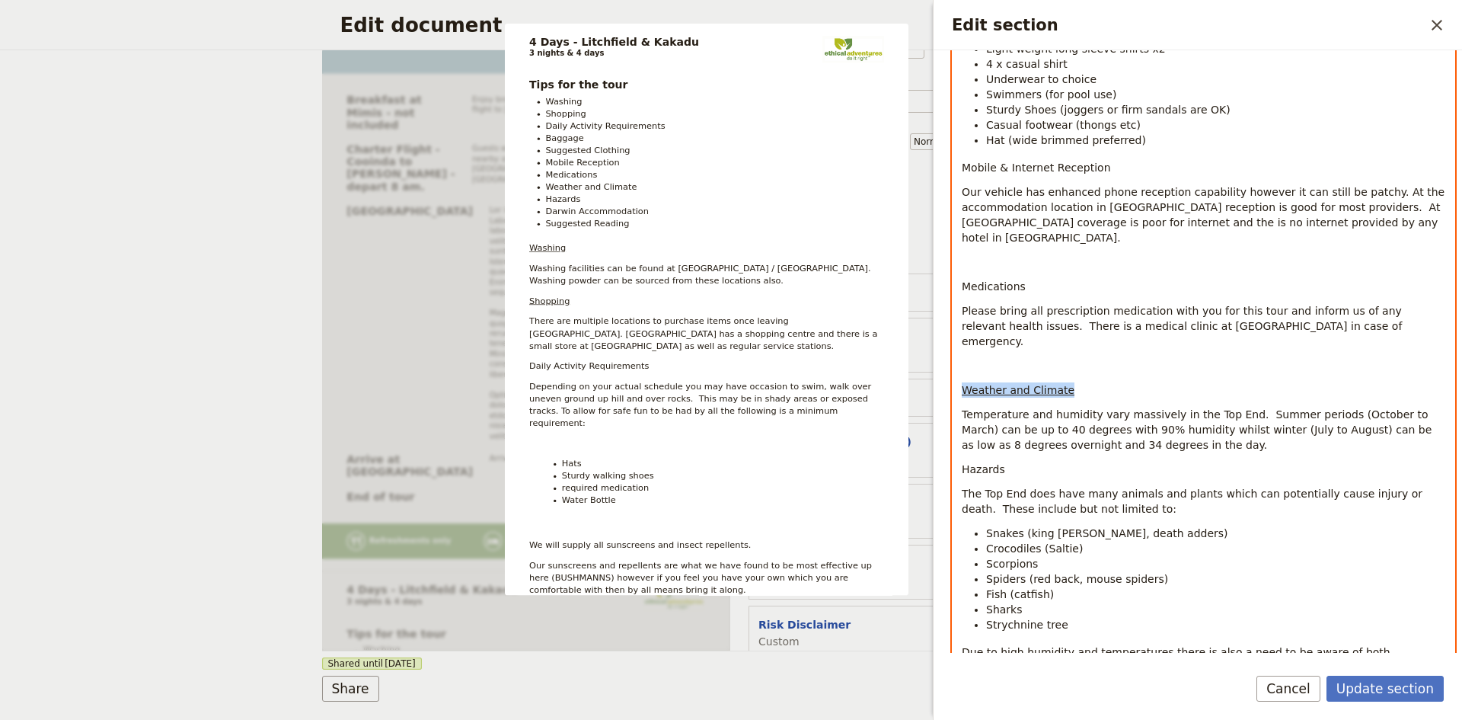
scroll to position [861, 0]
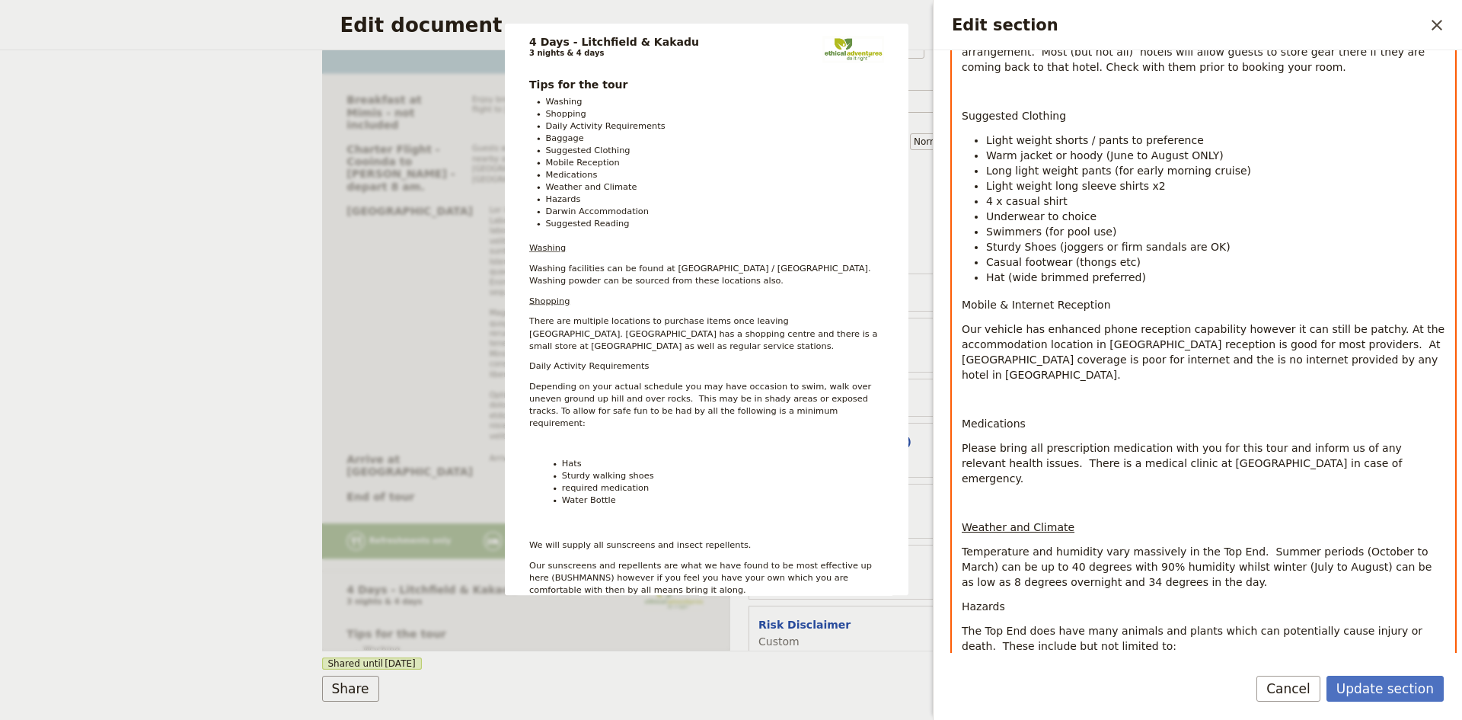
click at [1040, 385] on div "Tips for the tour Washing Shopping Daily Activity Requirements Baggage Suggeste…" at bounding box center [1204, 275] width 502 height 1803
drag, startPoint x: 1031, startPoint y: 395, endPoint x: 964, endPoint y: 396, distance: 67.0
click at [964, 416] on p "Medications" at bounding box center [1204, 423] width 484 height 15
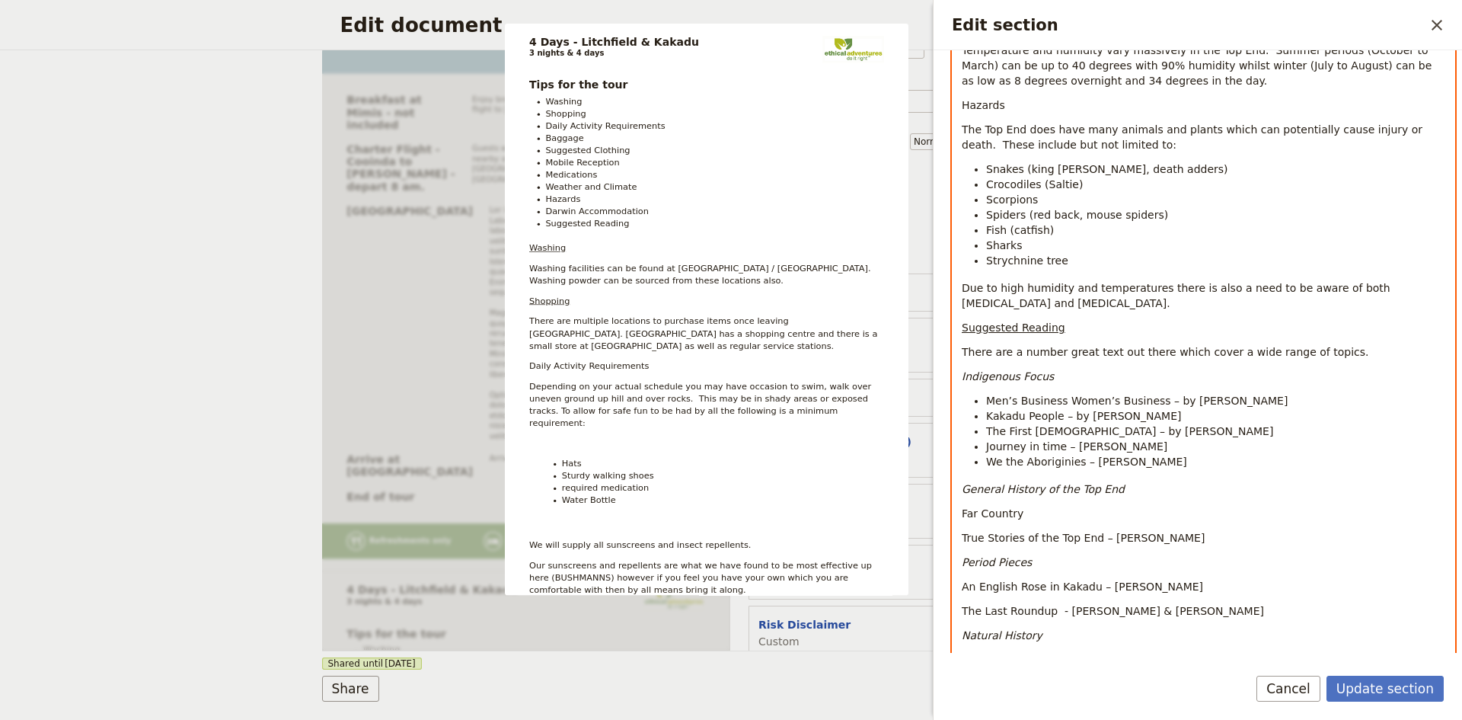
scroll to position [1470, 0]
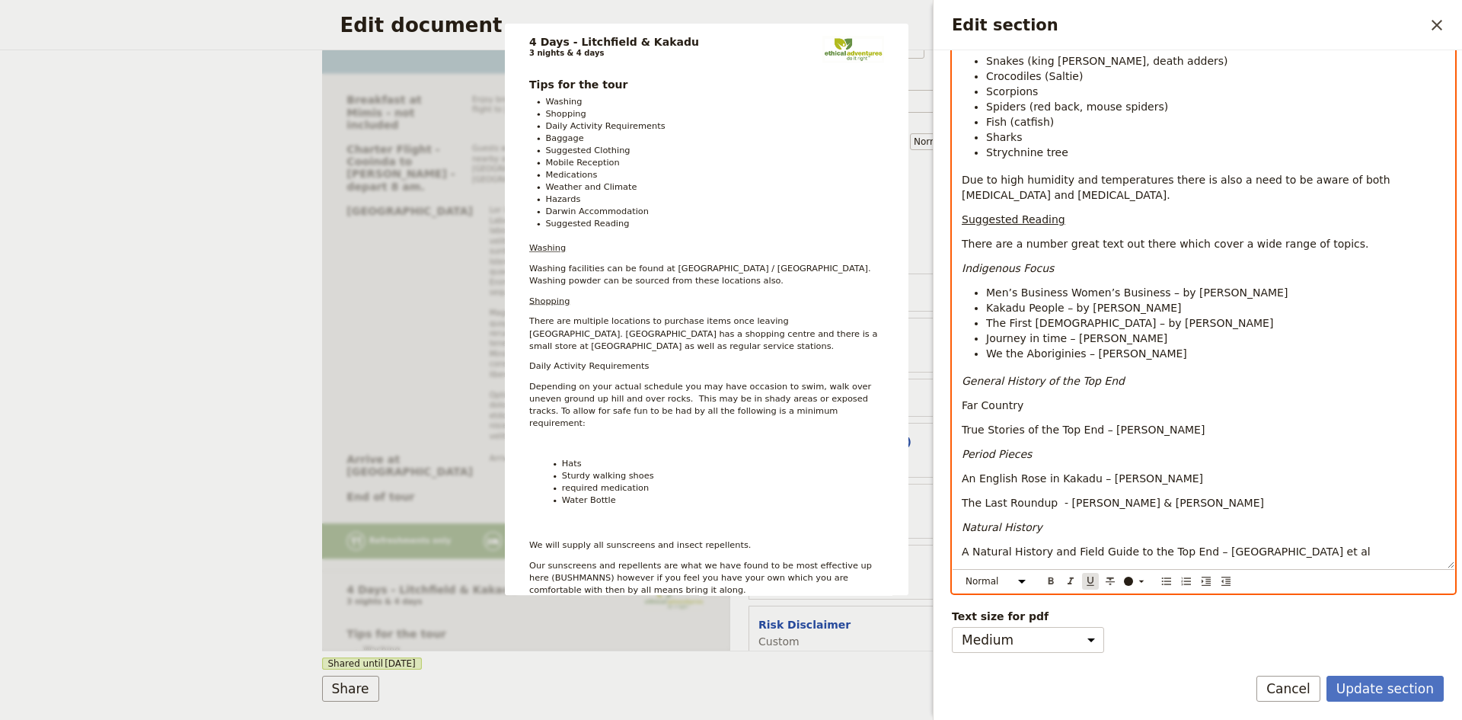
click at [1089, 580] on icon "Format underline" at bounding box center [1090, 581] width 12 height 12
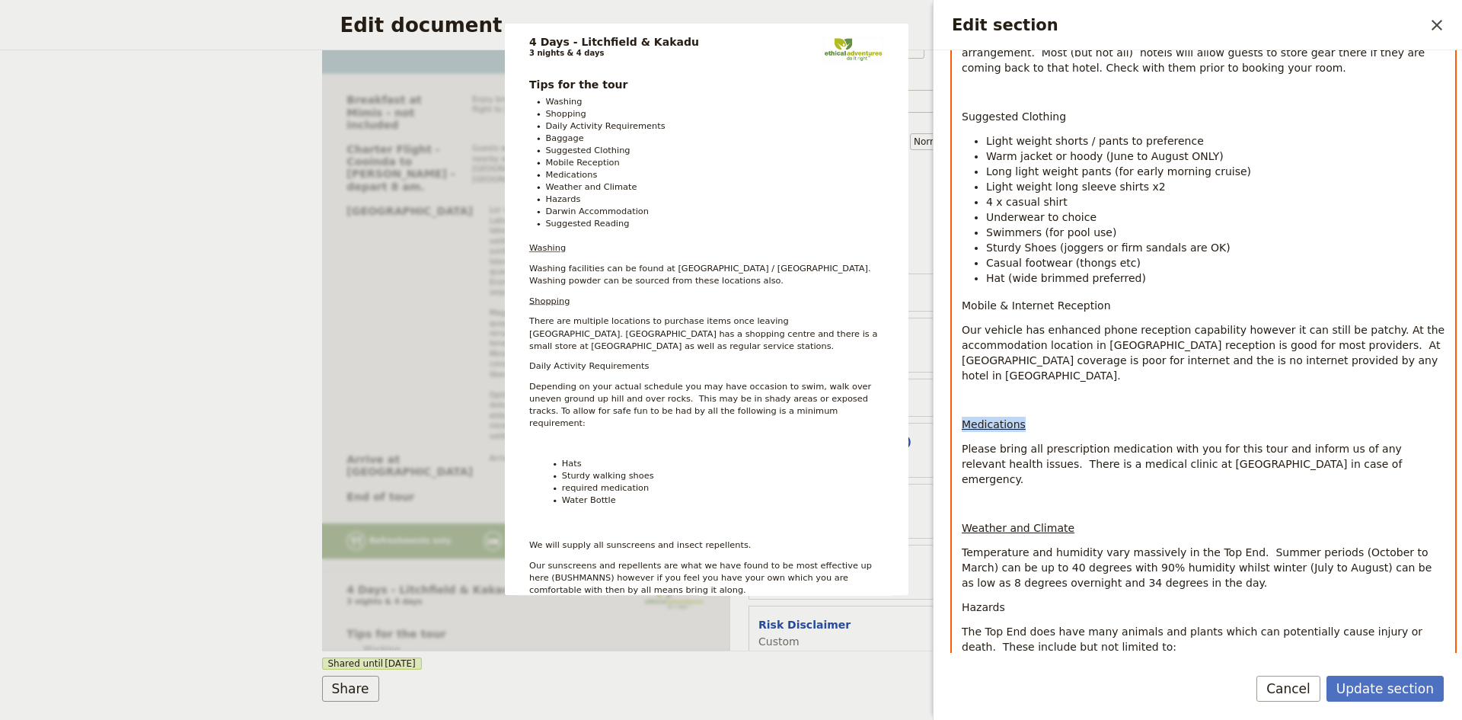
scroll to position [708, 0]
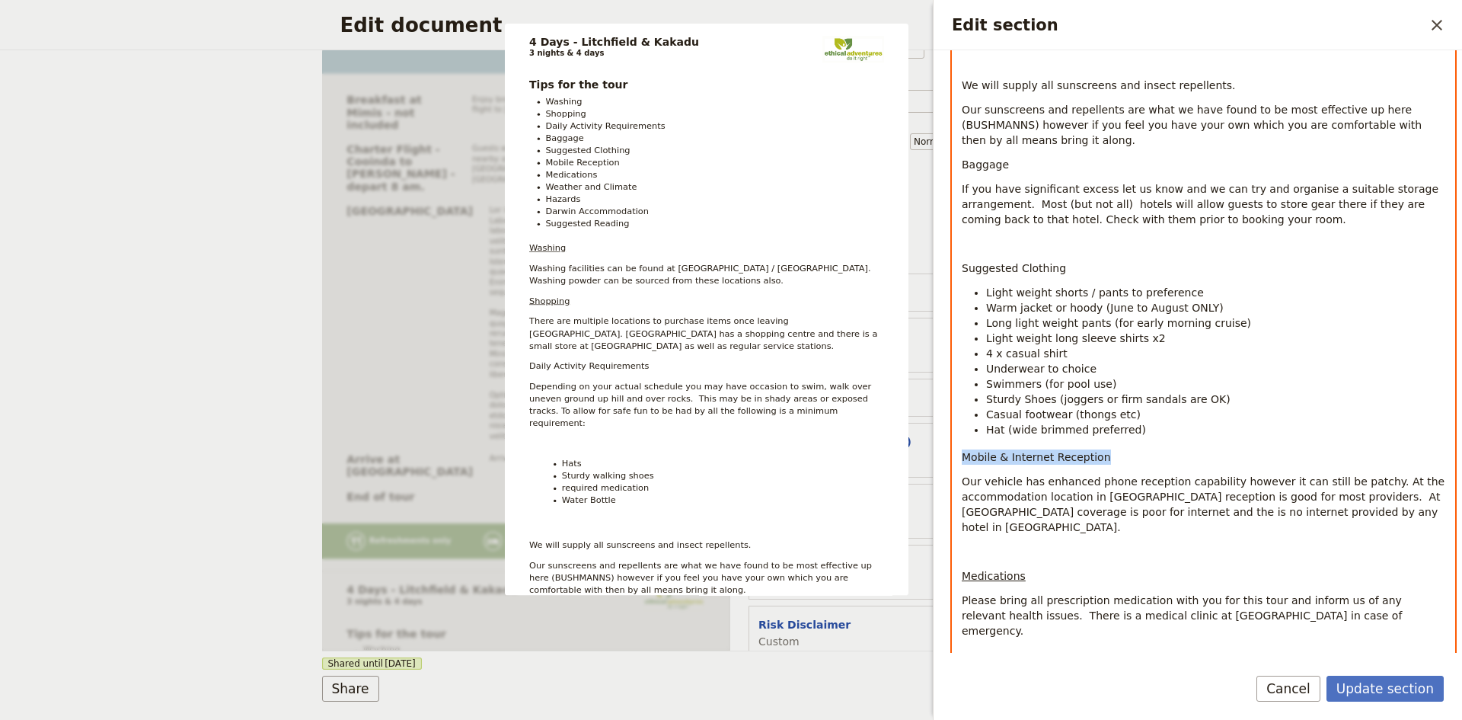
drag, startPoint x: 1097, startPoint y: 444, endPoint x: 950, endPoint y: 439, distance: 147.1
click at [950, 439] on div "Section type Cover page Day summary Itinerary Custom Hide section Section label…" at bounding box center [1198, 351] width 529 height 602
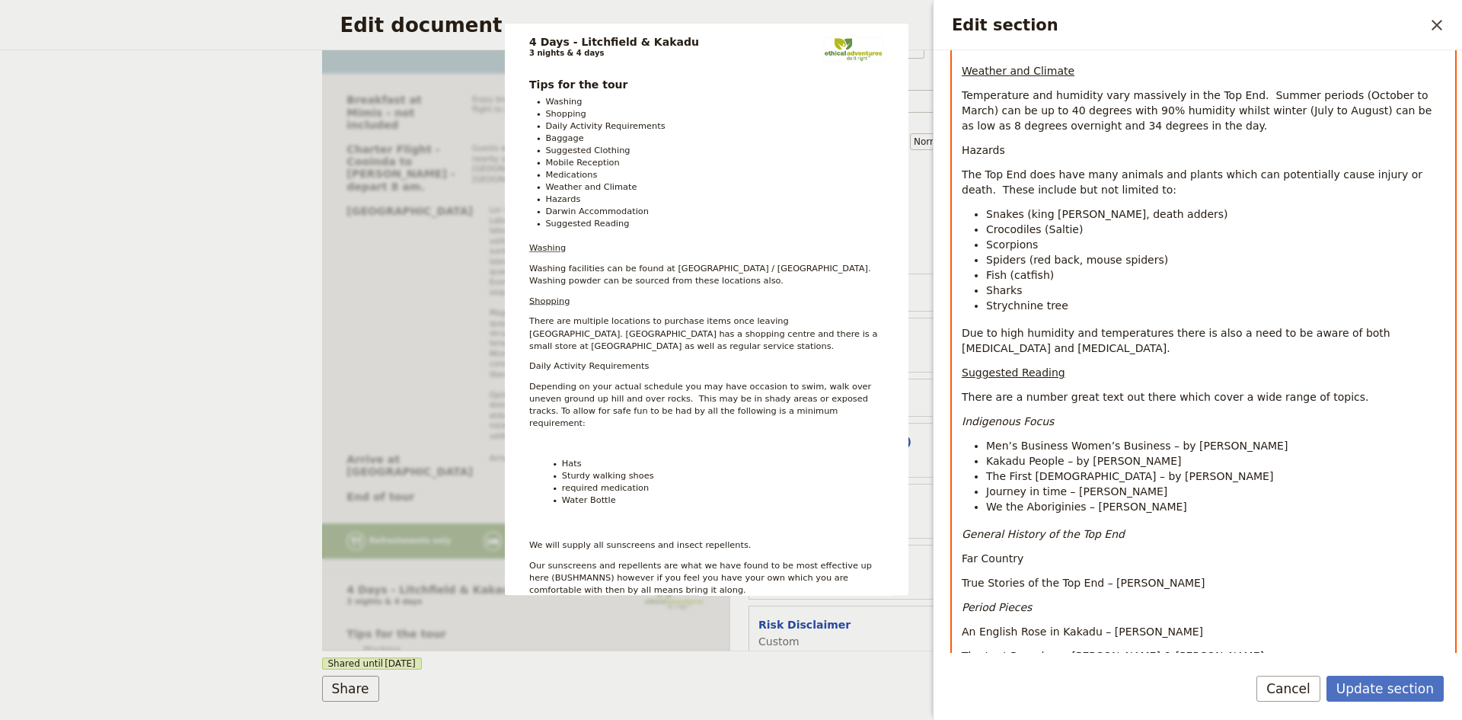
scroll to position [1470, 0]
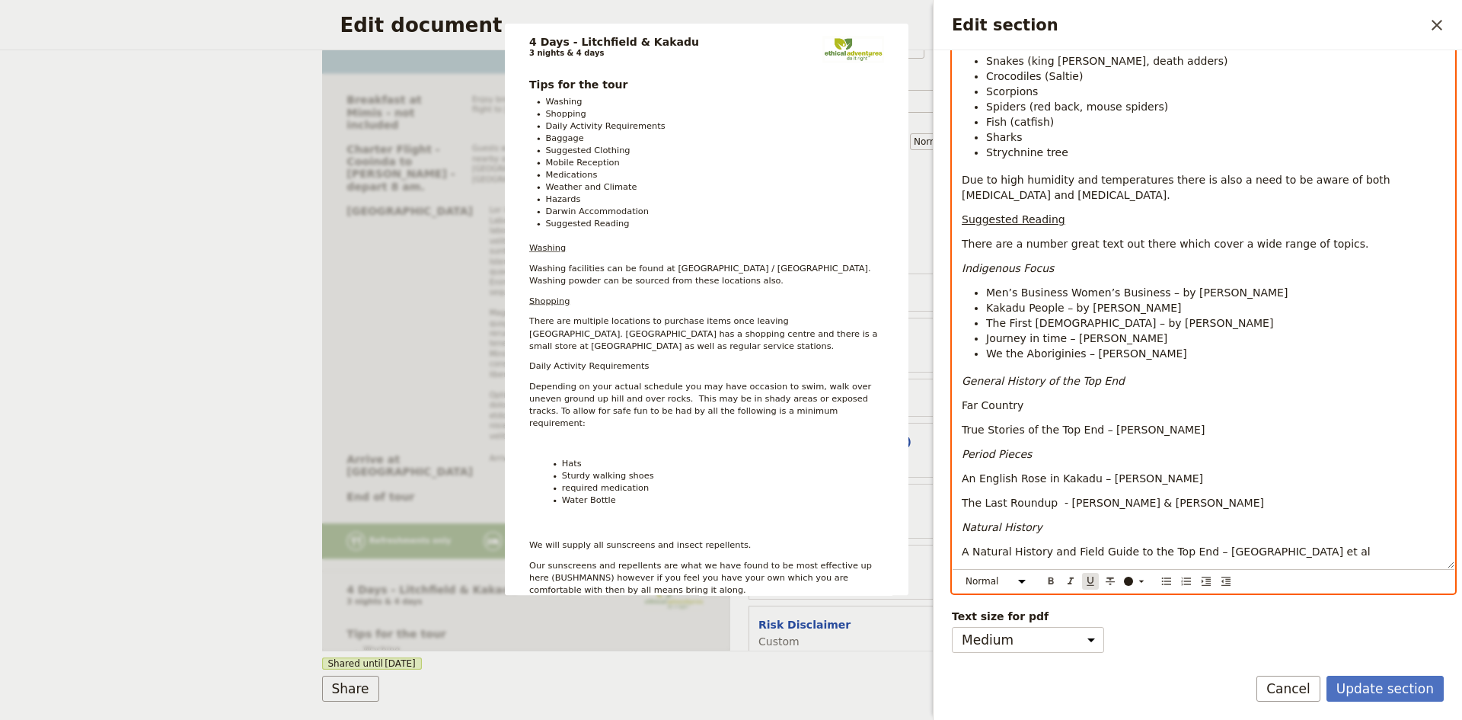
click at [1091, 580] on icon "Format underline" at bounding box center [1090, 581] width 12 height 12
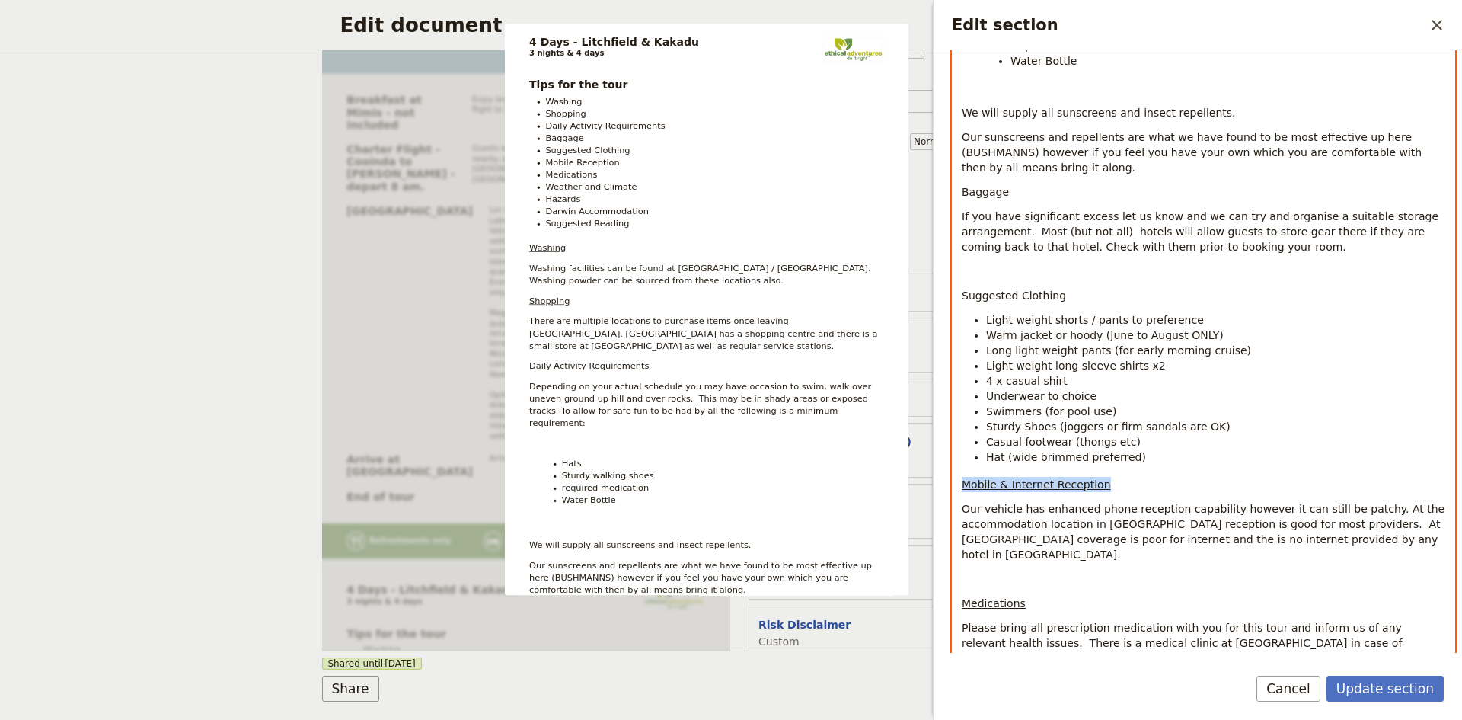
scroll to position [556, 0]
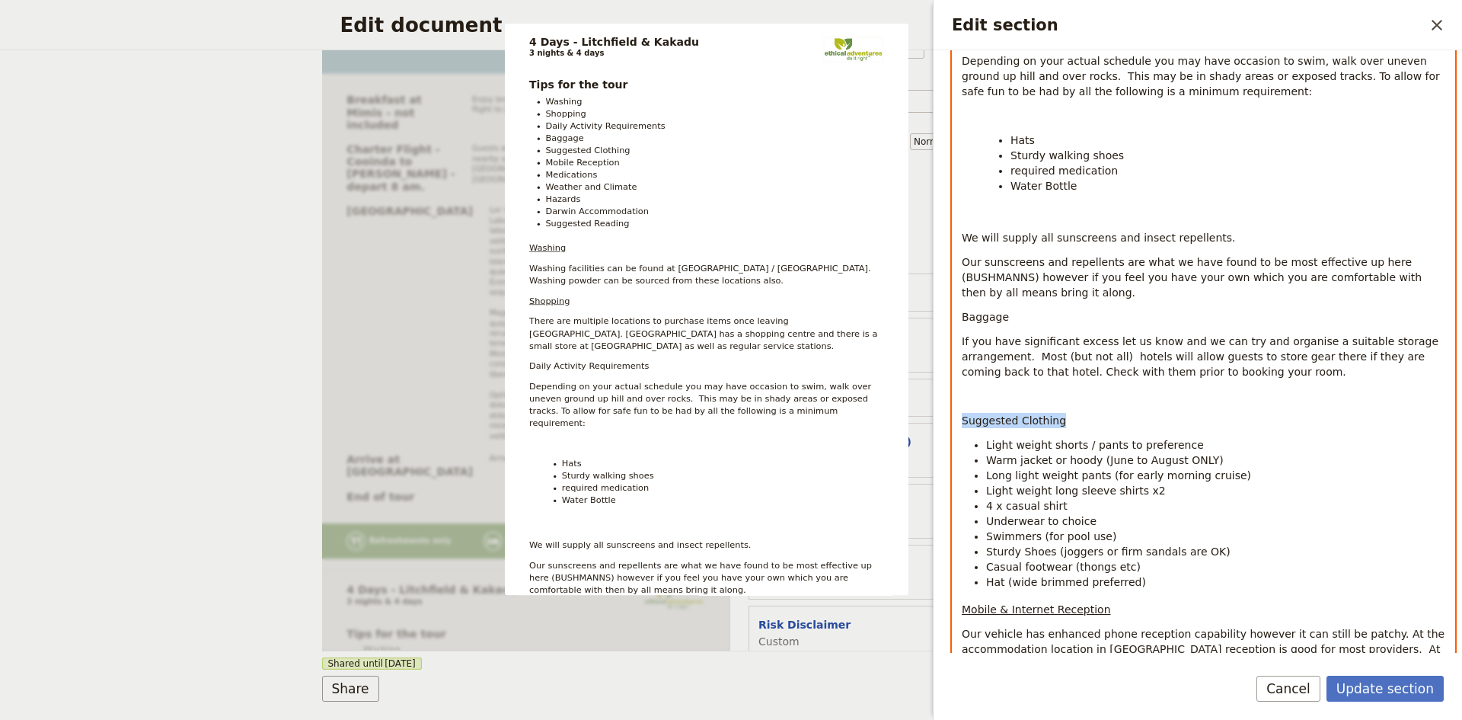
drag, startPoint x: 1056, startPoint y: 403, endPoint x: 961, endPoint y: 408, distance: 94.6
click at [961, 408] on div "Tips for the tour Washing Shopping Daily Activity Requirements Baggage Suggeste…" at bounding box center [1204, 580] width 502 height 1803
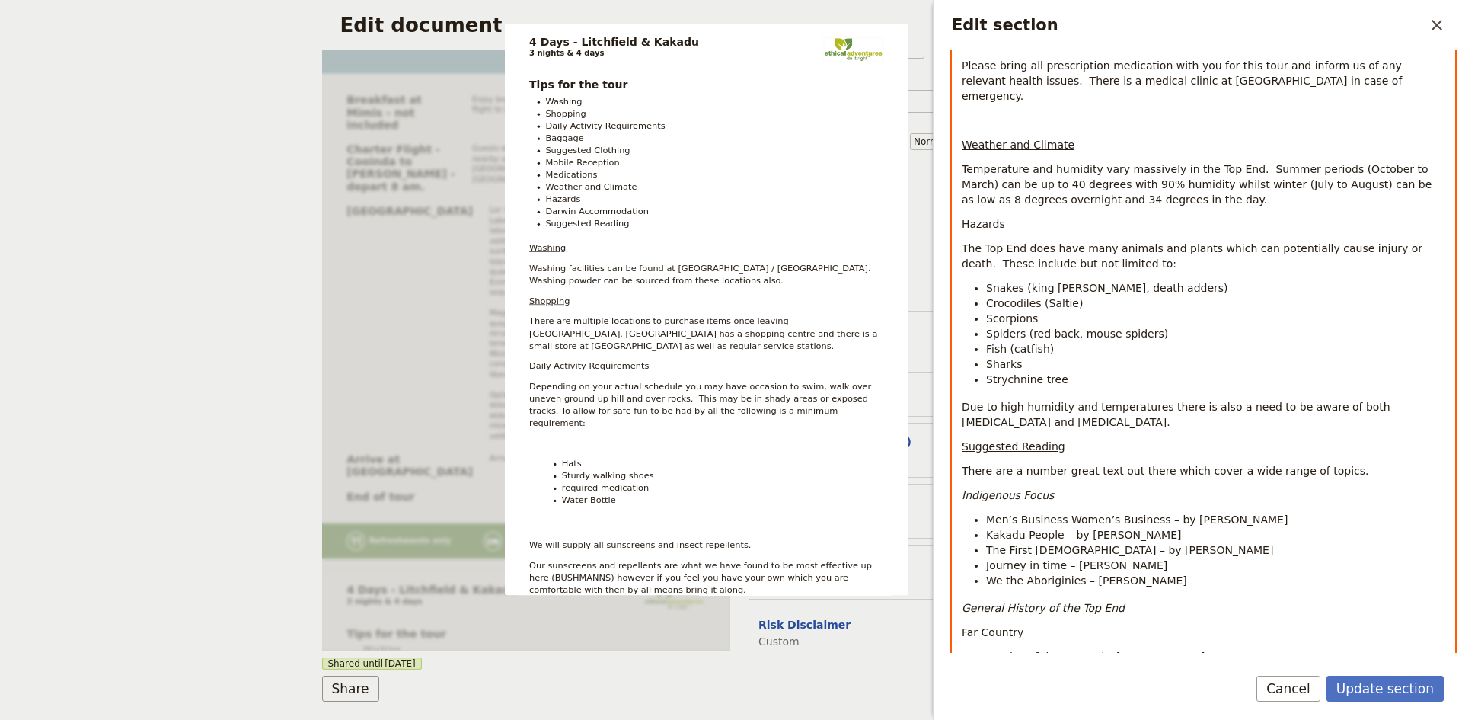
scroll to position [1470, 0]
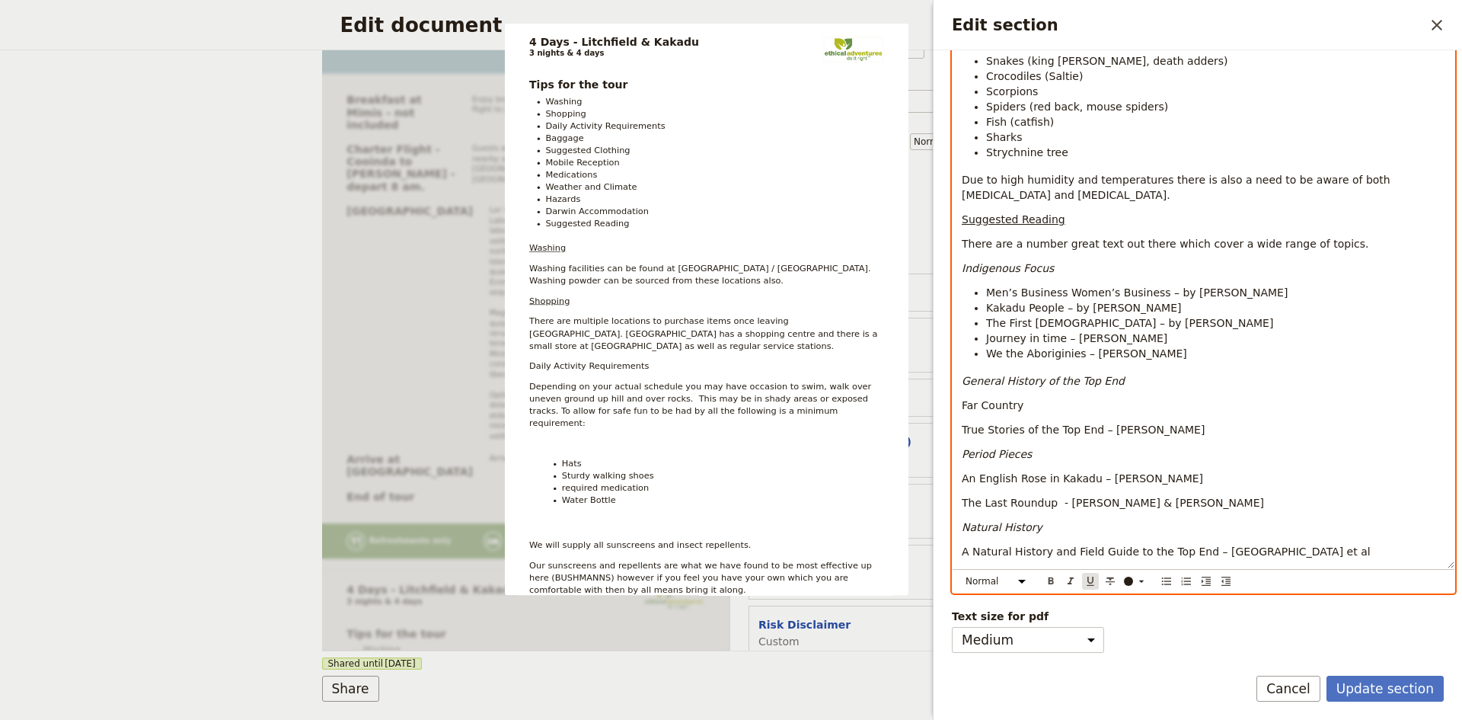
click at [1091, 582] on icon "Format underline" at bounding box center [1090, 581] width 12 height 12
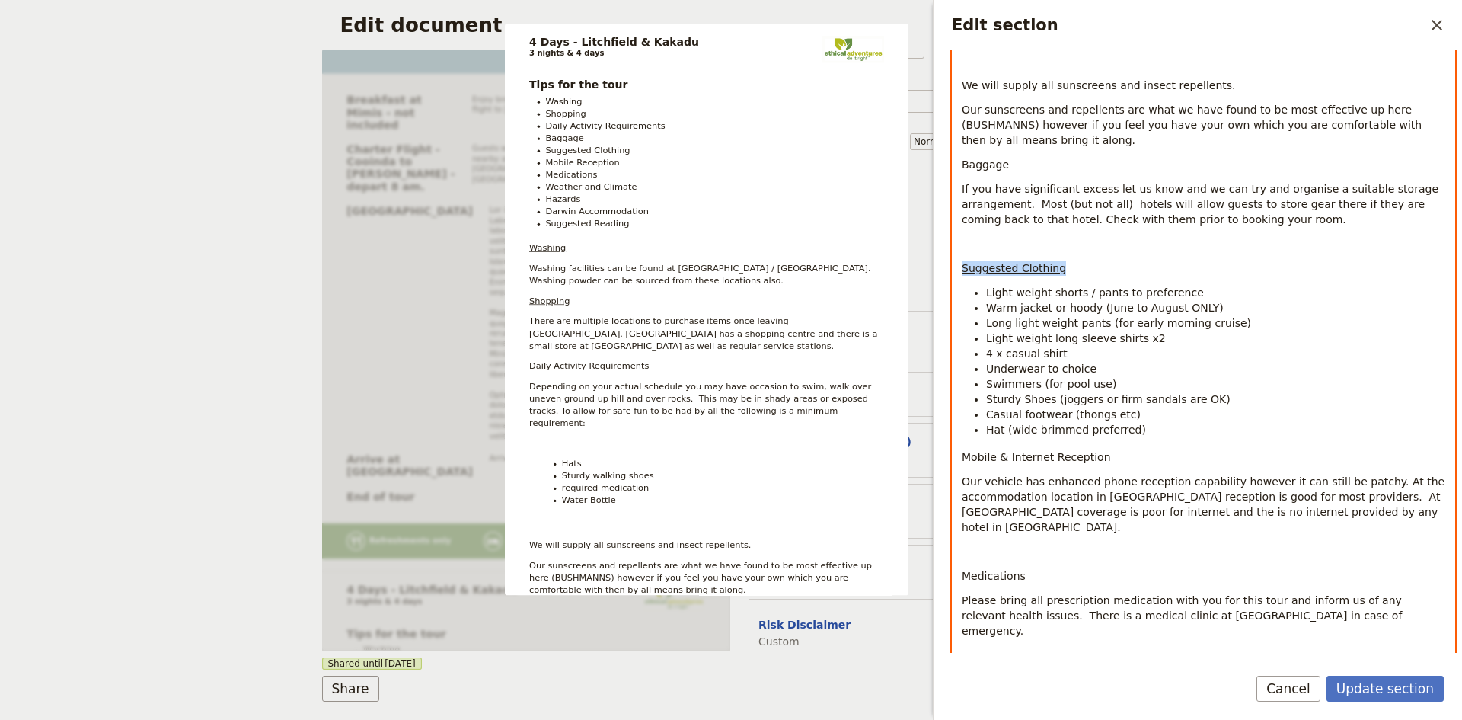
scroll to position [480, 0]
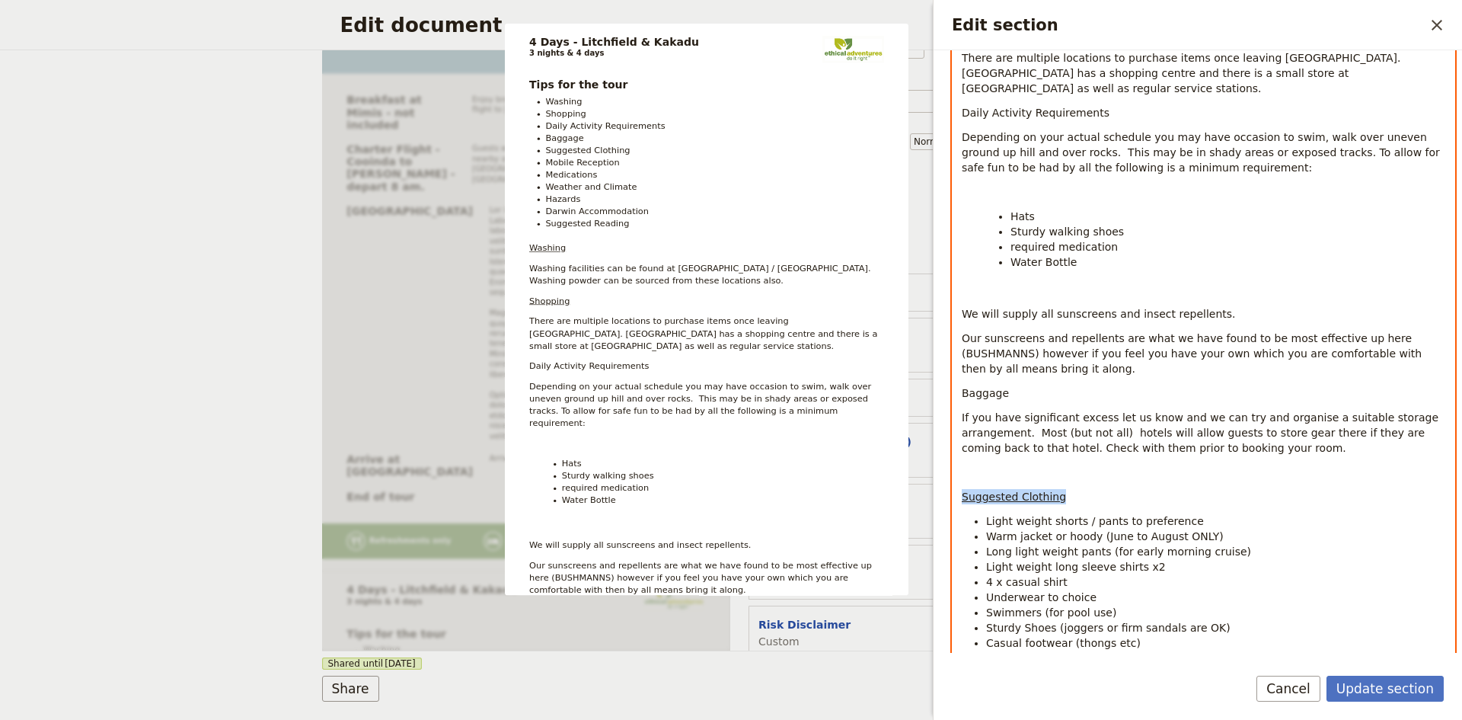
drag, startPoint x: 1006, startPoint y: 373, endPoint x: 963, endPoint y: 378, distance: 43.6
click at [963, 387] on span "Baggage" at bounding box center [985, 393] width 47 height 12
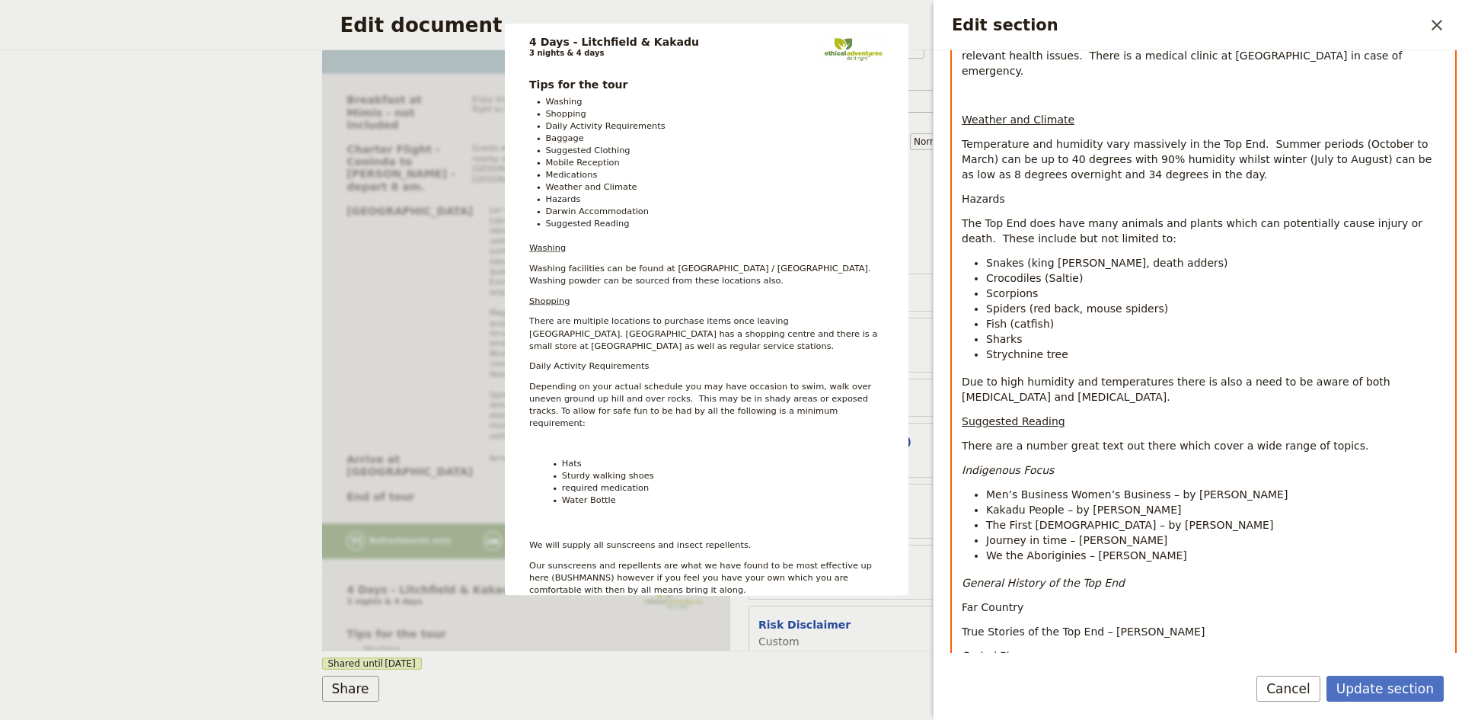
scroll to position [1470, 0]
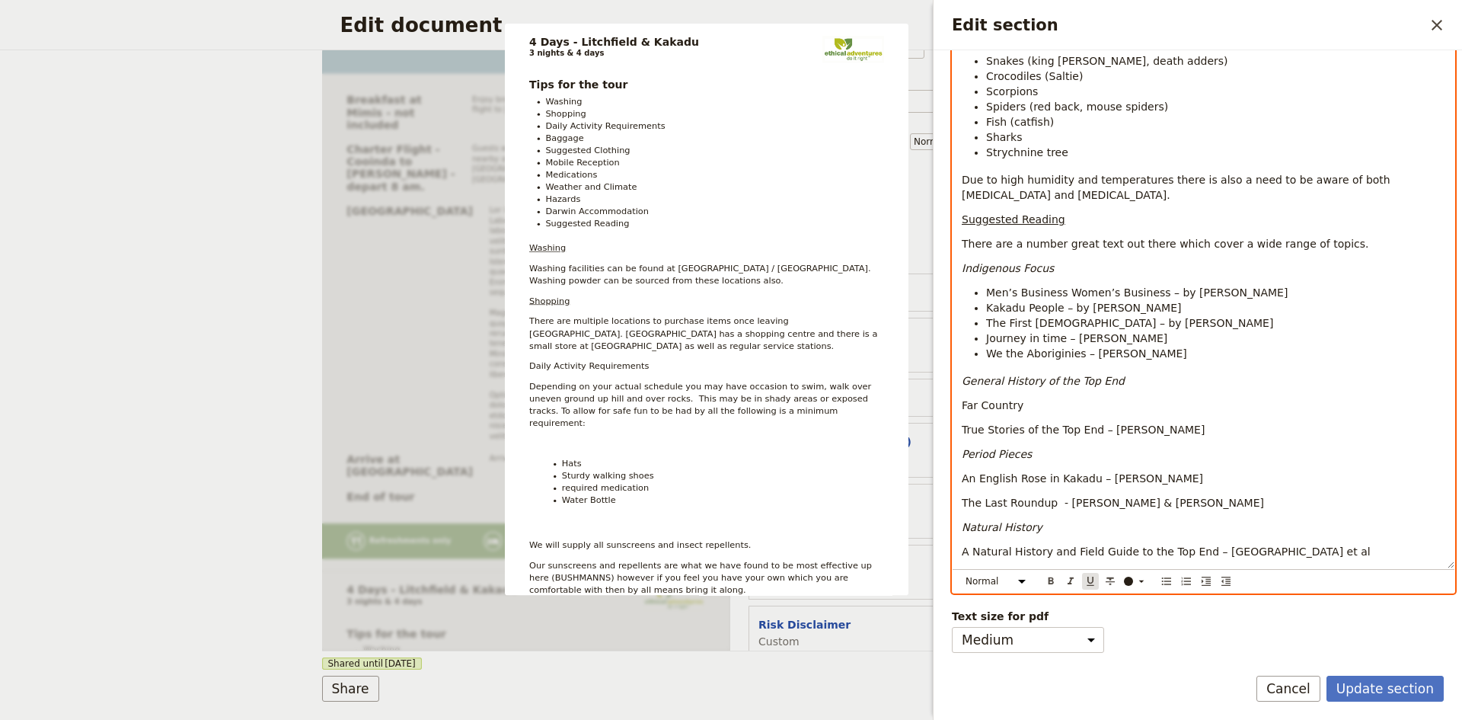
click at [1087, 580] on icon "Format underline" at bounding box center [1090, 581] width 12 height 12
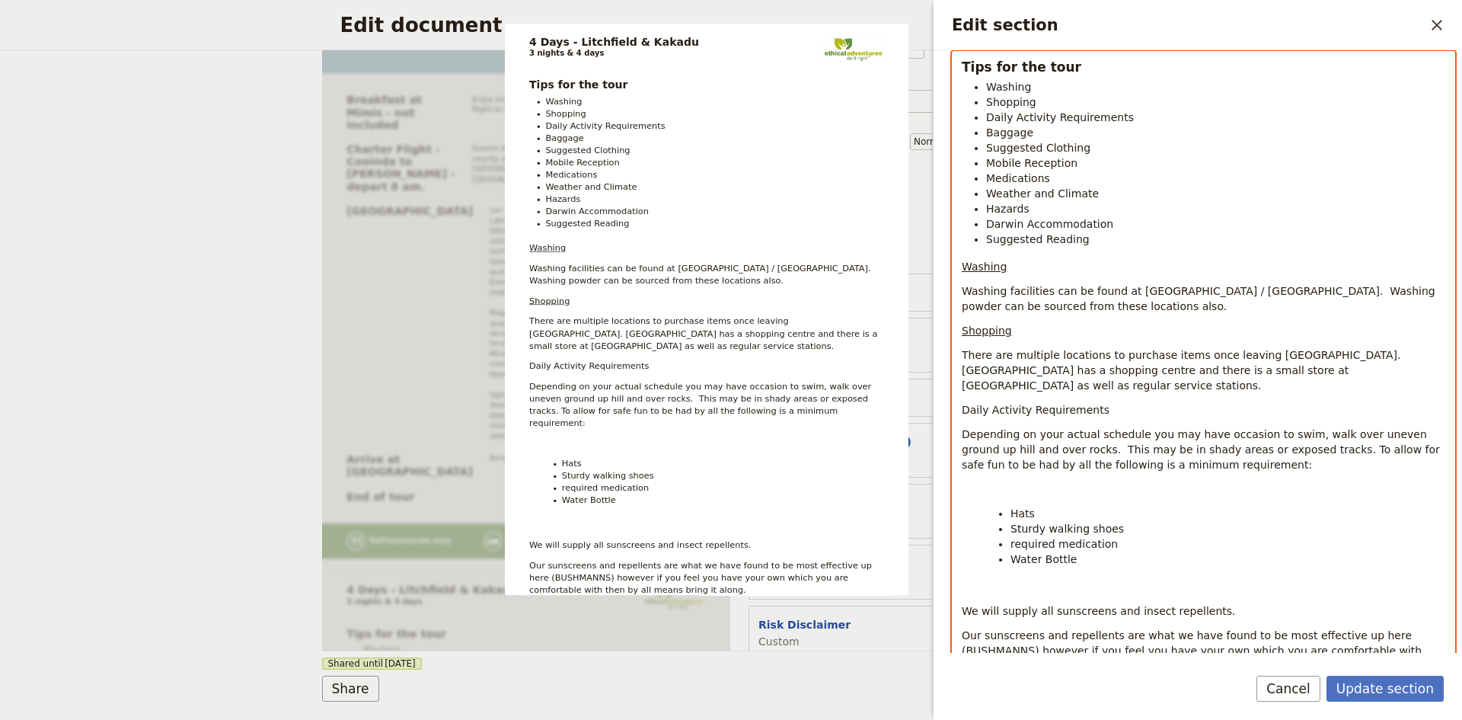
scroll to position [175, 0]
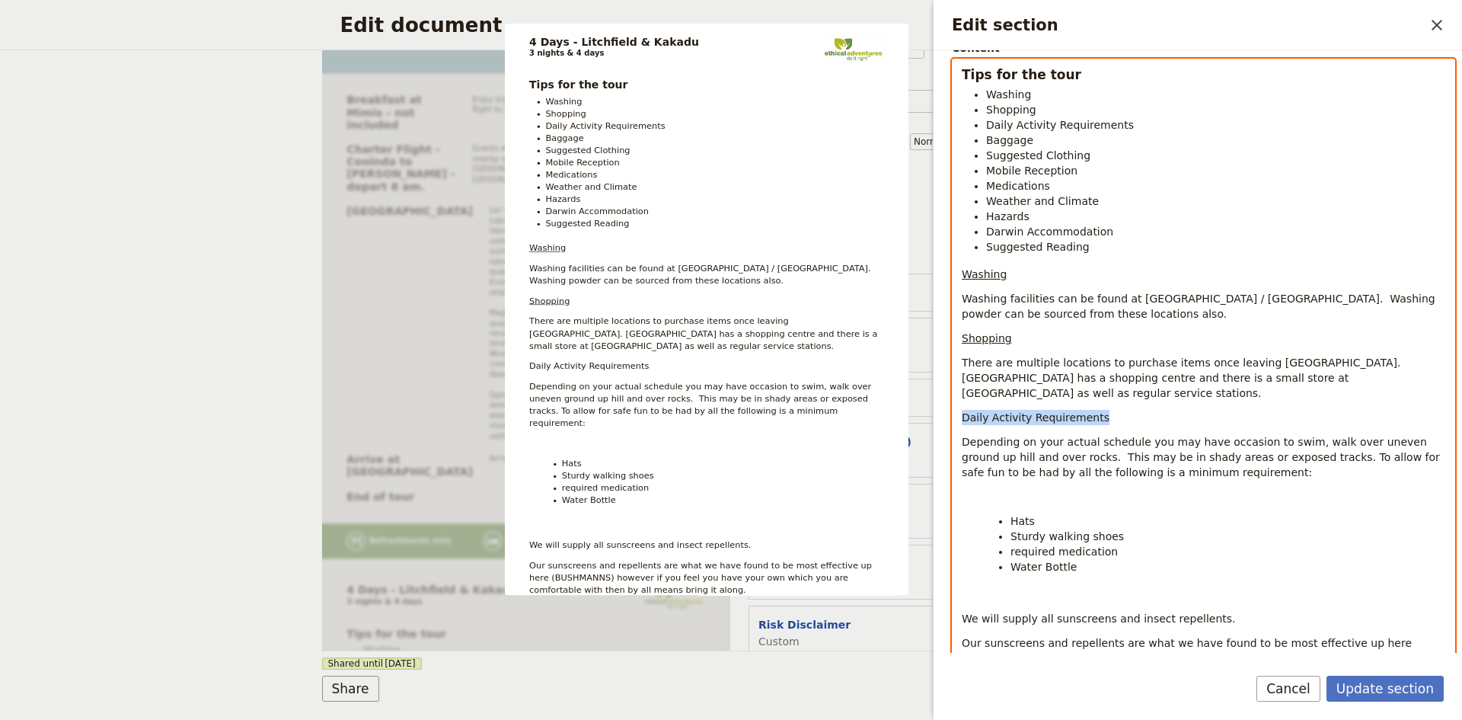
drag, startPoint x: 1095, startPoint y: 407, endPoint x: 963, endPoint y: 409, distance: 132.5
click at [963, 410] on p "Daily Activity Requirements" at bounding box center [1204, 417] width 484 height 15
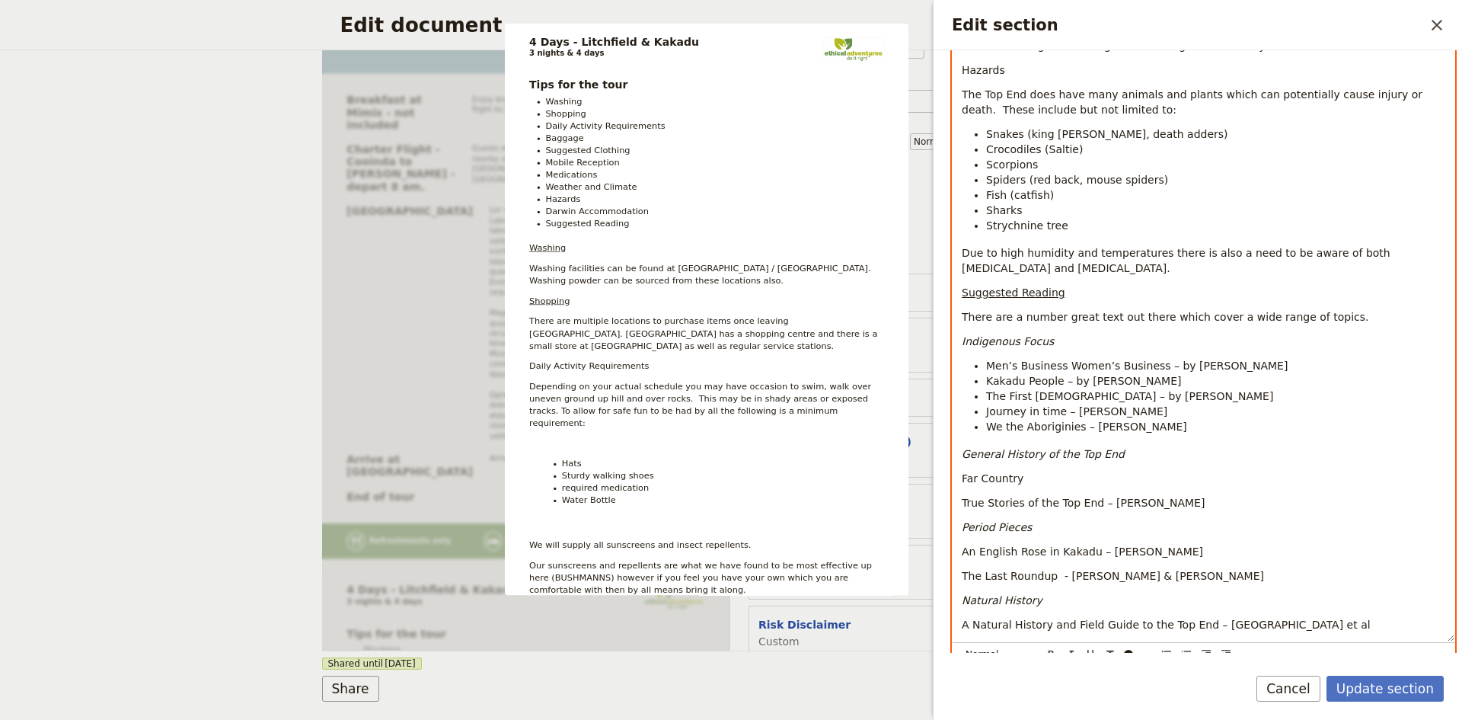
scroll to position [1470, 0]
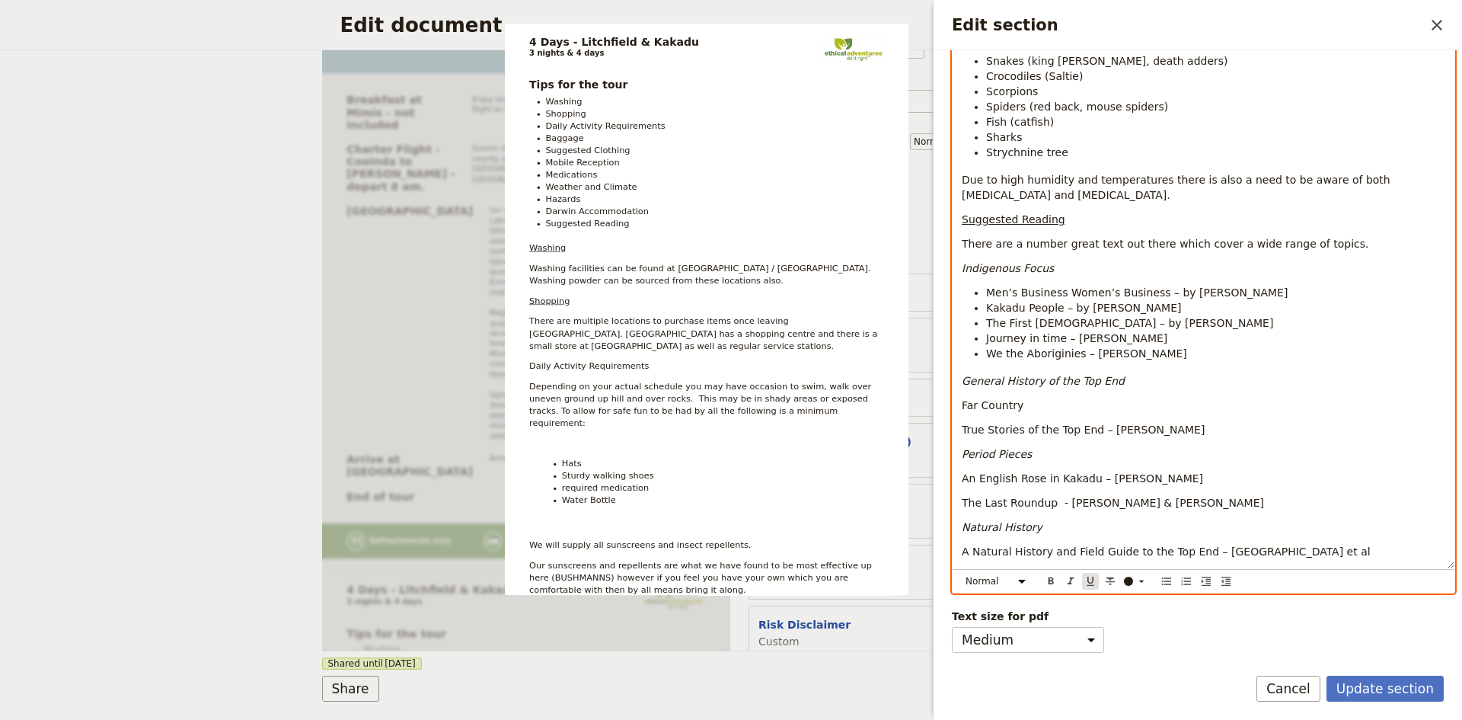
click at [1091, 583] on icon "Format underline" at bounding box center [1090, 581] width 7 height 9
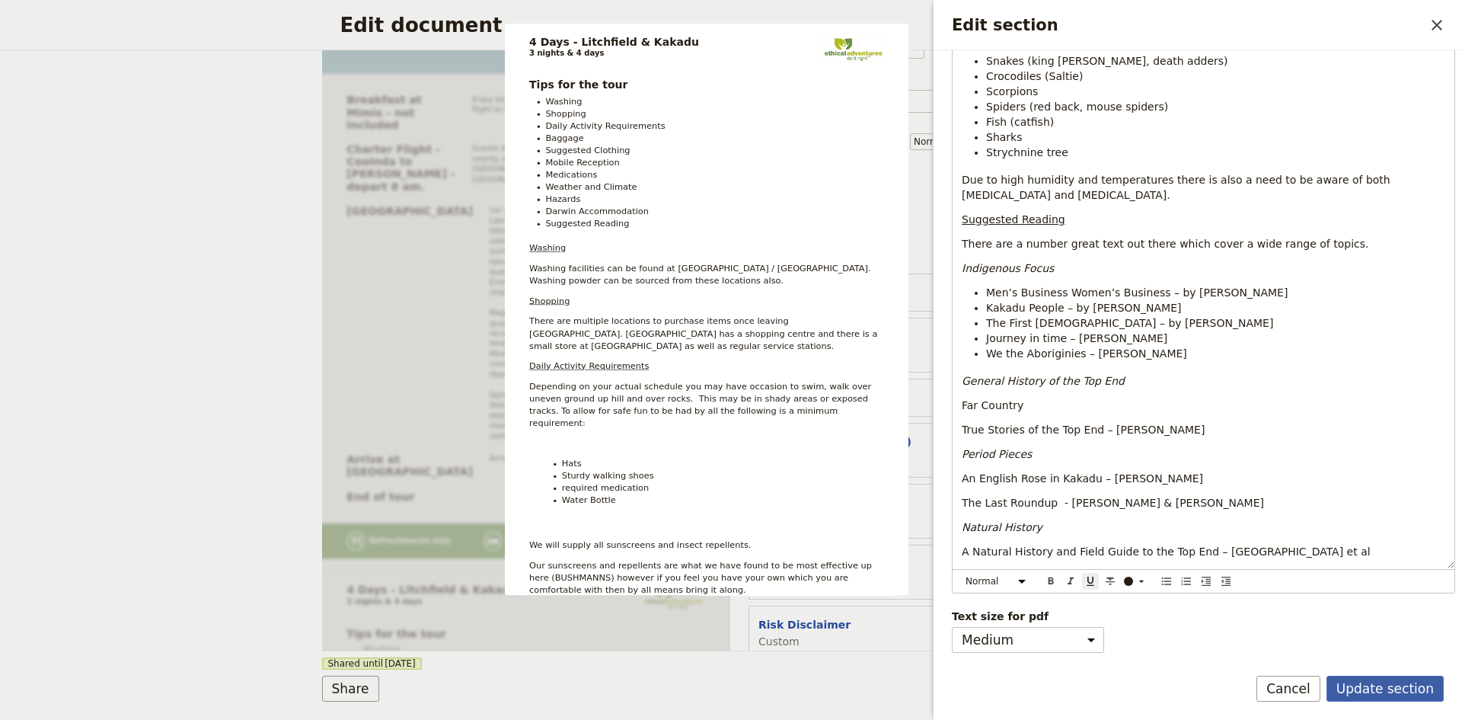
click at [1364, 685] on button "Update section" at bounding box center [1385, 689] width 117 height 26
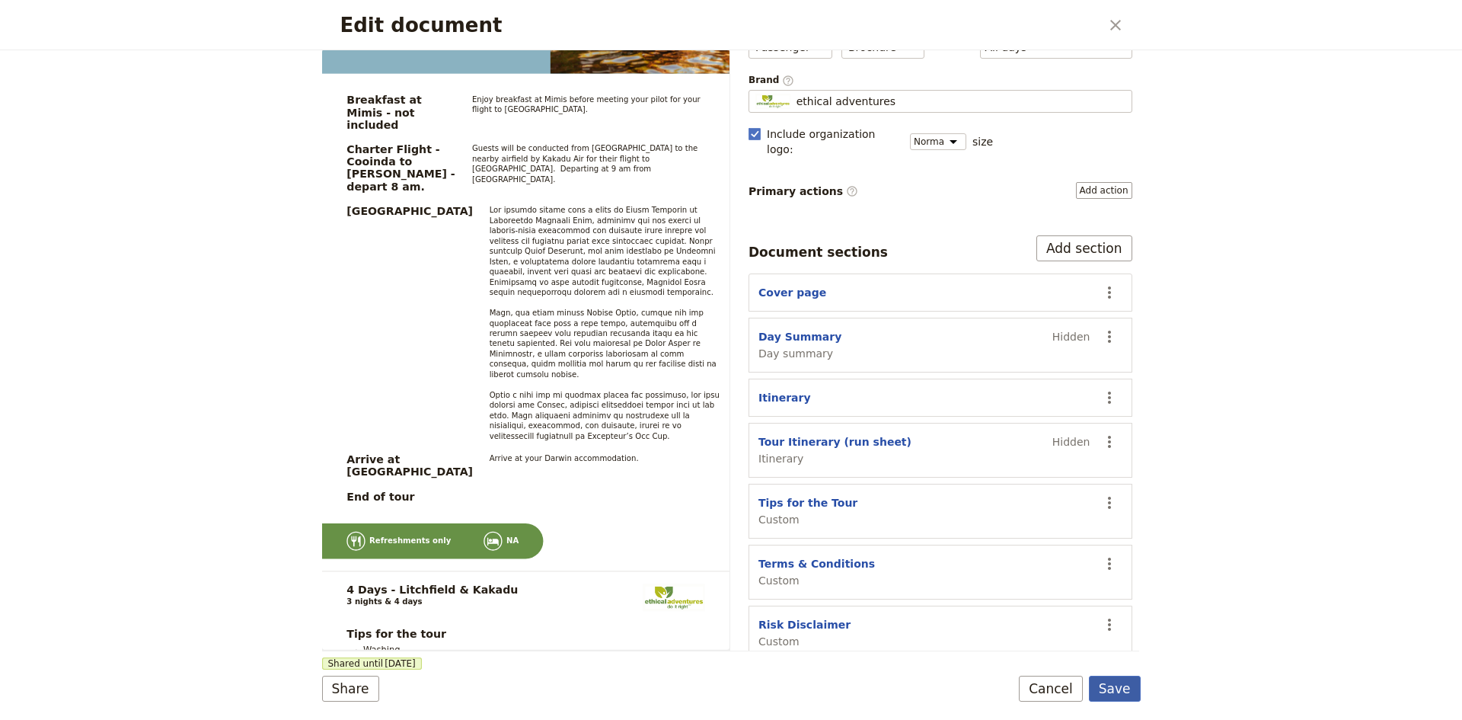
click at [1122, 688] on button "Save" at bounding box center [1115, 689] width 52 height 26
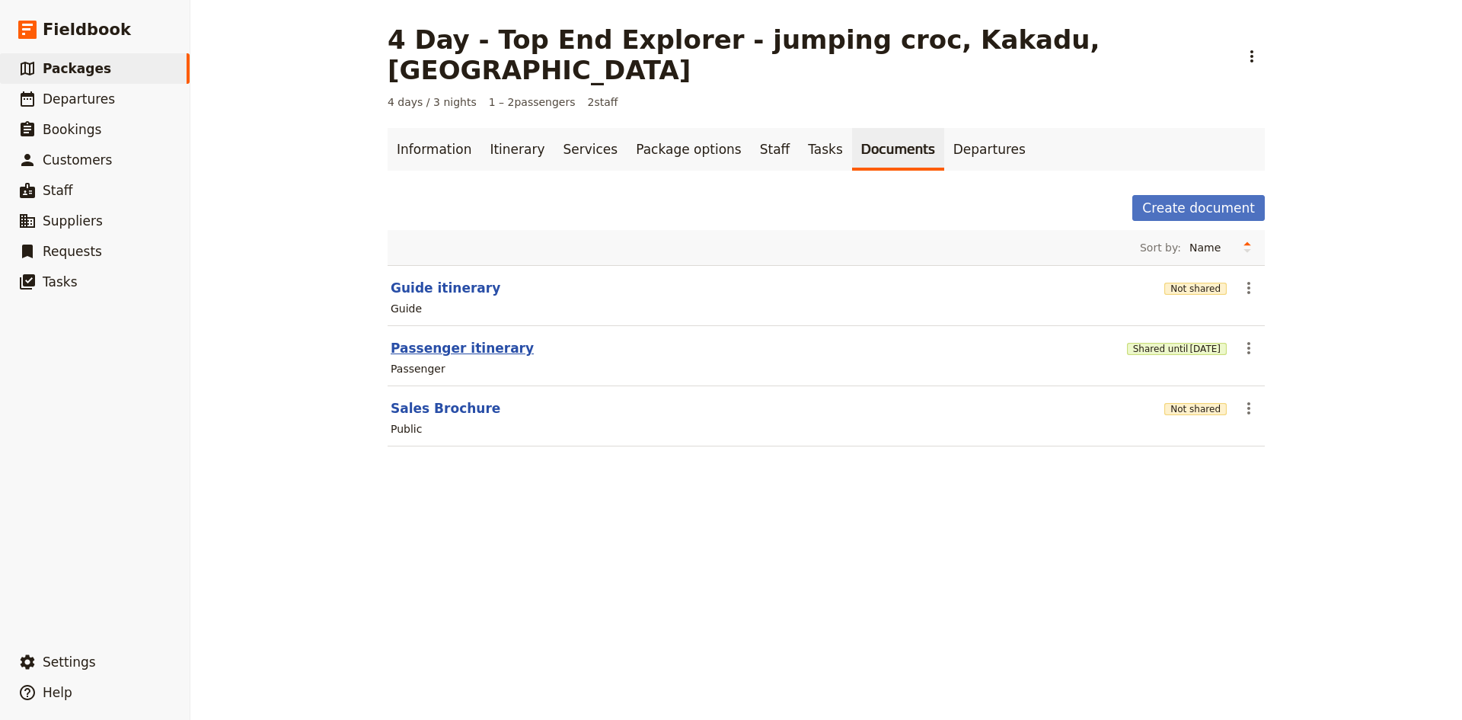
click at [438, 339] on button "Passenger itinerary" at bounding box center [462, 348] width 143 height 18
select select "PASSENGER"
select select "DEFAULT"
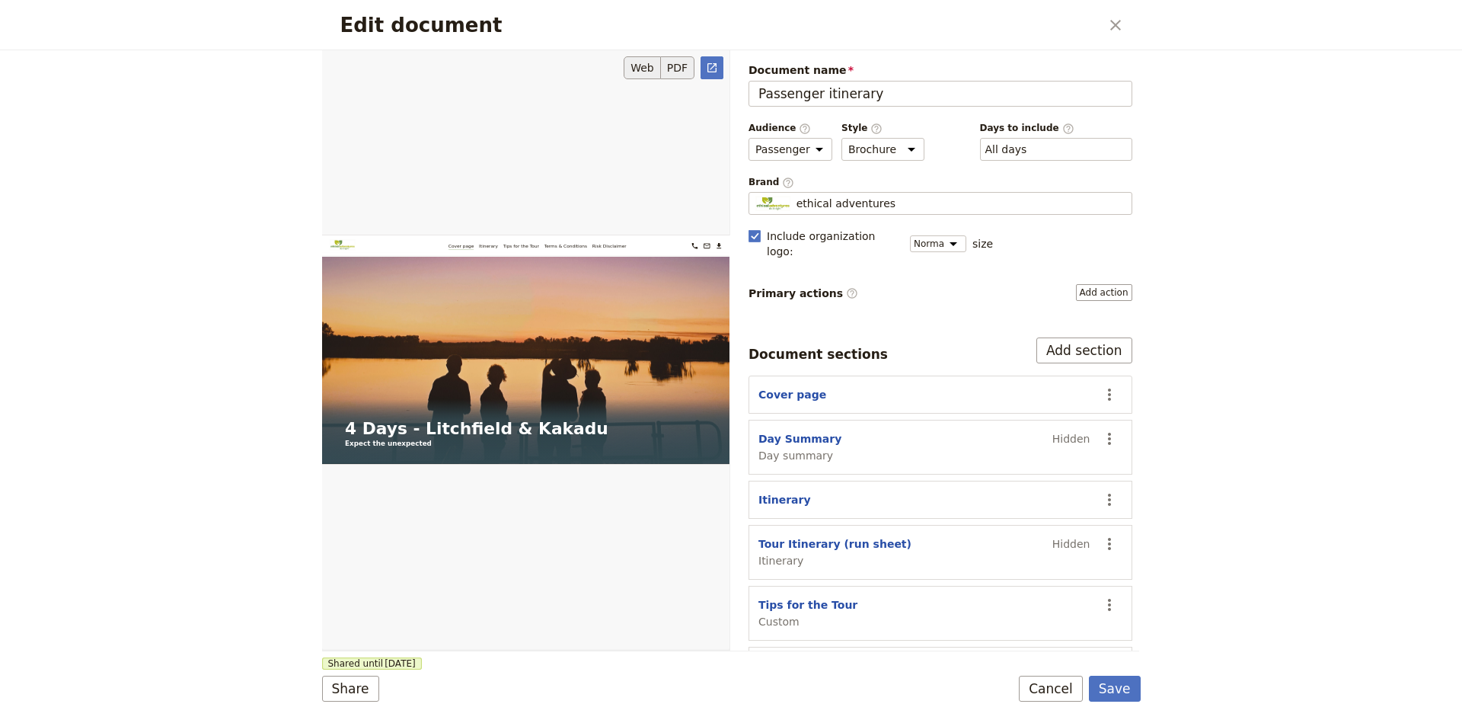
click at [683, 65] on button "PDF" at bounding box center [678, 67] width 34 height 23
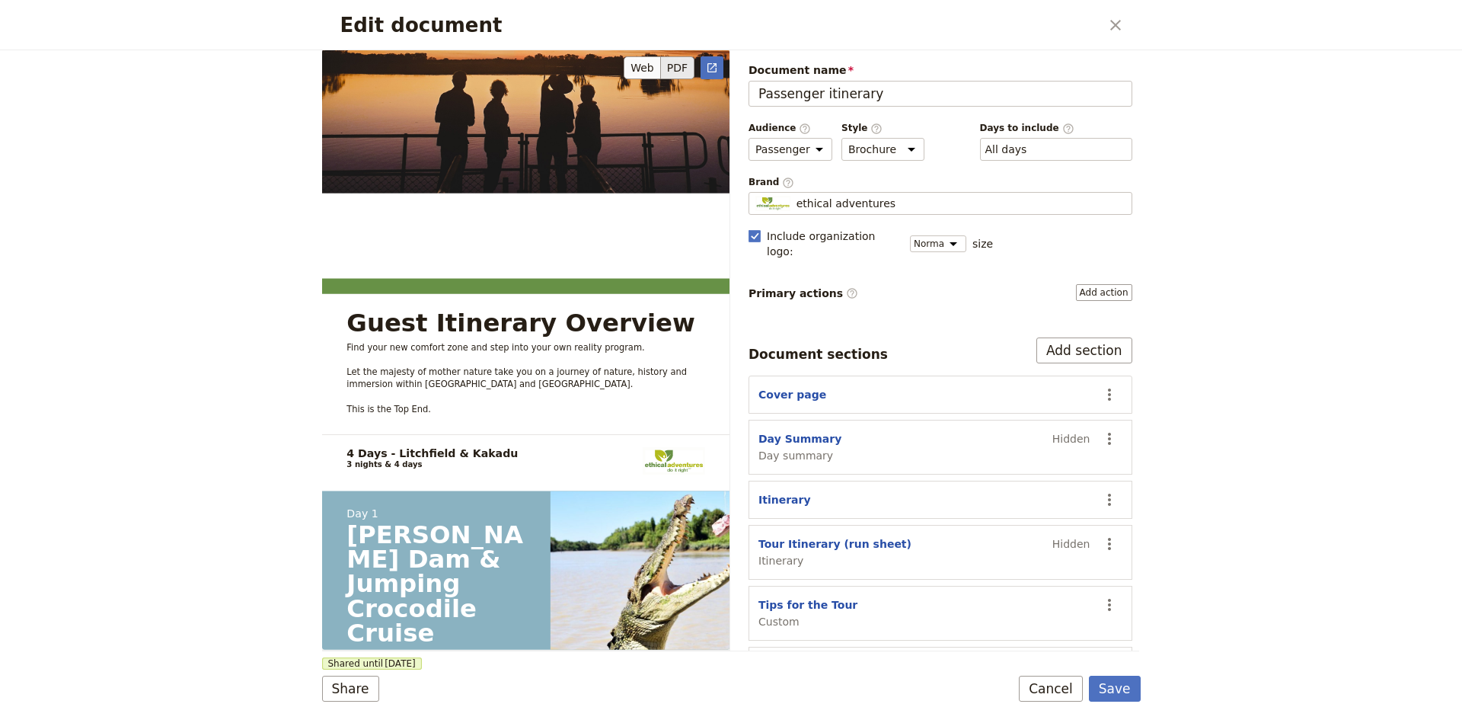
scroll to position [305, 0]
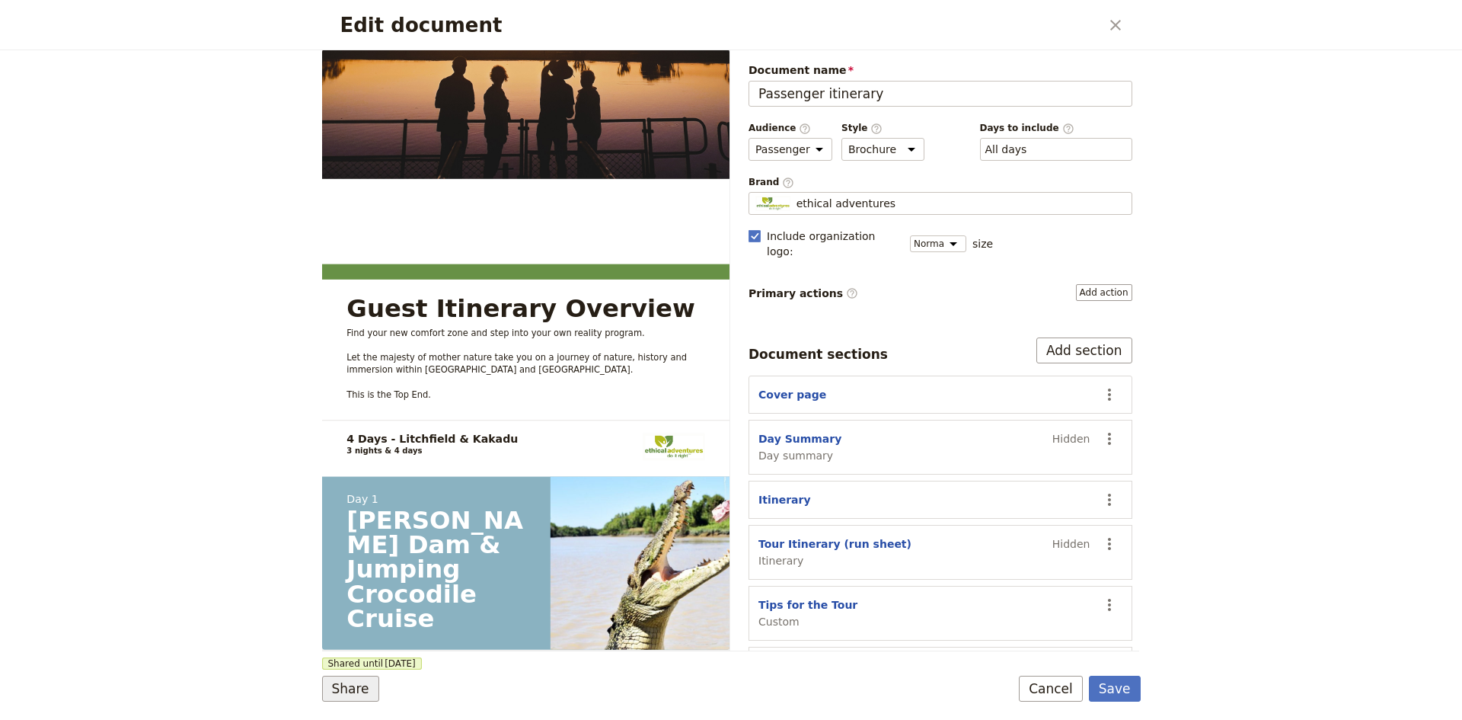
click at [362, 684] on button "Share" at bounding box center [350, 689] width 57 height 26
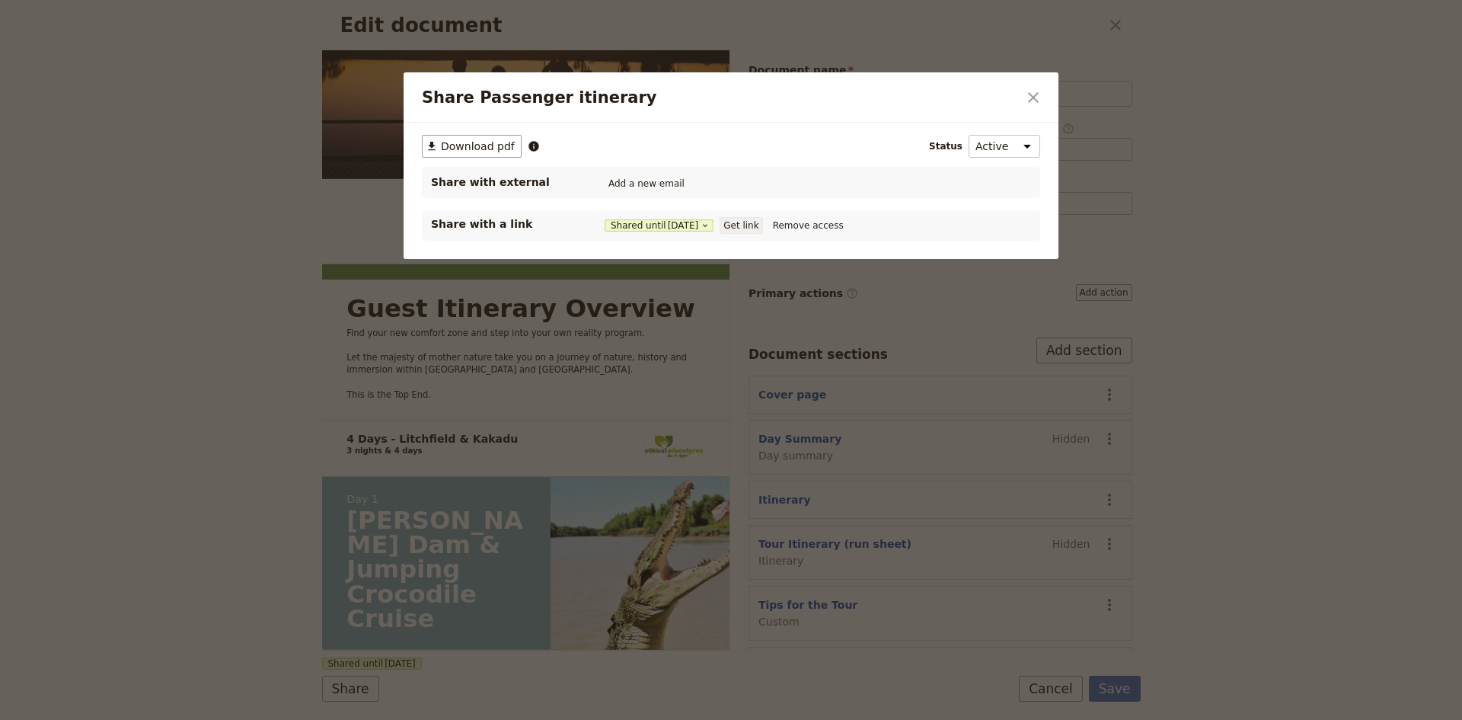
click at [759, 222] on button "Get link" at bounding box center [741, 225] width 43 height 17
click at [1026, 98] on icon "Close dialog" at bounding box center [1033, 97] width 18 height 18
